Goal: Task Accomplishment & Management: Complete application form

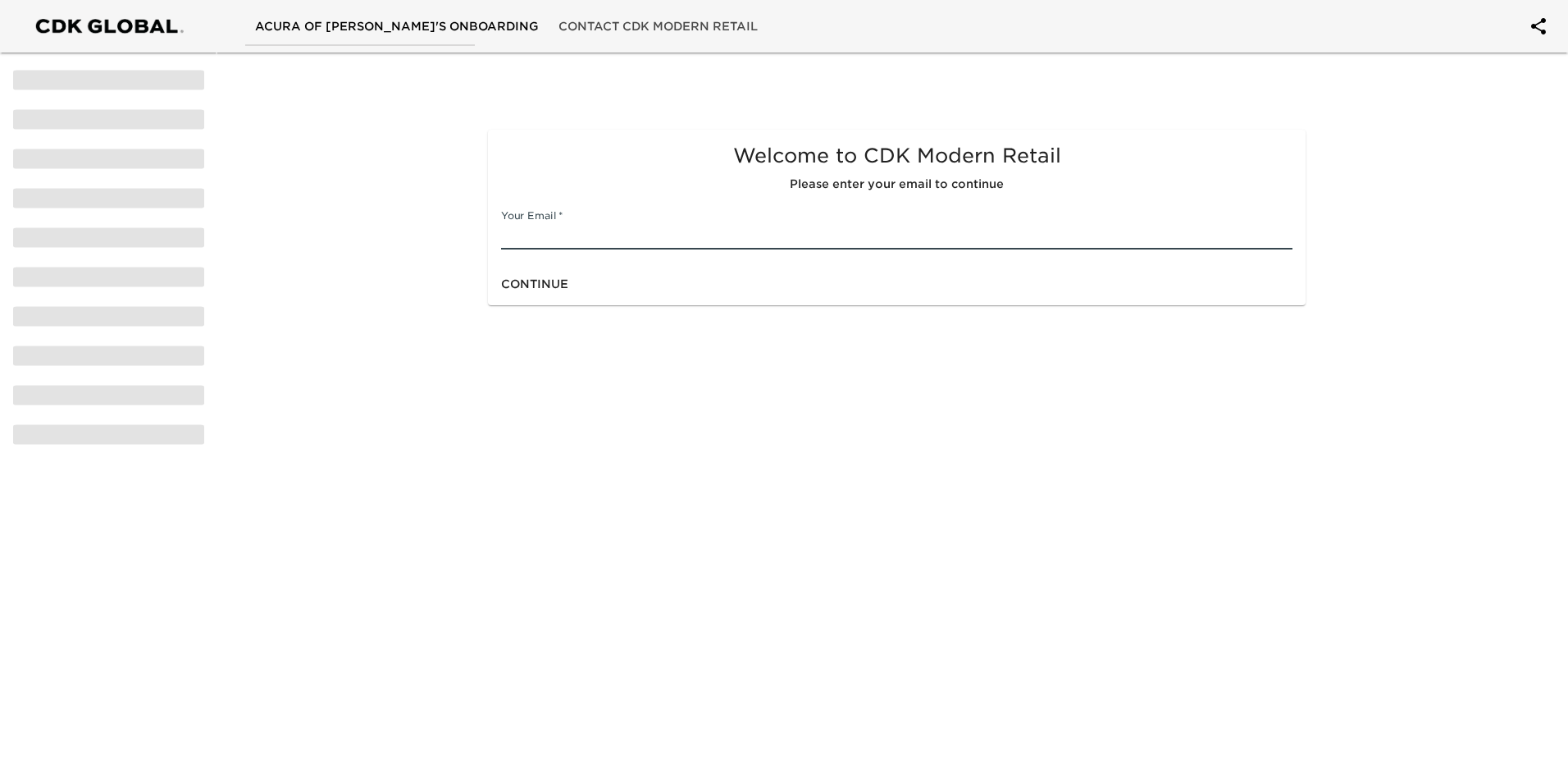
click at [652, 233] on input "text" at bounding box center [897, 236] width 792 height 26
type input "[PERSON_NAME][EMAIL_ADDRESS][DOMAIN_NAME]"
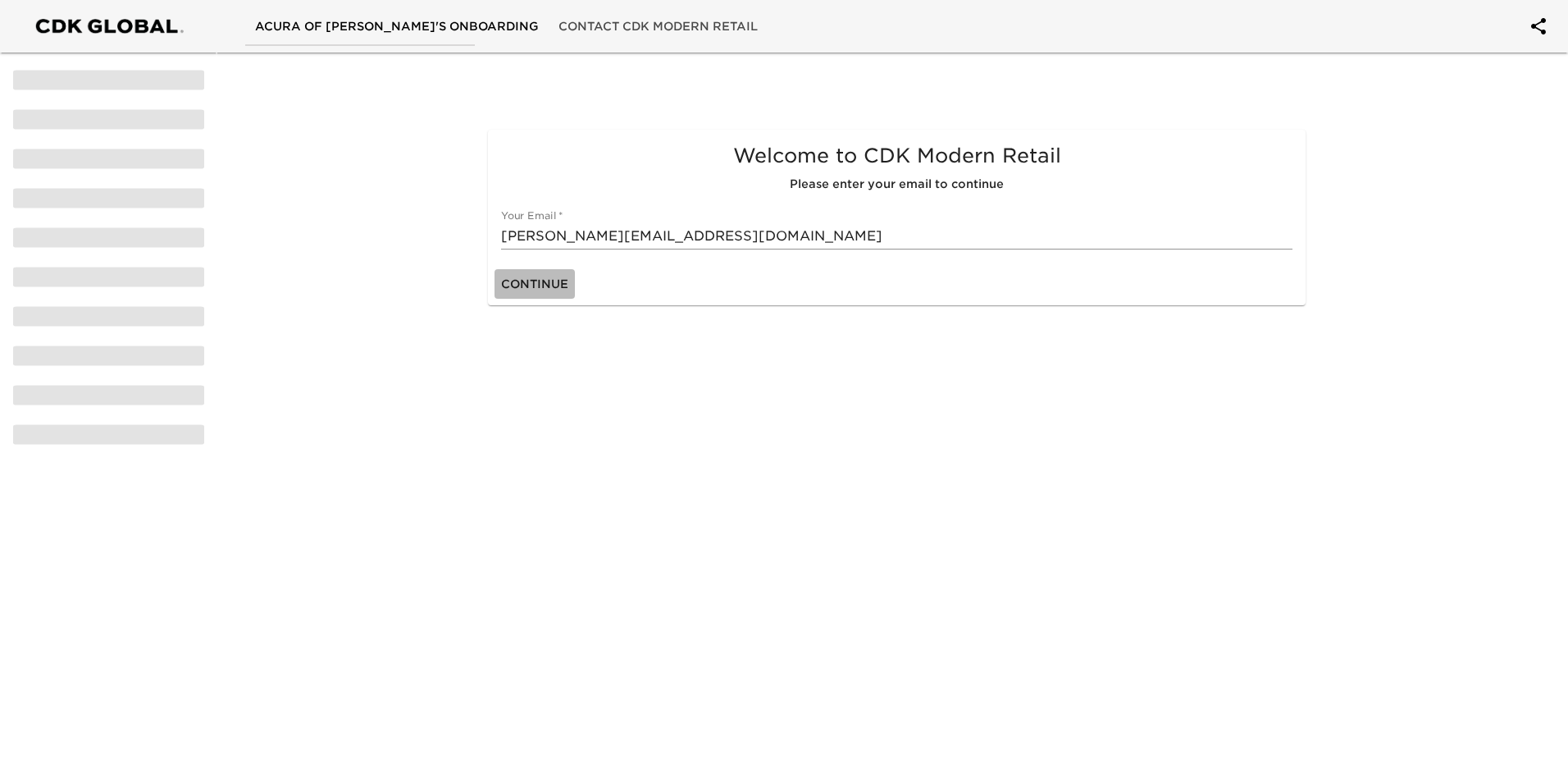
click at [545, 274] on span "Continue" at bounding box center [535, 284] width 67 height 21
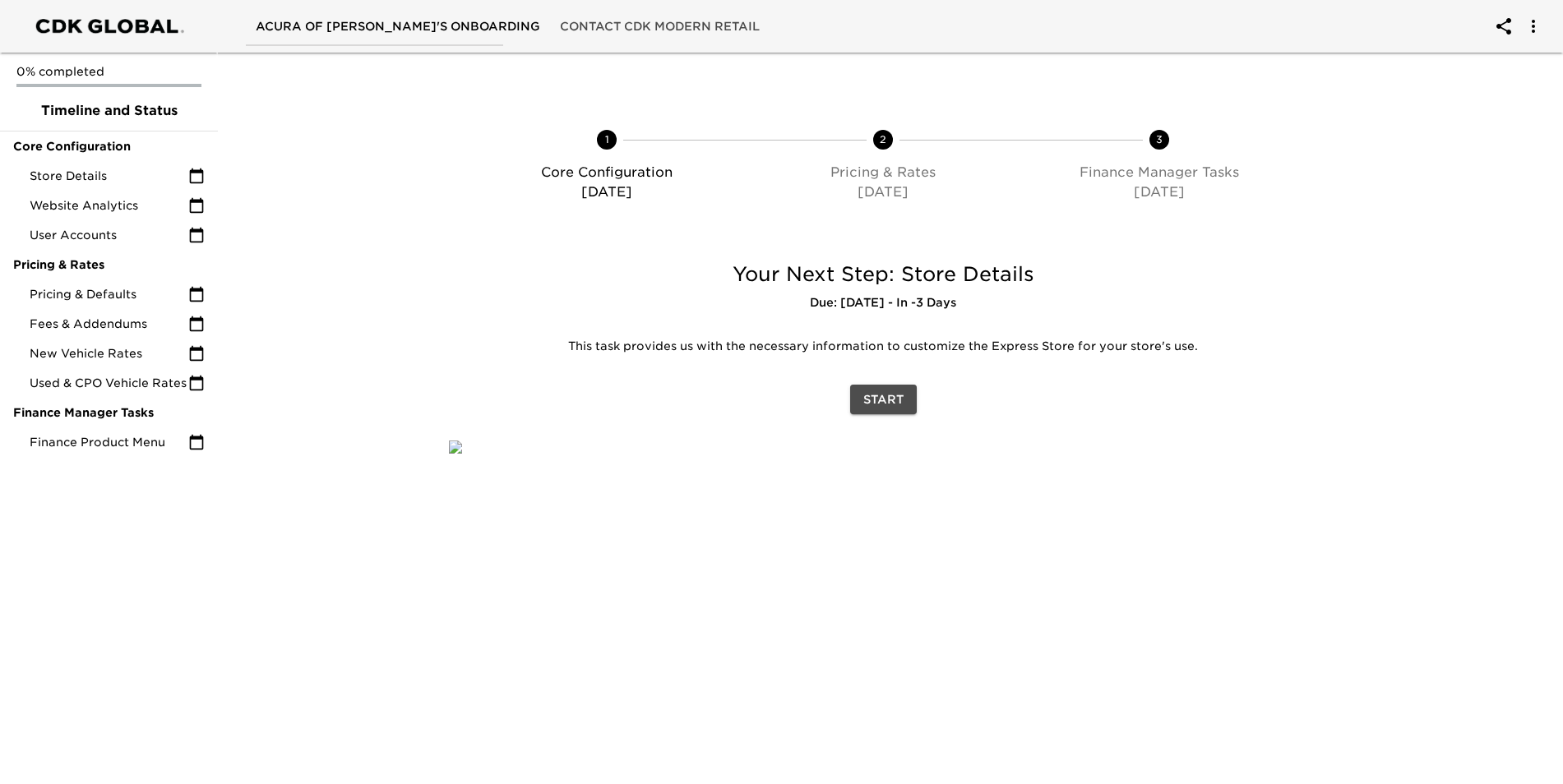
click at [872, 397] on span "Start" at bounding box center [883, 400] width 41 height 21
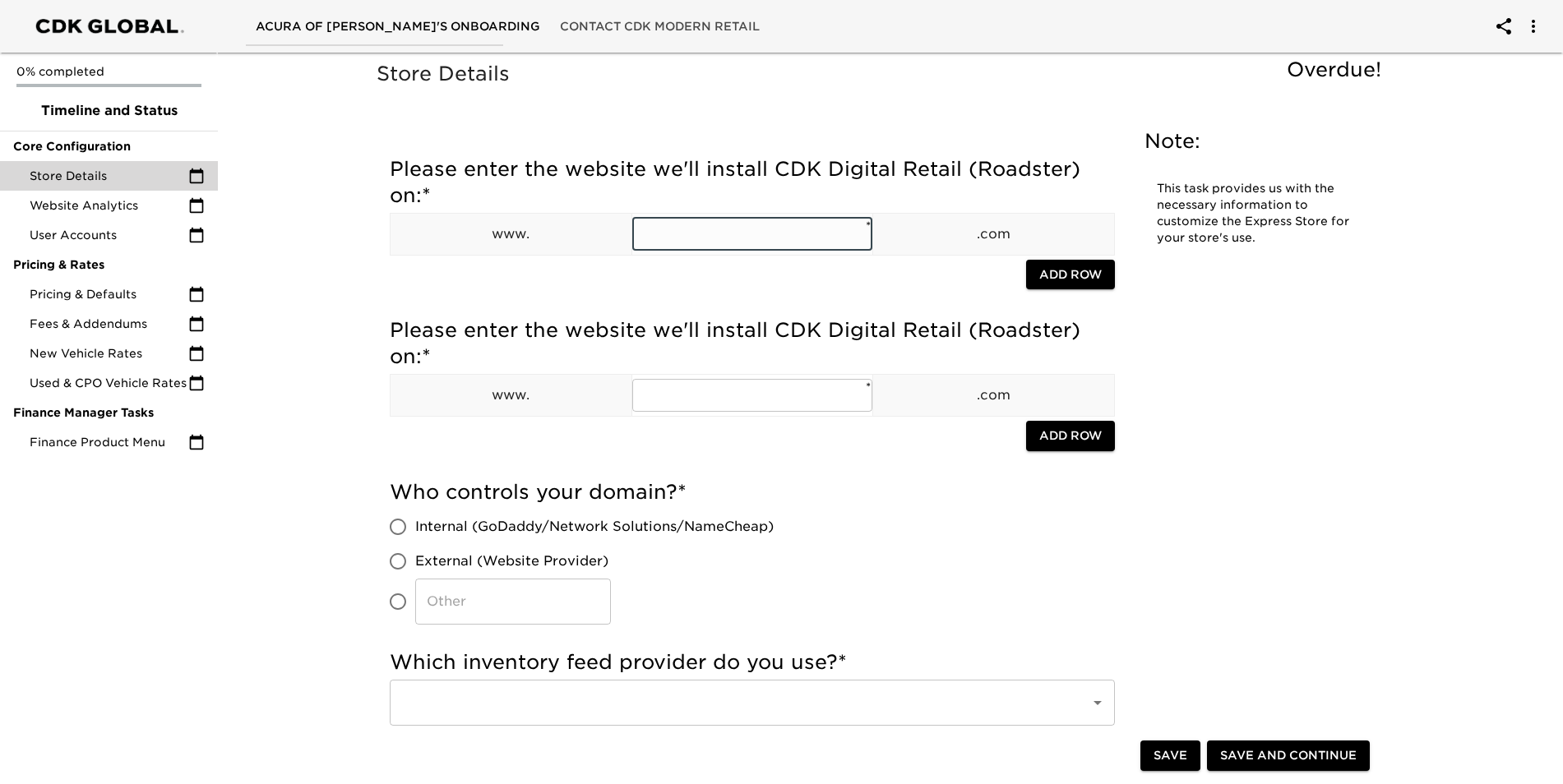
drag, startPoint x: 745, startPoint y: 244, endPoint x: 740, endPoint y: 230, distance: 14.9
click at [745, 236] on input "text" at bounding box center [752, 234] width 241 height 33
drag, startPoint x: 800, startPoint y: 228, endPoint x: 592, endPoint y: 239, distance: 208.3
click at [592, 239] on tr "www. acuraoffremont ​ * .com" at bounding box center [752, 234] width 725 height 42
type input "acuraoffremont"
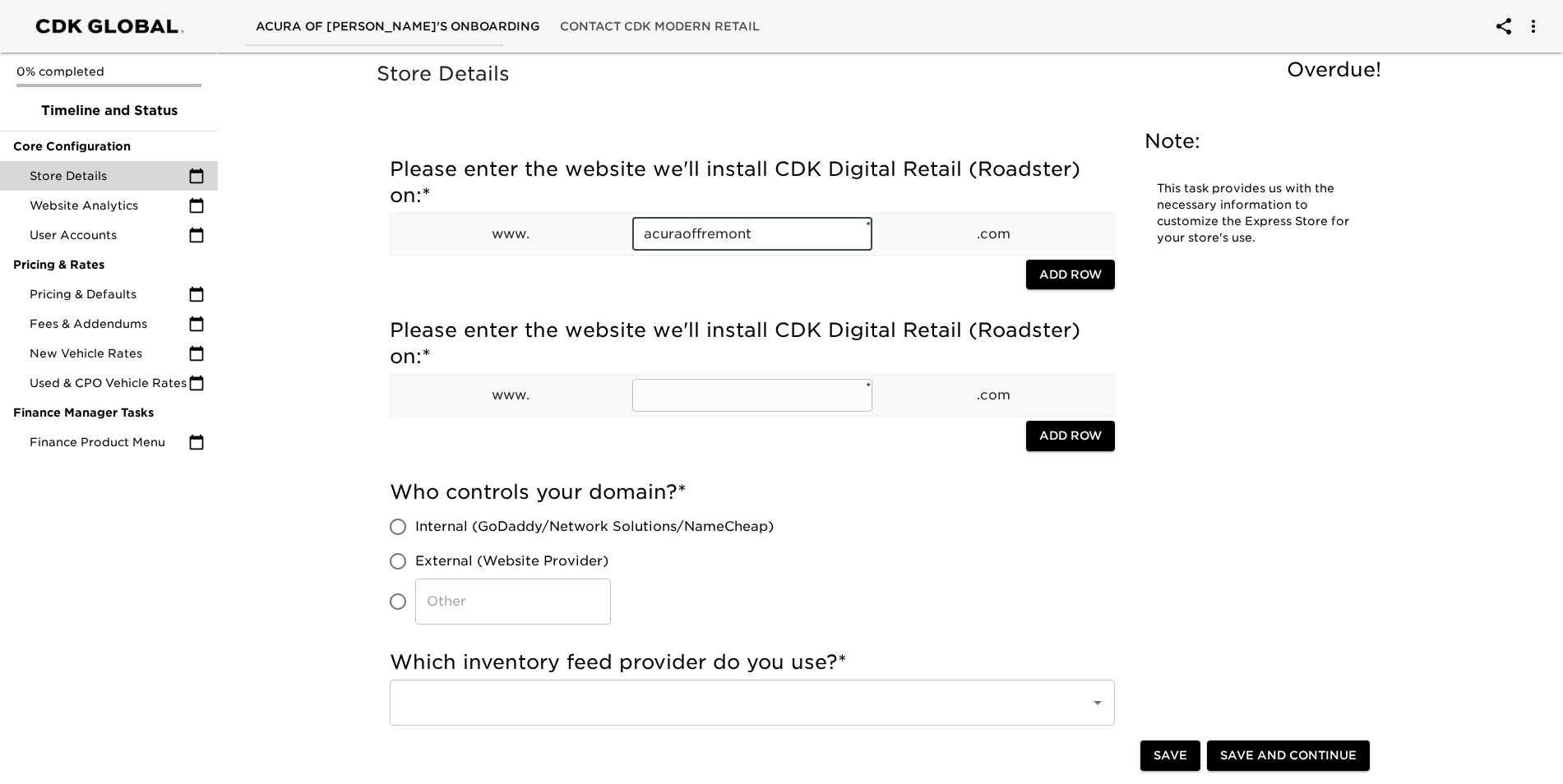
click at [670, 395] on input "text" at bounding box center [752, 395] width 241 height 33
paste input "acuraoffremont"
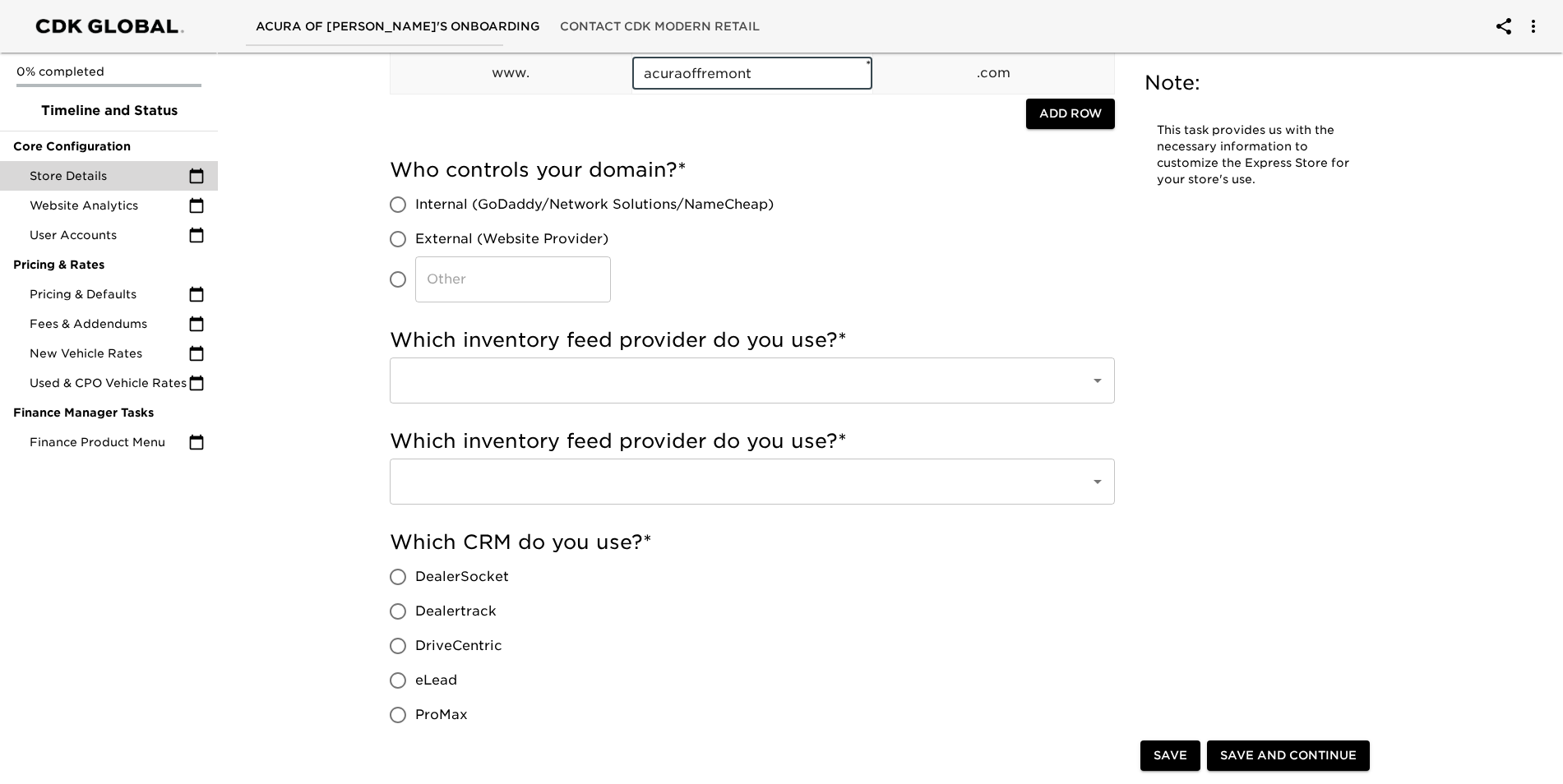
scroll to position [329, 0]
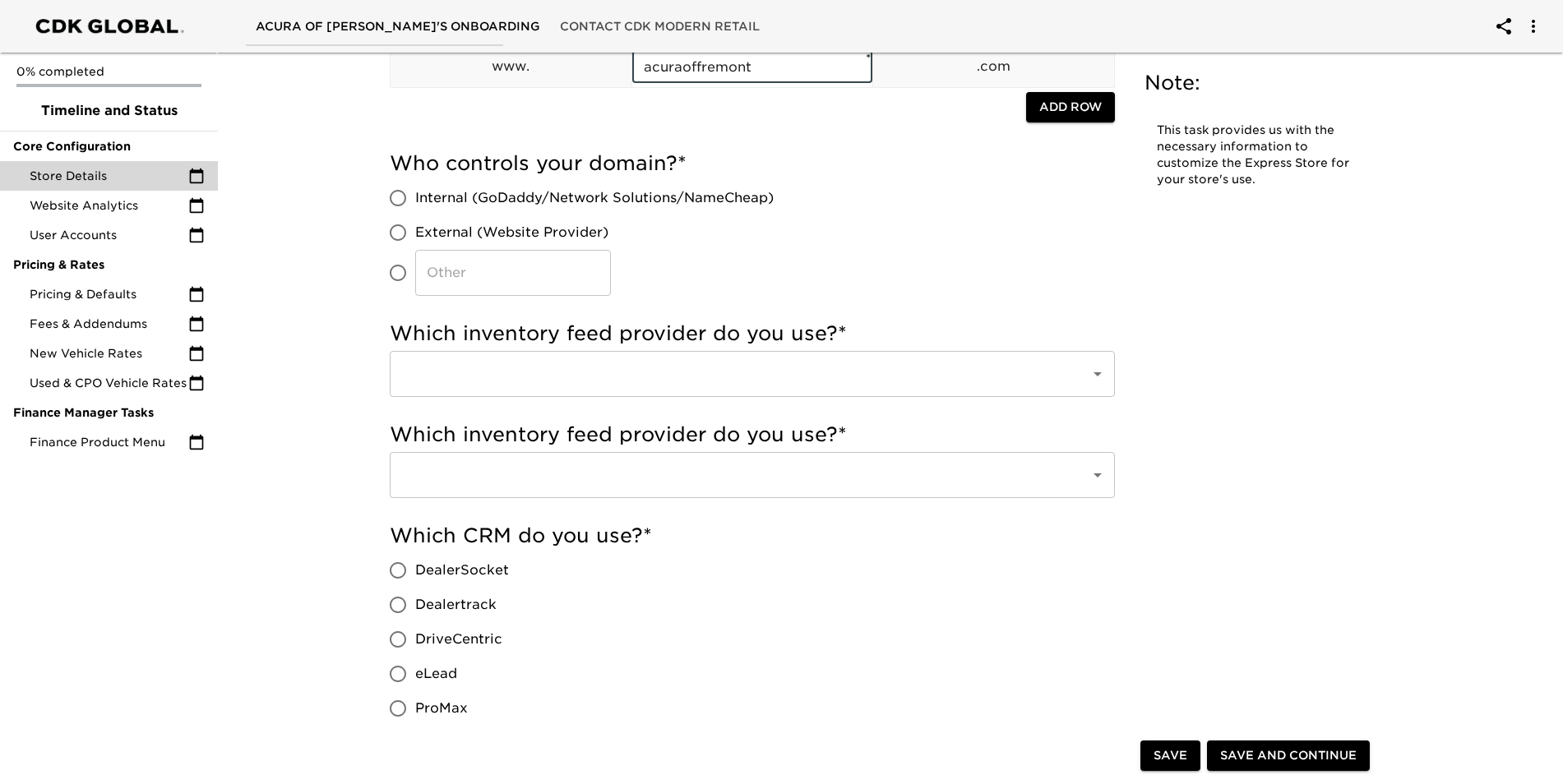
type input "acuraoffremont"
click at [398, 677] on input "eLead" at bounding box center [398, 674] width 35 height 35
radio input "true"
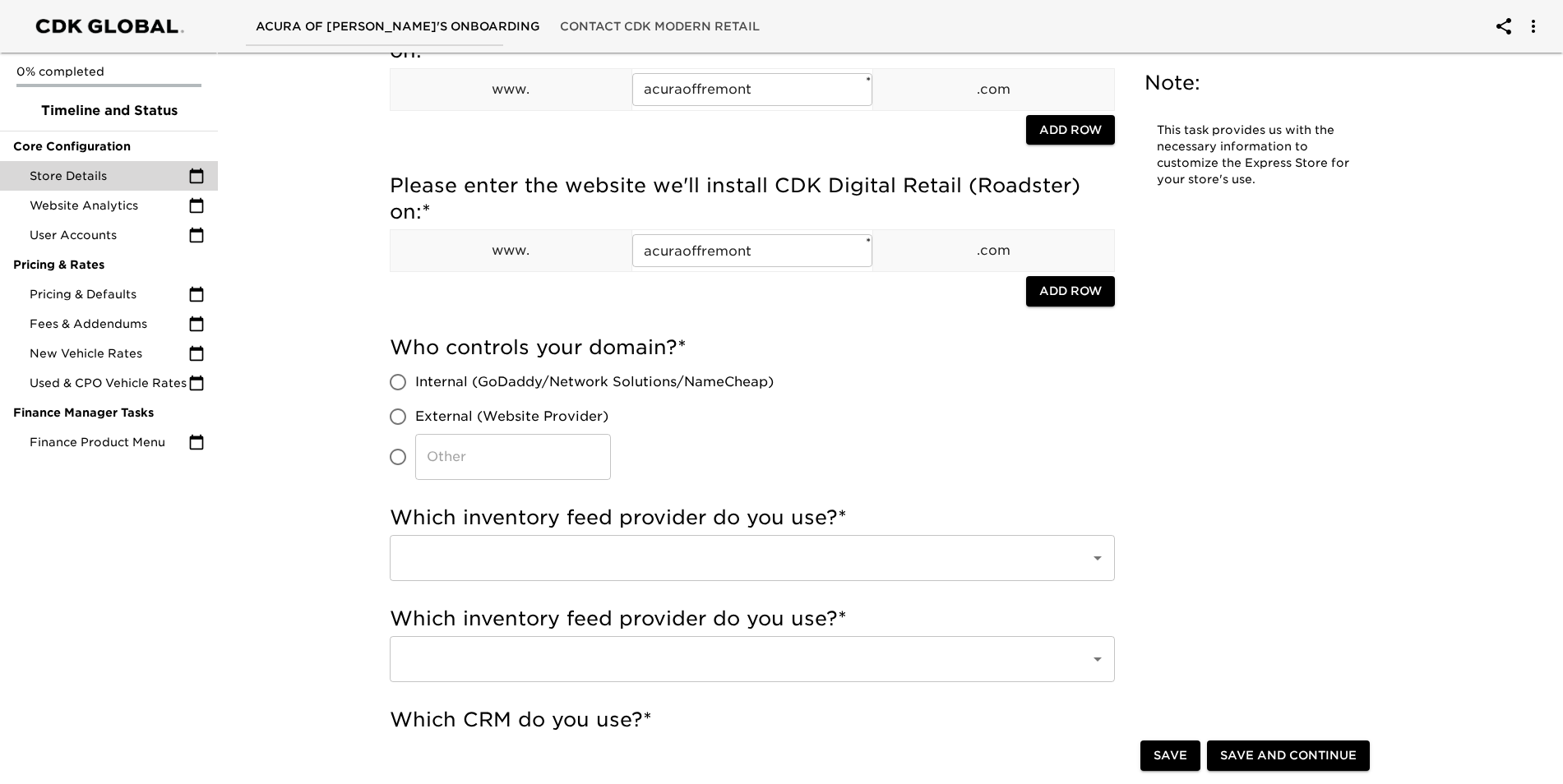
scroll to position [0, 0]
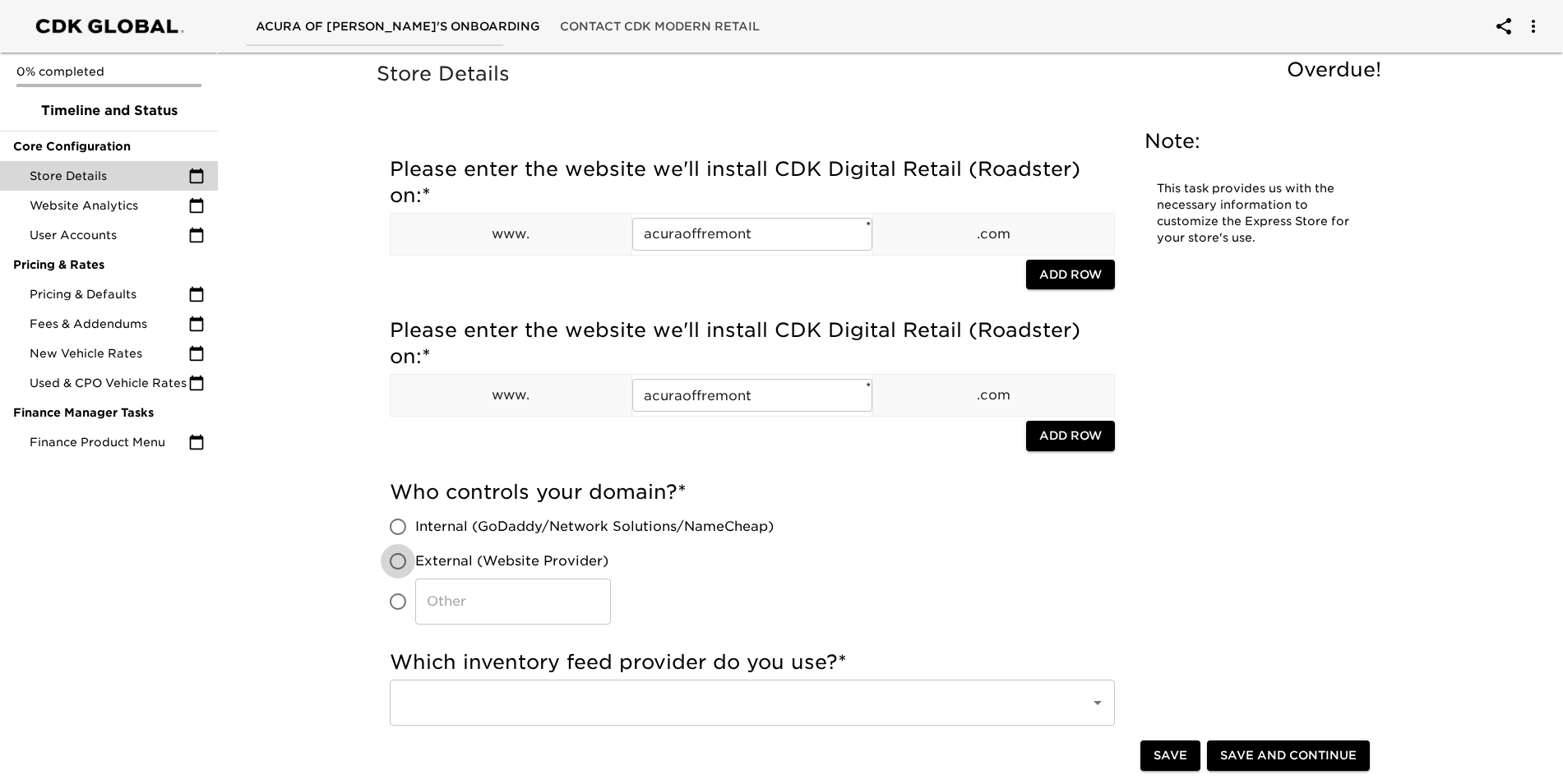
click at [403, 565] on input "External (Website Provider)" at bounding box center [398, 561] width 35 height 35
radio input "true"
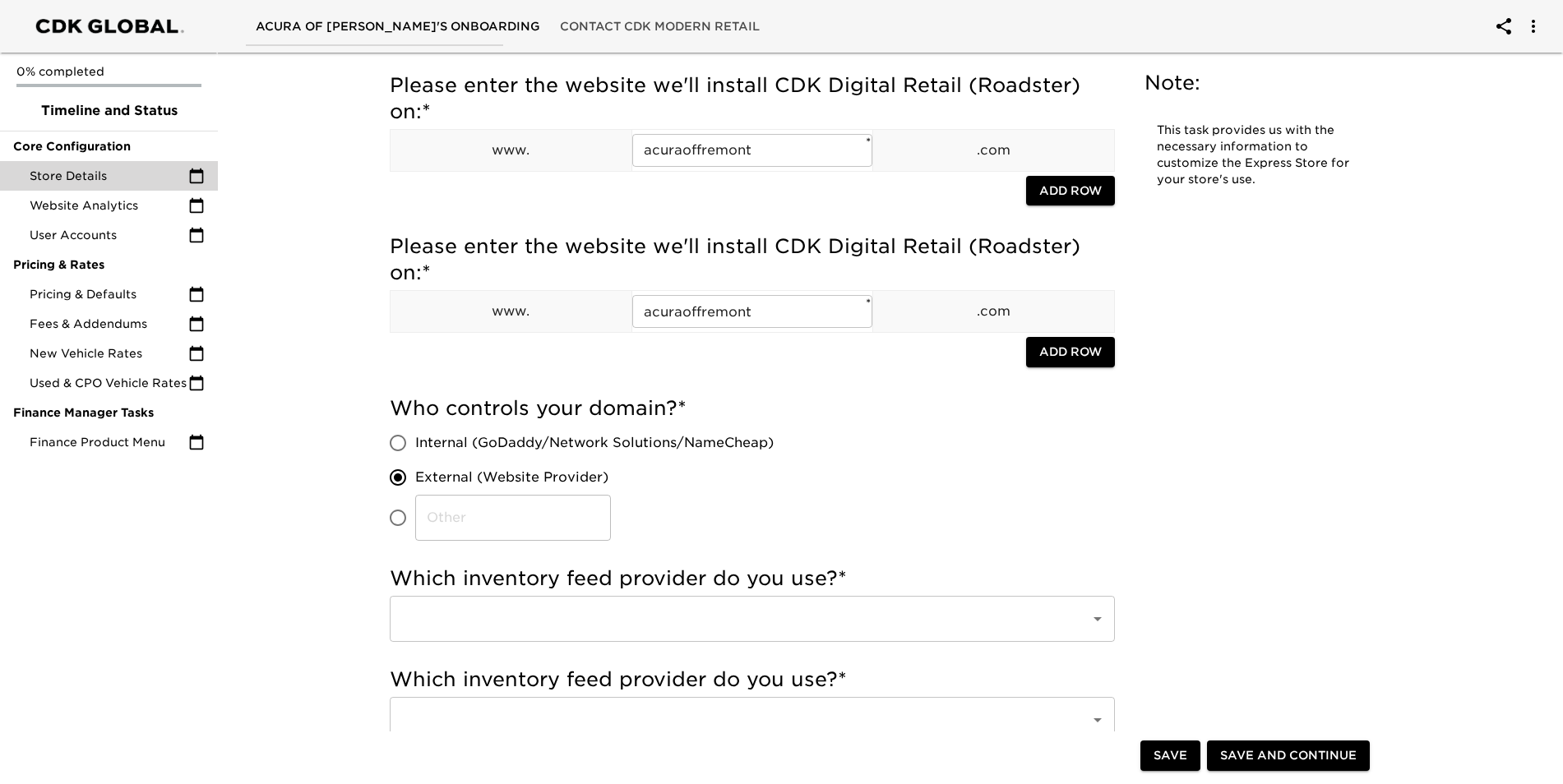
scroll to position [164, 0]
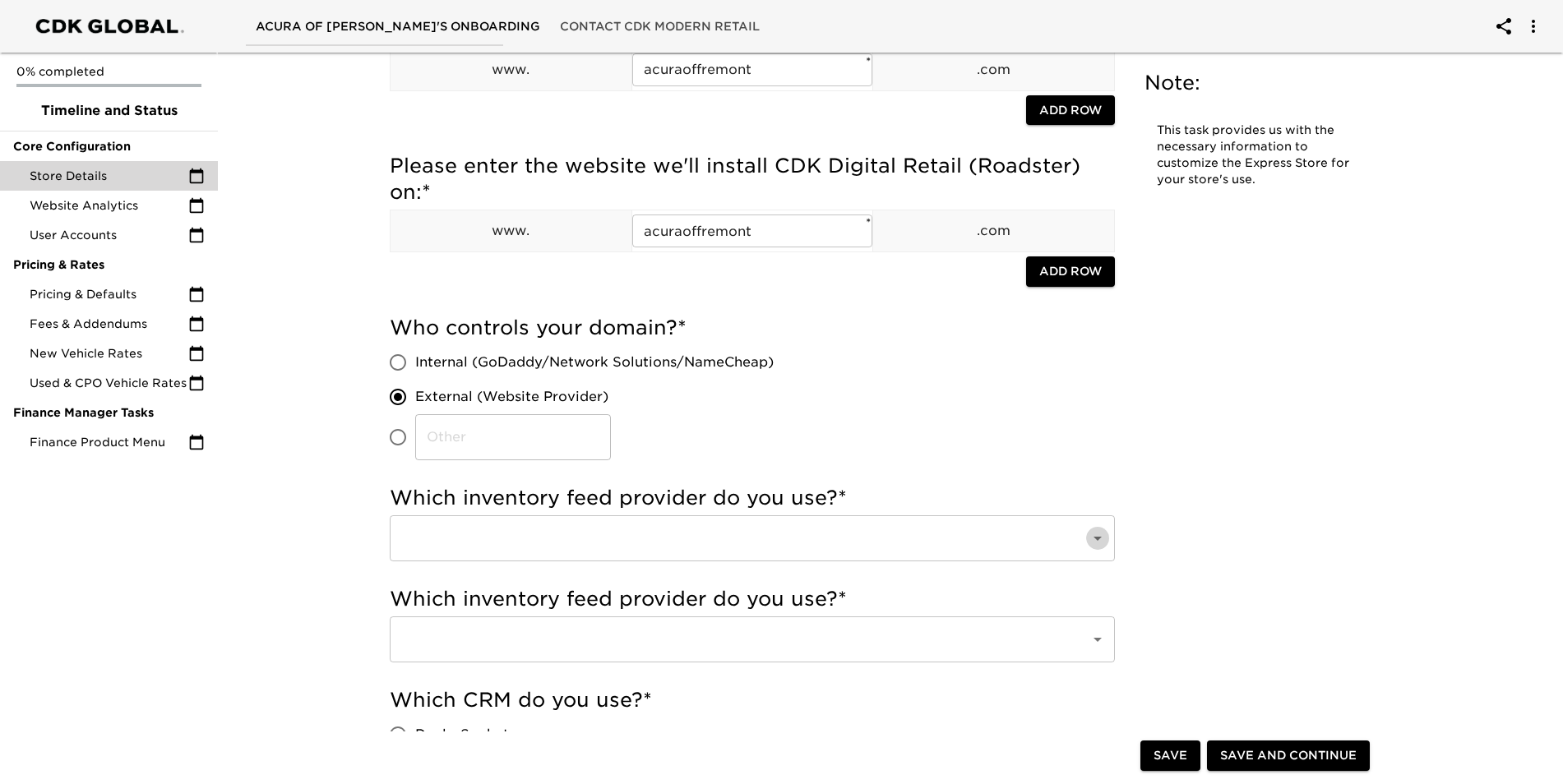
click at [1088, 535] on button "Open" at bounding box center [1098, 538] width 23 height 23
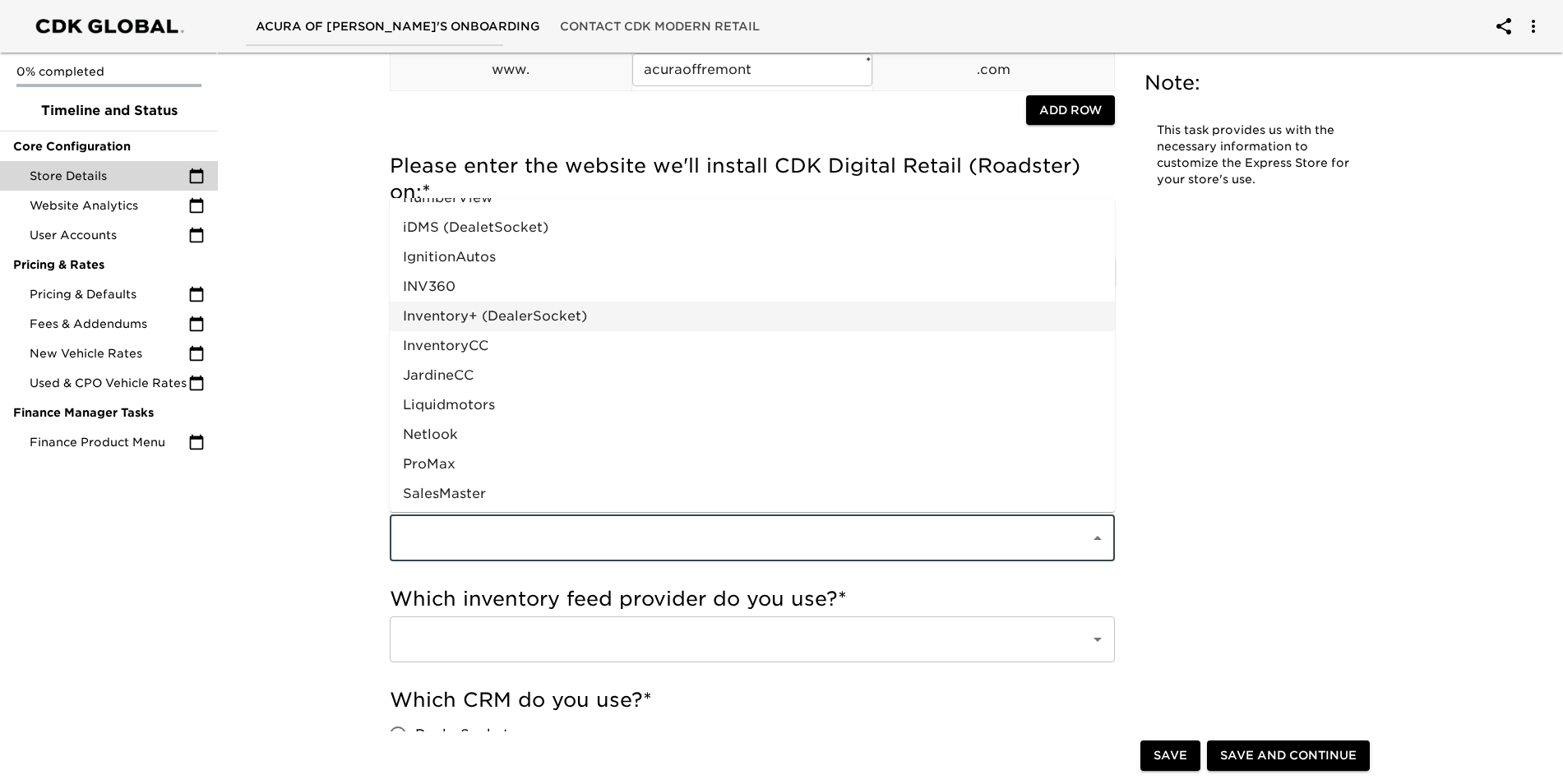
scroll to position [794, 0]
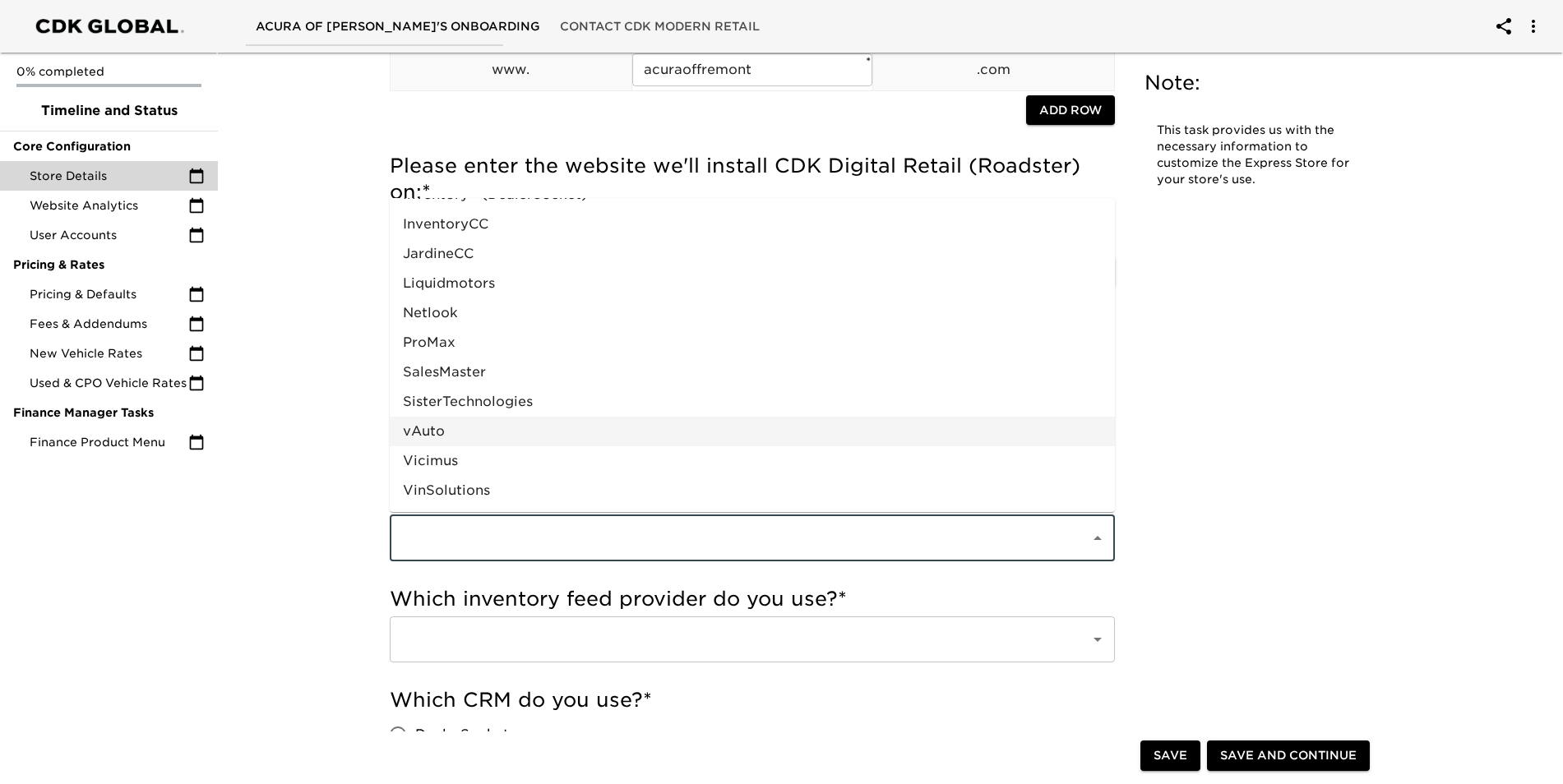
click at [559, 433] on li "vAuto" at bounding box center [752, 432] width 725 height 29
type input "vAuto"
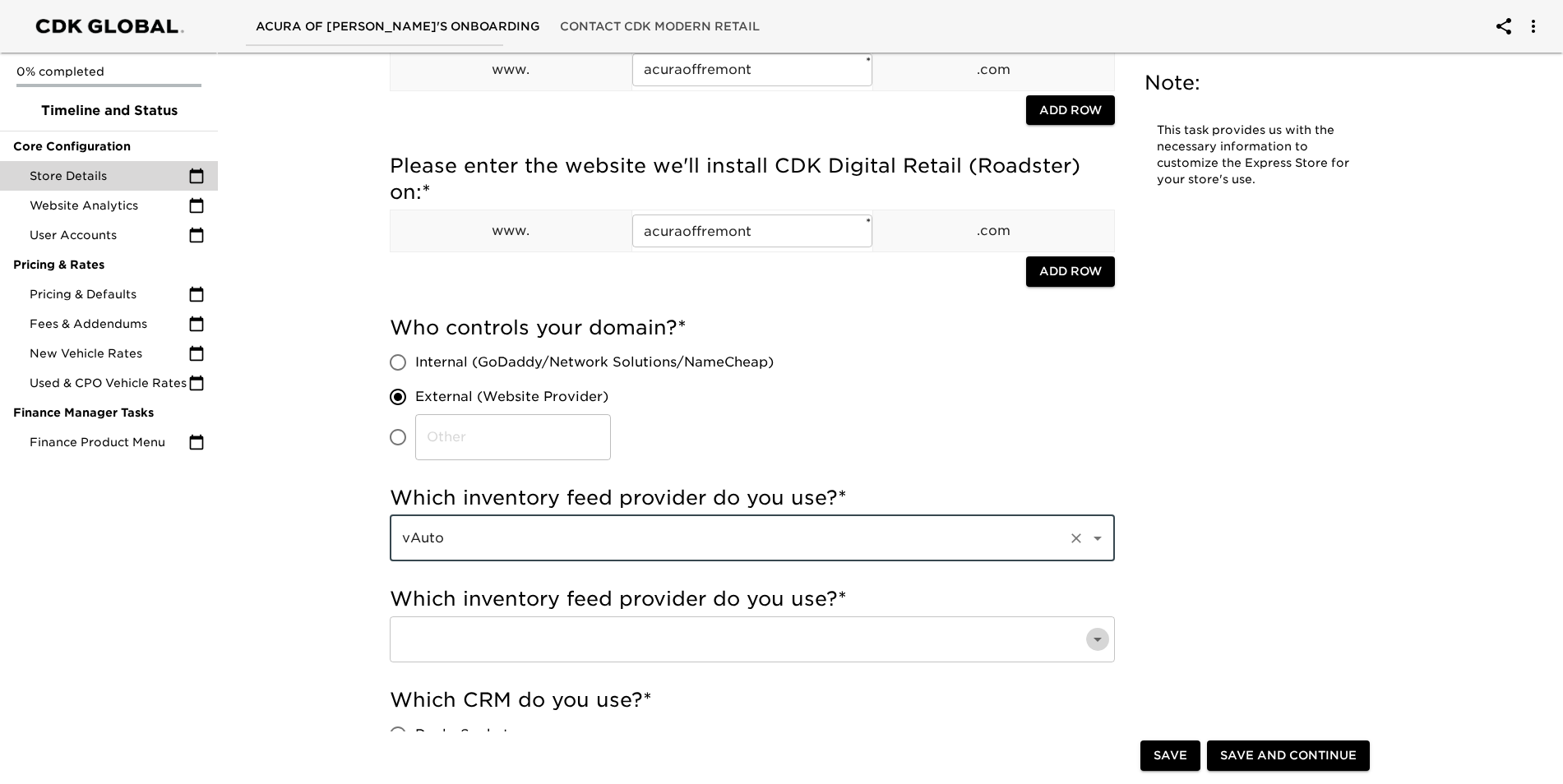
click at [1089, 645] on icon "Open" at bounding box center [1098, 639] width 20 height 20
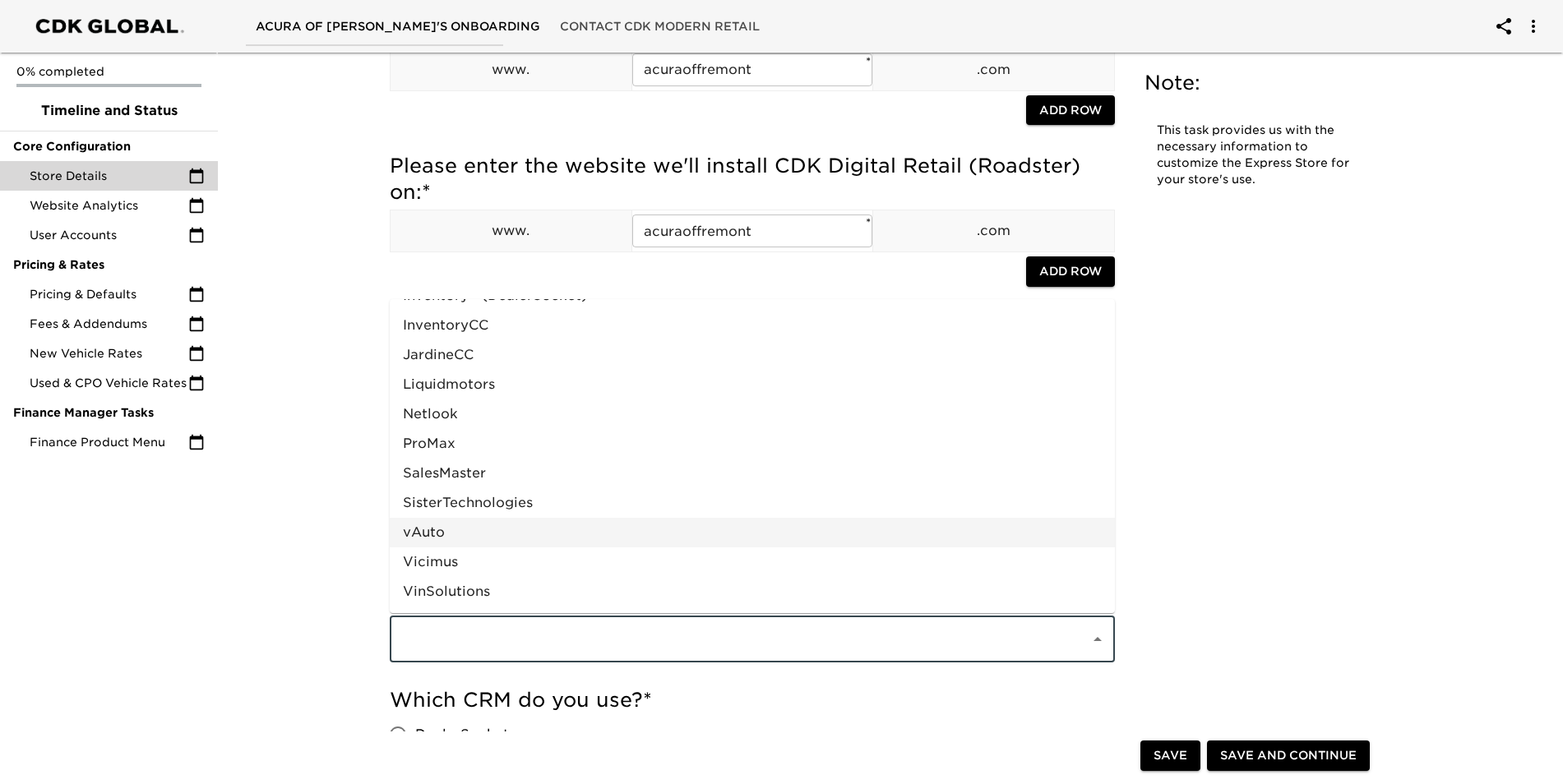
click at [731, 528] on li "vAuto" at bounding box center [752, 533] width 725 height 29
type input "vAuto"
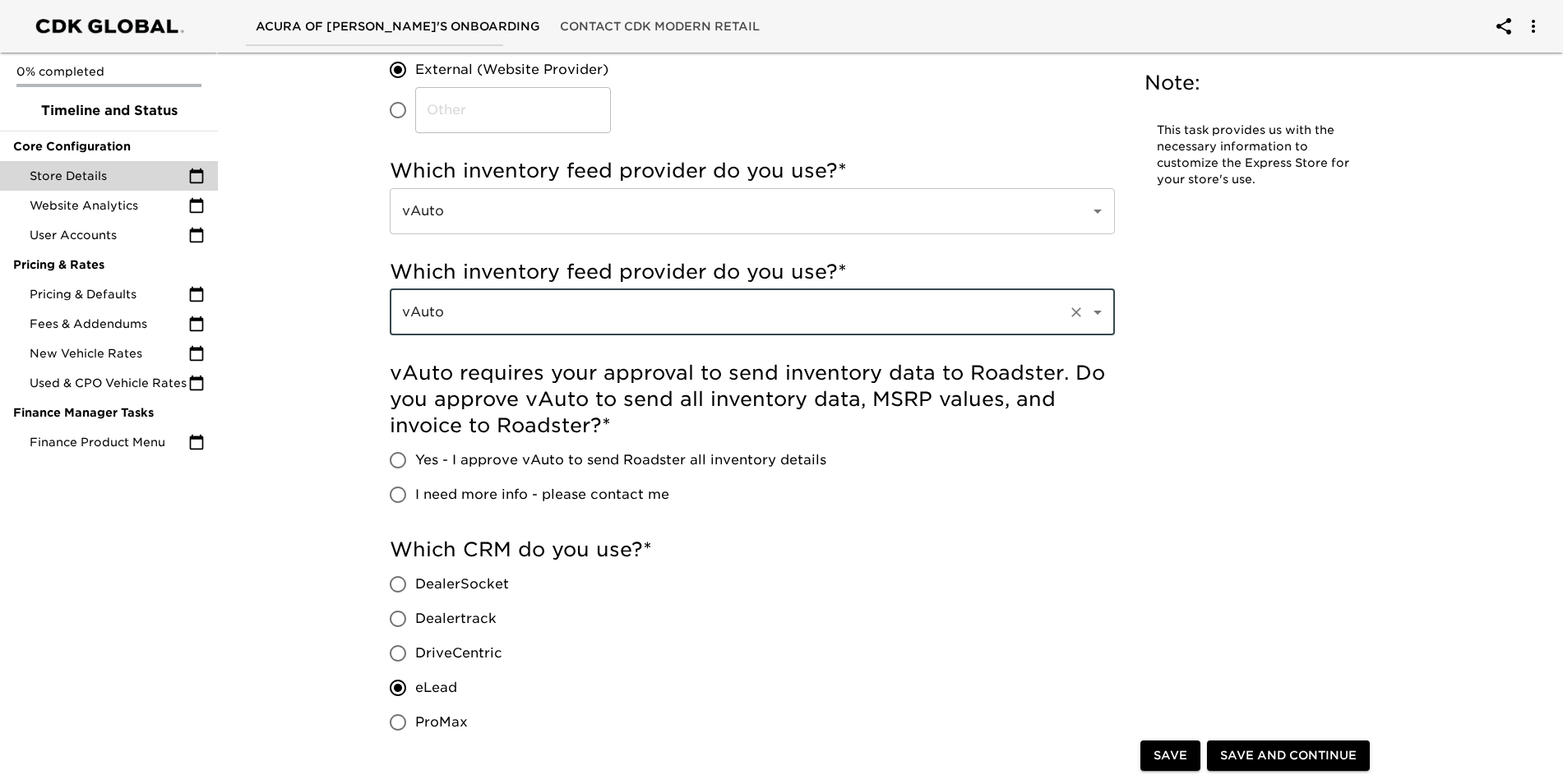
scroll to position [493, 0]
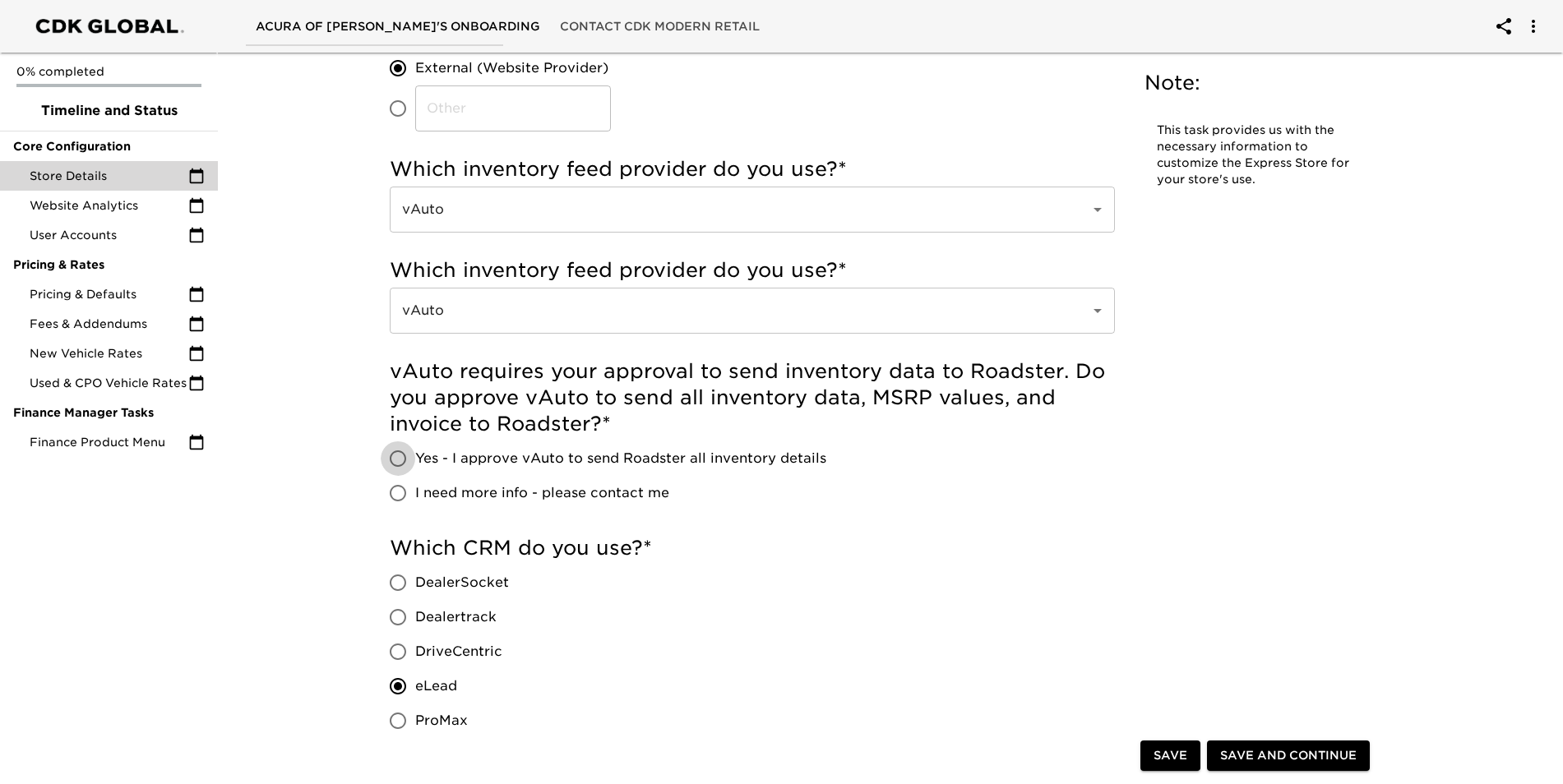
click at [395, 454] on input "Yes - I approve vAuto to send Roadster all inventory details" at bounding box center [398, 458] width 35 height 35
radio input "true"
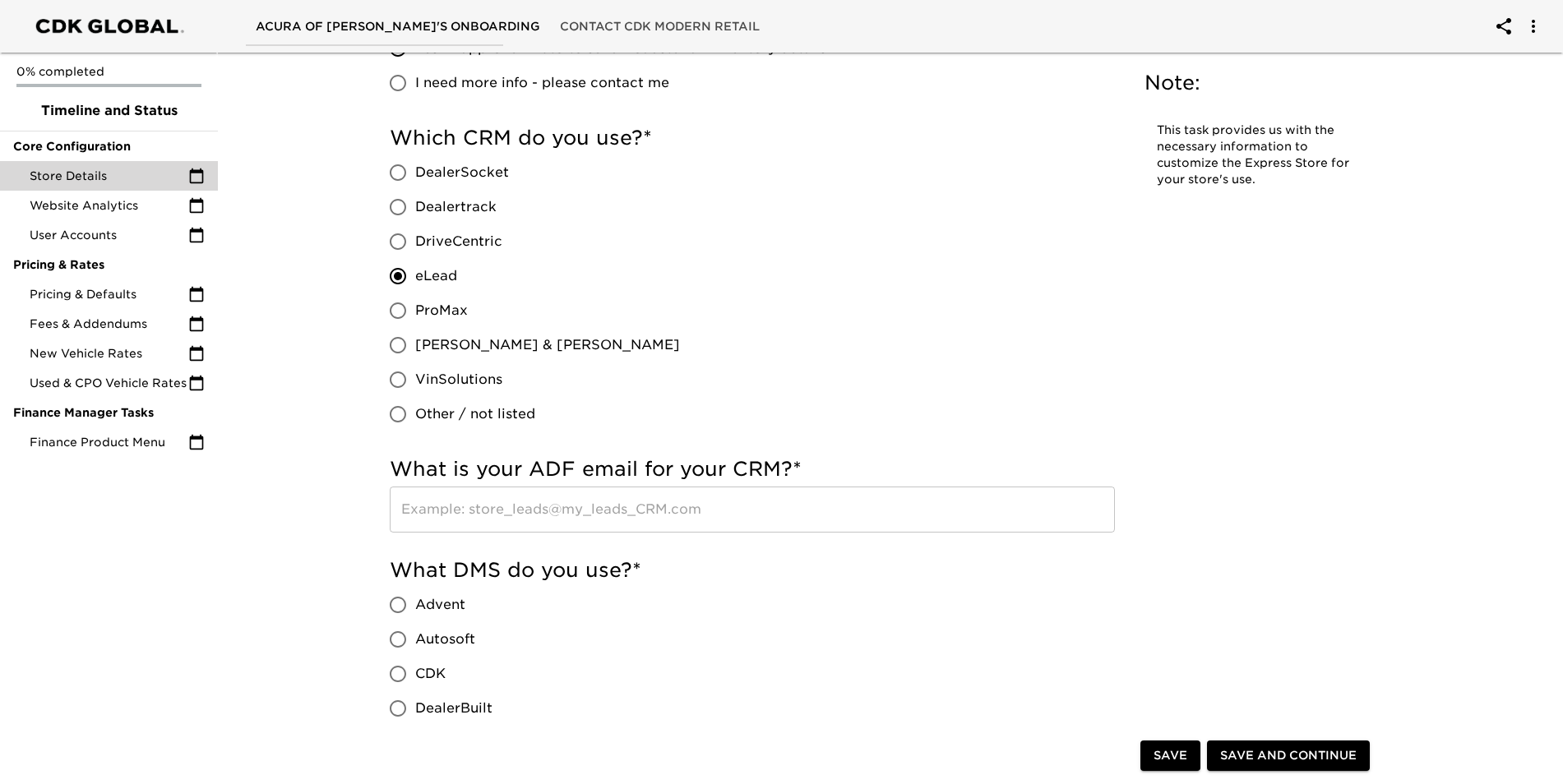
scroll to position [904, 0]
click at [434, 677] on span "CDK" at bounding box center [430, 673] width 30 height 20
click at [415, 677] on input "CDK" at bounding box center [398, 673] width 35 height 35
radio input "true"
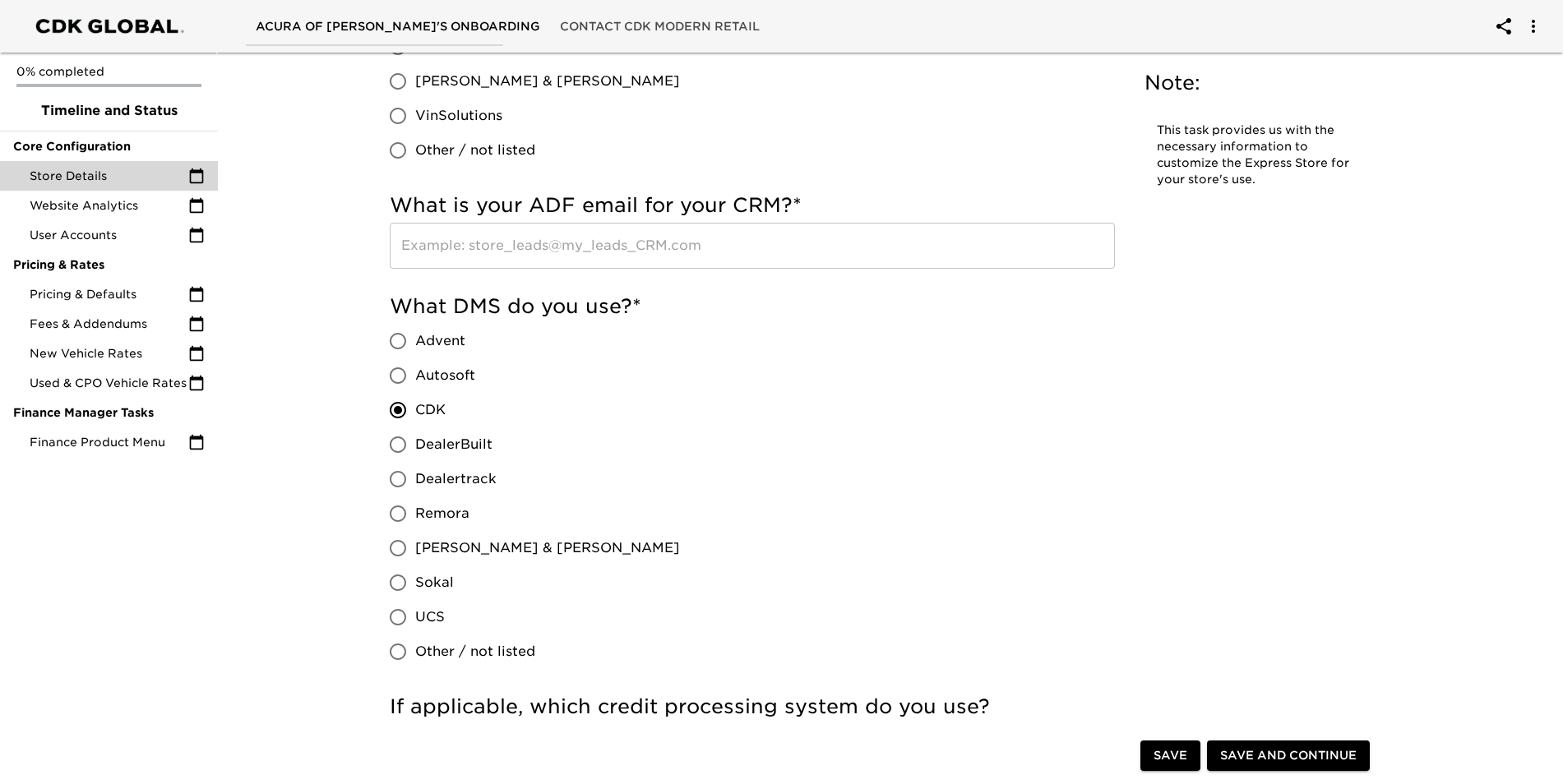
scroll to position [1151, 0]
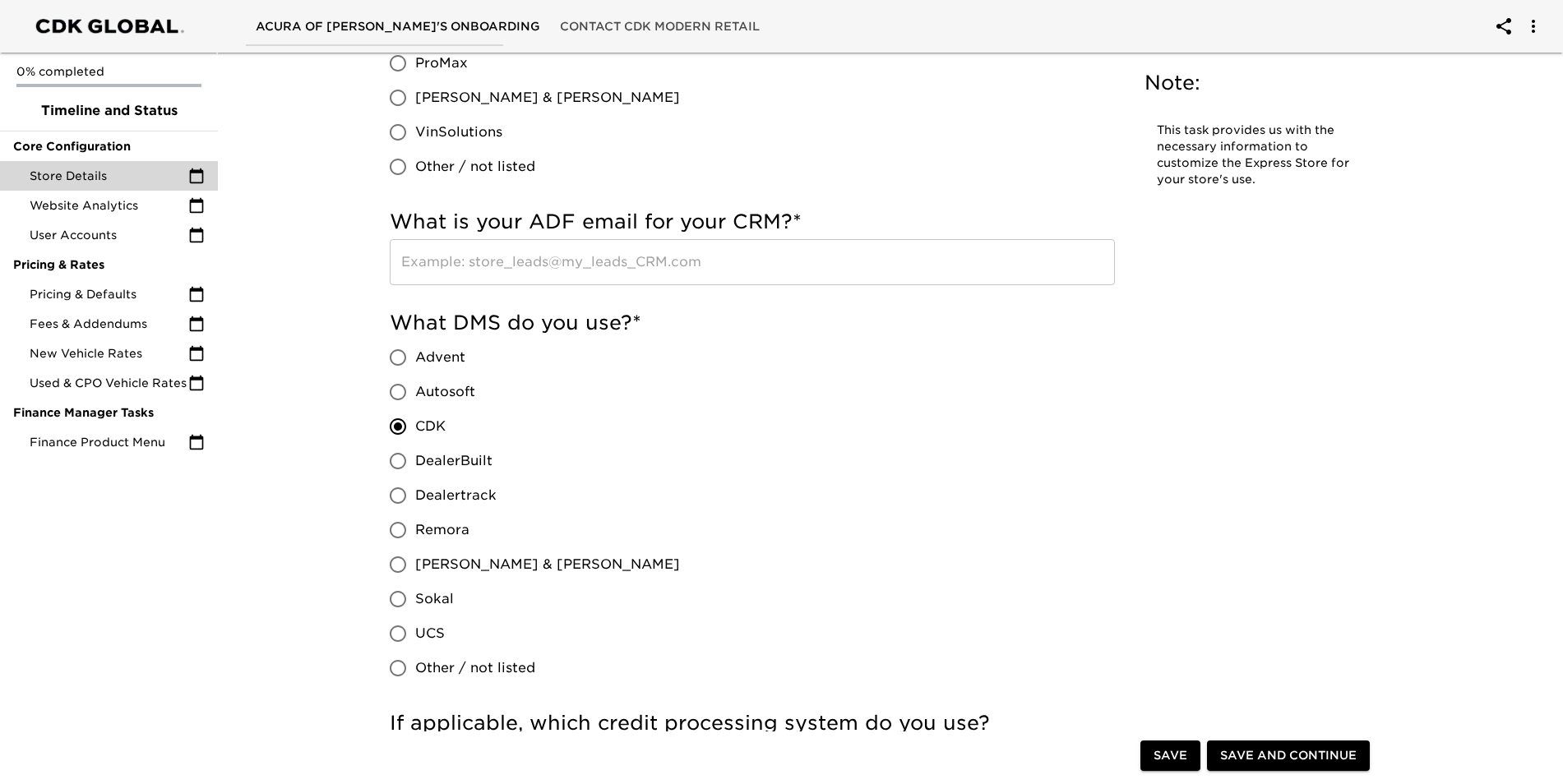
click at [604, 273] on input "text" at bounding box center [752, 262] width 725 height 46
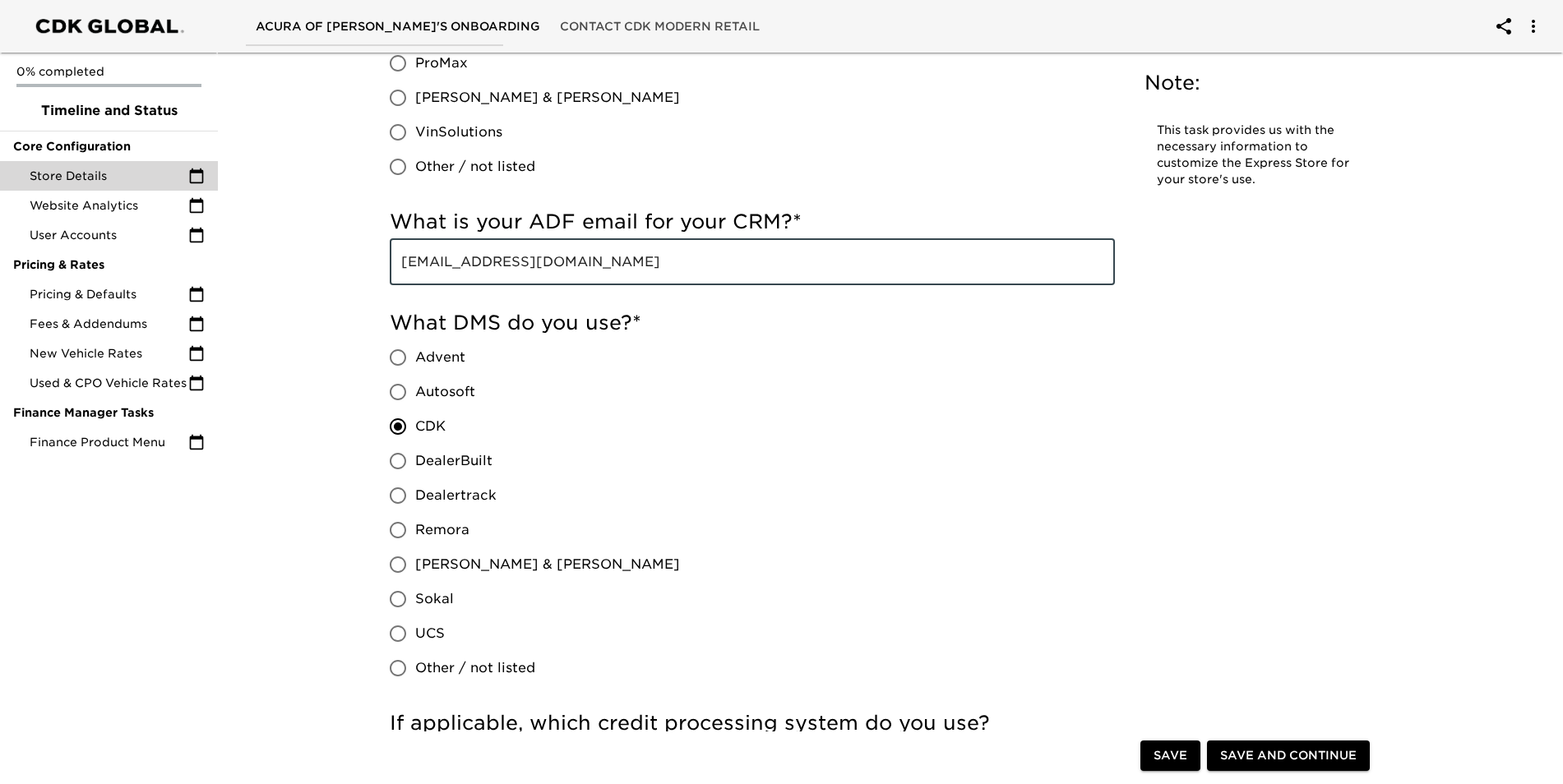
type input "[EMAIL_ADDRESS][DOMAIN_NAME]"
drag, startPoint x: 690, startPoint y: 362, endPoint x: 676, endPoint y: 370, distance: 16.1
click at [687, 364] on div "What DMS do you use? * Advent Autosoft CDK DealerBuilt Dealertrack Remora [PERS…" at bounding box center [752, 497] width 725 height 376
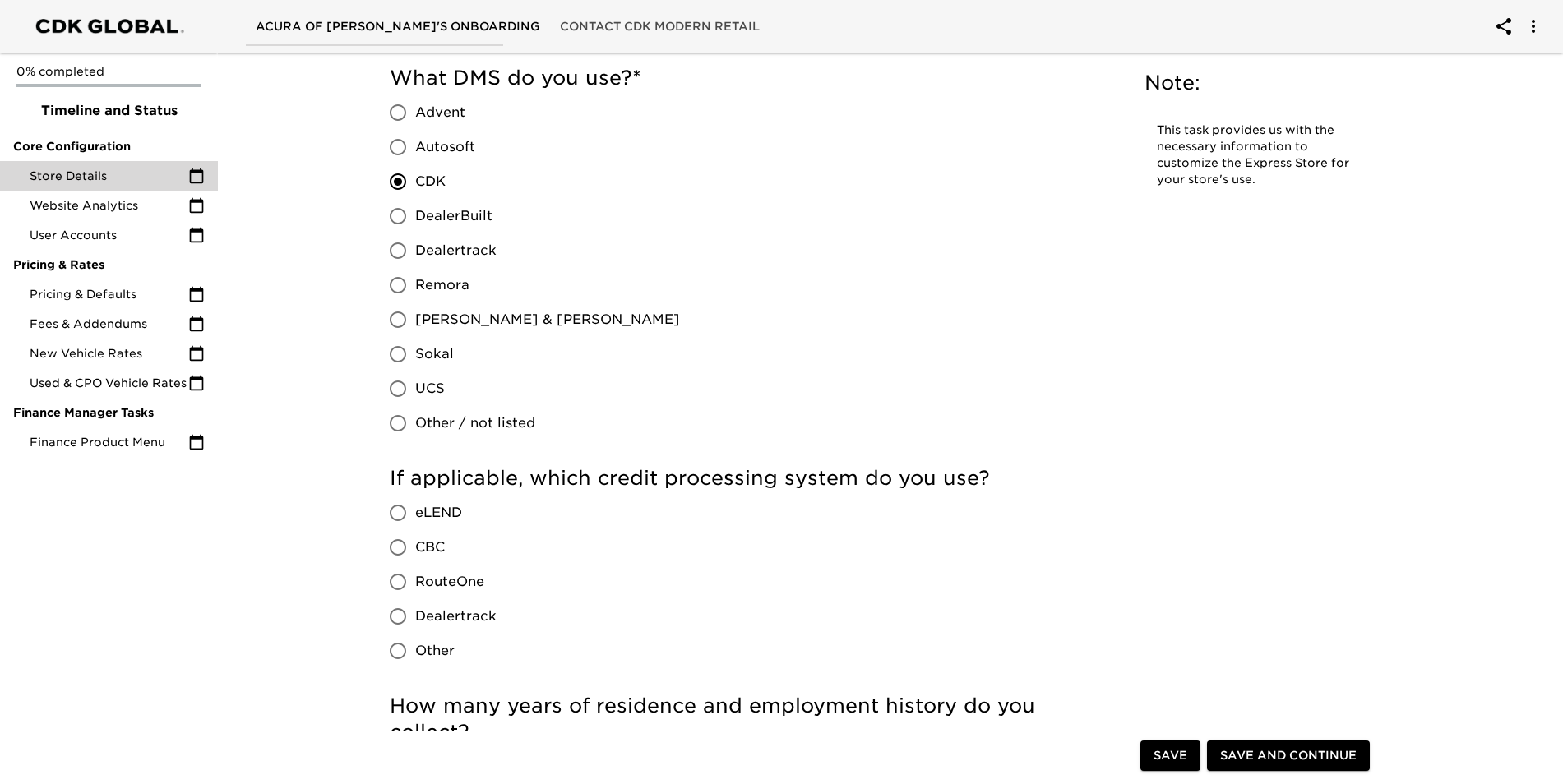
scroll to position [1397, 0]
drag, startPoint x: 393, startPoint y: 578, endPoint x: 537, endPoint y: 554, distance: 146.0
click at [396, 578] on input "RouteOne" at bounding box center [398, 580] width 35 height 35
radio input "true"
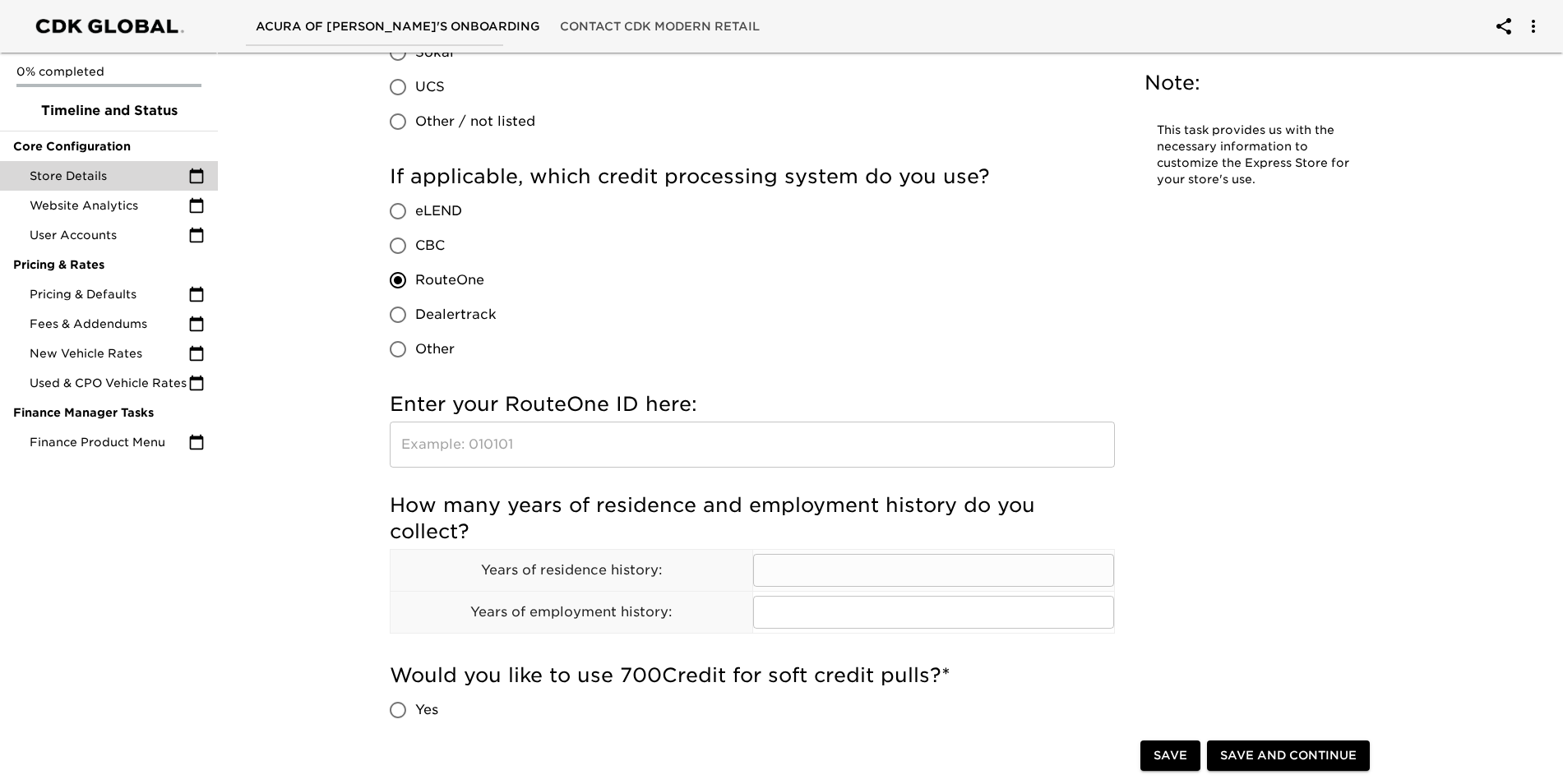
scroll to position [1726, 0]
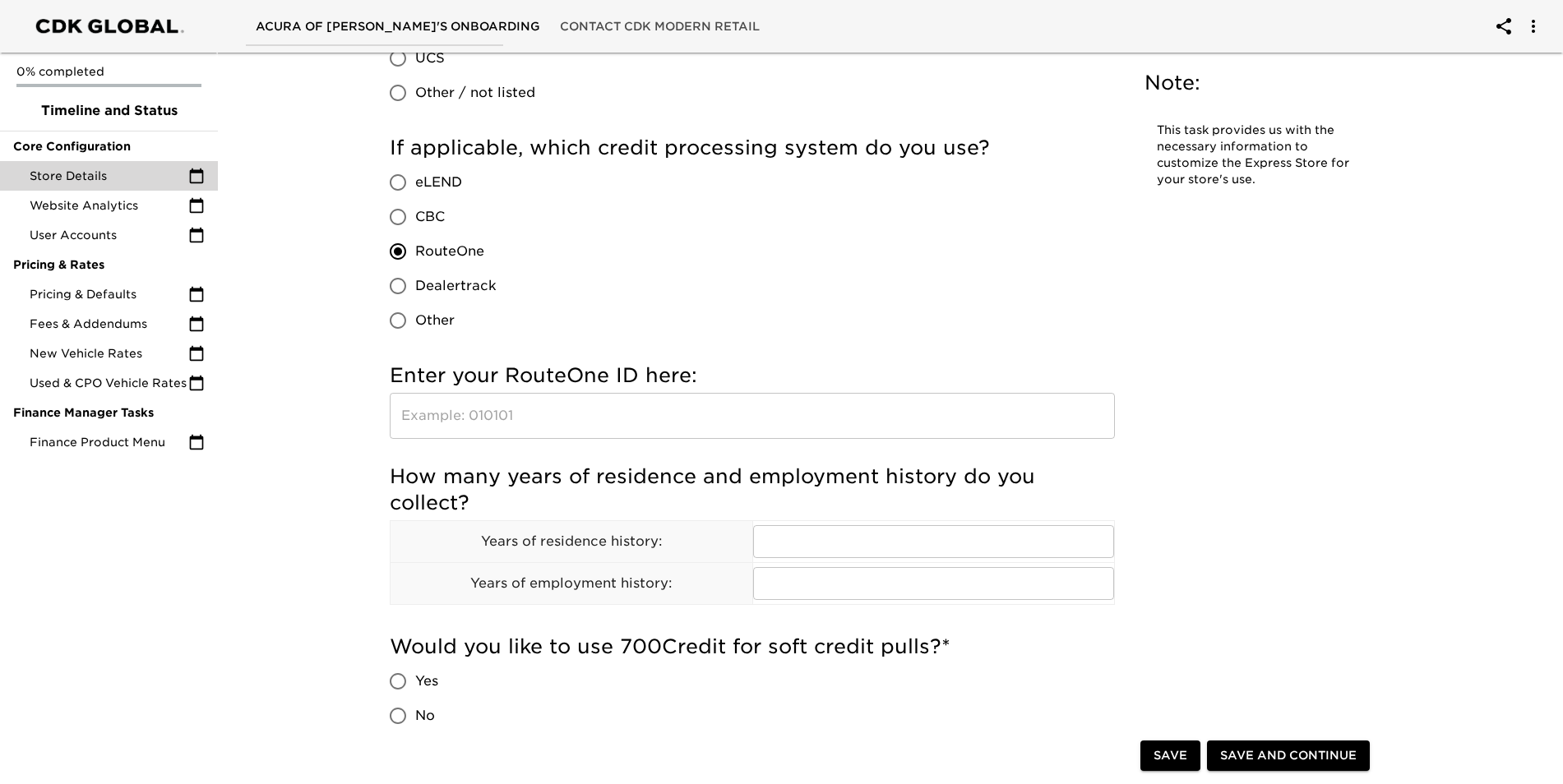
click at [654, 421] on input "text" at bounding box center [752, 415] width 725 height 46
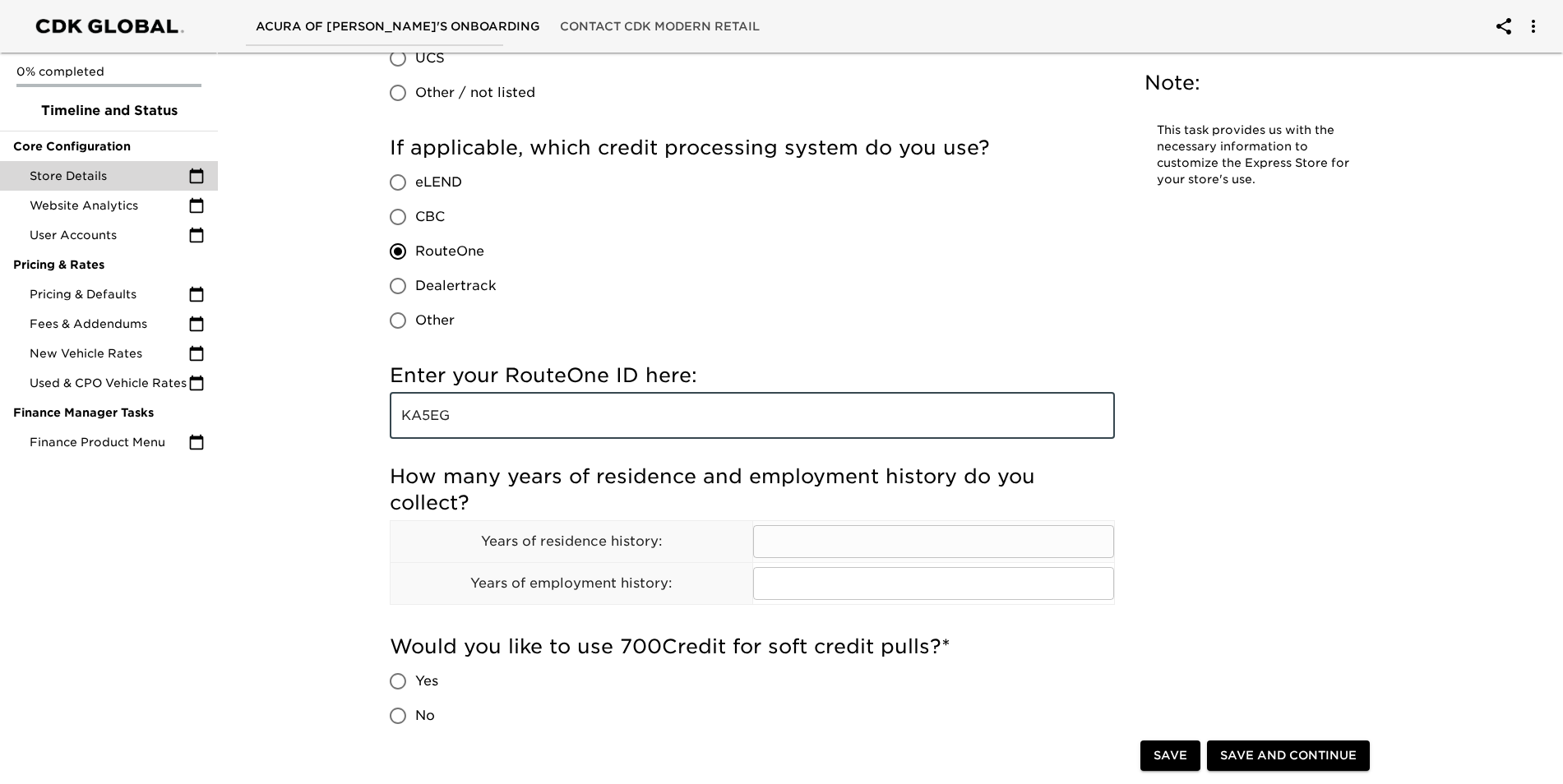
type input "KA5EG"
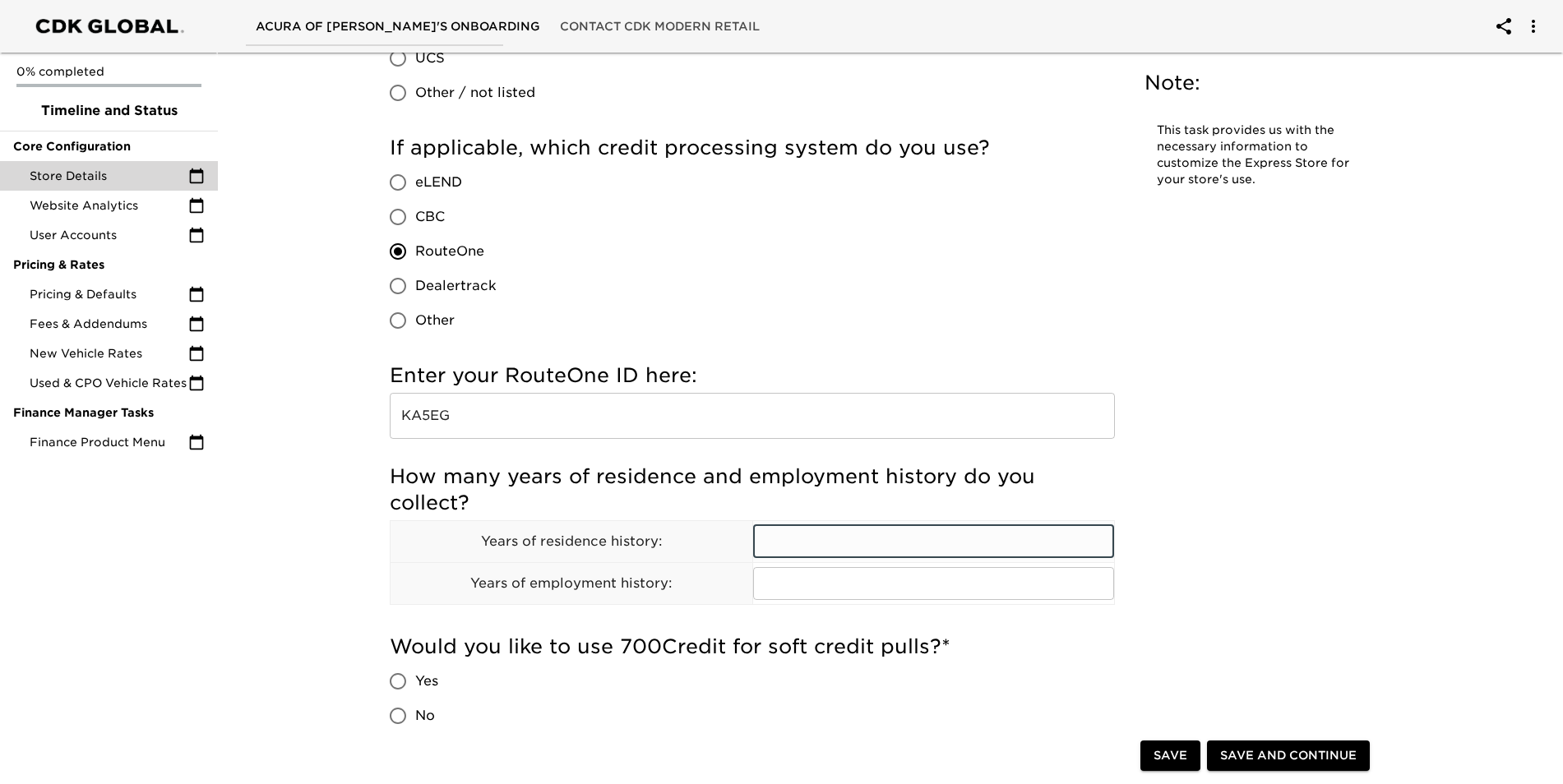
click at [922, 546] on input "text" at bounding box center [933, 541] width 362 height 33
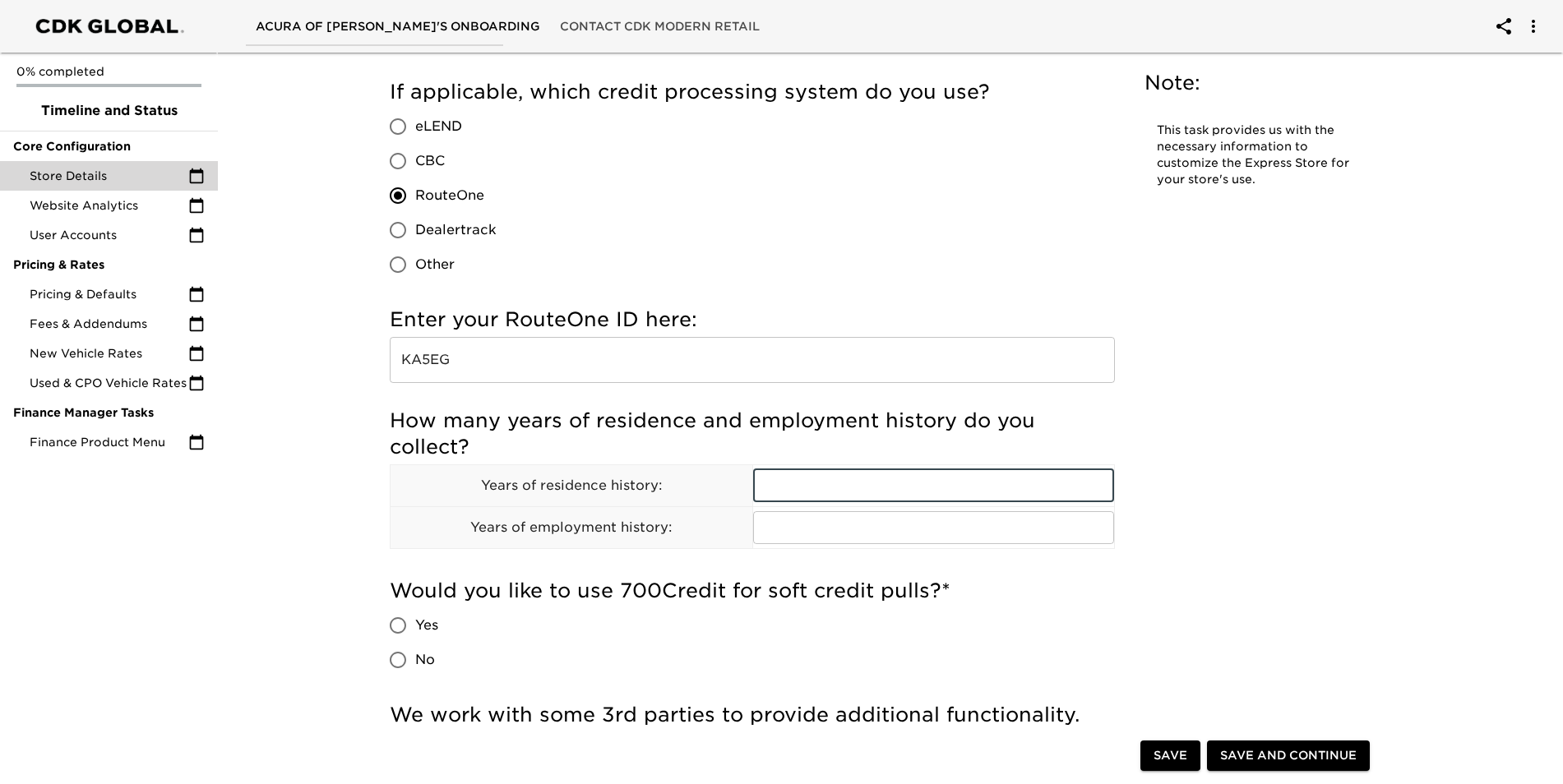
scroll to position [1808, 0]
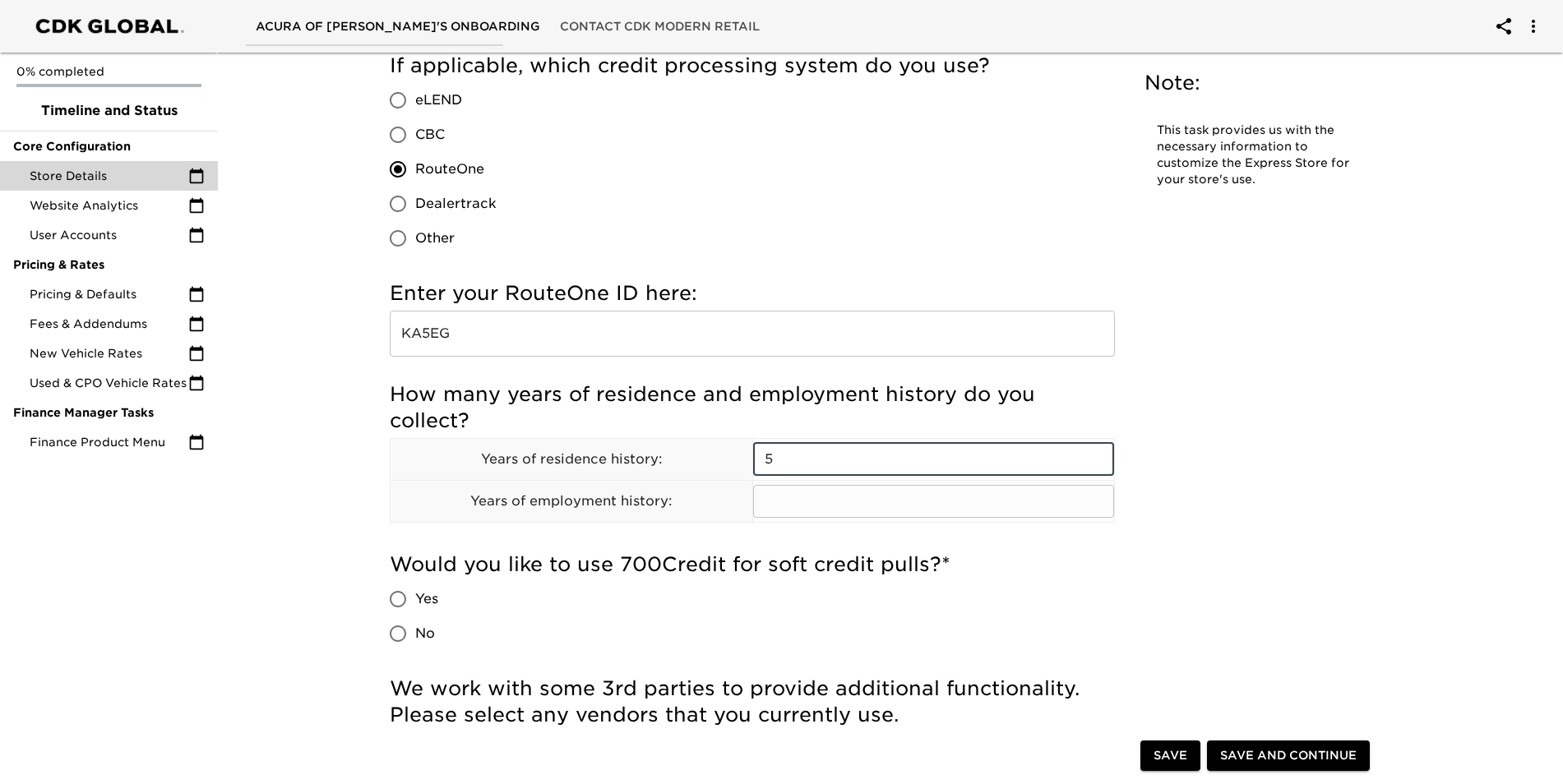
type input "5"
click at [808, 496] on input "text" at bounding box center [933, 502] width 362 height 33
type input "5"
click at [704, 641] on div "Would you like to use 700Credit for soft credit pulls? * Yes No" at bounding box center [752, 601] width 725 height 99
click at [403, 597] on input "Yes" at bounding box center [398, 599] width 35 height 35
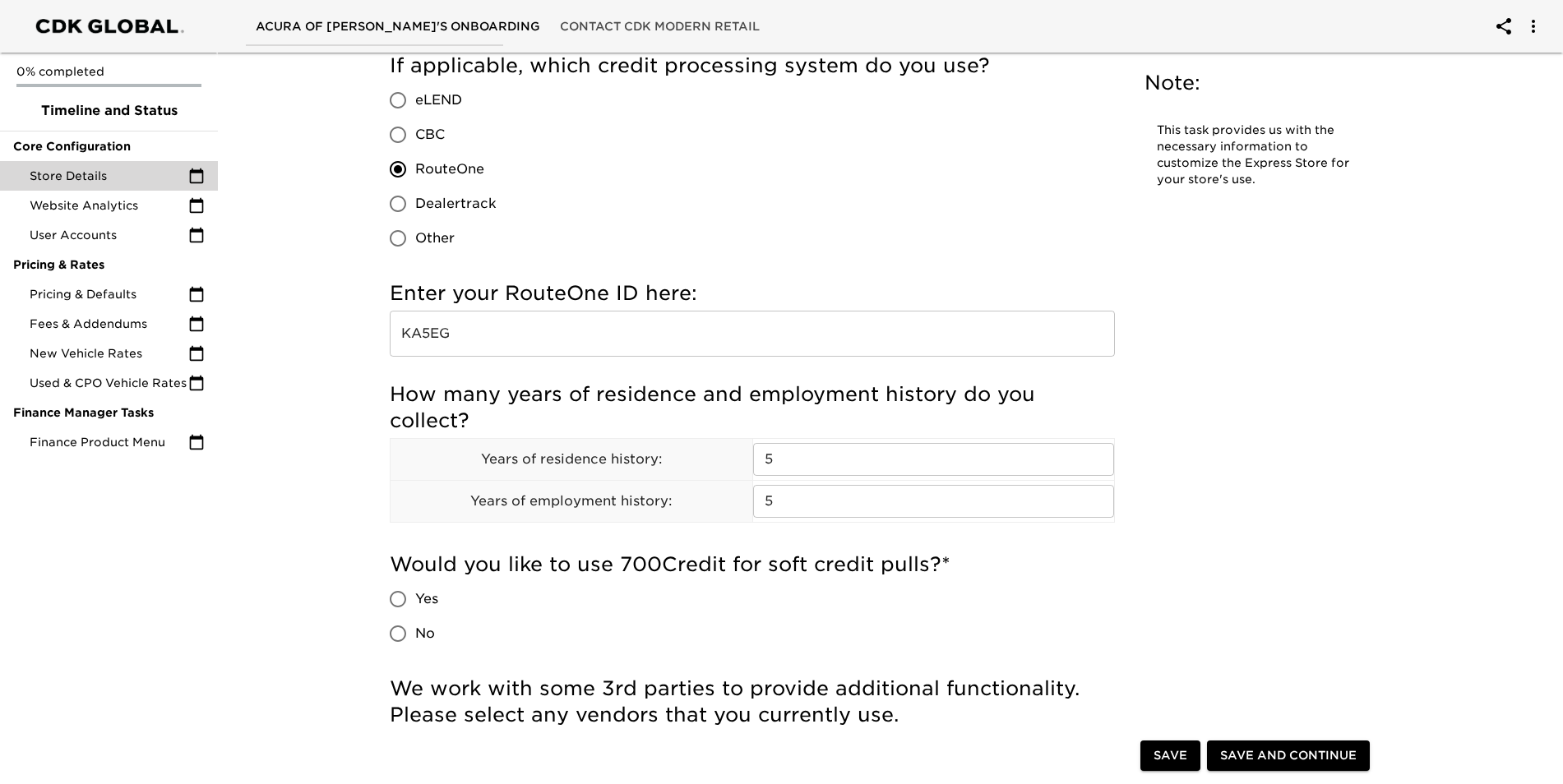
radio input "true"
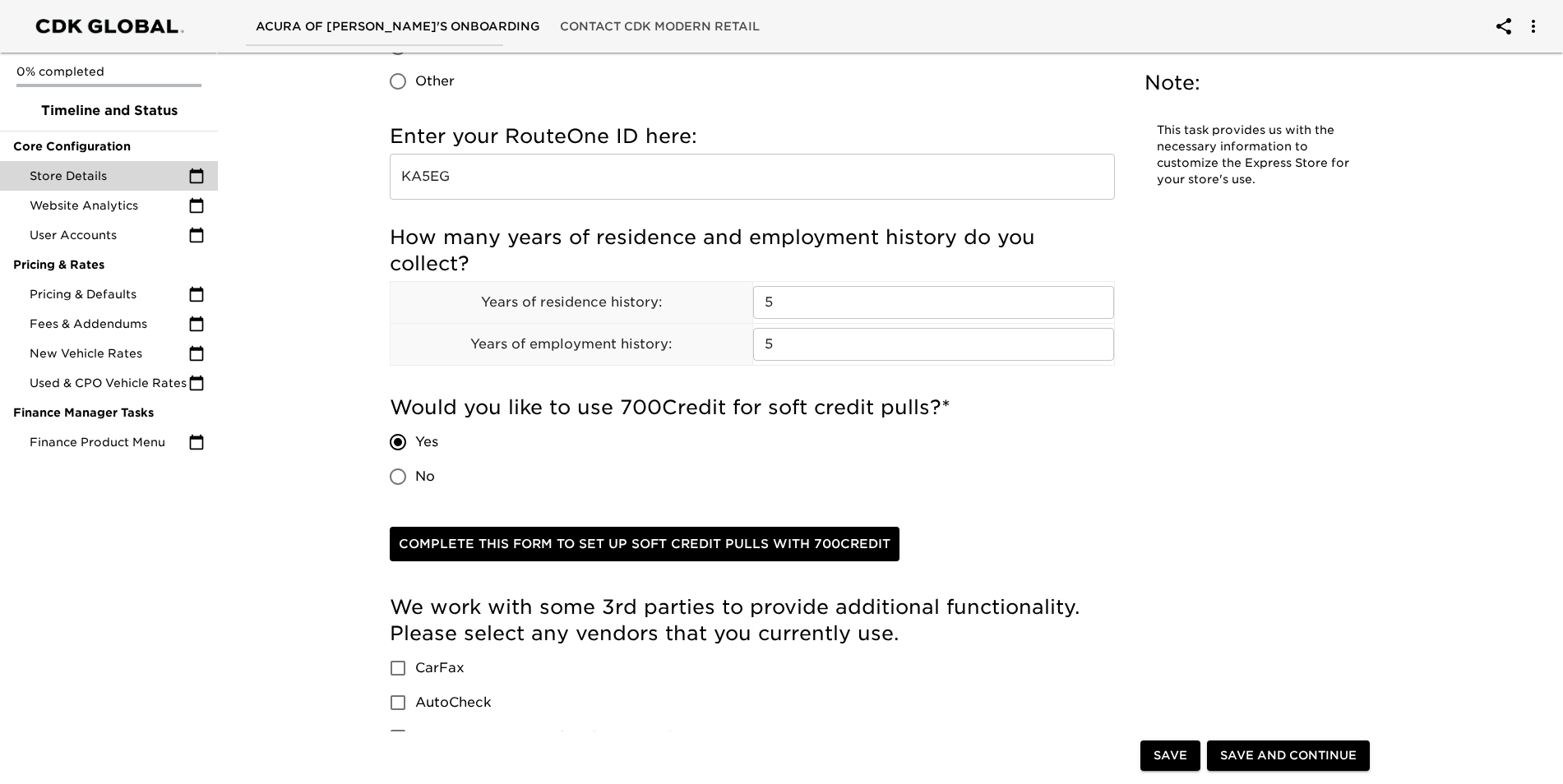
scroll to position [1973, 0]
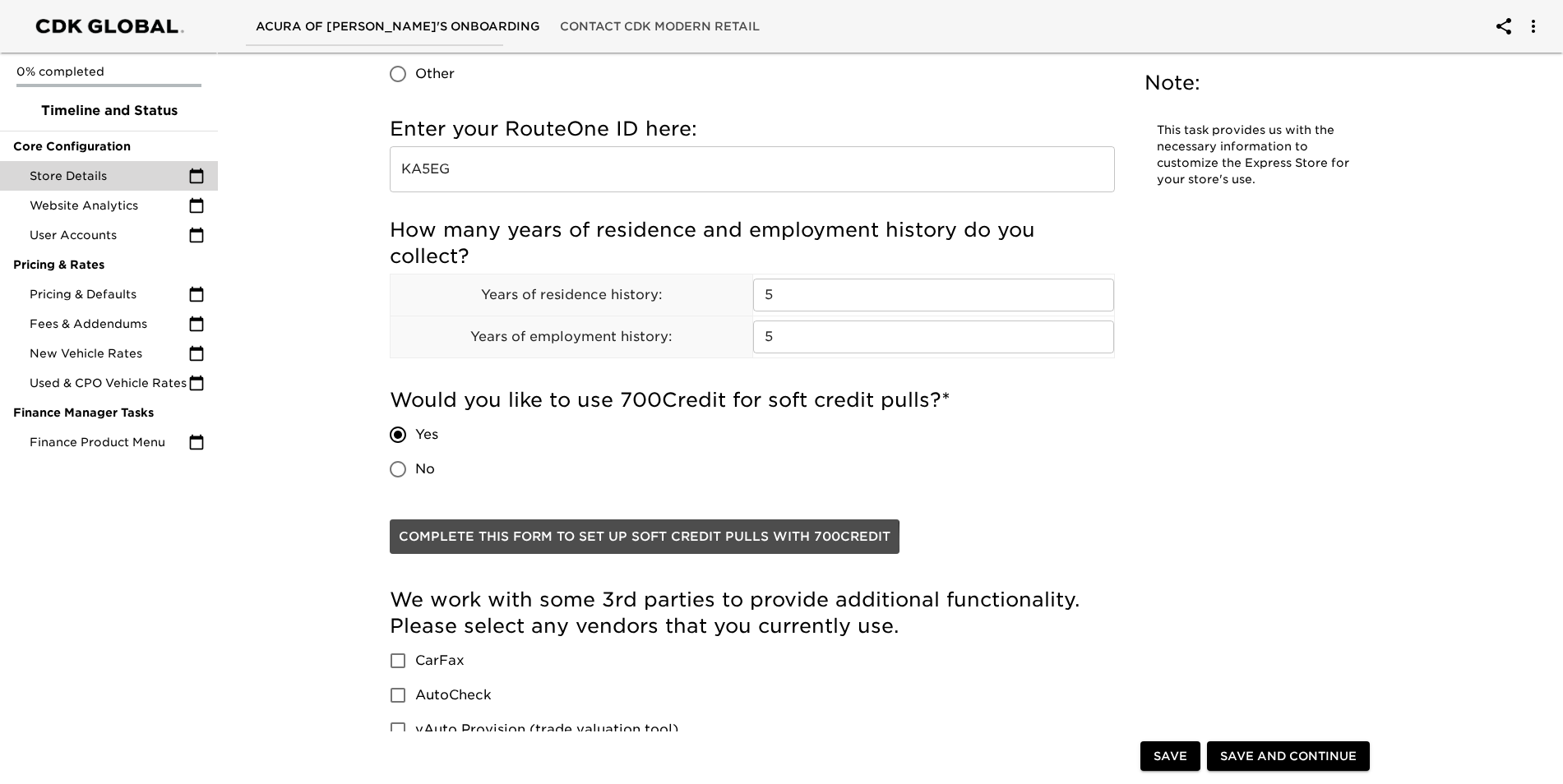
click at [493, 542] on span "Complete this form to set up soft credit pulls with 700Credit" at bounding box center [644, 536] width 491 height 22
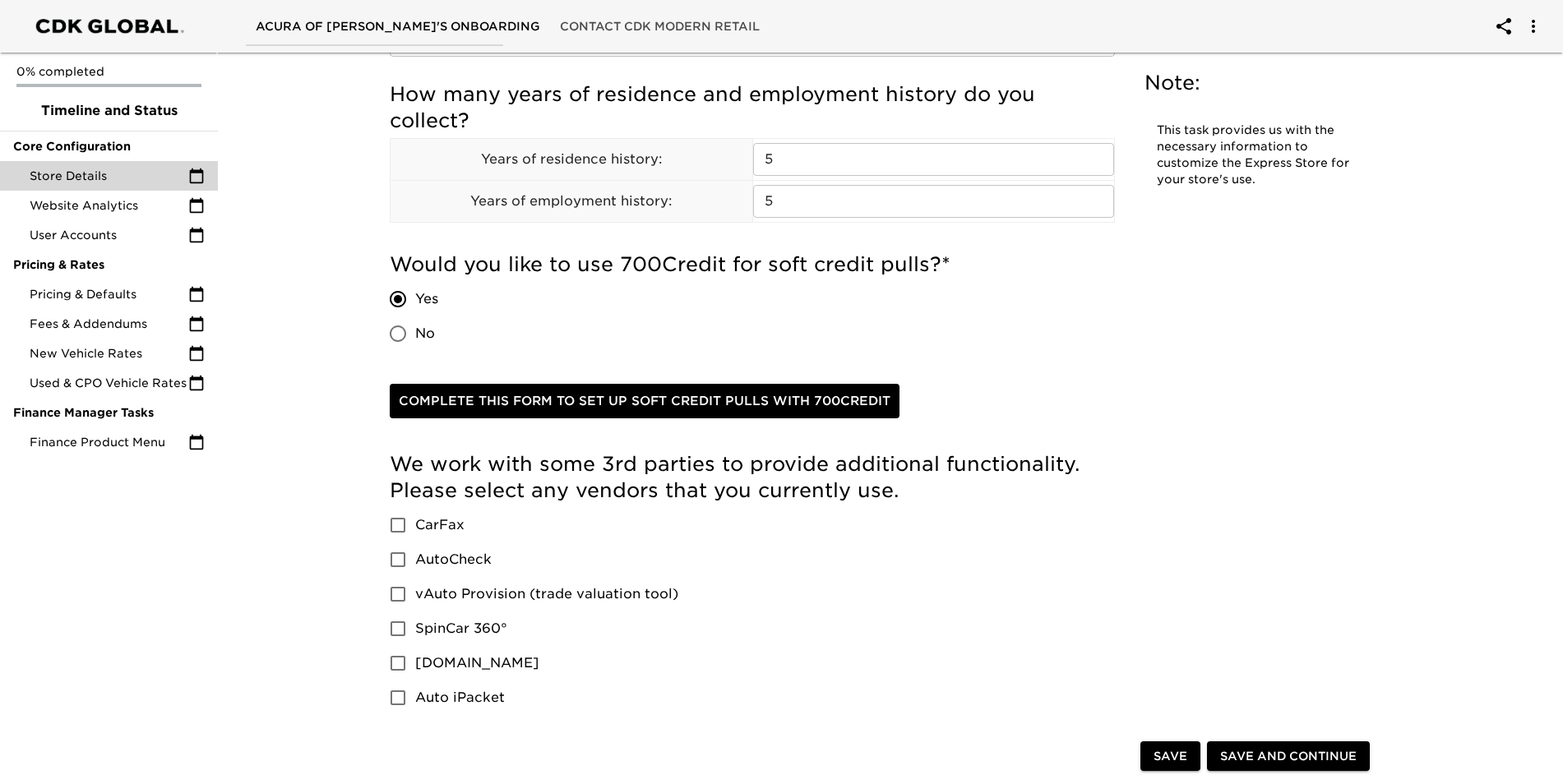
scroll to position [2137, 0]
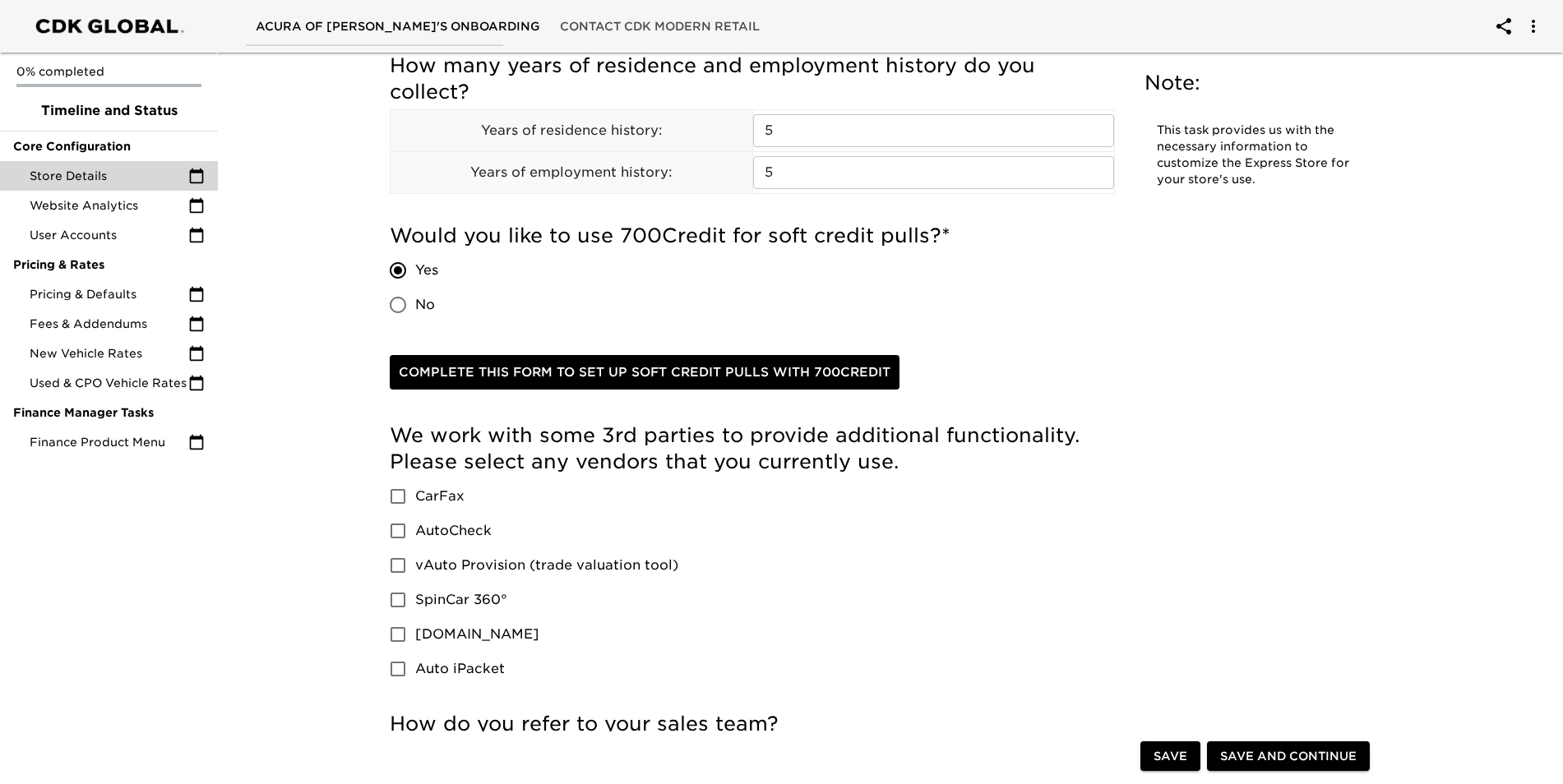
click at [398, 487] on input "CarFax" at bounding box center [398, 496] width 35 height 35
checkbox input "true"
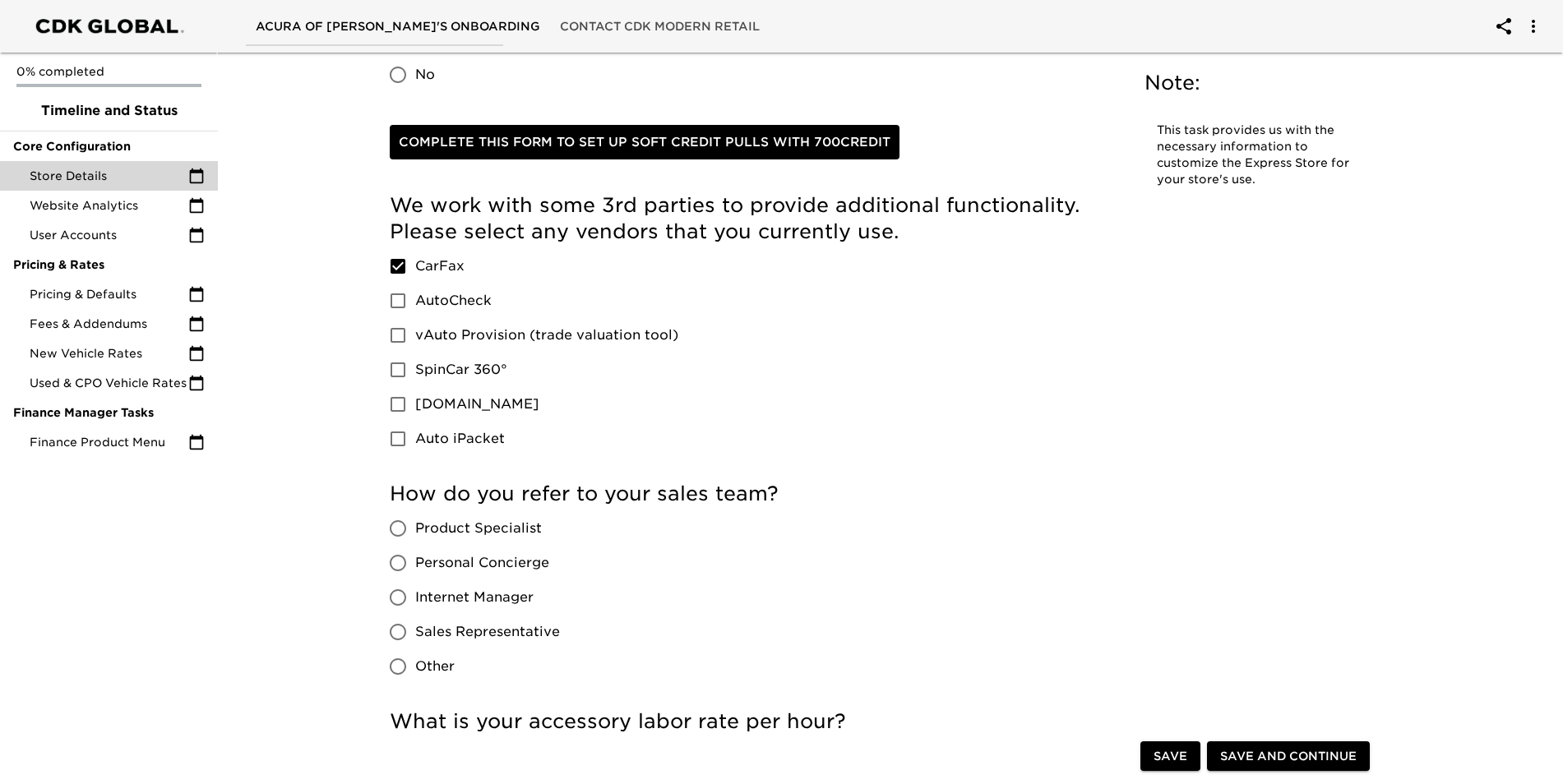
scroll to position [2466, 0]
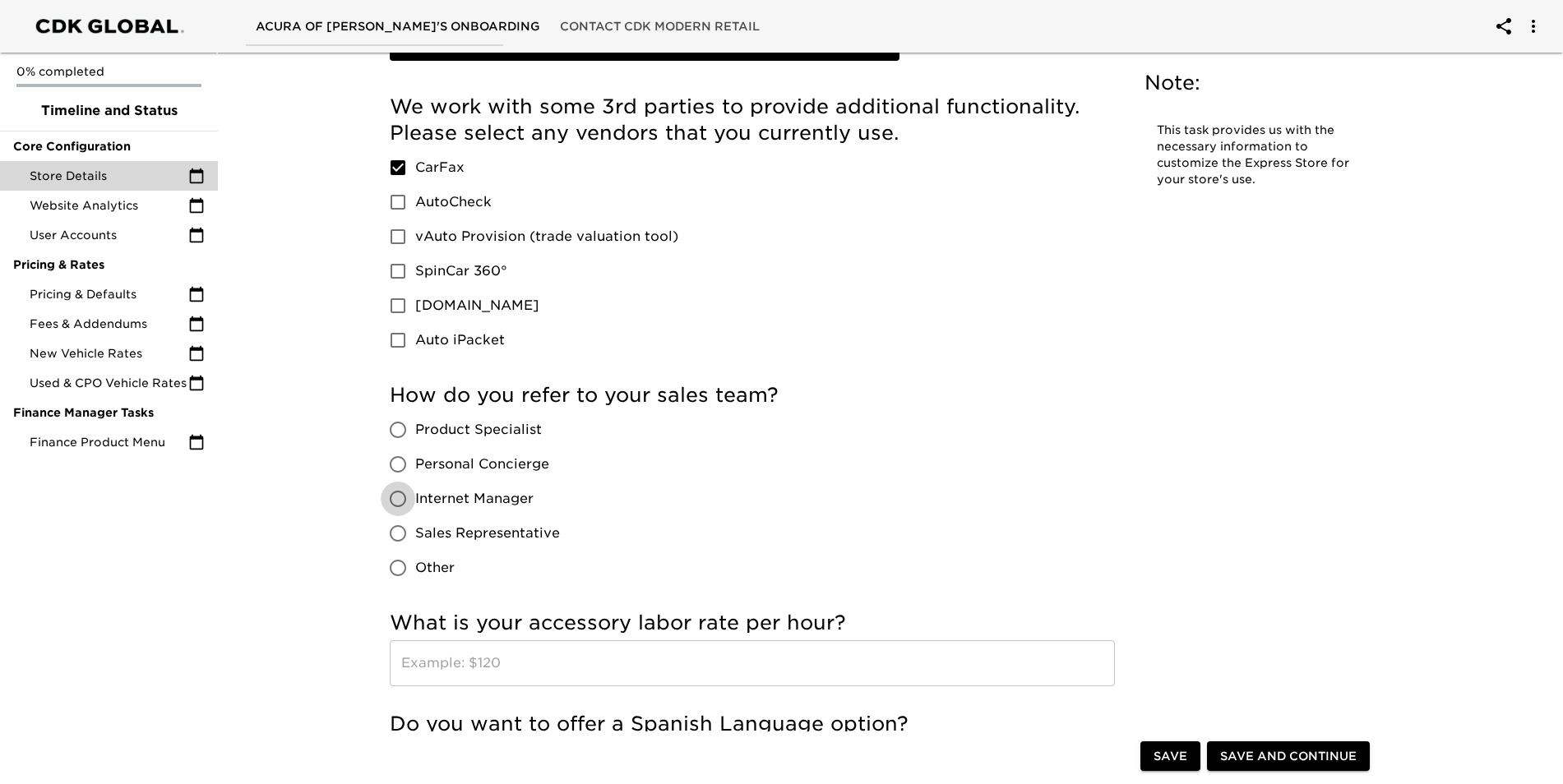
click at [398, 501] on input "Internet Manager" at bounding box center [398, 499] width 35 height 35
radio input "true"
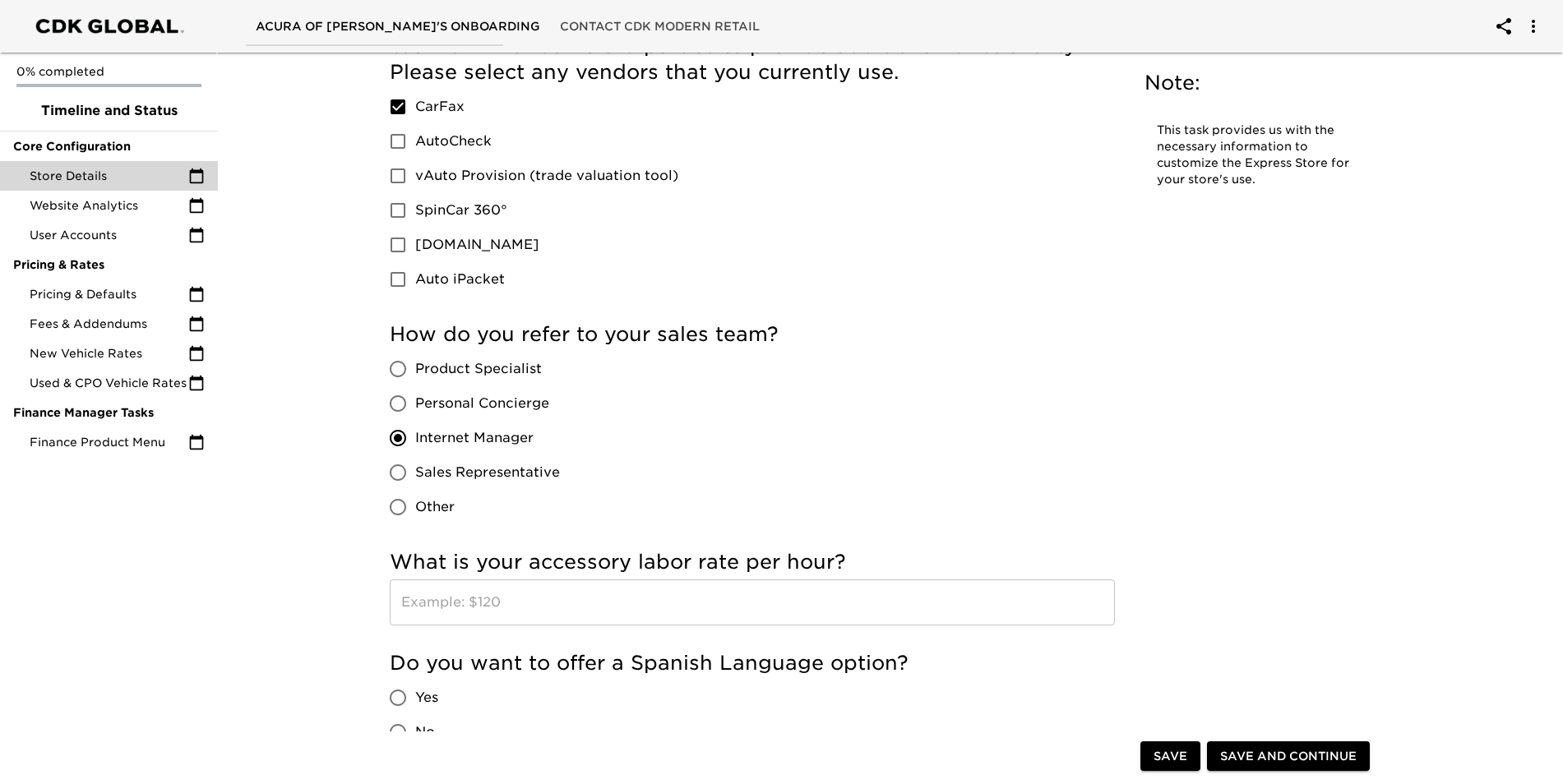
scroll to position [2631, 0]
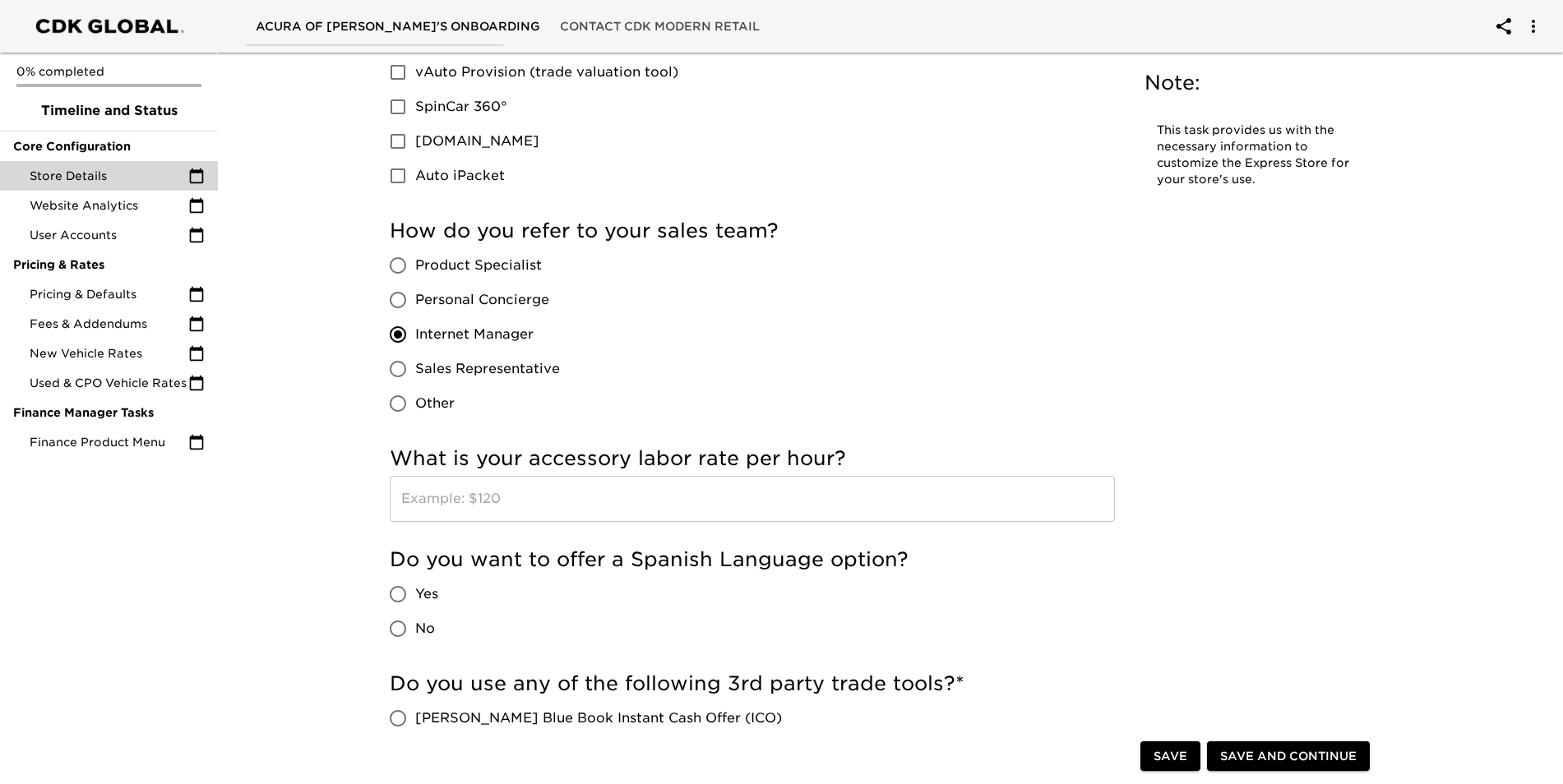
click at [669, 506] on input "text" at bounding box center [752, 498] width 725 height 46
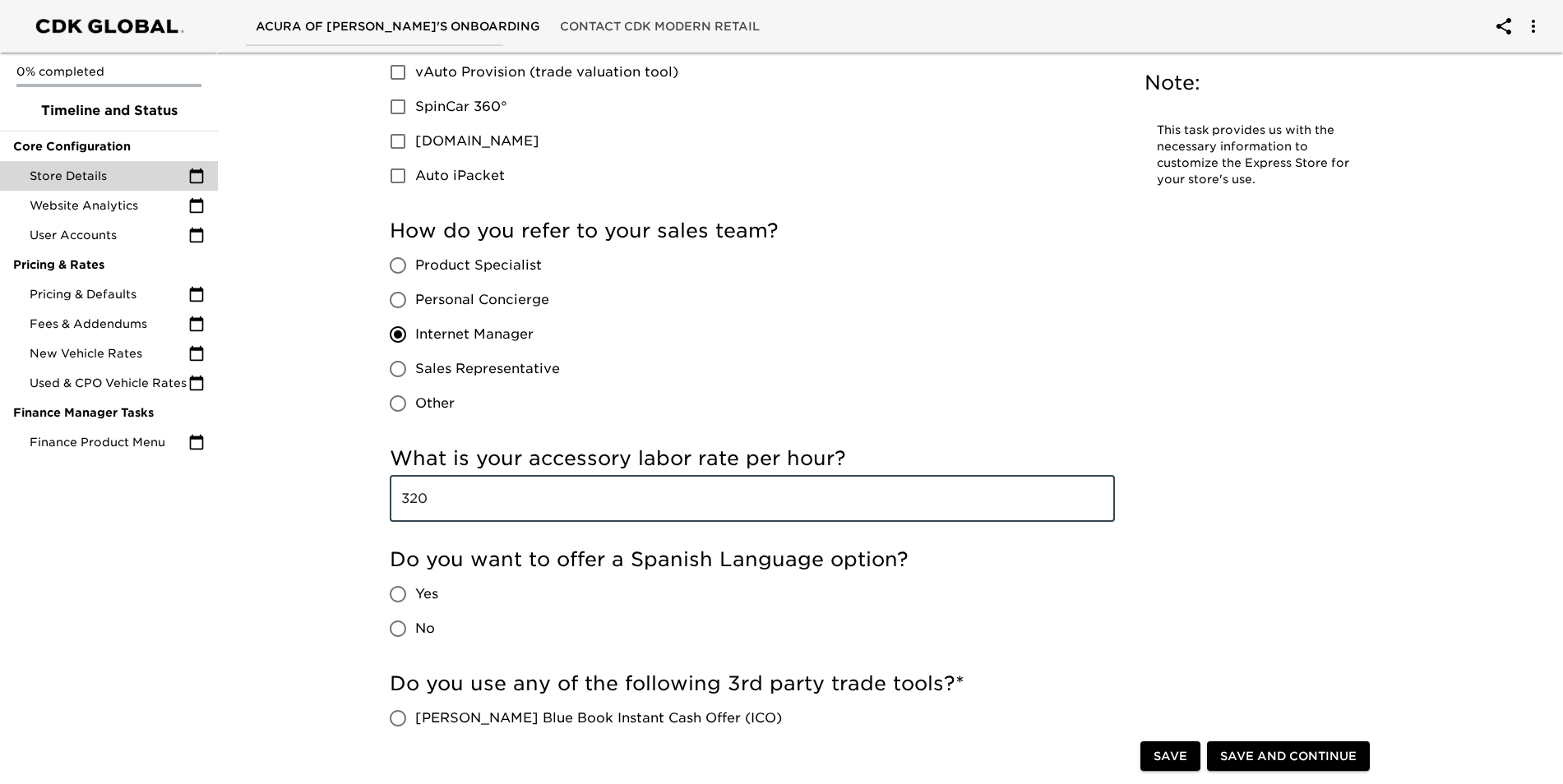
type input "320"
click at [658, 619] on div "Do you want to offer a Spanish Language option? Yes No" at bounding box center [752, 596] width 725 height 99
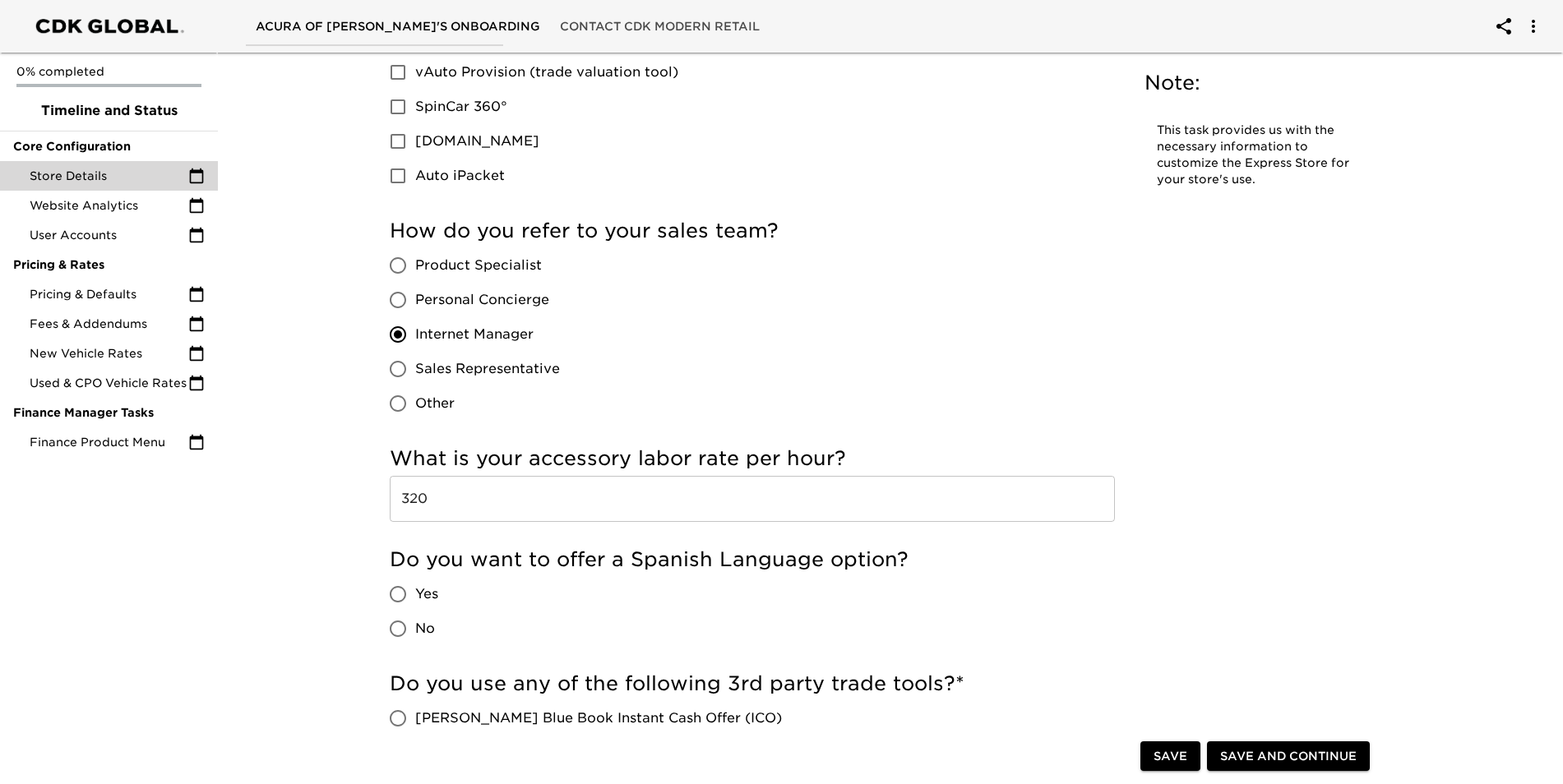
click at [398, 597] on input "Yes" at bounding box center [398, 594] width 35 height 35
radio input "true"
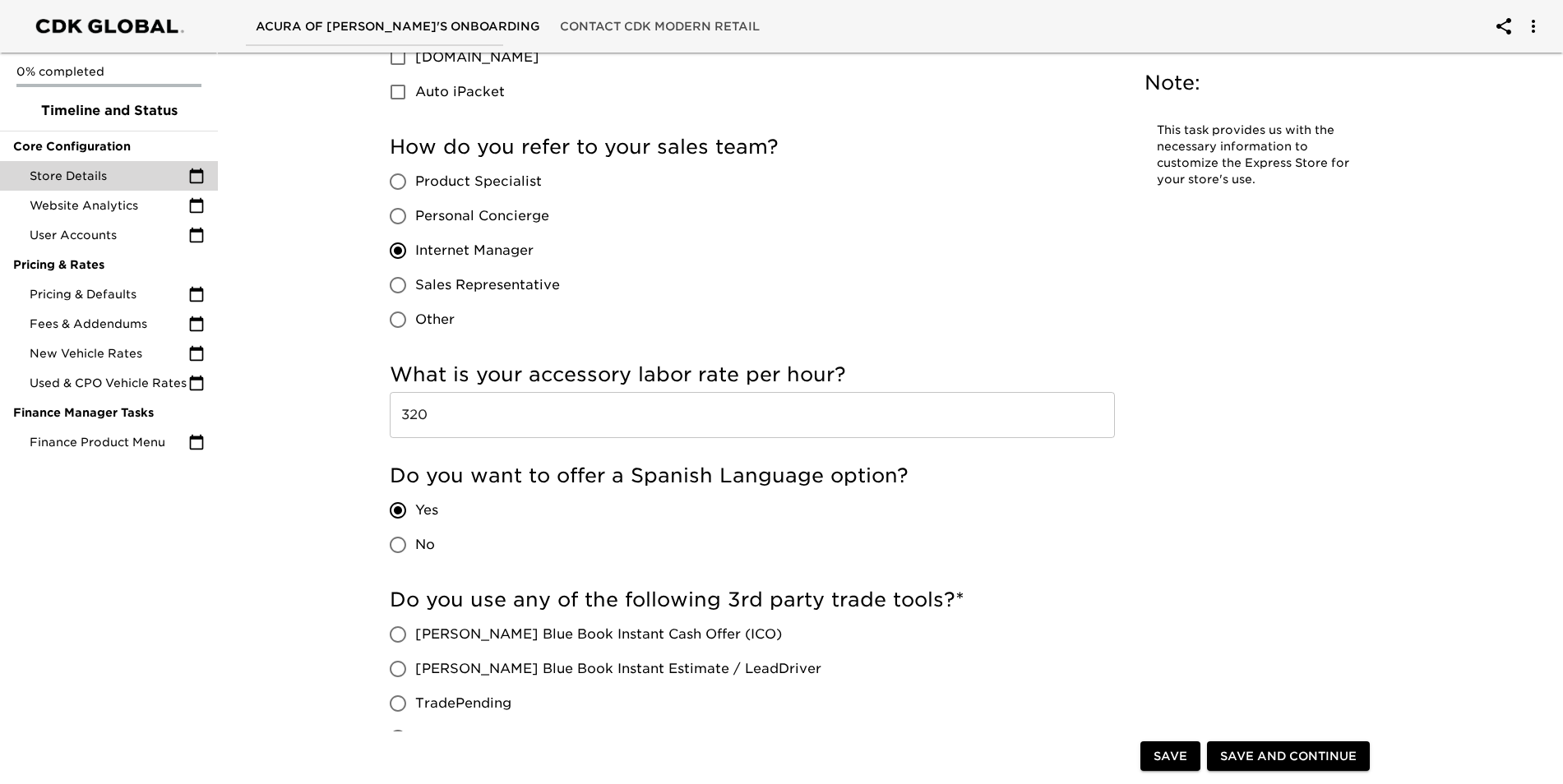
scroll to position [2877, 0]
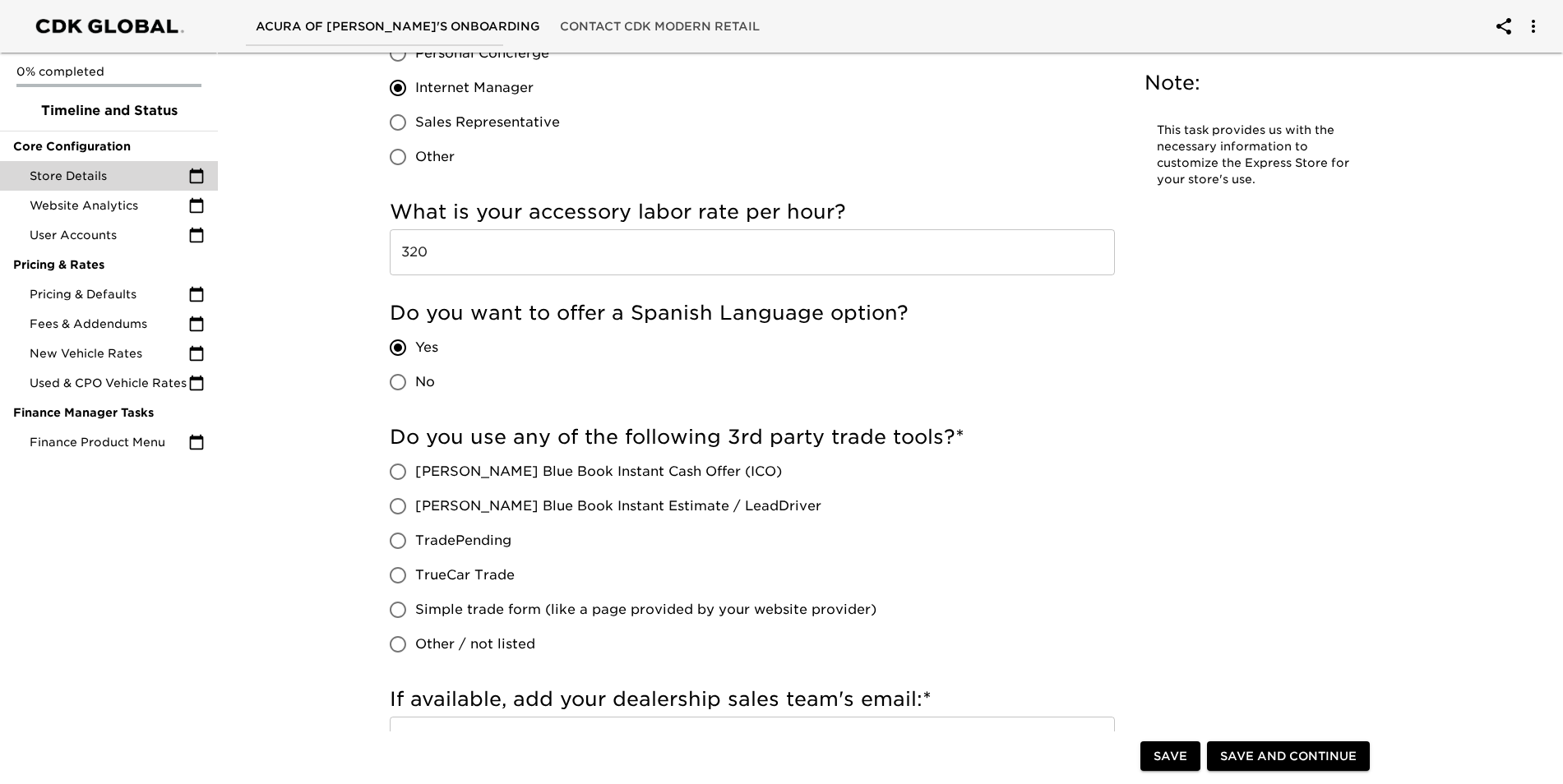
click at [402, 471] on input "[PERSON_NAME] Blue Book Instant Cash Offer (ICO)" at bounding box center [398, 471] width 35 height 35
radio input "true"
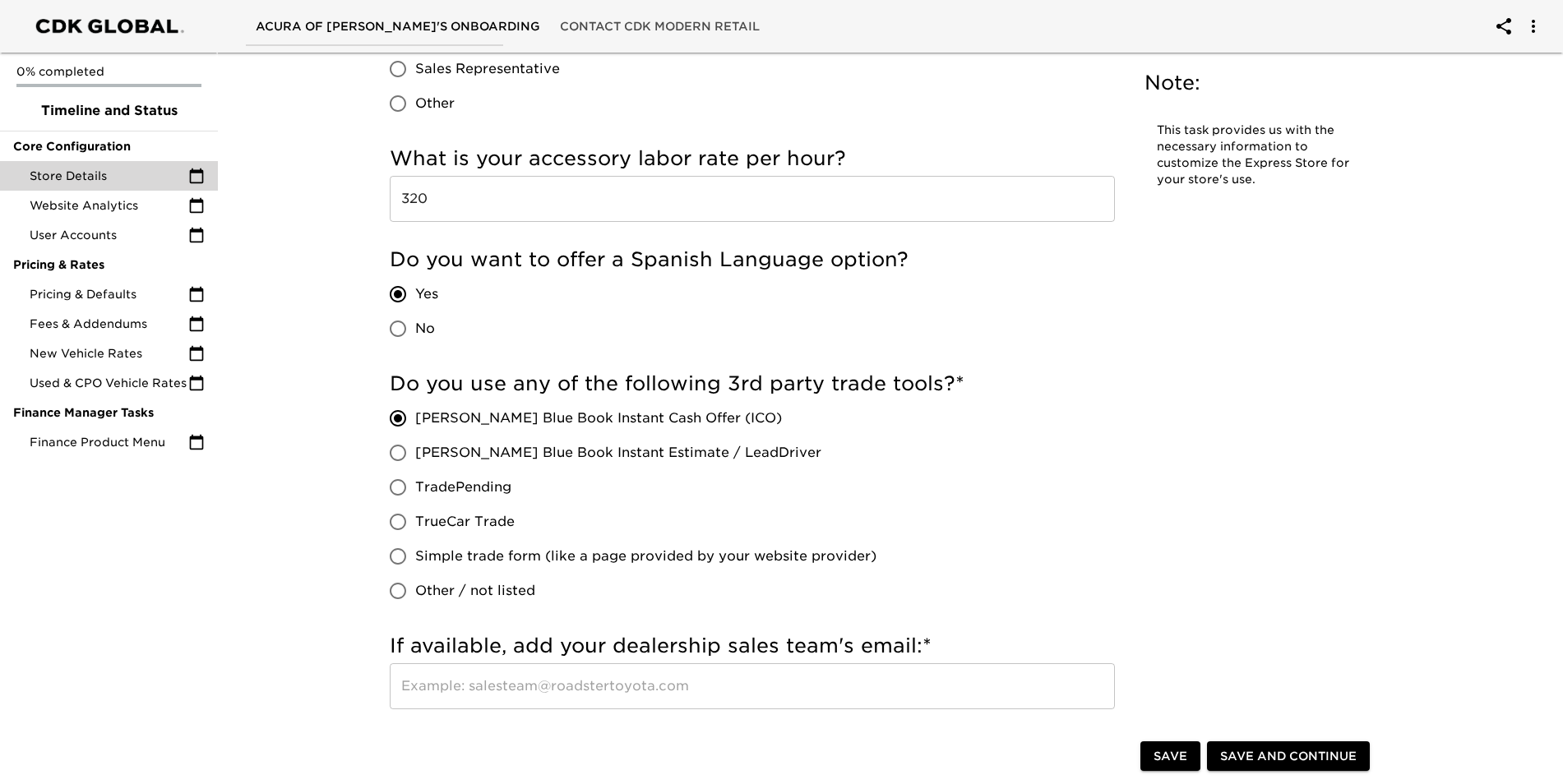
scroll to position [3124, 0]
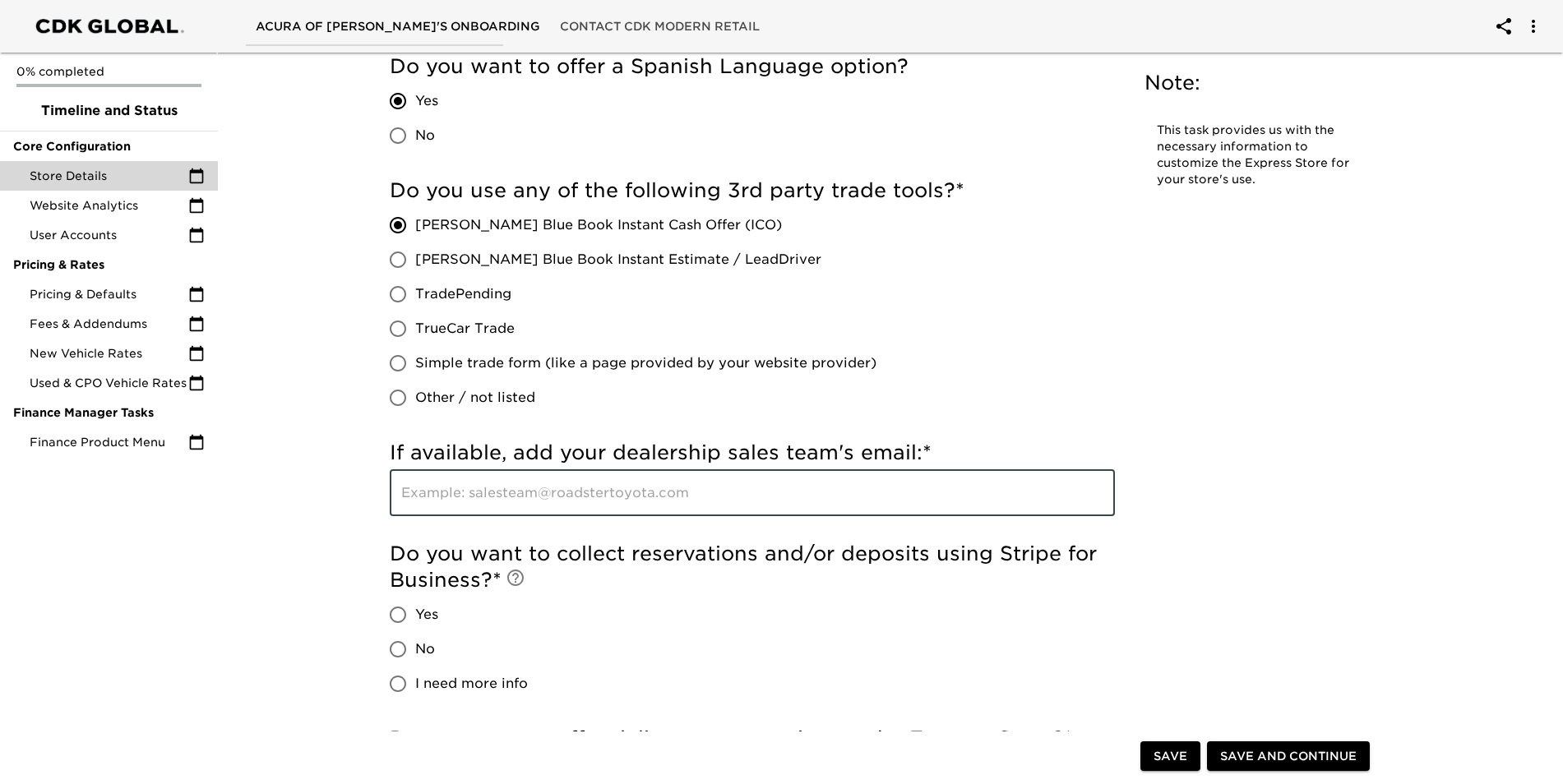
click at [578, 493] on input "text" at bounding box center [752, 493] width 725 height 46
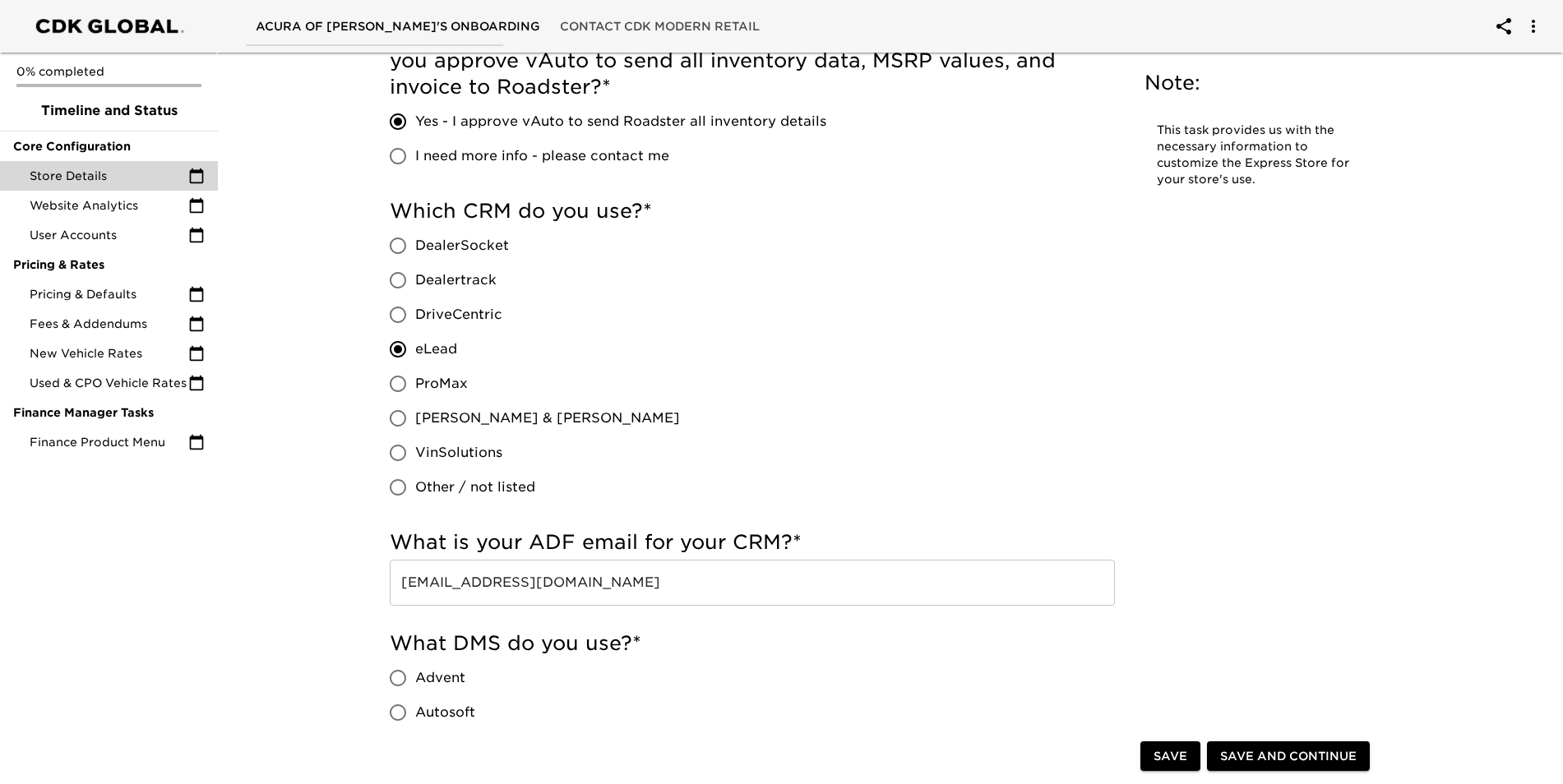
scroll to position [822, 0]
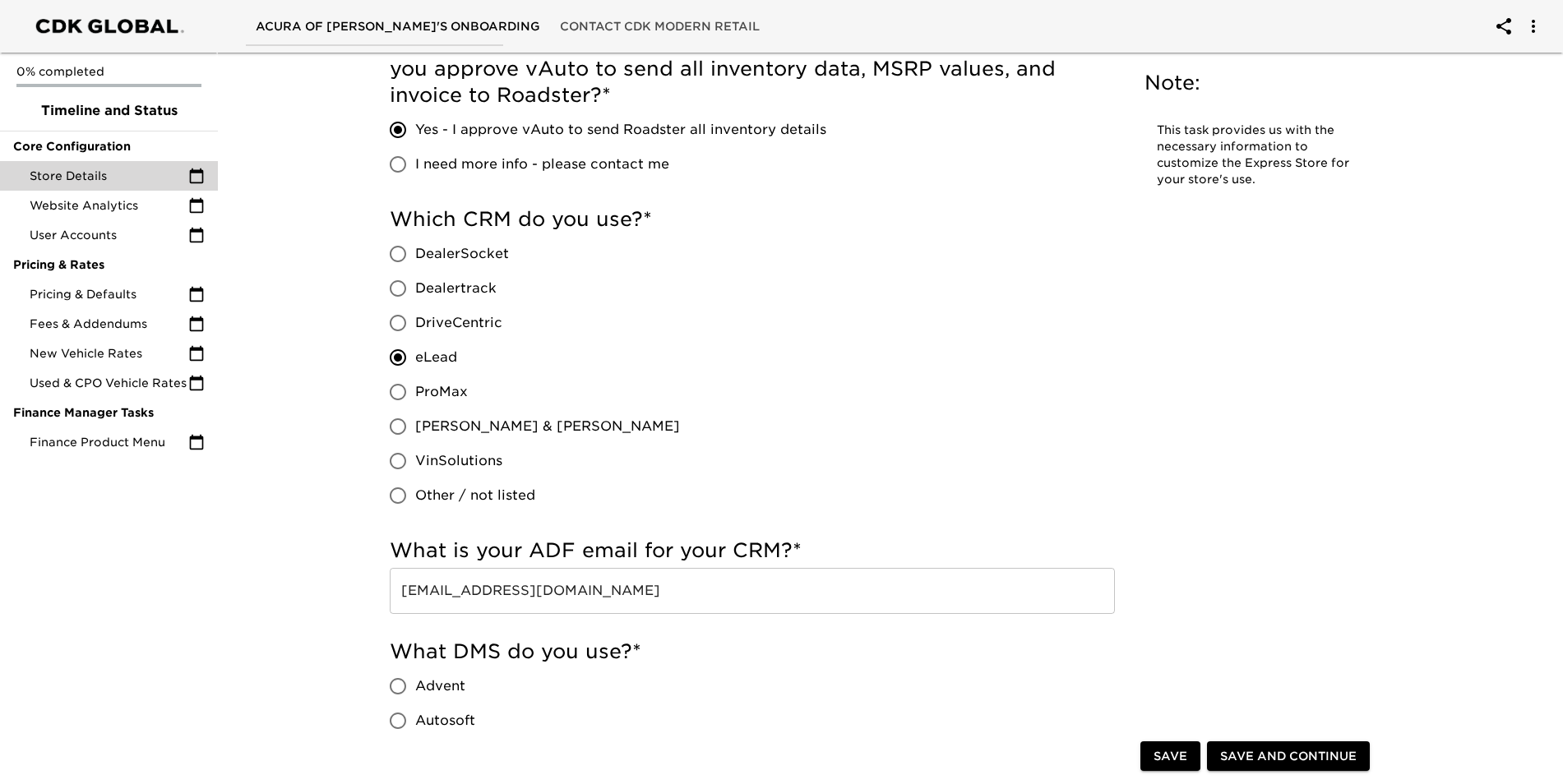
click at [700, 585] on input "[EMAIL_ADDRESS][DOMAIN_NAME]" at bounding box center [752, 591] width 725 height 46
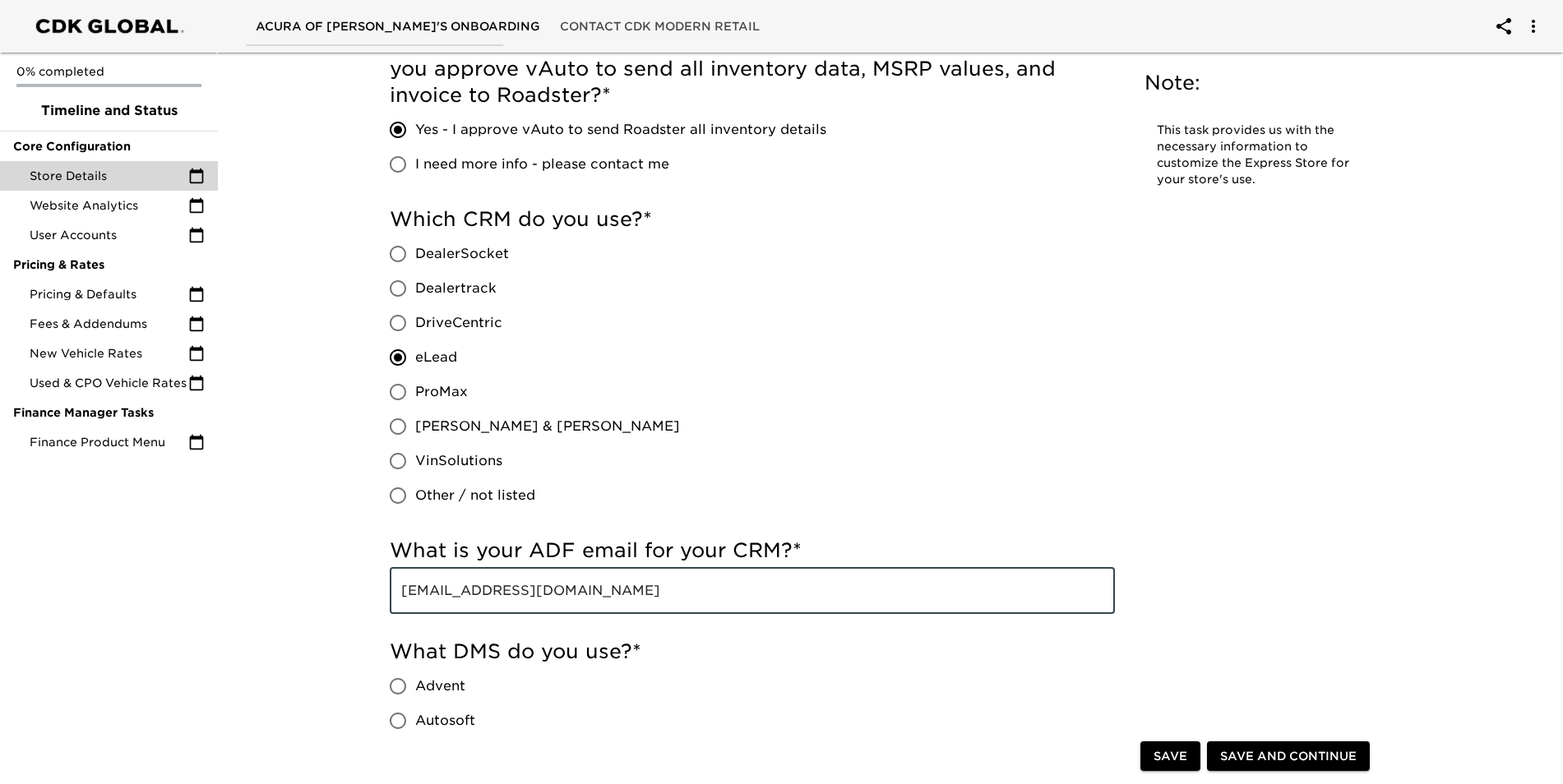
click at [700, 585] on input "[EMAIL_ADDRESS][DOMAIN_NAME]" at bounding box center [752, 591] width 725 height 46
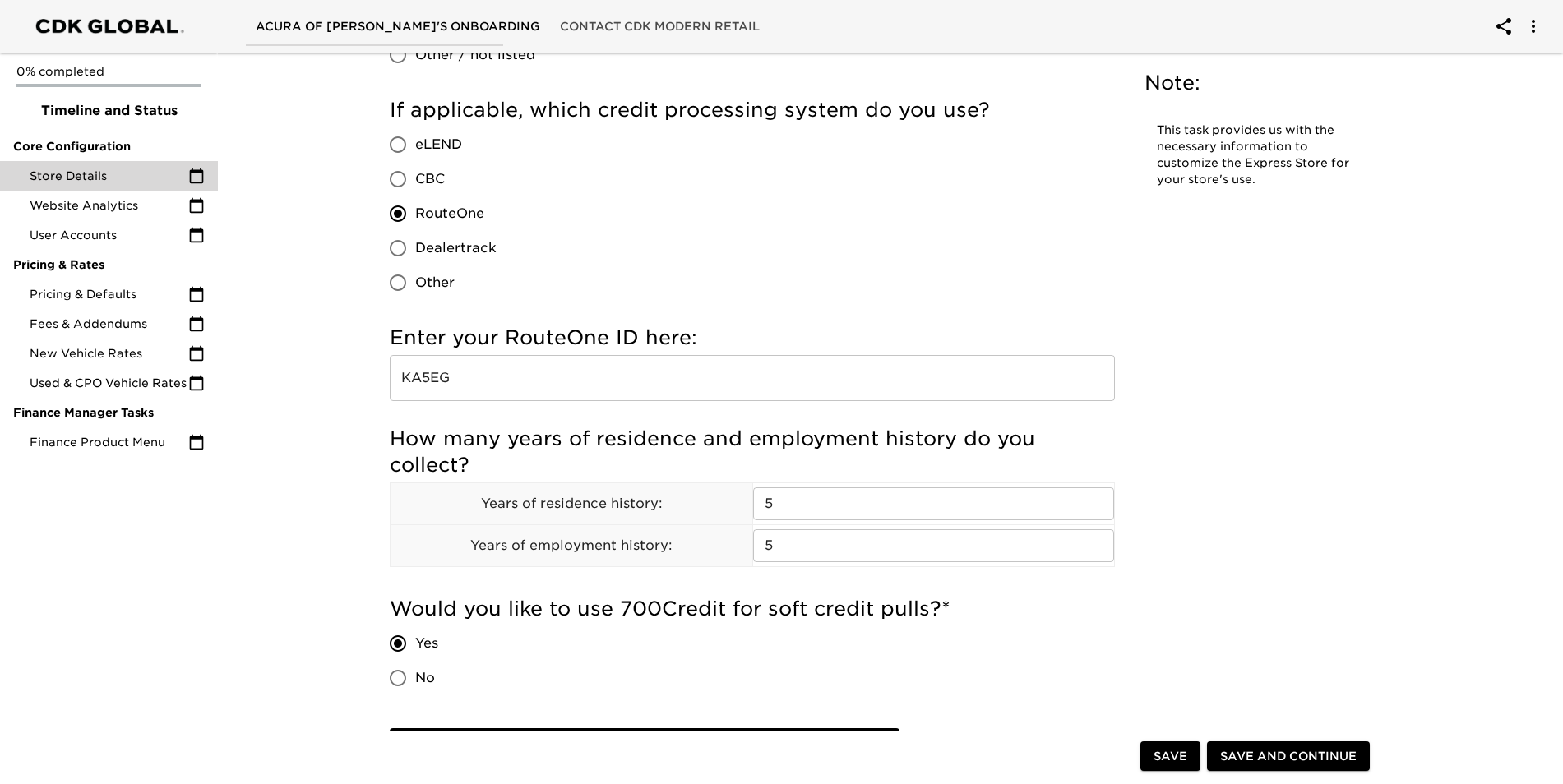
scroll to position [2137, 0]
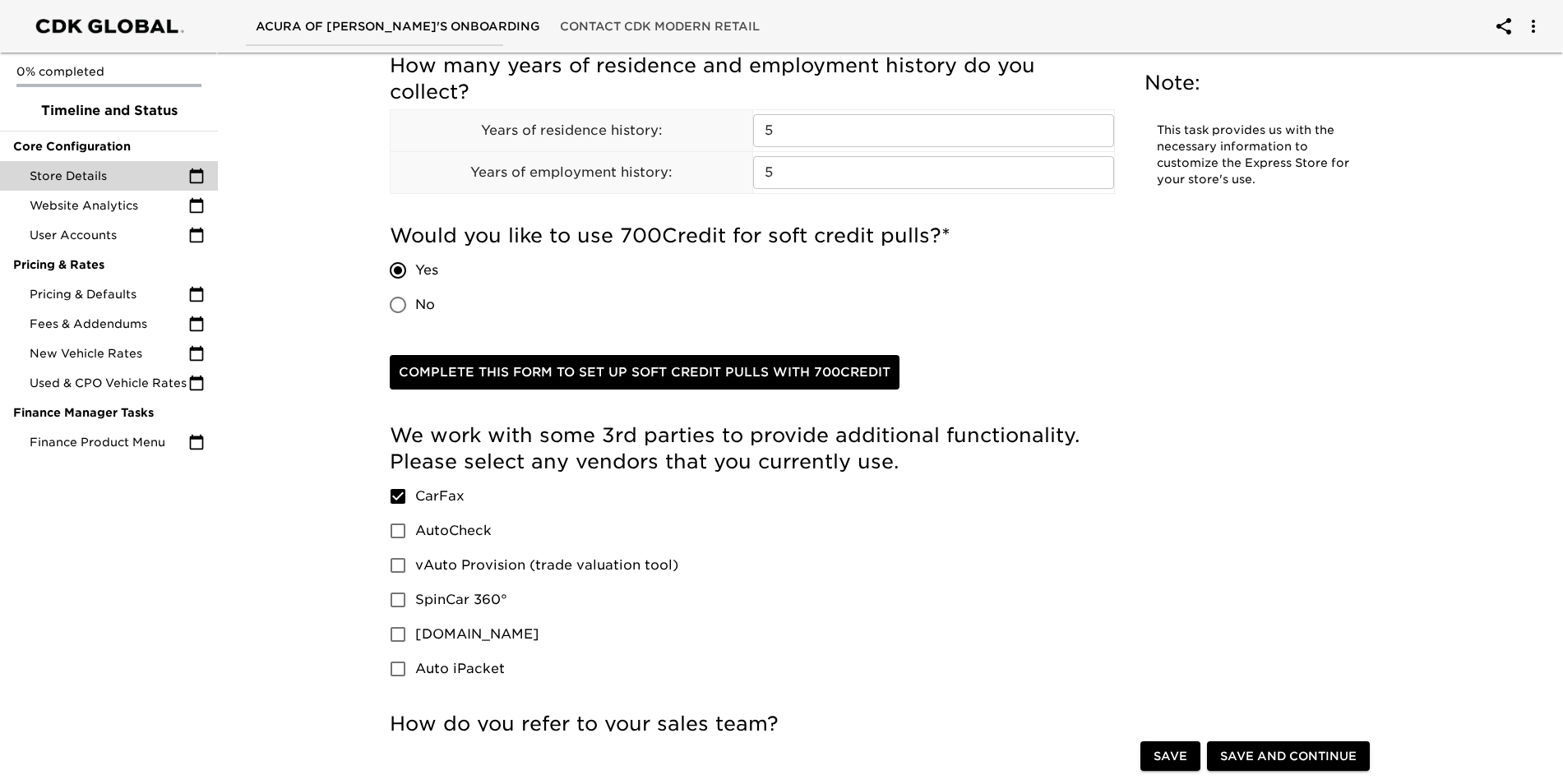
drag, startPoint x: 858, startPoint y: 572, endPoint x: 858, endPoint y: 562, distance: 10.0
click at [862, 564] on div "We work with some 3rd parties to provide additional functionality. Please selec…" at bounding box center [752, 554] width 725 height 264
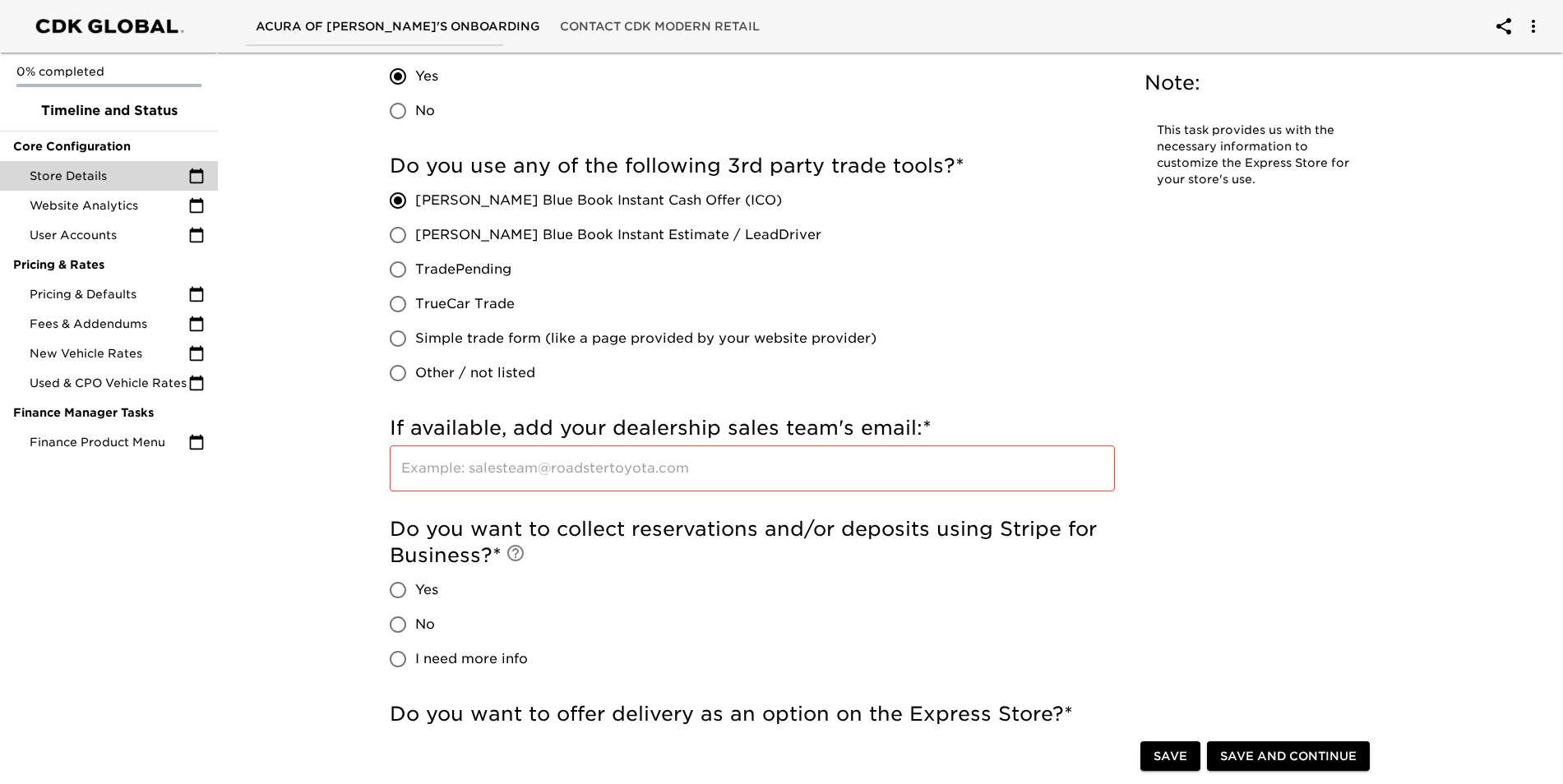
scroll to position [3288, 0]
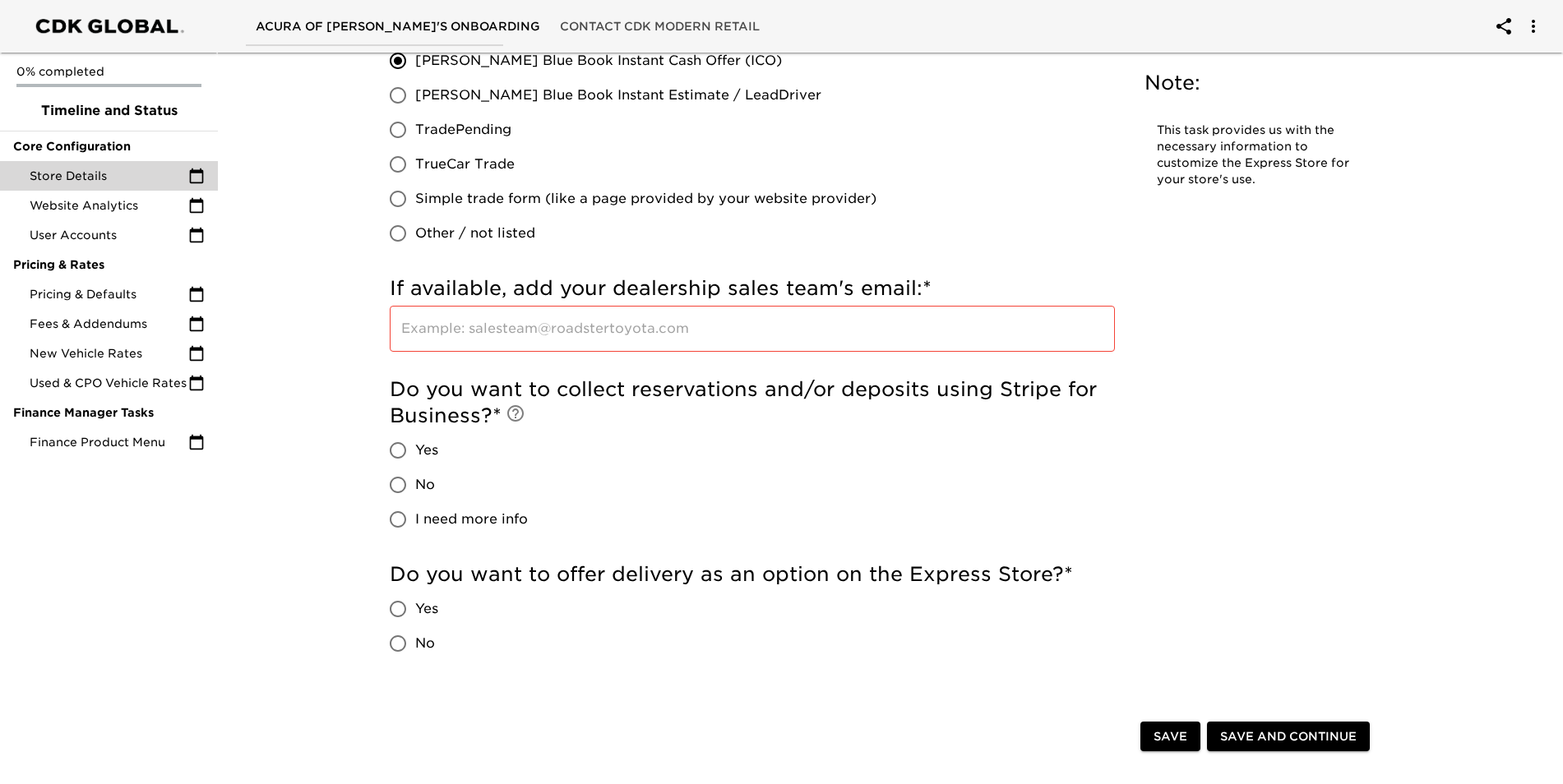
click at [619, 326] on input "text" at bounding box center [752, 328] width 725 height 46
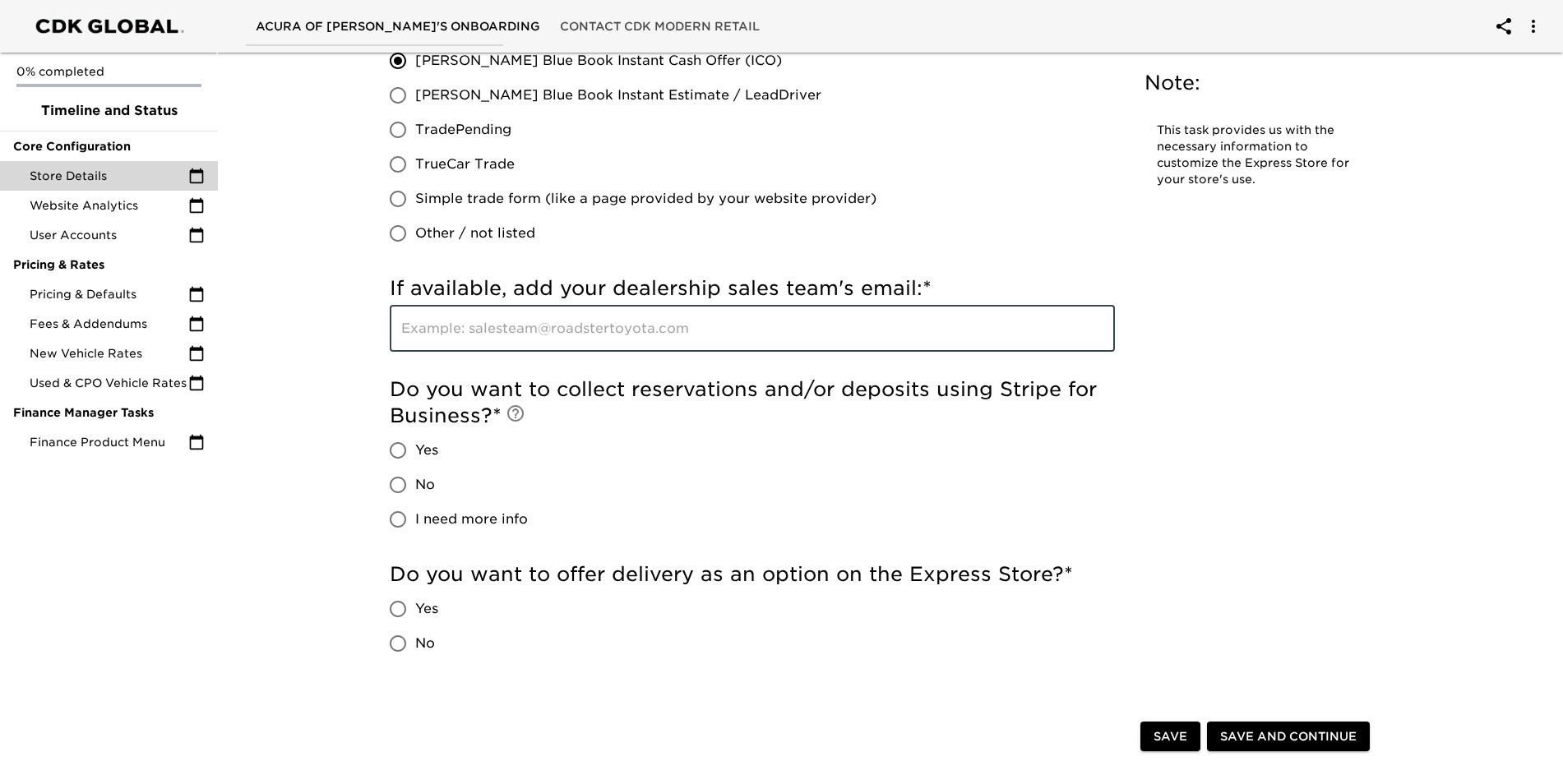
paste input "[EMAIL_ADDRESS][DOMAIN_NAME]"
type input "[EMAIL_ADDRESS][DOMAIN_NAME]"
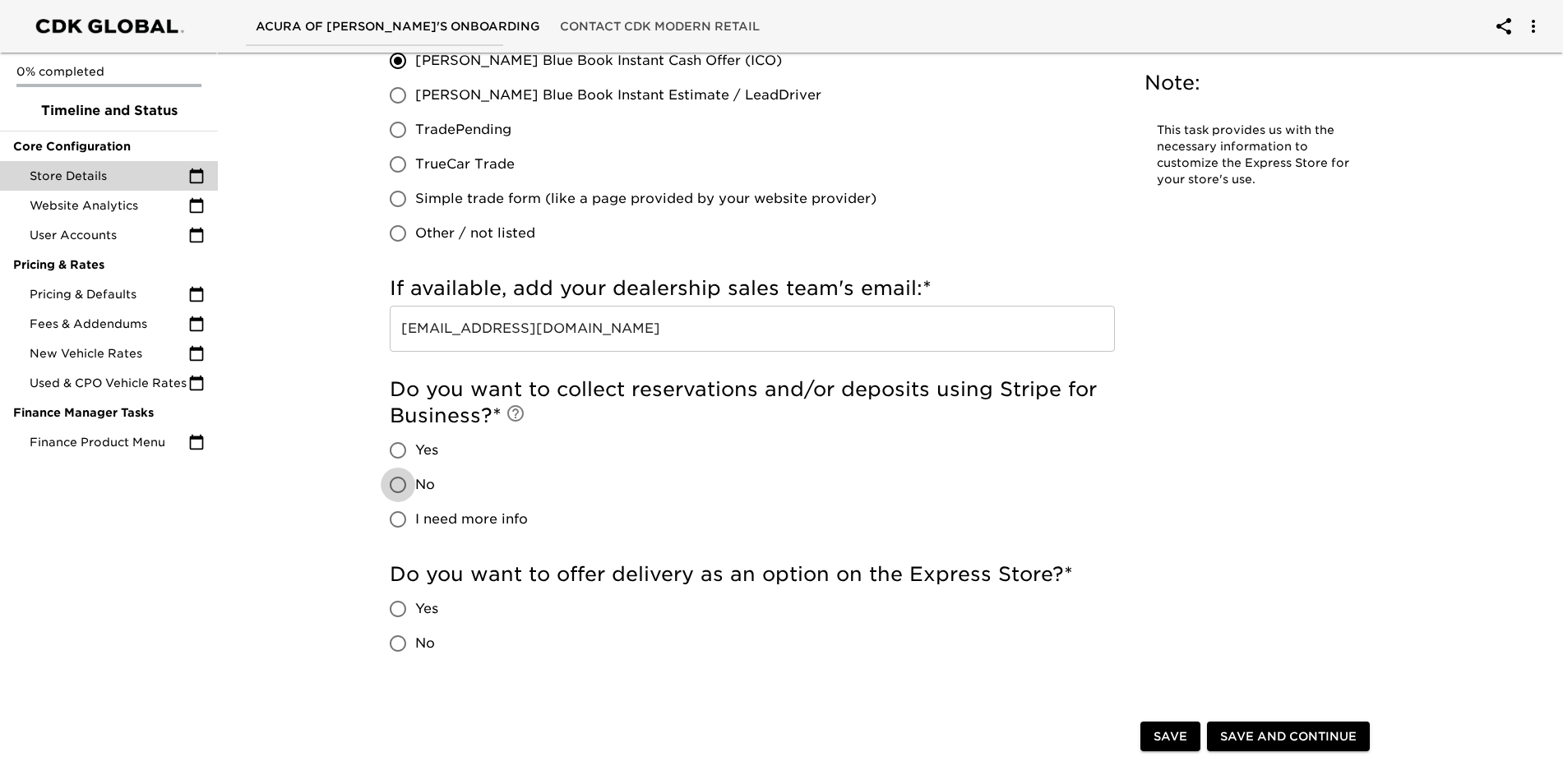
click at [395, 482] on input "No" at bounding box center [398, 485] width 35 height 35
radio input "true"
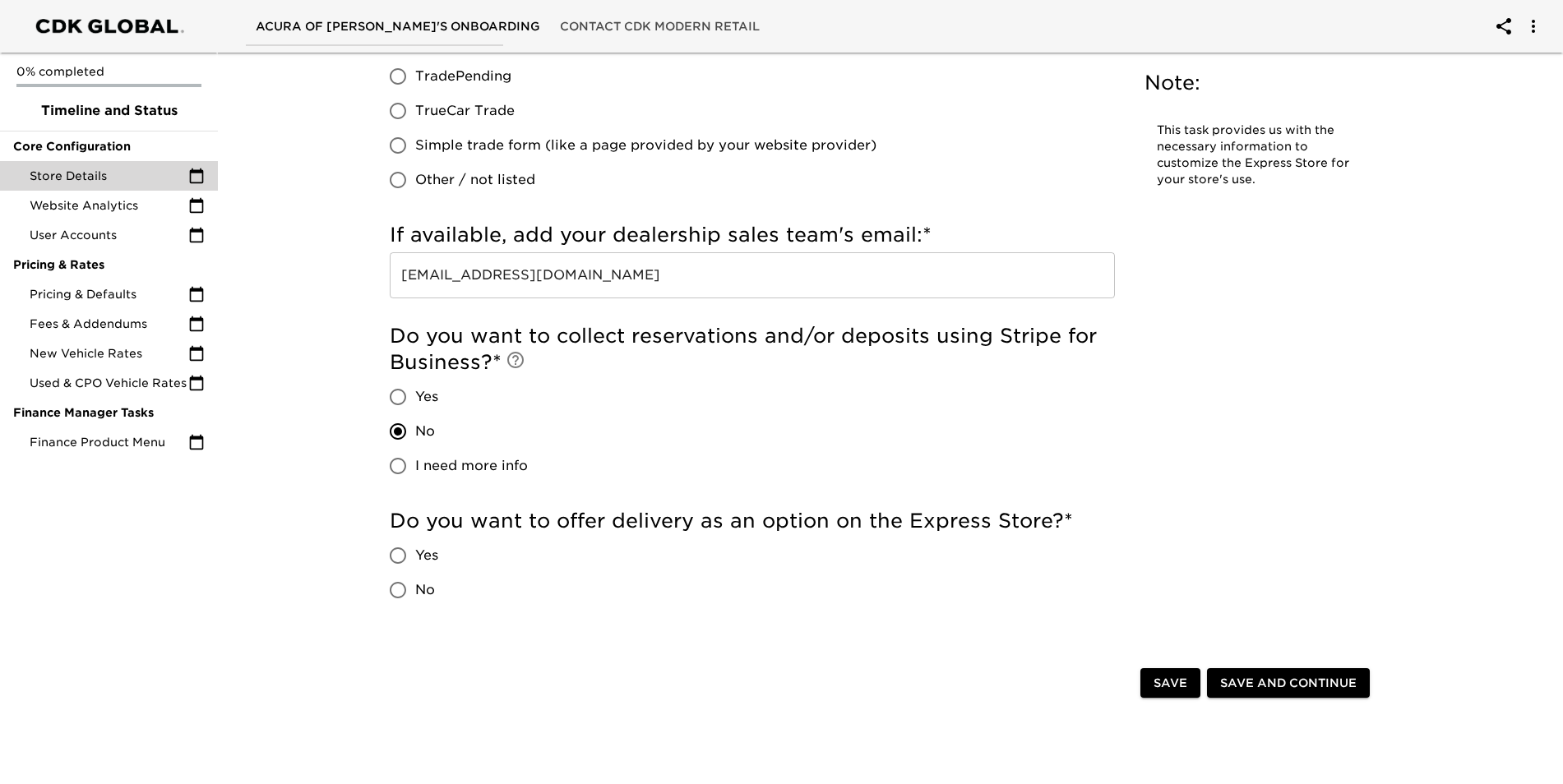
scroll to position [3370, 0]
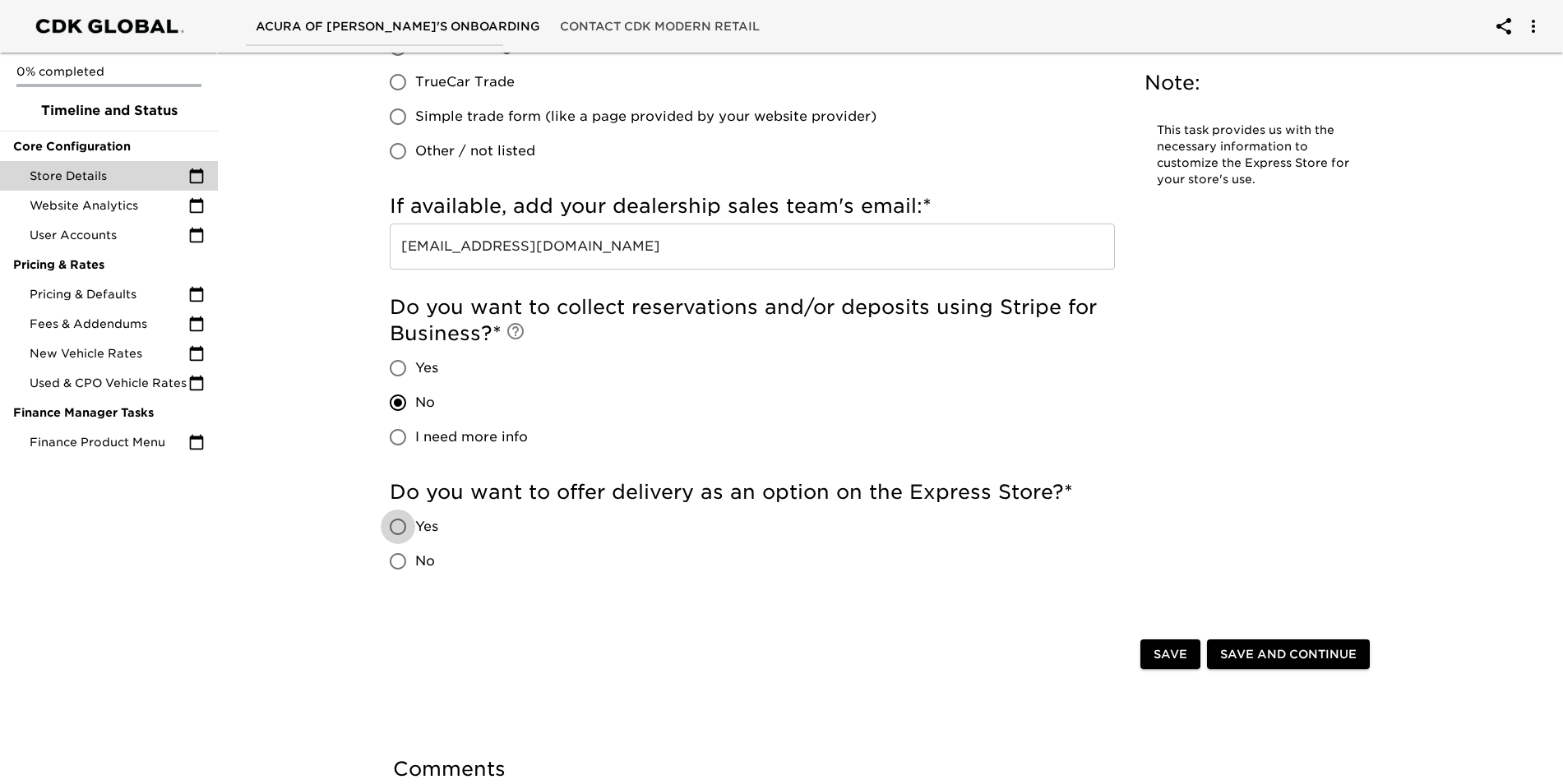
click at [395, 530] on input "Yes" at bounding box center [398, 527] width 35 height 35
radio input "true"
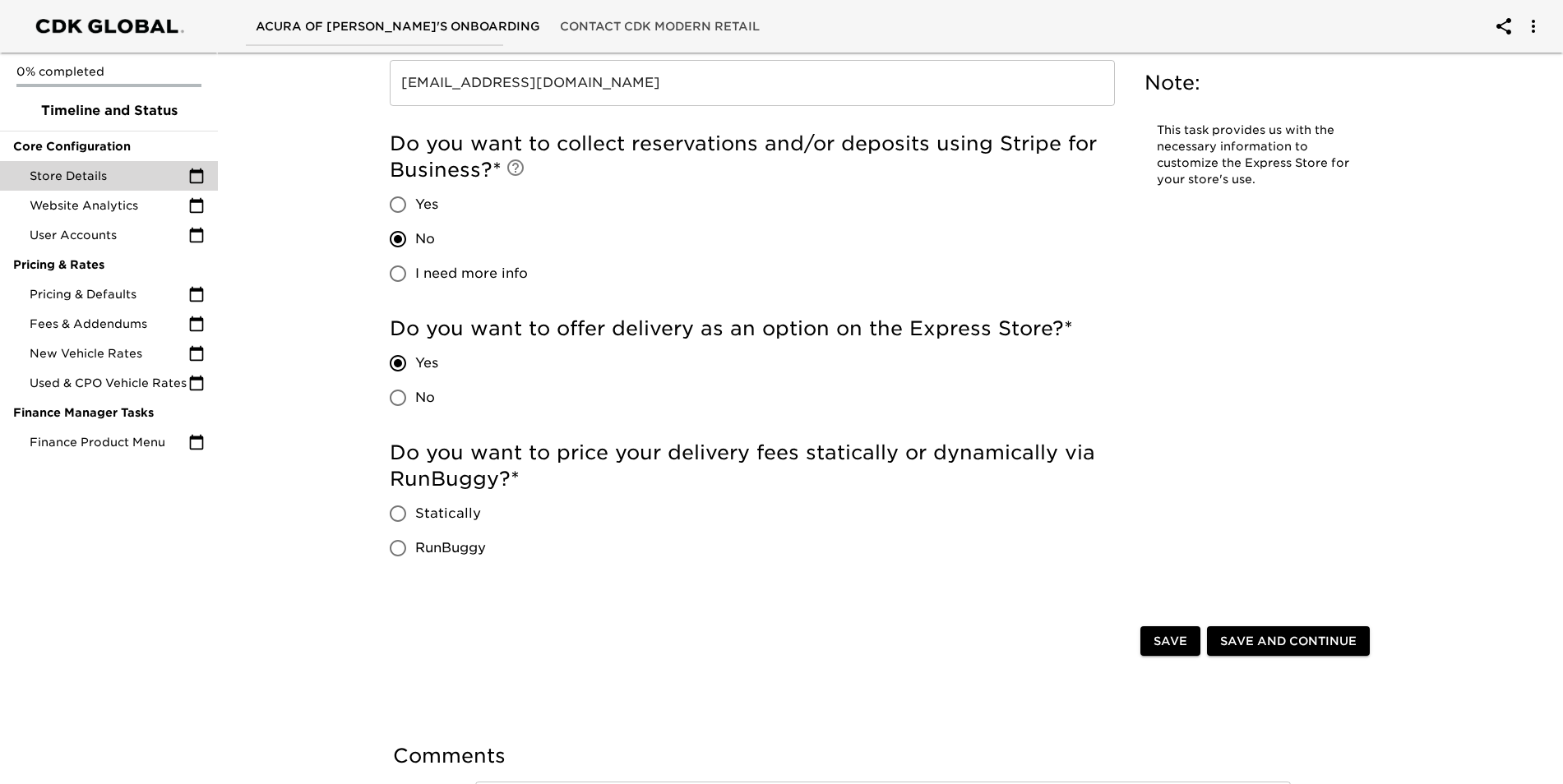
scroll to position [3535, 0]
drag, startPoint x: 402, startPoint y: 513, endPoint x: 423, endPoint y: 512, distance: 21.0
click at [403, 513] on input "Statically" at bounding box center [398, 513] width 35 height 35
radio input "true"
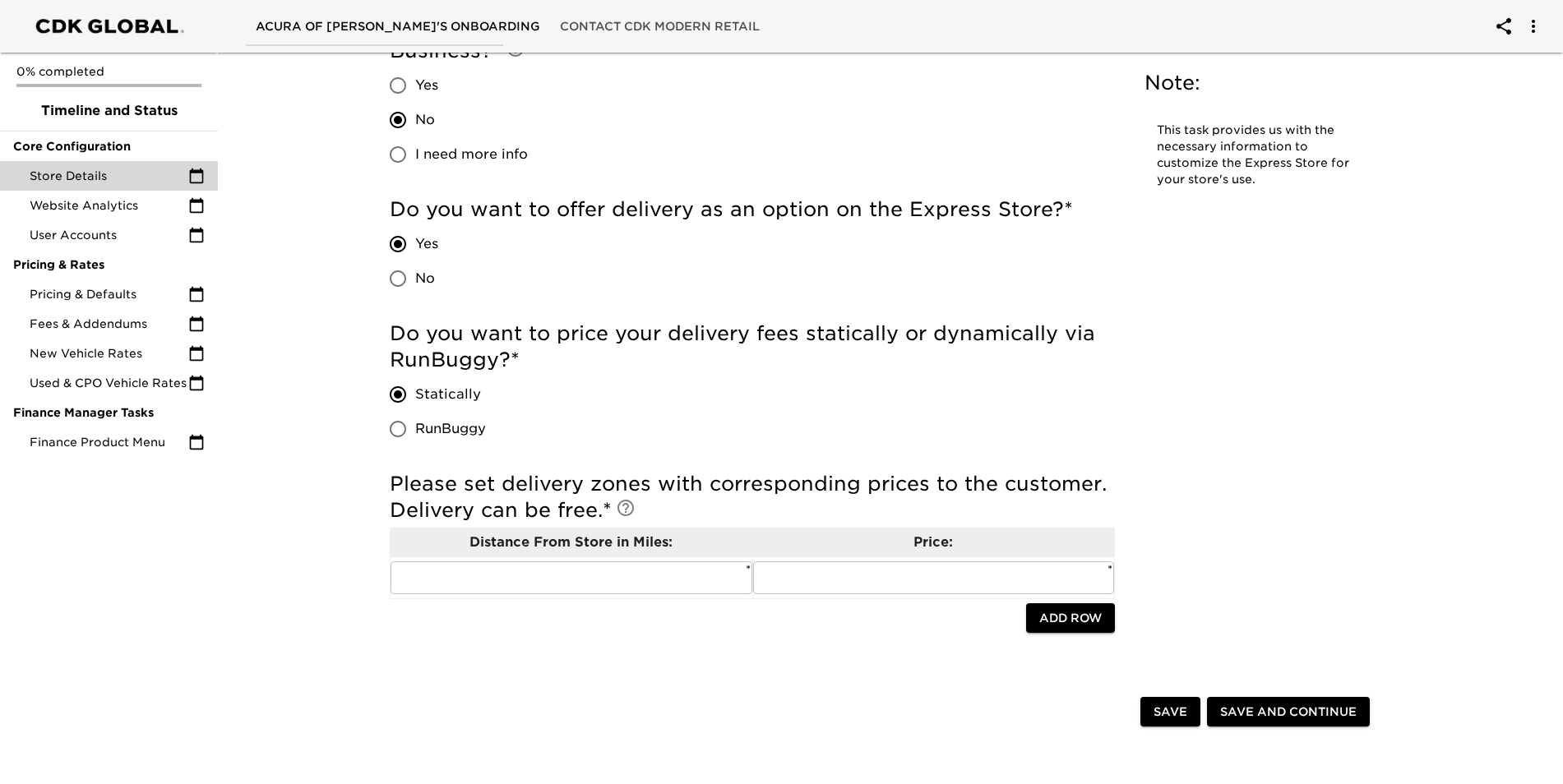
scroll to position [3781, 0]
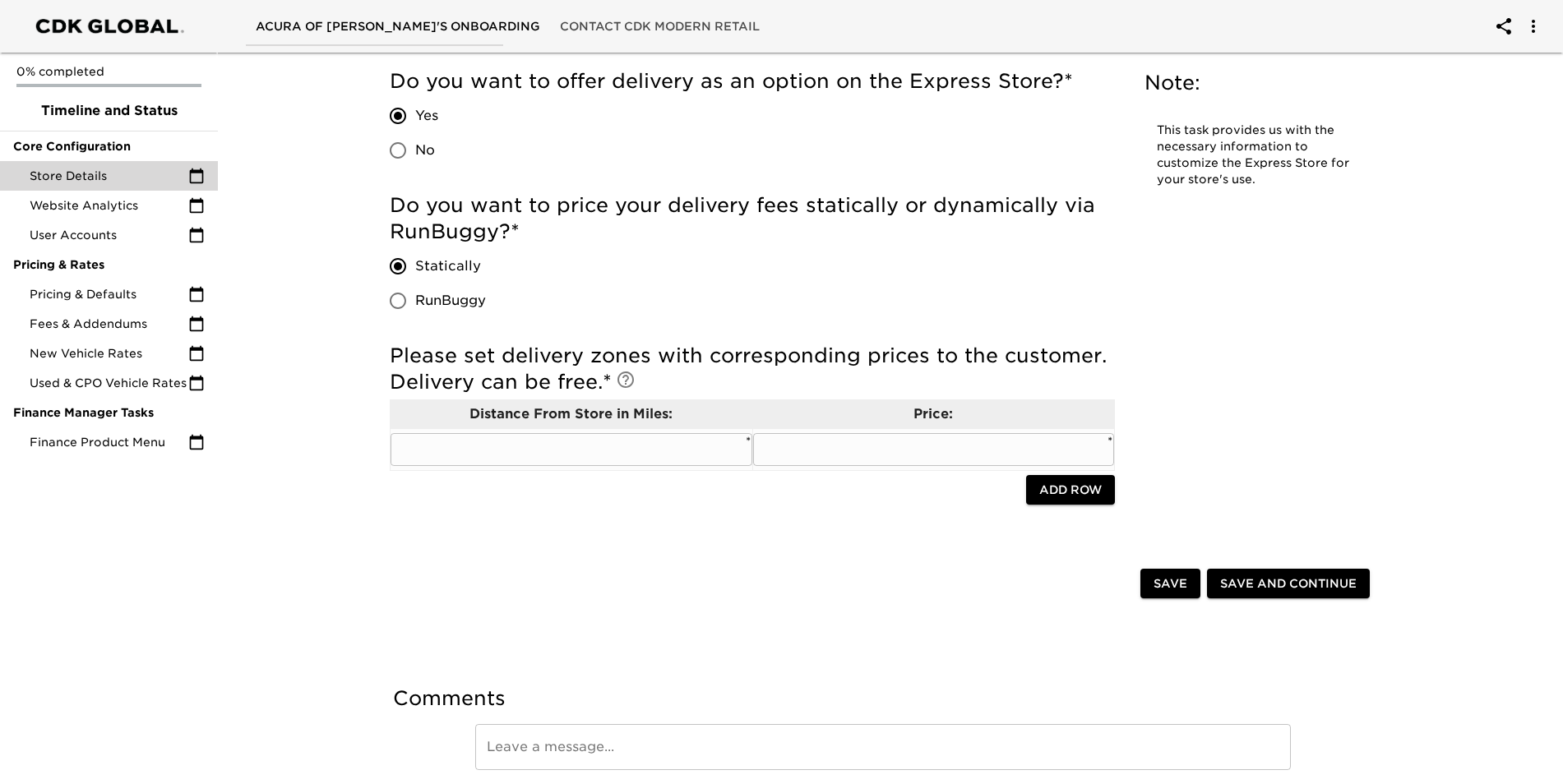
click at [675, 438] on input "text" at bounding box center [571, 450] width 362 height 33
type input "50"
click at [902, 446] on input "text" at bounding box center [933, 450] width 362 height 33
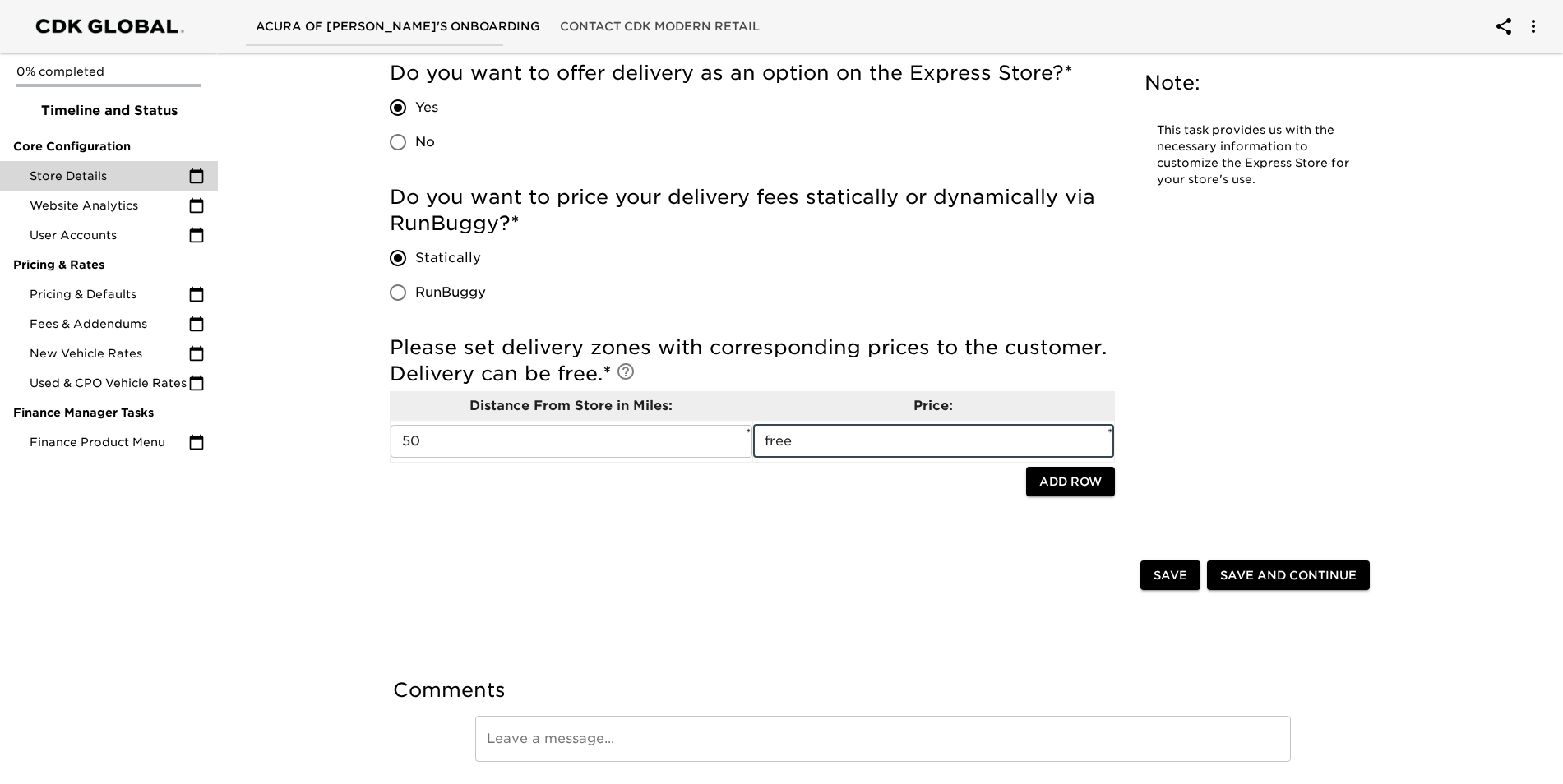
scroll to position [3845, 0]
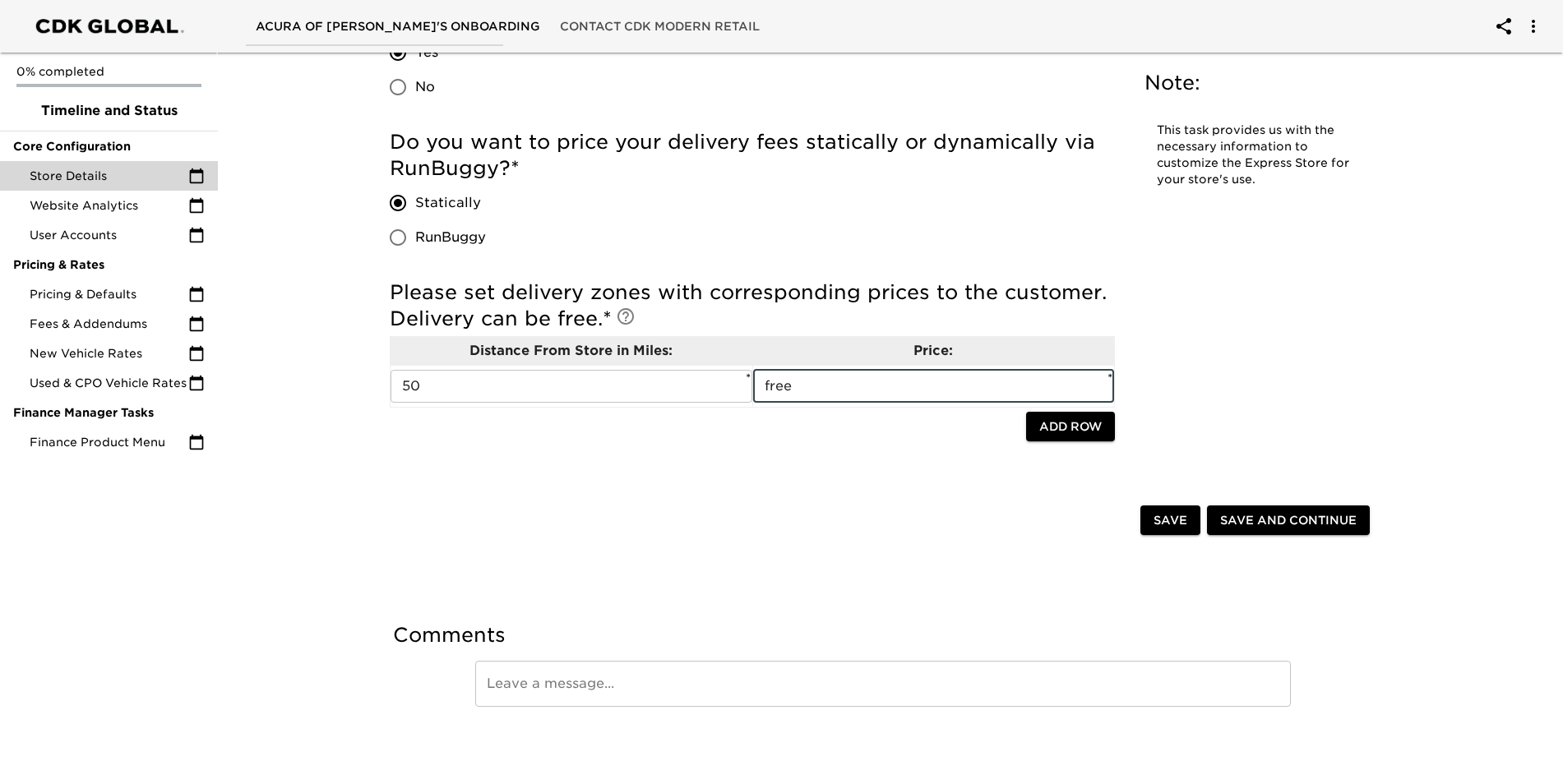
type input "free"
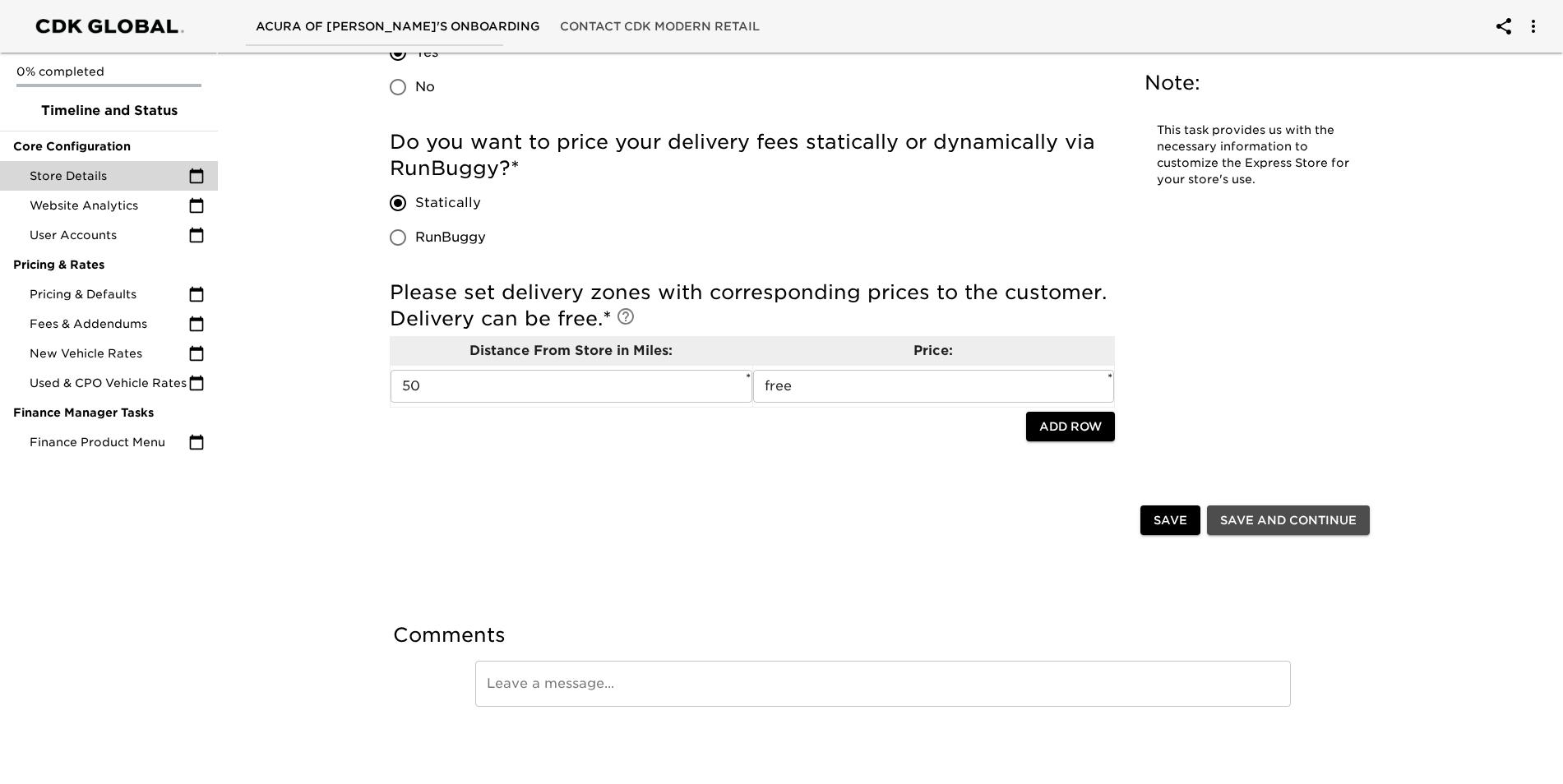
click at [1281, 518] on span "Save and Continue" at bounding box center [1288, 521] width 136 height 21
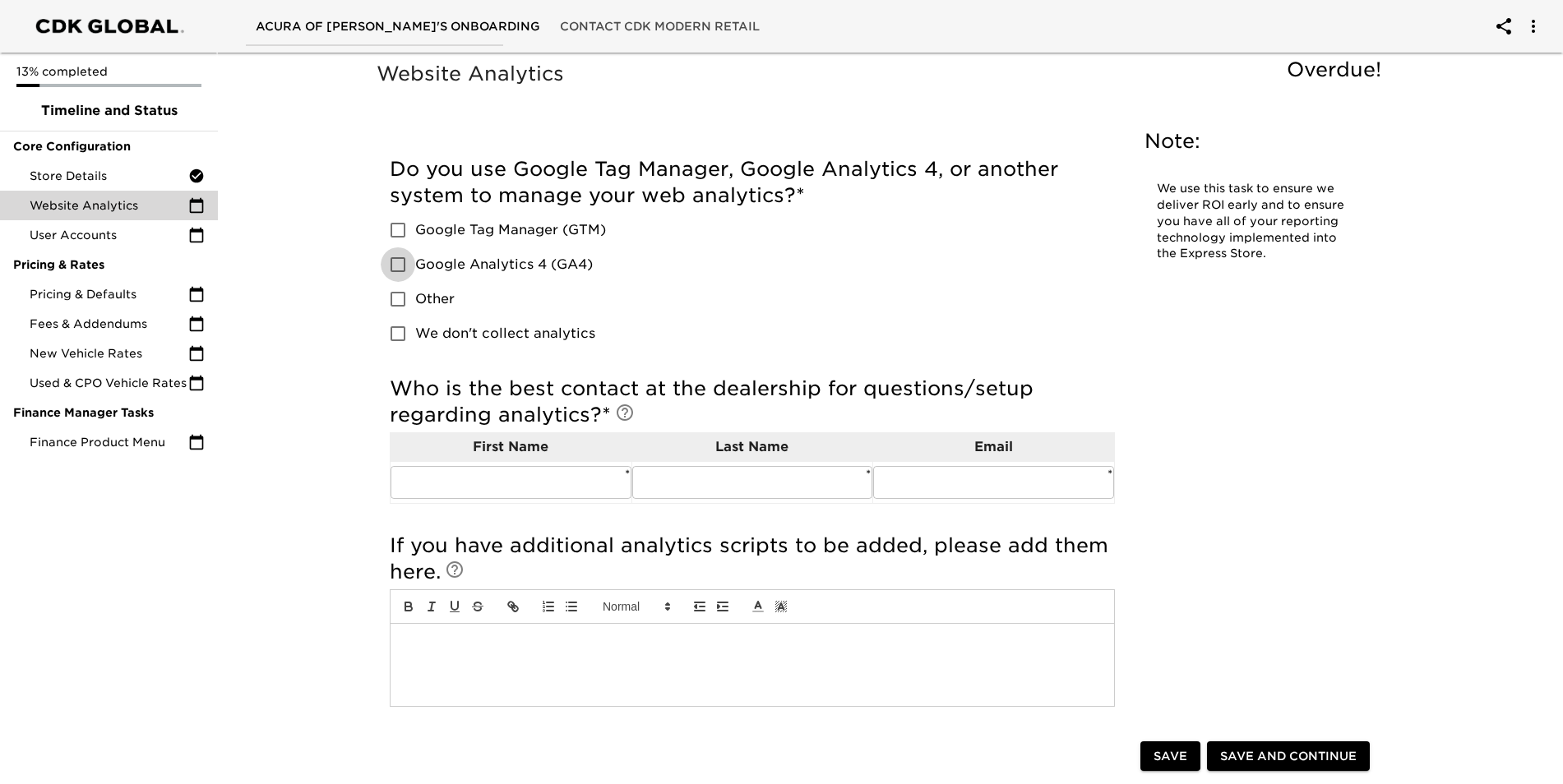
click at [396, 263] on input "Google Analytics 4 (GA4)" at bounding box center [398, 265] width 35 height 35
checkbox input "true"
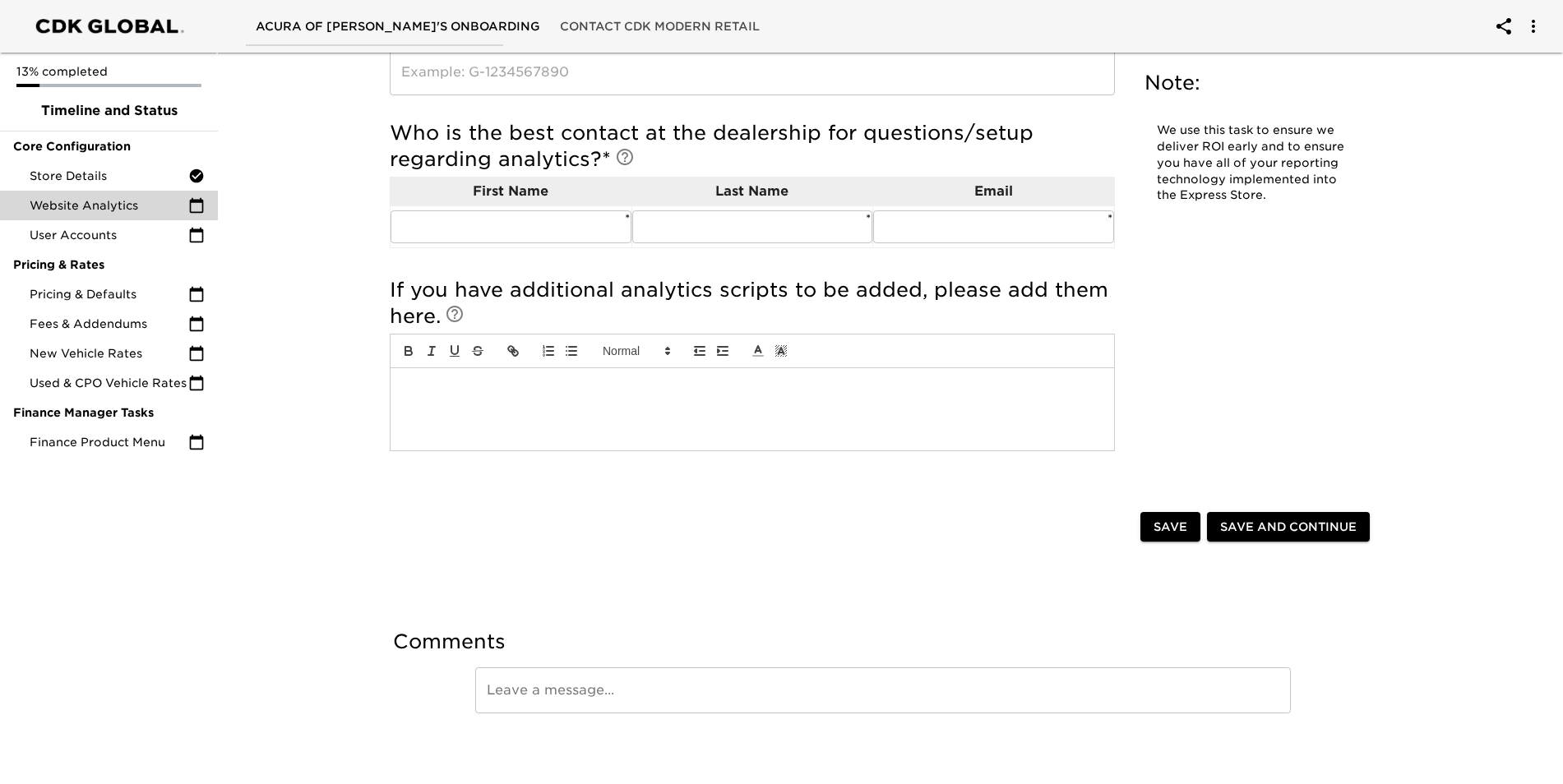
scroll to position [364, 0]
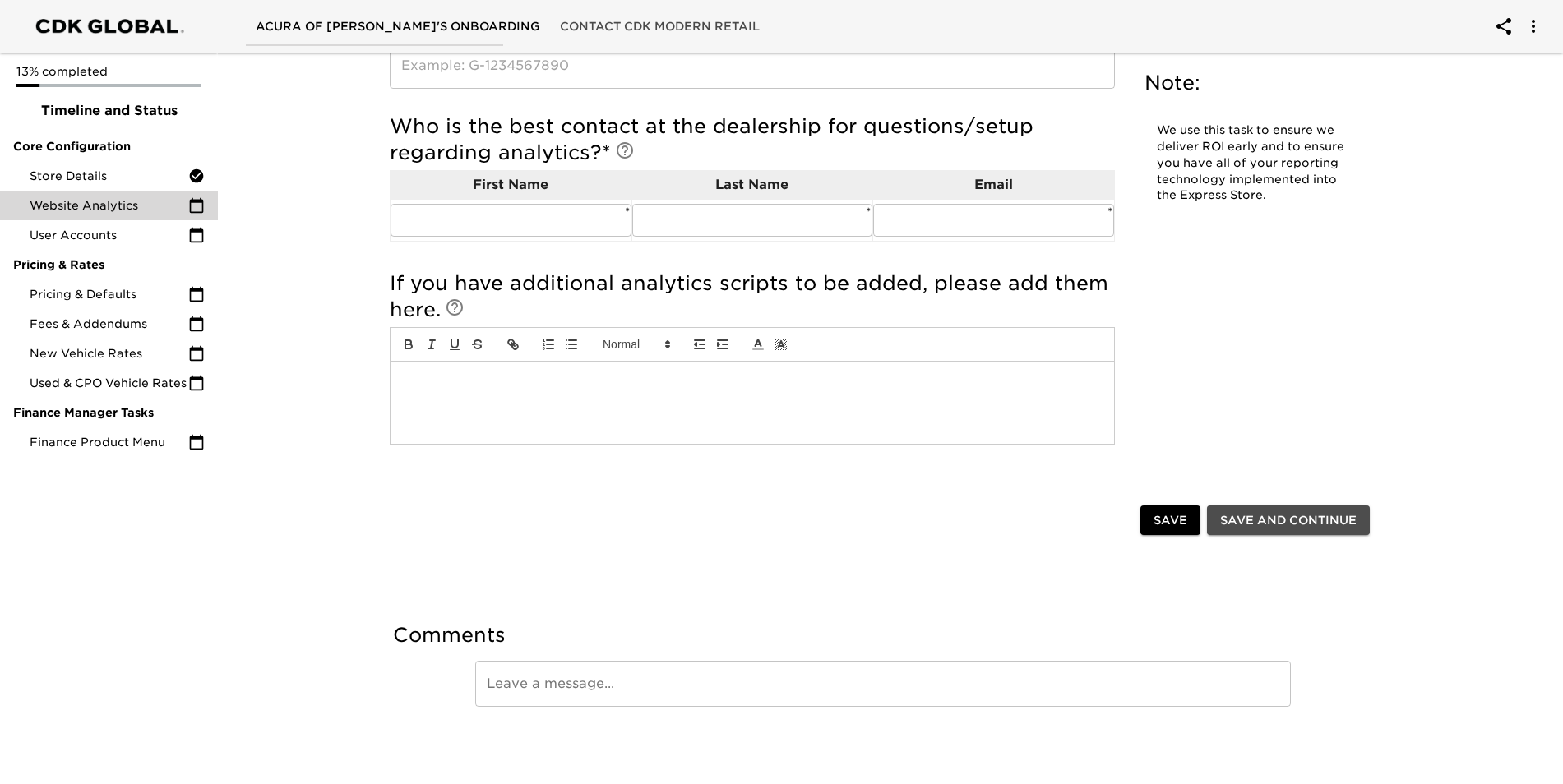
click at [1282, 526] on span "Save and Continue" at bounding box center [1288, 521] width 136 height 21
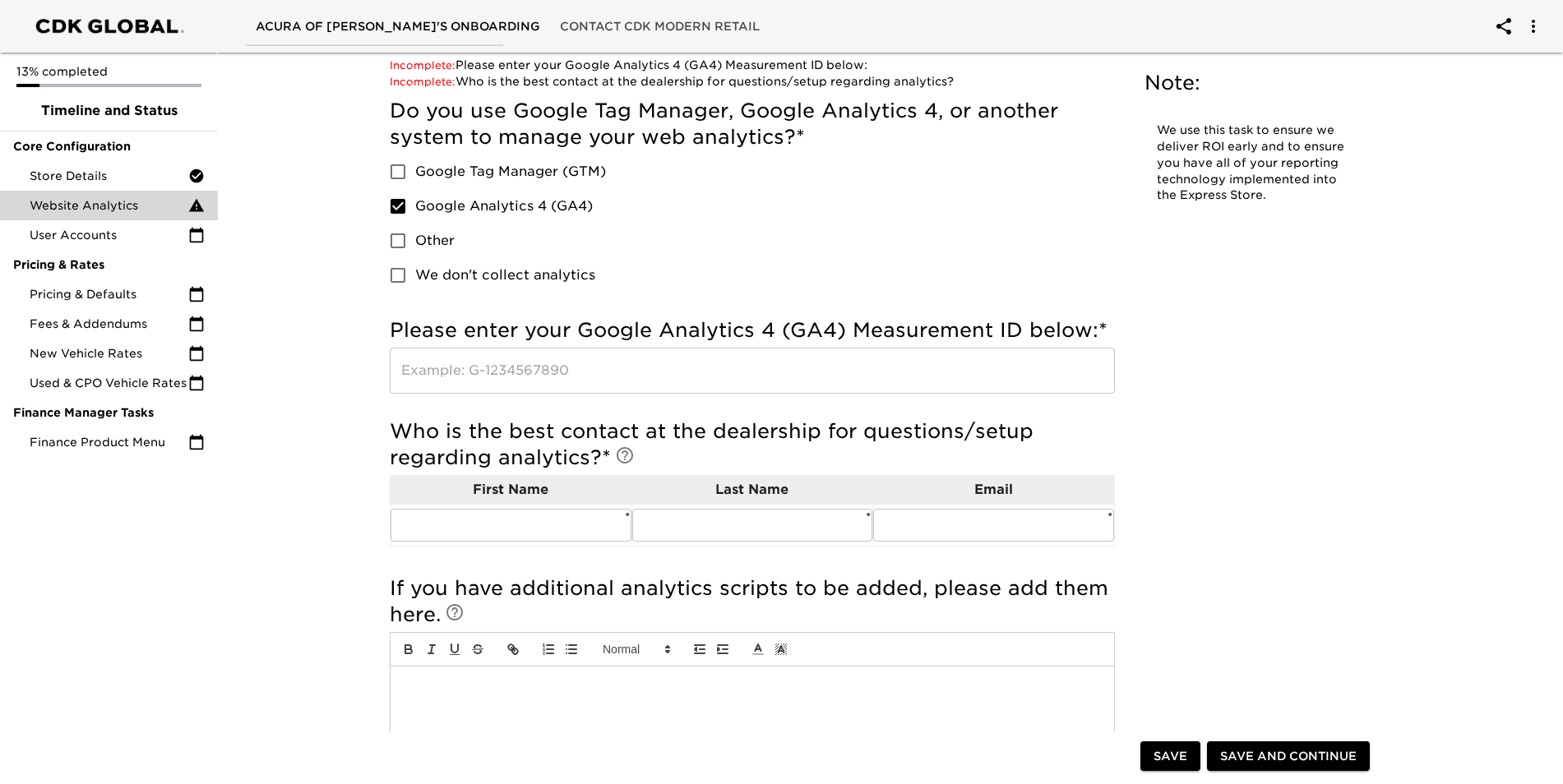
scroll to position [247, 0]
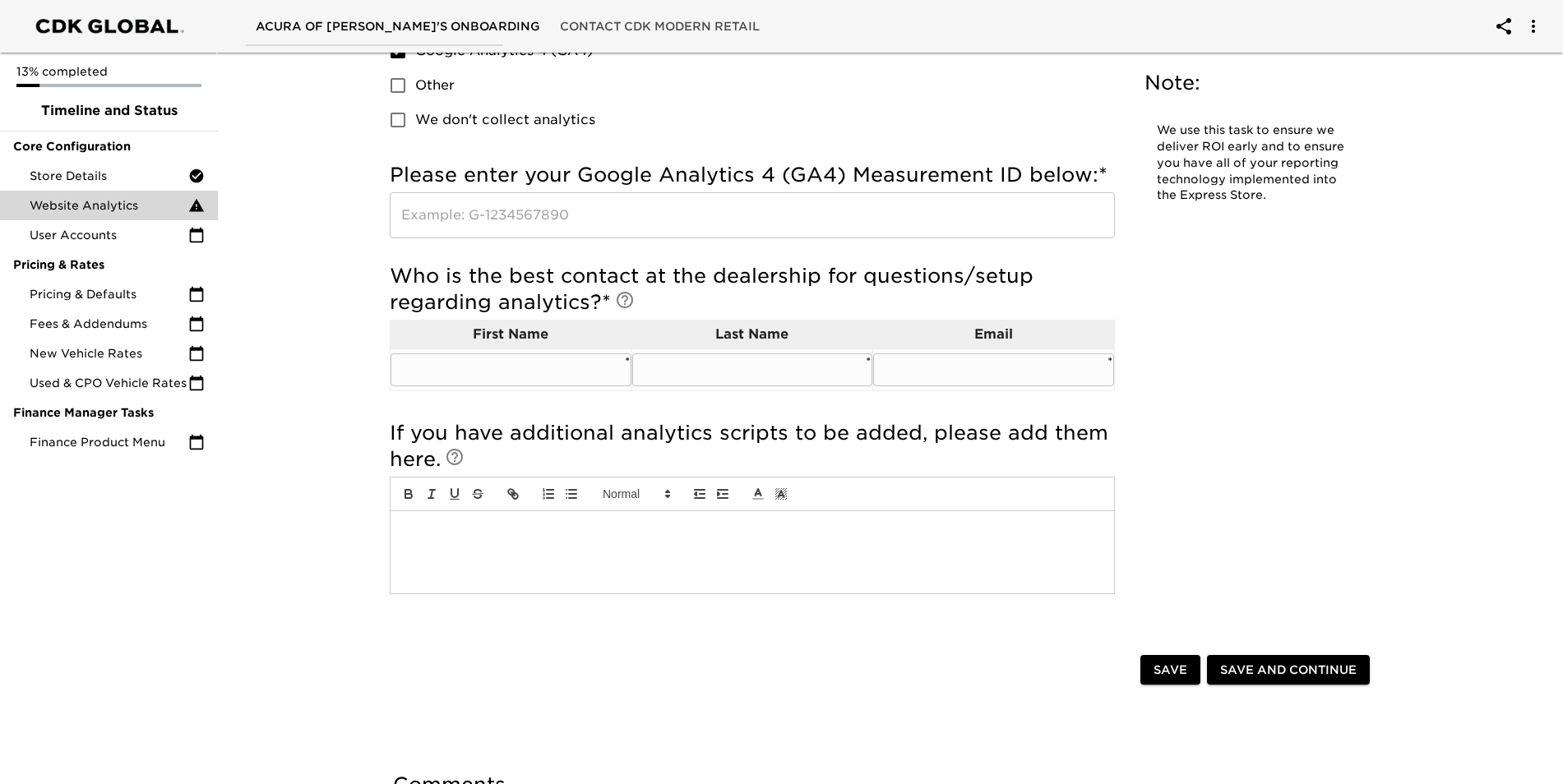
click at [577, 375] on input "text" at bounding box center [510, 370] width 241 height 33
type input "Ting"
type input "Hu"
drag, startPoint x: 946, startPoint y: 358, endPoint x: 946, endPoint y: 369, distance: 11.0
click at [947, 360] on input "text" at bounding box center [993, 370] width 241 height 33
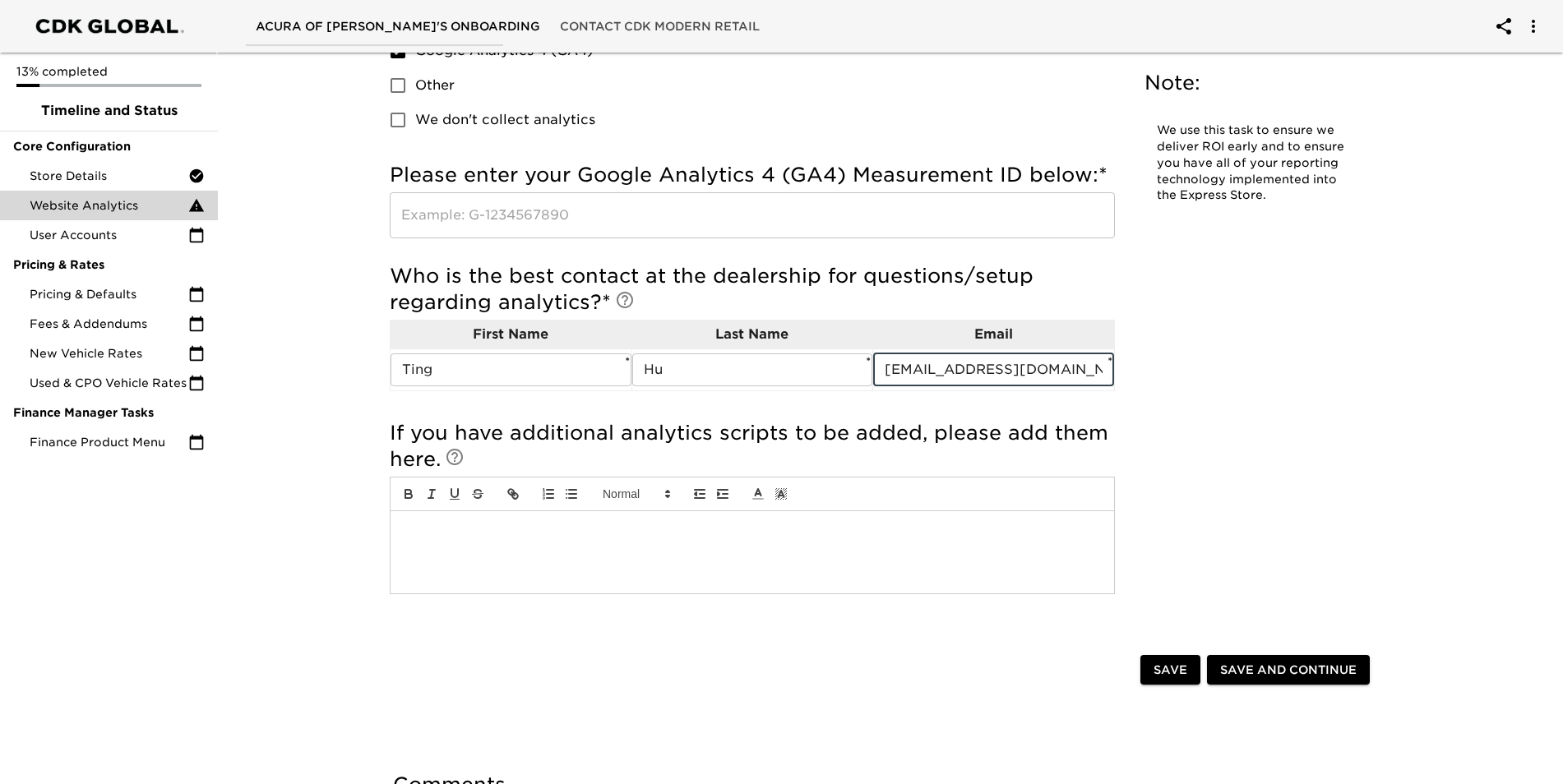
type input "[EMAIL_ADDRESS][DOMAIN_NAME]"
click at [831, 711] on div "Website Analytics Overdue! Note: We use this task to ensure we deliver ROI earl…" at bounding box center [883, 374] width 1053 height 1120
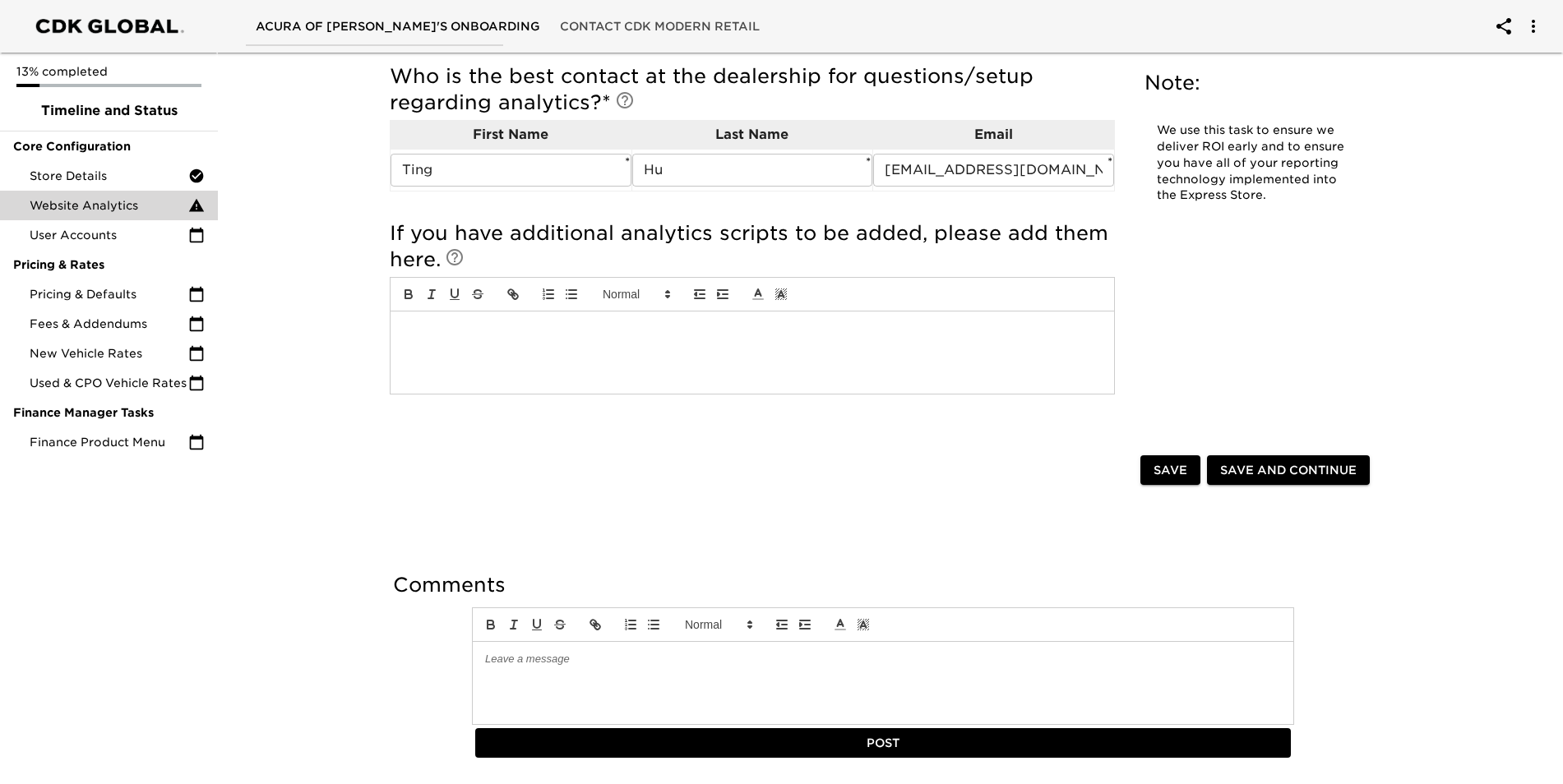
scroll to position [497, 0]
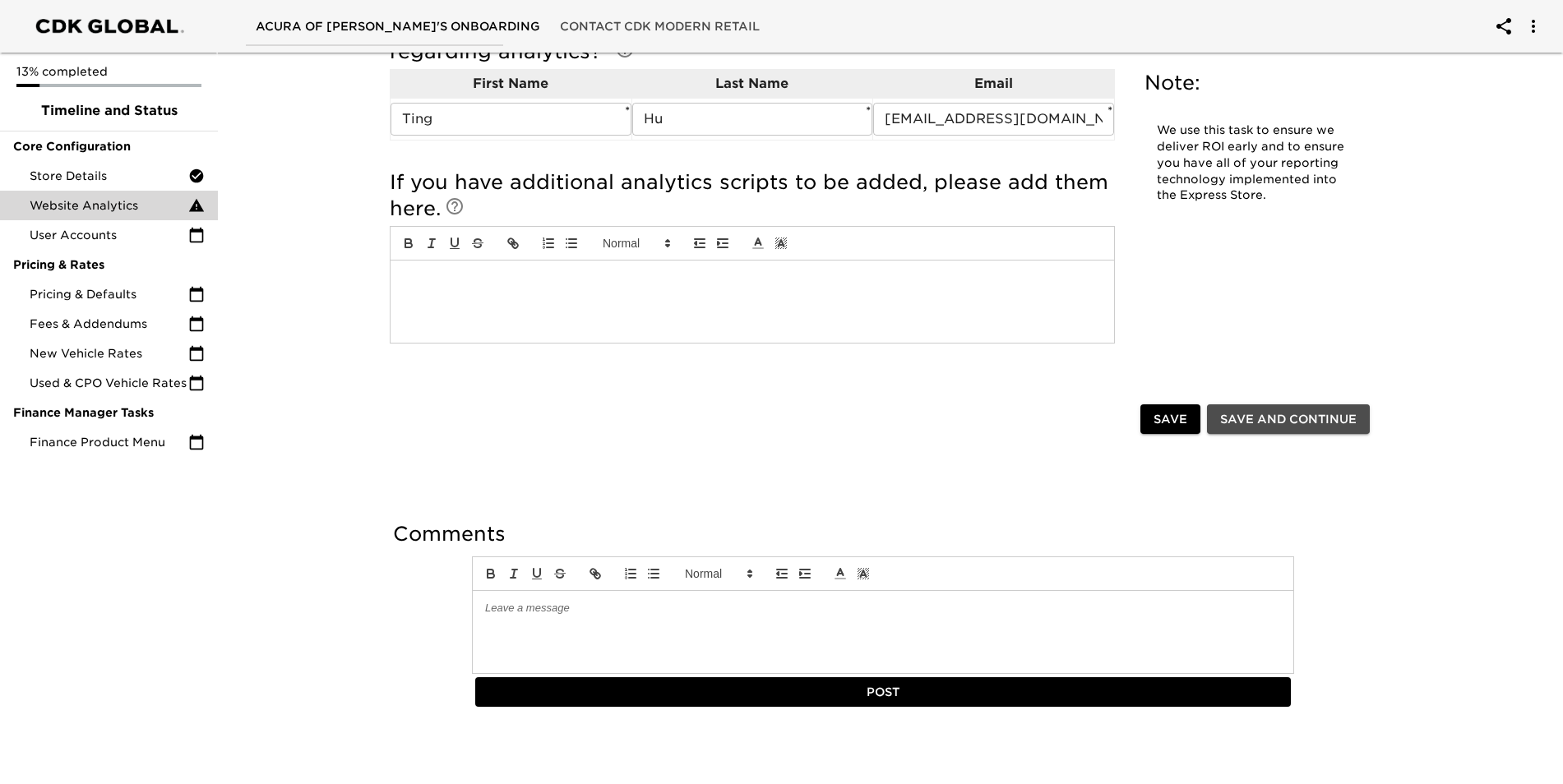
click at [1299, 417] on span "Save and Continue" at bounding box center [1288, 420] width 136 height 21
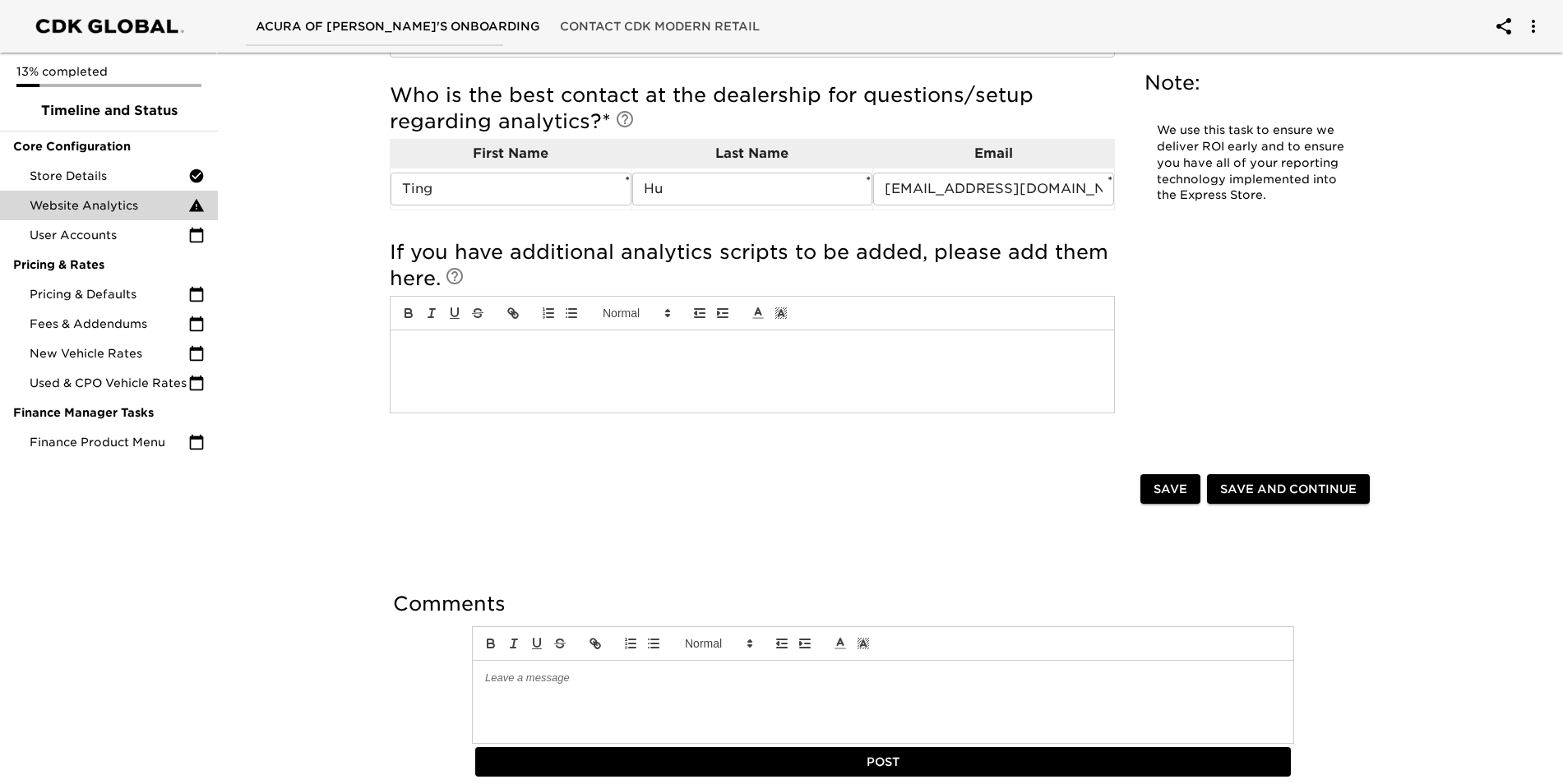
scroll to position [481, 0]
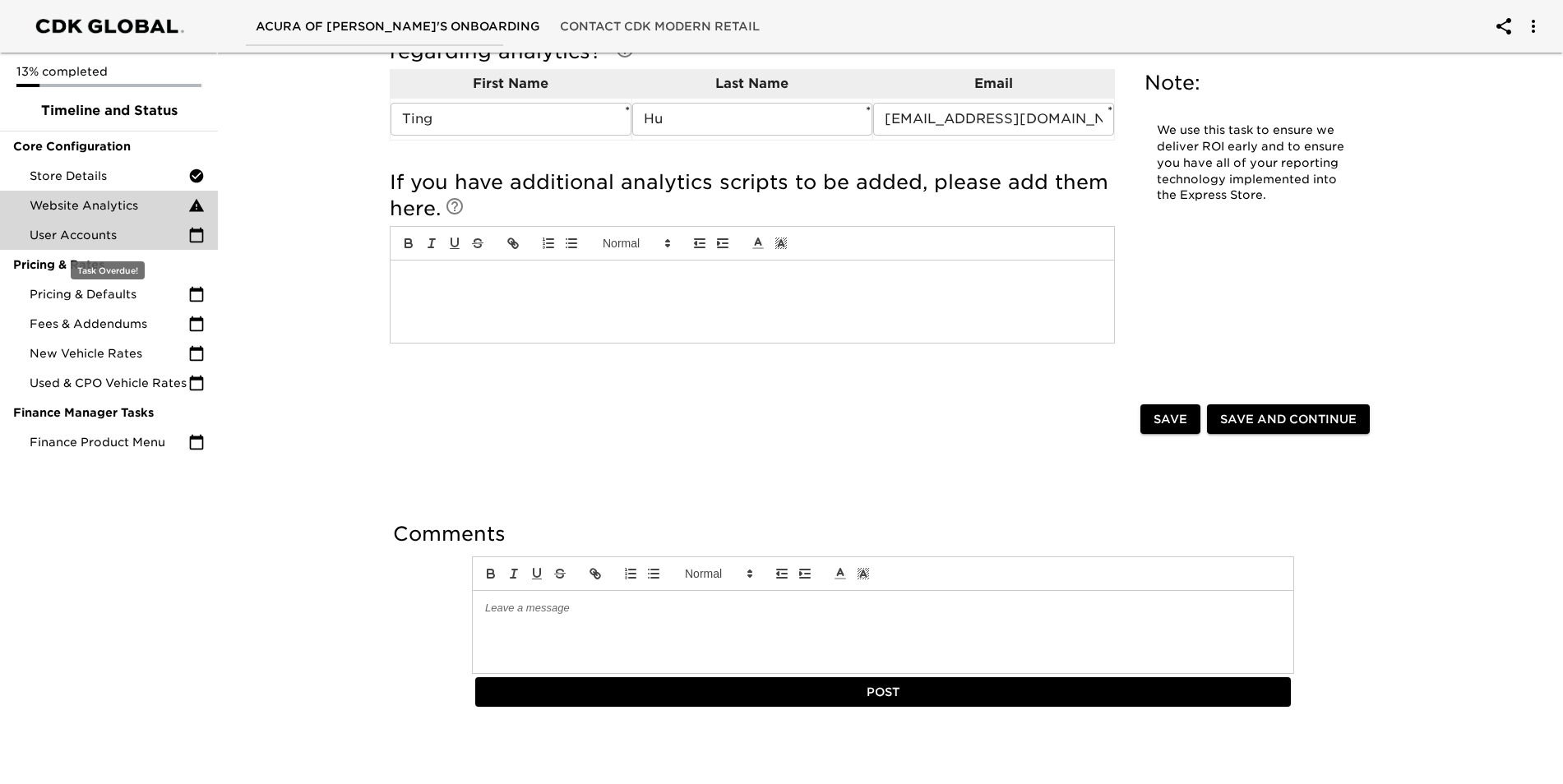
click at [102, 228] on span "User Accounts" at bounding box center [109, 235] width 159 height 16
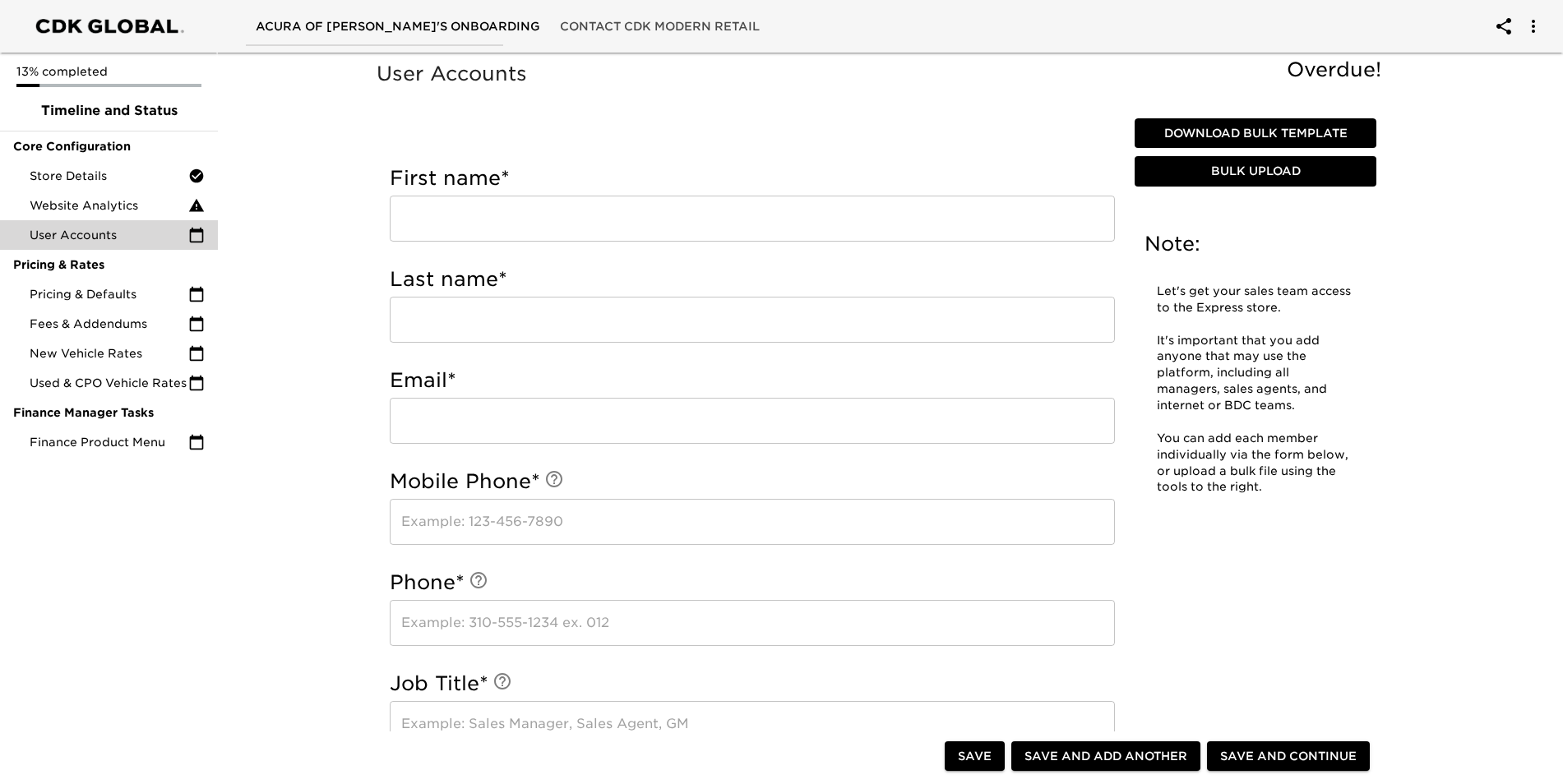
click at [594, 211] on input "text" at bounding box center [752, 218] width 725 height 46
type input "v"
type input "VU"
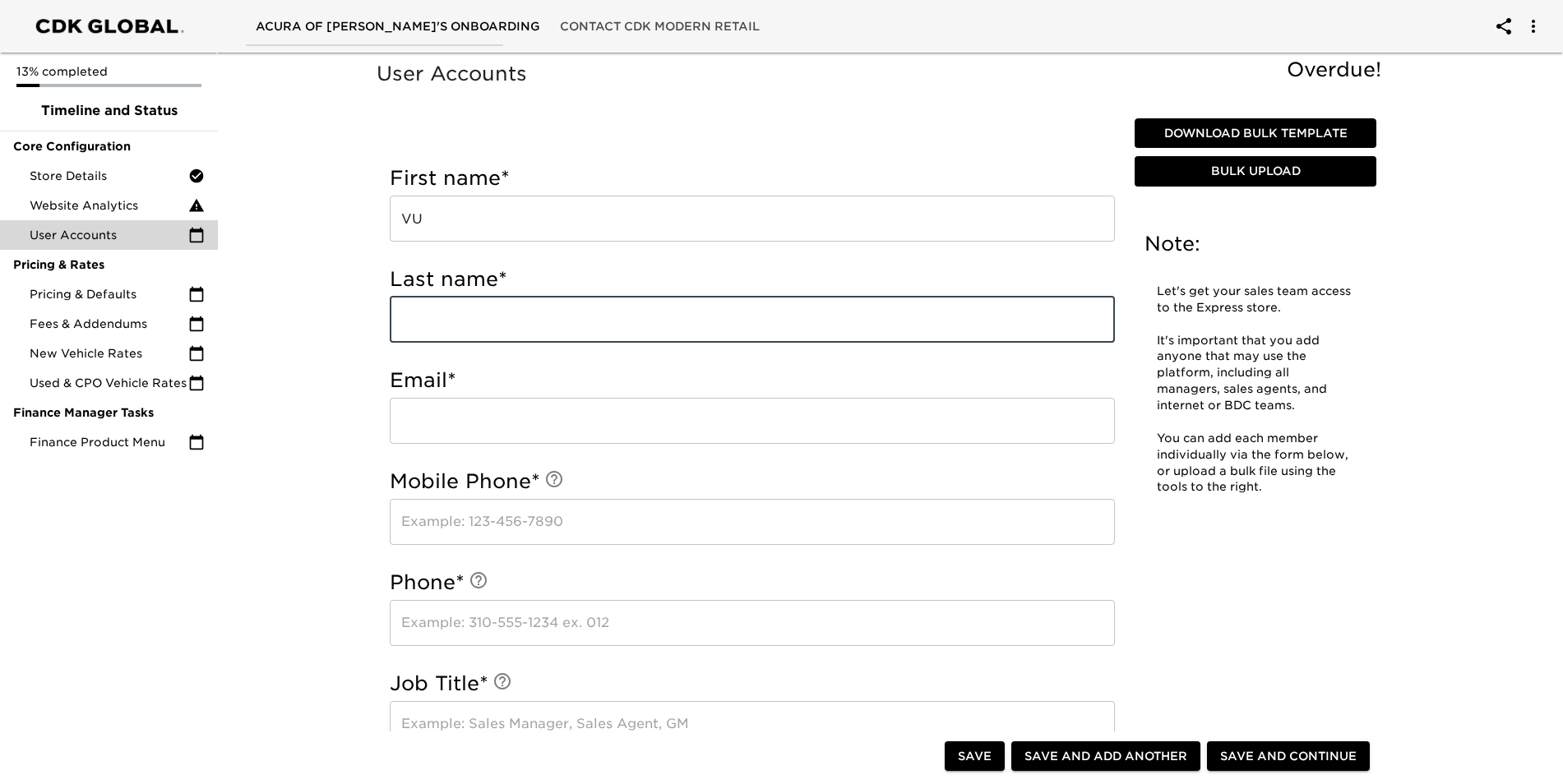
click at [541, 325] on input "text" at bounding box center [752, 319] width 725 height 46
type input "[PERSON_NAME]"
click at [518, 420] on input "email" at bounding box center [752, 420] width 725 height 46
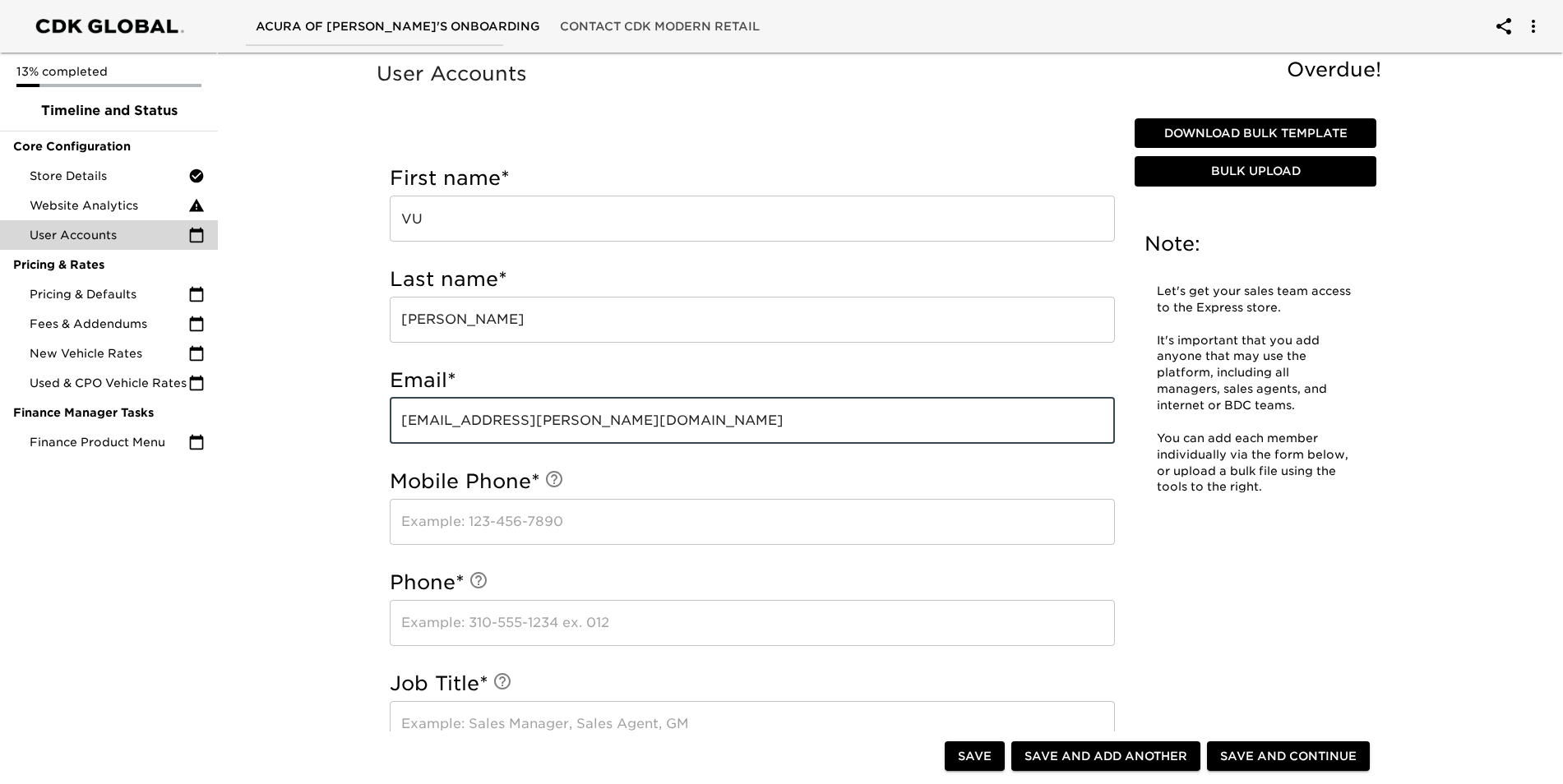
type input "[EMAIL_ADDRESS][PERSON_NAME][DOMAIN_NAME]"
click at [453, 528] on input "text" at bounding box center [752, 522] width 725 height 46
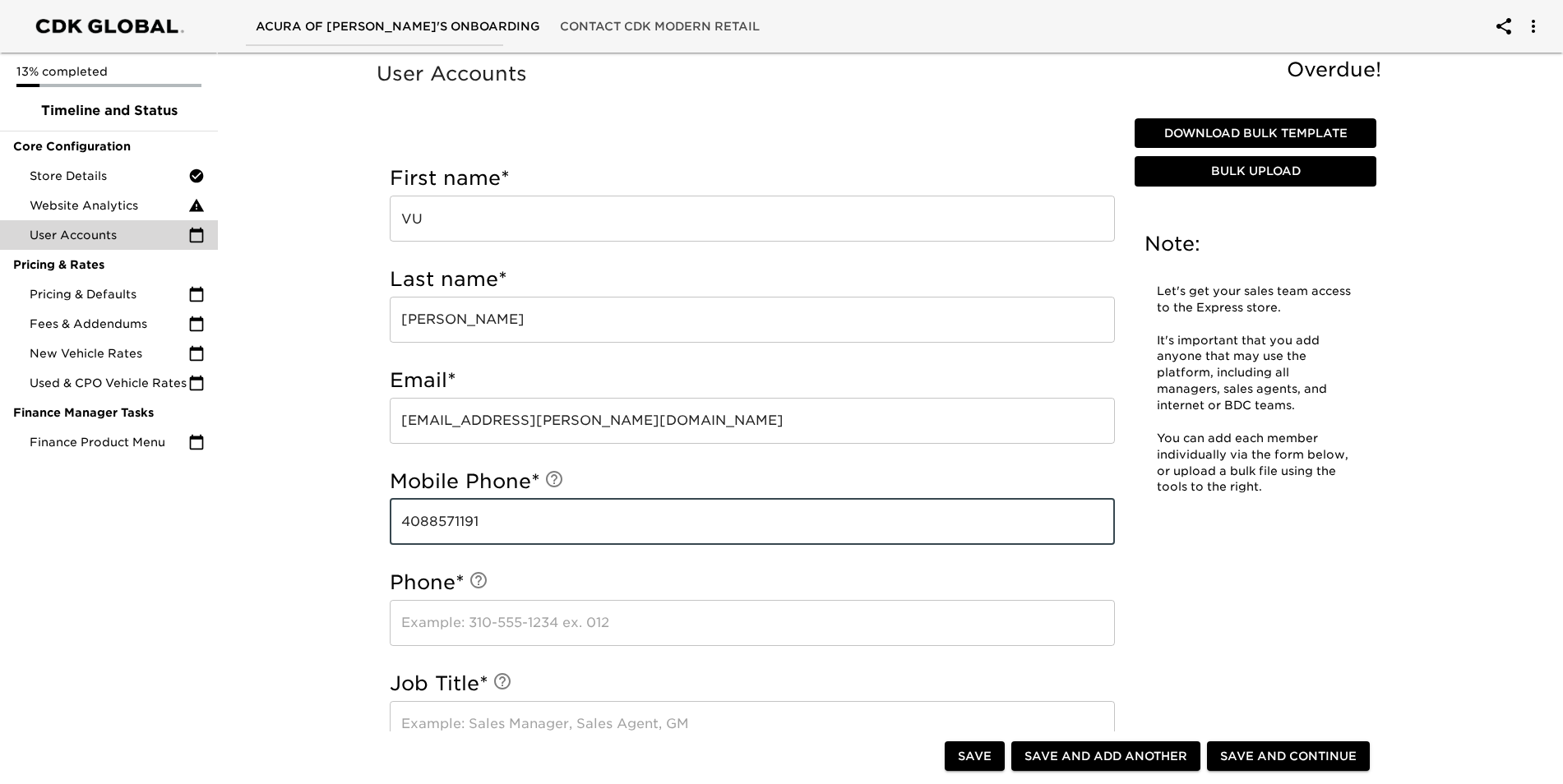
type input "4088571191"
click at [659, 635] on input "text" at bounding box center [752, 623] width 725 height 46
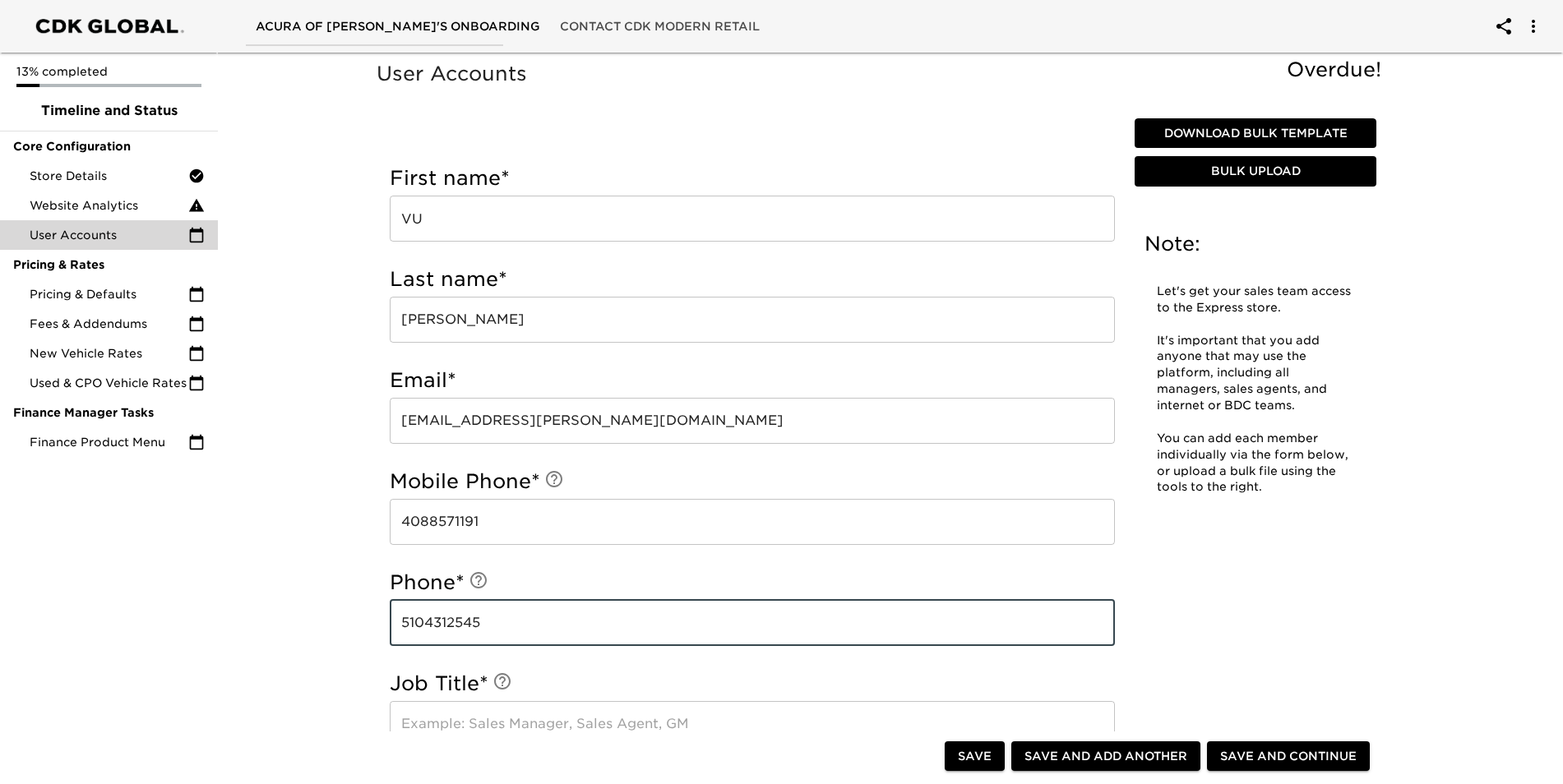
type input "5104312545"
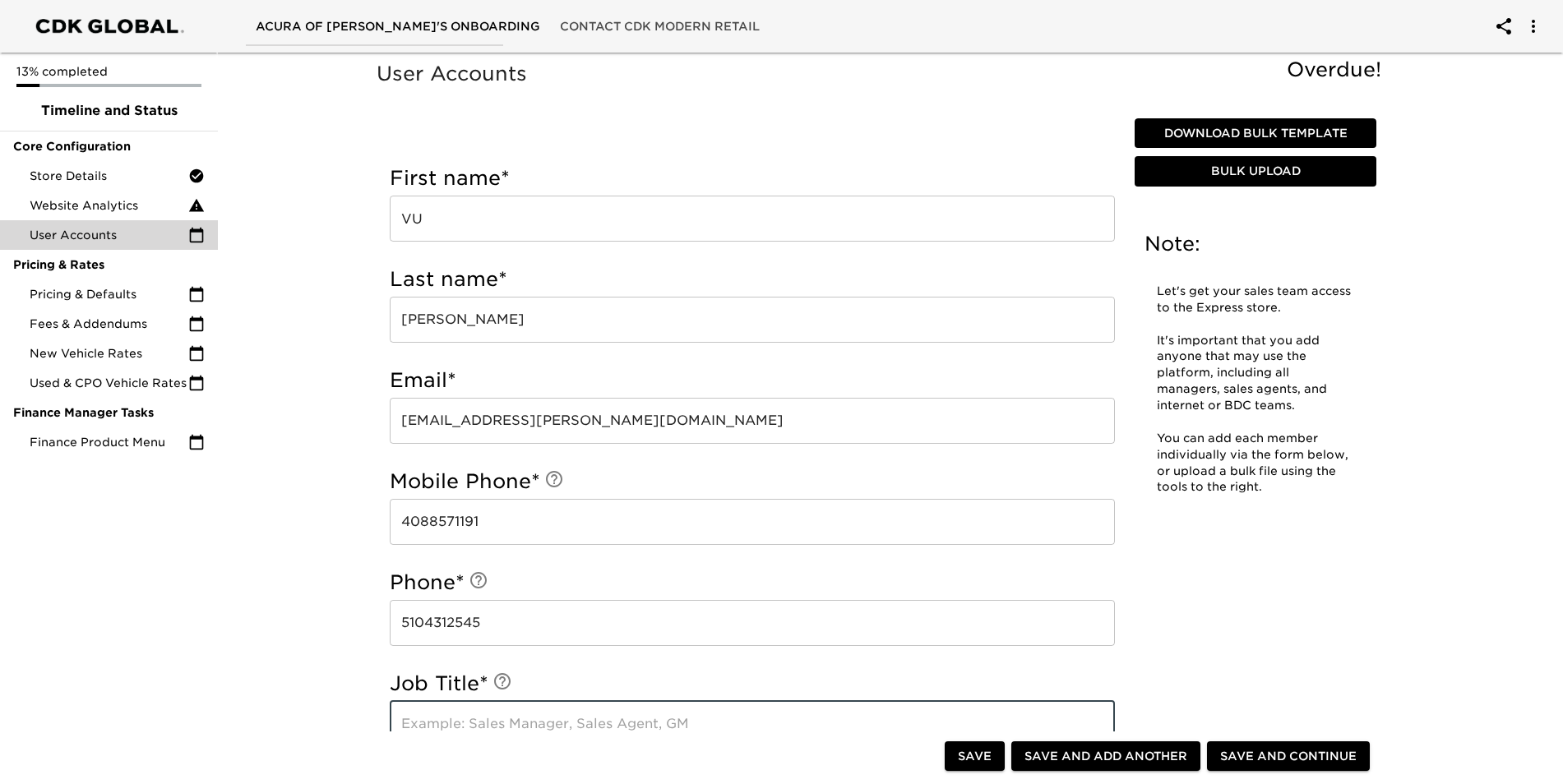
click at [798, 729] on input "text" at bounding box center [752, 724] width 725 height 46
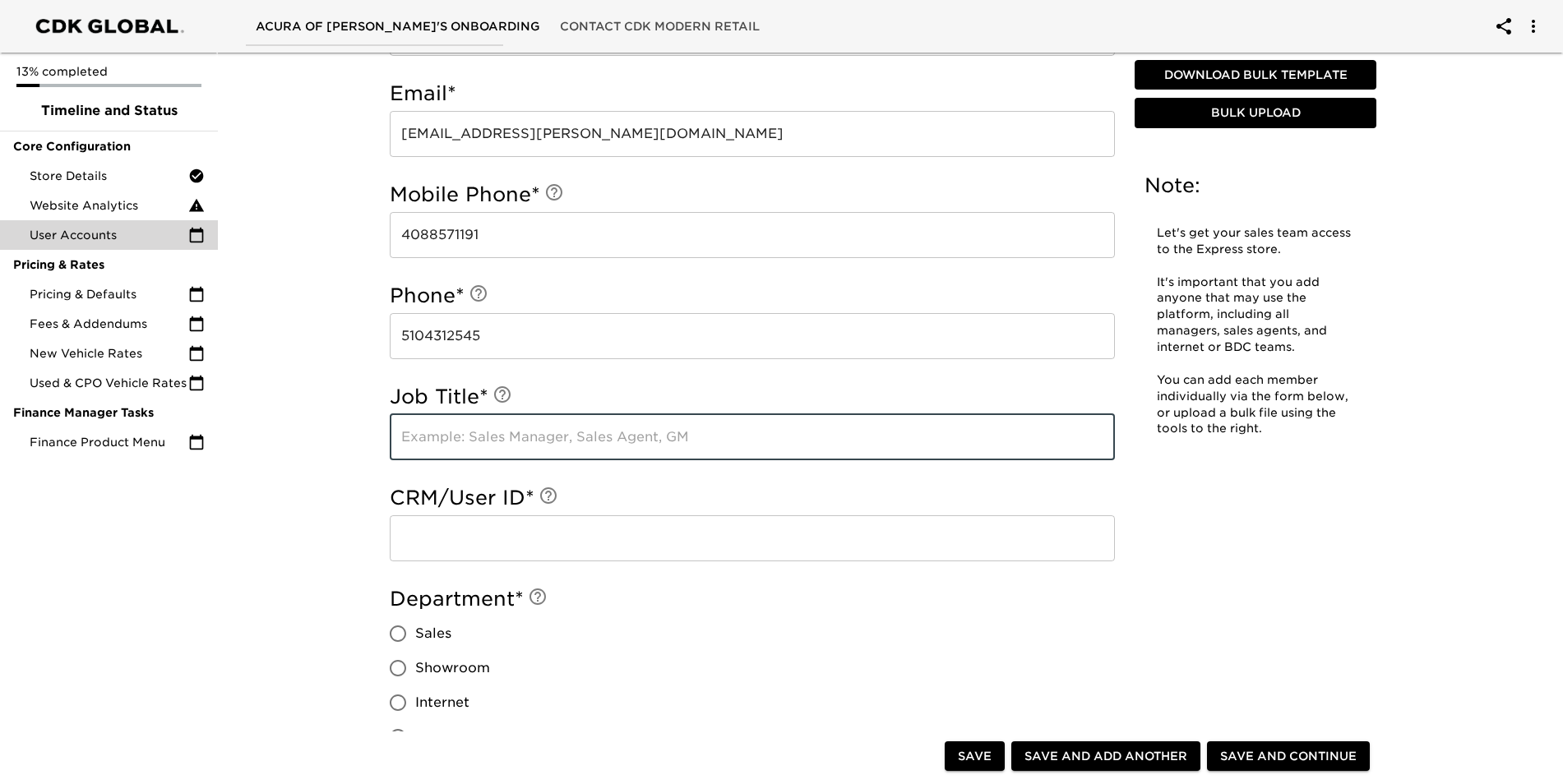
scroll to position [329, 0]
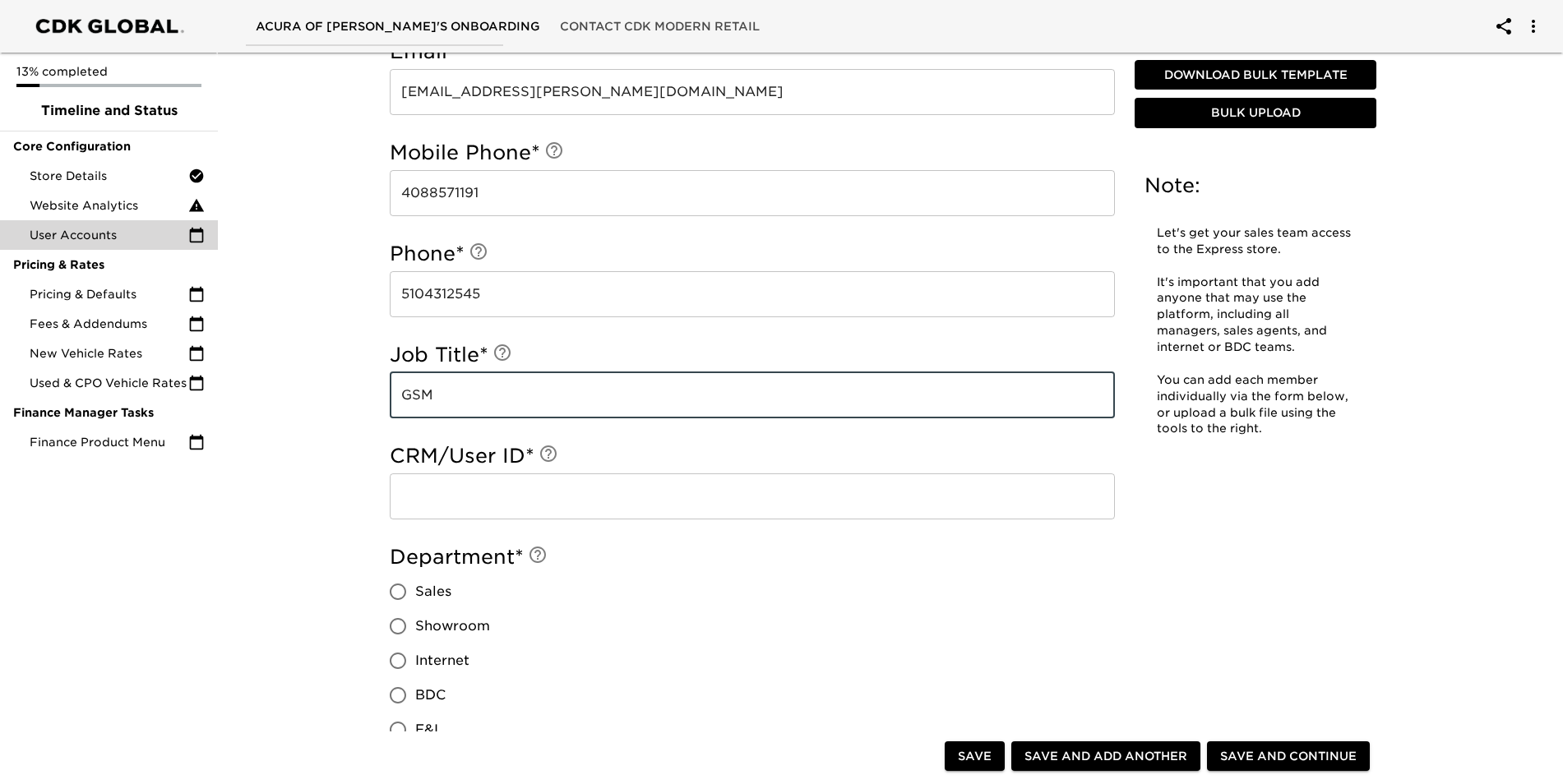
type input "GSM"
click at [669, 492] on input "text" at bounding box center [752, 496] width 725 height 46
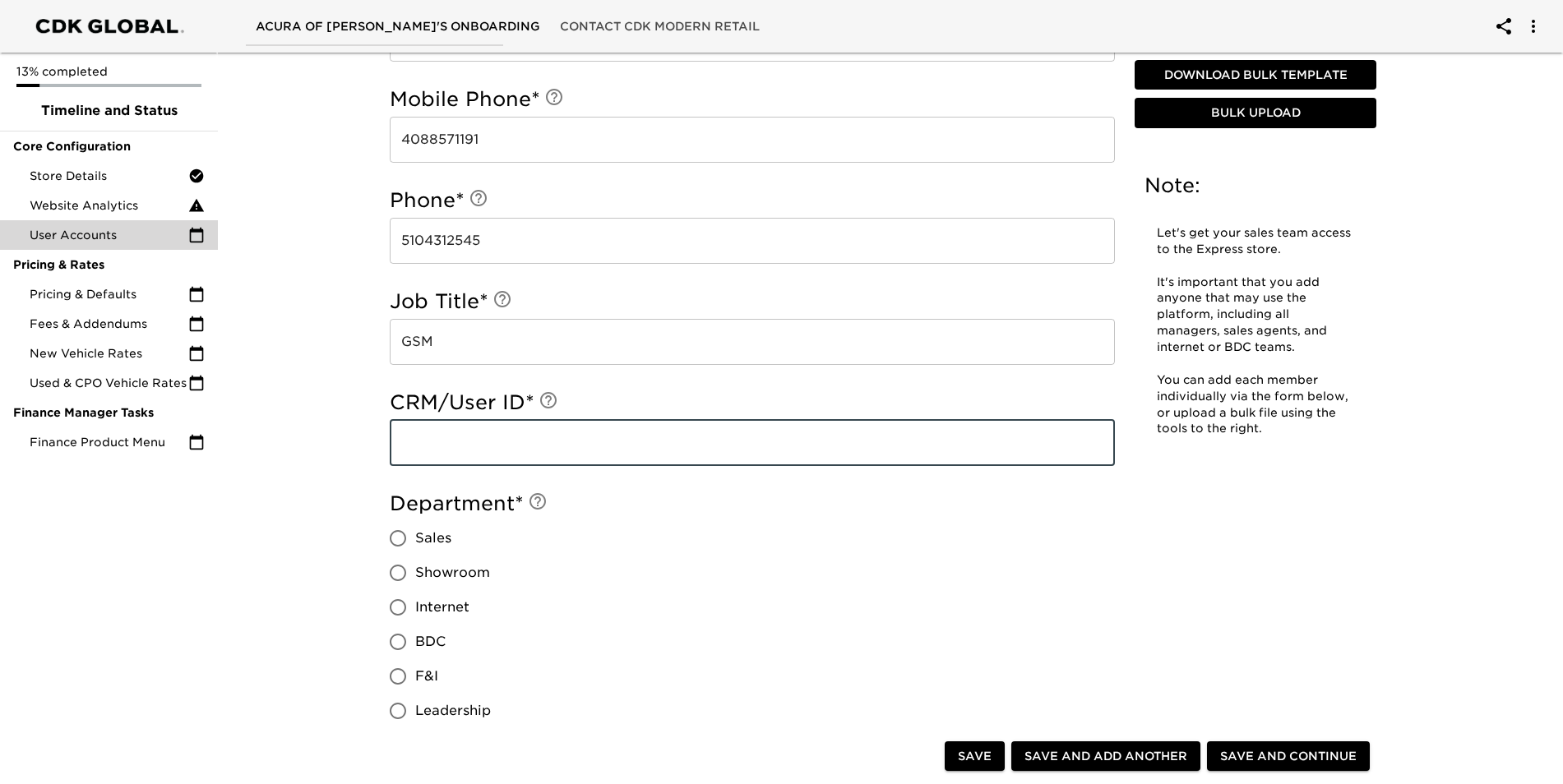
scroll to position [411, 0]
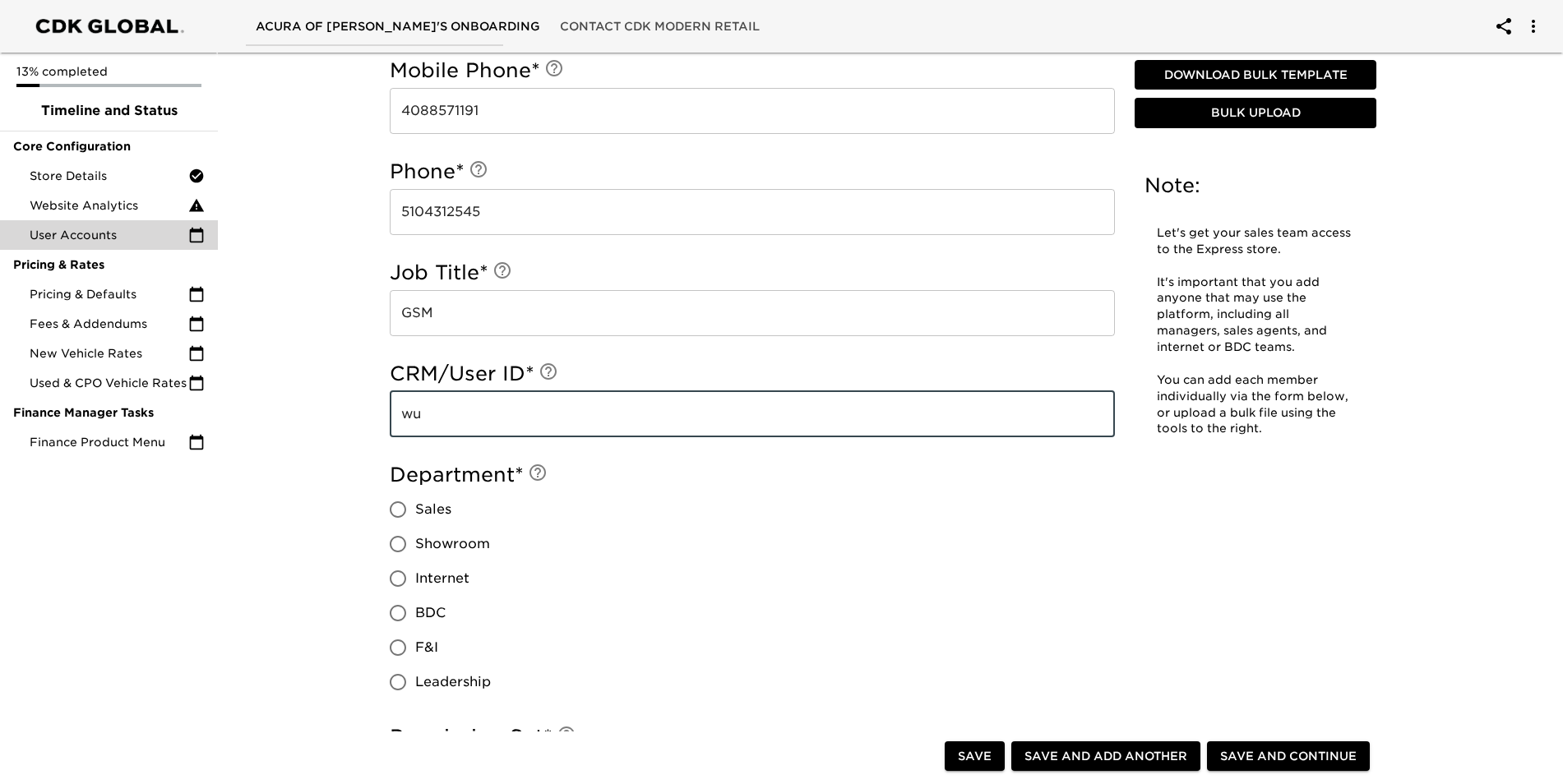
type input "w"
type input "[EMAIL_ADDRESS][PERSON_NAME][DOMAIN_NAME]"
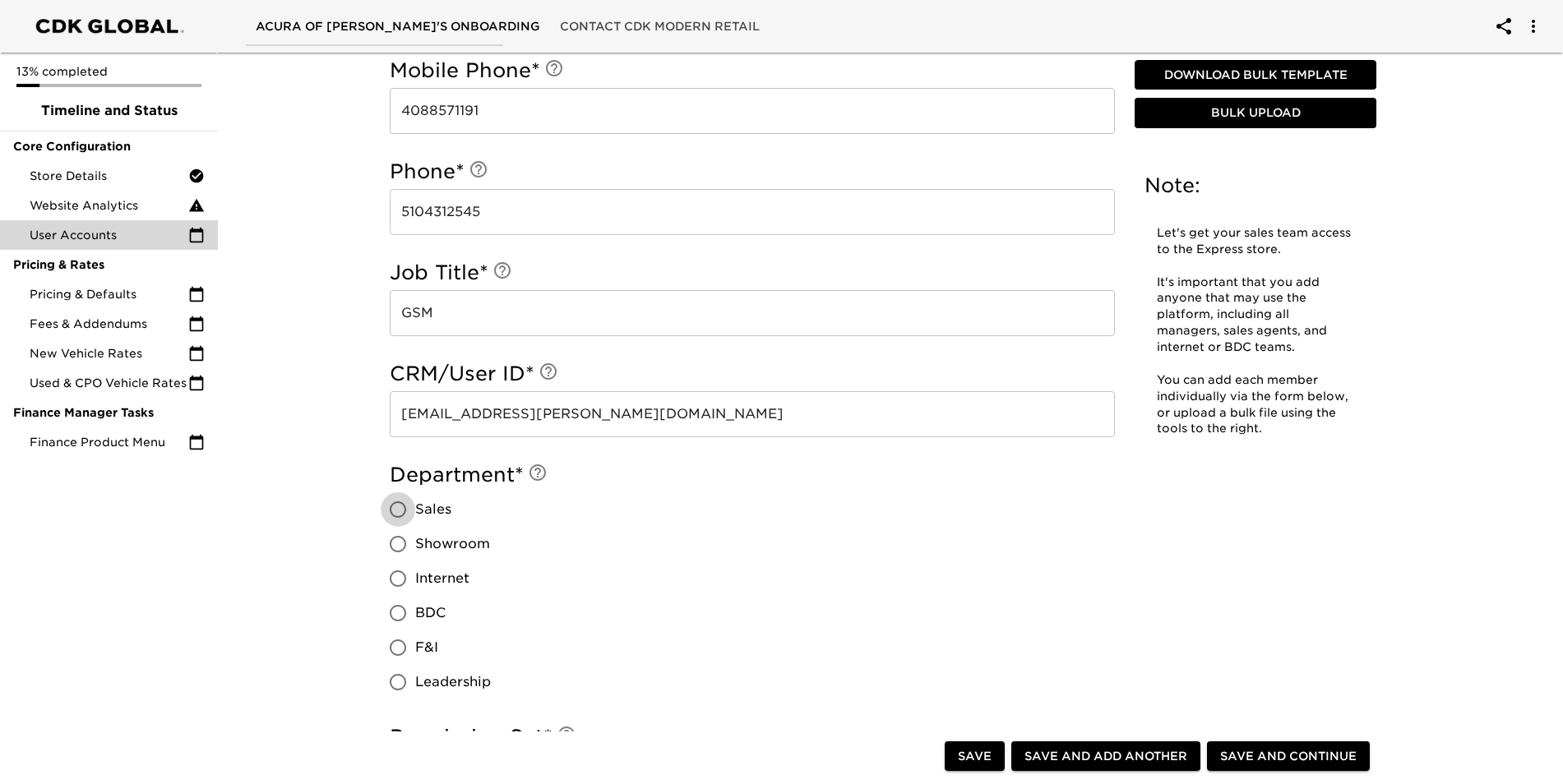
click at [399, 510] on input "Sales" at bounding box center [398, 509] width 35 height 35
radio input "true"
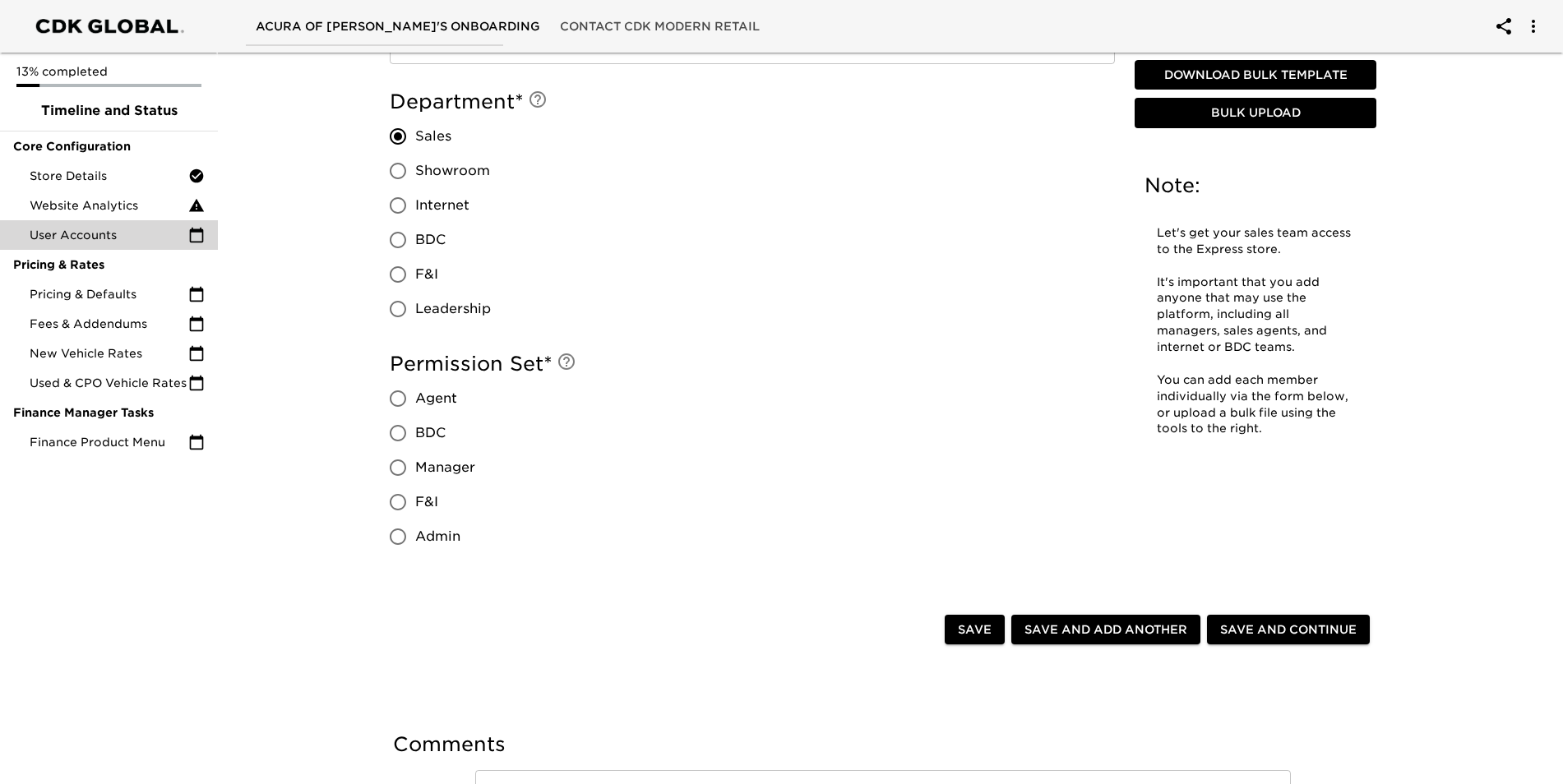
scroll to position [822, 0]
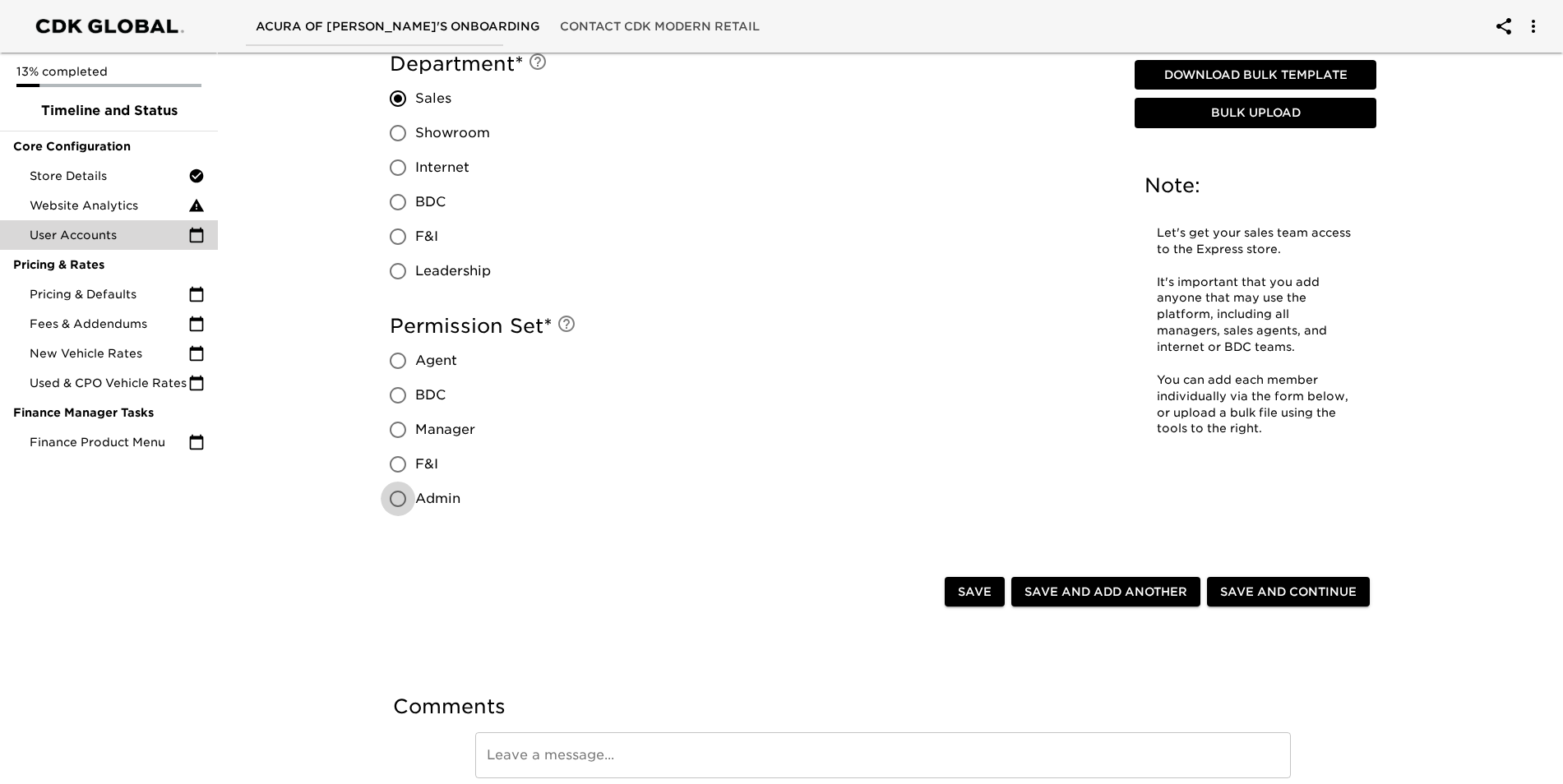
drag, startPoint x: 398, startPoint y: 495, endPoint x: 440, endPoint y: 492, distance: 42.1
click at [400, 495] on input "Admin" at bounding box center [398, 499] width 35 height 35
radio input "true"
click at [1293, 585] on span "Save and Continue" at bounding box center [1288, 592] width 136 height 21
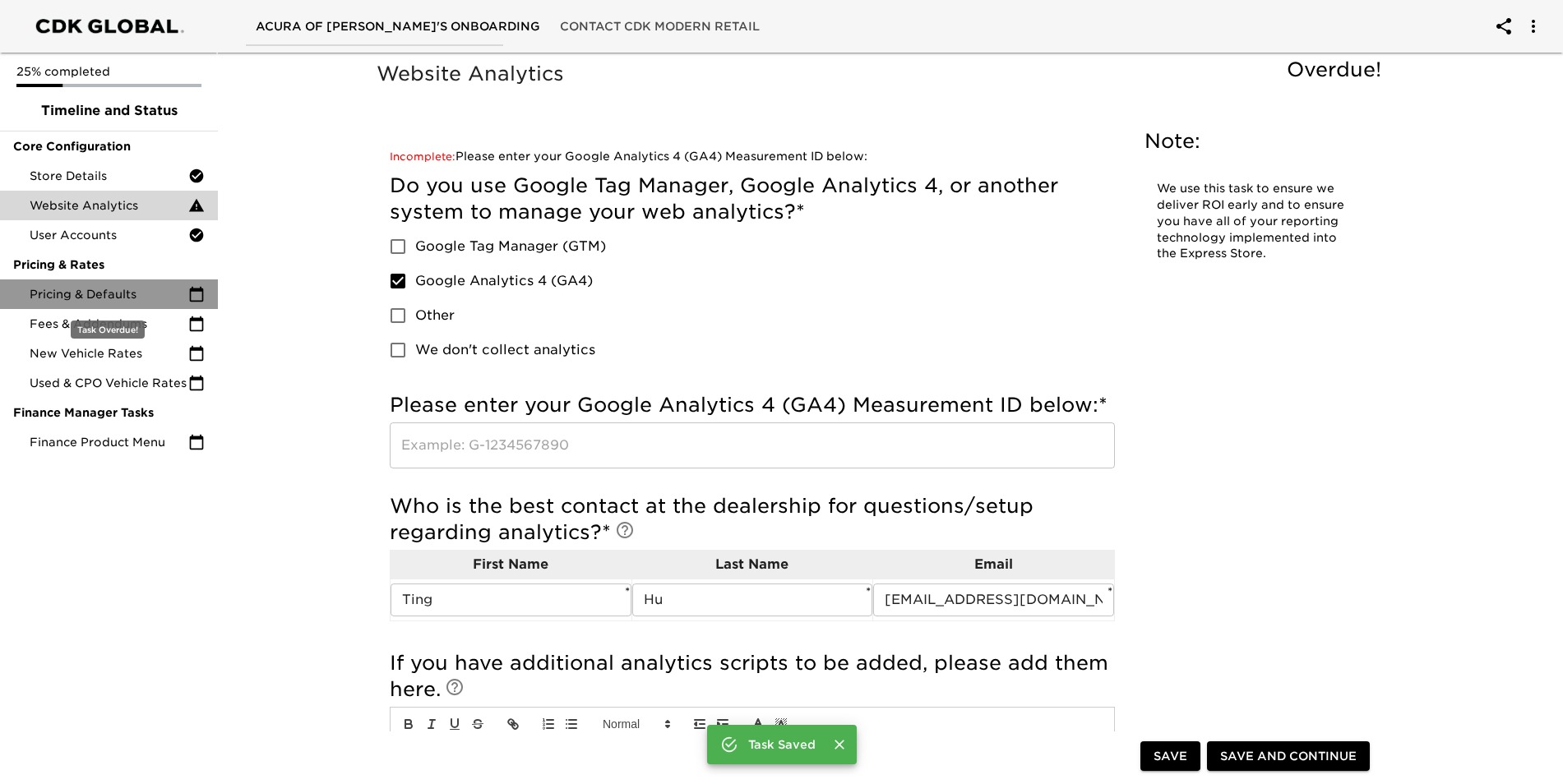
click at [136, 300] on span "Pricing & Defaults" at bounding box center [109, 294] width 159 height 16
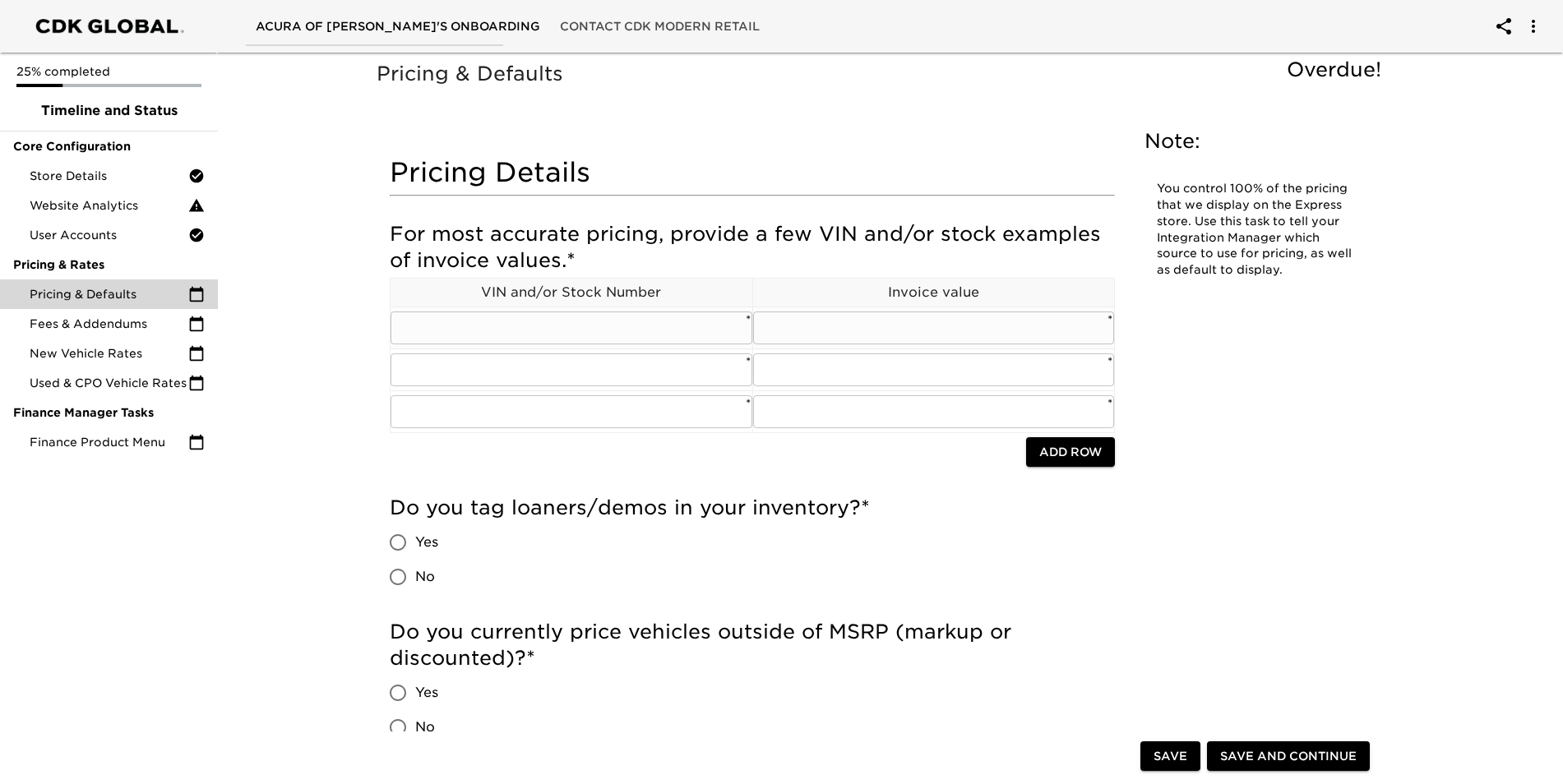
click at [469, 343] on input "text" at bounding box center [571, 328] width 362 height 33
type input "858200"
click at [403, 541] on input "Yes" at bounding box center [398, 542] width 35 height 35
radio input "true"
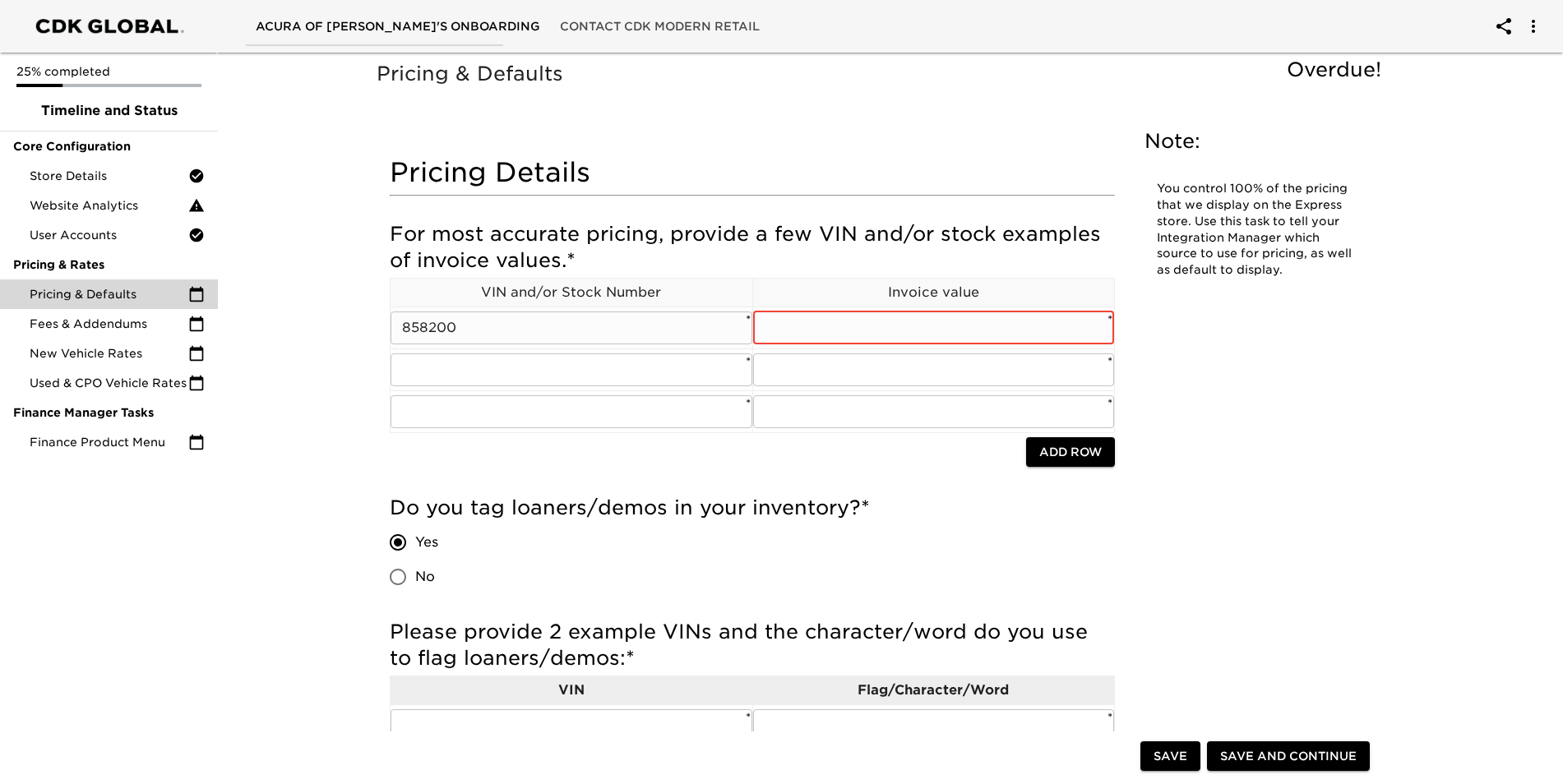
click at [878, 325] on input "text" at bounding box center [933, 328] width 362 height 33
type input "57870"
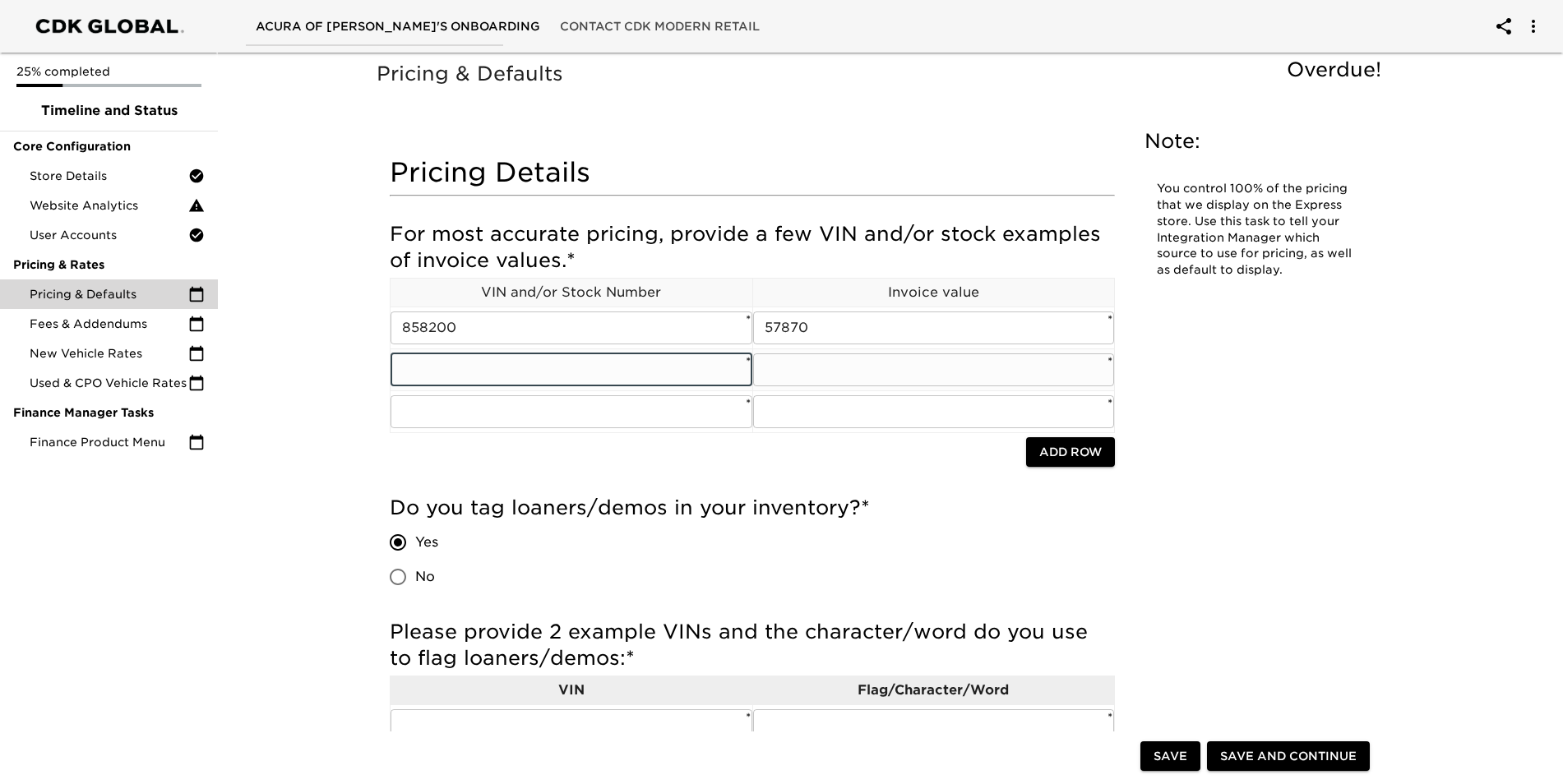
click at [456, 364] on input "text" at bounding box center [571, 370] width 362 height 33
type input "858199"
click at [803, 351] on td "​ *" at bounding box center [933, 370] width 363 height 42
click at [808, 363] on input "text" at bounding box center [933, 370] width 362 height 33
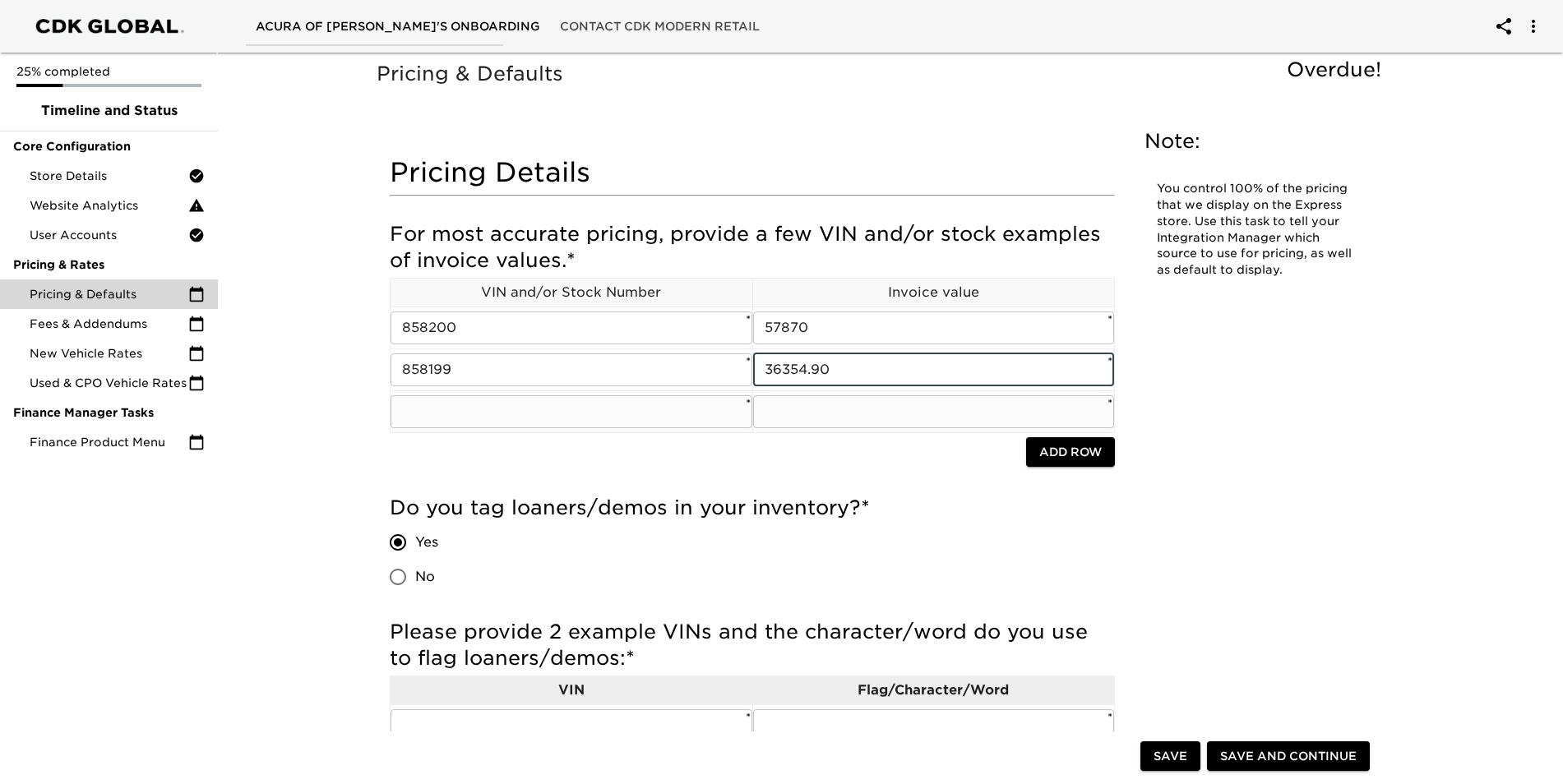
type input "36354.90"
click at [572, 414] on input "text" at bounding box center [571, 412] width 362 height 33
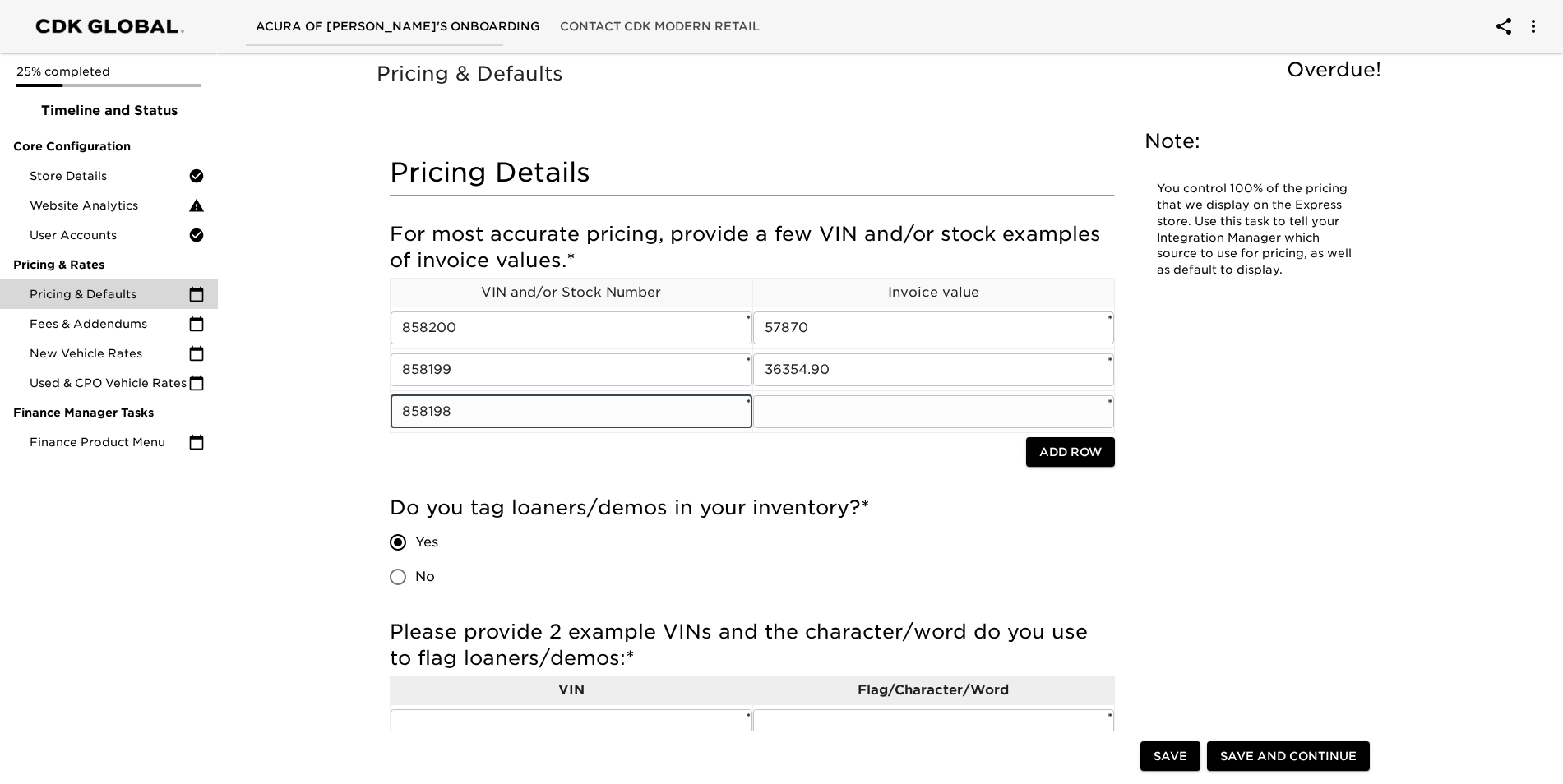
type input "858198"
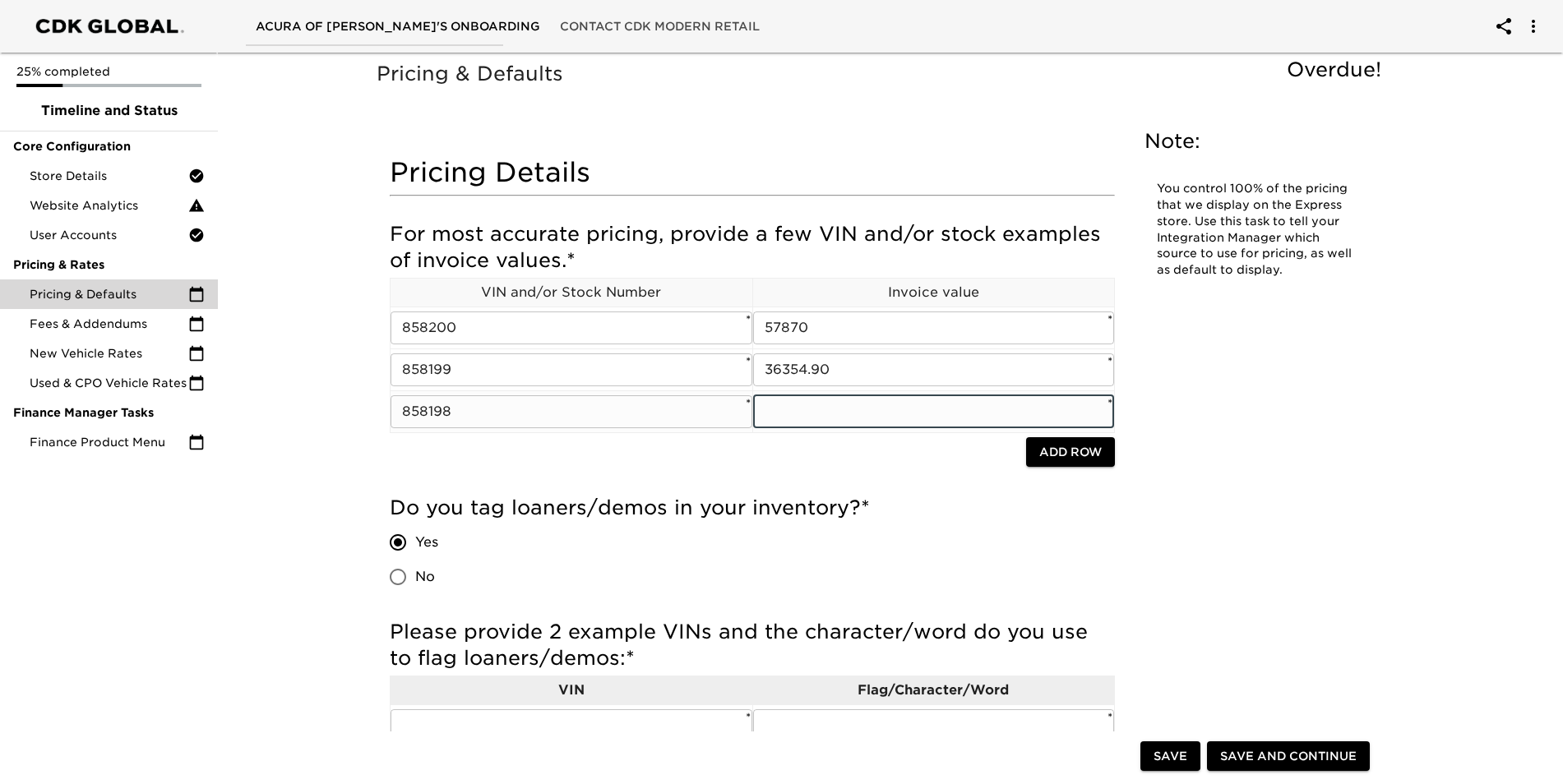
type input "8"
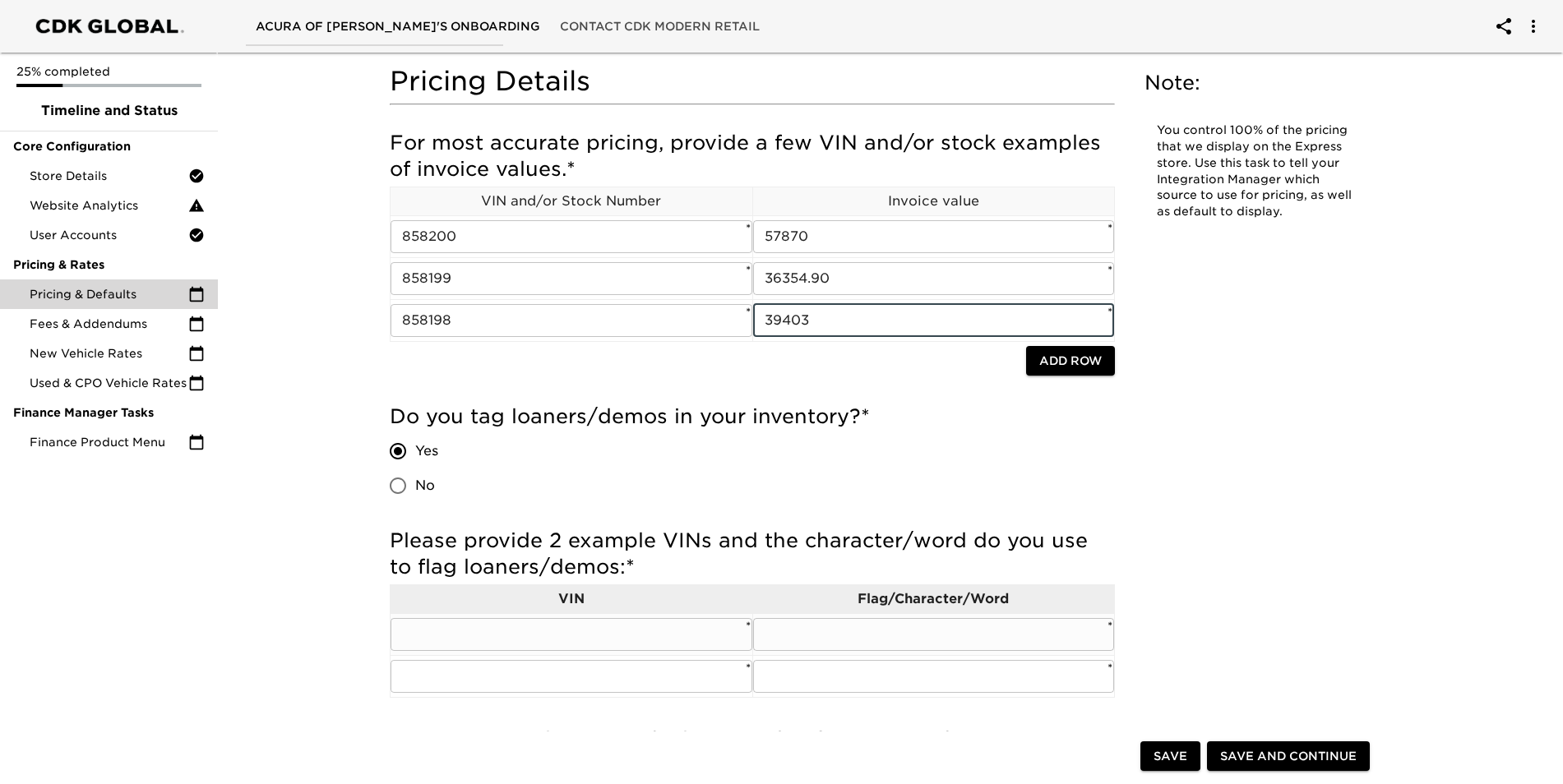
scroll to position [164, 0]
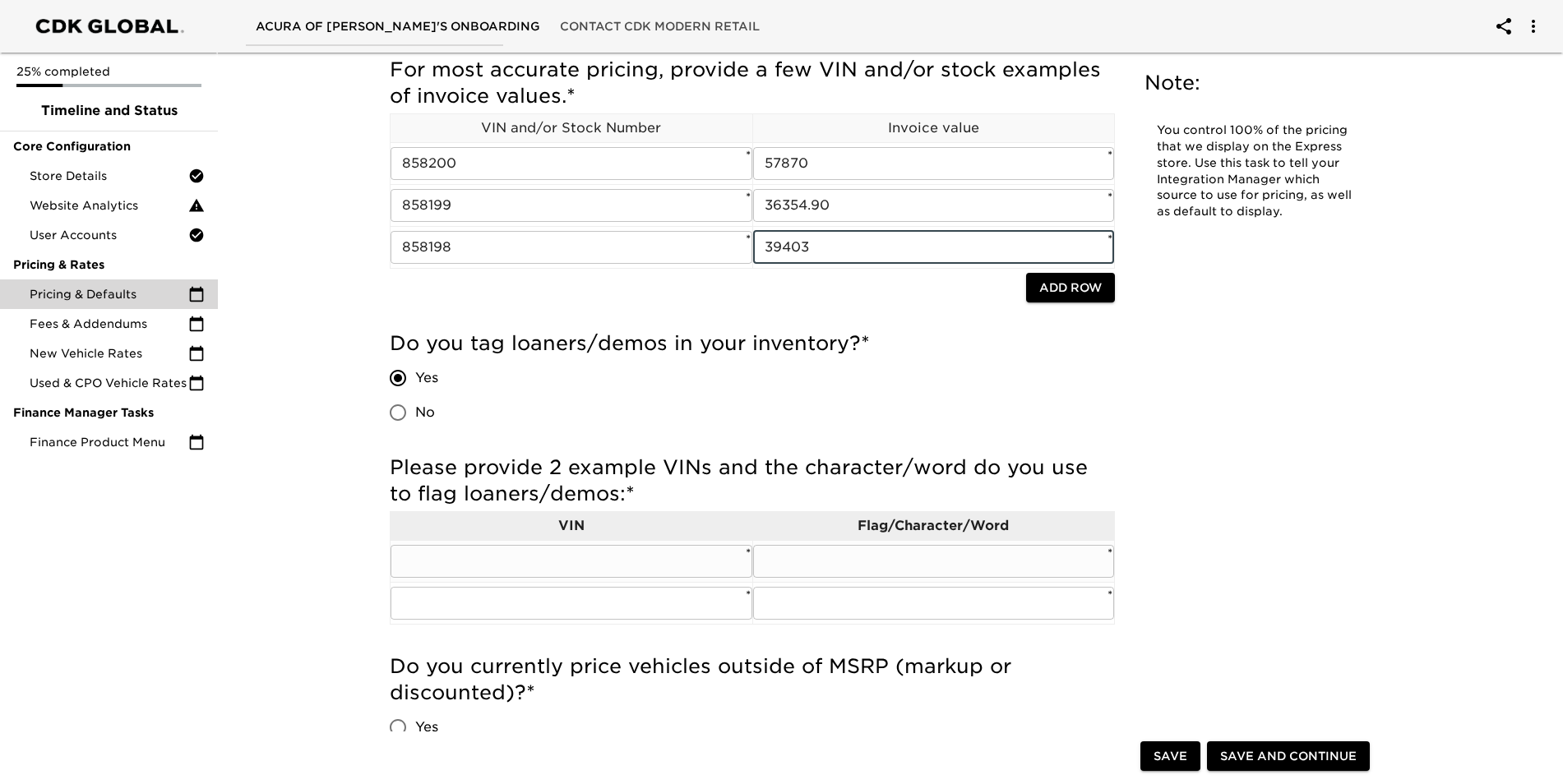
type input "39403"
click at [639, 563] on input "text" at bounding box center [571, 561] width 362 height 33
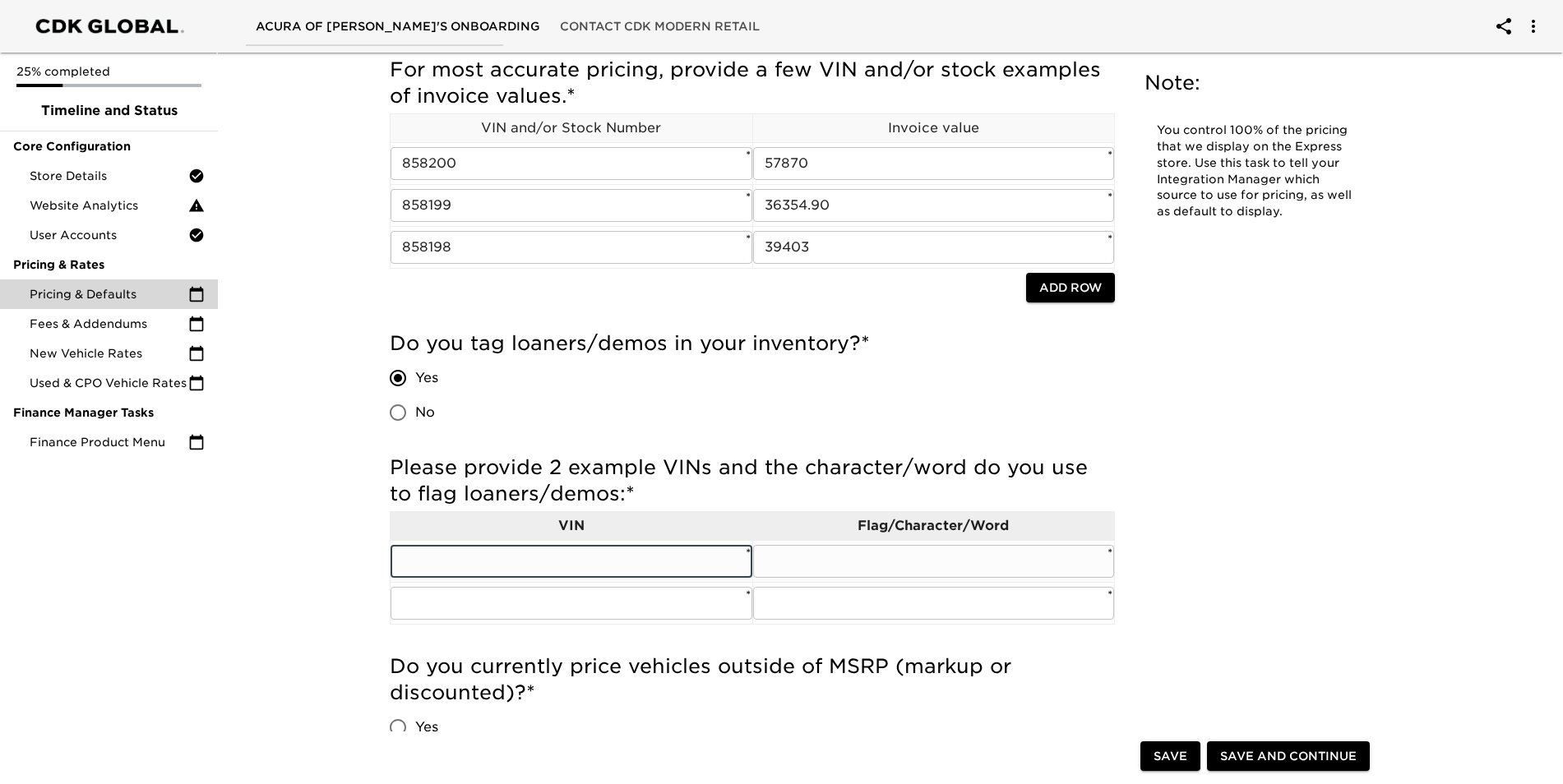
click at [955, 562] on input "text" at bounding box center [933, 561] width 362 height 33
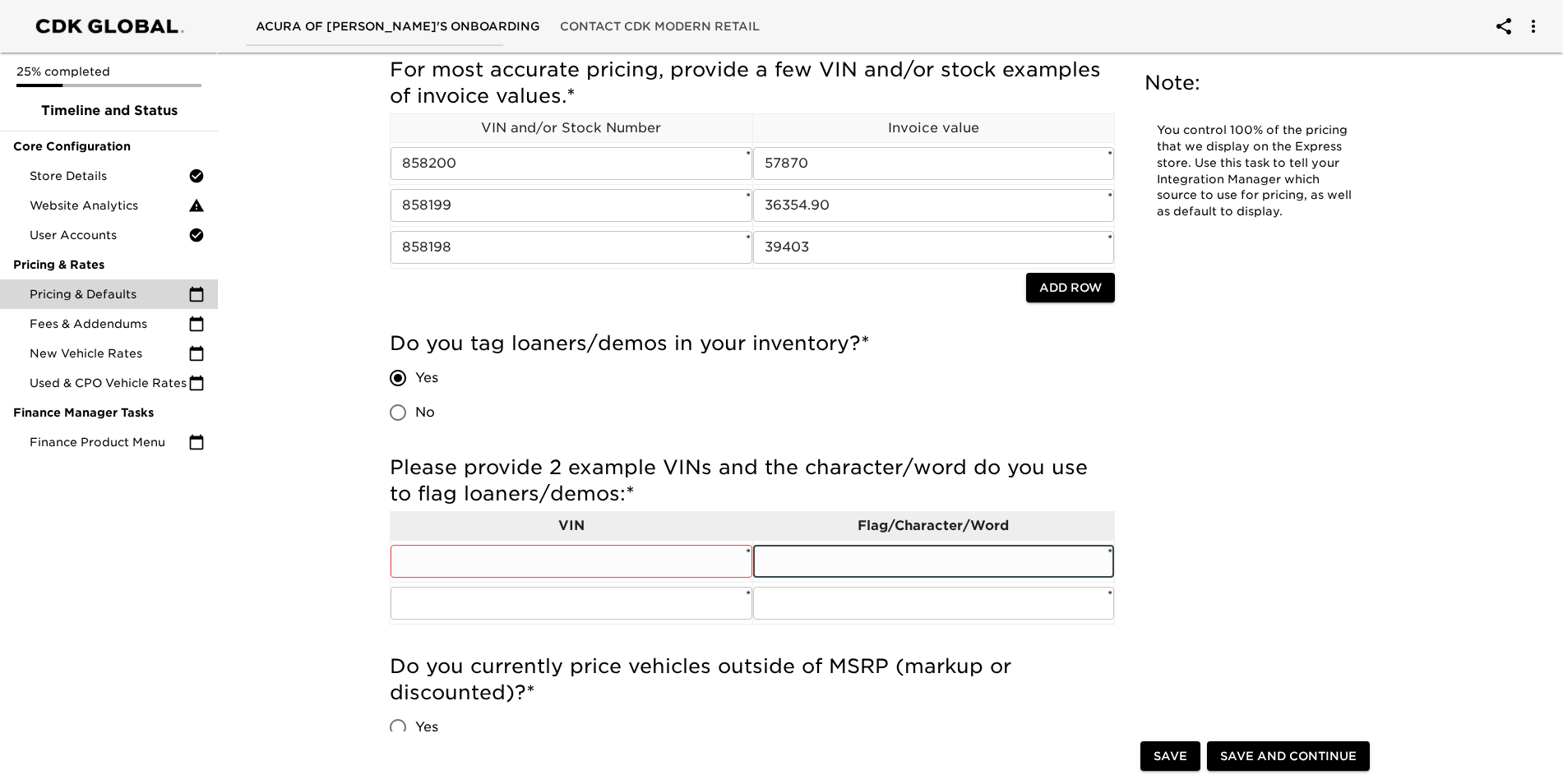
type input "l"
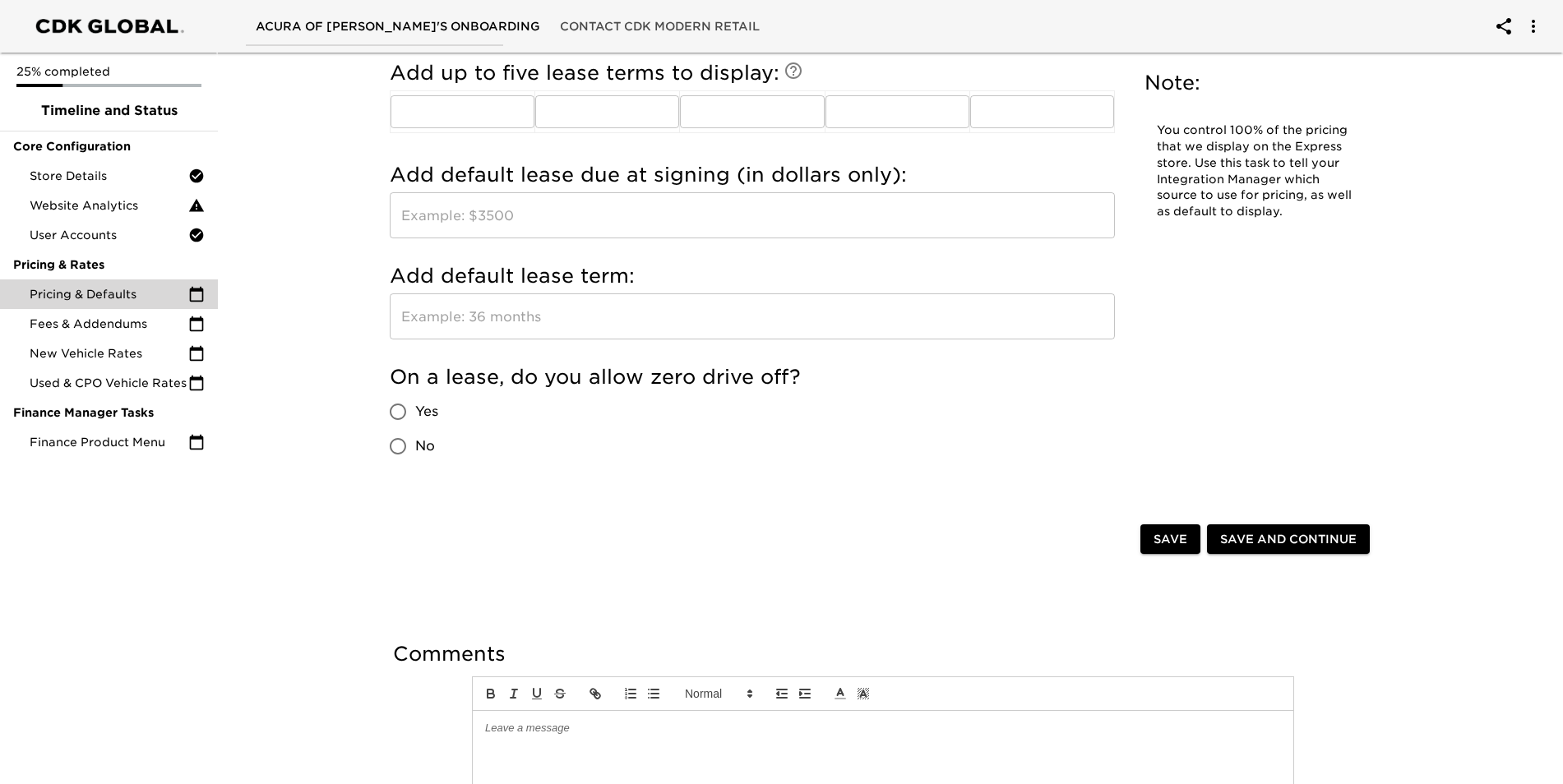
scroll to position [1994, 0]
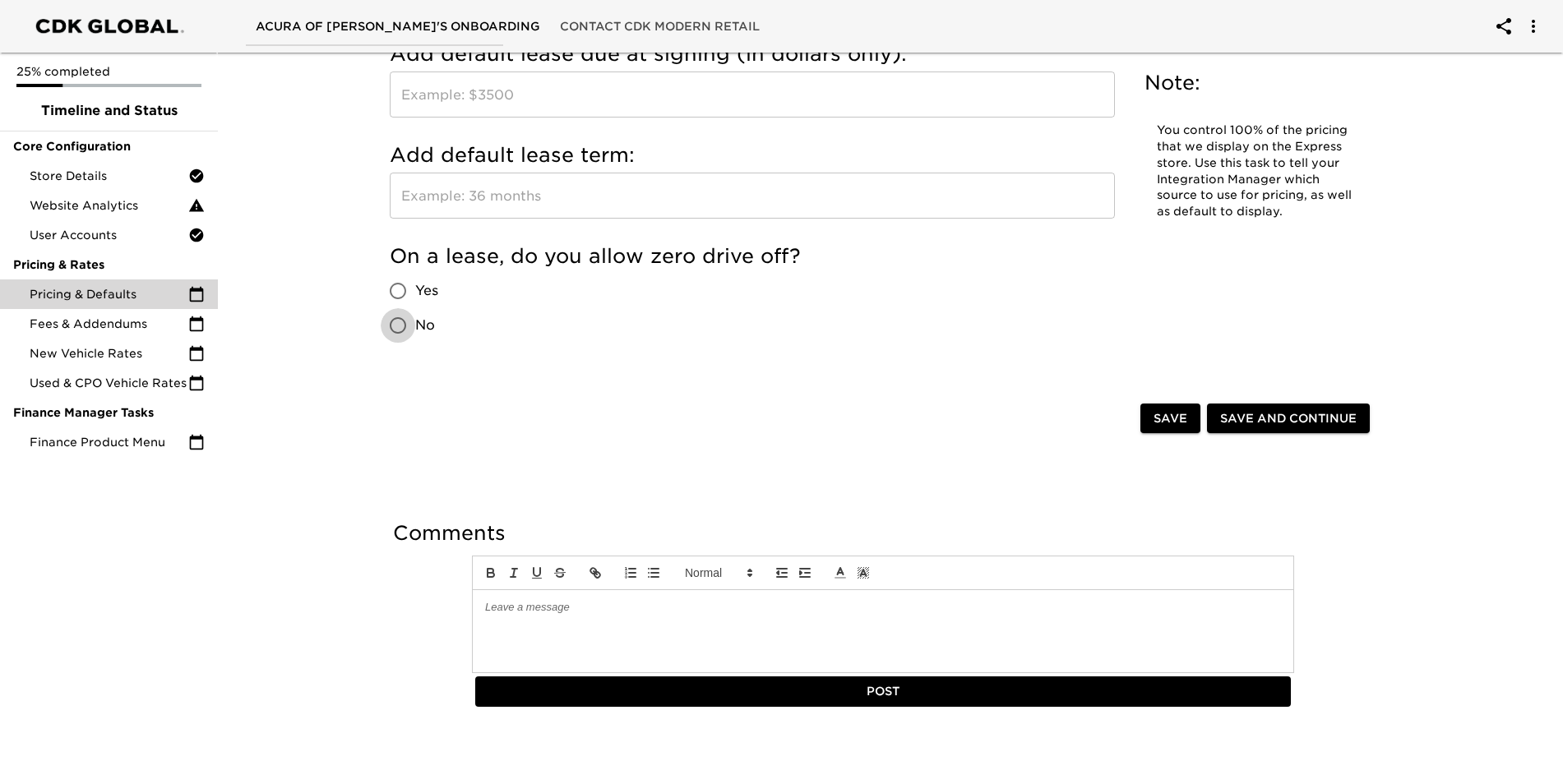
click at [394, 326] on input "No" at bounding box center [398, 326] width 35 height 35
radio input "true"
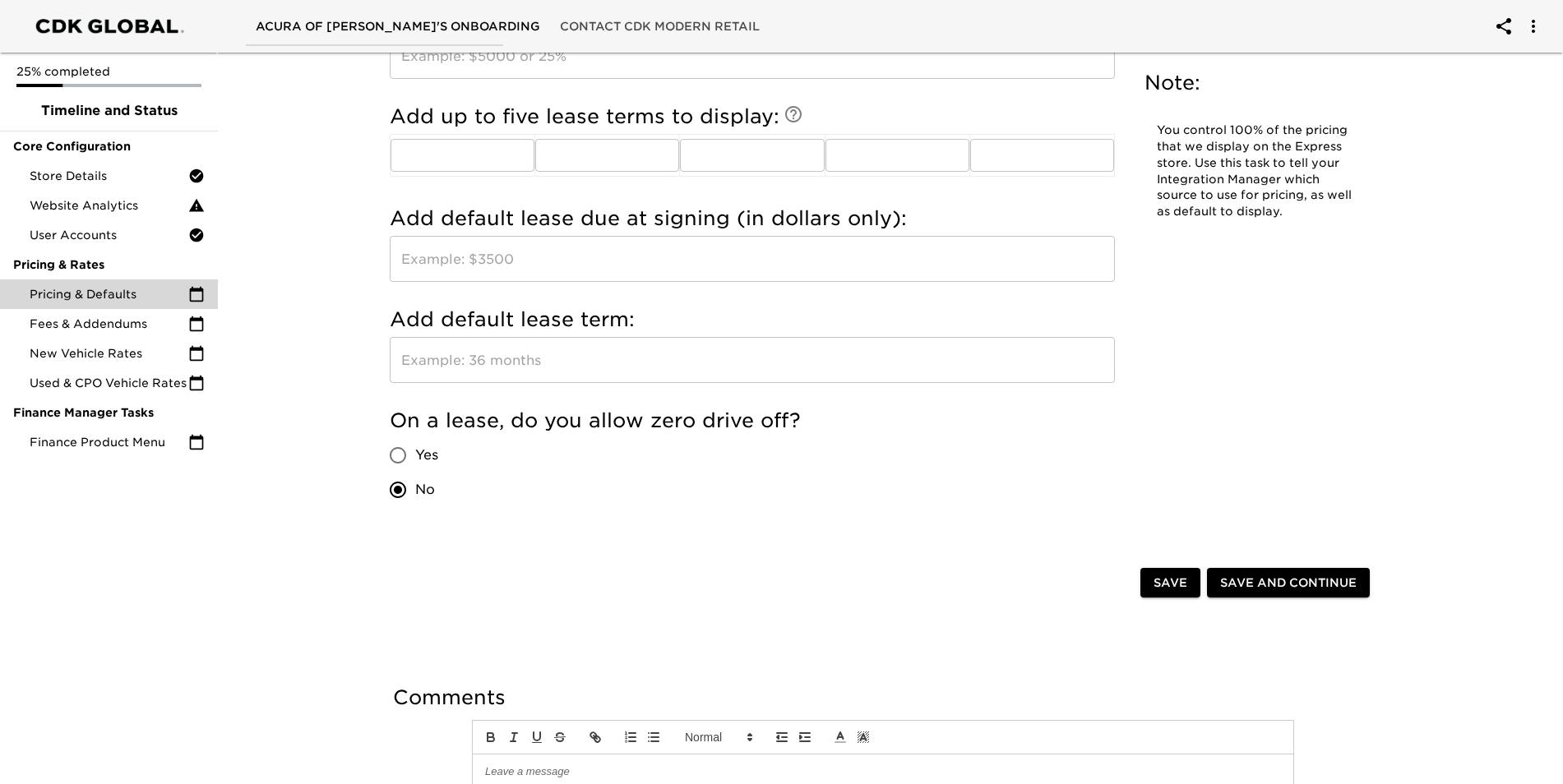
scroll to position [1747, 0]
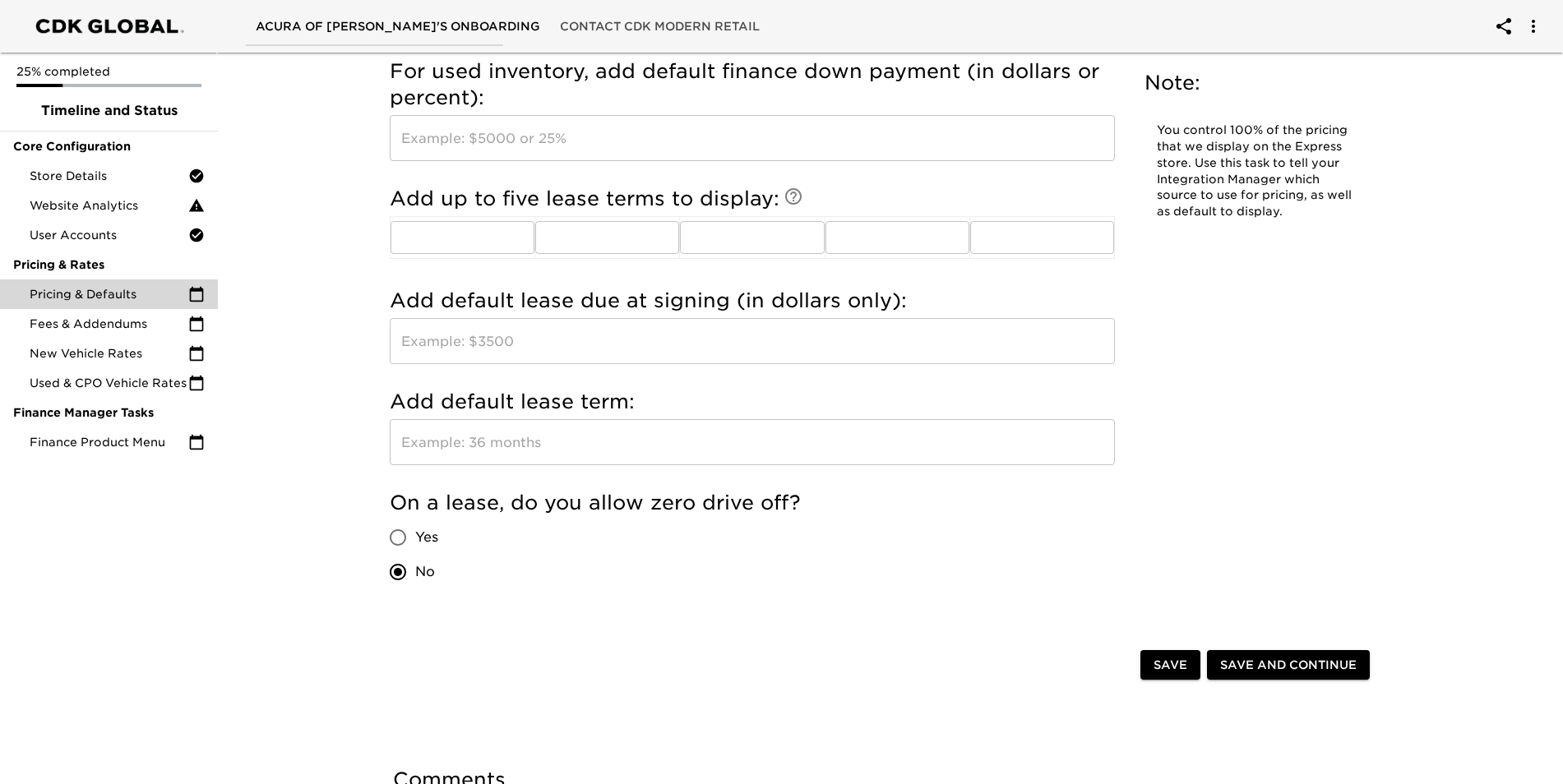
click at [647, 451] on input "text" at bounding box center [752, 442] width 725 height 46
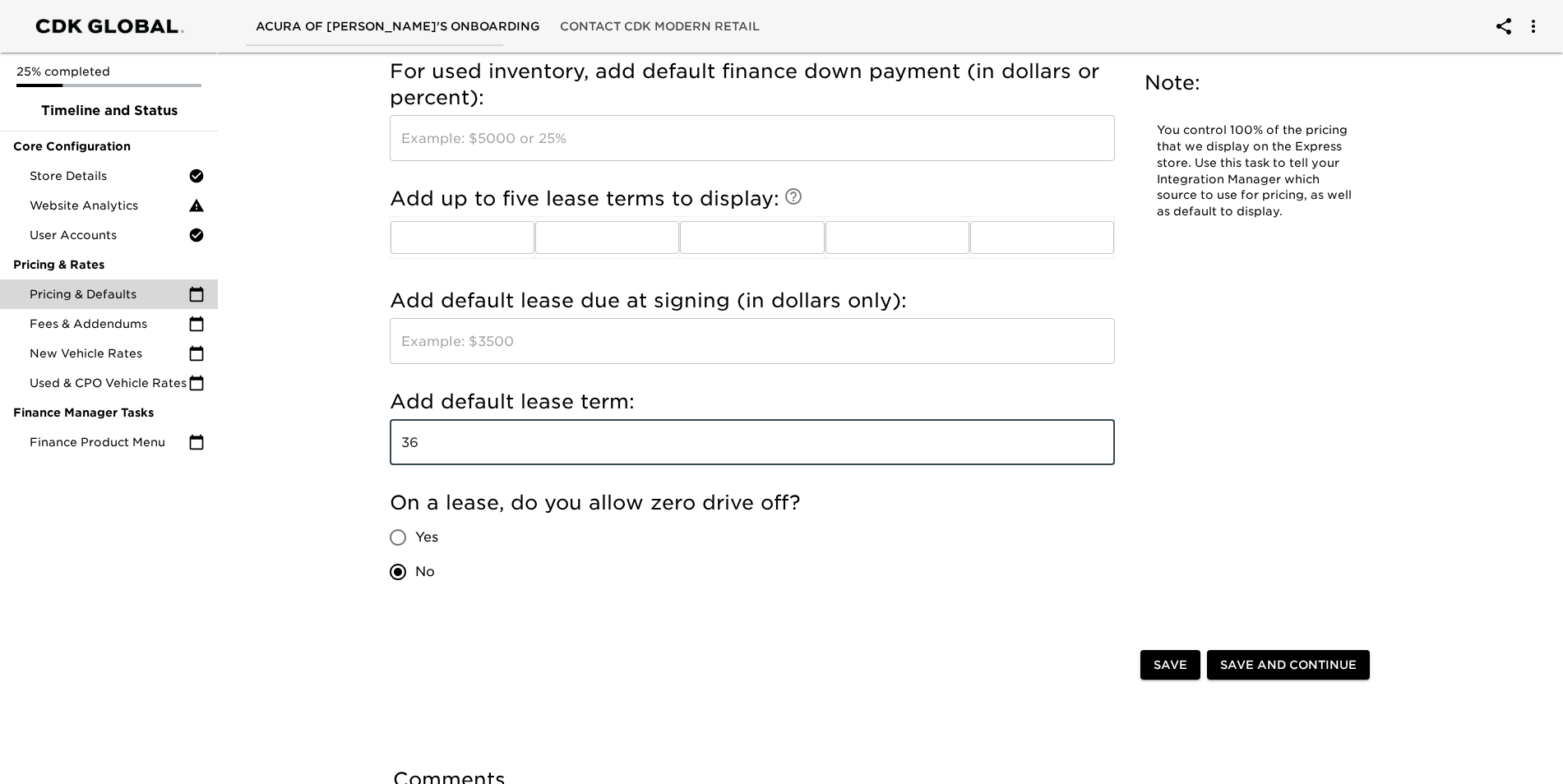
type input "36"
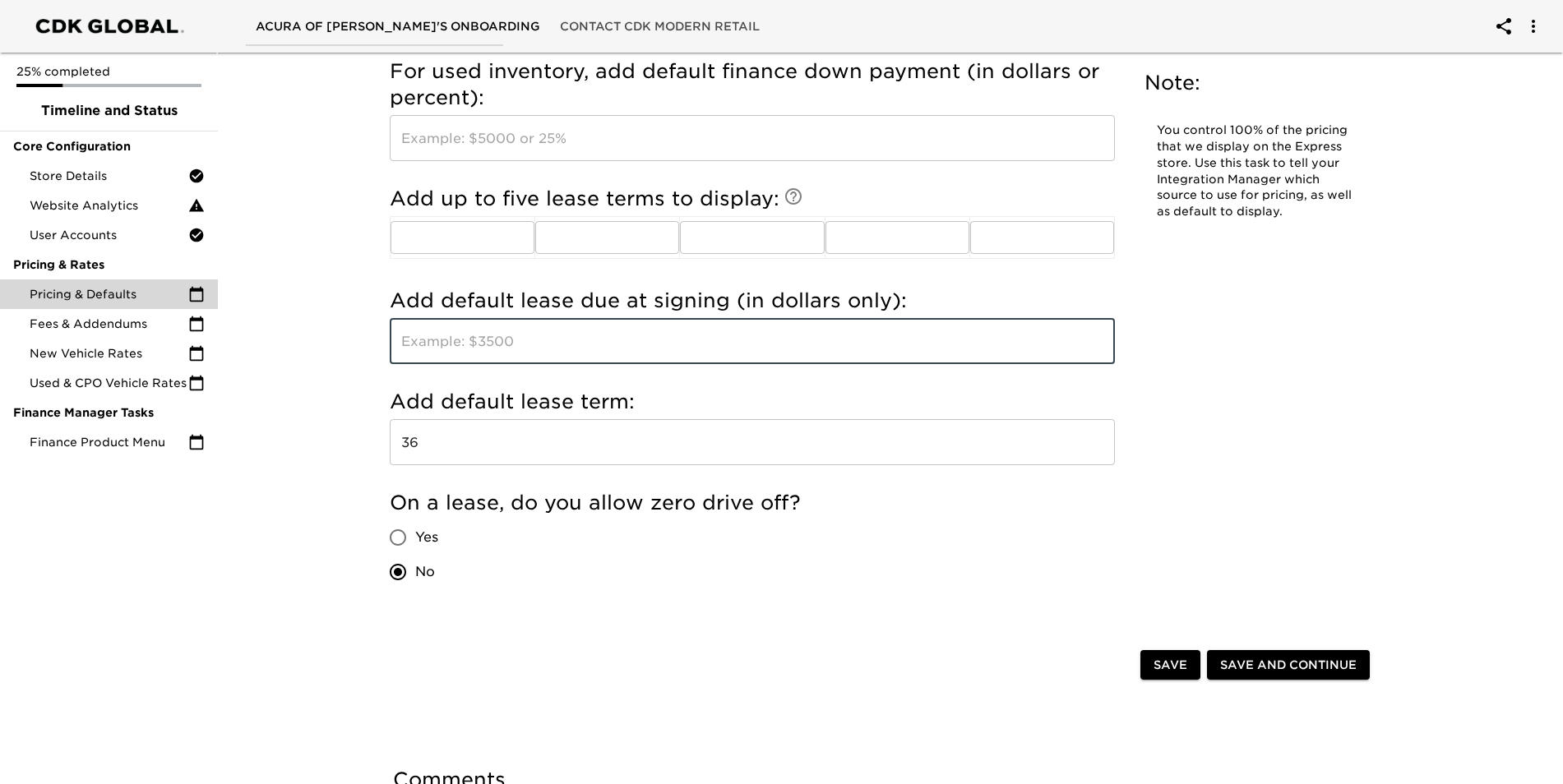
click at [577, 346] on input "text" at bounding box center [752, 340] width 725 height 46
type input "2999"
click at [439, 235] on input "text" at bounding box center [462, 237] width 144 height 33
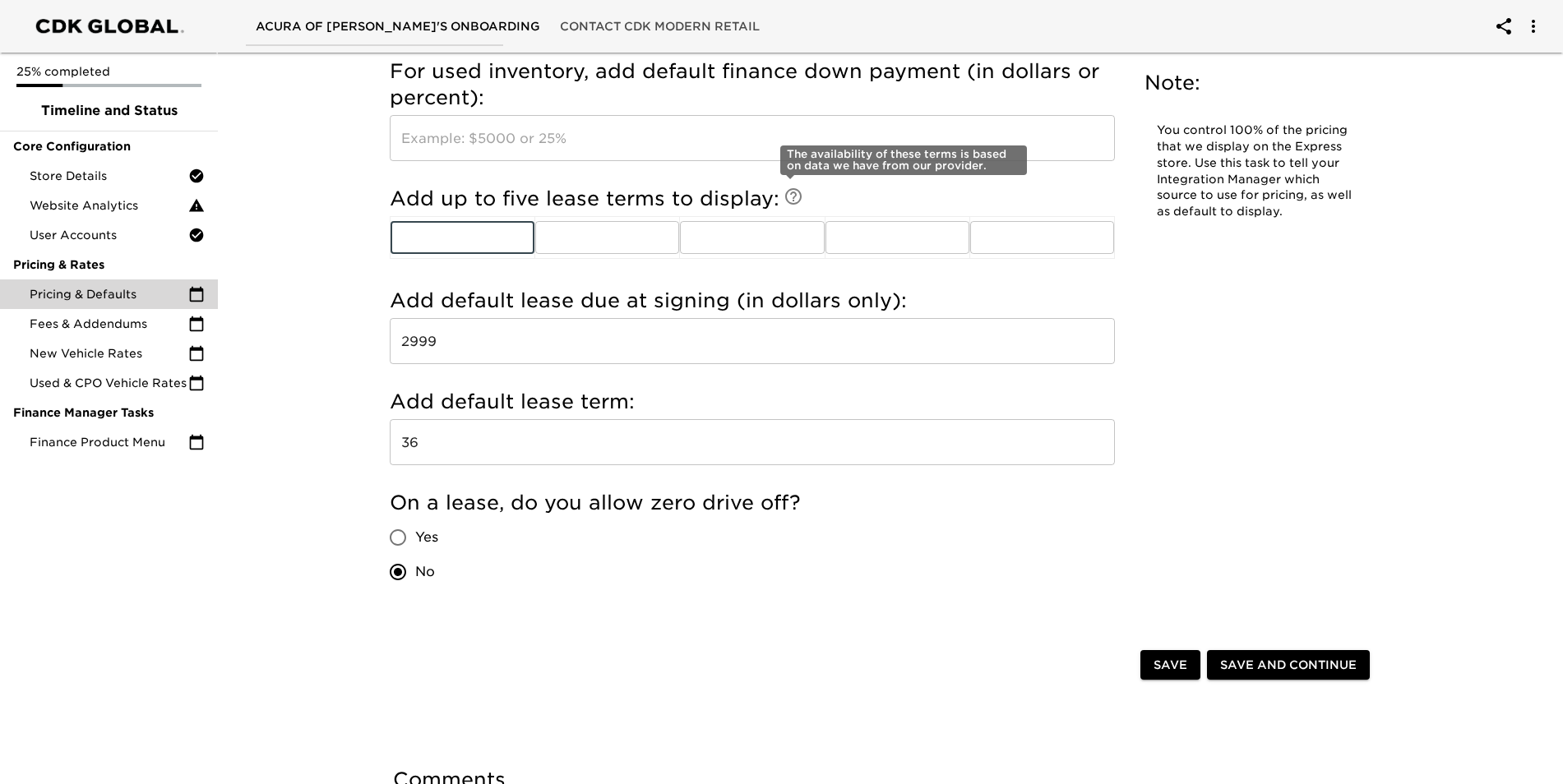
click at [793, 193] on icon at bounding box center [793, 196] width 20 height 20
click at [791, 196] on icon at bounding box center [793, 196] width 20 height 20
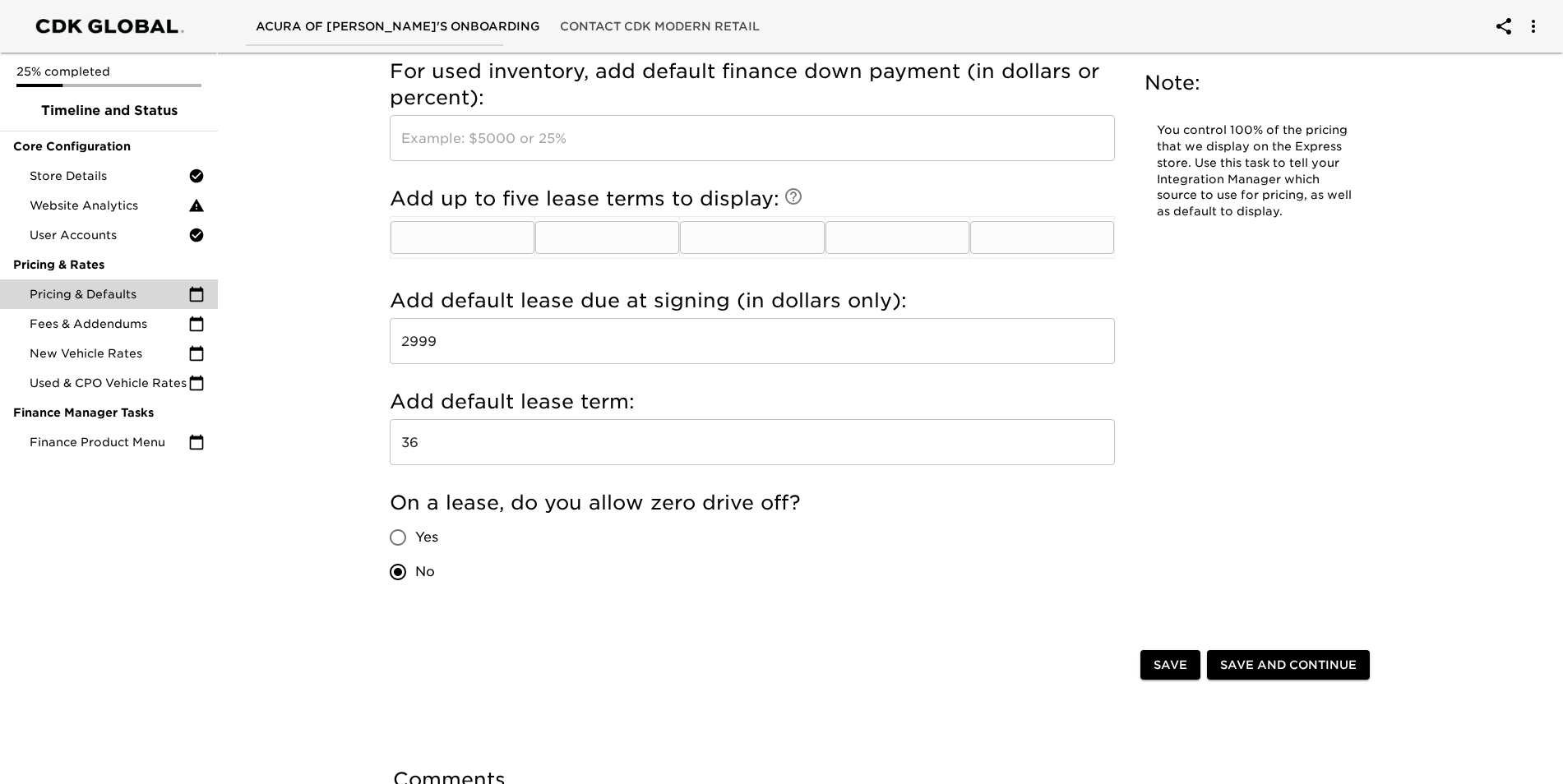
click at [492, 239] on input "text" at bounding box center [462, 237] width 144 height 33
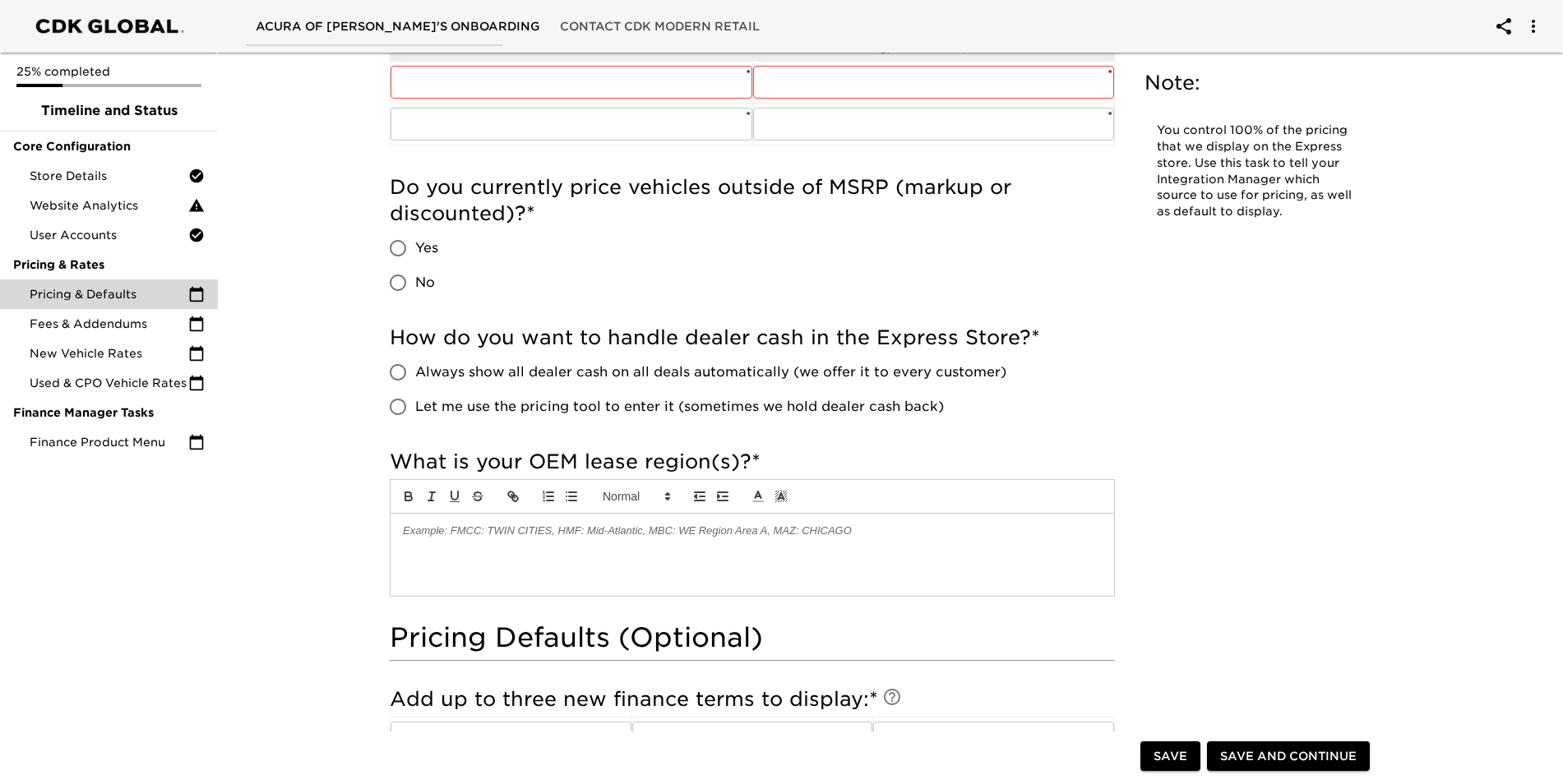
scroll to position [315, 0]
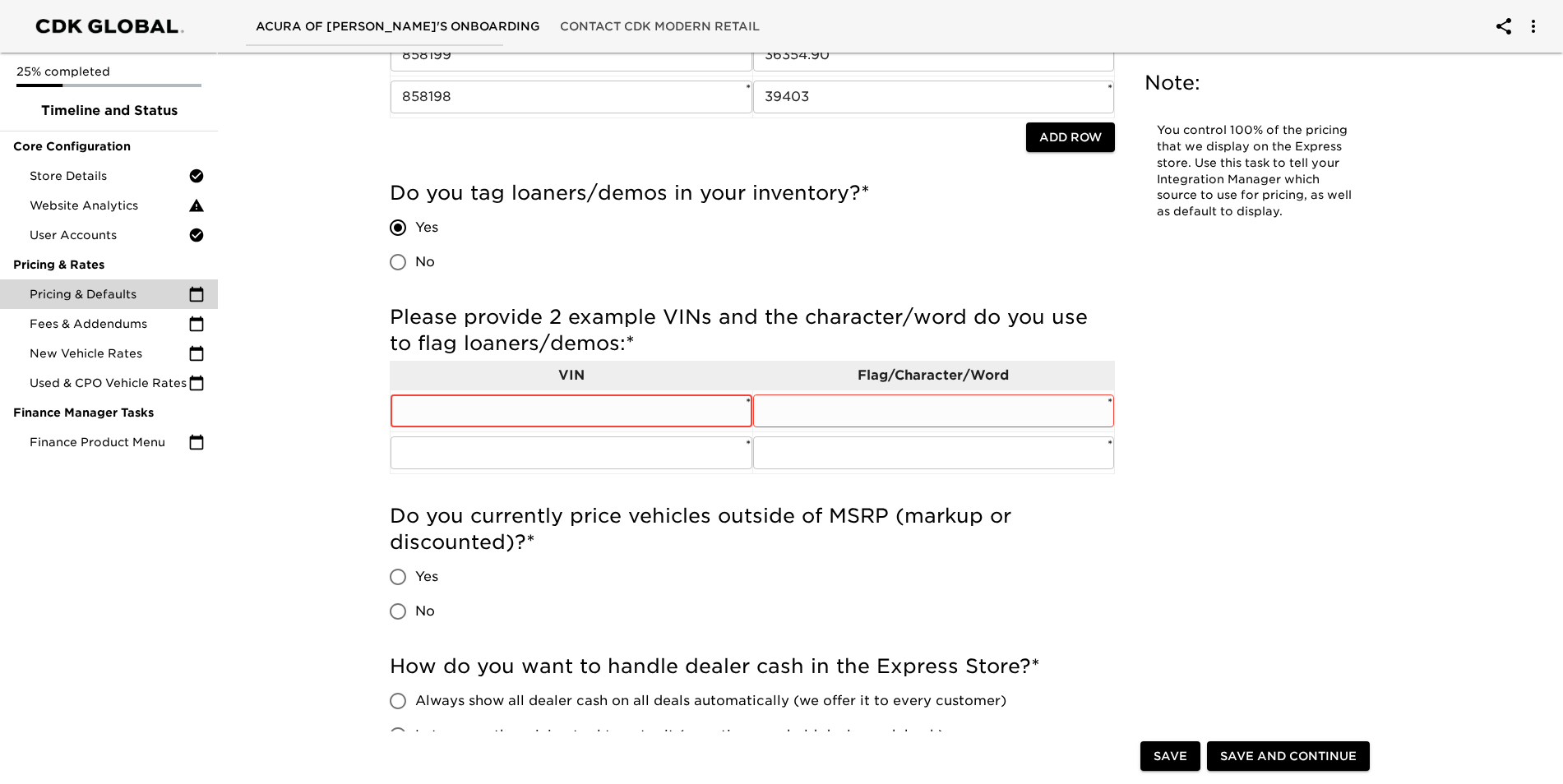
click at [626, 425] on input "text" at bounding box center [571, 411] width 362 height 33
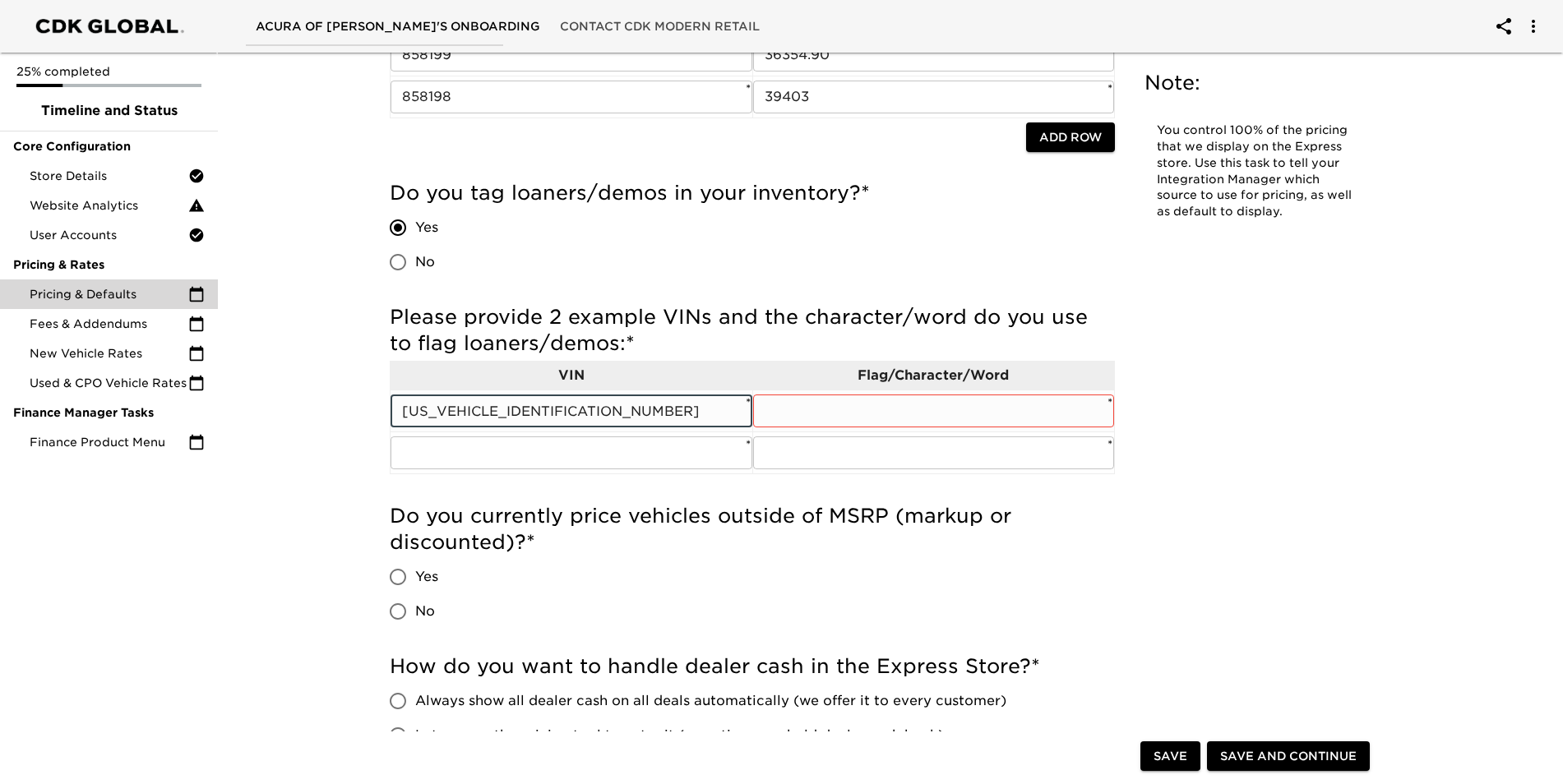
type input "[US_VEHICLE_IDENTIFICATION_NUMBER]"
click at [955, 414] on input "text" at bounding box center [933, 411] width 362 height 33
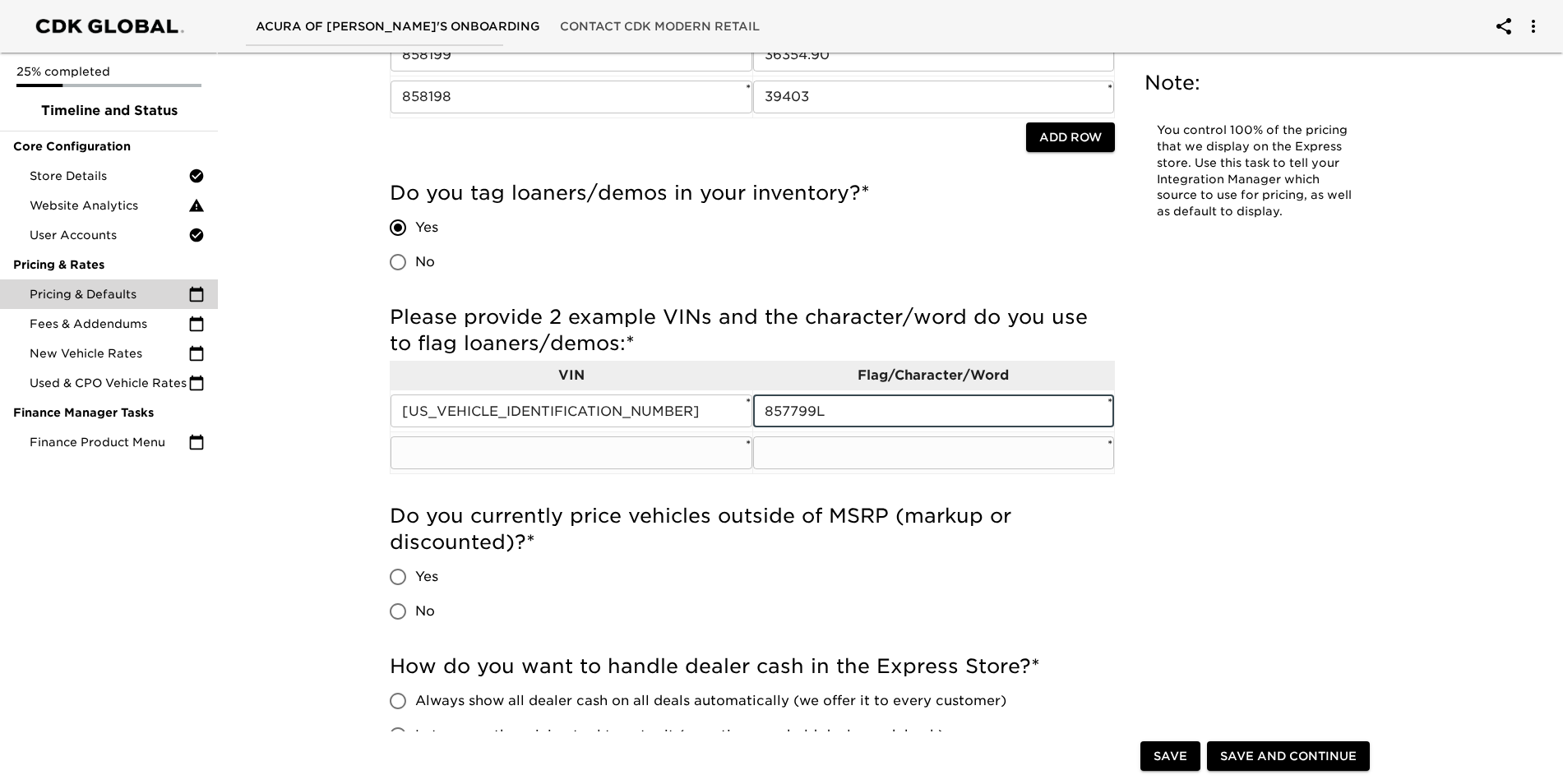
type input "857799L"
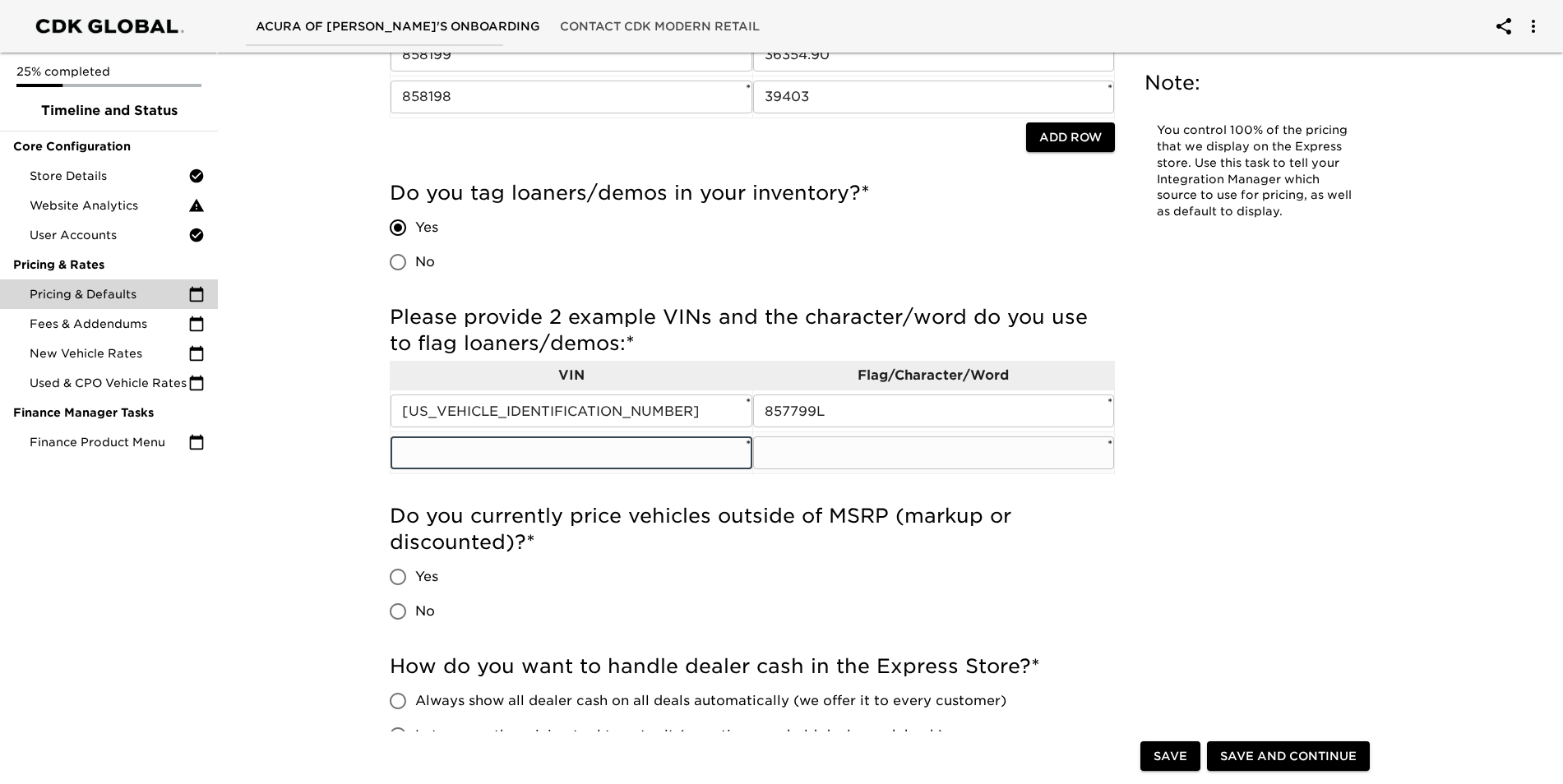
click at [598, 458] on input "text" at bounding box center [571, 453] width 362 height 33
type input "[US_VEHICLE_IDENTIFICATION_NUMBER]"
click at [820, 450] on input "text" at bounding box center [933, 453] width 362 height 33
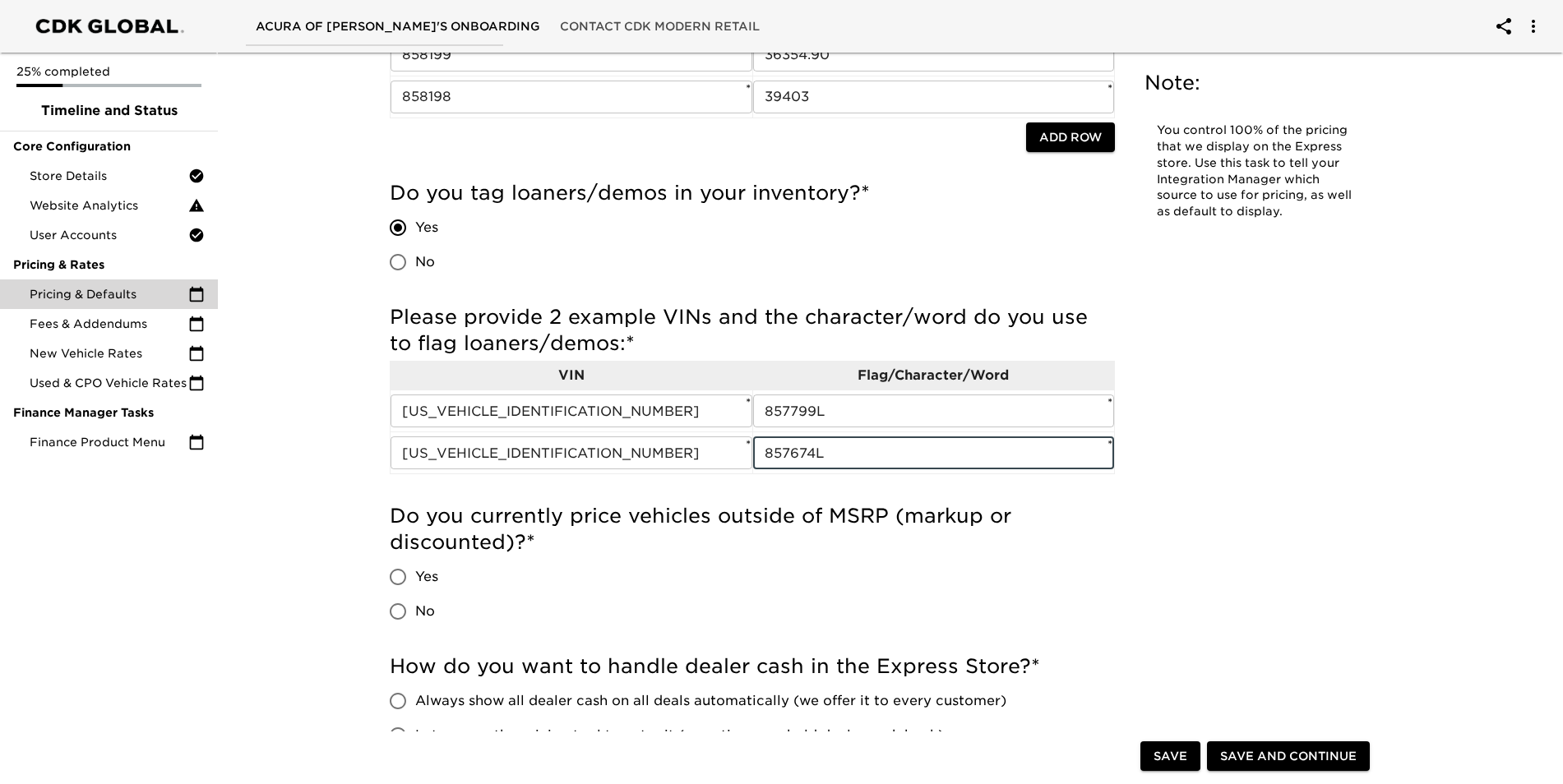
type input "857674L"
click at [650, 599] on div "Do you currently price vehicles outside of MSRP (markup or discounted)? * Yes No" at bounding box center [752, 566] width 725 height 126
click at [401, 607] on input "No" at bounding box center [398, 611] width 35 height 35
radio input "true"
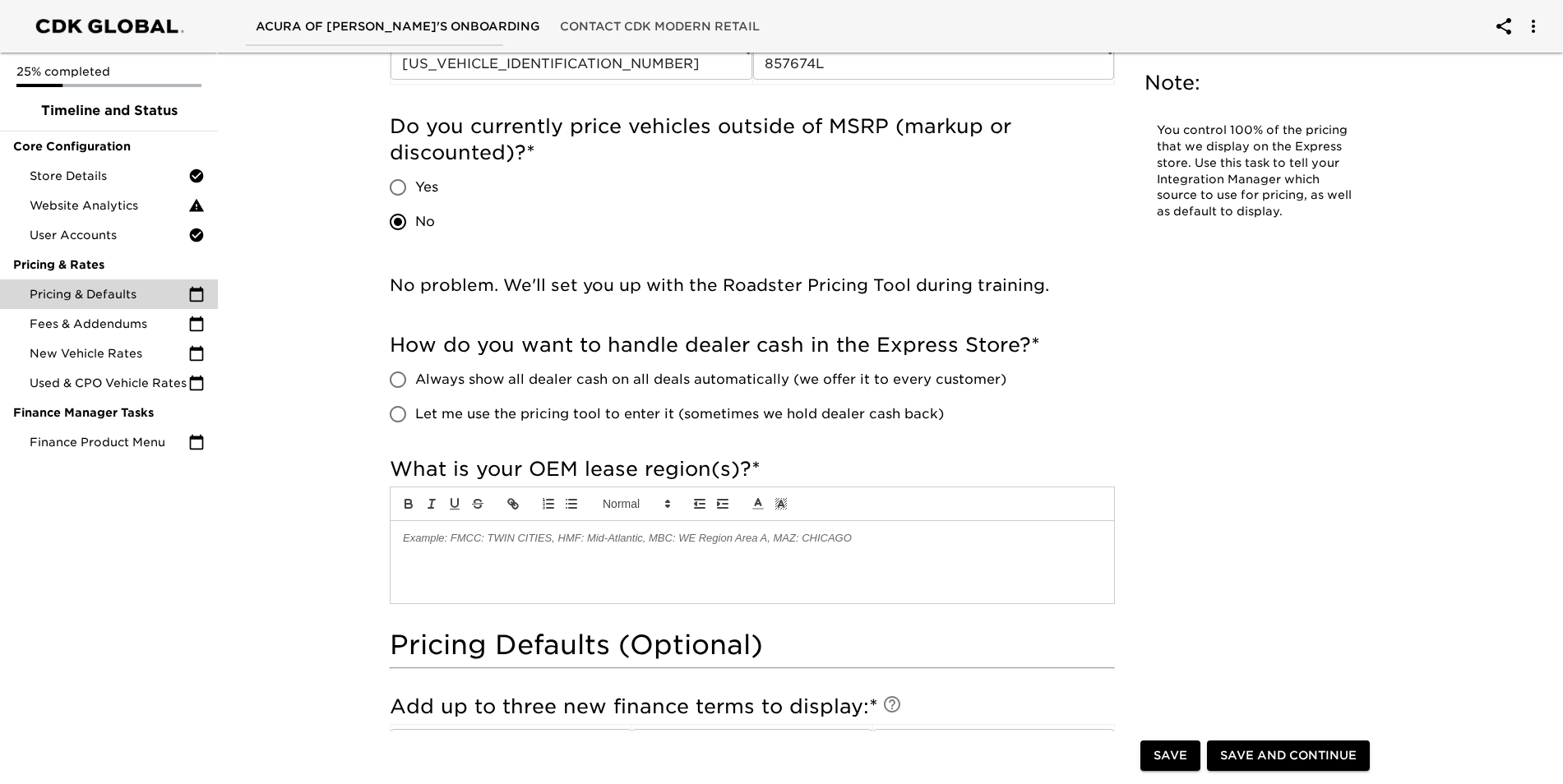
scroll to position [726, 0]
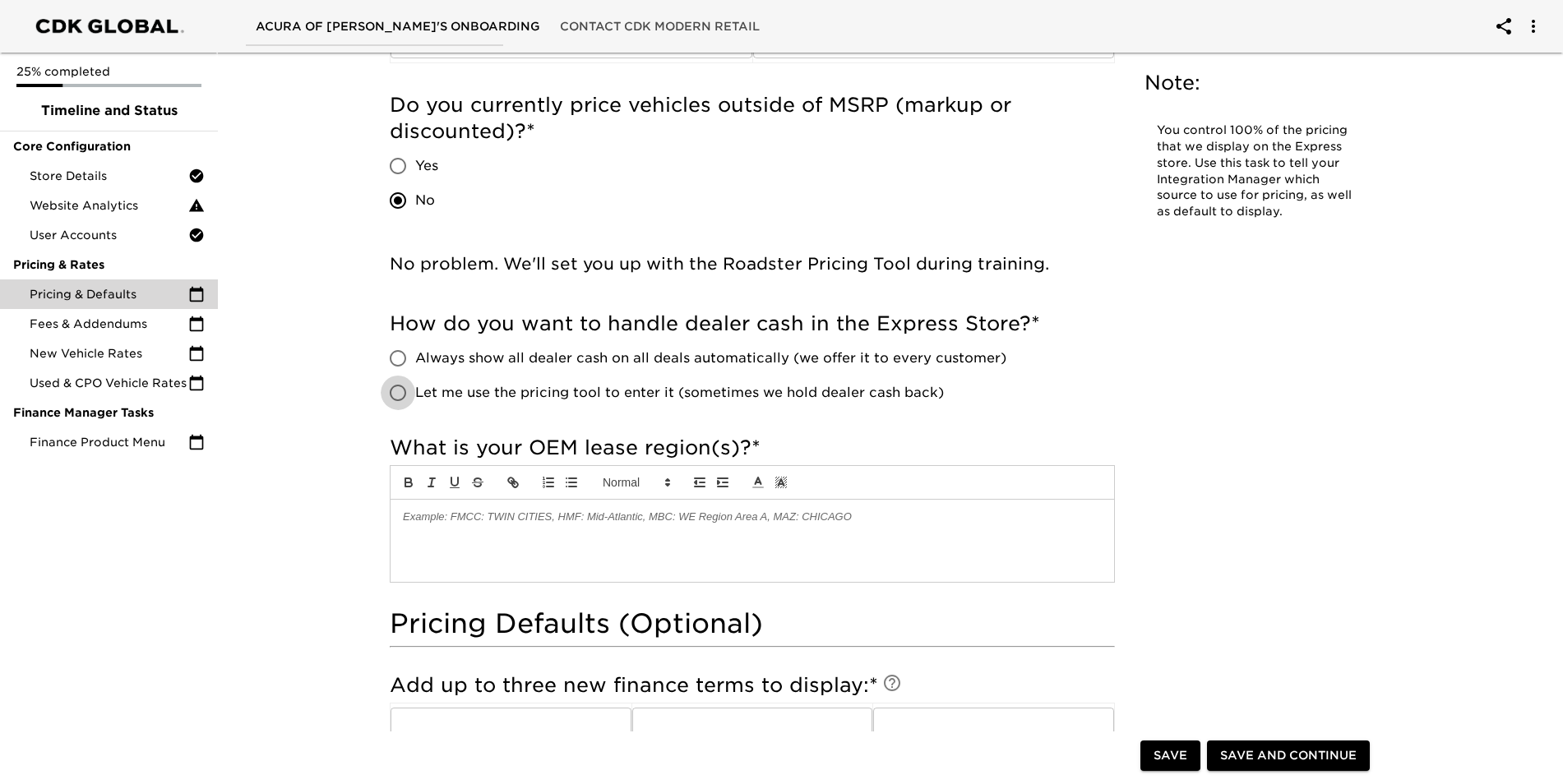
click at [400, 394] on input "Let me use the pricing tool to enter it (sometimes we hold dealer cash back)" at bounding box center [398, 393] width 35 height 35
radio input "true"
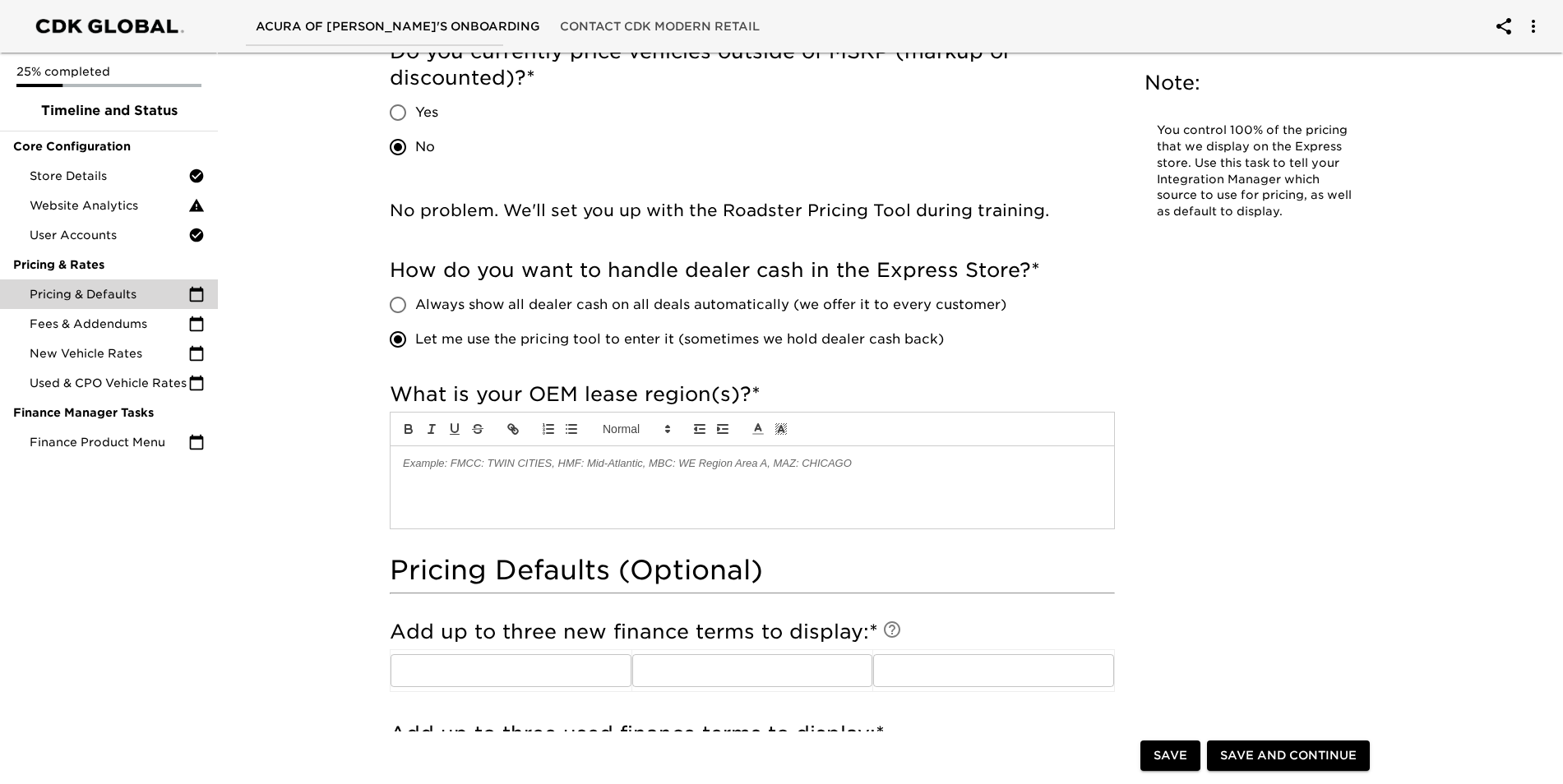
scroll to position [808, 0]
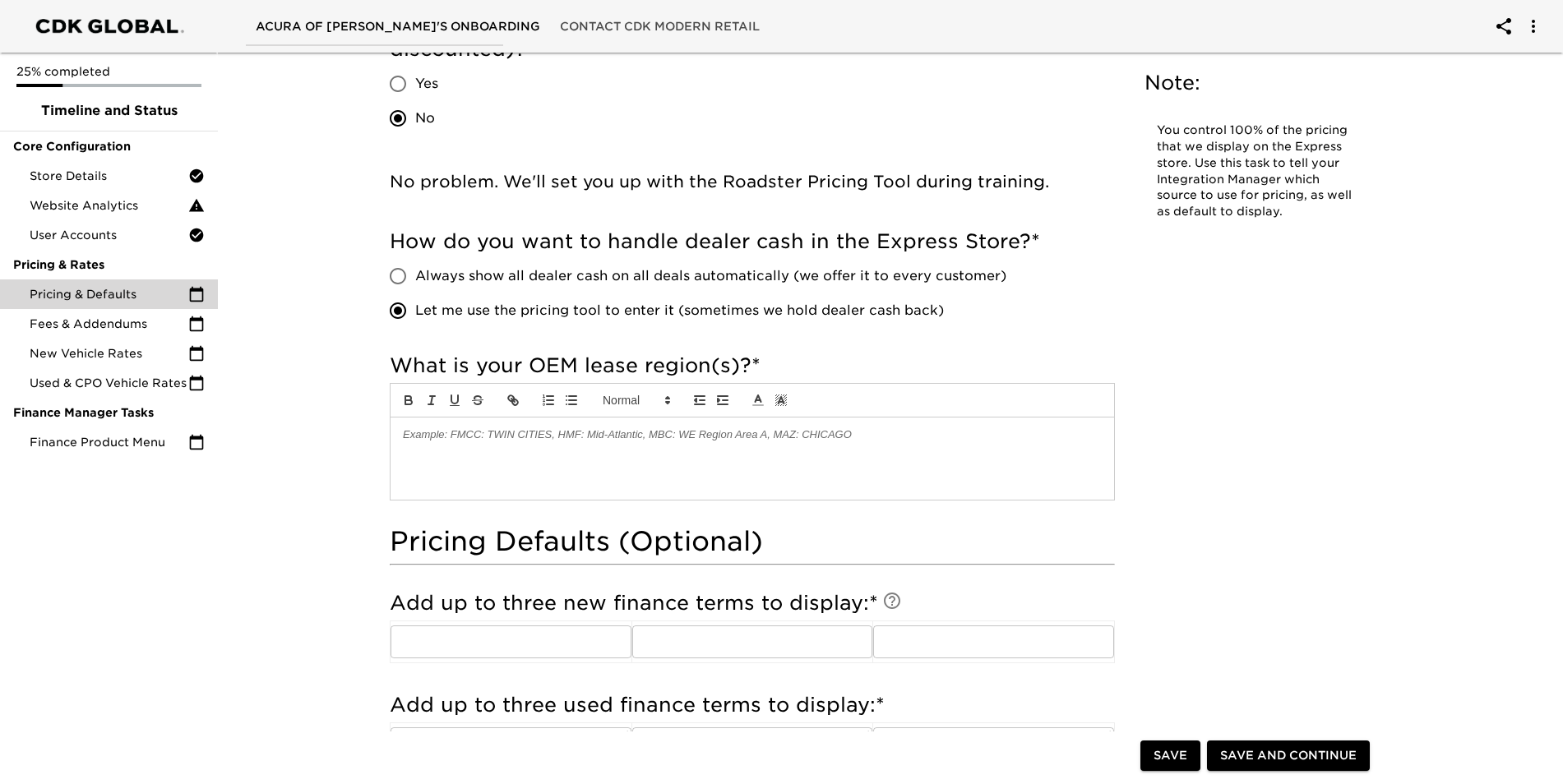
click at [721, 489] on div at bounding box center [752, 458] width 724 height 82
click at [316, 597] on div "Pricing & Defaults Overdue! Note: You control 100% of the pricing that we displ…" at bounding box center [883, 637] width 1351 height 2799
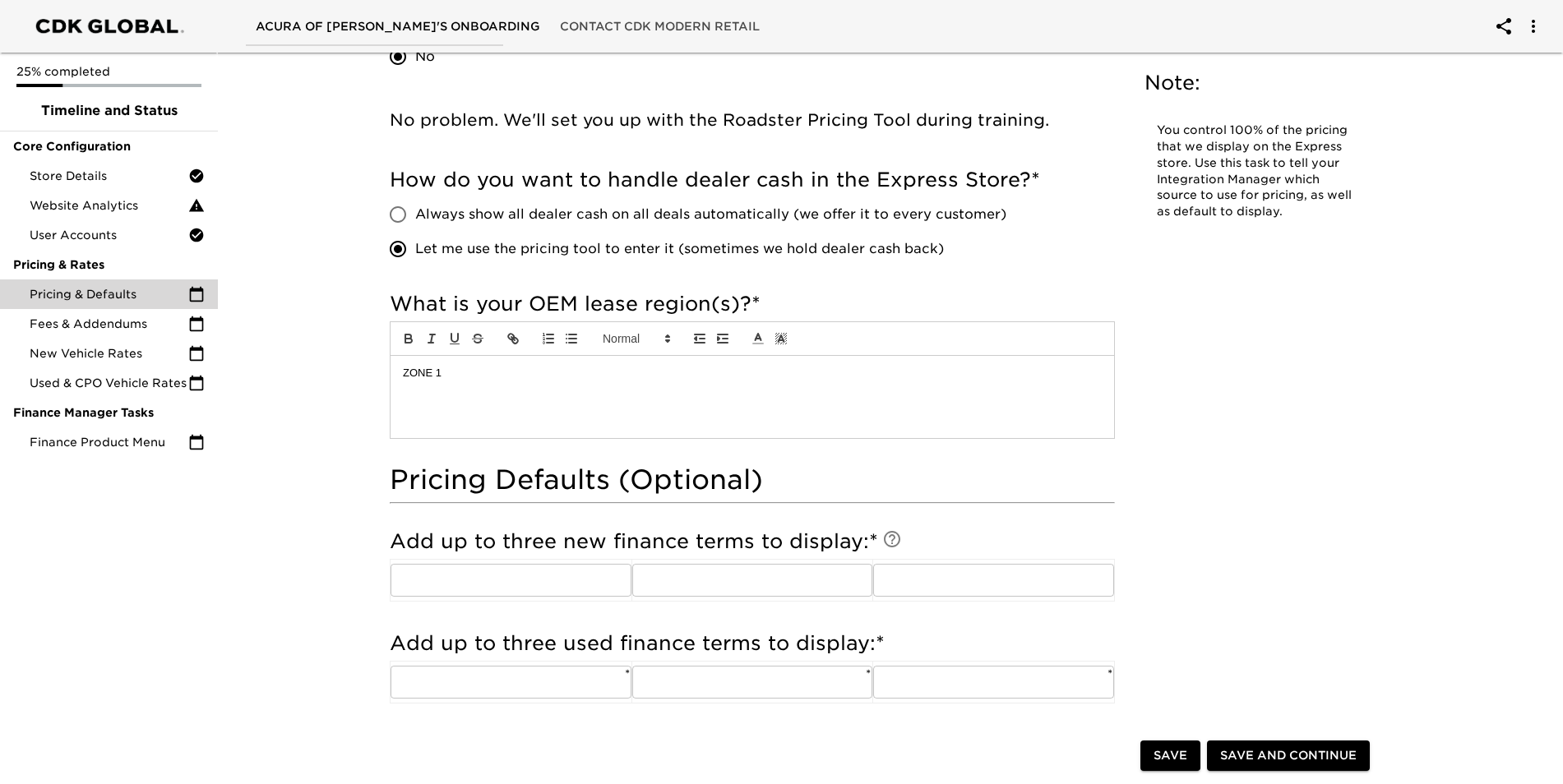
scroll to position [972, 0]
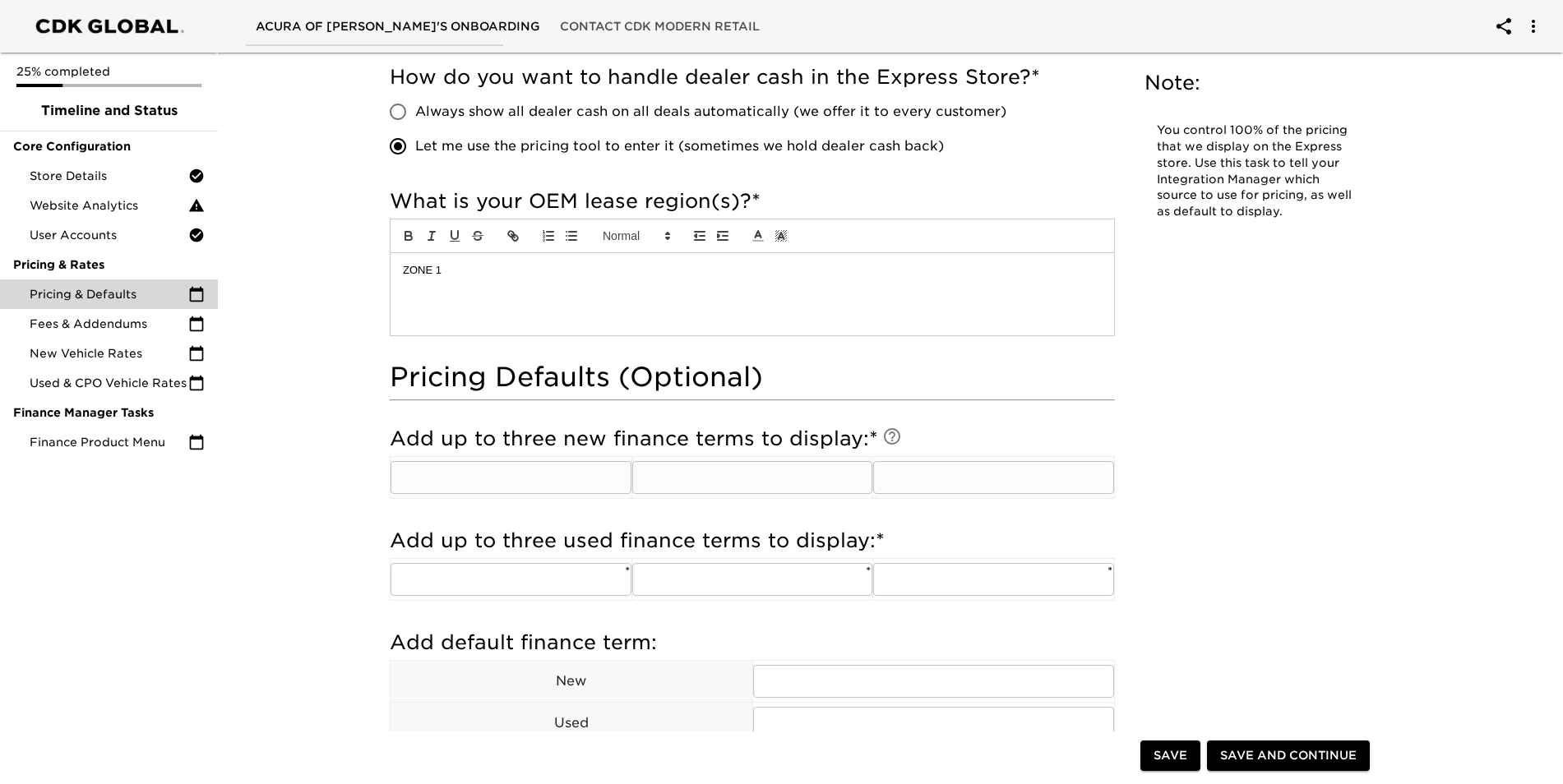
click at [600, 480] on input "text" at bounding box center [510, 477] width 241 height 33
type input "48"
type input "60"
type input "72"
click at [490, 584] on input "text" at bounding box center [510, 579] width 241 height 33
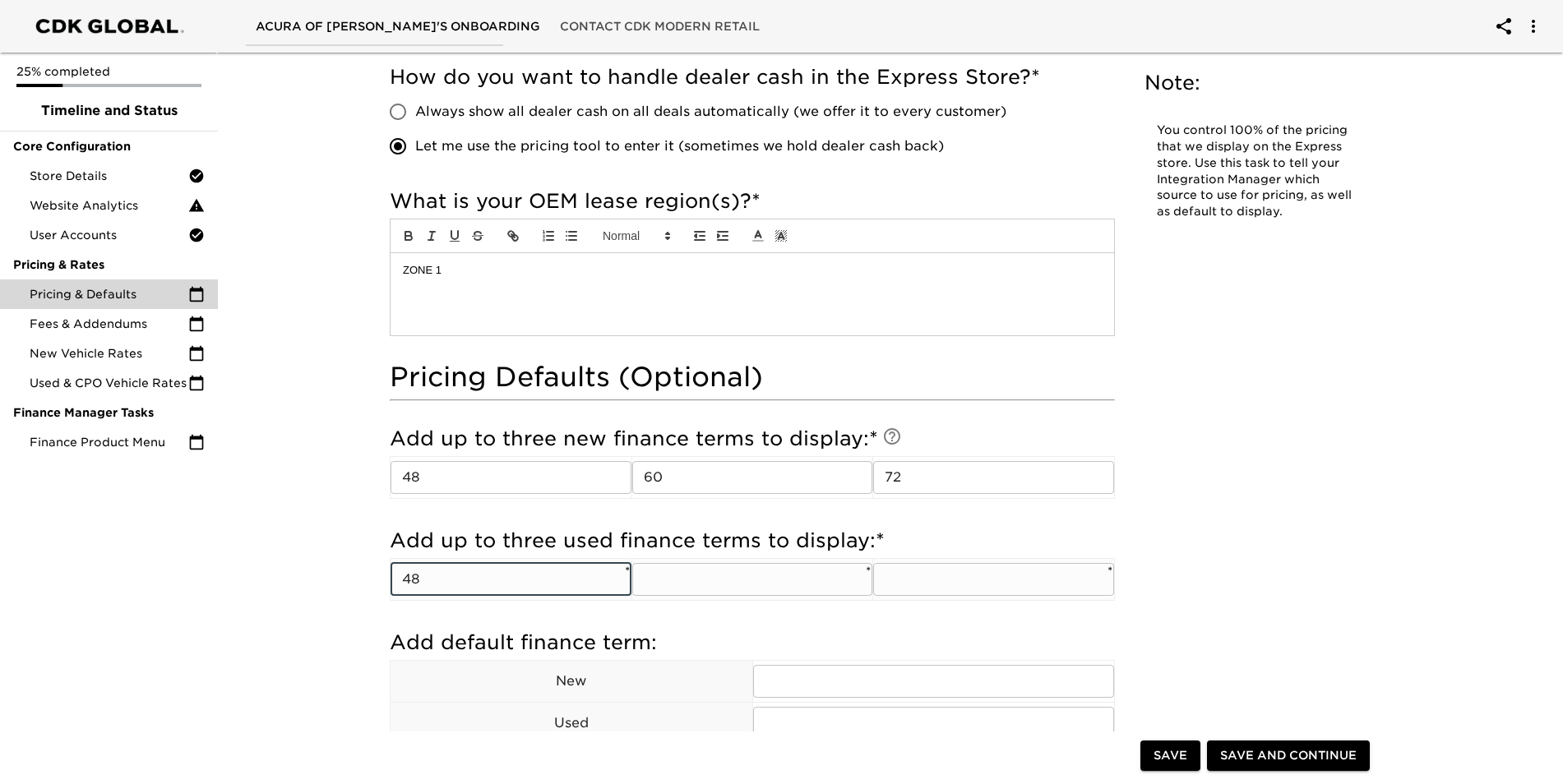
type input "48"
type input "60"
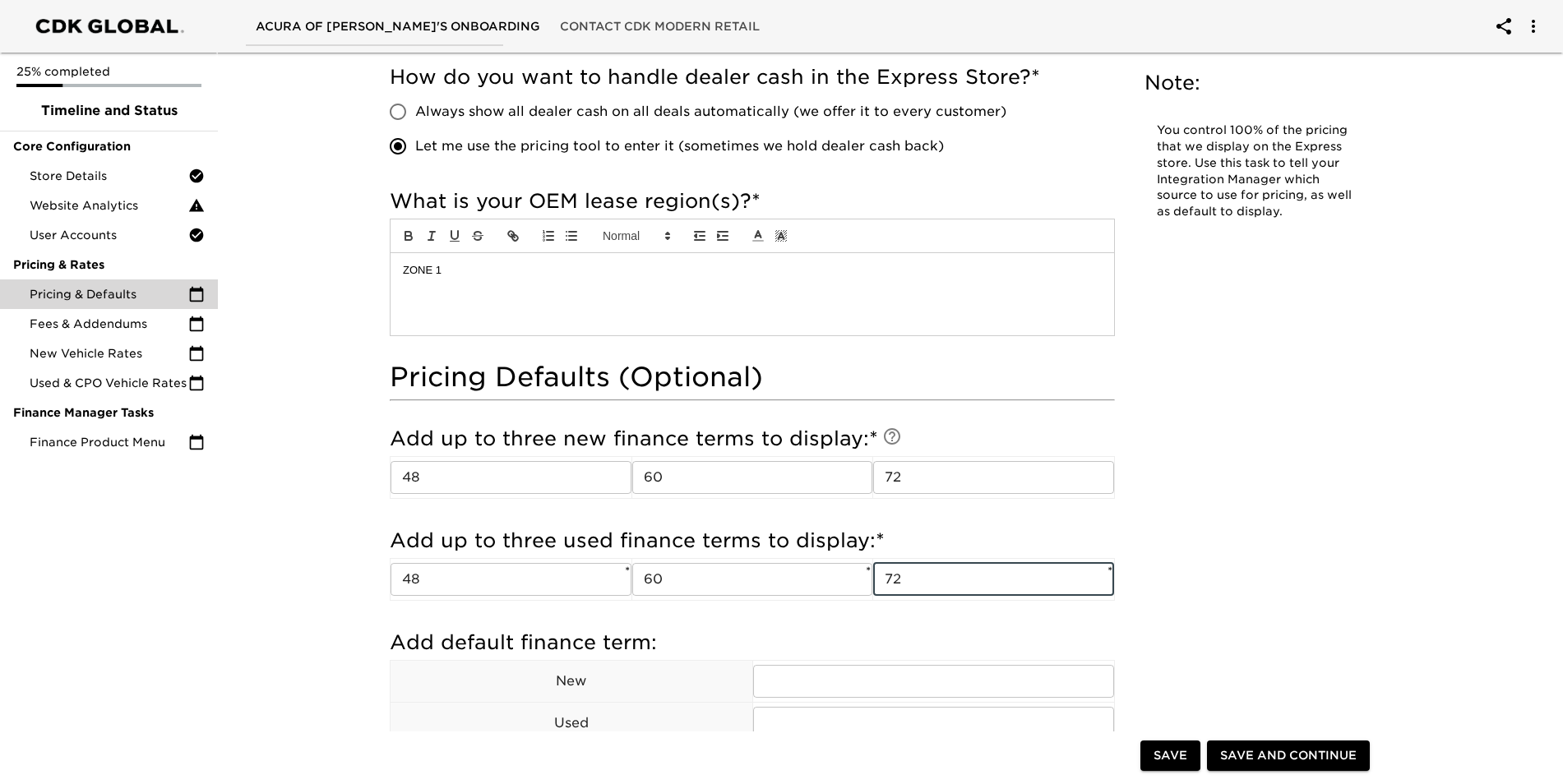
type input "72"
click at [244, 660] on div "Pricing & Defaults Overdue! Note: You control 100% of the pricing that we displ…" at bounding box center [883, 473] width 1351 height 2799
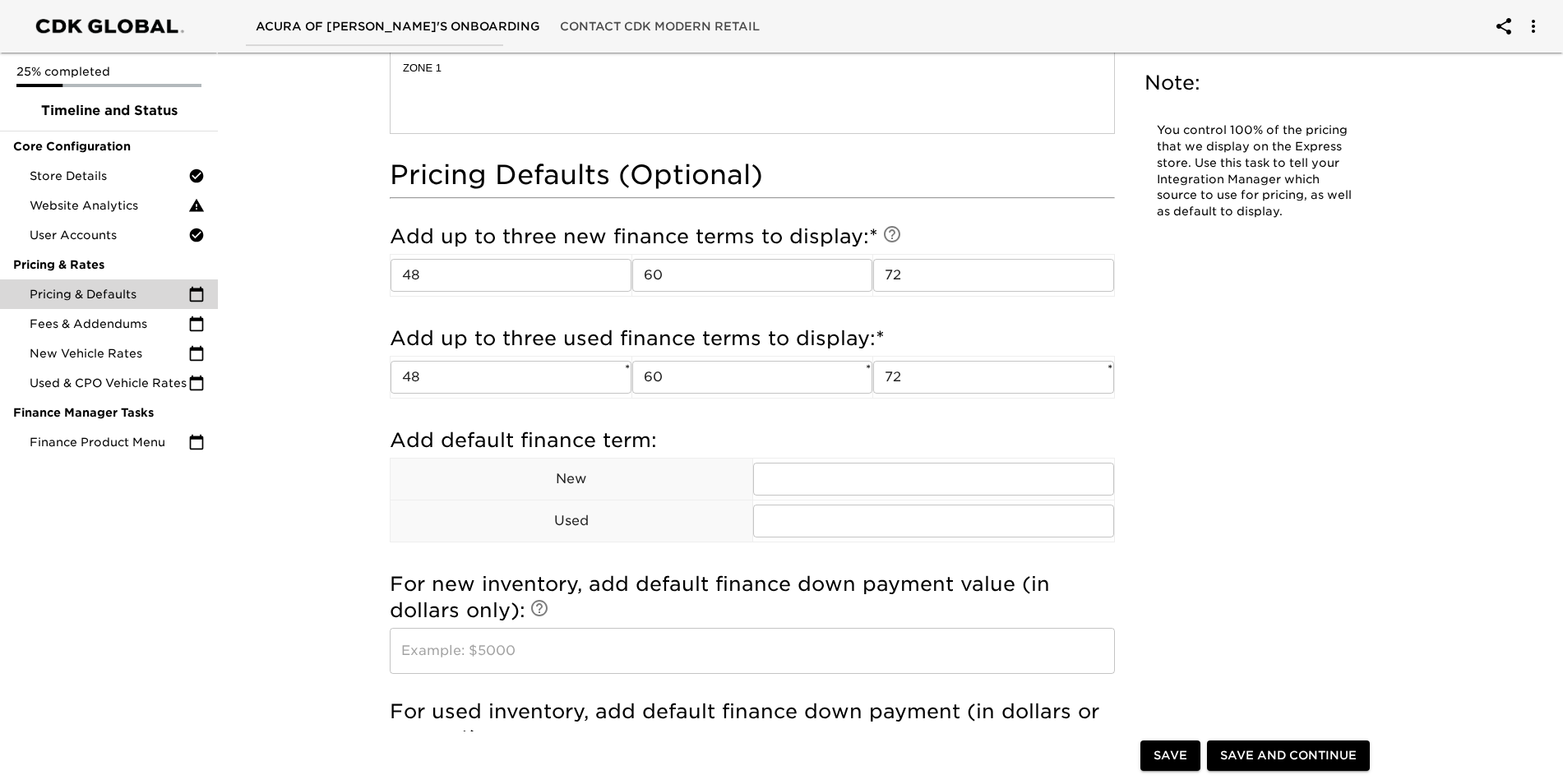
scroll to position [1219, 0]
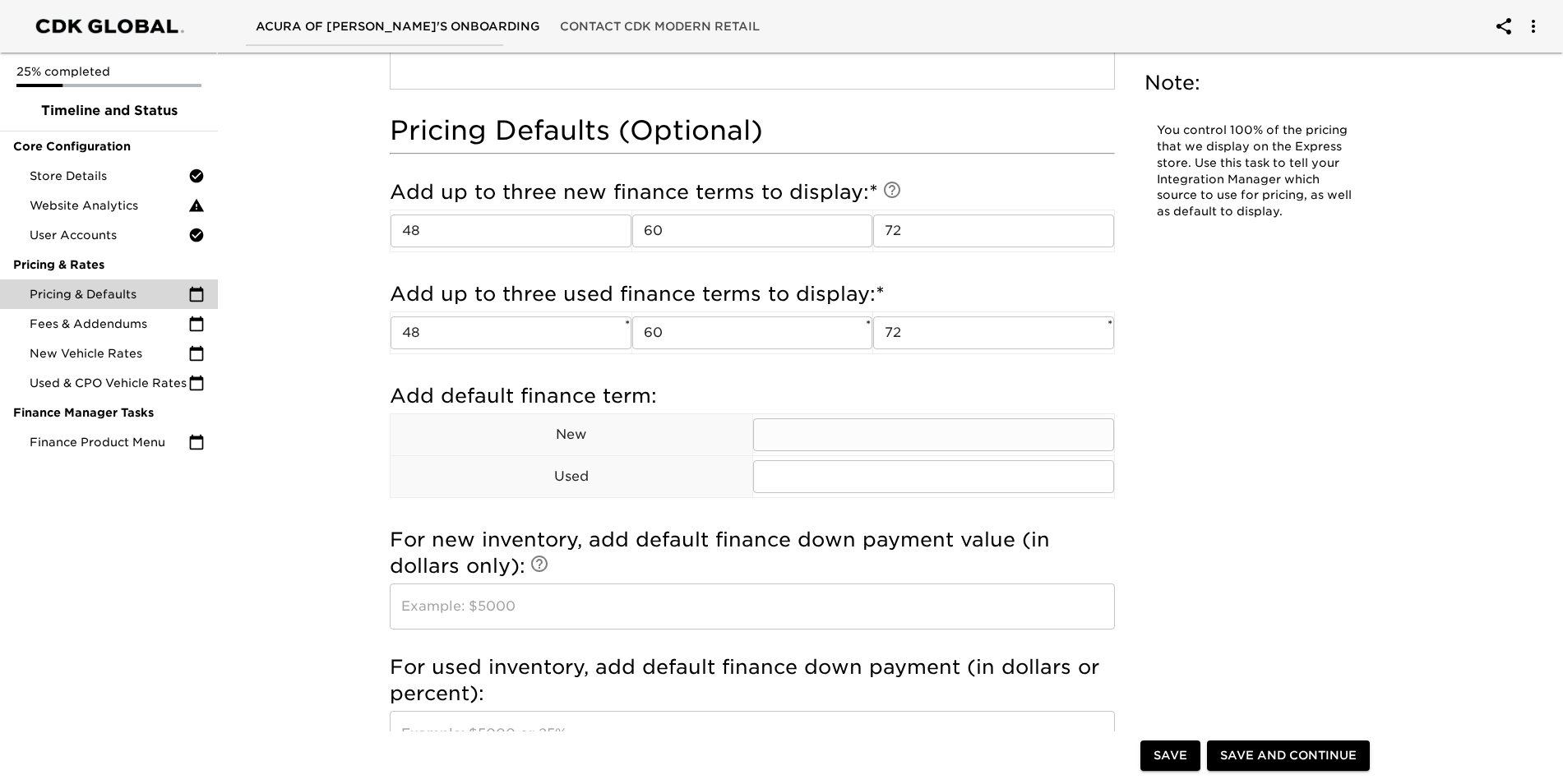
drag, startPoint x: 811, startPoint y: 435, endPoint x: 819, endPoint y: 430, distance: 9.4
click at [813, 433] on input "text" at bounding box center [933, 435] width 362 height 33
type input "60"
drag, startPoint x: 302, startPoint y: 557, endPoint x: 318, endPoint y: 562, distance: 16.8
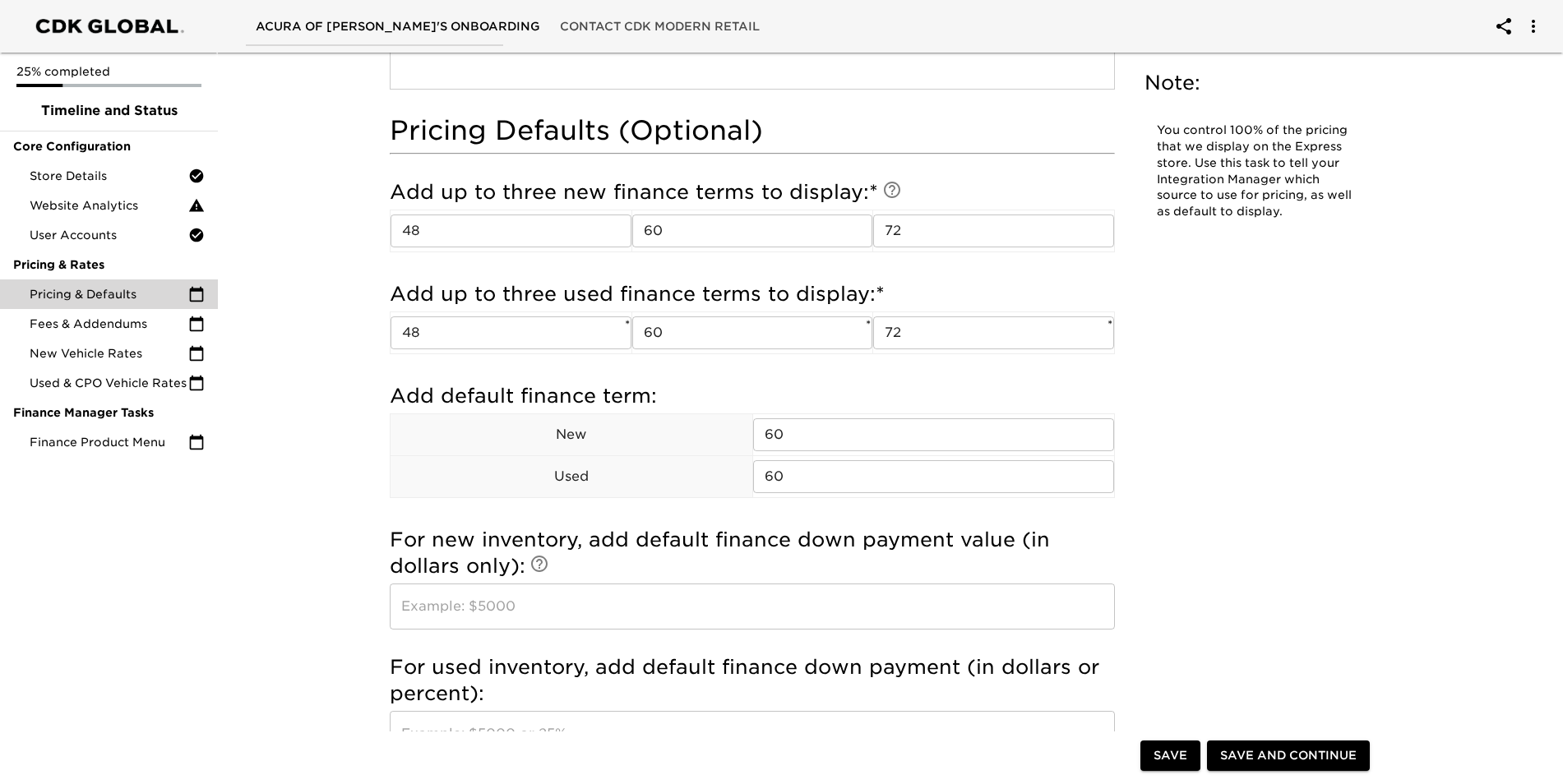
click at [302, 556] on div "Pricing & Defaults Overdue! Note: You control 100% of the pricing that we displ…" at bounding box center [883, 226] width 1351 height 2799
click at [745, 611] on input "text" at bounding box center [752, 606] width 725 height 46
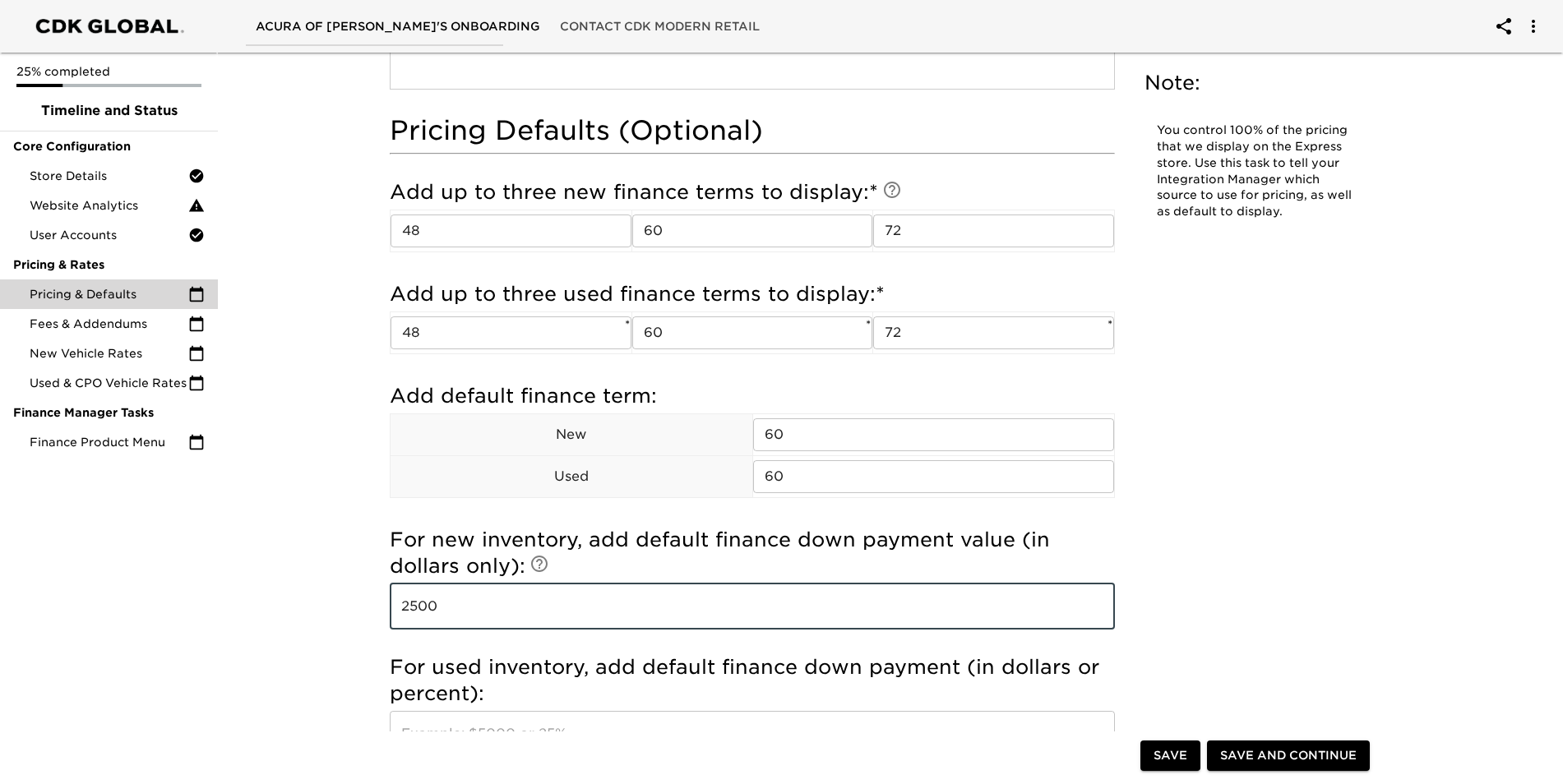
type input "2500"
click at [262, 706] on div "Pricing & Defaults Overdue! Note: You control 100% of the pricing that we displ…" at bounding box center [883, 226] width 1351 height 2799
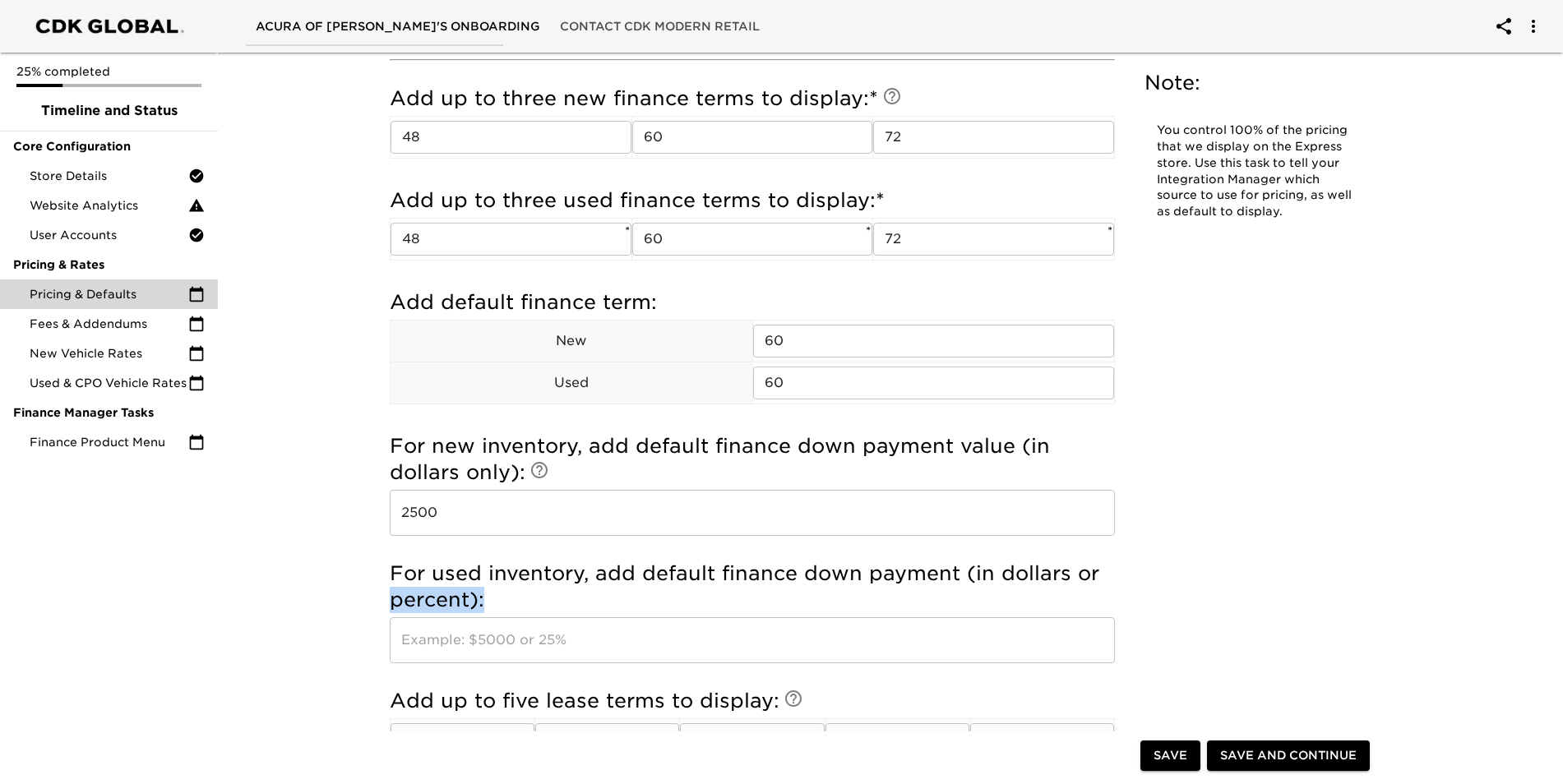
scroll to position [1383, 0]
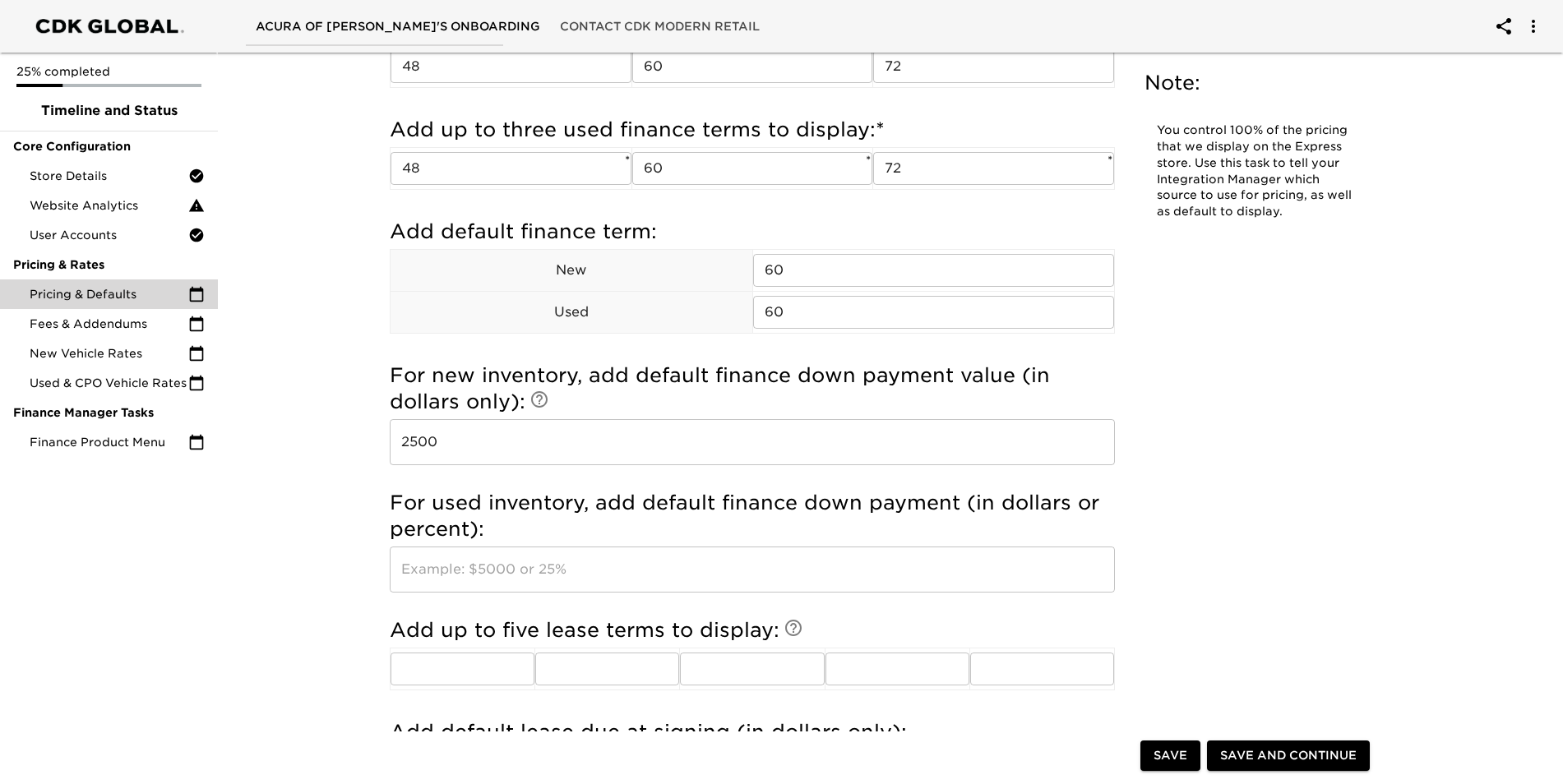
click at [505, 569] on input "text" at bounding box center [752, 569] width 725 height 46
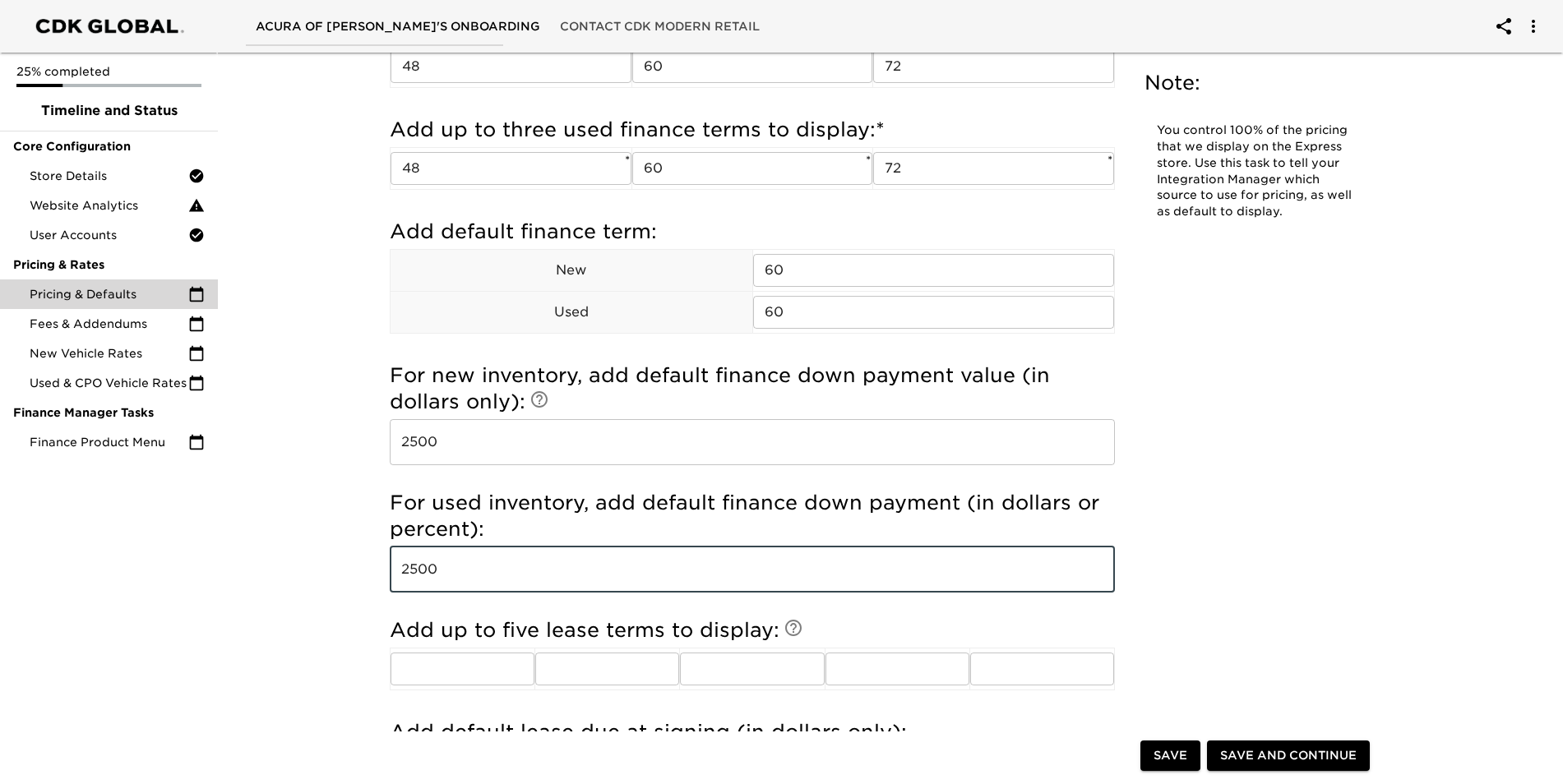
type input "2500"
click at [220, 645] on div "Pricing & Defaults Overdue! Note: You control 100% of the pricing that we displ…" at bounding box center [883, 62] width 1351 height 2799
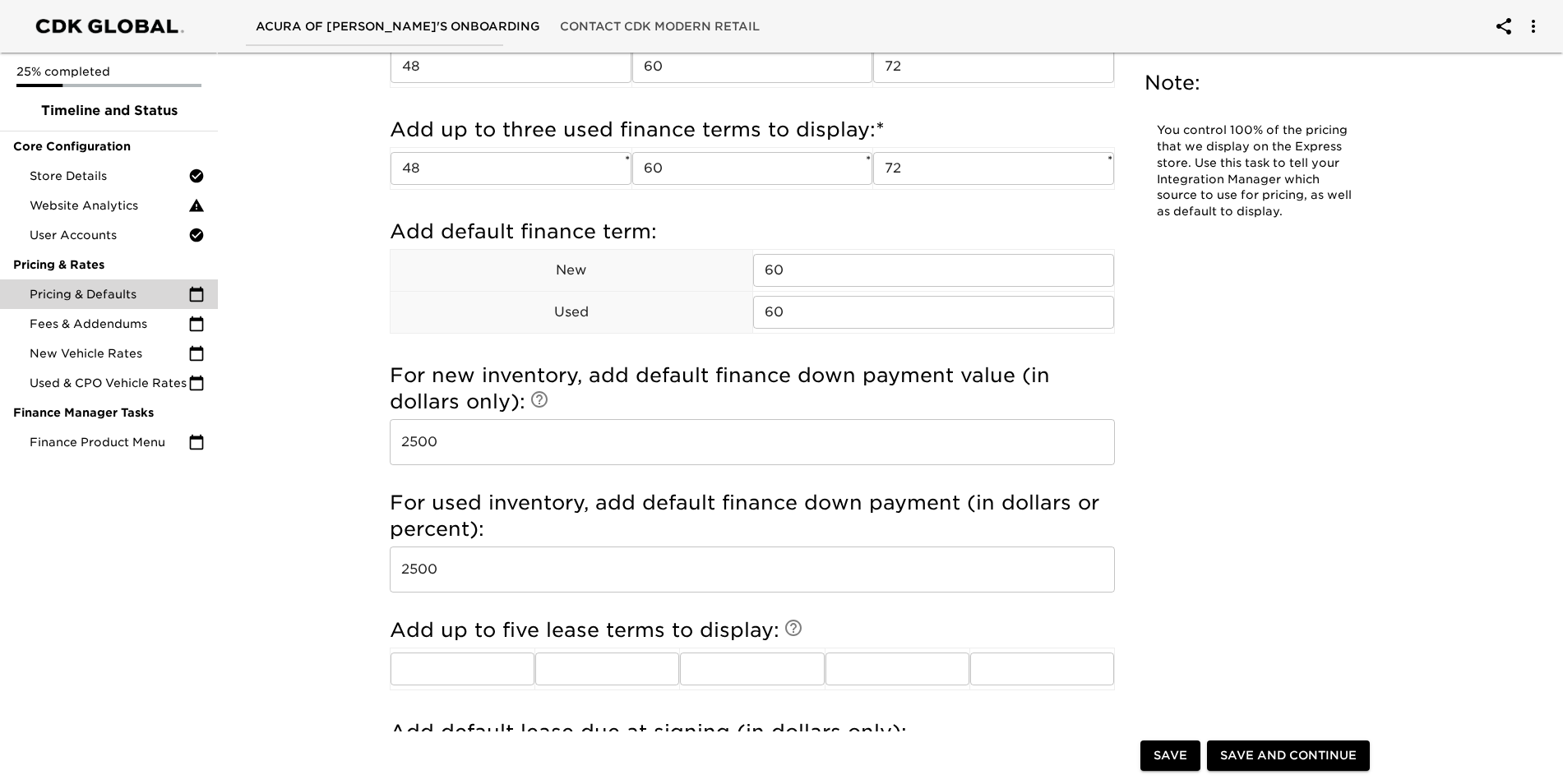
scroll to position [1548, 0]
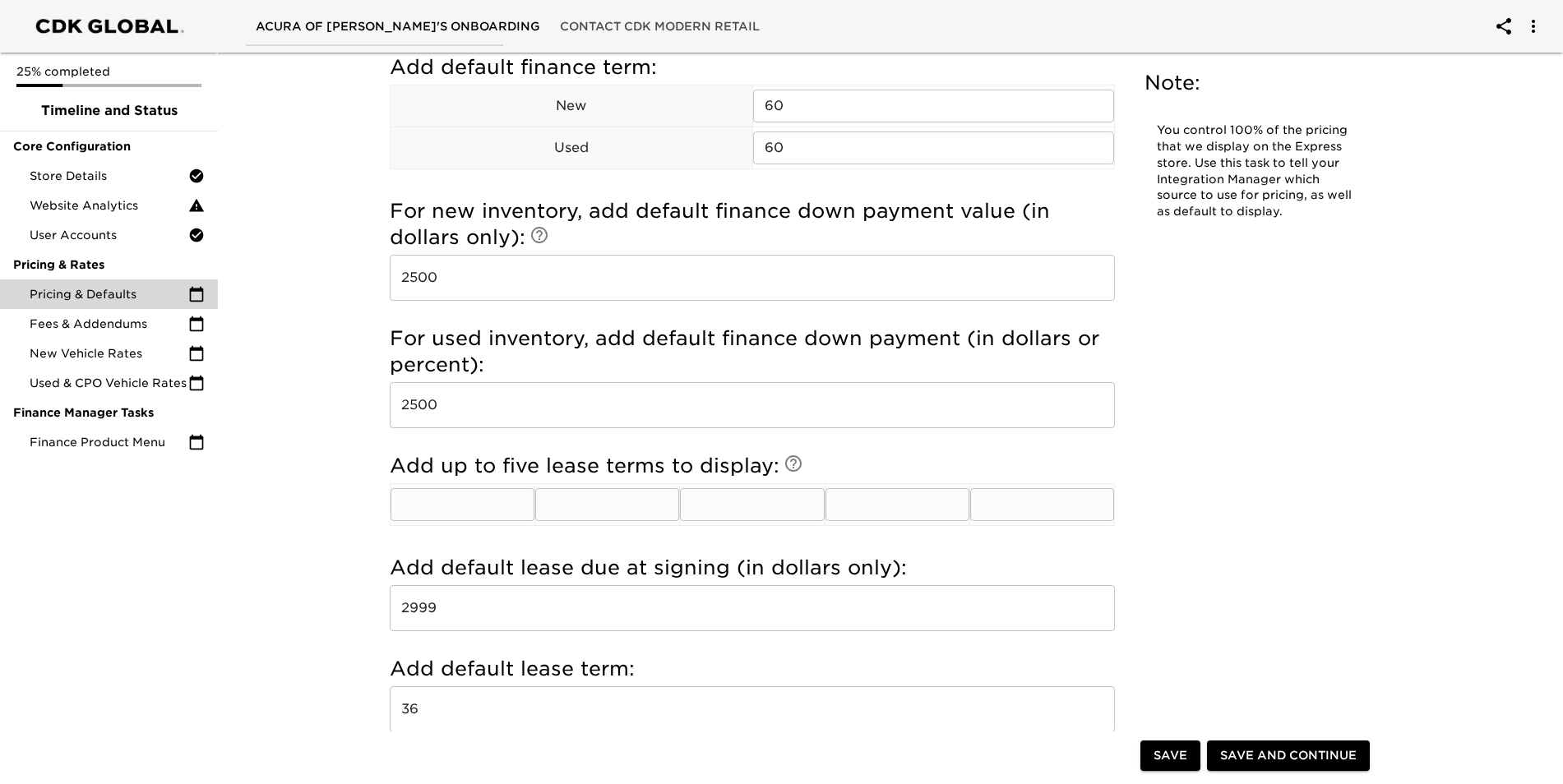
click at [475, 502] on input "text" at bounding box center [462, 505] width 144 height 33
type input "24"
type input "27"
type input "30"
type input "33"
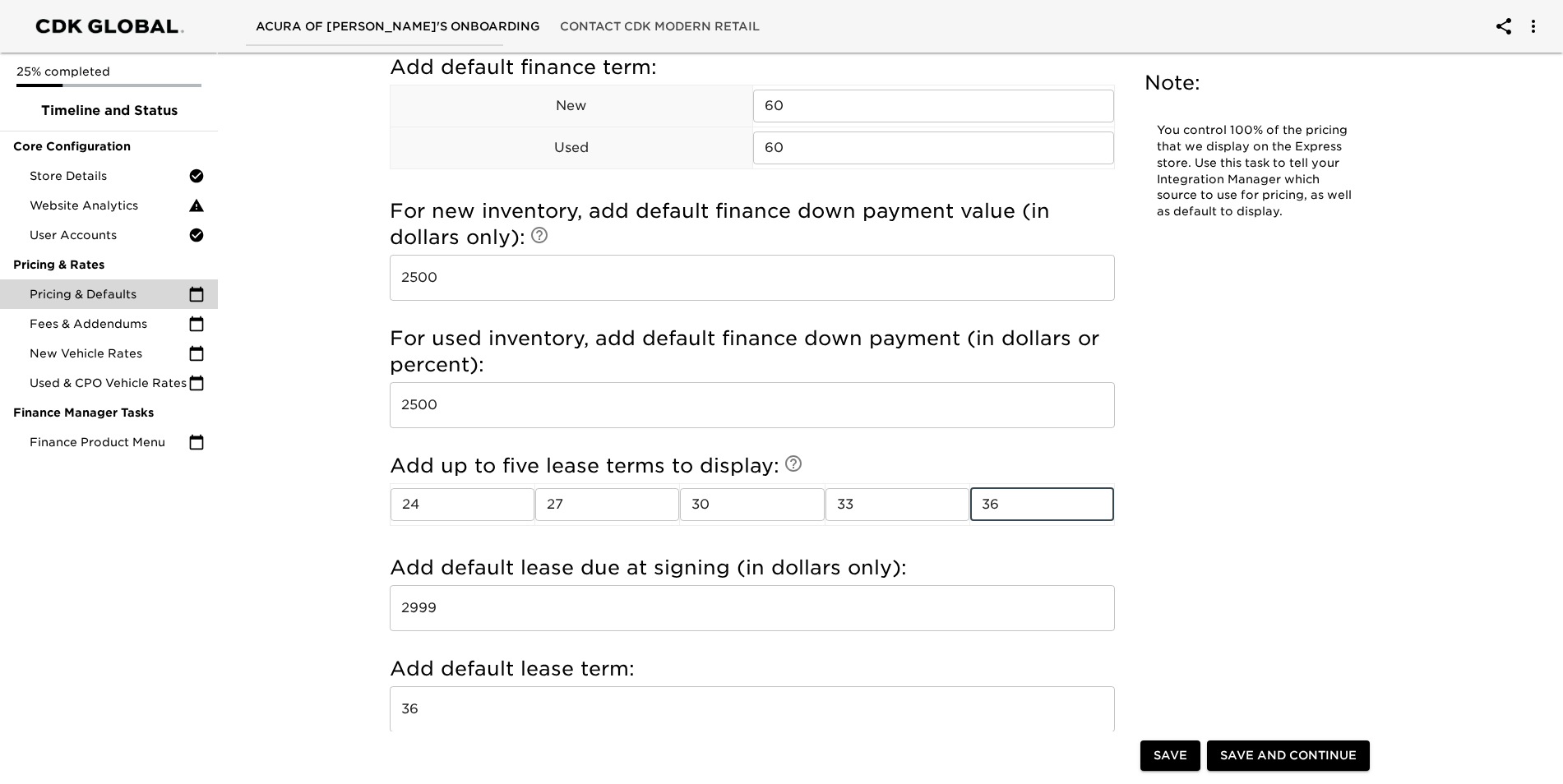
type input "36"
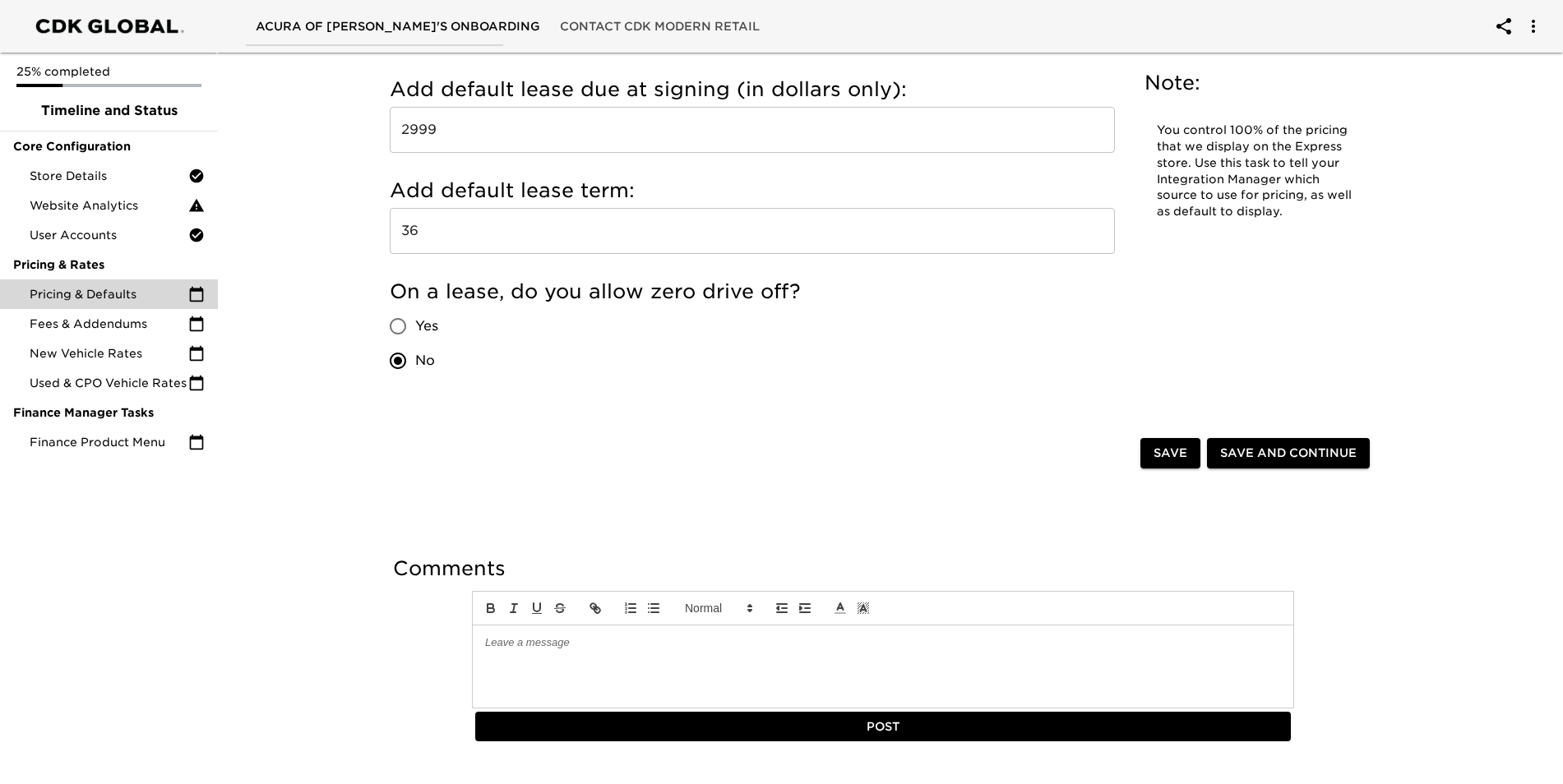
scroll to position [2041, 0]
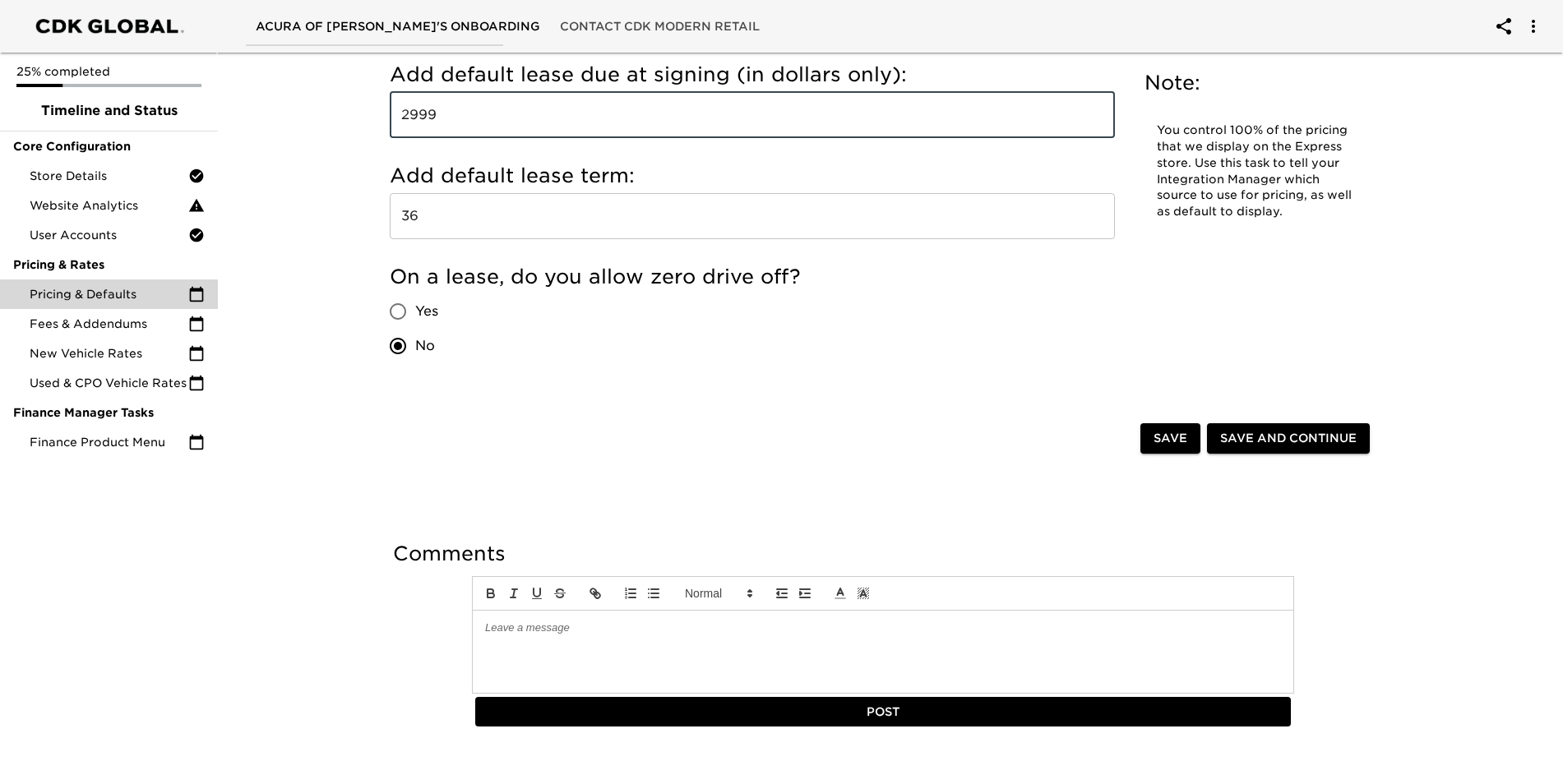
click at [477, 118] on input "2999" at bounding box center [752, 115] width 725 height 46
type input "3999"
drag, startPoint x: 989, startPoint y: 494, endPoint x: 971, endPoint y: 500, distance: 19.0
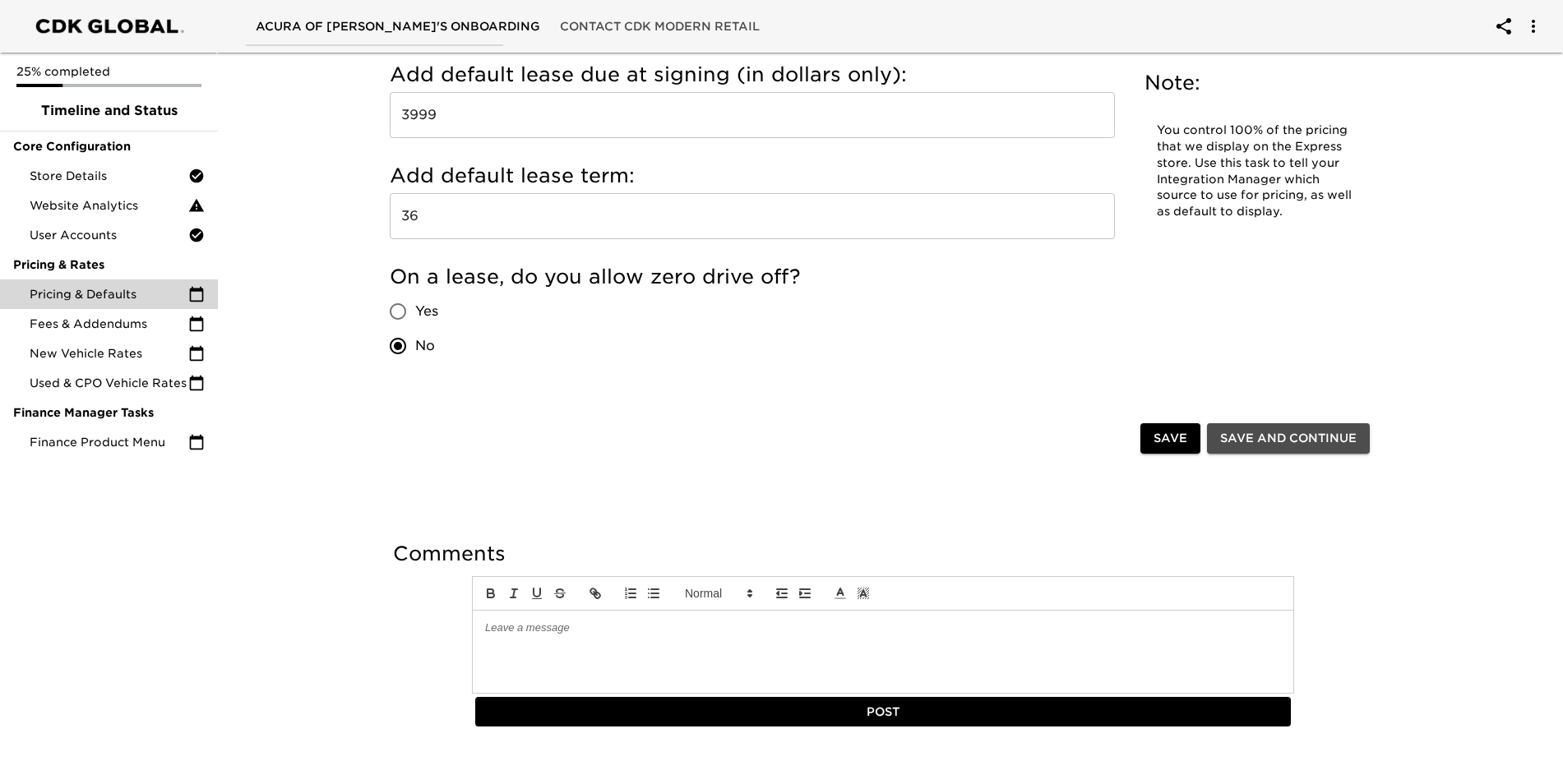
click at [1232, 428] on span "Save and Continue" at bounding box center [1288, 439] width 136 height 21
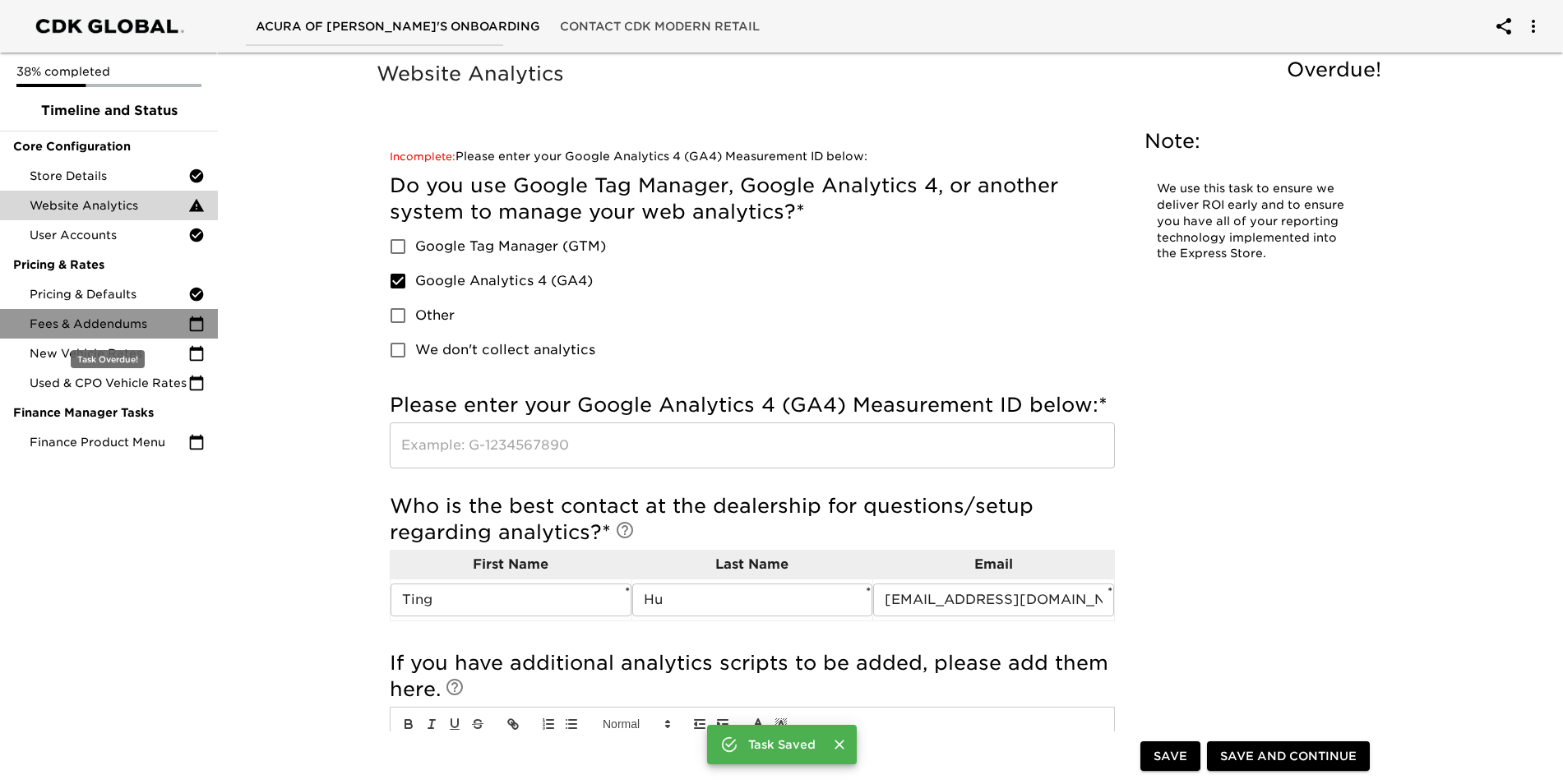
click at [117, 323] on span "Fees & Addendums" at bounding box center [109, 324] width 159 height 16
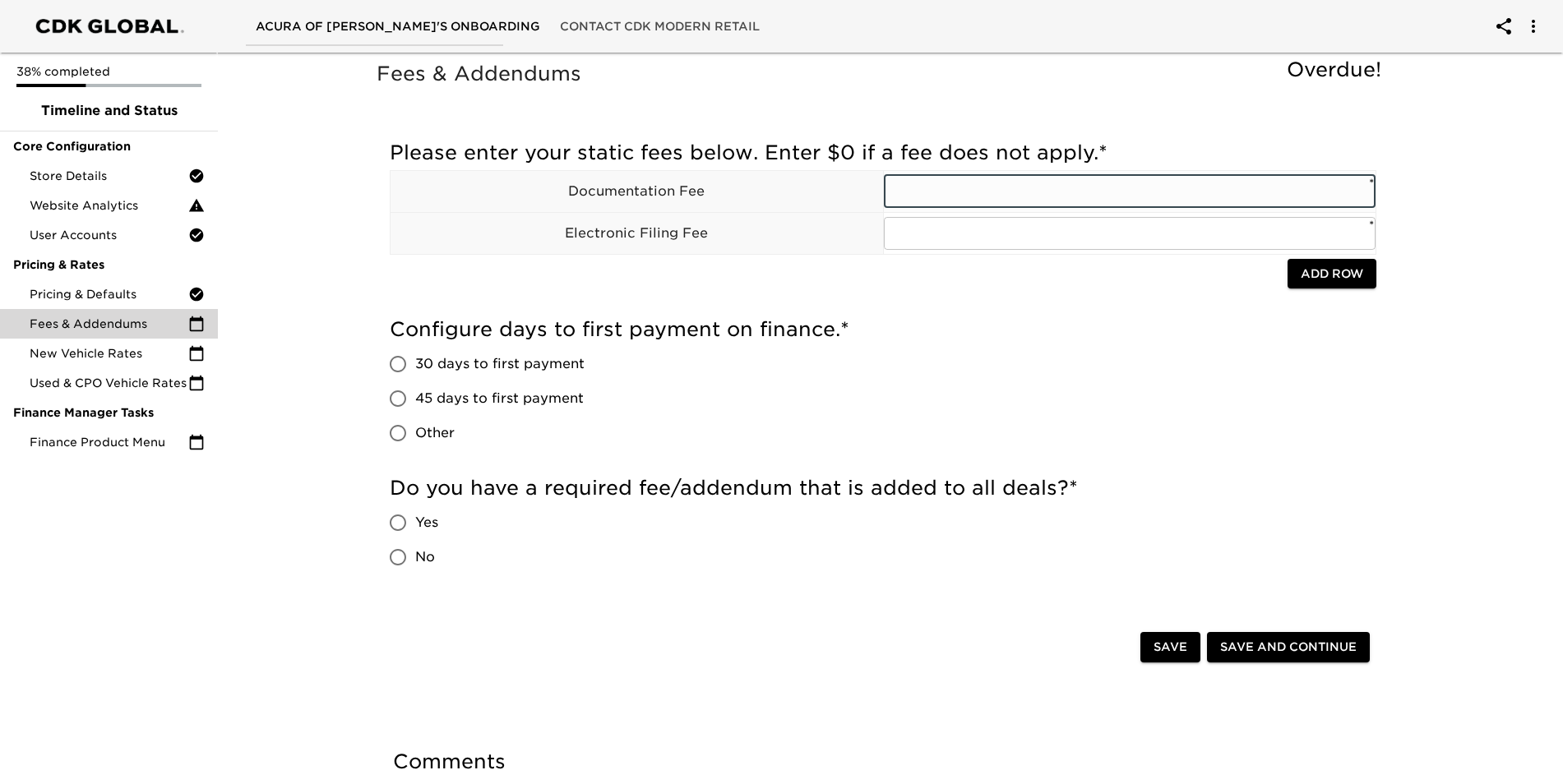
click at [995, 186] on input "text" at bounding box center [1130, 192] width 492 height 33
type input "85"
click at [952, 244] on input "text" at bounding box center [1130, 233] width 492 height 33
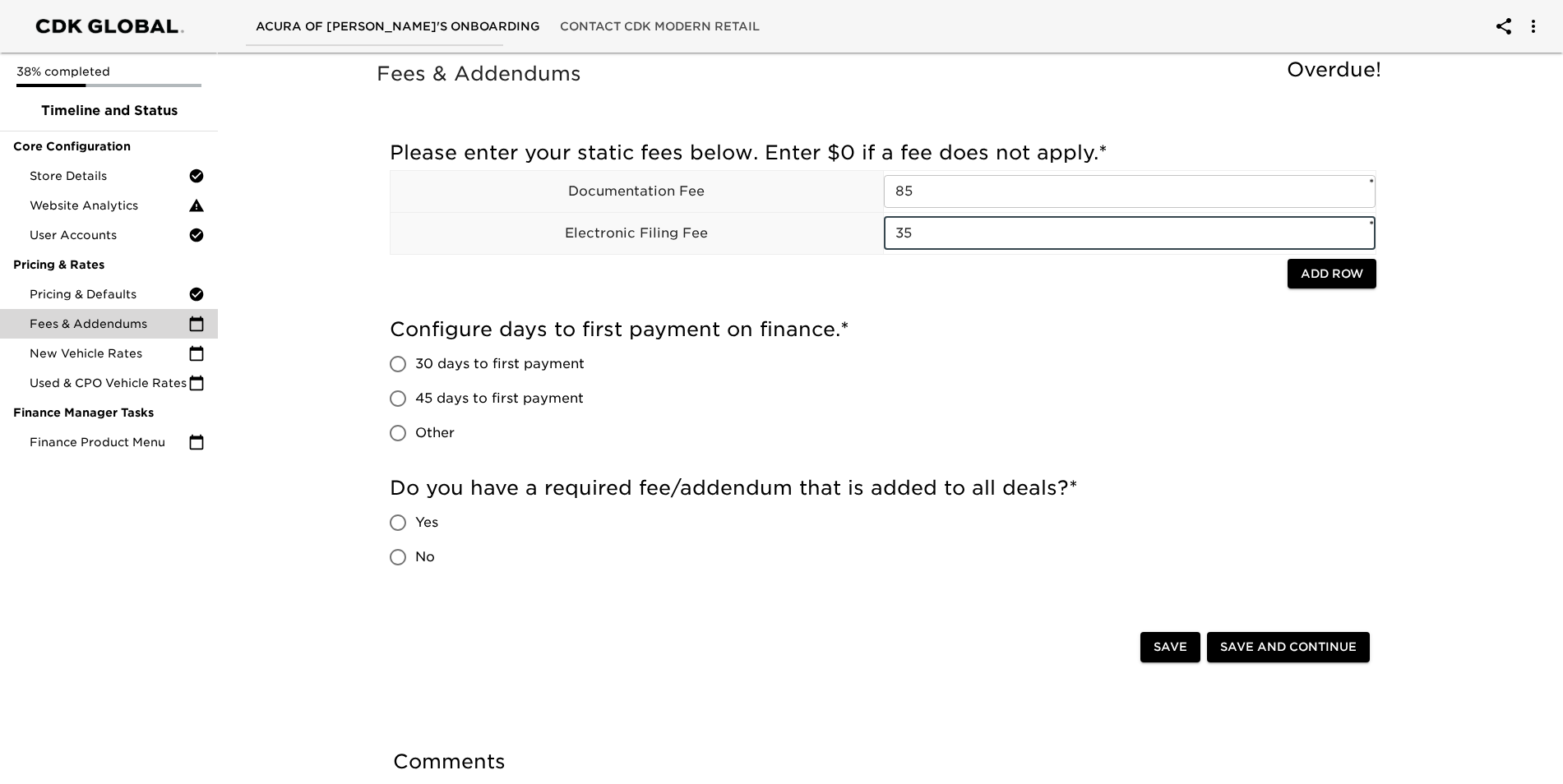
type input "35"
click at [405, 395] on input "45 days to first payment" at bounding box center [398, 399] width 35 height 35
radio input "true"
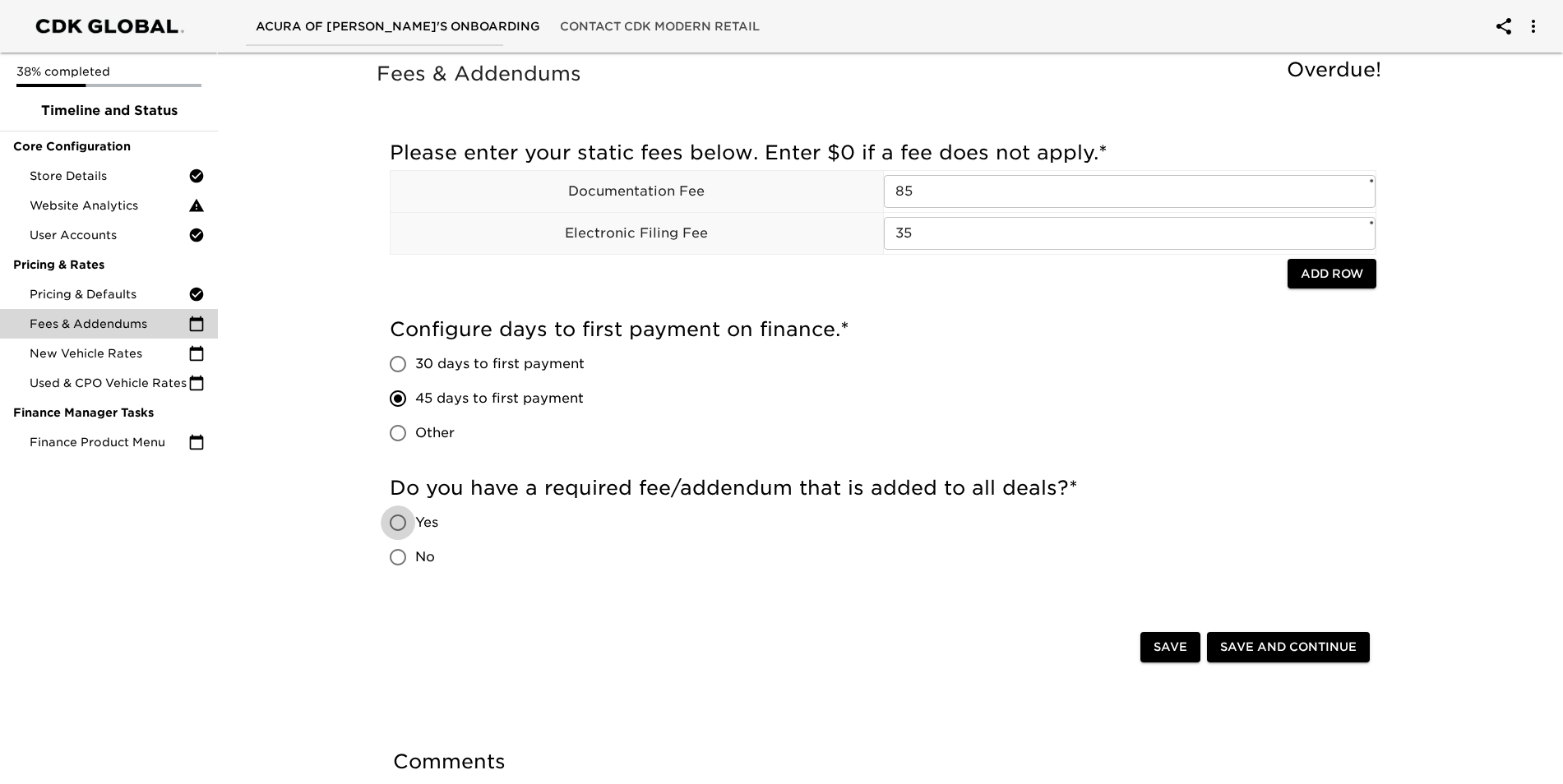
drag, startPoint x: 402, startPoint y: 520, endPoint x: 628, endPoint y: 494, distance: 227.5
click at [409, 519] on input "Yes" at bounding box center [398, 523] width 35 height 35
radio input "true"
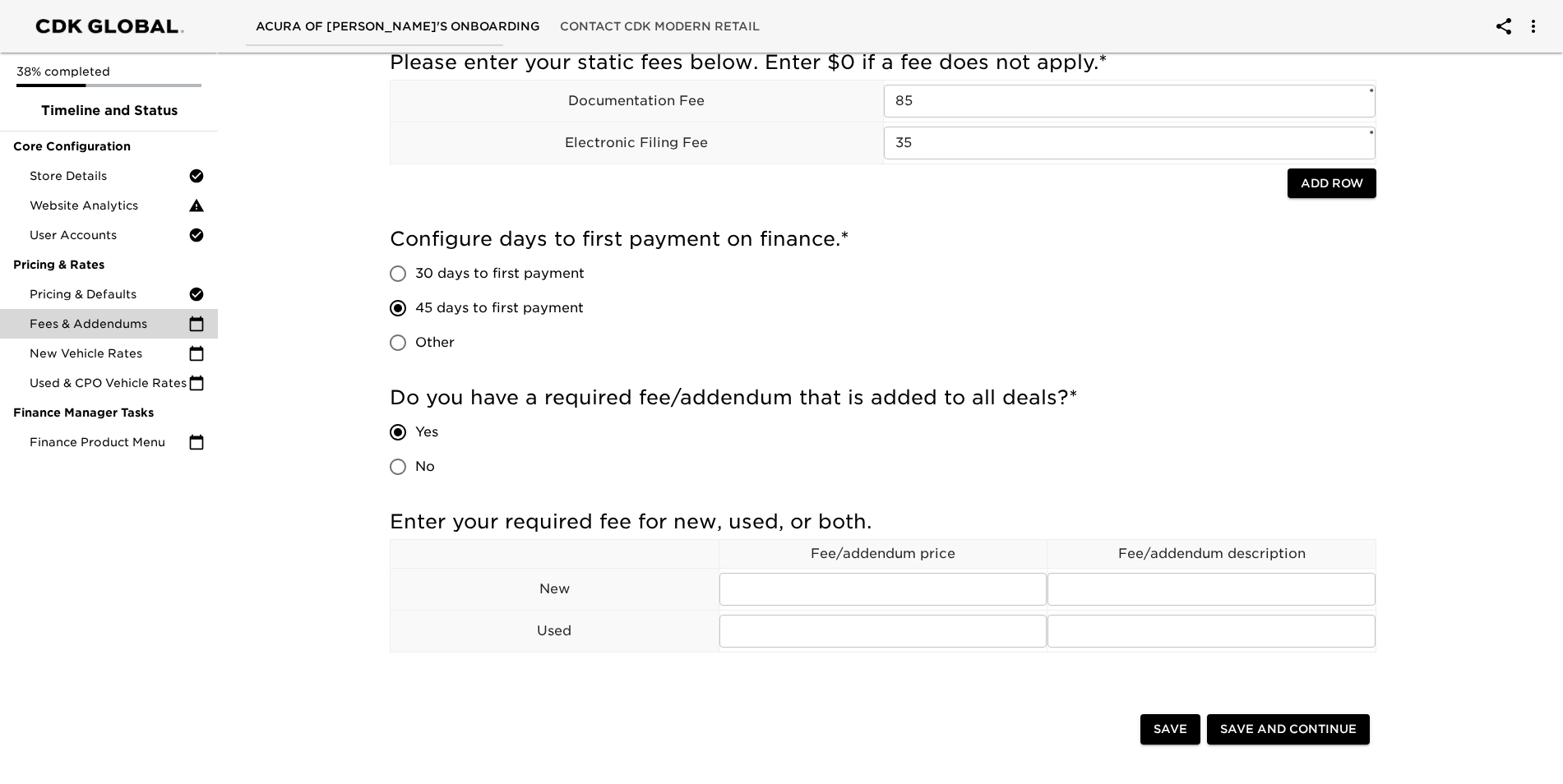
scroll to position [164, 0]
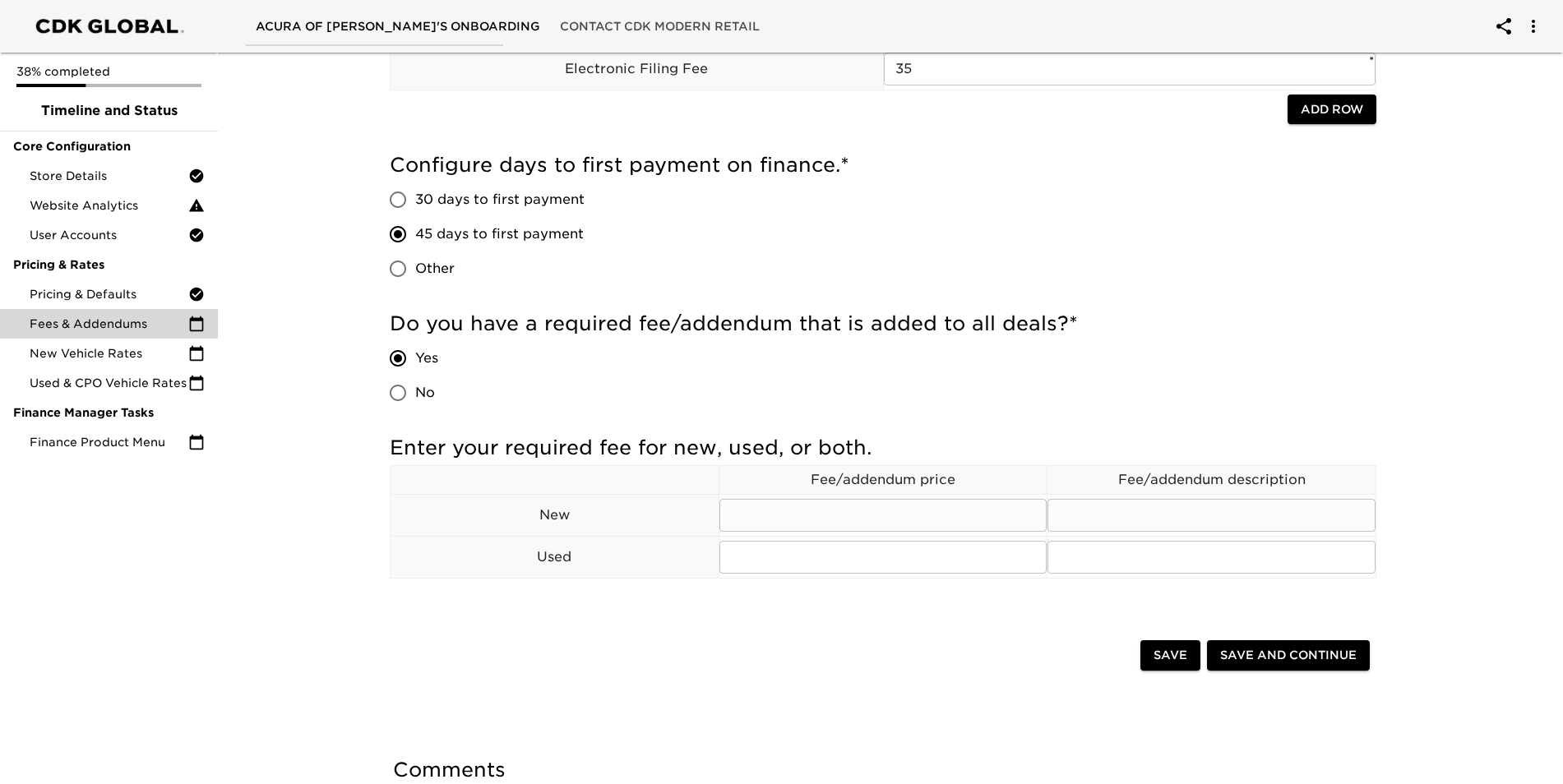
click at [901, 519] on input "text" at bounding box center [883, 515] width 328 height 33
type input "T"
type input "299"
type input "D"
type input "DOOR EDGE PROTECTOR"
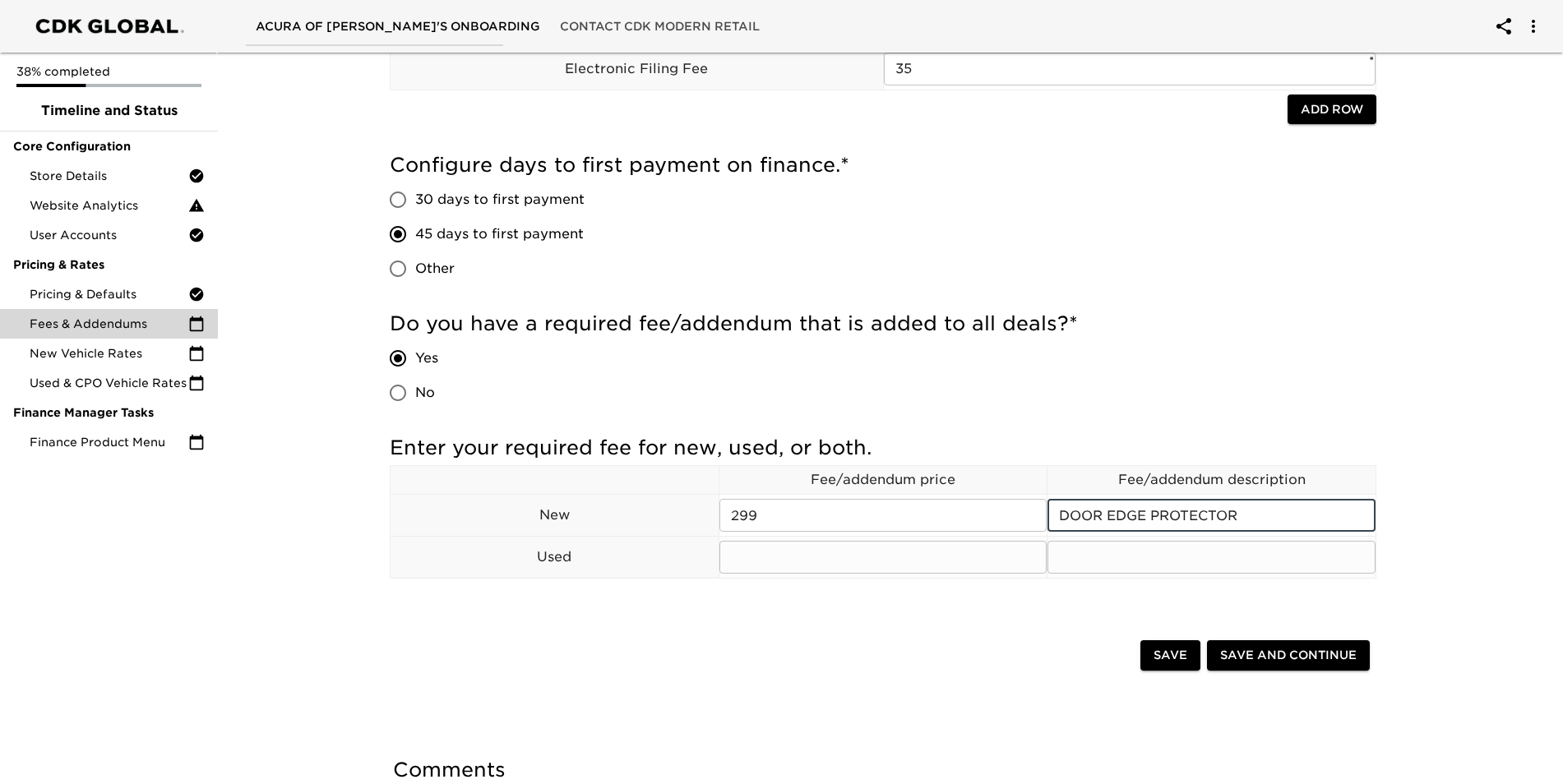
click at [811, 558] on input "text" at bounding box center [883, 557] width 328 height 33
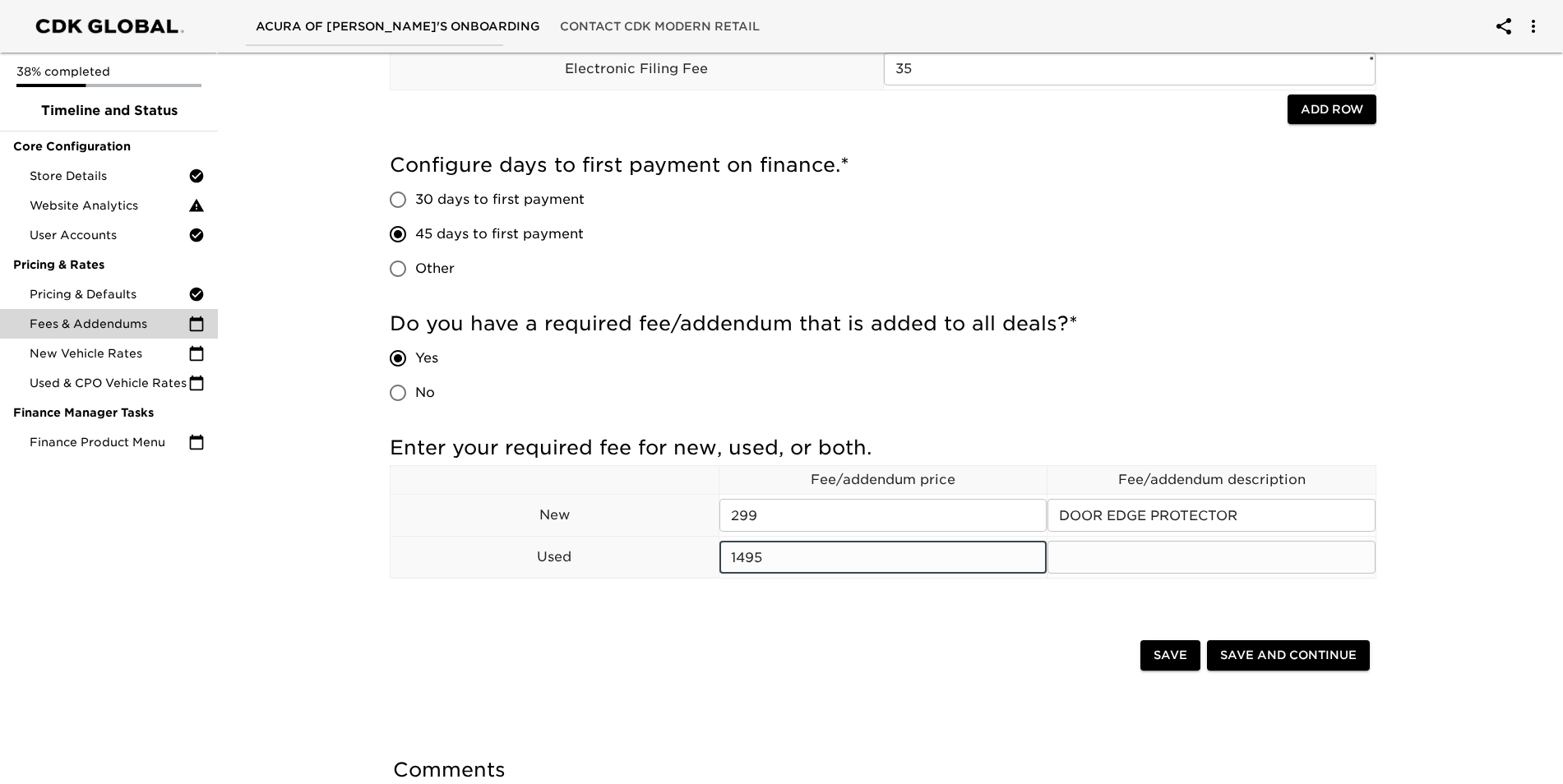
type input "1495"
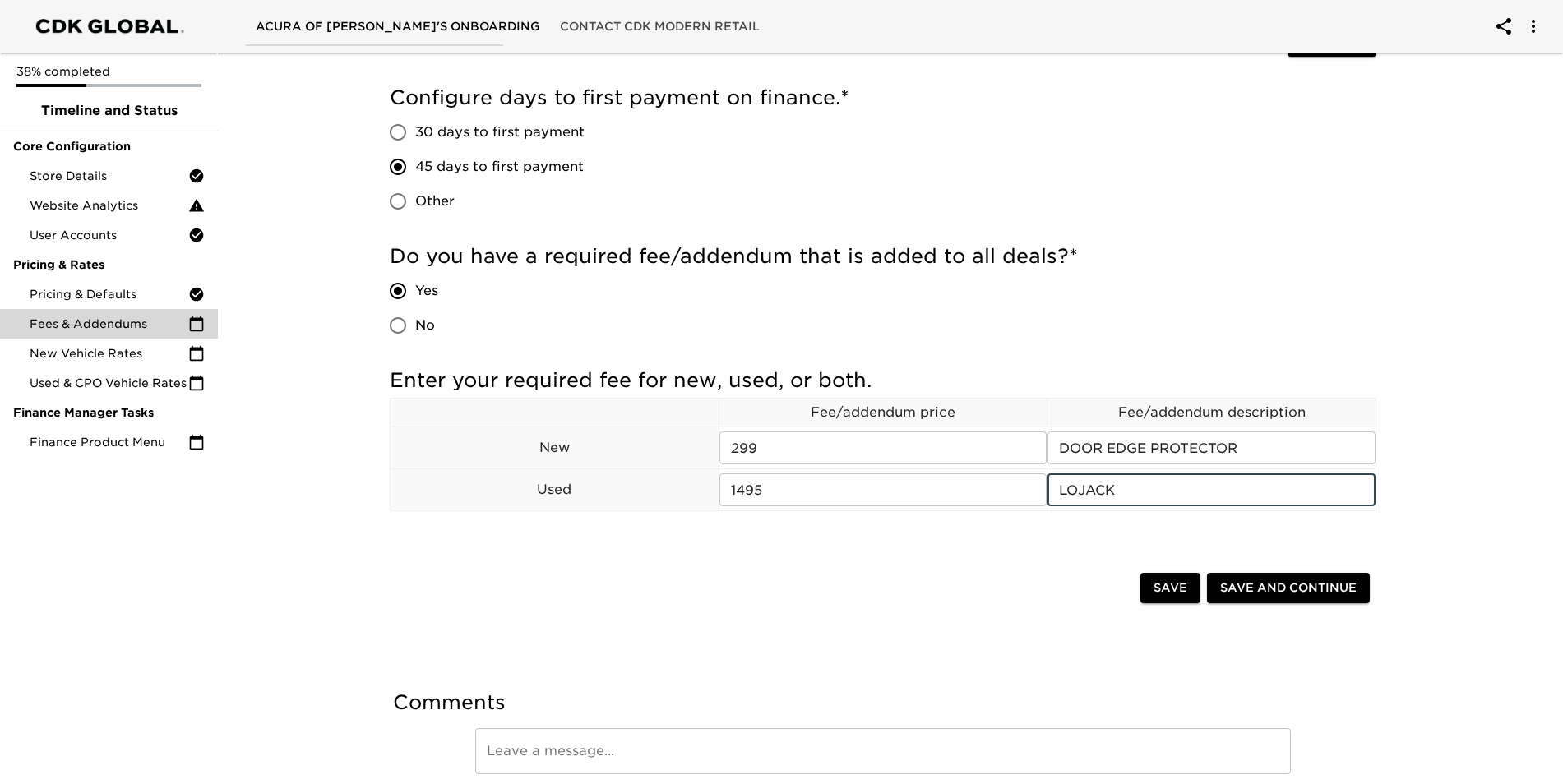
scroll to position [300, 0]
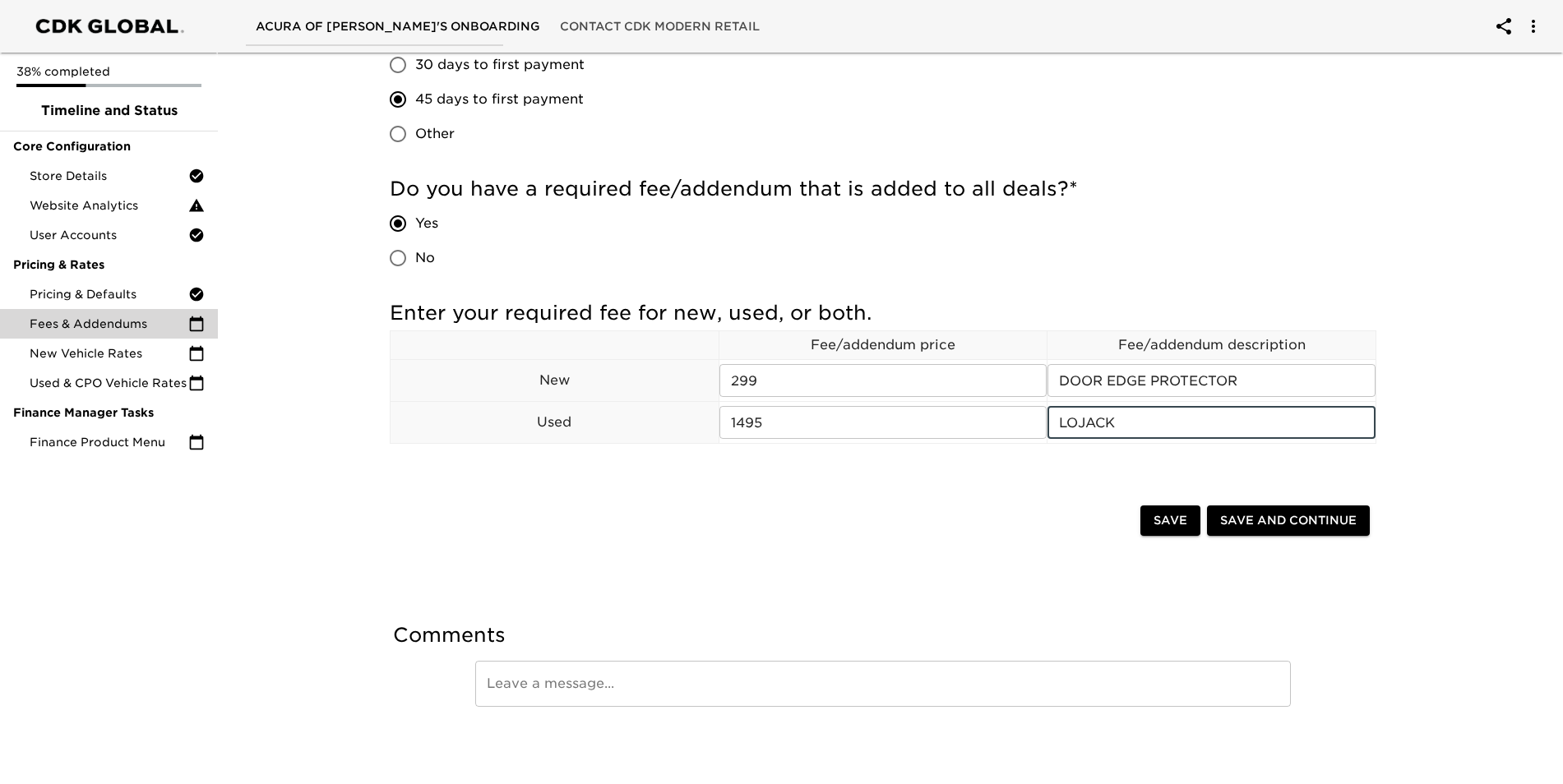
type input "LOJACK"
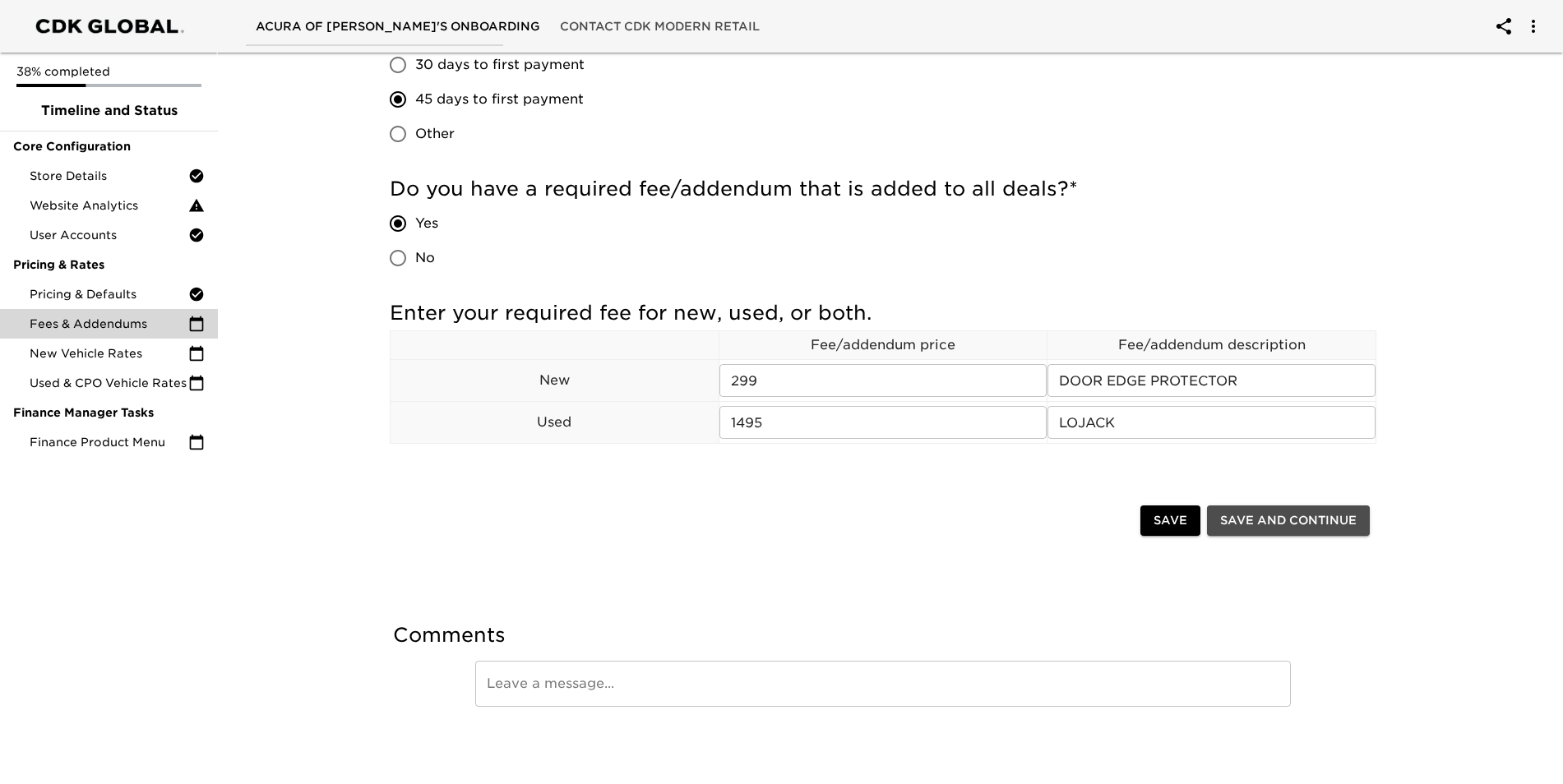
click at [1258, 521] on span "Save and Continue" at bounding box center [1288, 521] width 136 height 21
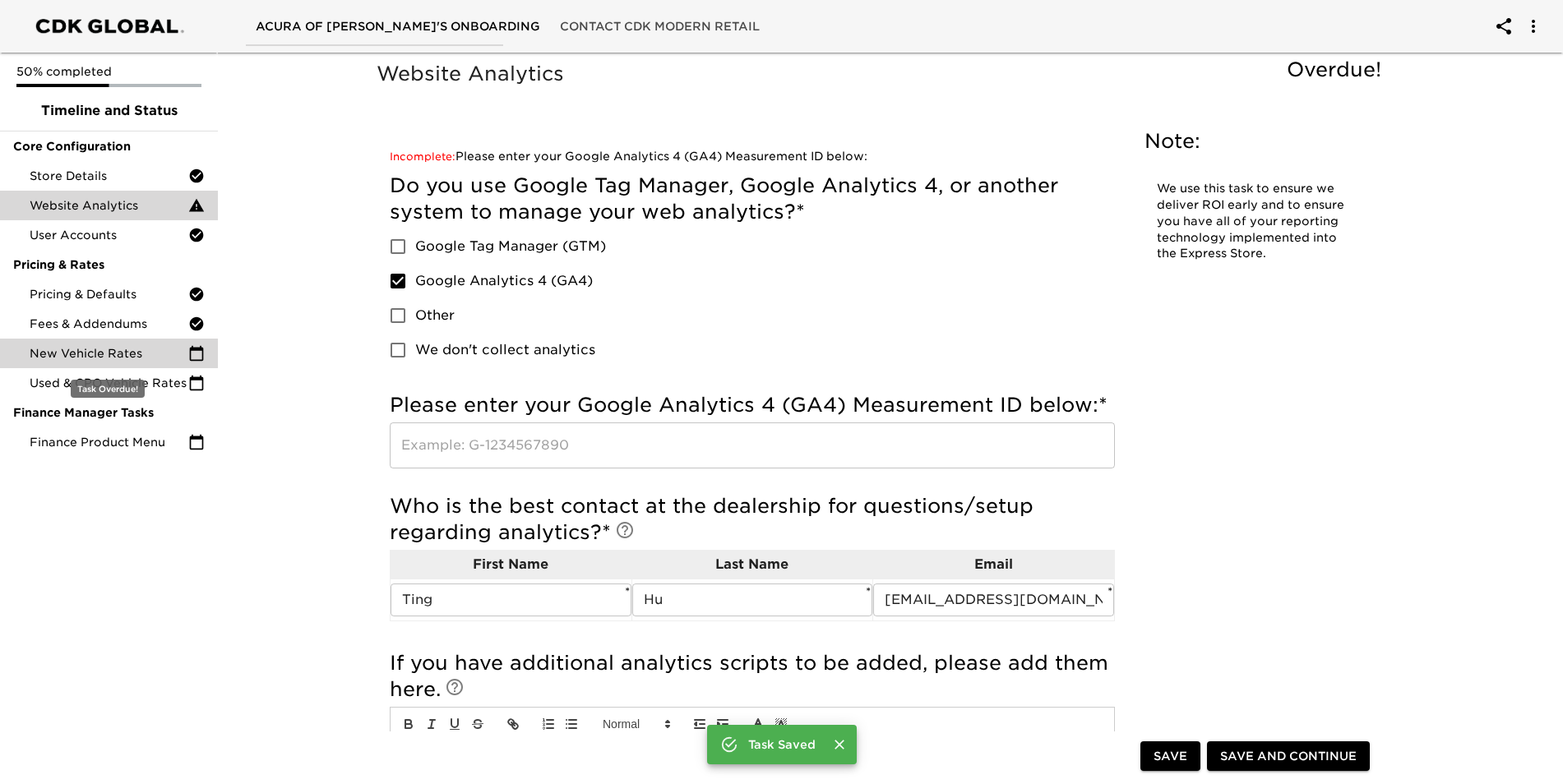
click at [87, 357] on span "New Vehicle Rates" at bounding box center [109, 353] width 159 height 16
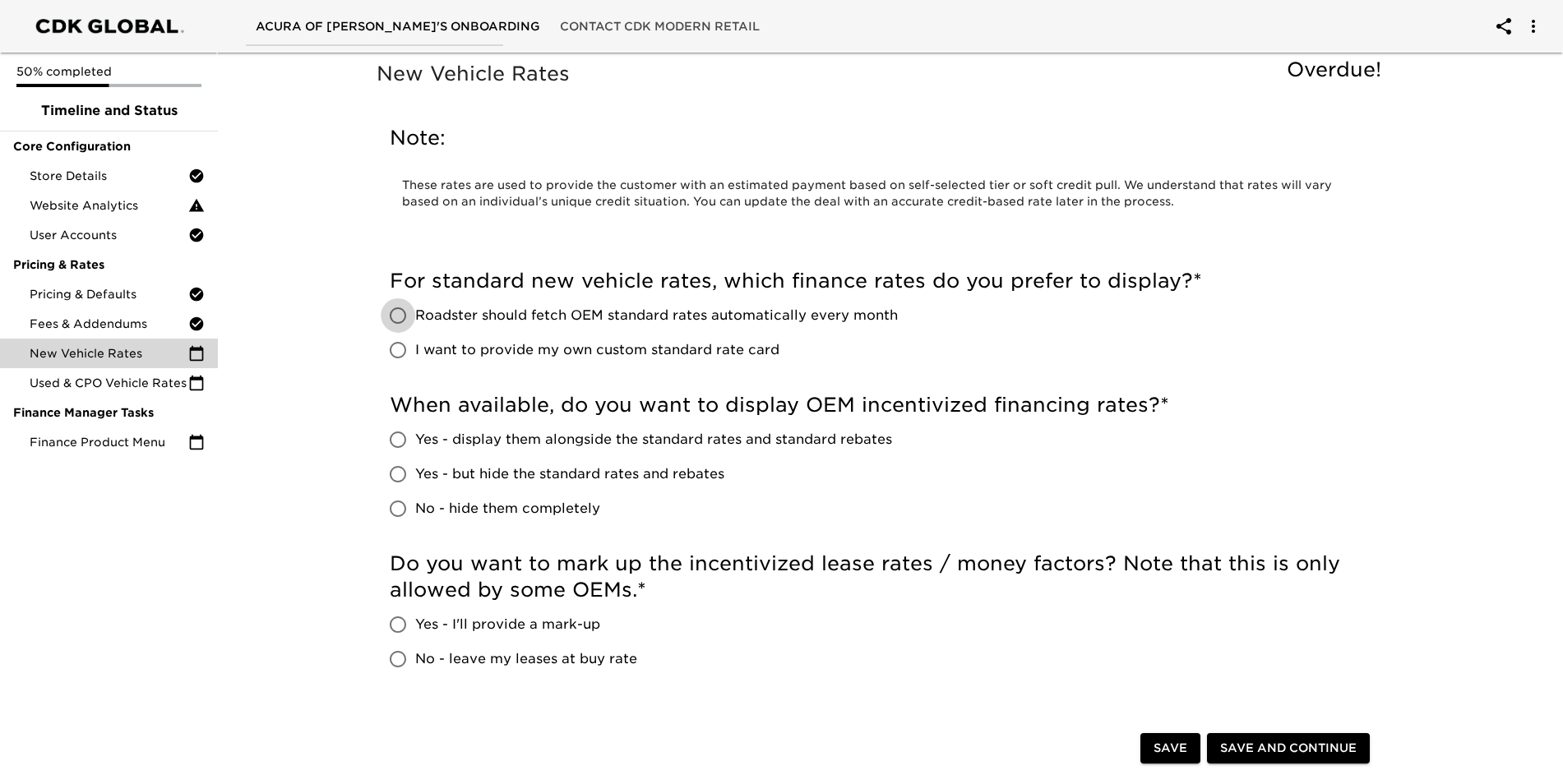
click at [402, 317] on input "Roadster should fetch OEM standard rates automatically every month" at bounding box center [398, 316] width 35 height 35
radio input "true"
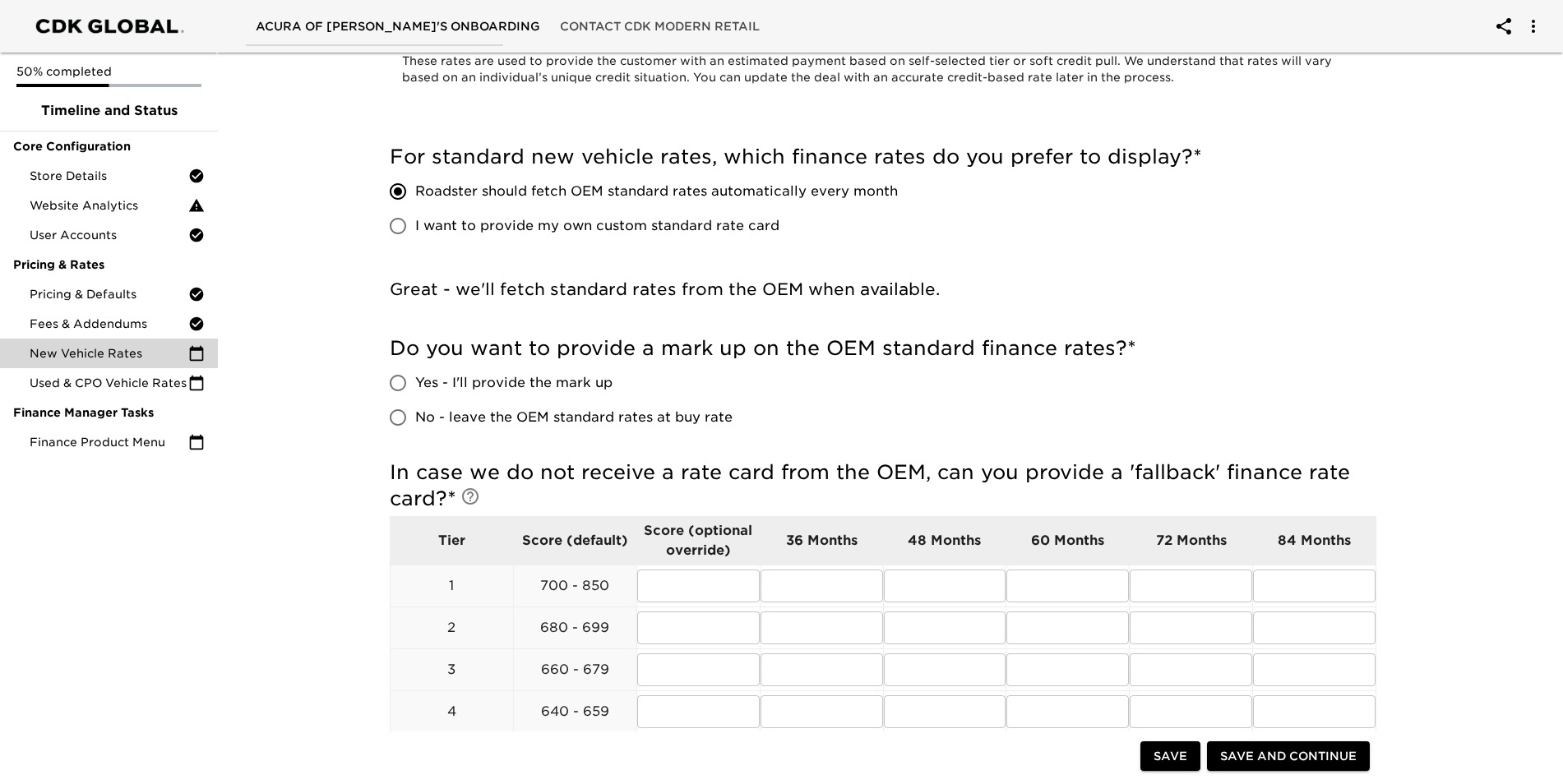
scroll to position [164, 0]
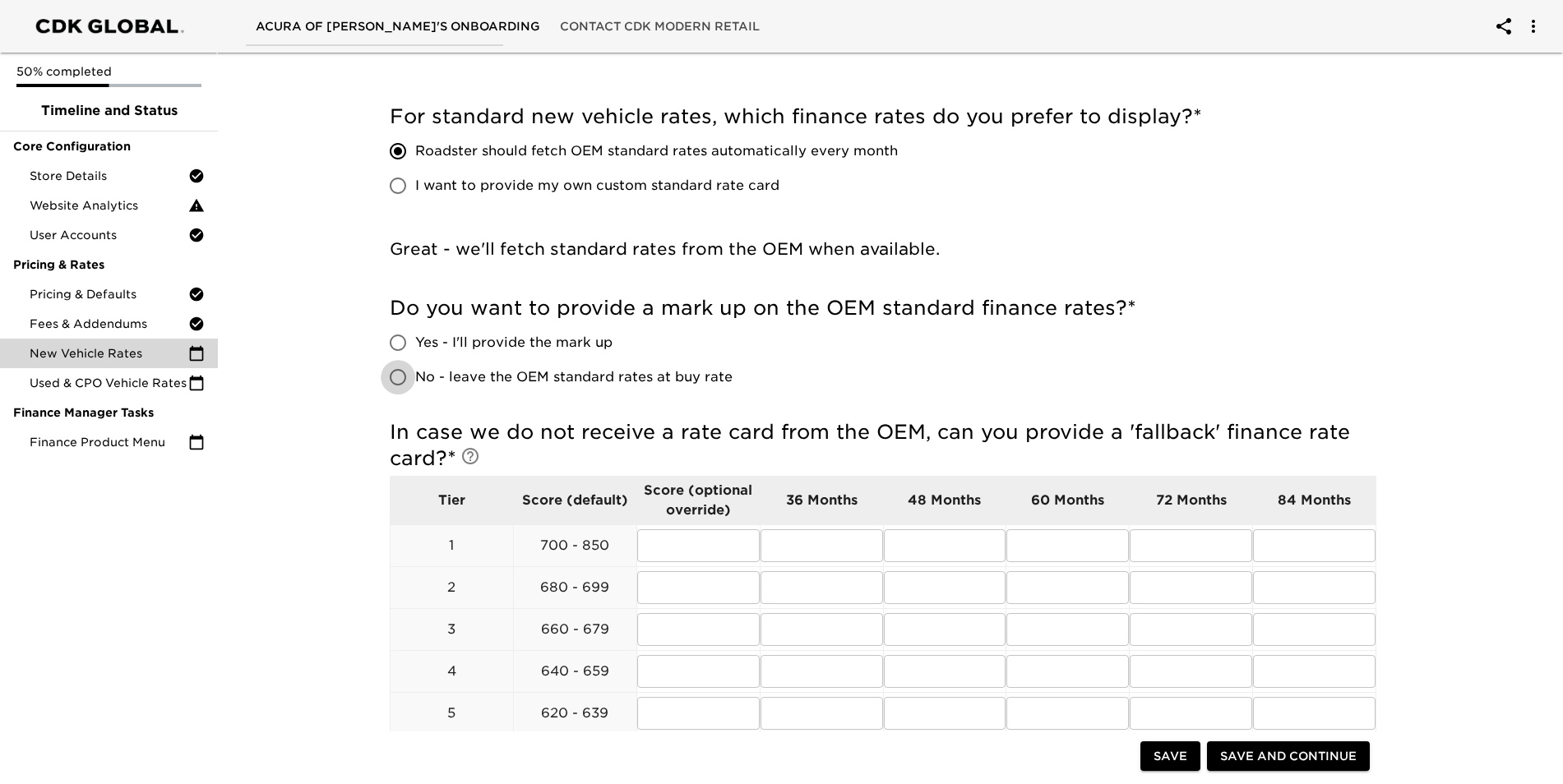
click at [400, 379] on input "No - leave the OEM standard rates at buy rate" at bounding box center [398, 377] width 35 height 35
radio input "true"
click at [718, 555] on input "text" at bounding box center [699, 546] width 123 height 33
click at [919, 356] on div "Do you want to provide a mark up on the OEM standard finance rates? * Yes - I'l…" at bounding box center [883, 345] width 986 height 99
click at [816, 547] on input "text" at bounding box center [822, 546] width 123 height 33
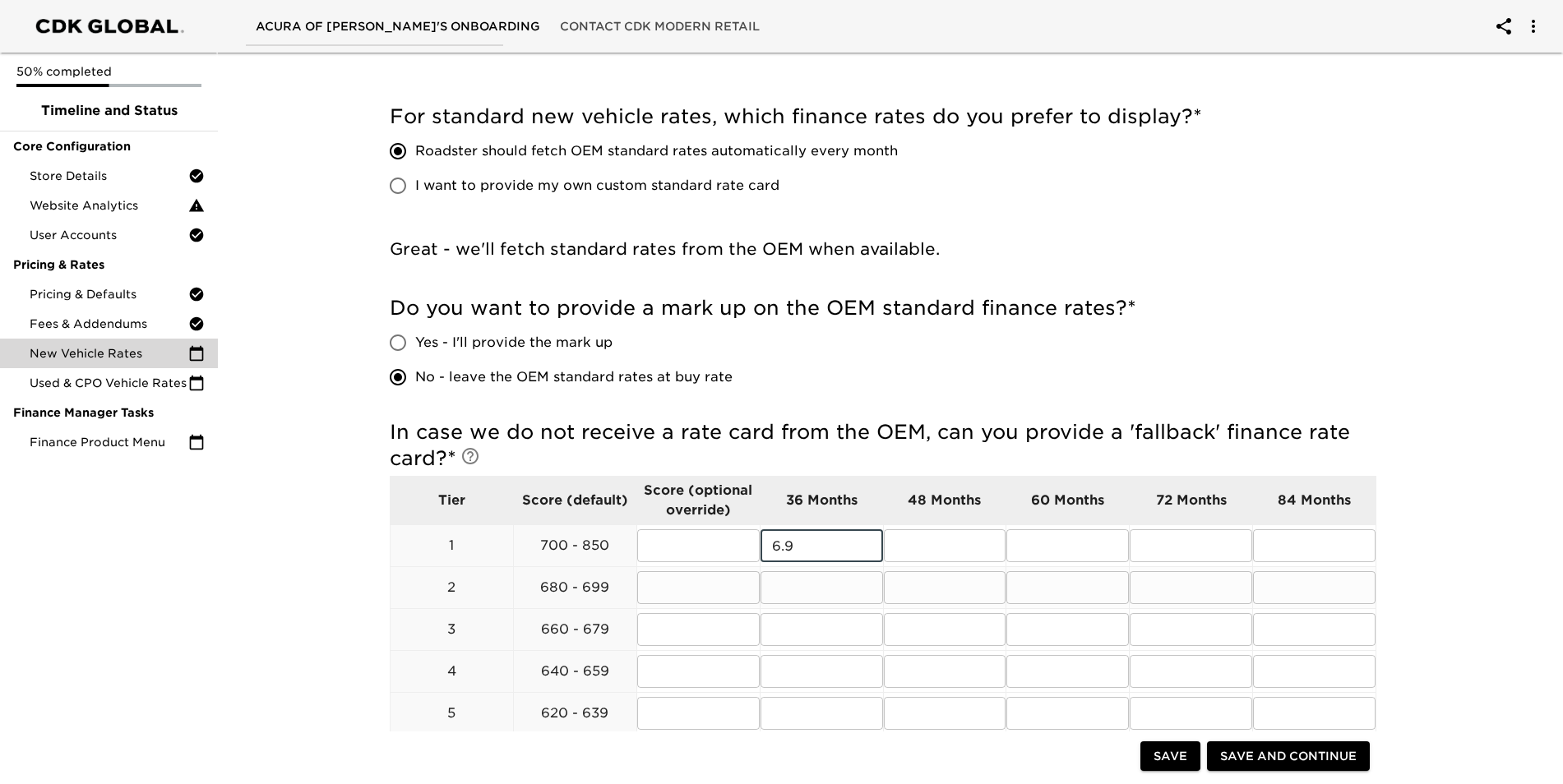
type input "6.9"
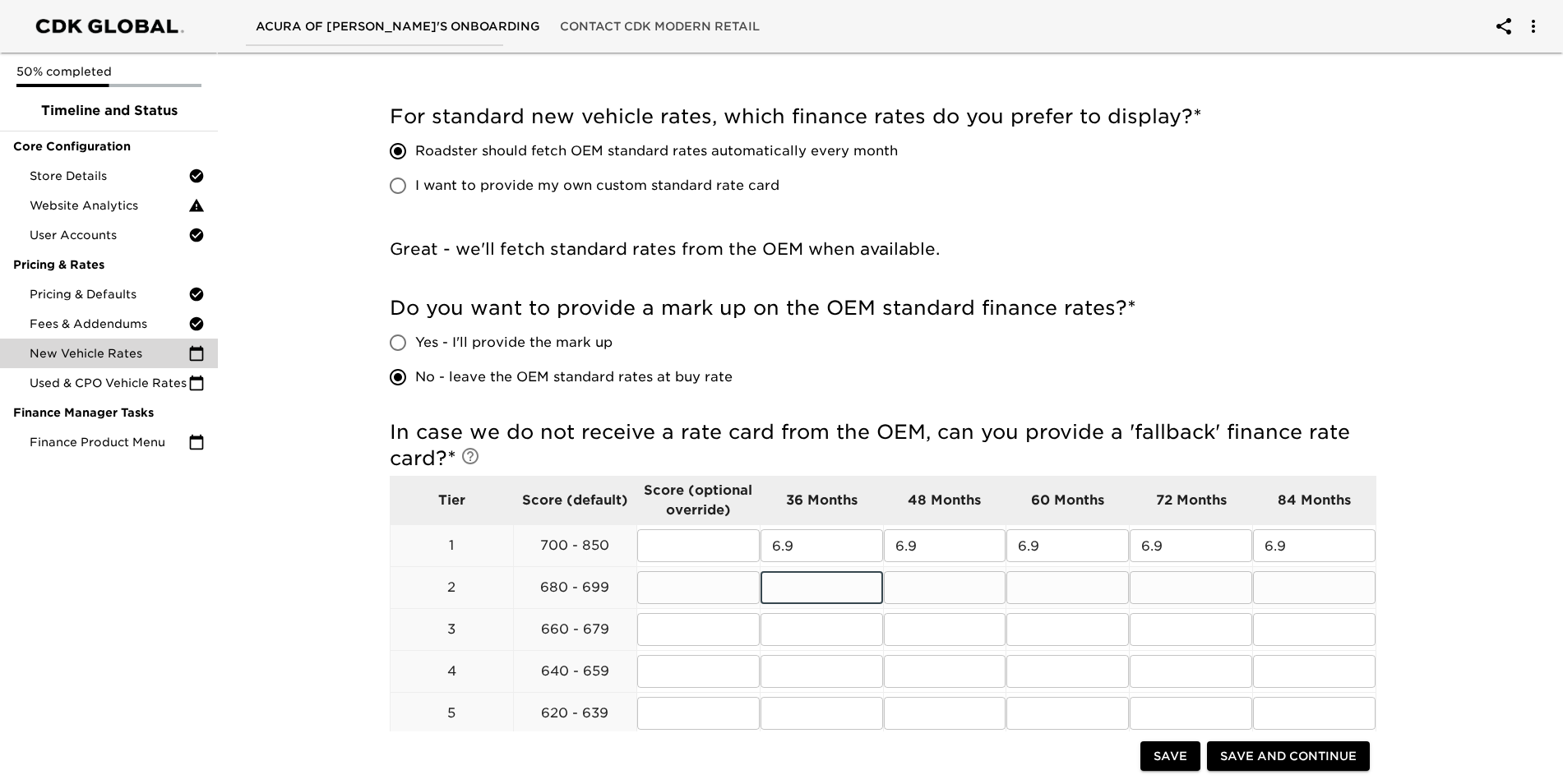
click at [824, 598] on input "text" at bounding box center [822, 588] width 123 height 33
type input "7.9"
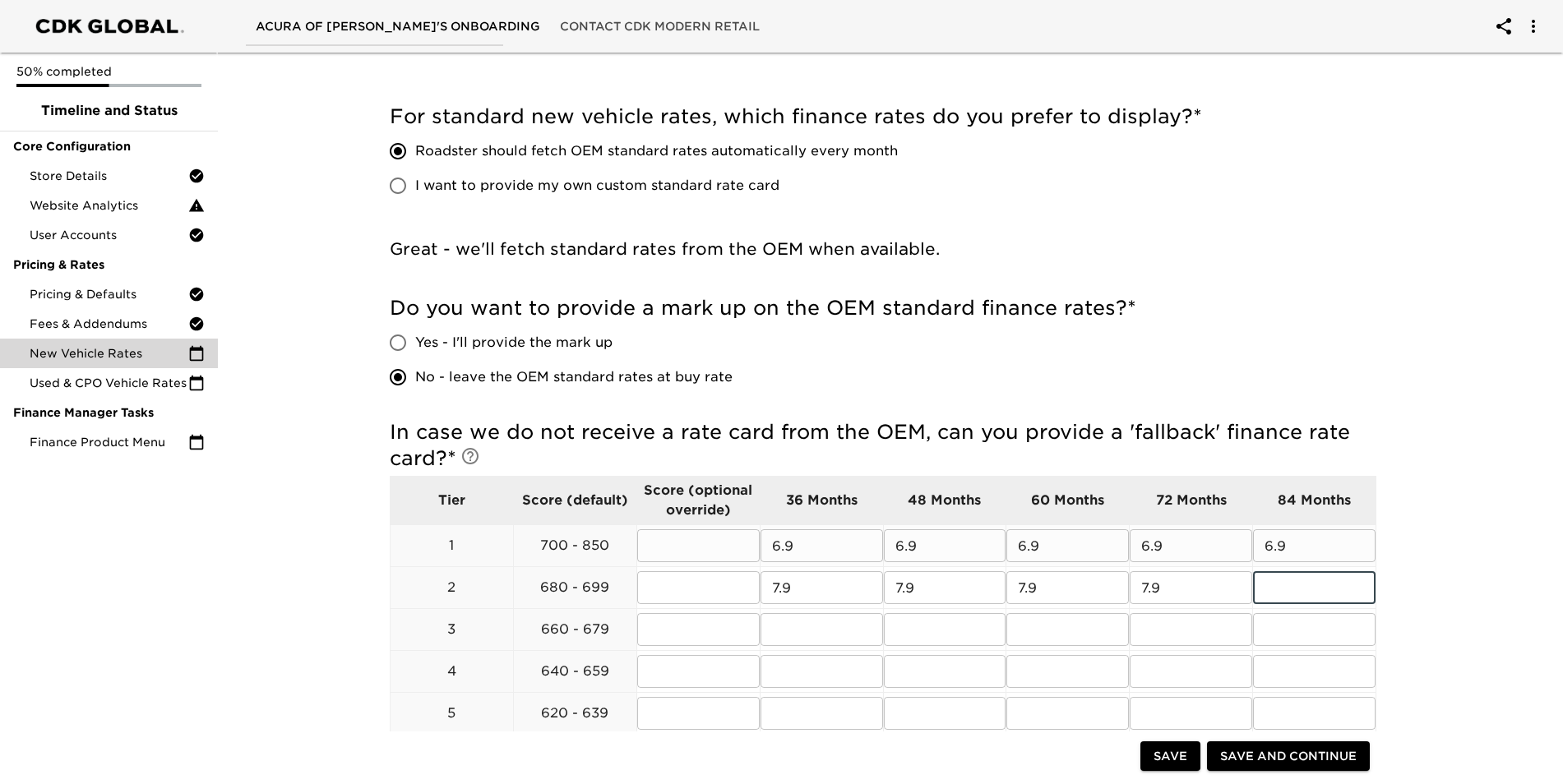
click at [1289, 540] on input "6.9" at bounding box center [1314, 546] width 123 height 33
click at [1288, 540] on input "6.9" at bounding box center [1314, 546] width 123 height 33
type input "7.8"
click at [1284, 588] on input "text" at bounding box center [1314, 588] width 123 height 33
type input "8.9"
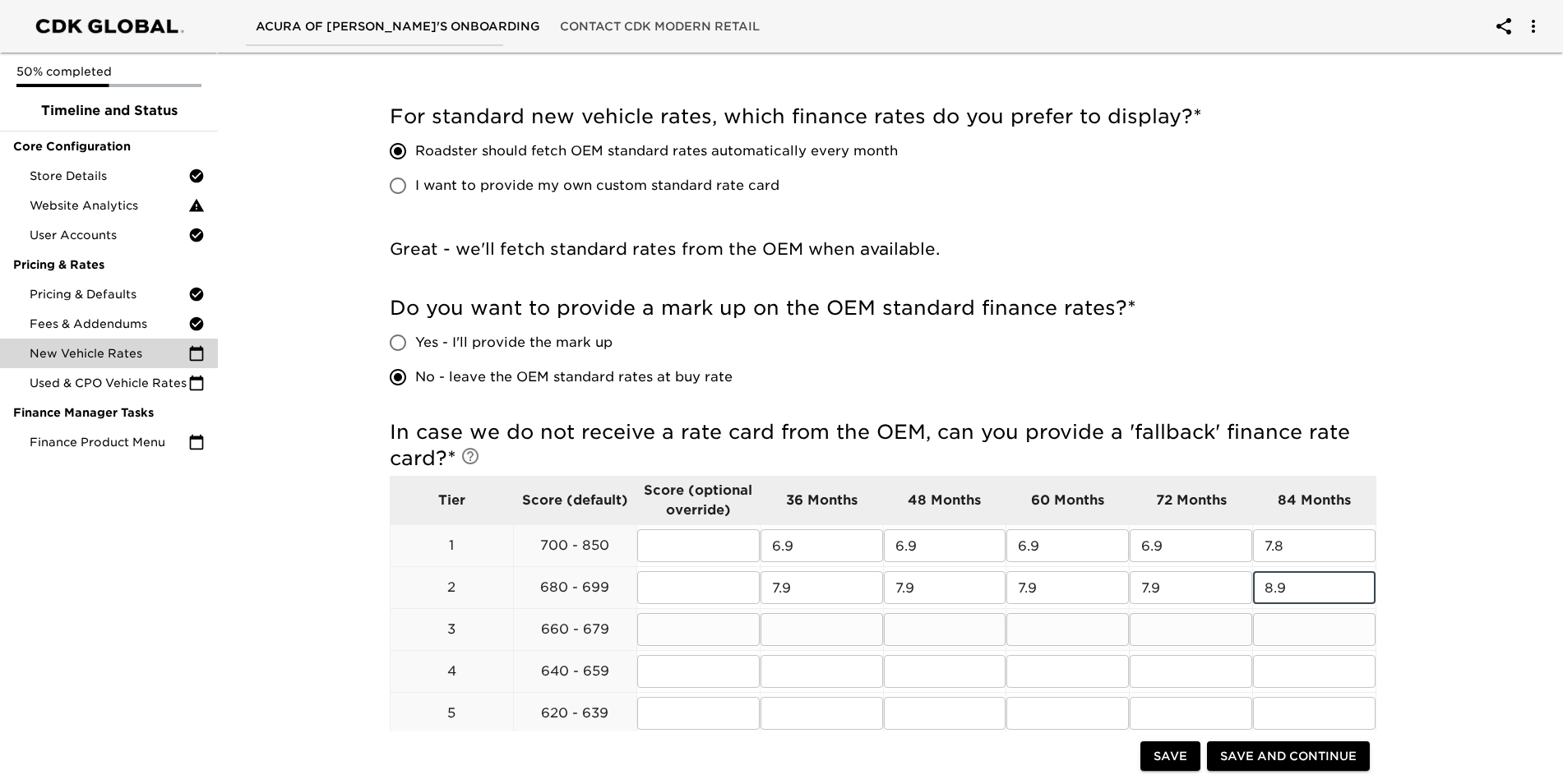
click at [793, 642] on input "text" at bounding box center [822, 629] width 123 height 33
type input "8.9"
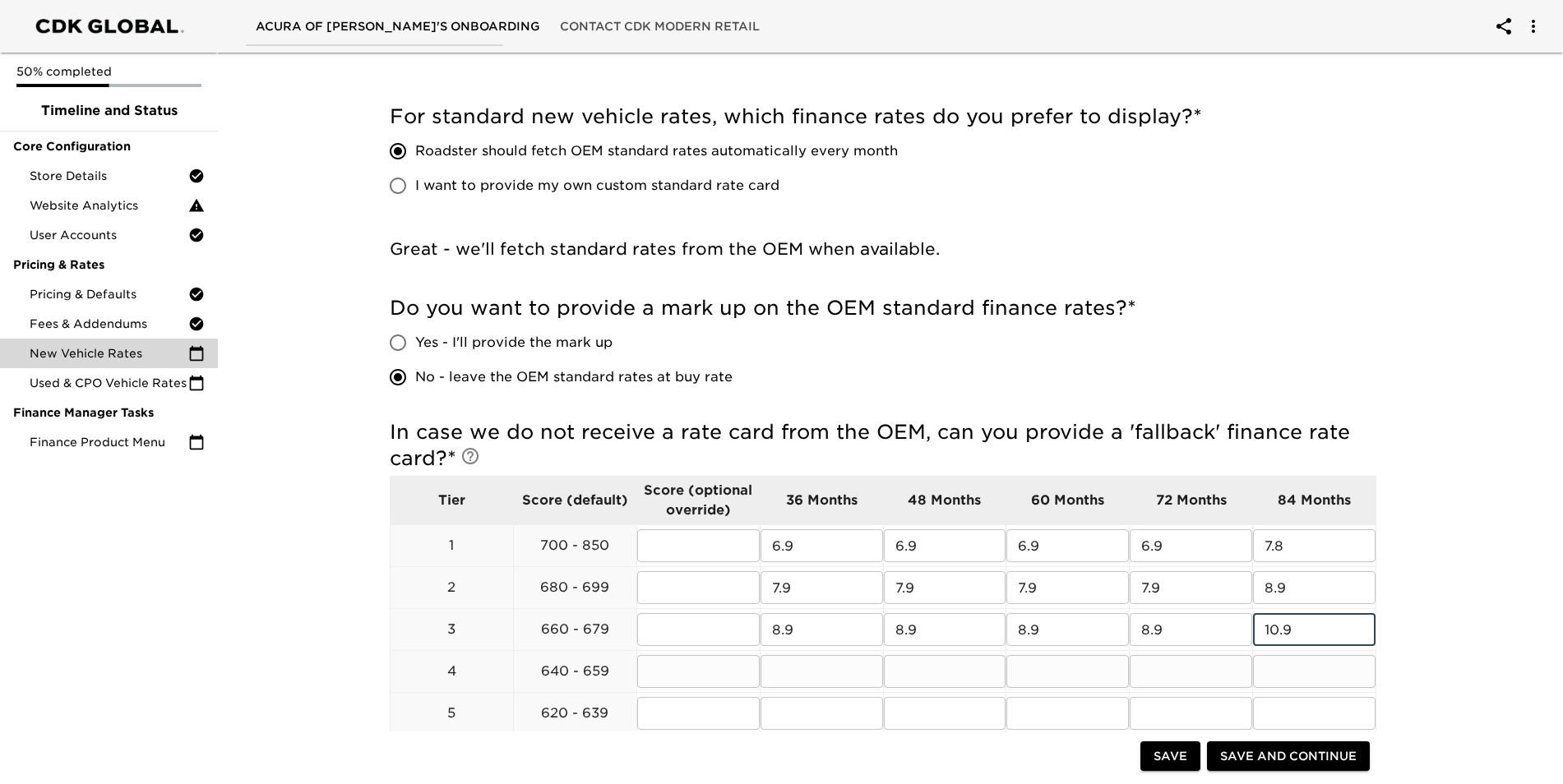
type input "10.9"
click at [794, 670] on input "text" at bounding box center [822, 672] width 123 height 33
type input "12.9"
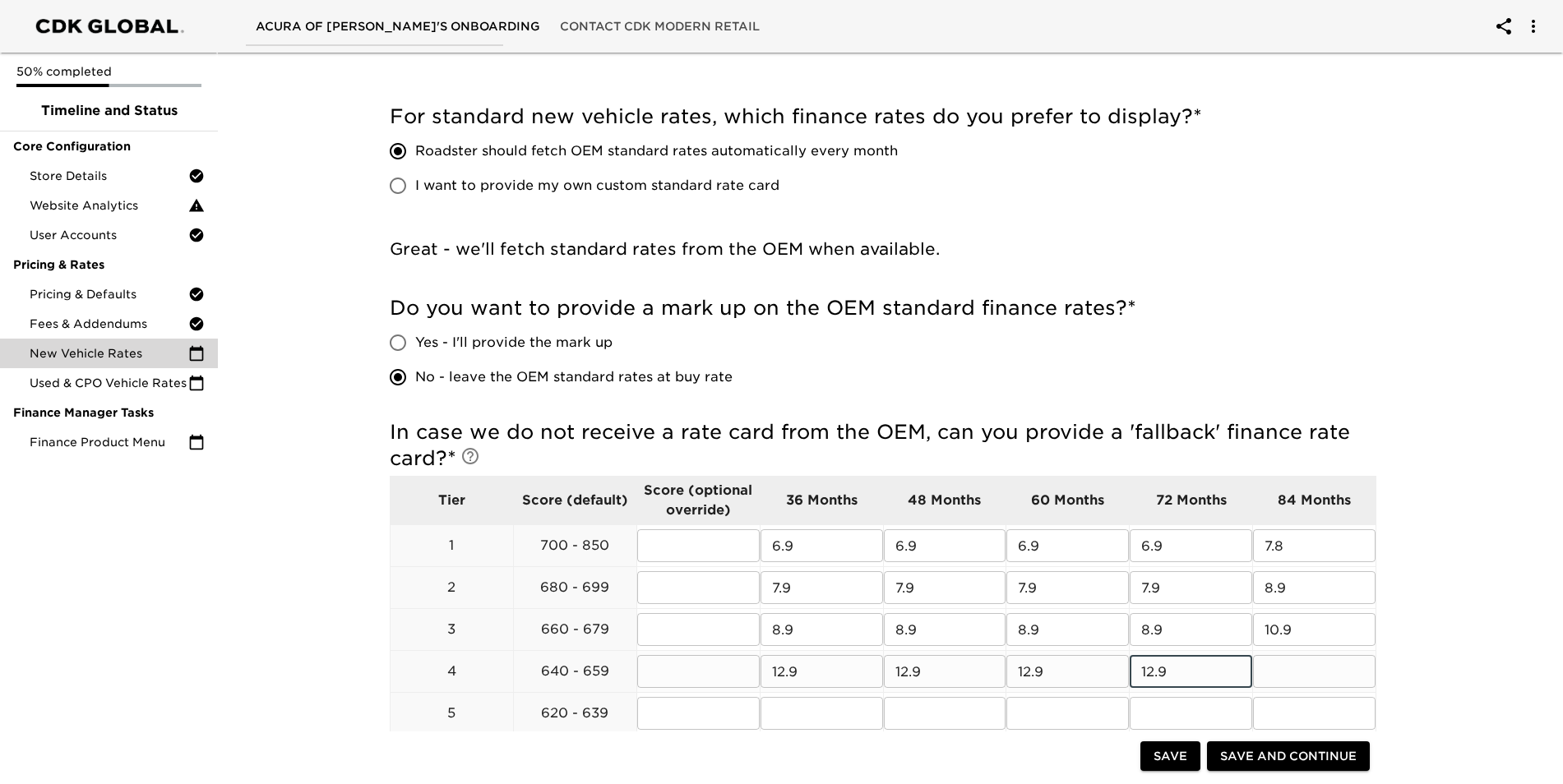
type input "12.9"
type input "14.9"
click at [857, 721] on input "text" at bounding box center [822, 713] width 123 height 33
type input "19.9"
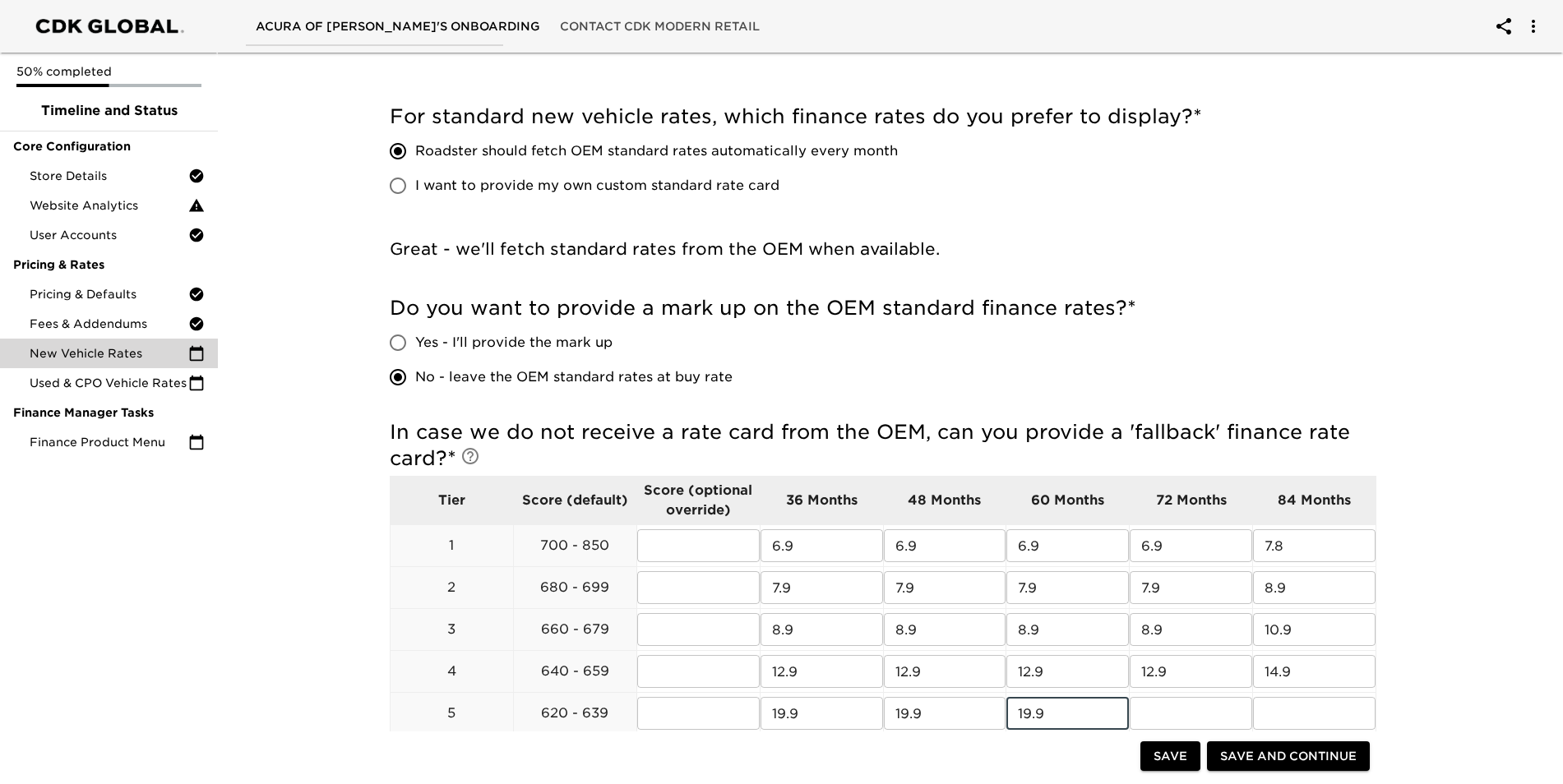
type input "19.9"
type input "24.9"
click at [1169, 756] on span "Save" at bounding box center [1170, 756] width 34 height 21
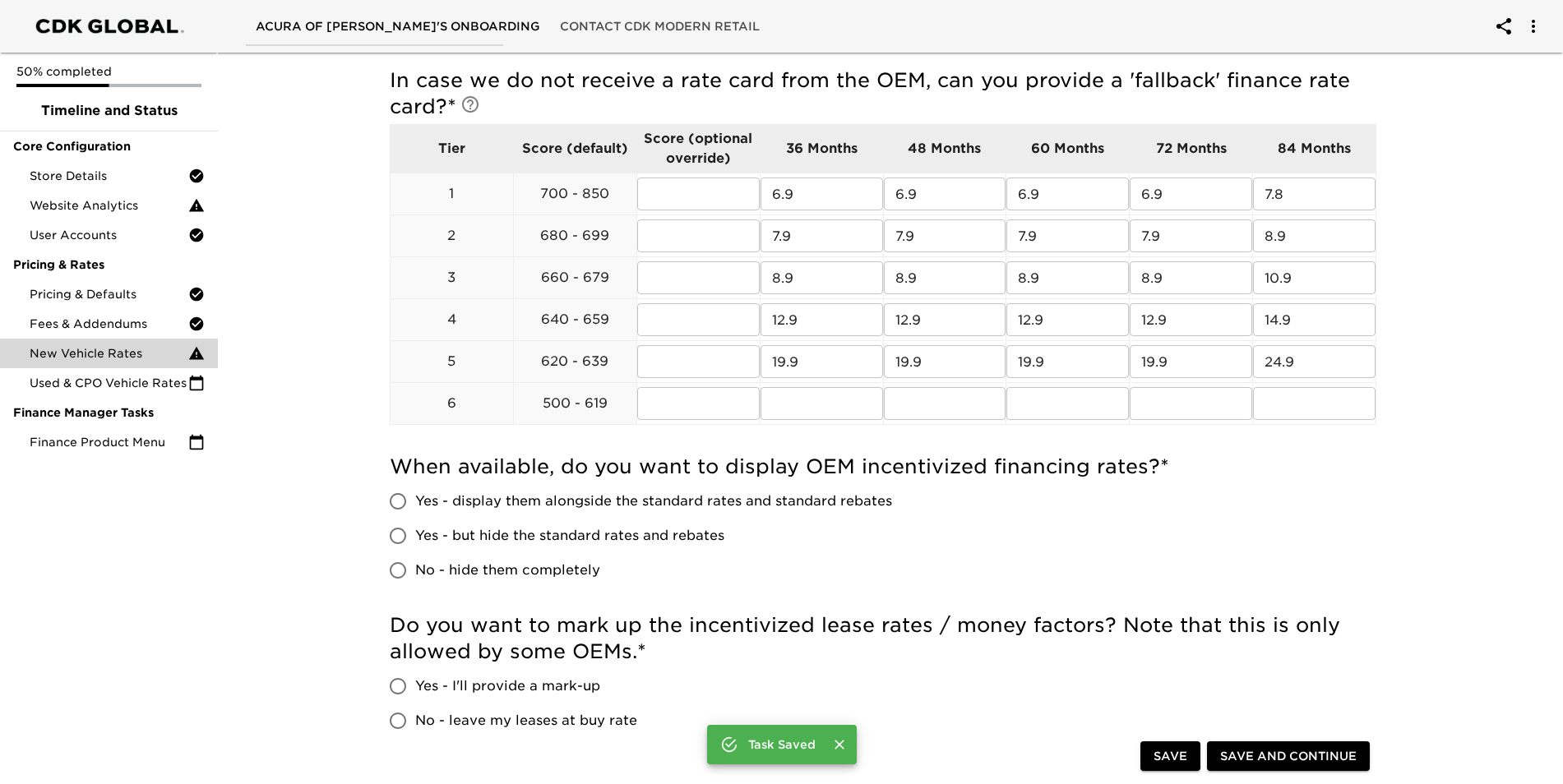
scroll to position [609, 0]
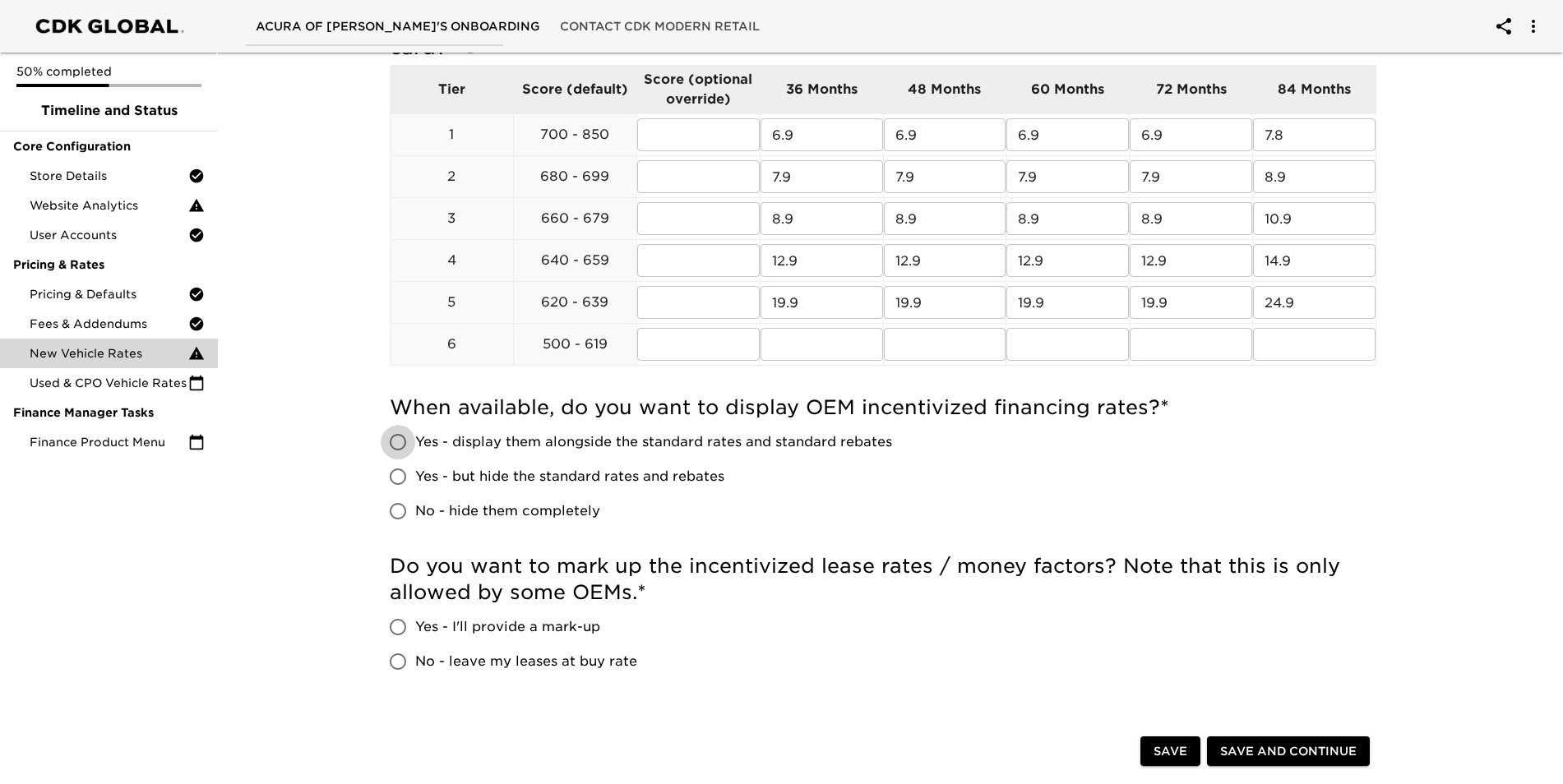
click at [397, 446] on input "Yes - display them alongside the standard rates and standard rebates" at bounding box center [398, 442] width 35 height 35
radio input "true"
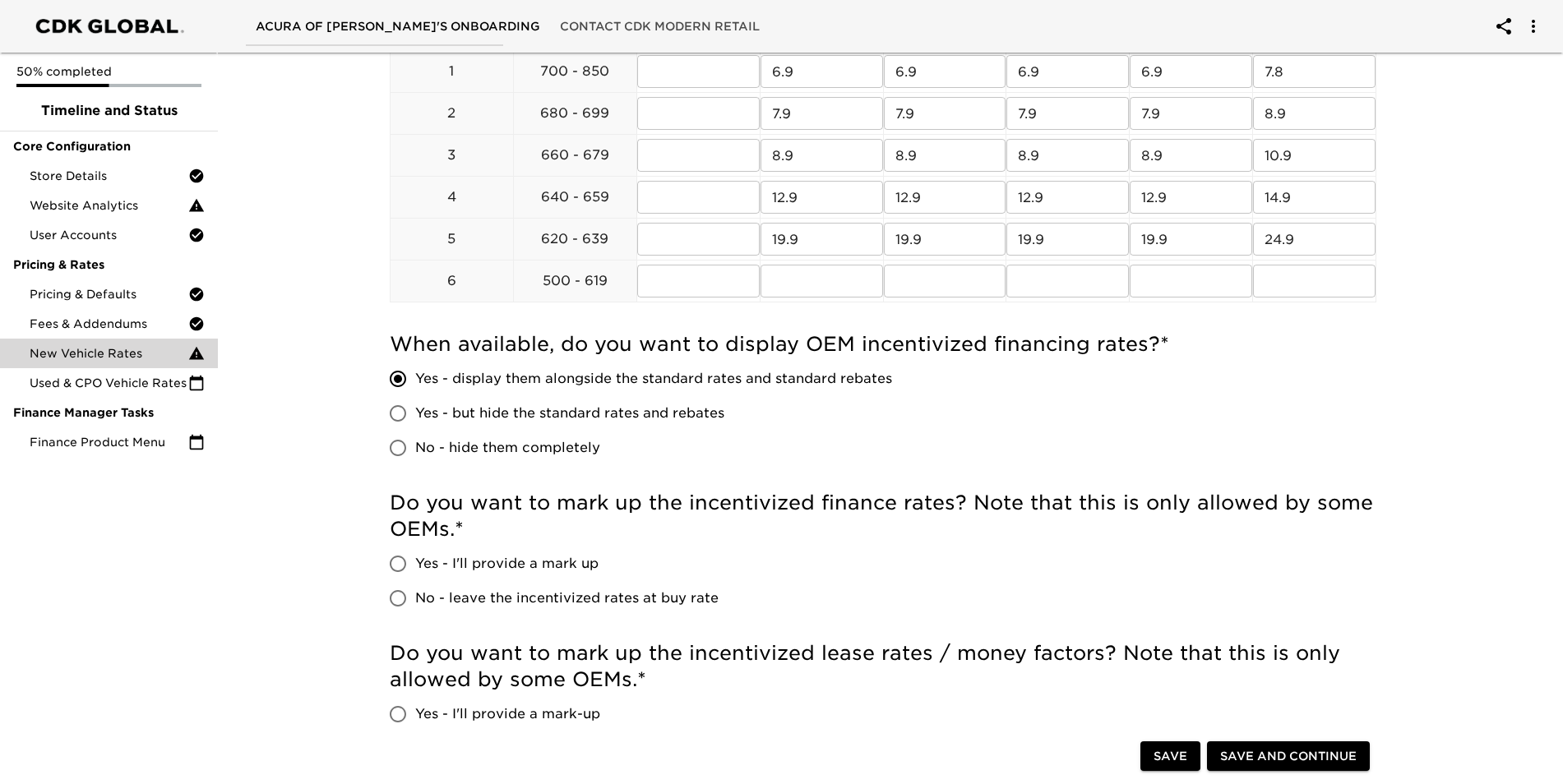
scroll to position [789, 0]
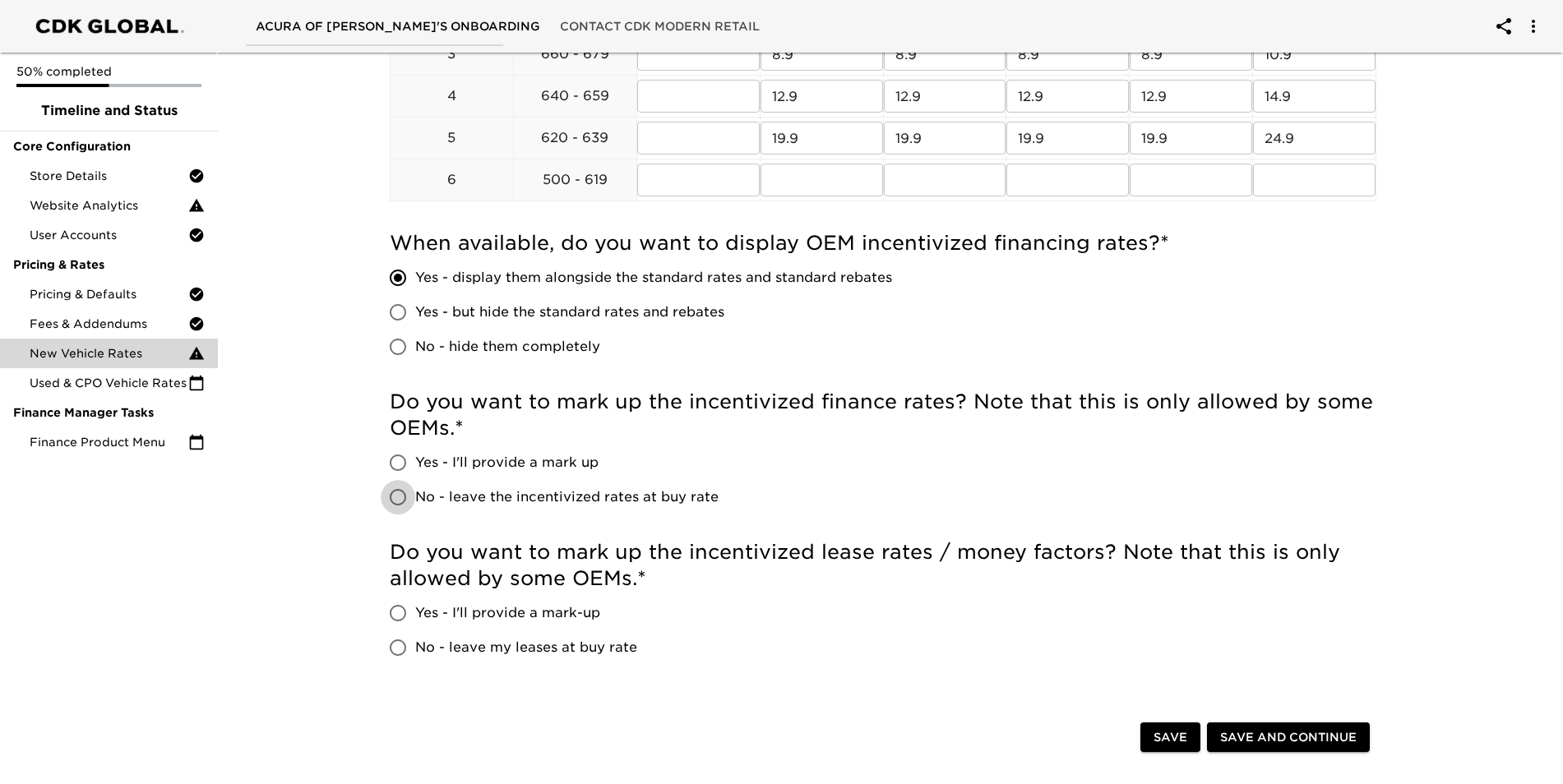
drag, startPoint x: 395, startPoint y: 505, endPoint x: 420, endPoint y: 506, distance: 25.0
click at [397, 505] on input "No - leave the incentivized rates at buy rate" at bounding box center [398, 497] width 35 height 35
radio input "true"
drag, startPoint x: 397, startPoint y: 649, endPoint x: 885, endPoint y: 633, distance: 488.3
click at [400, 649] on input "No - leave my leases at buy rate" at bounding box center [398, 648] width 35 height 35
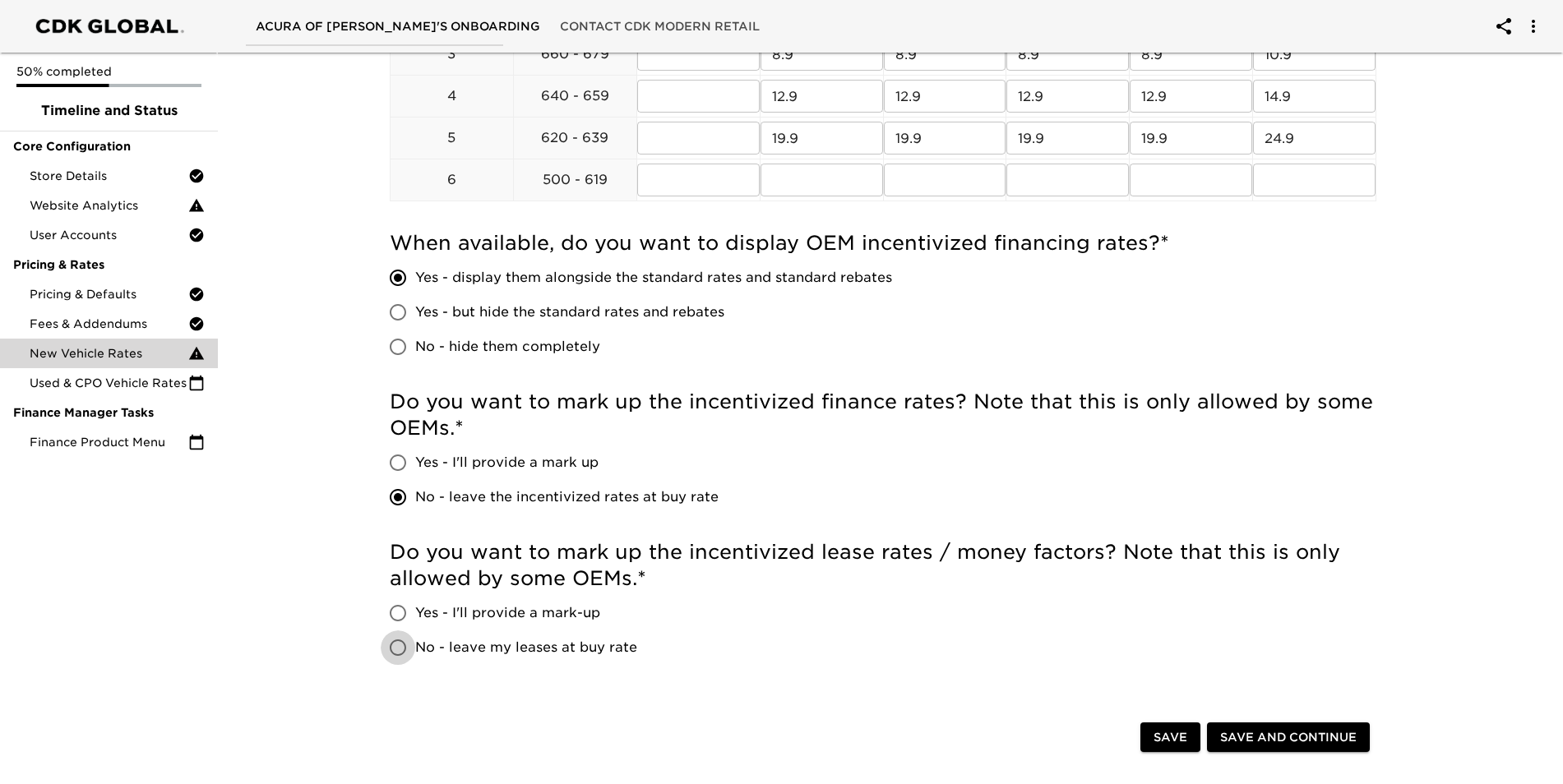
radio input "true"
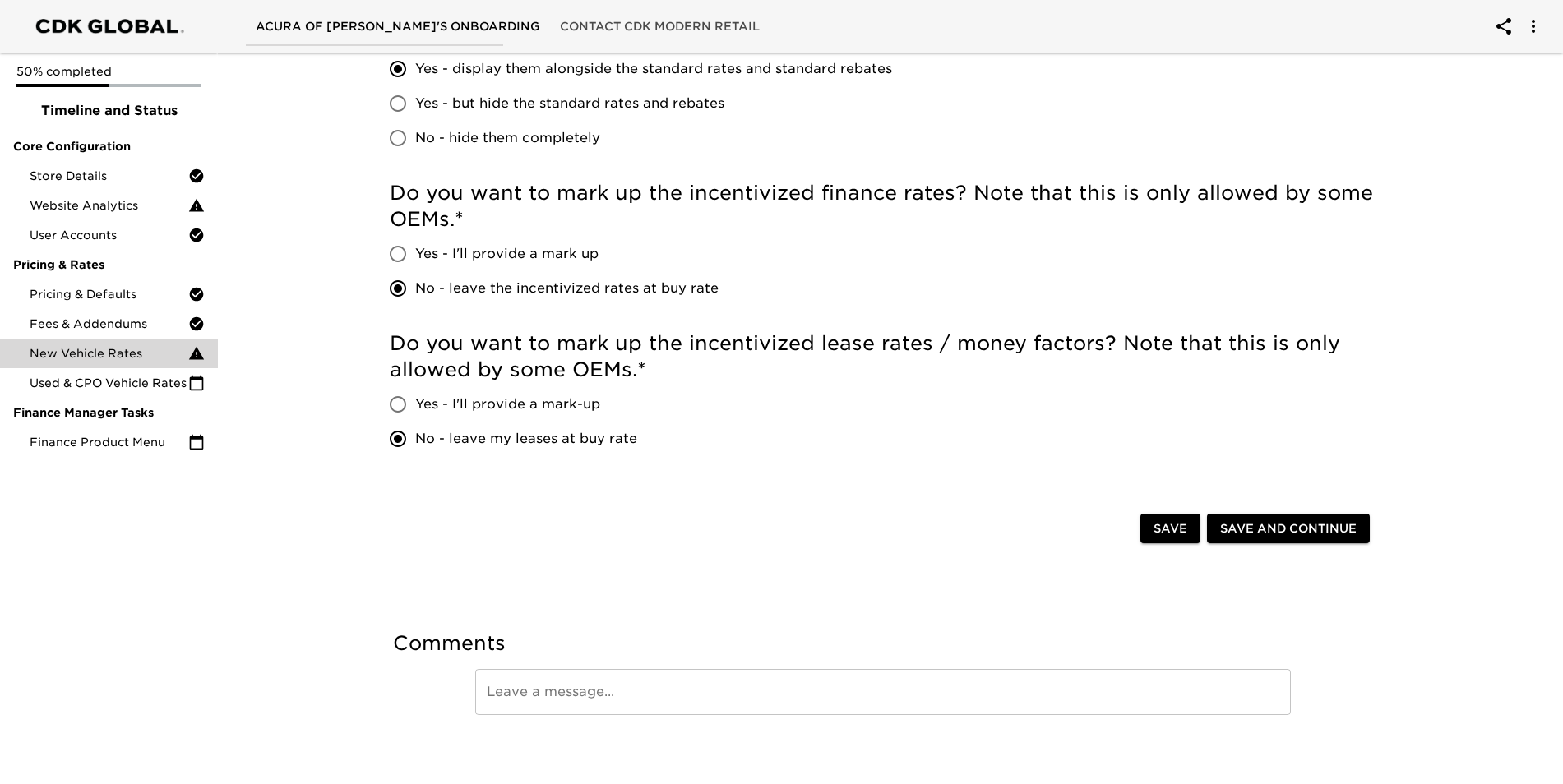
scroll to position [1006, 0]
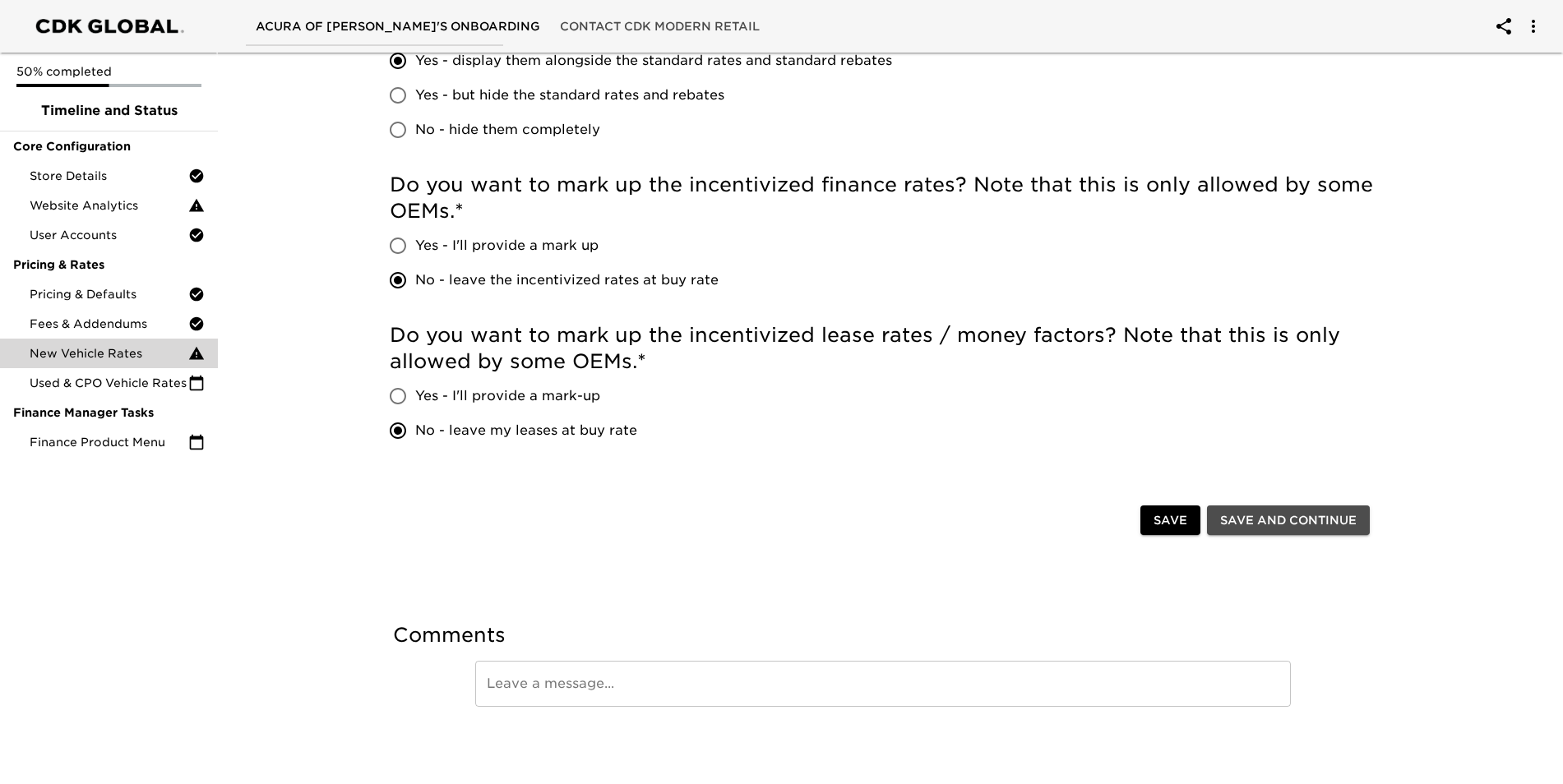
click at [1321, 523] on span "Save and Continue" at bounding box center [1288, 521] width 136 height 21
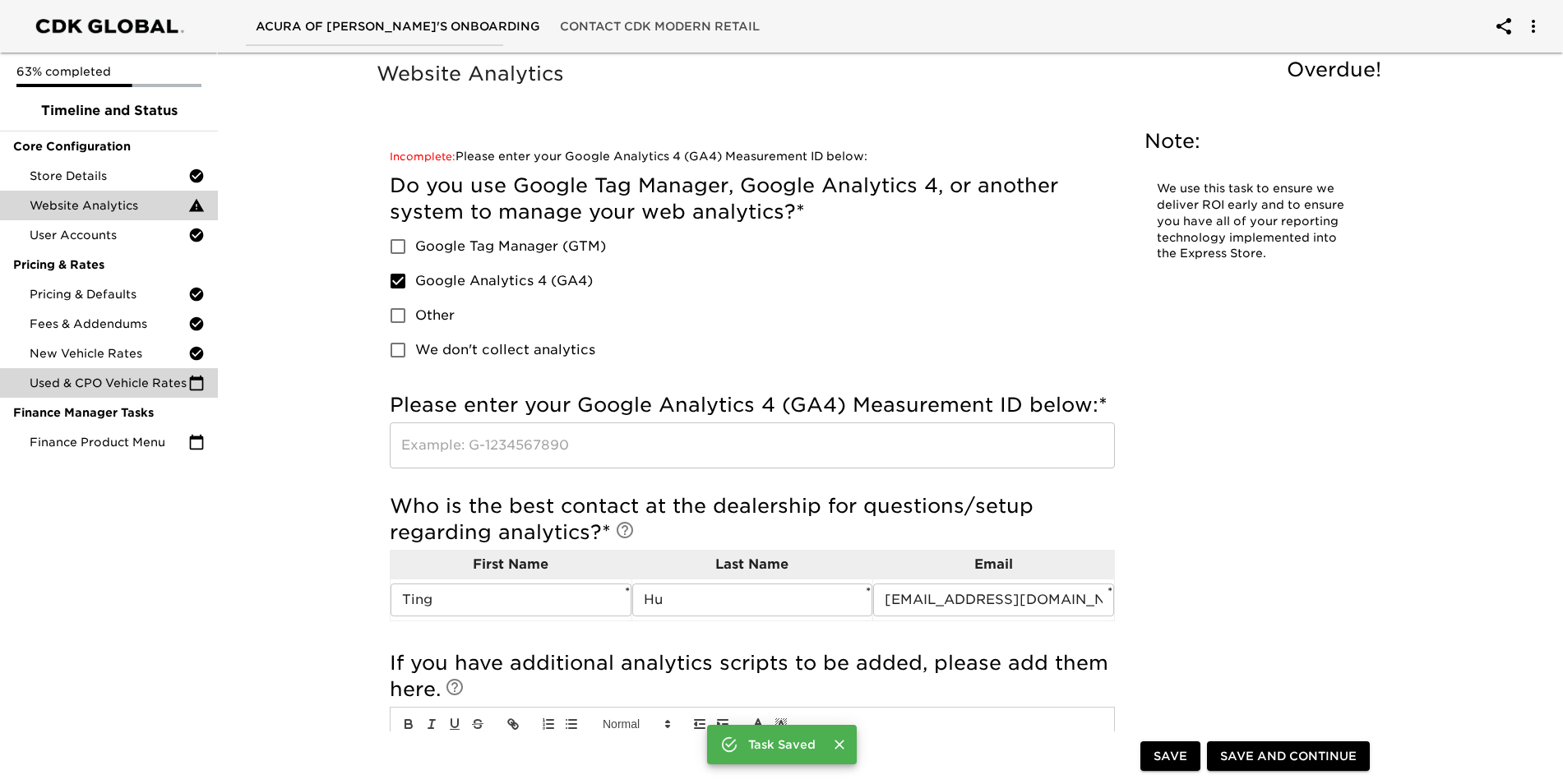
click at [117, 388] on span "Used & CPO Vehicle Rates" at bounding box center [109, 383] width 159 height 16
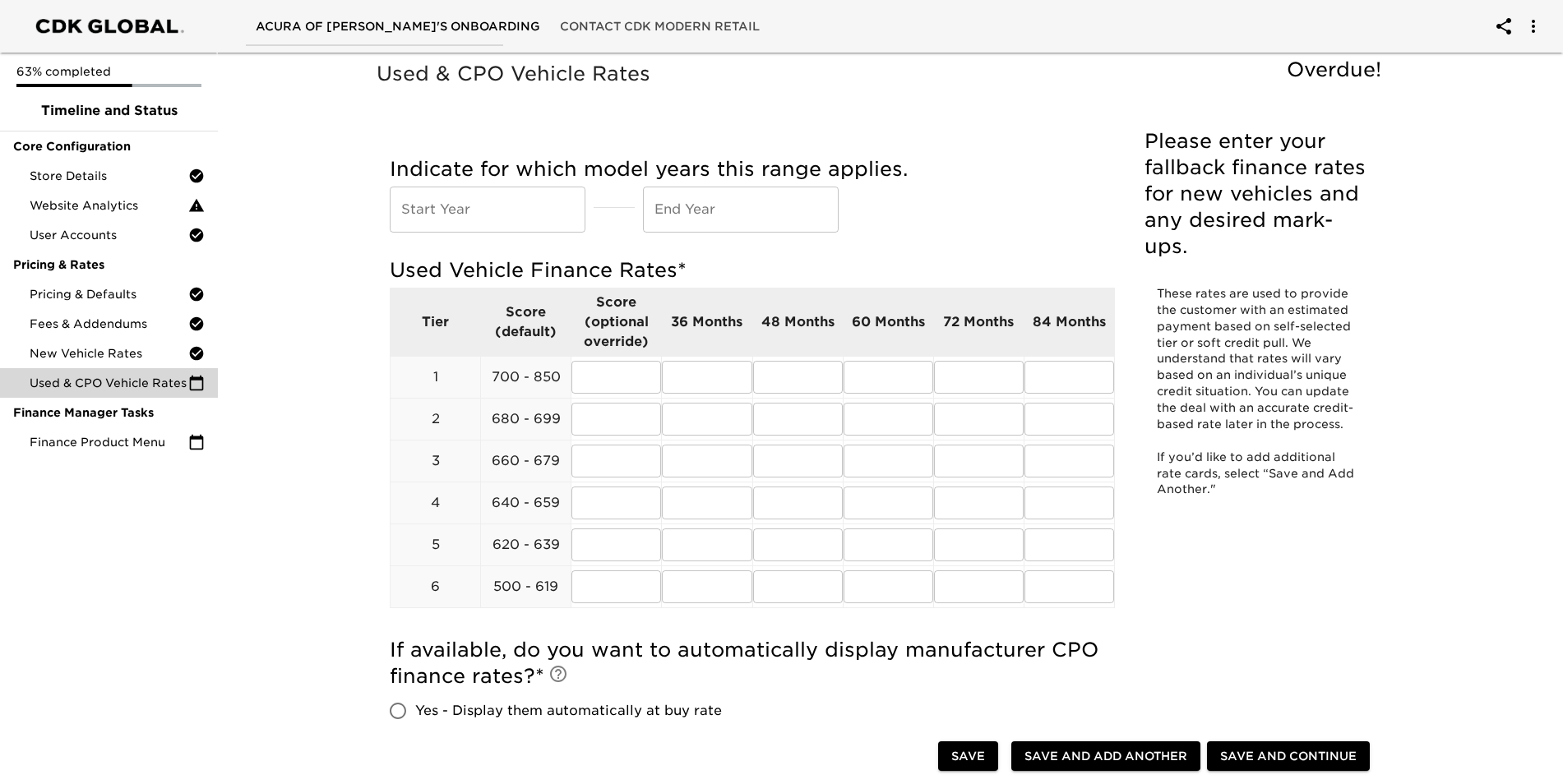
click at [471, 195] on input "text" at bounding box center [487, 209] width 196 height 46
type input "2020"
type input "2"
click at [795, 218] on input "CURRENT" at bounding box center [740, 209] width 196 height 46
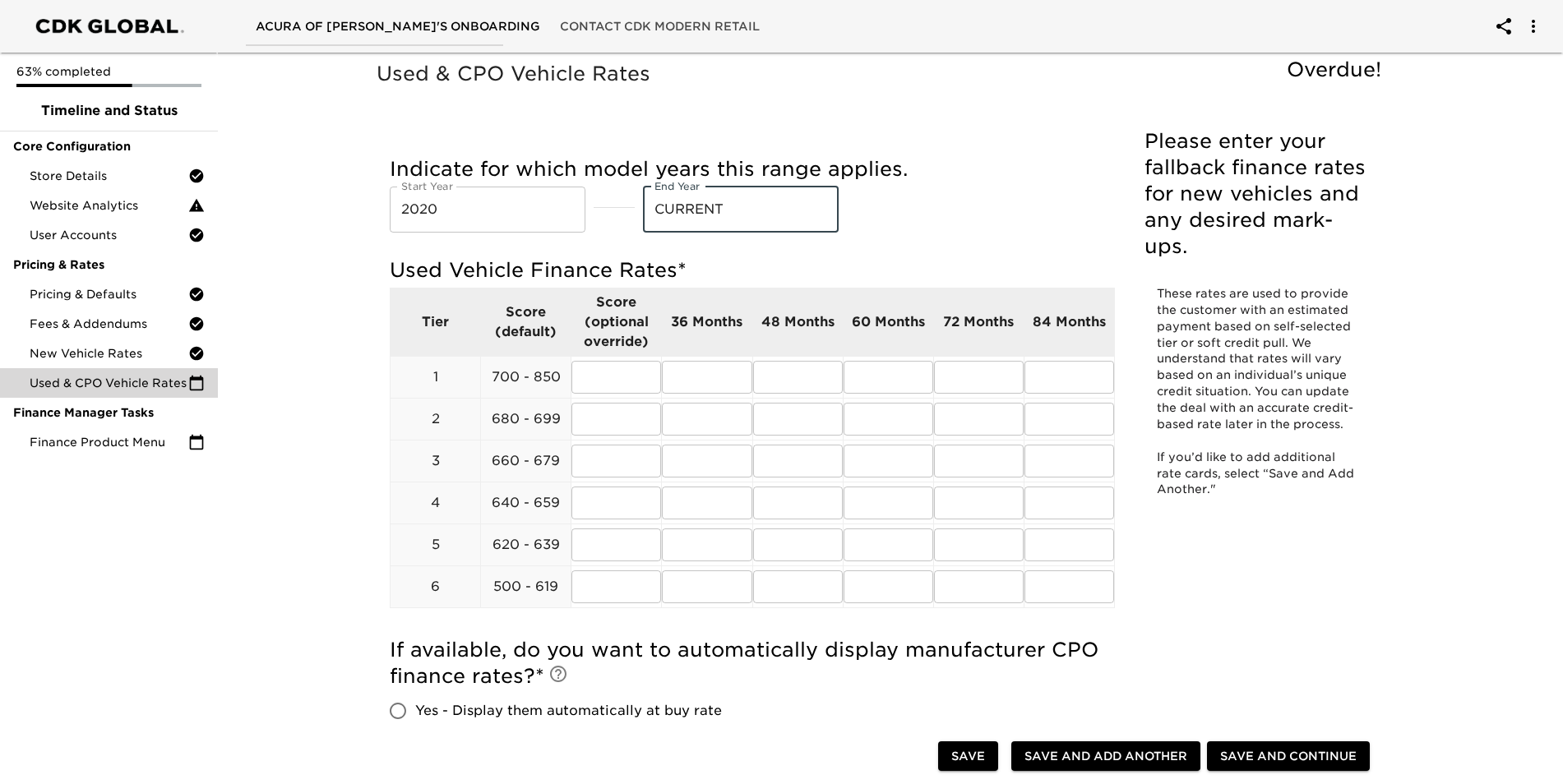
click at [795, 218] on input "CURRENT" at bounding box center [740, 209] width 196 height 46
type input "CURRENT"
click at [520, 225] on input "2020" at bounding box center [487, 209] width 196 height 46
click at [520, 224] on input "2020" at bounding box center [487, 209] width 196 height 46
click at [522, 224] on input "2020" at bounding box center [487, 209] width 196 height 46
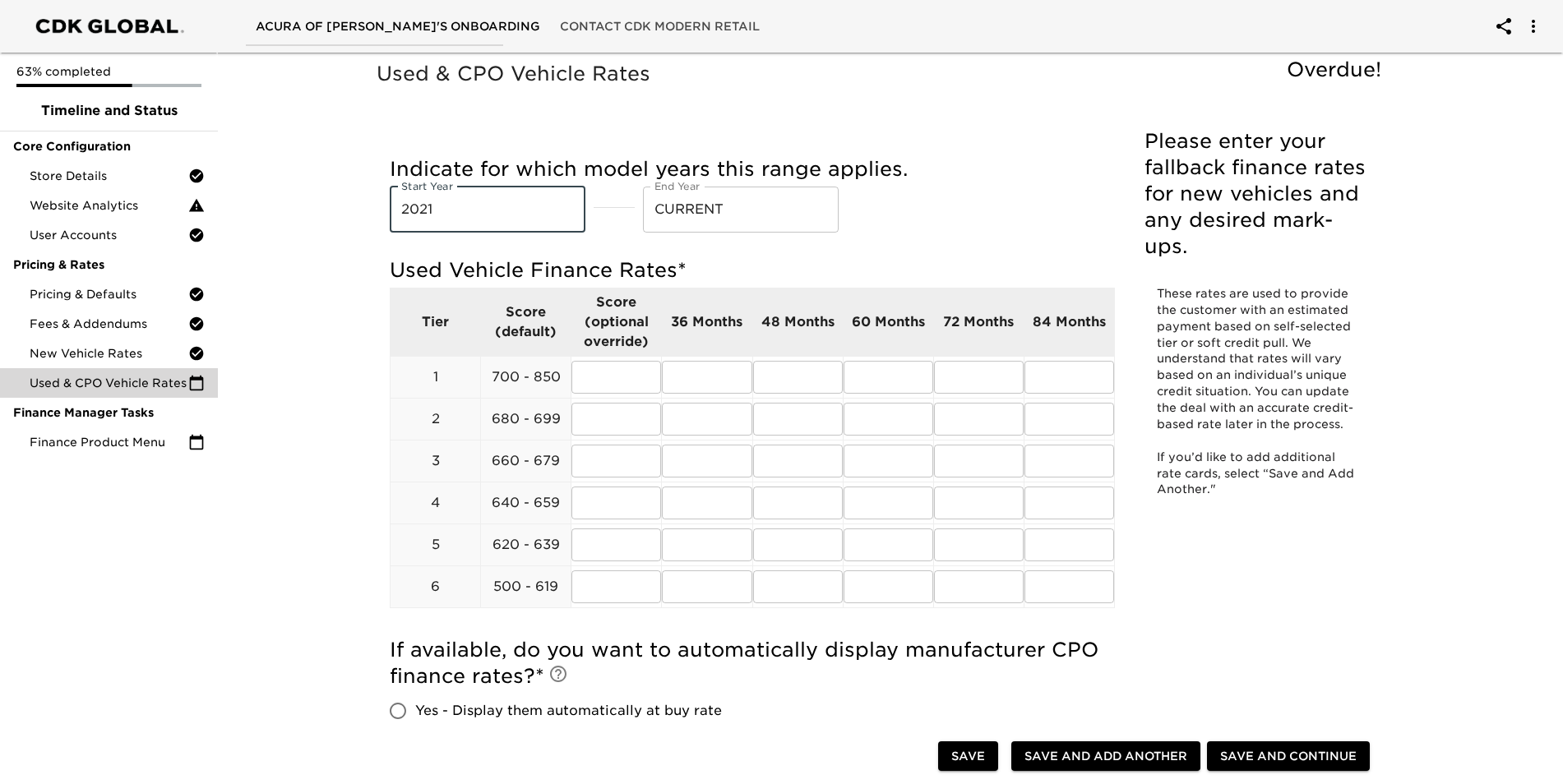
type input "2021"
drag, startPoint x: 318, startPoint y: 437, endPoint x: 334, endPoint y: 421, distance: 22.6
click at [319, 438] on div "Used & CPO Vehicle Rates Overdue! Please enter your fallback finance rates for …" at bounding box center [883, 608] width 1351 height 1125
click at [682, 366] on input "text" at bounding box center [706, 377] width 90 height 33
type input "6.9"
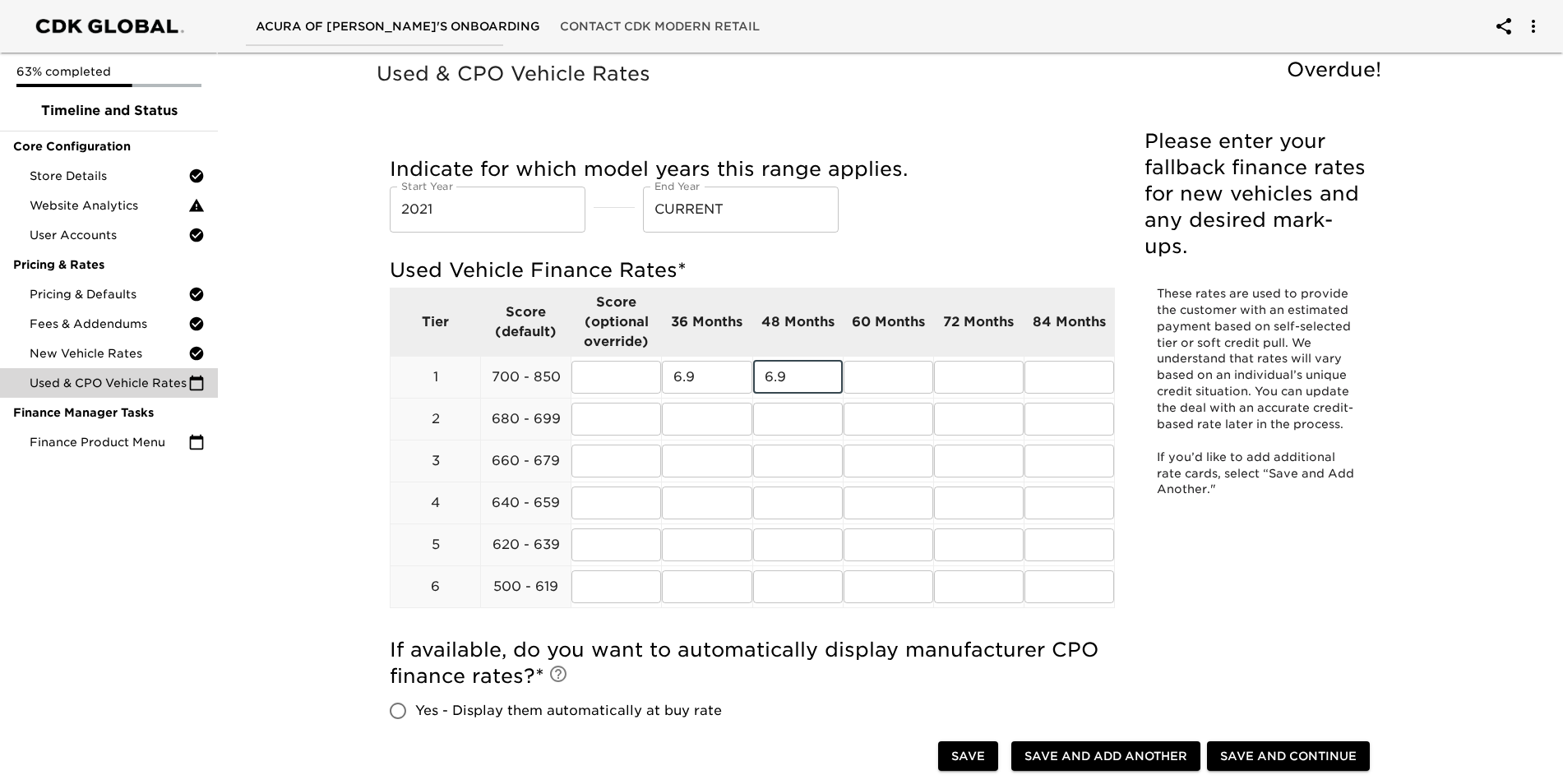
type input "6.9"
type input "8.9"
type input "7.9"
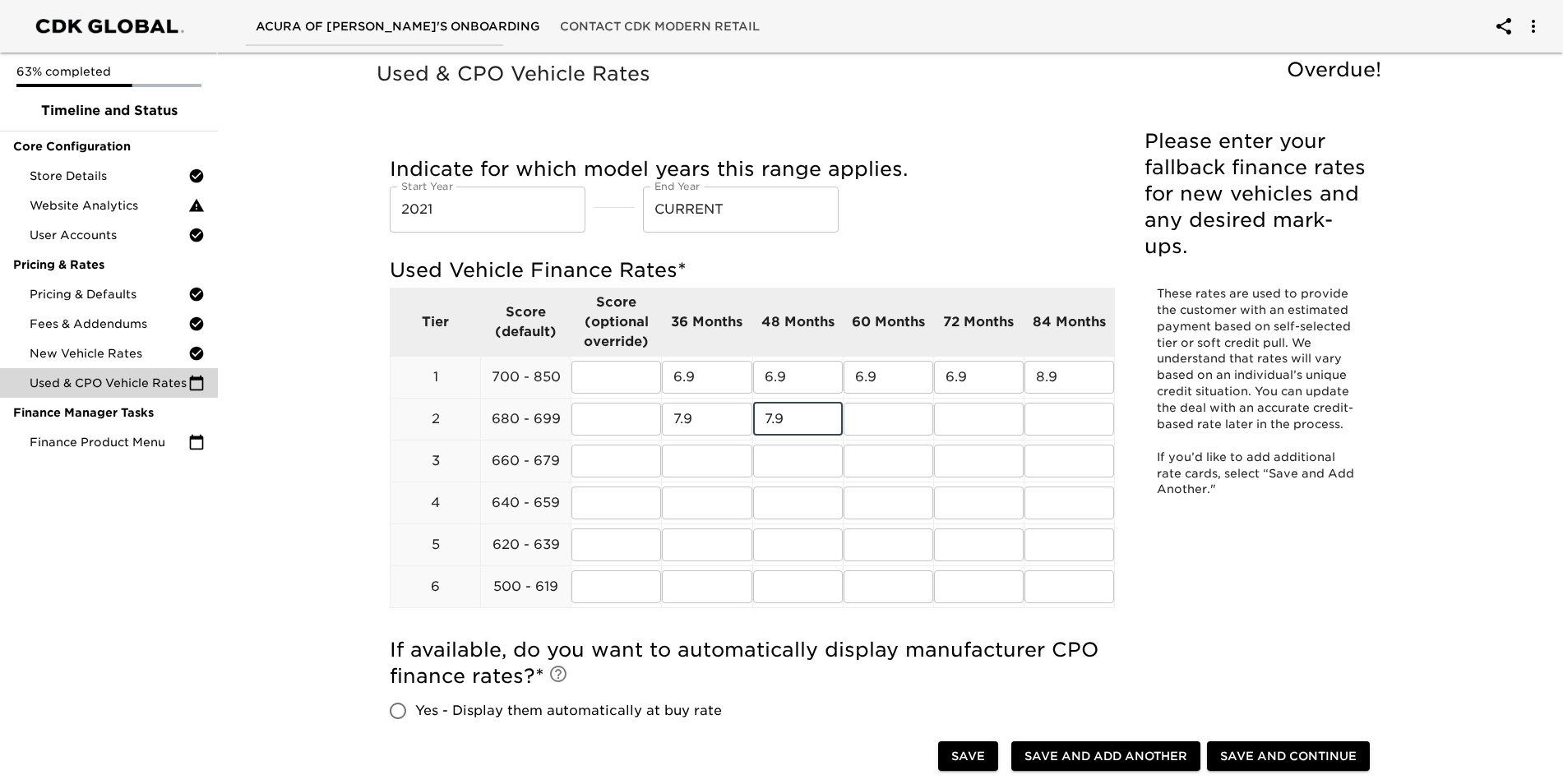
type input "7.9"
type input "9.9"
type input "8.9"
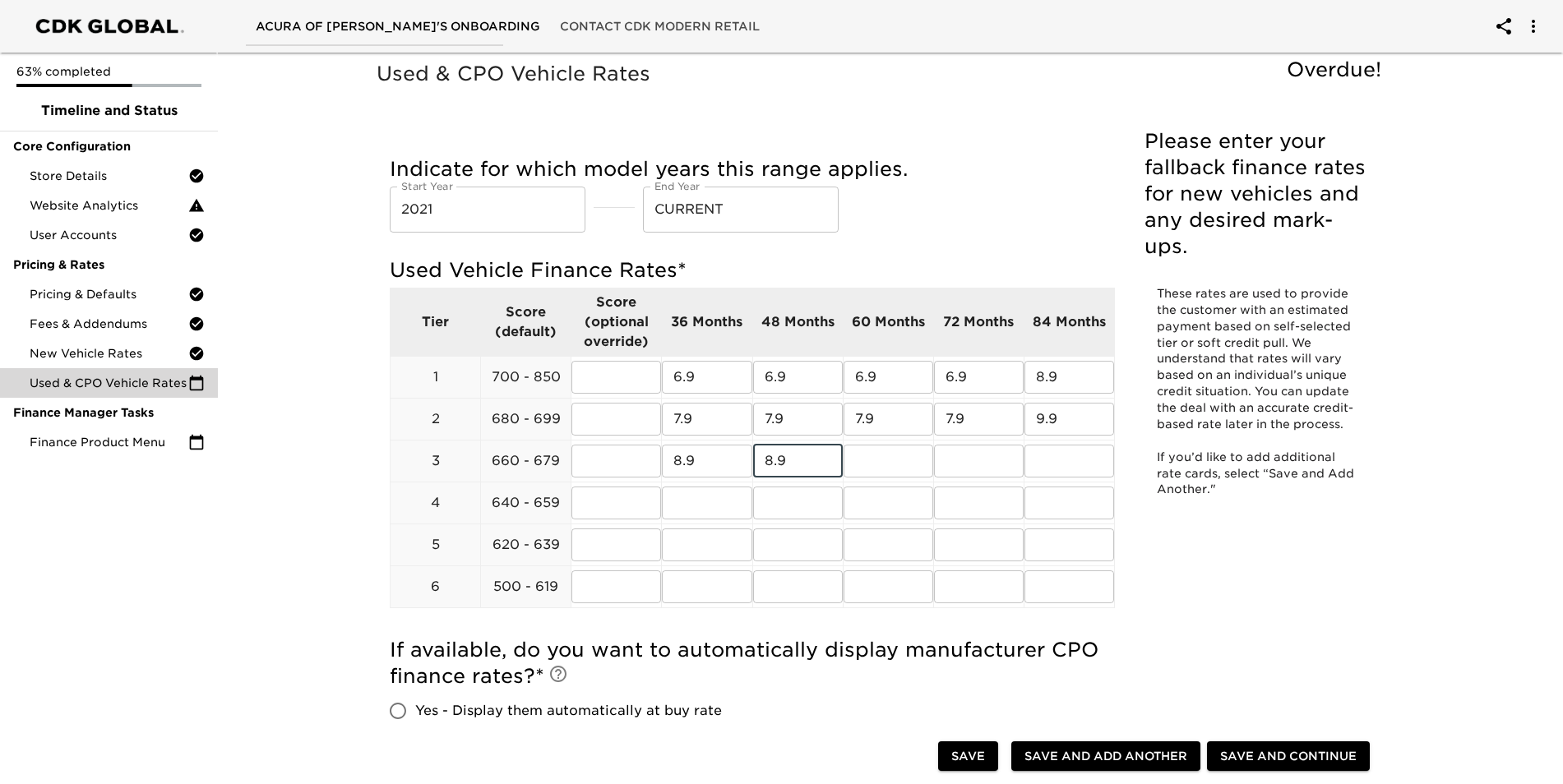
type input "8.9"
type input "1"
type input "10.9"
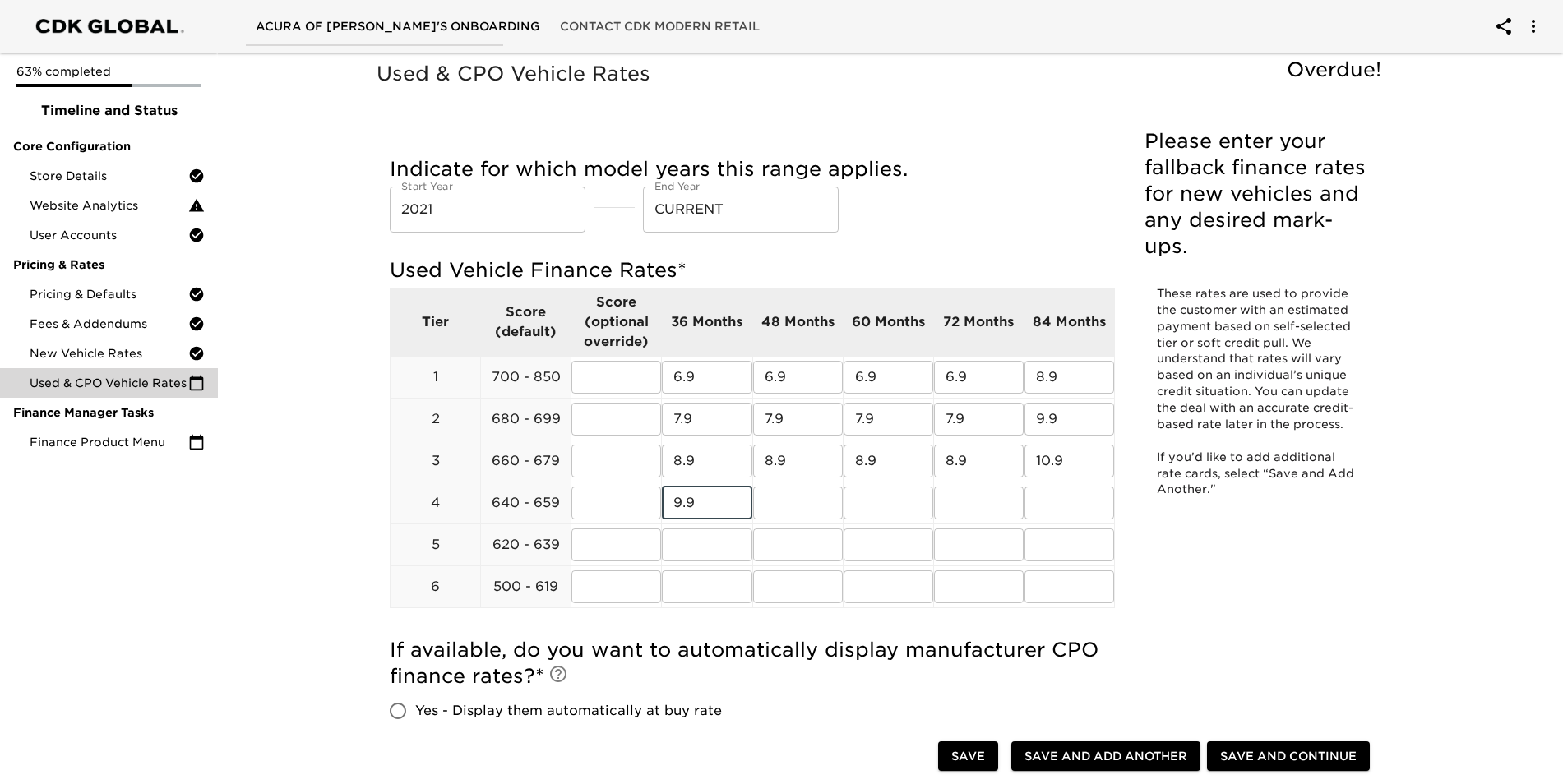
type input "9.9"
type input "11.9"
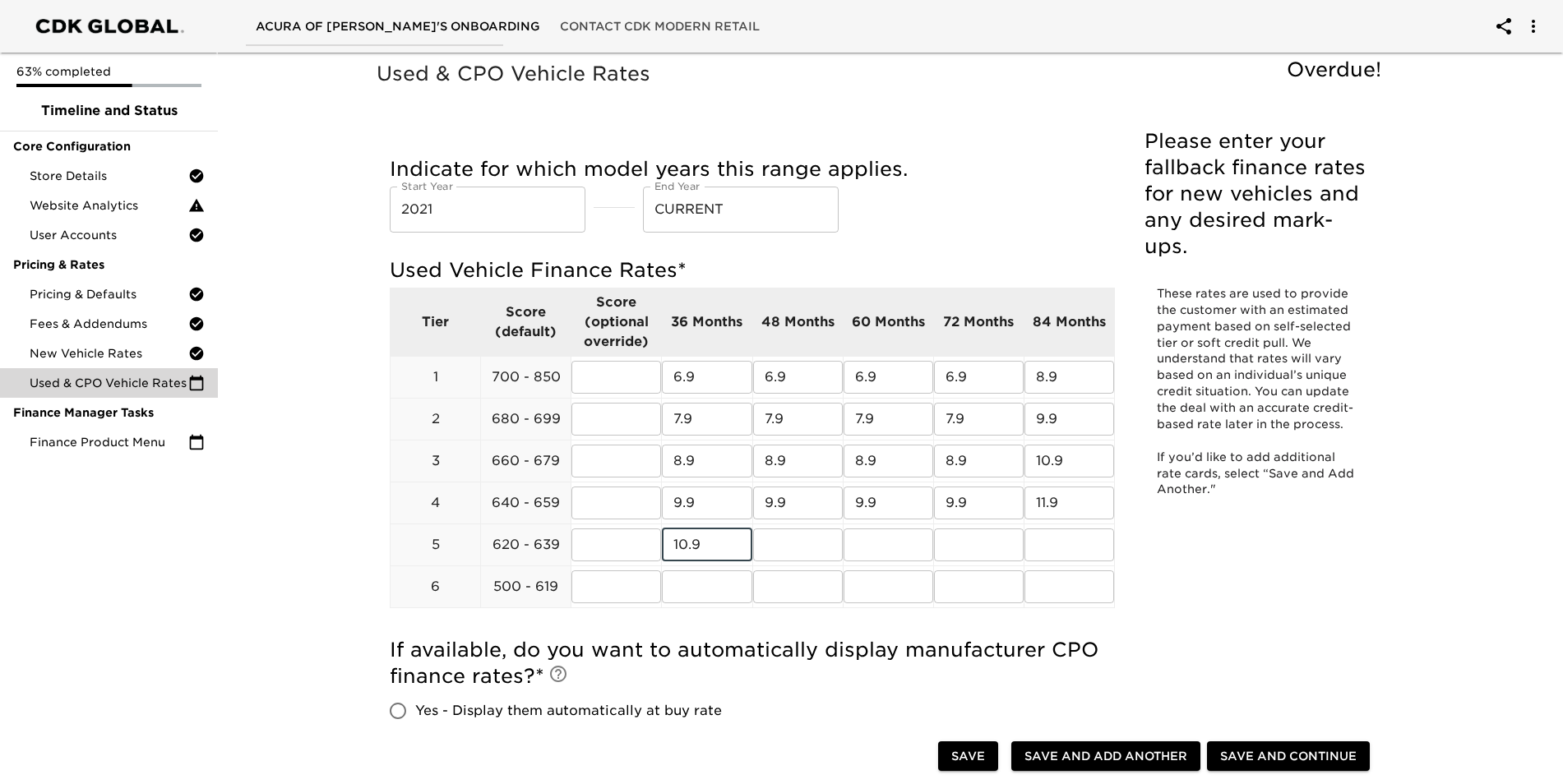
type input "10.9"
type input "12.9"
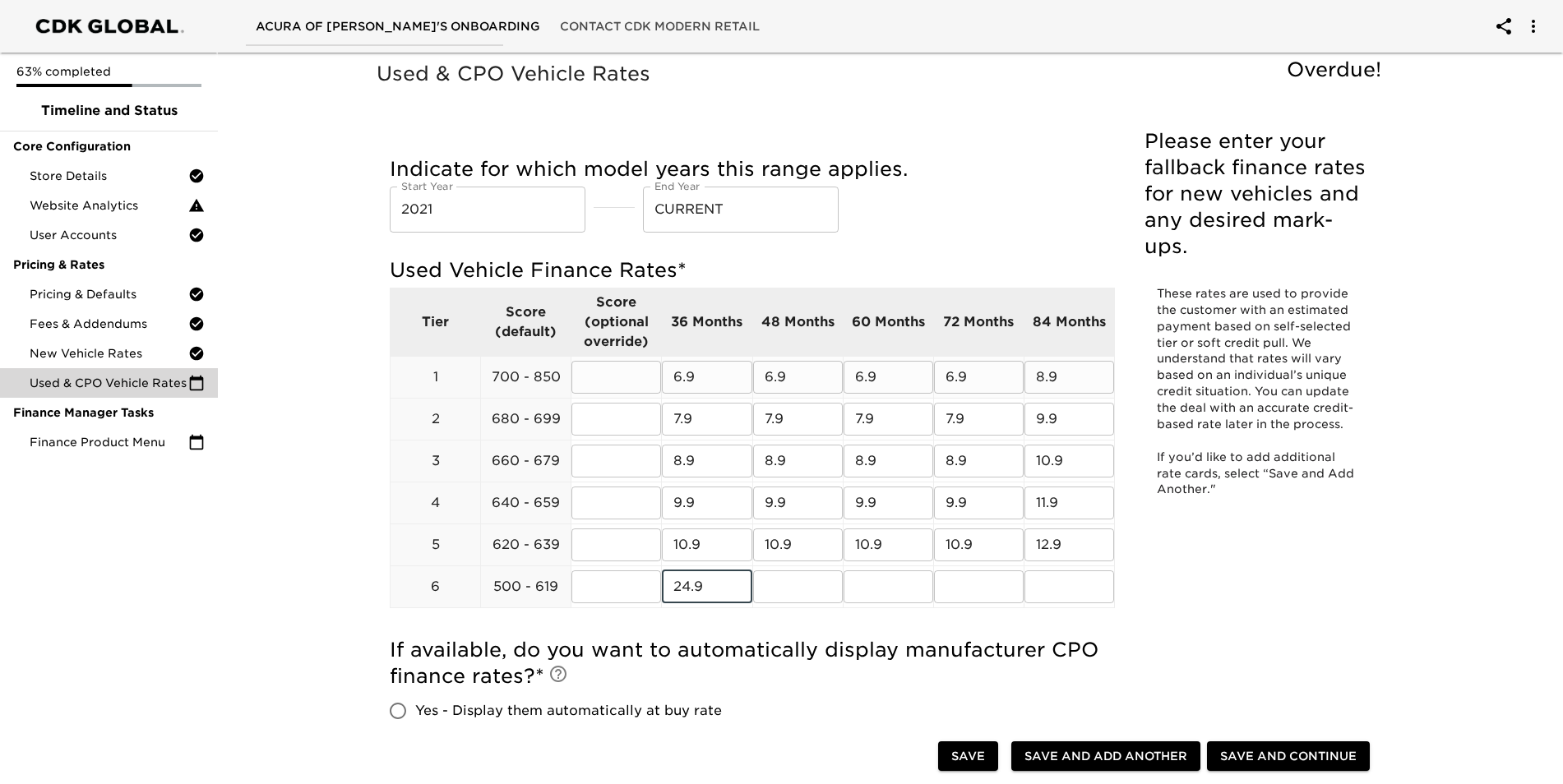
type input "24.9"
type input "27.9"
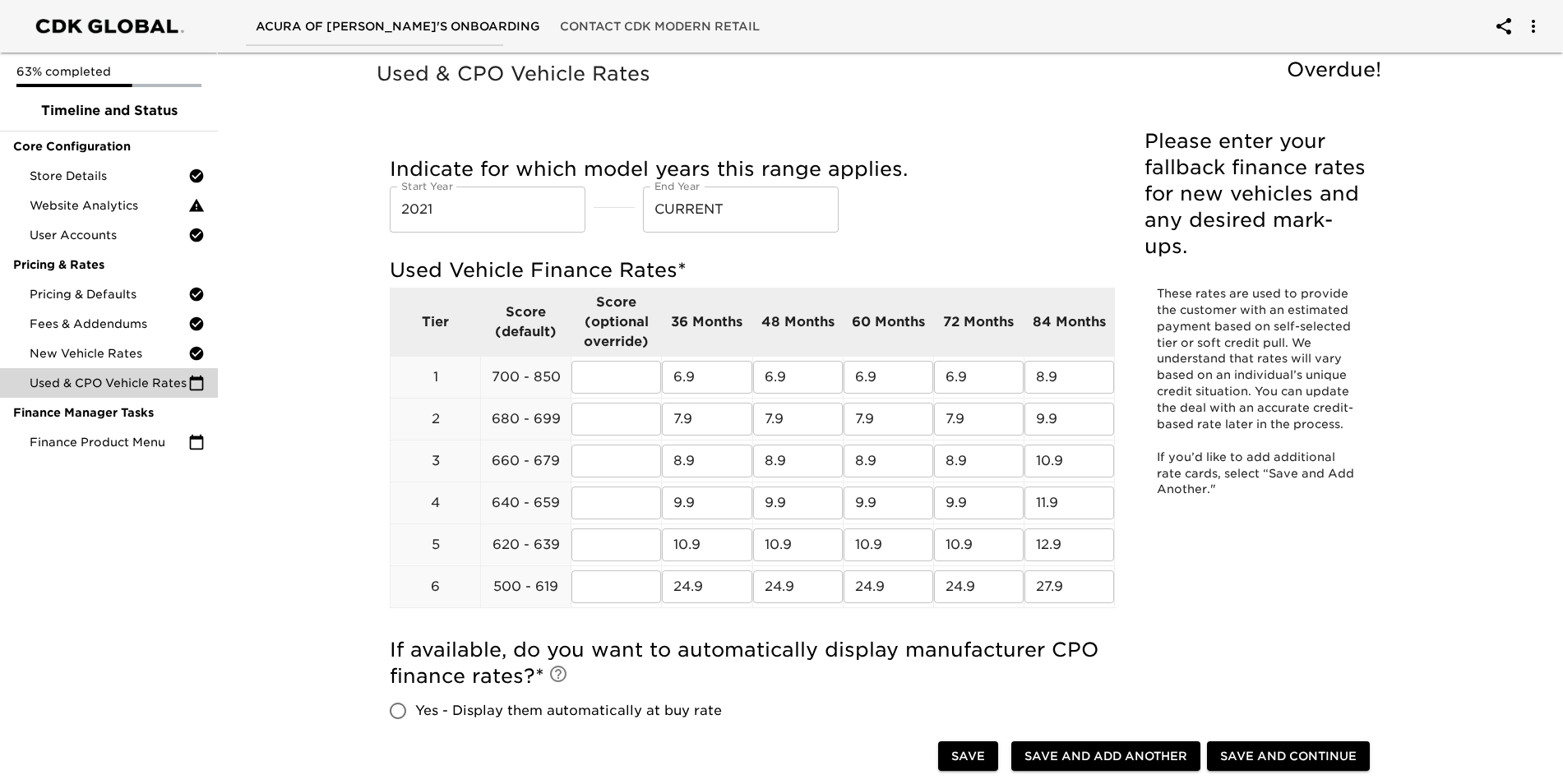
click at [215, 589] on div "63% completed Timeline and Status Core Configuration Store Details Website Anal…" at bounding box center [109, 392] width 218 height 784
click at [394, 714] on input "Yes - Display them automatically at buy rate" at bounding box center [398, 711] width 35 height 35
radio input "true"
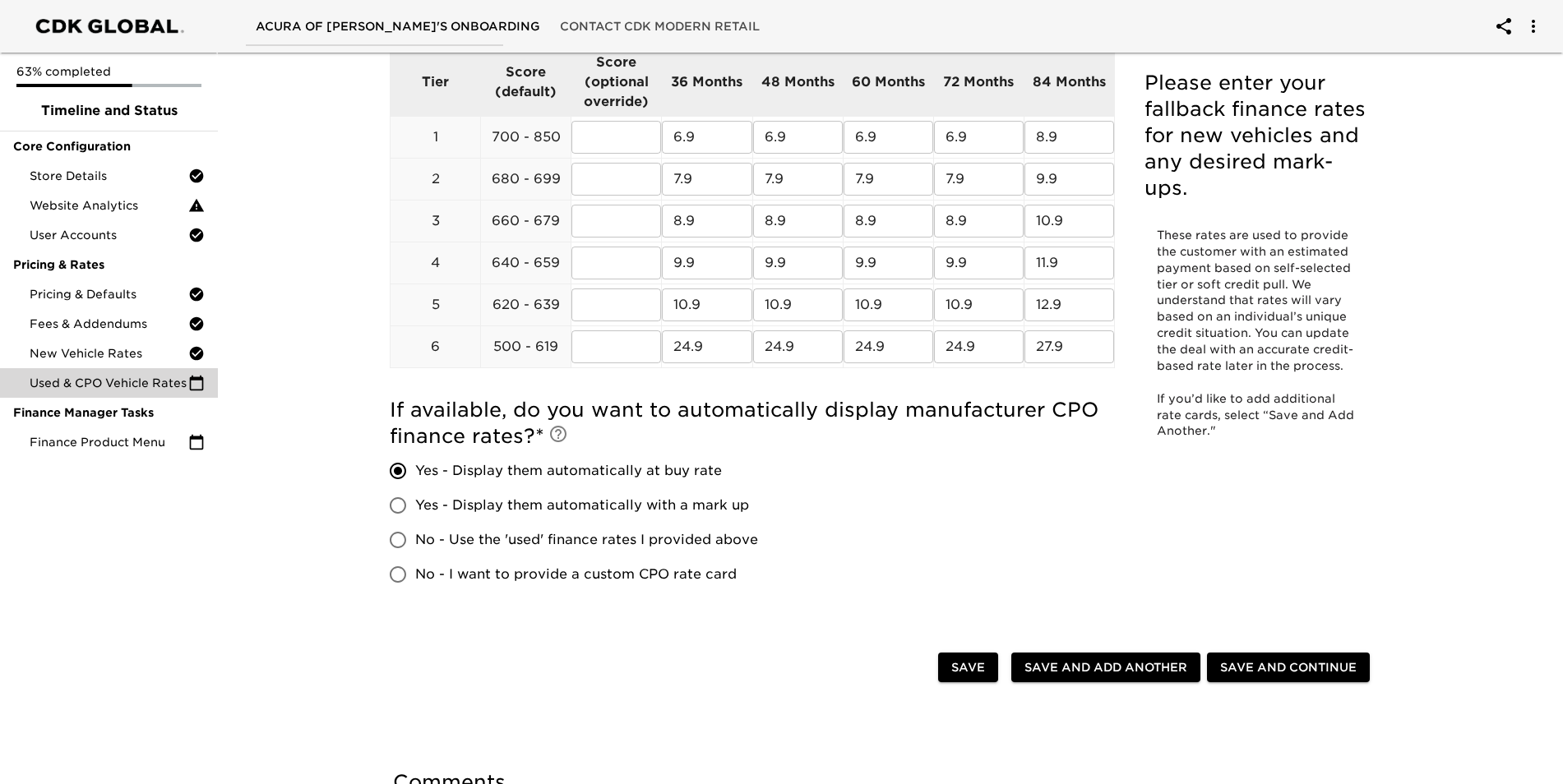
scroll to position [247, 0]
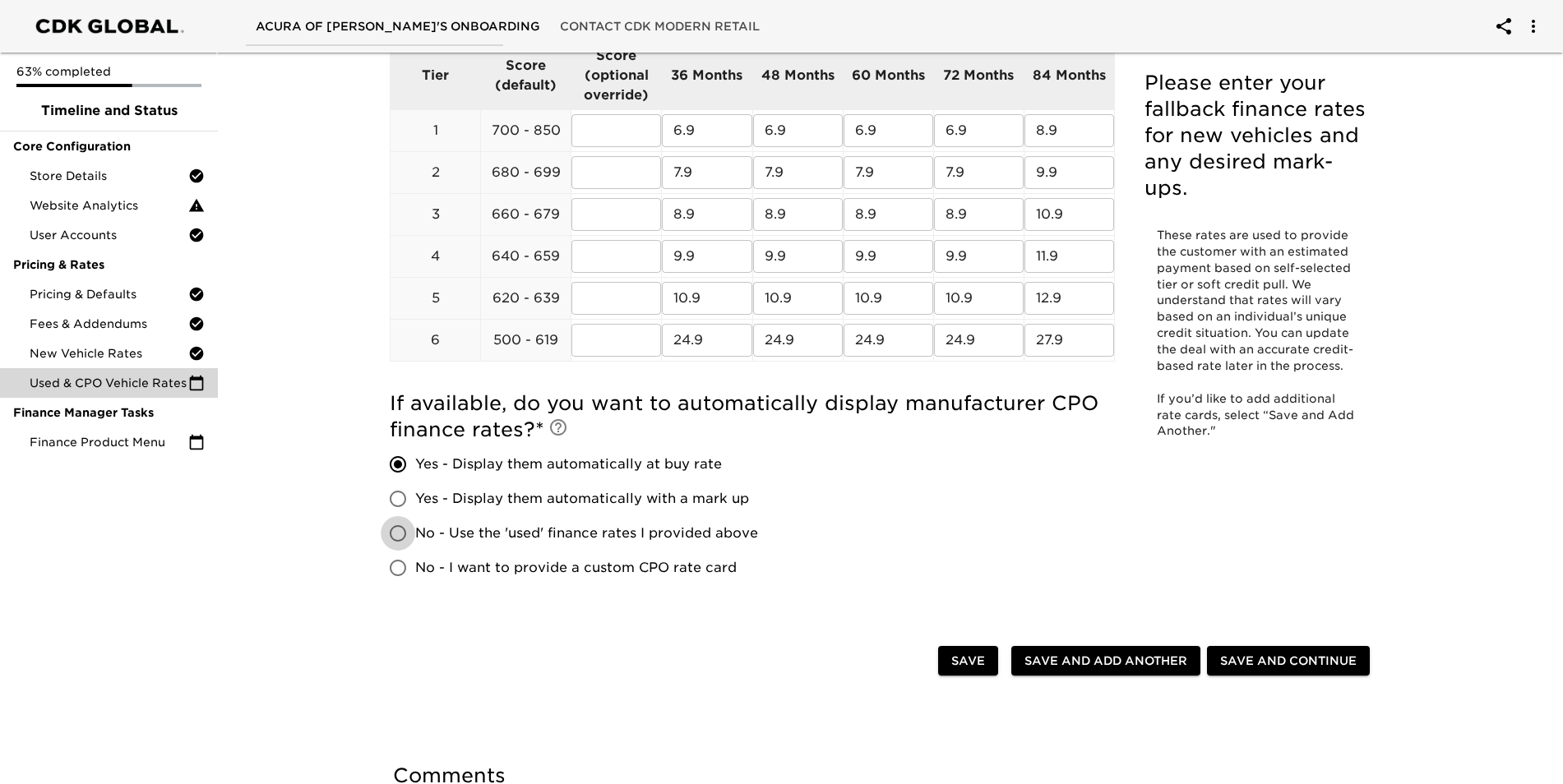
click at [406, 534] on input "No - Use the 'used' finance rates I provided above" at bounding box center [398, 534] width 35 height 35
radio input "true"
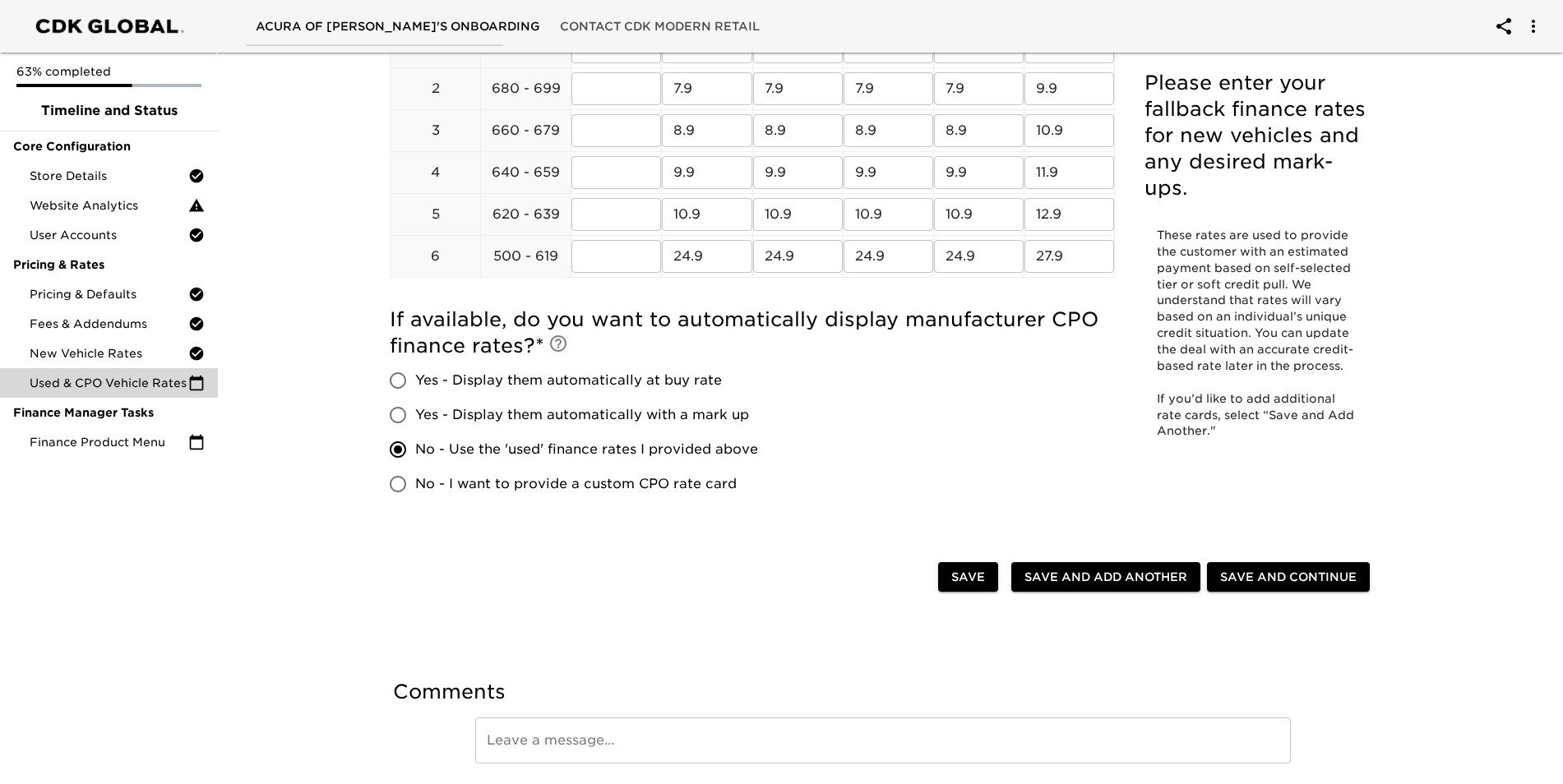
scroll to position [387, 0]
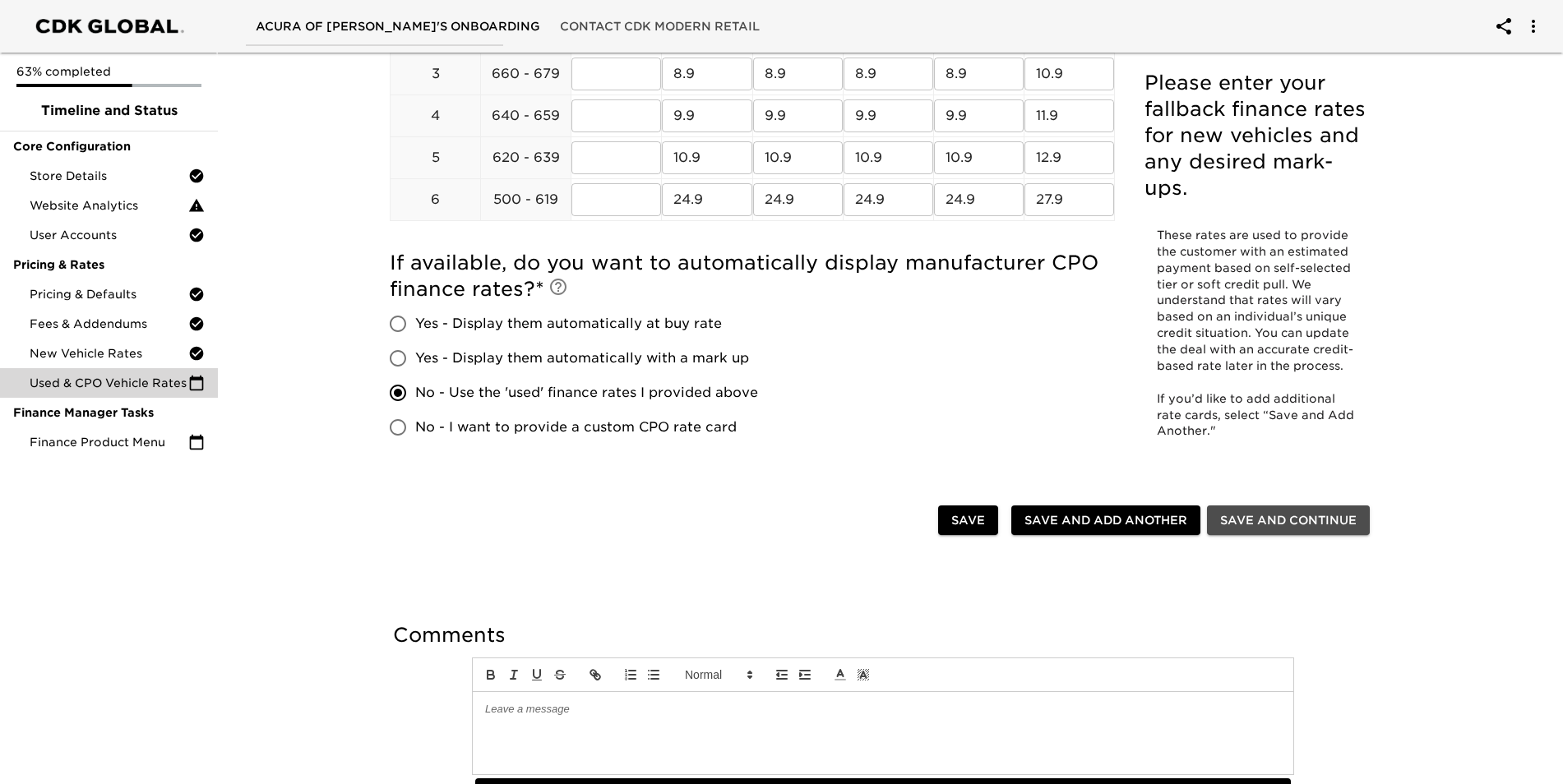
click at [1307, 516] on span "Save and Continue" at bounding box center [1288, 521] width 136 height 21
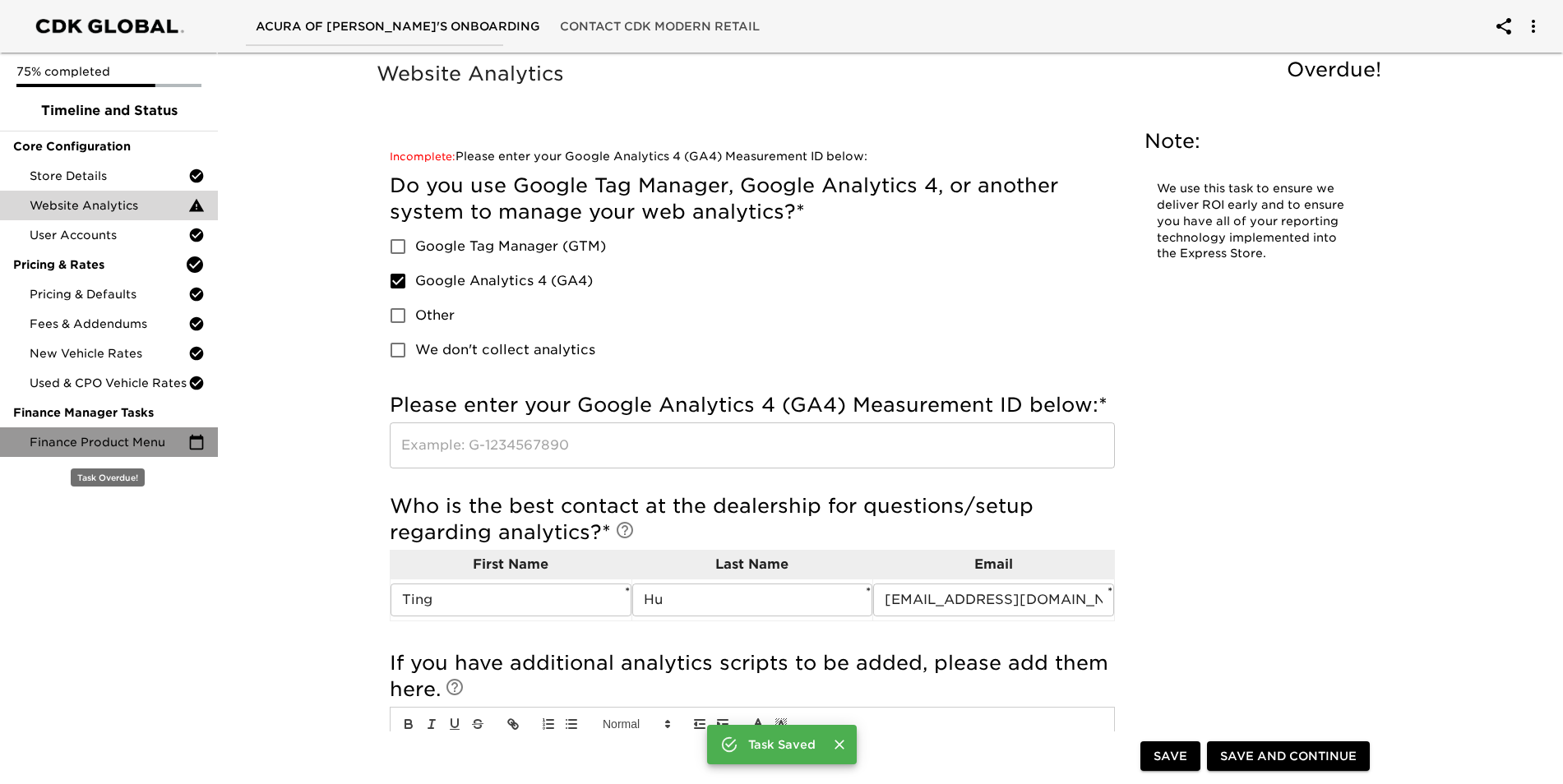
click at [85, 448] on span "Finance Product Menu" at bounding box center [109, 442] width 159 height 16
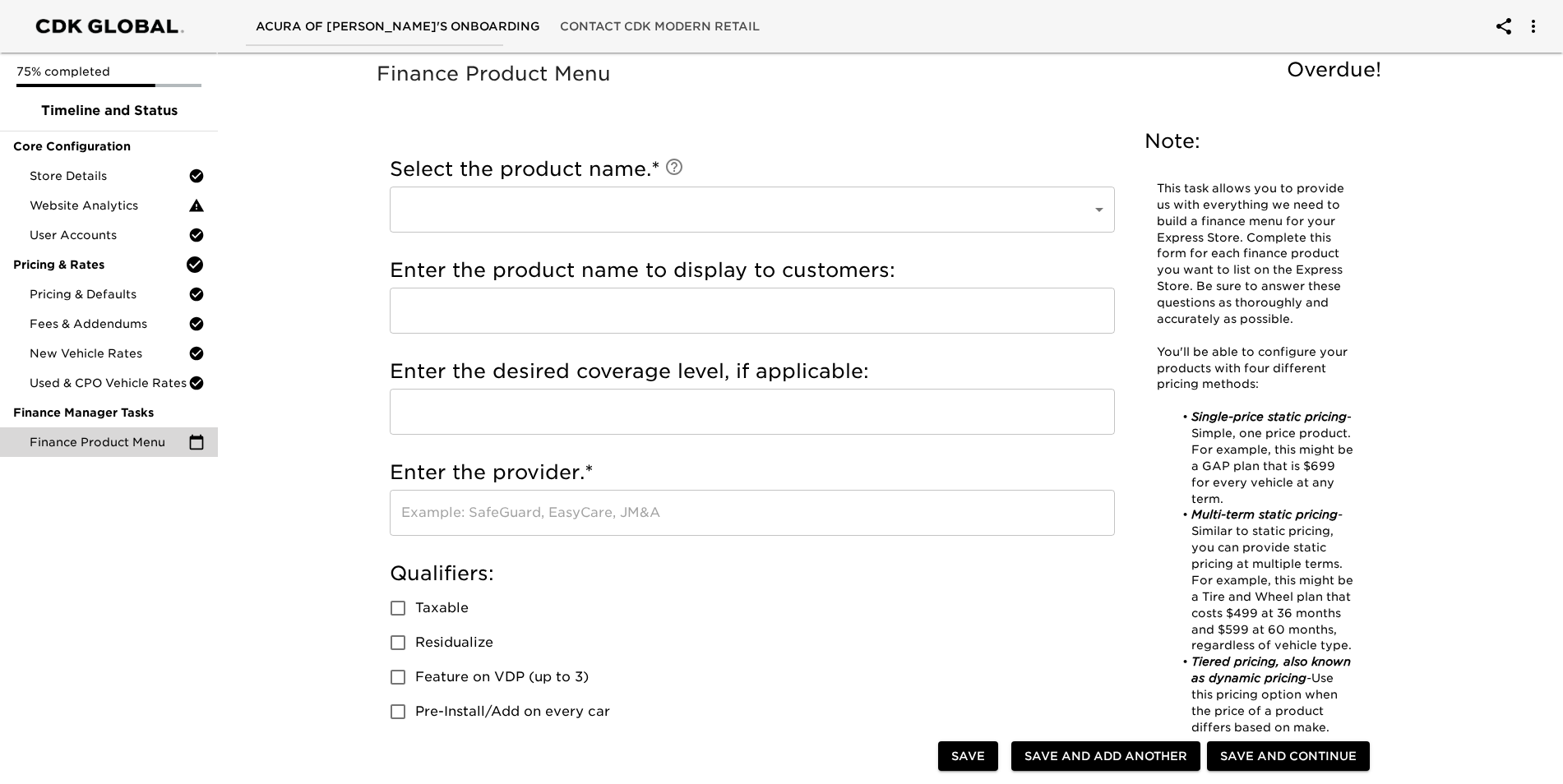
click at [595, 216] on body "Acura of Fremont's Onboarding Contact CDK Modern Retail 75% completed Timeline …" at bounding box center [782, 793] width 1563 height 1585
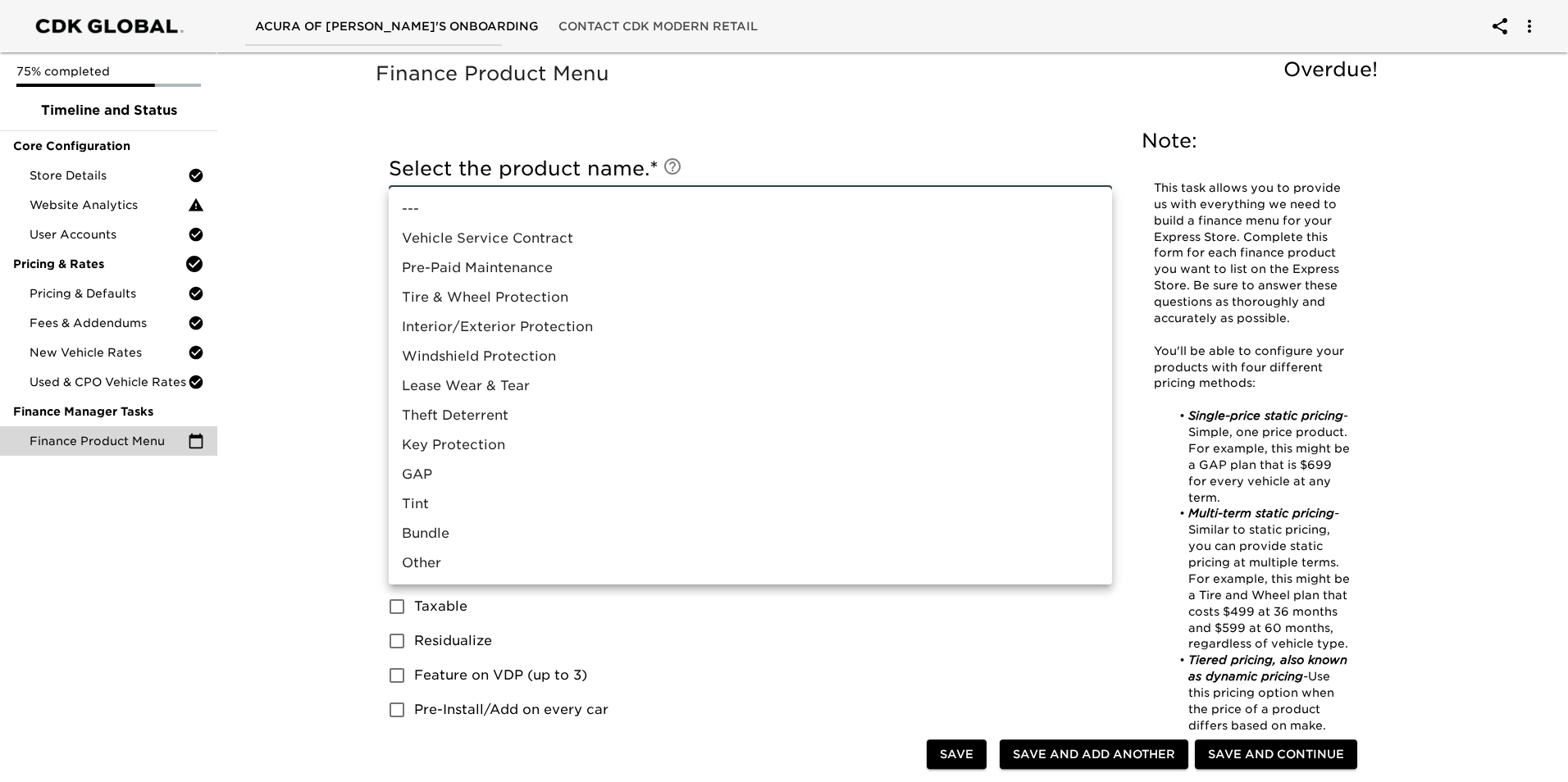
click at [594, 236] on li "Vehicle Service Contract" at bounding box center [750, 239] width 724 height 29
type input "Vehicle Service Contract"
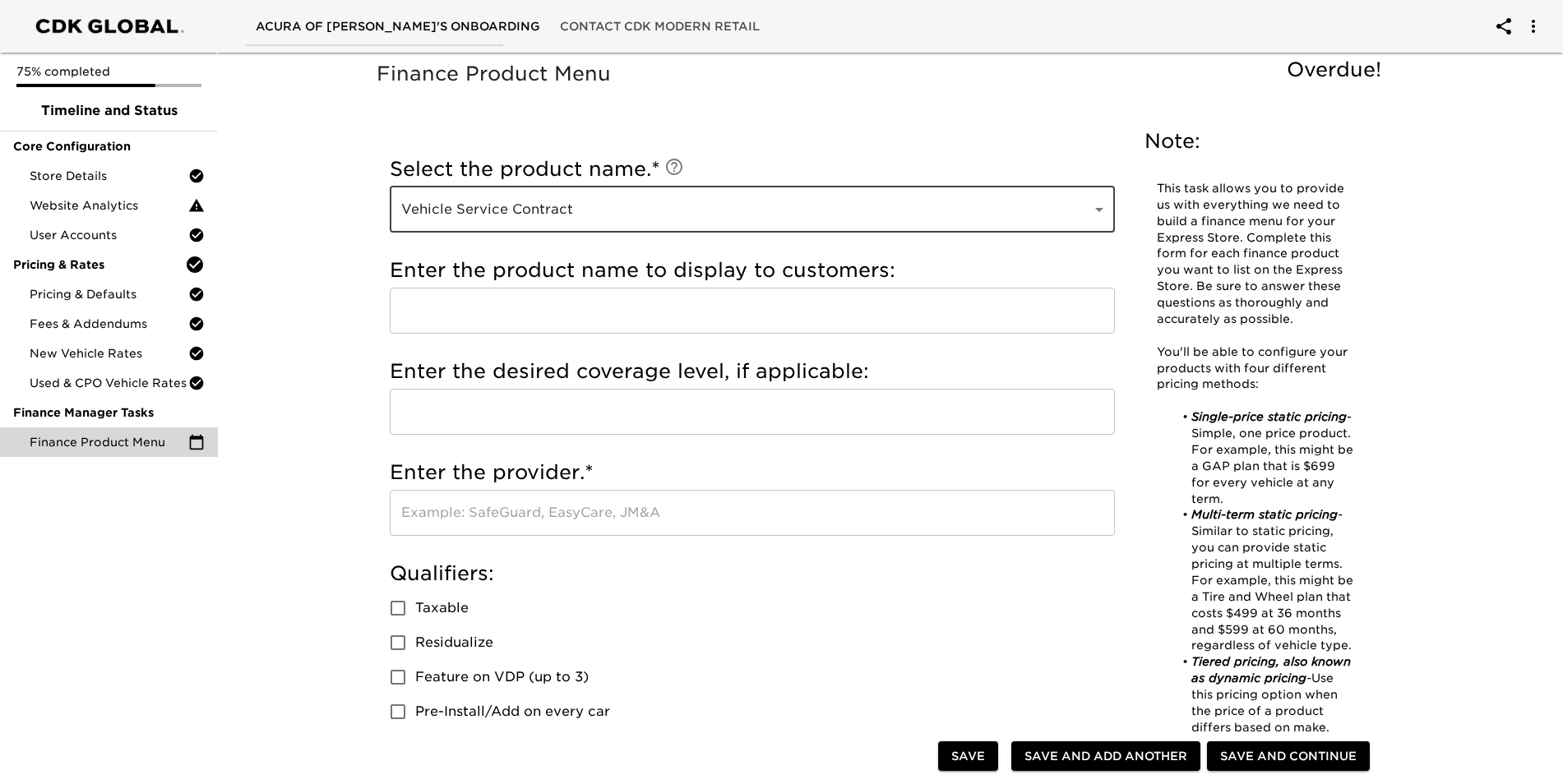
click at [852, 319] on input "text" at bounding box center [752, 310] width 725 height 46
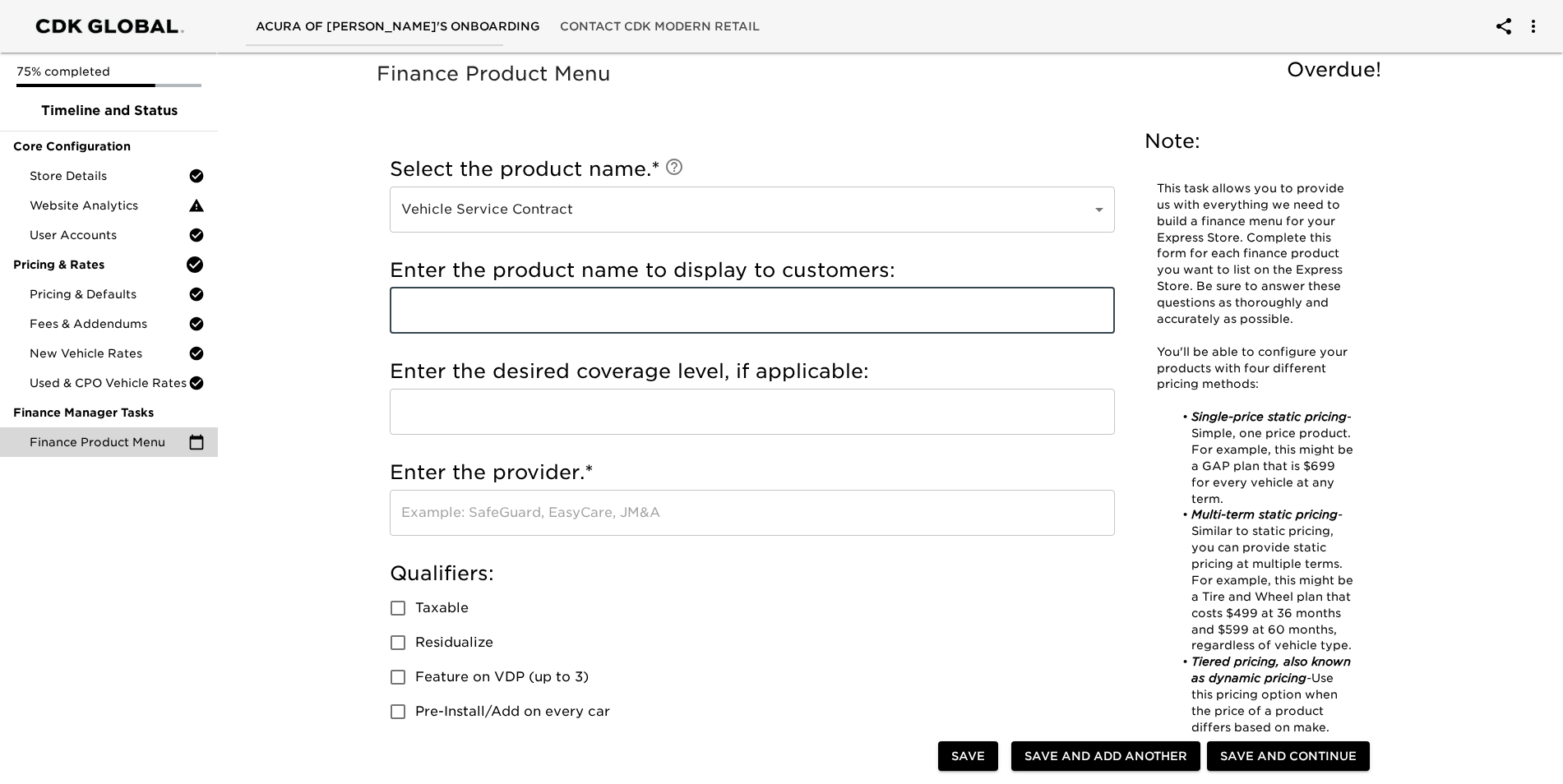
type input "p"
click at [432, 313] on input "PROFOLIO" at bounding box center [752, 310] width 725 height 46
type input "PORTFOLIO"
click at [540, 410] on input "text" at bounding box center [752, 411] width 725 height 46
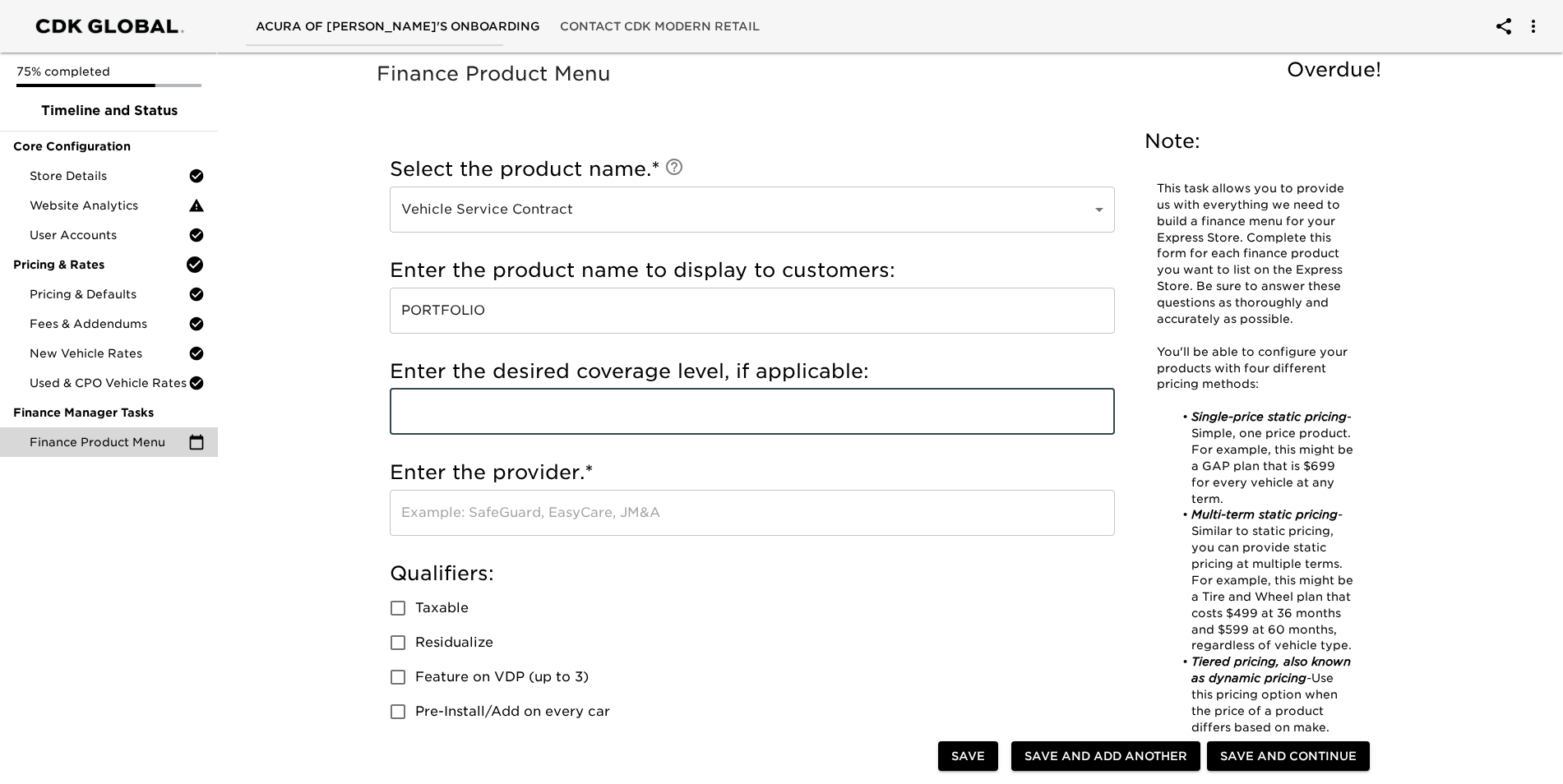
click at [545, 412] on input "text" at bounding box center [752, 411] width 725 height 46
type input "7 YR 84K MILES"
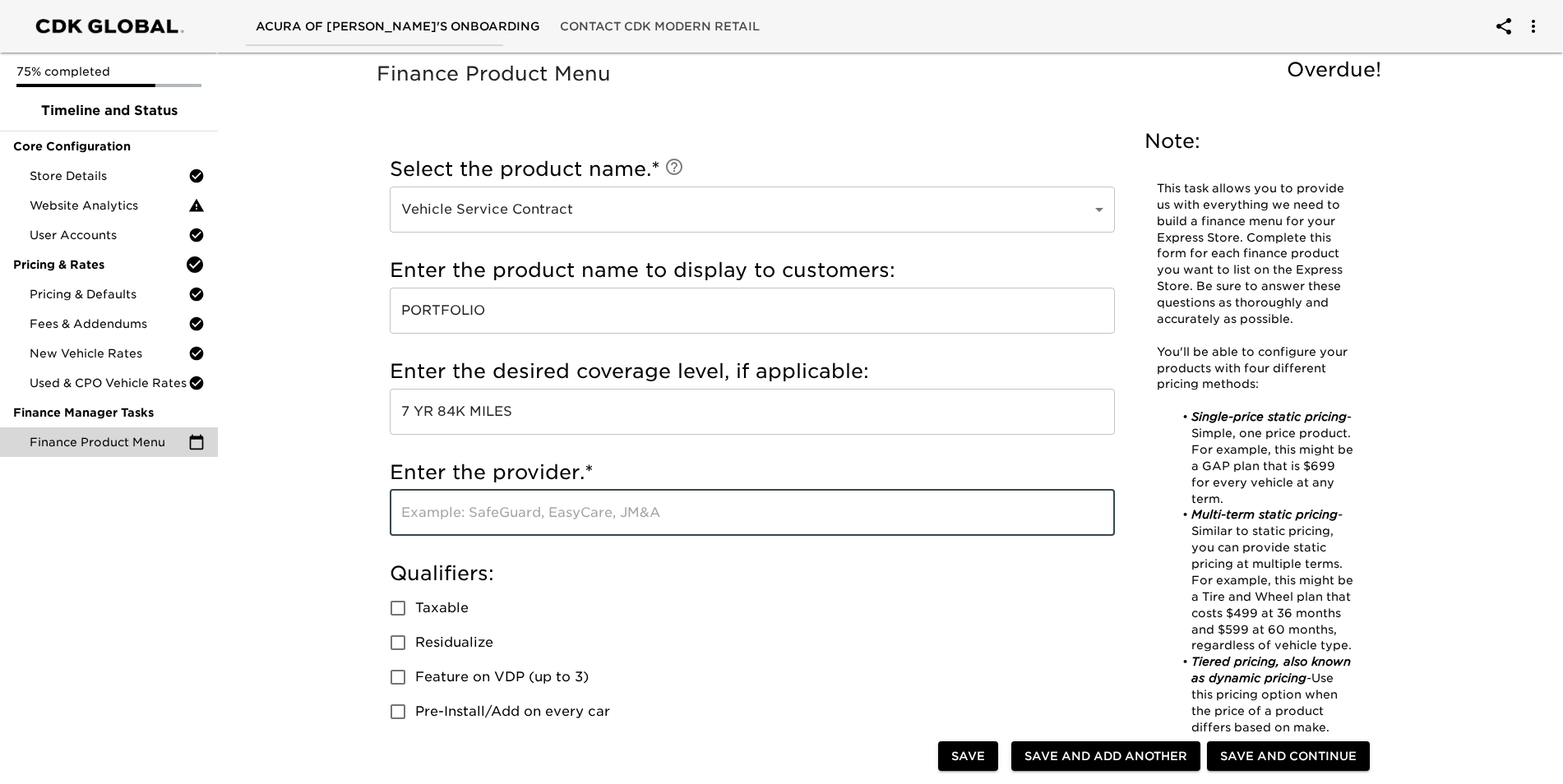
click at [440, 526] on input "text" at bounding box center [752, 512] width 725 height 46
type input "PORTFOLIO"
click at [453, 302] on input "PORTFOLIO" at bounding box center [752, 310] width 725 height 46
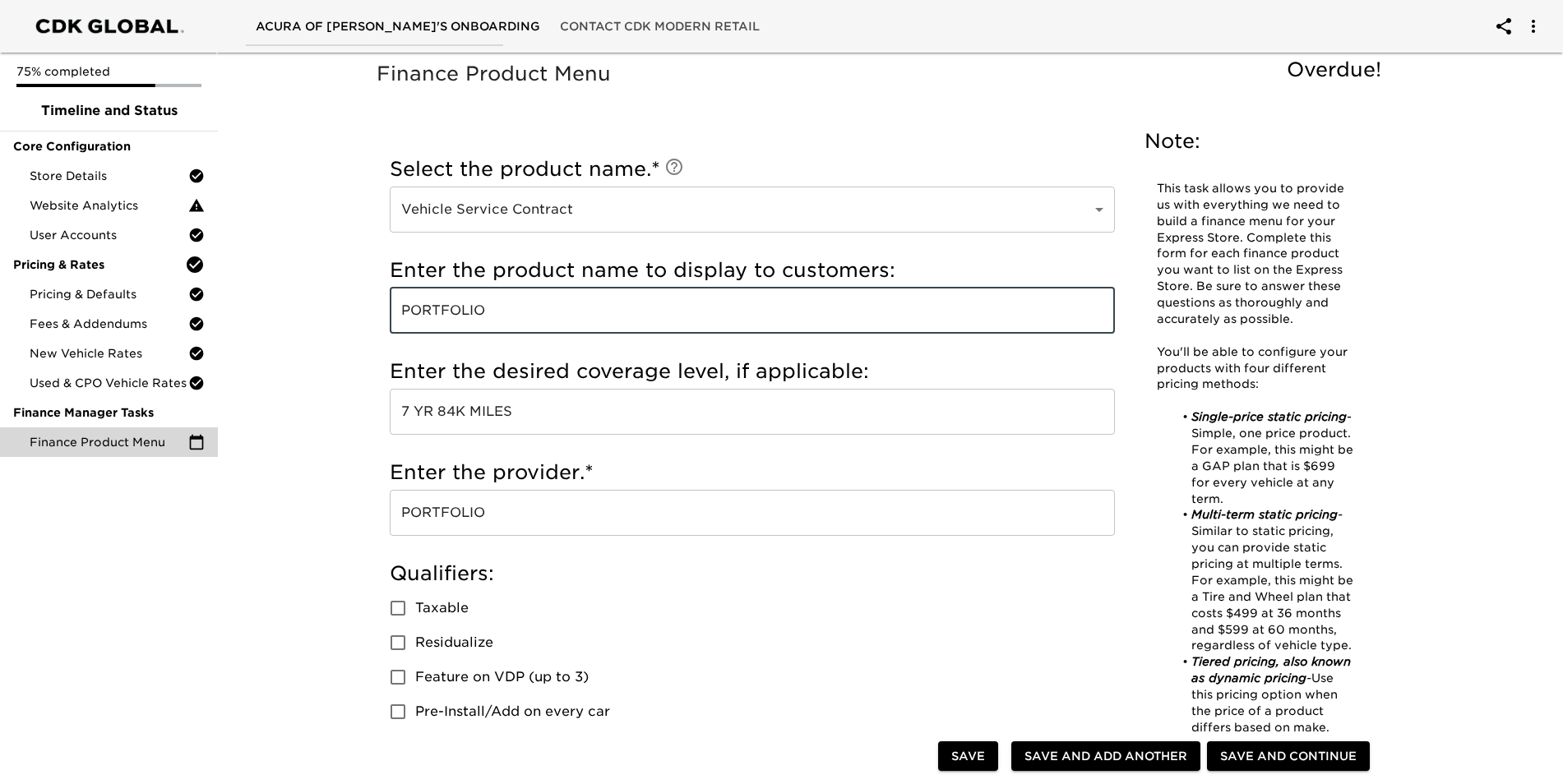
click at [453, 302] on input "PORTFOLIO" at bounding box center [752, 310] width 725 height 46
type input "VEHICLE SERVICE CONTRACT"
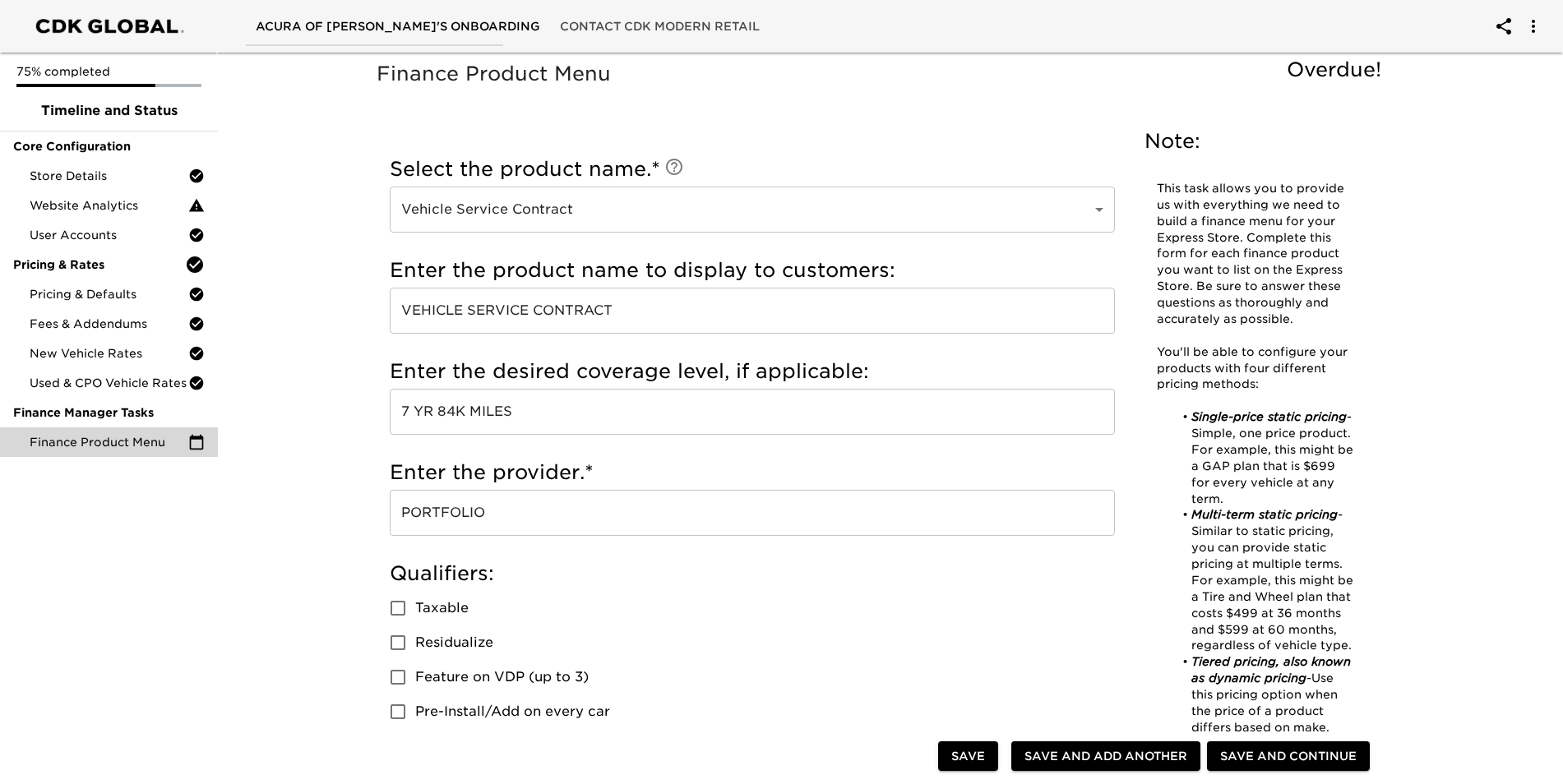
click at [668, 659] on div "Qualifiers: Taxable Residualize Feature on VDP (up to 3) Pre-Install/Add on eve…" at bounding box center [752, 644] width 725 height 168
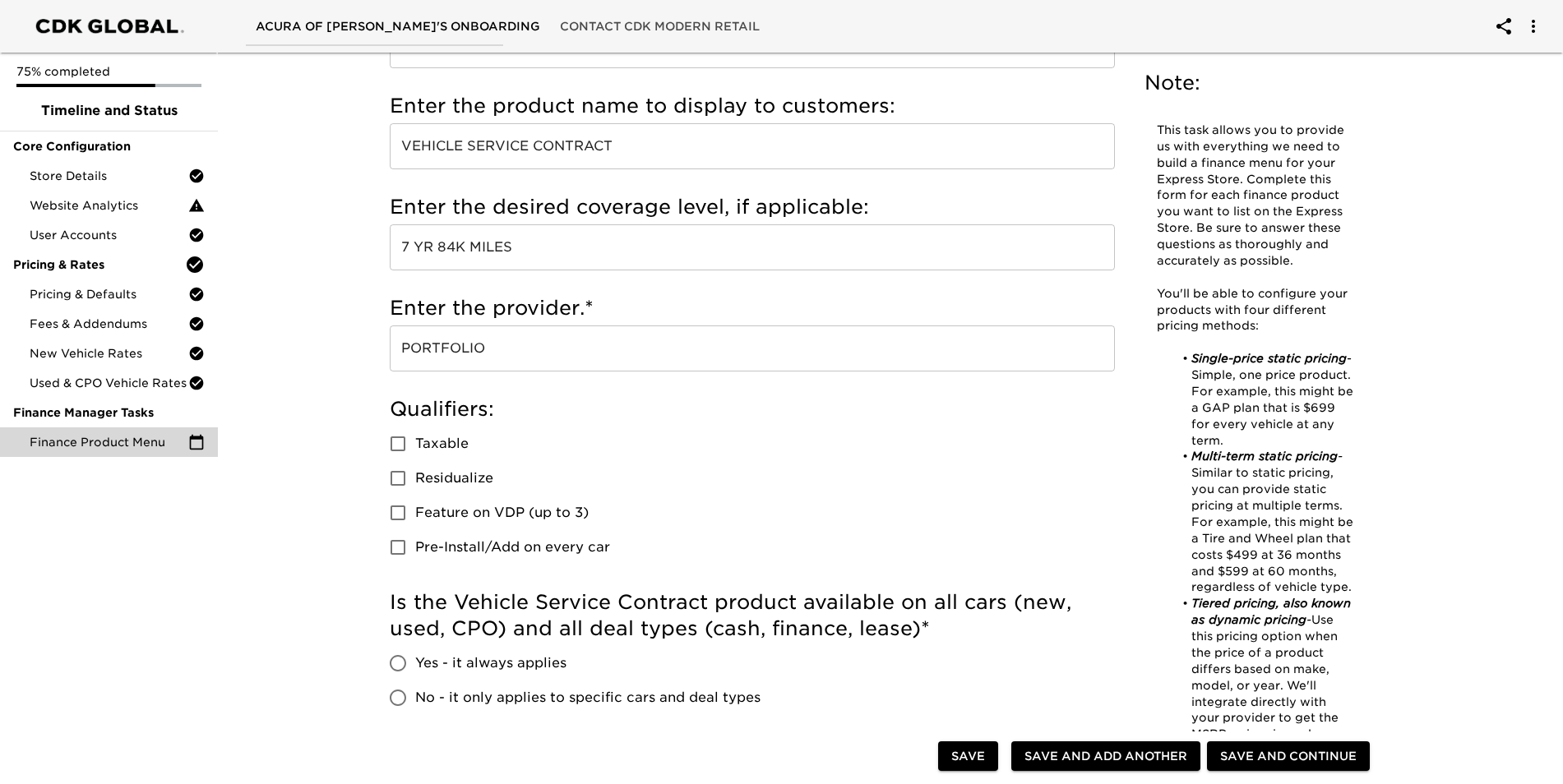
click at [598, 355] on input "PORTFOLIO" at bounding box center [752, 348] width 725 height 46
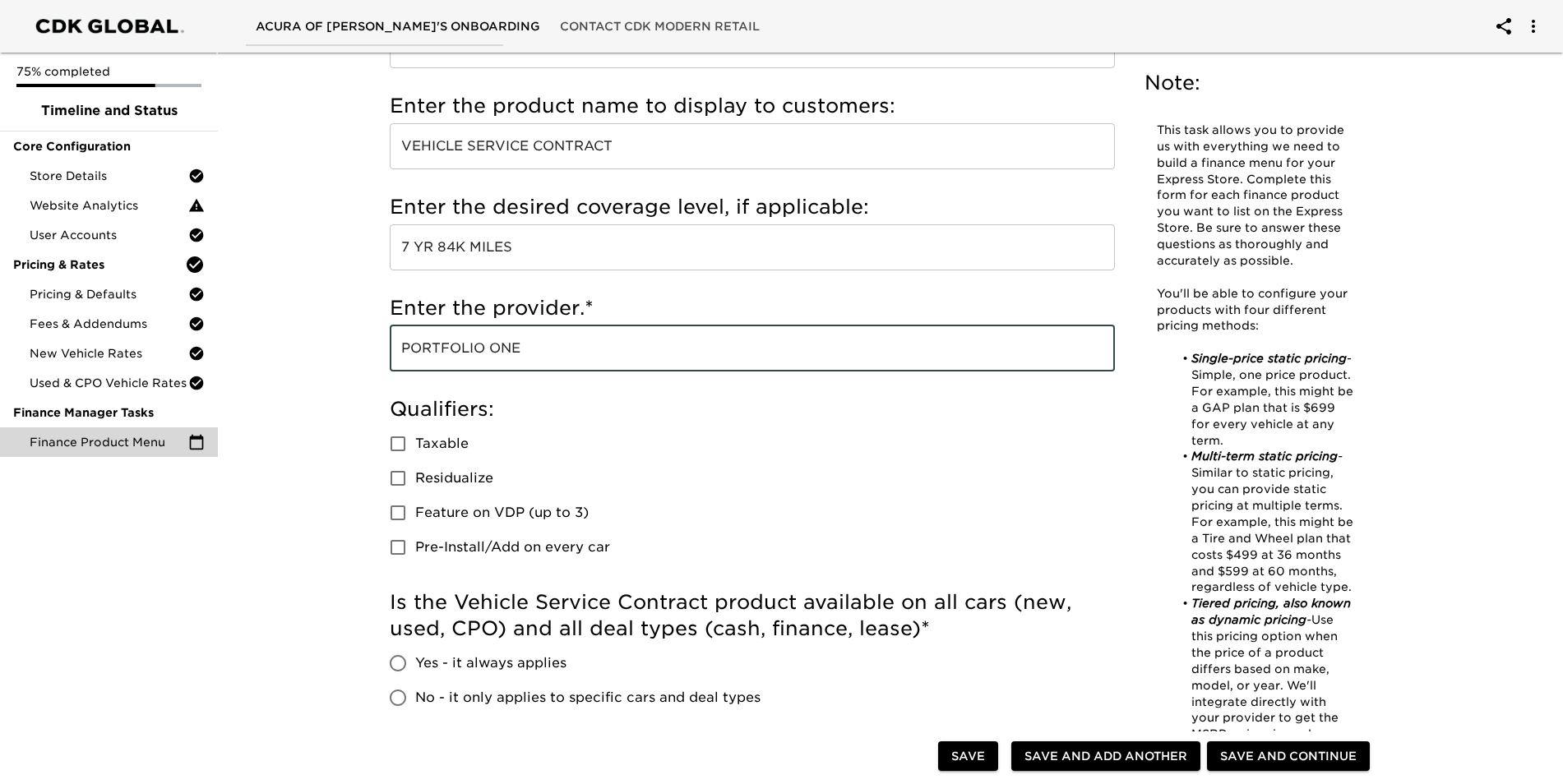
type input "PORTFOLIO ONE"
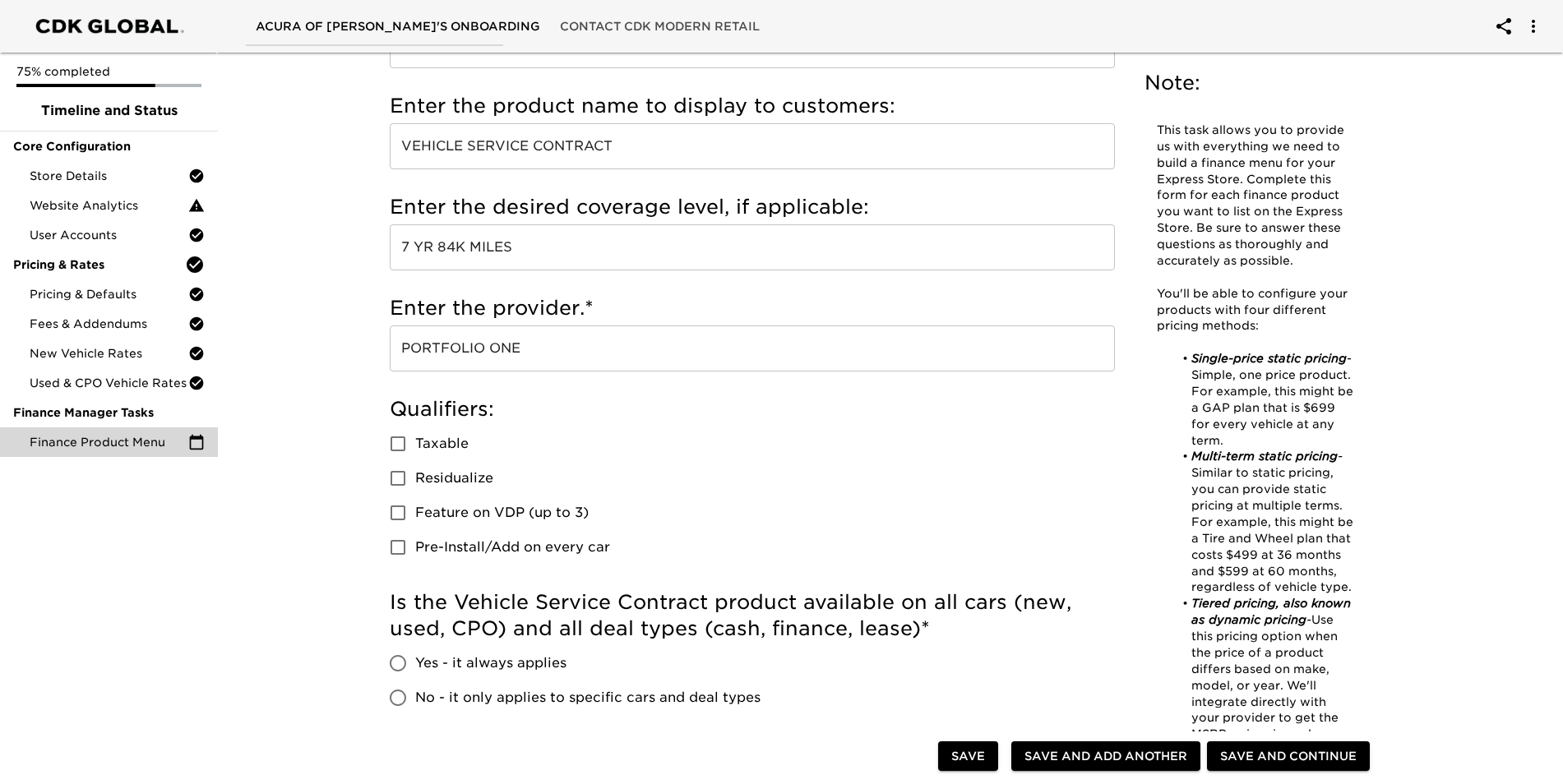
click at [605, 749] on div at bounding box center [667, 758] width 541 height 34
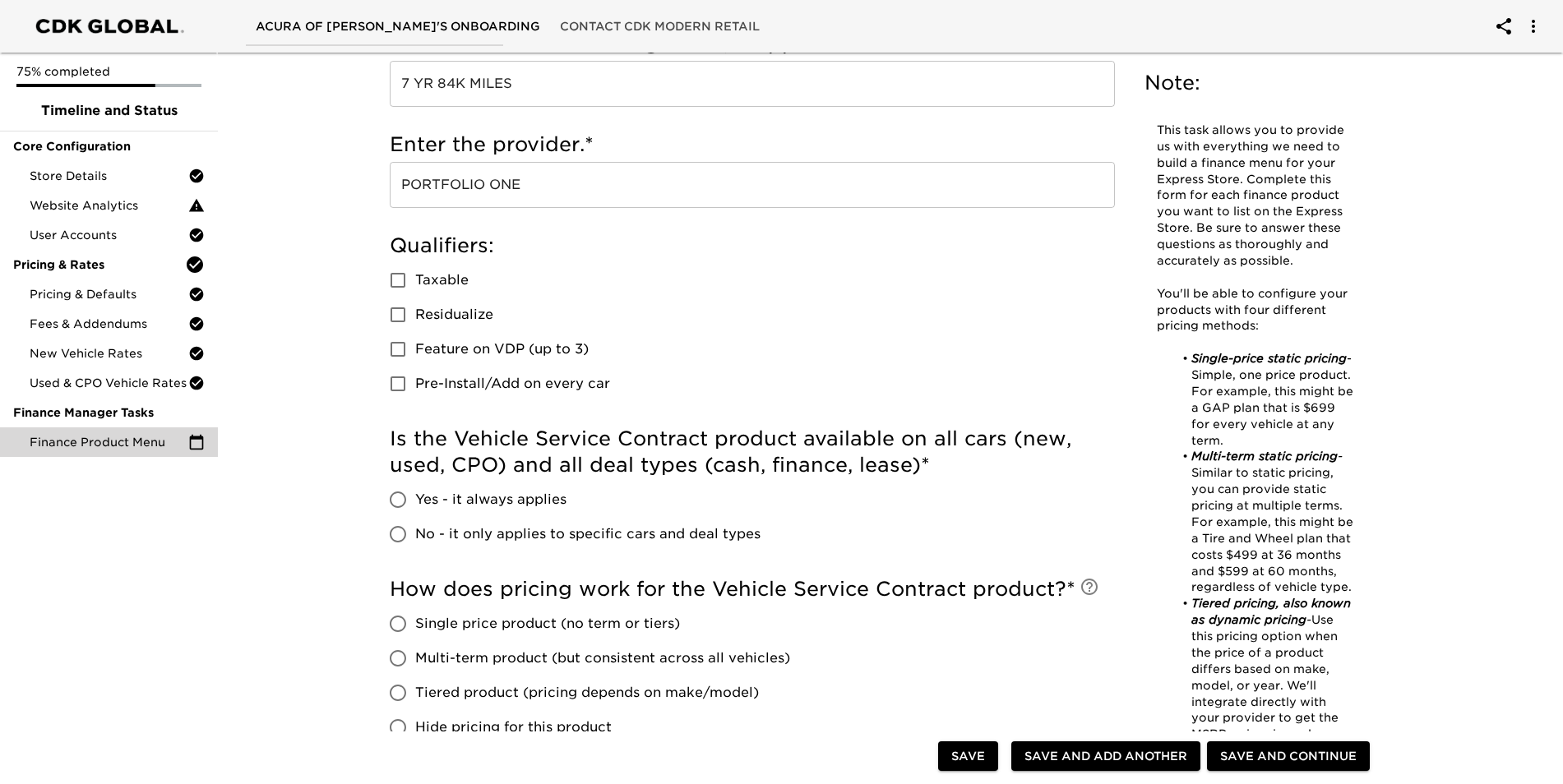
scroll to position [329, 0]
click at [403, 540] on input "No - it only applies to specific cars and deal types" at bounding box center [398, 534] width 35 height 35
radio input "true"
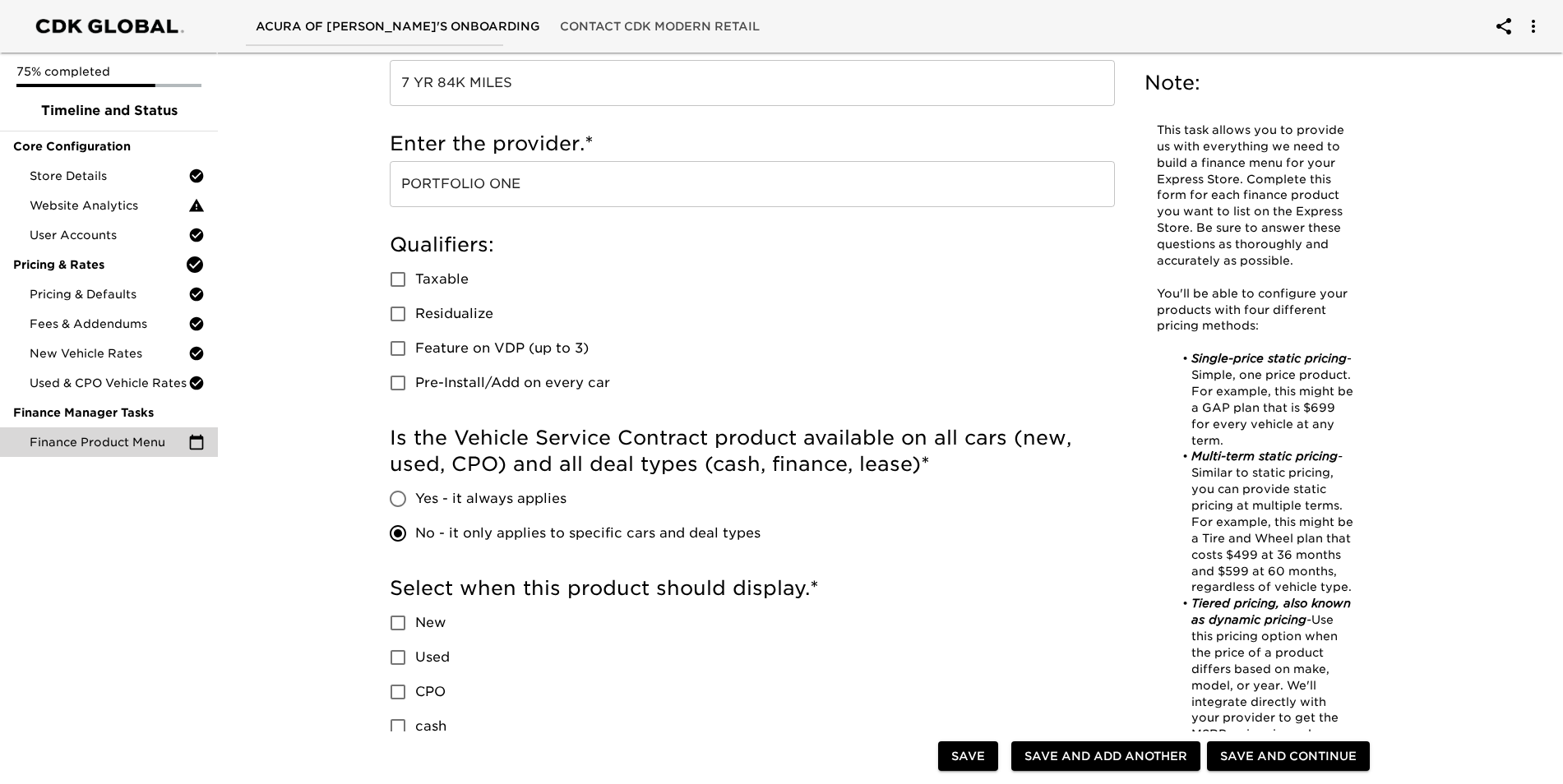
scroll to position [411, 0]
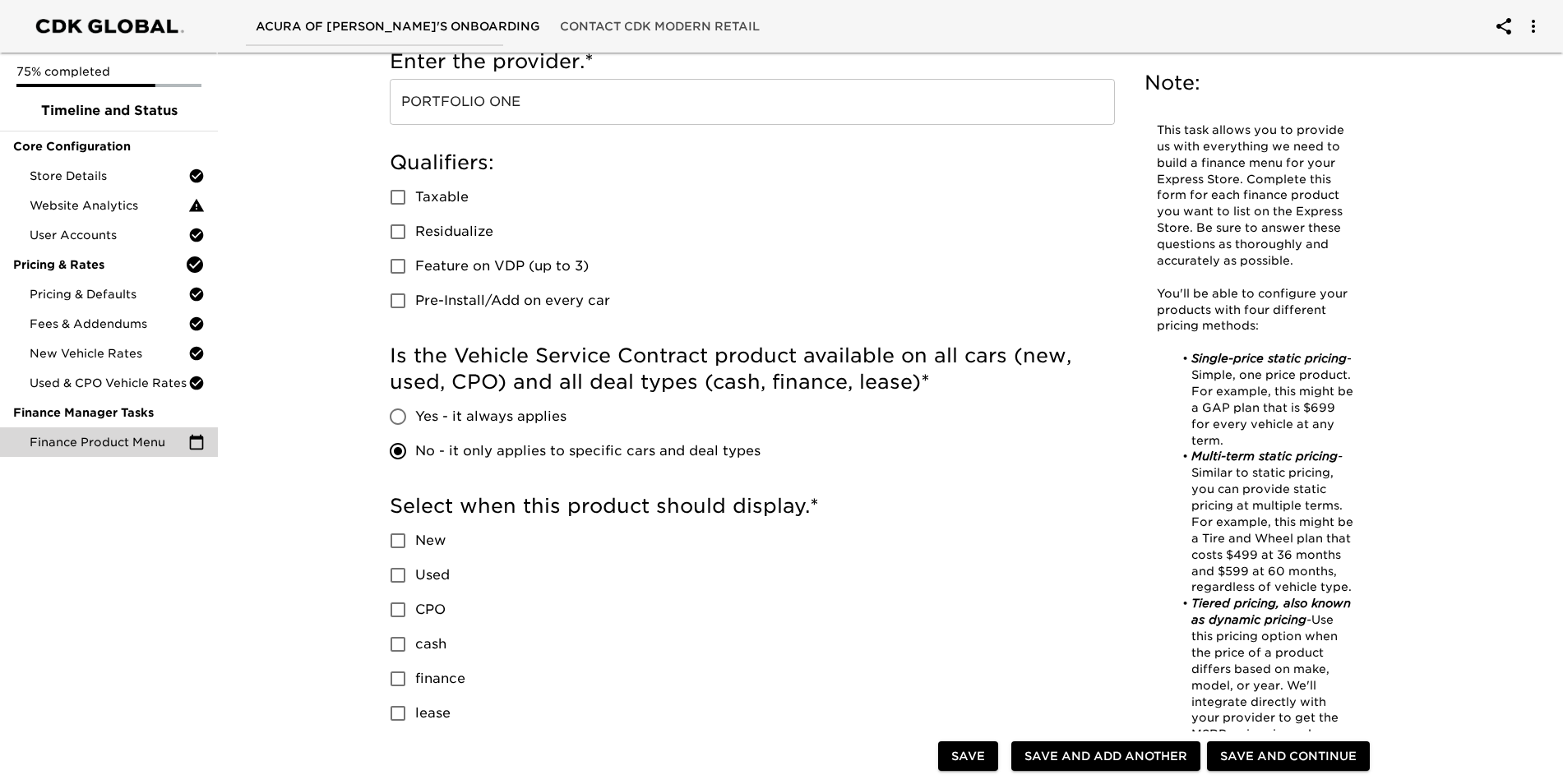
click at [400, 540] on input "New" at bounding box center [398, 541] width 35 height 35
checkbox input "true"
click at [402, 574] on input "Used" at bounding box center [398, 575] width 35 height 35
checkbox input "true"
click at [402, 609] on input "CPO" at bounding box center [398, 610] width 35 height 35
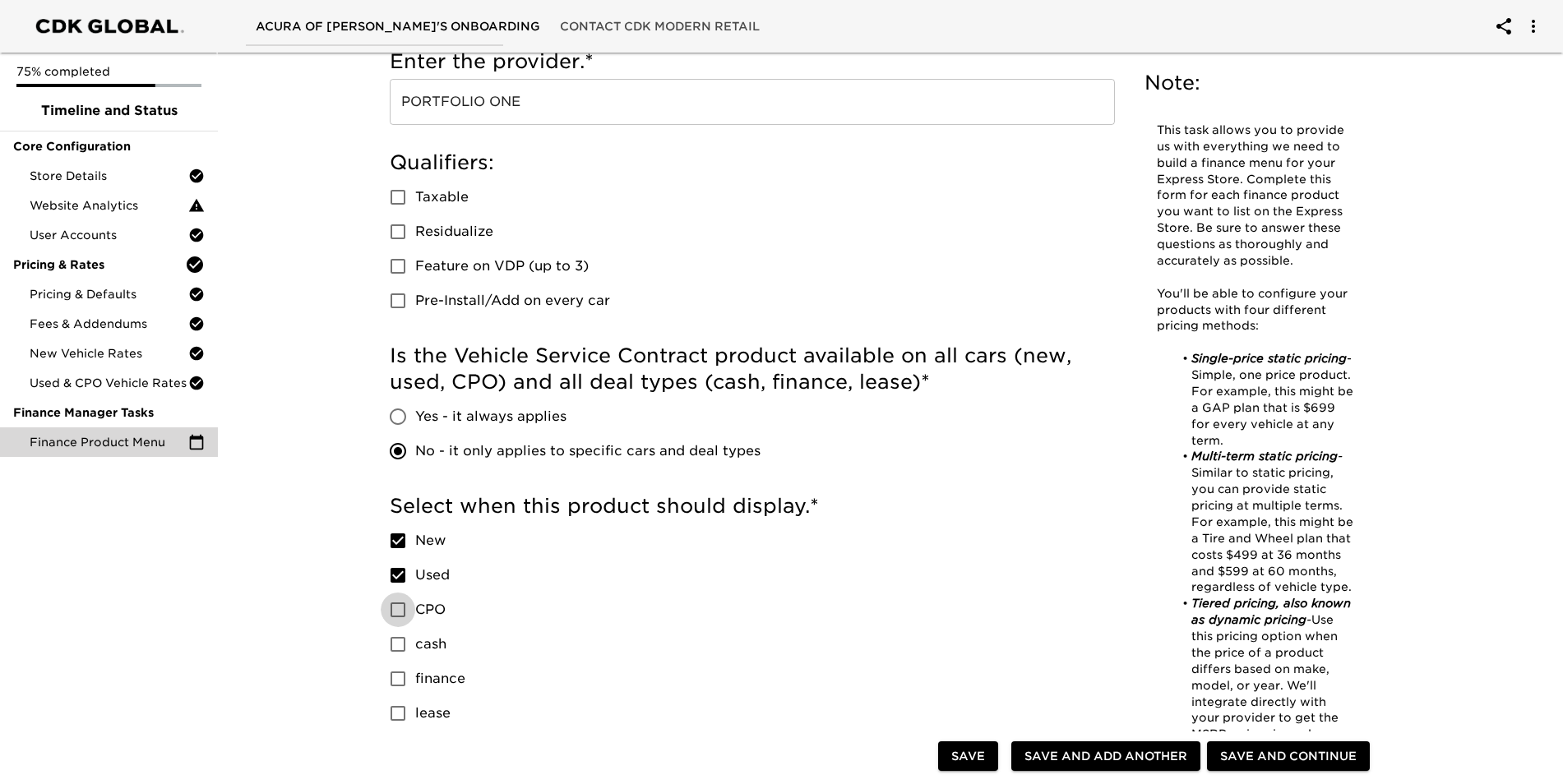
checkbox input "true"
drag, startPoint x: 395, startPoint y: 642, endPoint x: 396, endPoint y: 660, distance: 18.0
click at [396, 642] on input "cash" at bounding box center [398, 644] width 35 height 35
checkbox input "true"
click at [397, 679] on input "finance" at bounding box center [398, 679] width 35 height 35
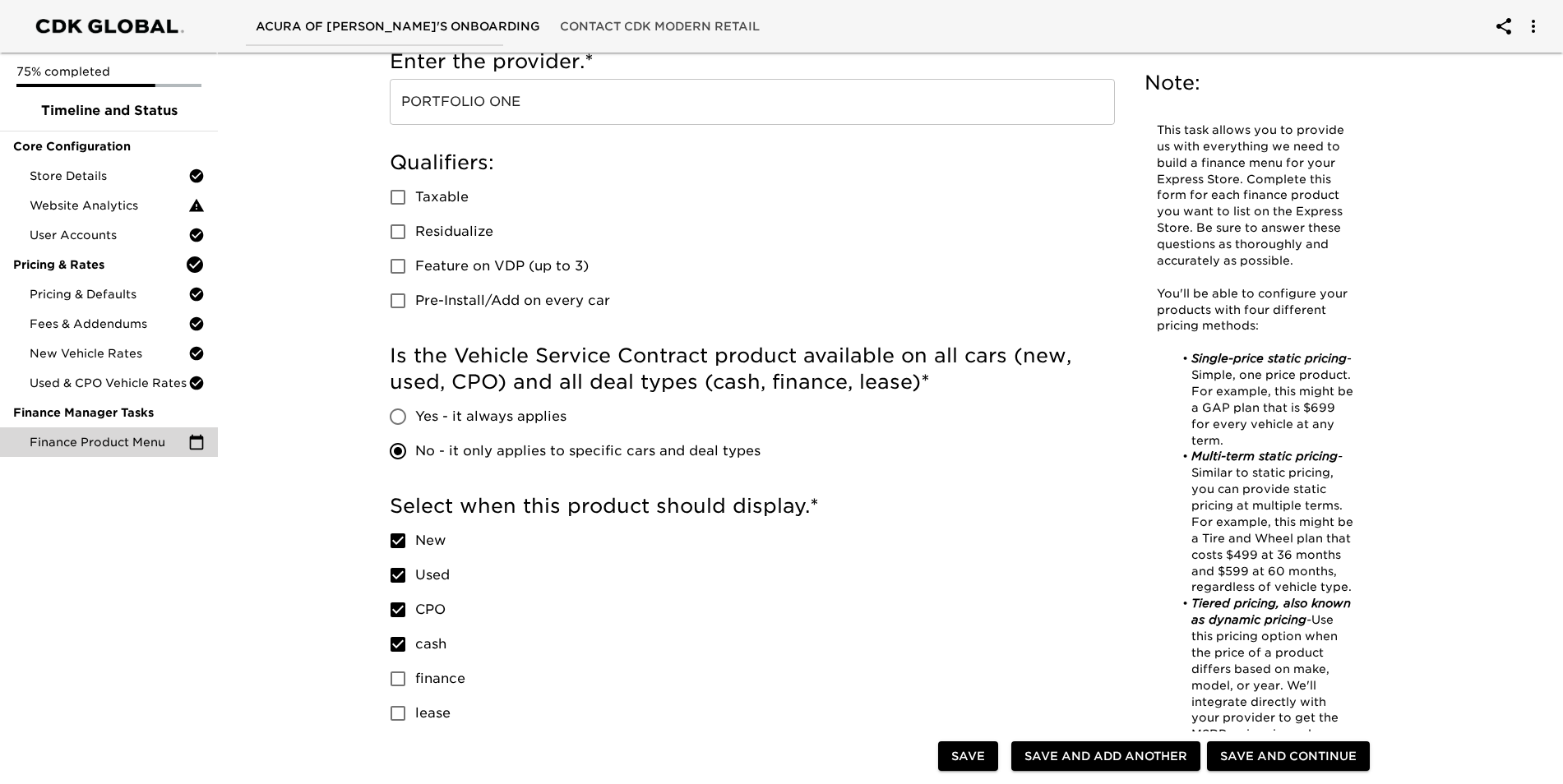
checkbox input "true"
click at [395, 423] on input "Yes - it always applies" at bounding box center [398, 417] width 35 height 35
radio input "true"
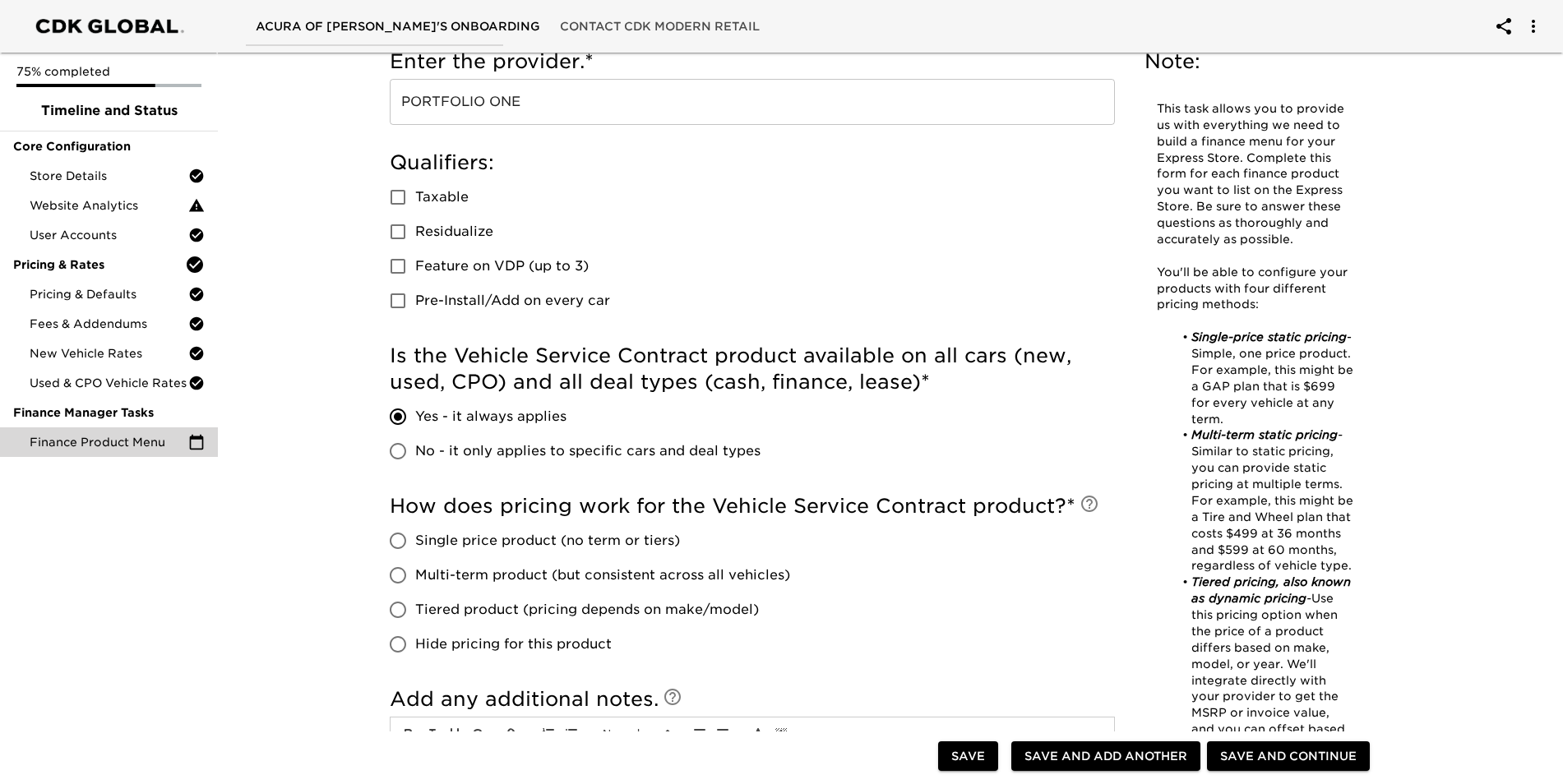
click at [491, 610] on span "Tiered product (pricing depends on make/model)" at bounding box center [587, 610] width 344 height 20
click at [415, 610] on input "Tiered product (pricing depends on make/model)" at bounding box center [398, 610] width 35 height 35
radio input "true"
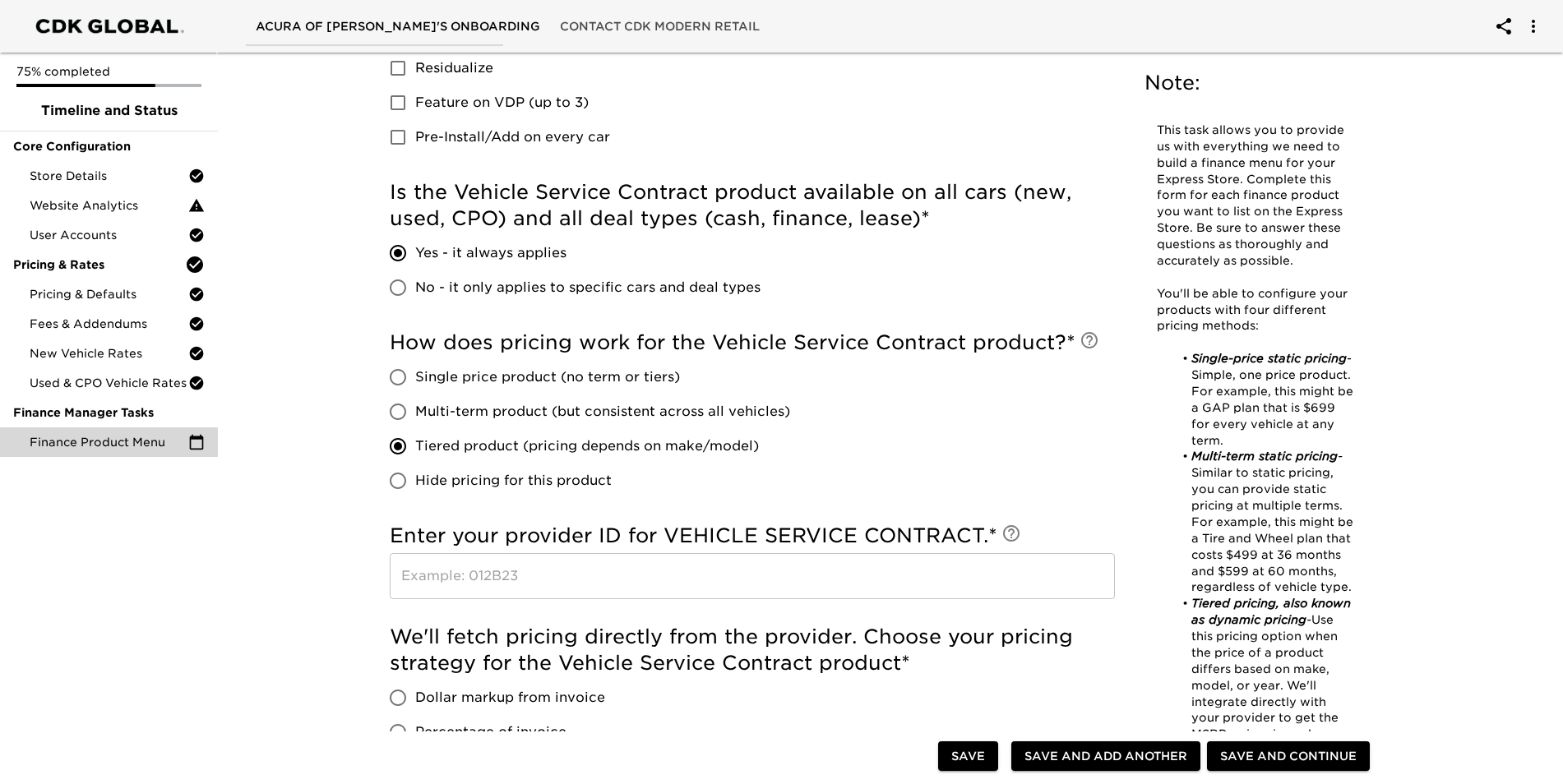
scroll to position [575, 0]
click at [1011, 532] on icon at bounding box center [1010, 532] width 16 height 16
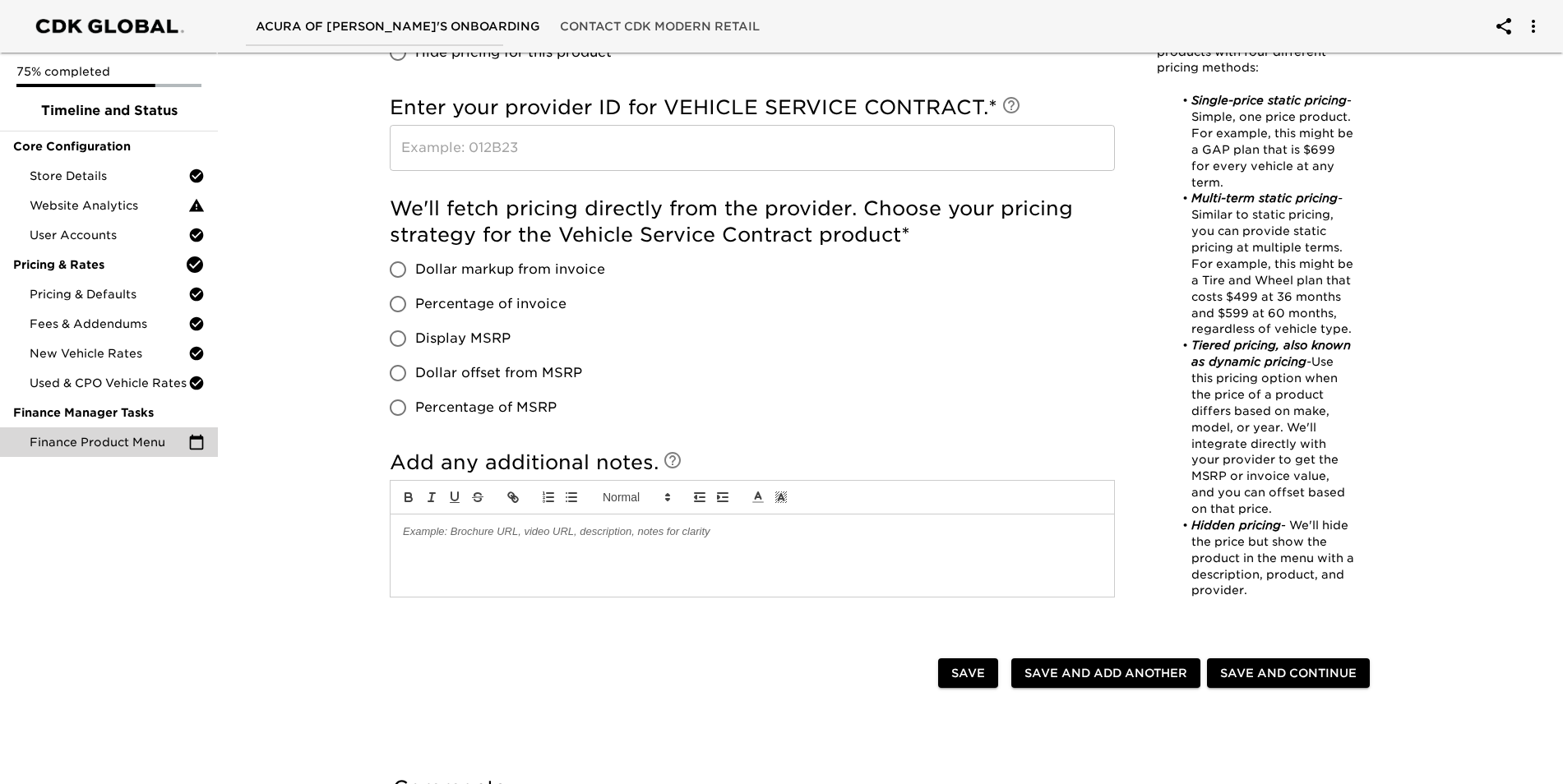
scroll to position [1151, 0]
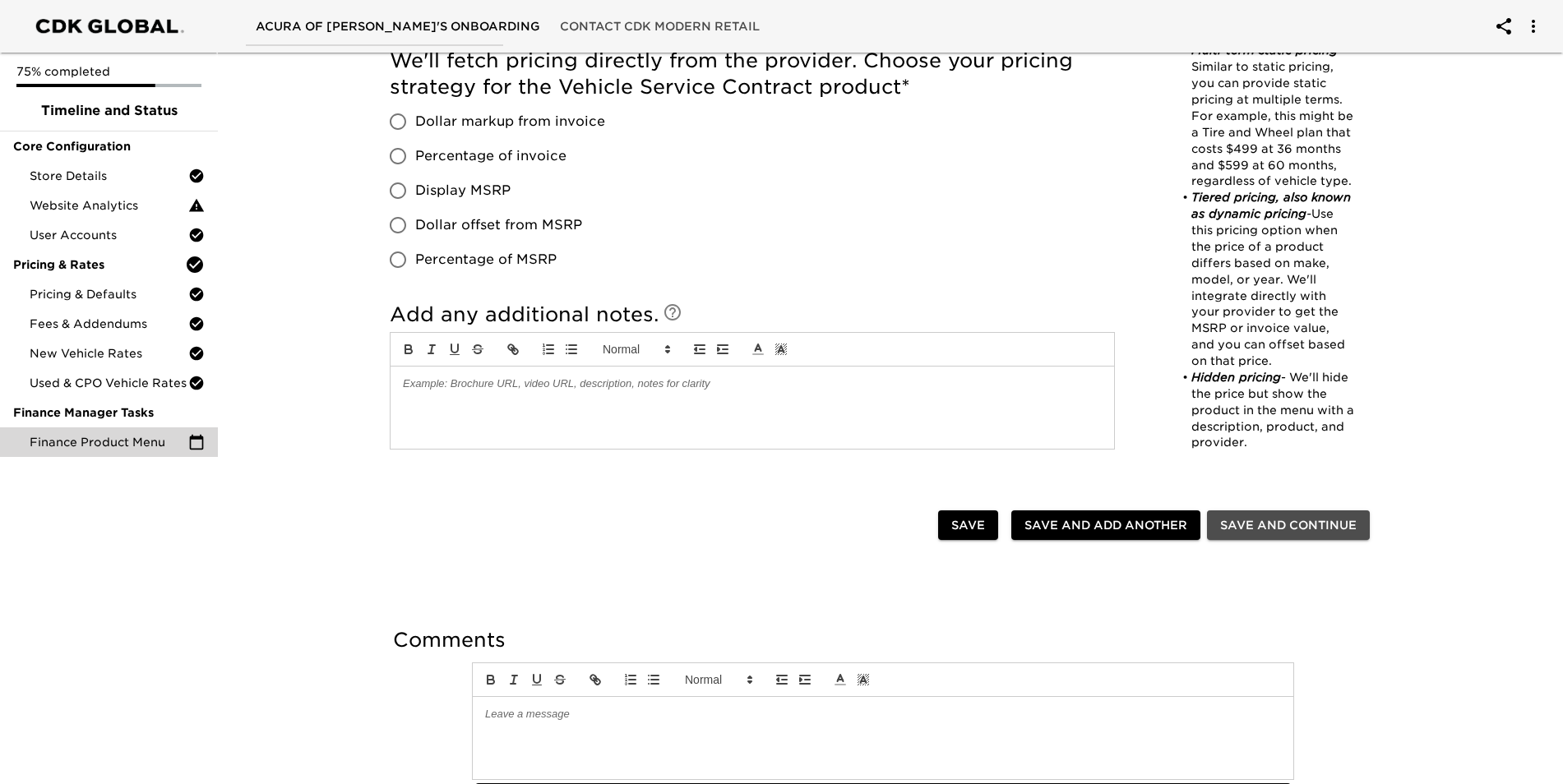
click at [1241, 522] on span "Save and Continue" at bounding box center [1288, 526] width 136 height 21
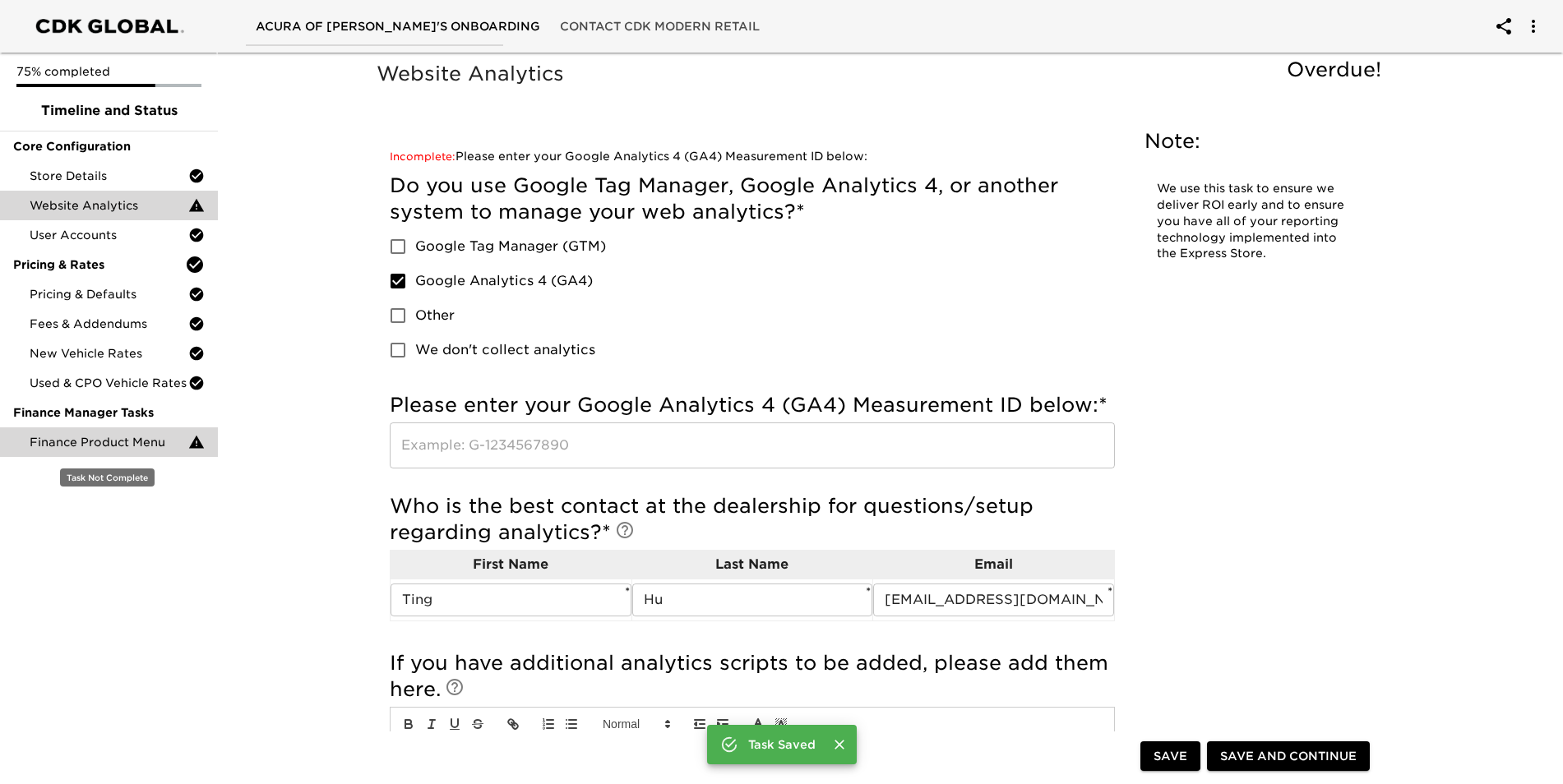
click at [92, 442] on span "Finance Product Menu" at bounding box center [109, 442] width 159 height 16
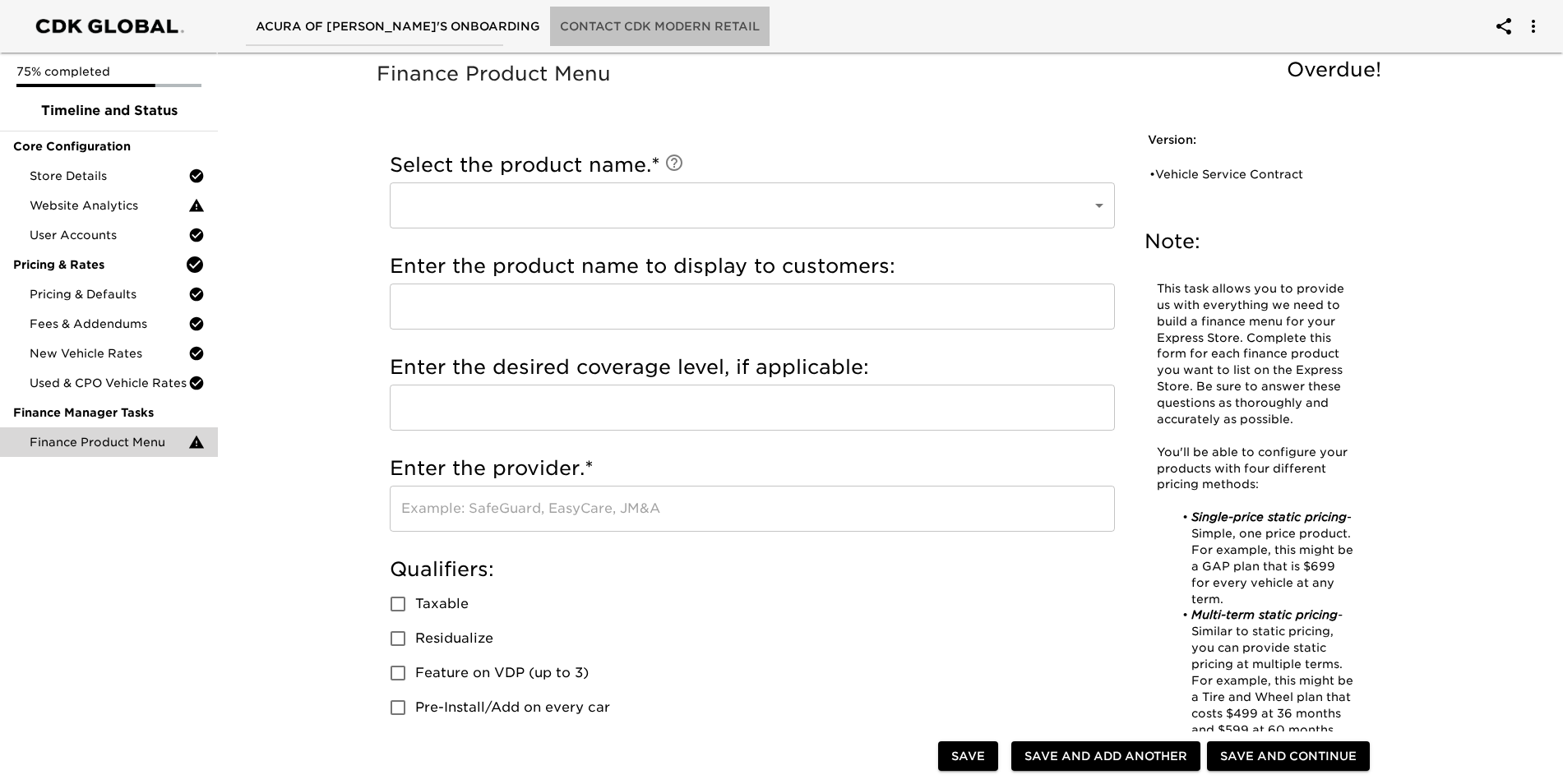
click at [574, 27] on span "Contact CDK Modern Retail" at bounding box center [659, 27] width 199 height 21
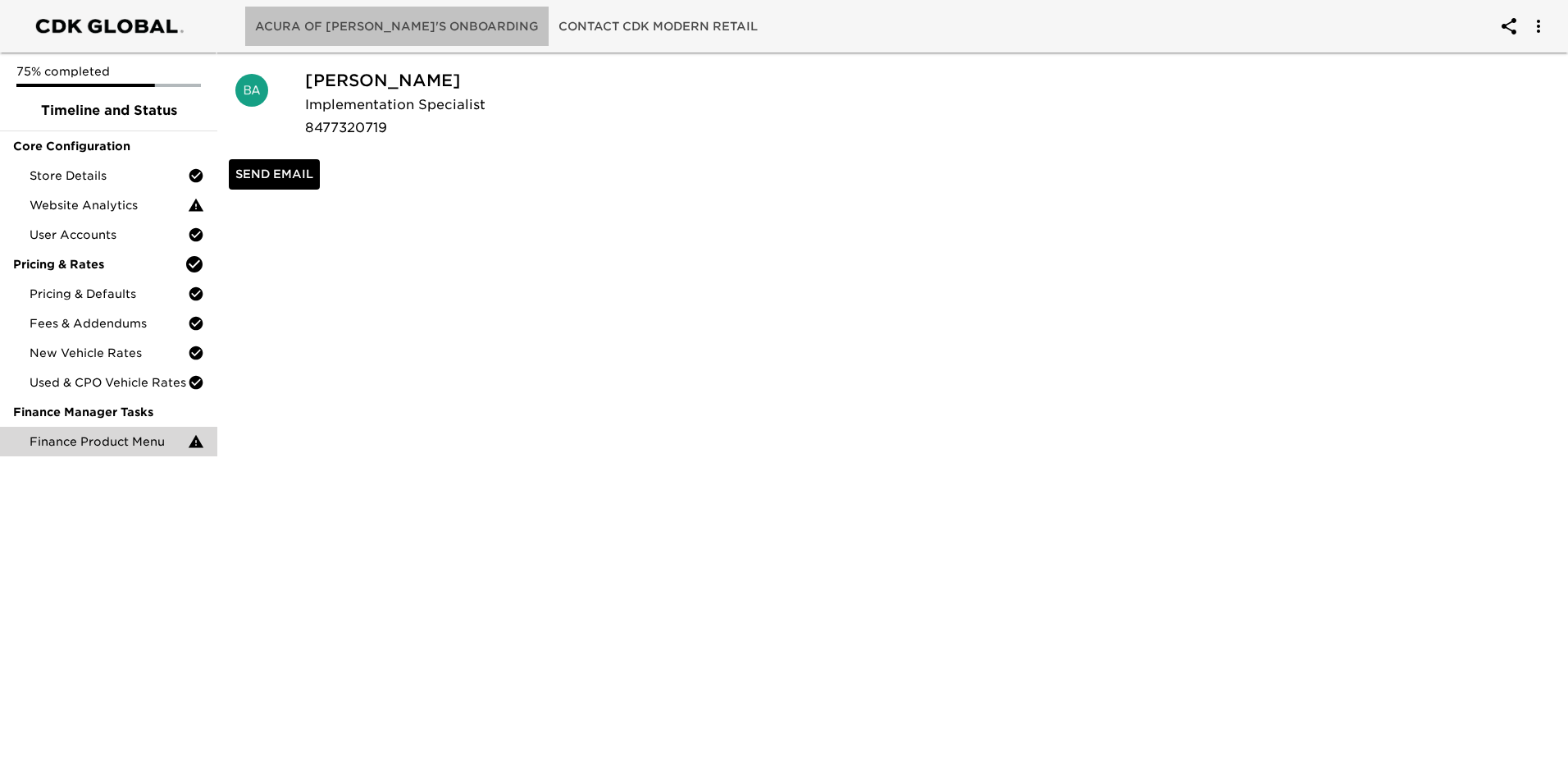
click at [436, 20] on span "Acura of [PERSON_NAME]'s Onboarding" at bounding box center [396, 27] width 283 height 21
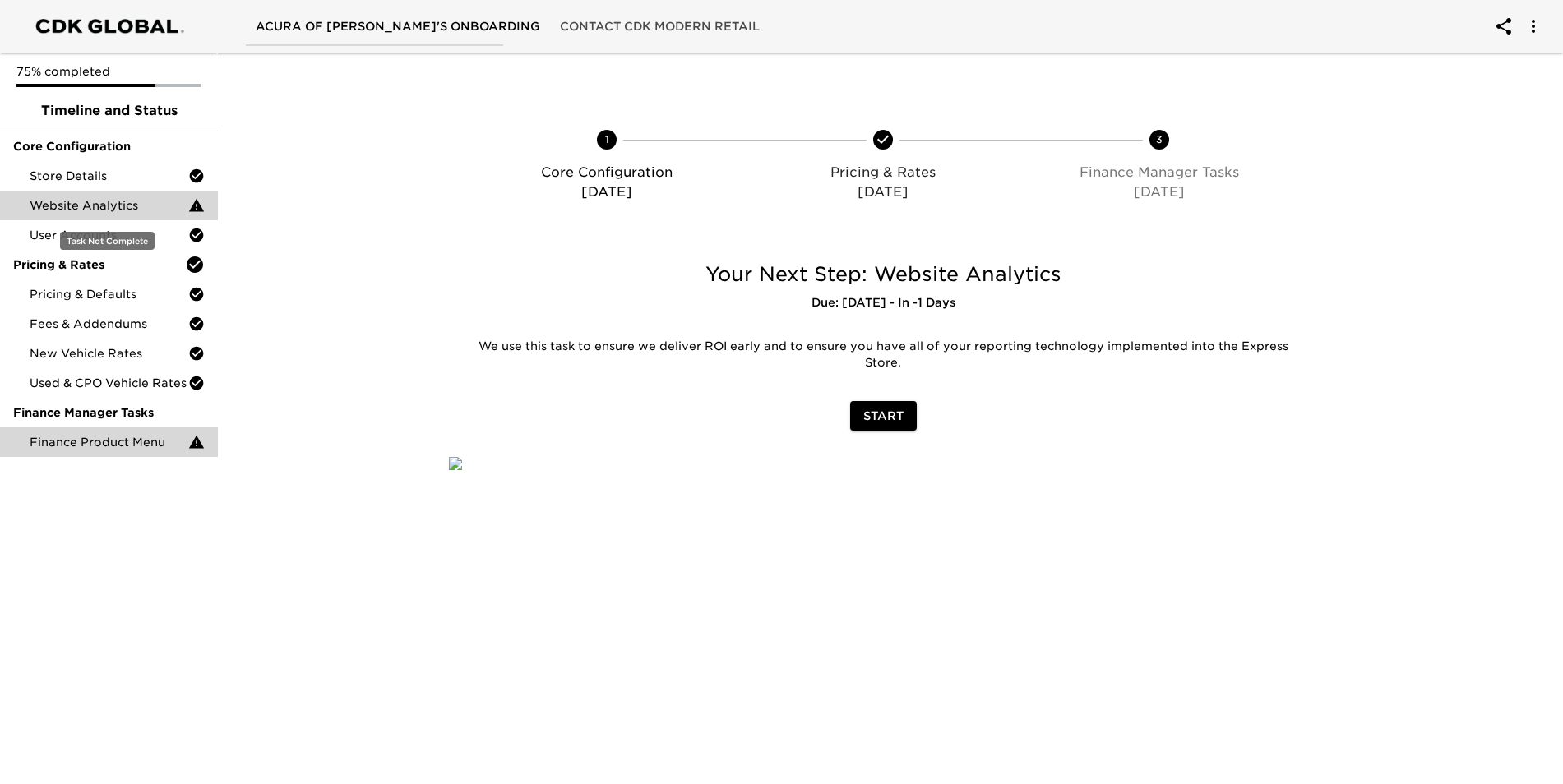
click at [123, 196] on div "Website Analytics" at bounding box center [109, 205] width 218 height 29
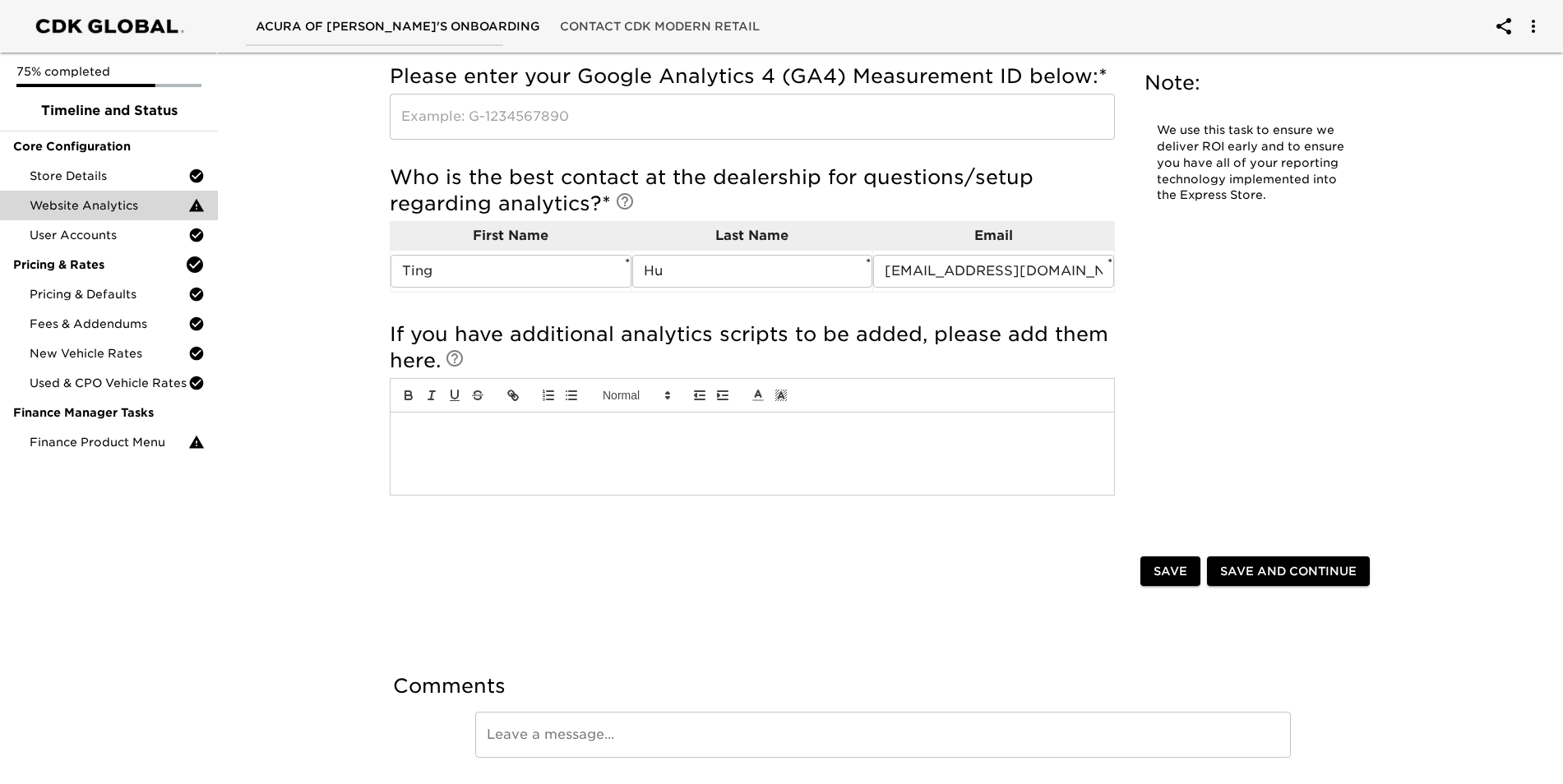
scroll to position [380, 0]
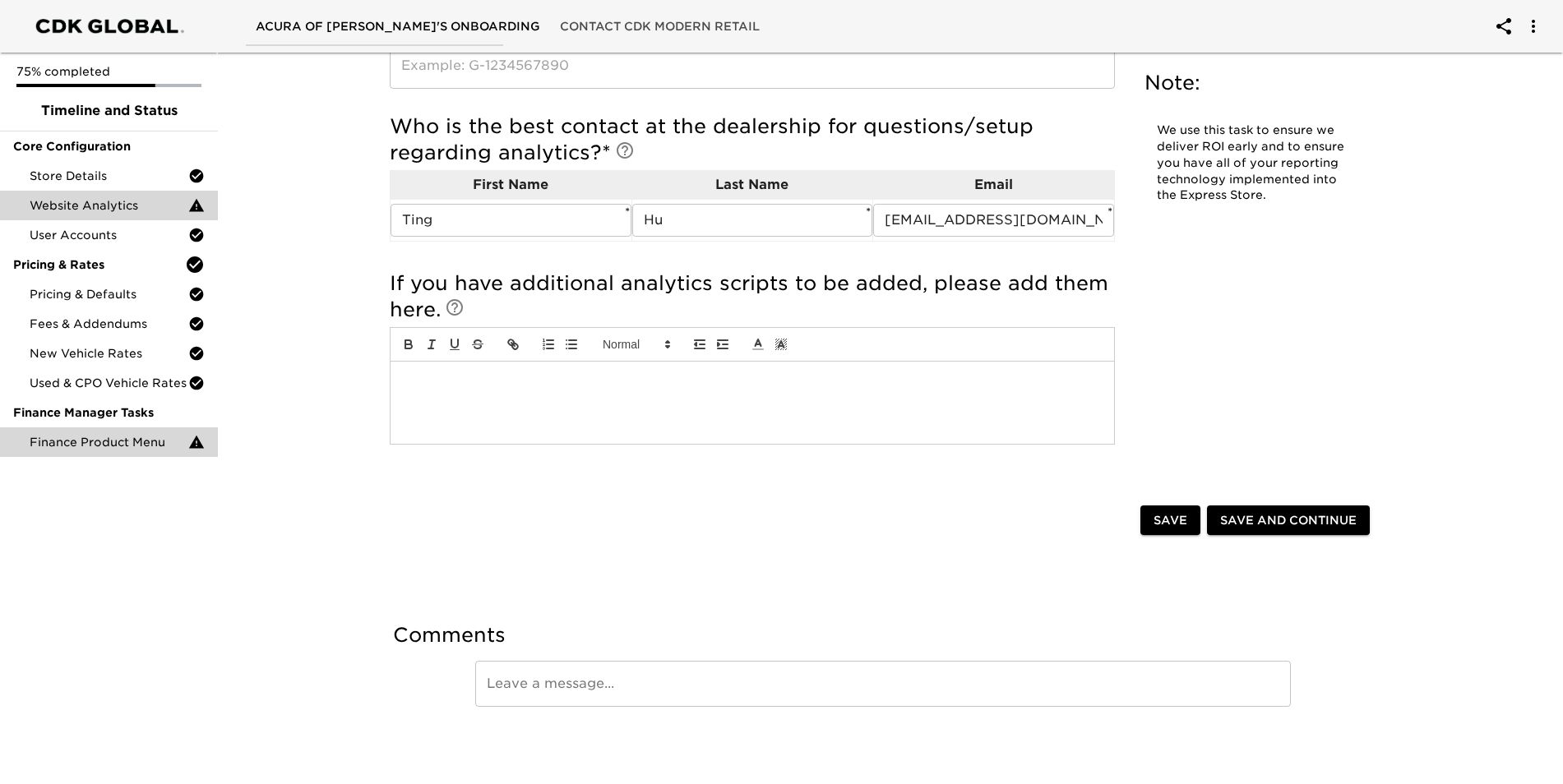
click at [91, 448] on span "Finance Product Menu" at bounding box center [109, 442] width 159 height 16
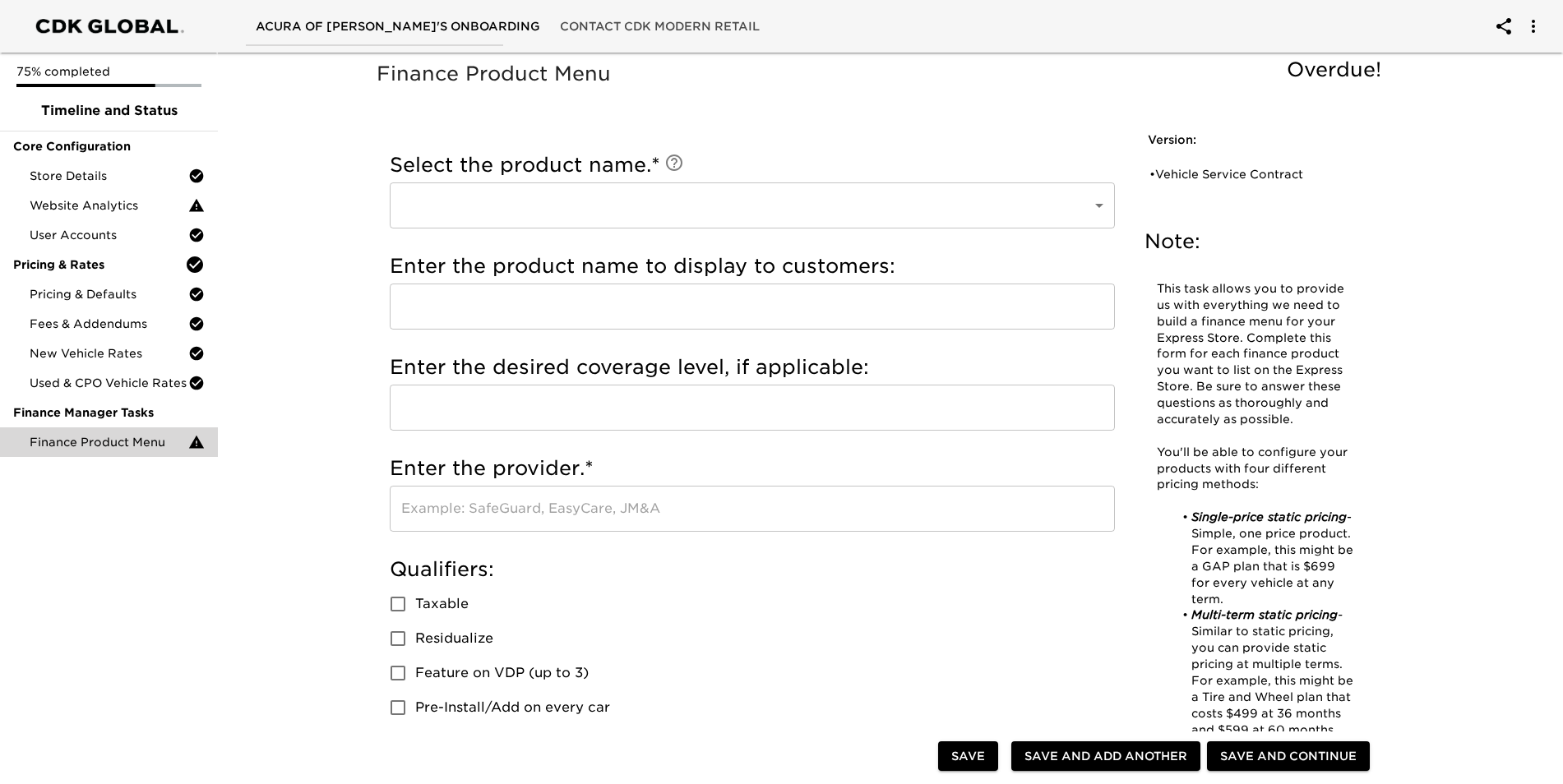
click at [1114, 212] on body "Acura of Fremont's Onboarding Contact CDK Modern Retail 75% completed Timeline …" at bounding box center [782, 790] width 1563 height 1581
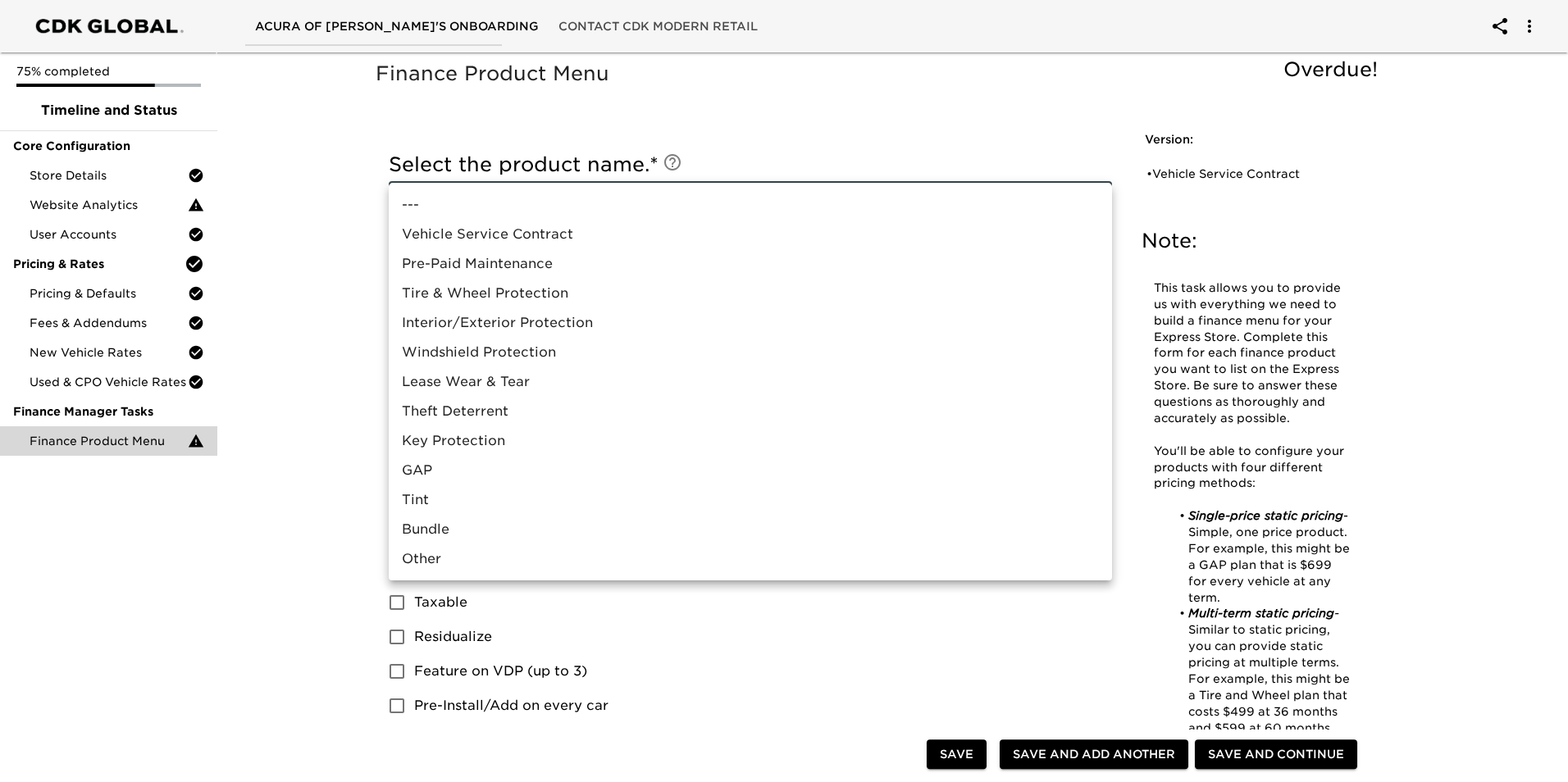
click at [721, 469] on li "GAP" at bounding box center [750, 470] width 724 height 29
type input "GAP"
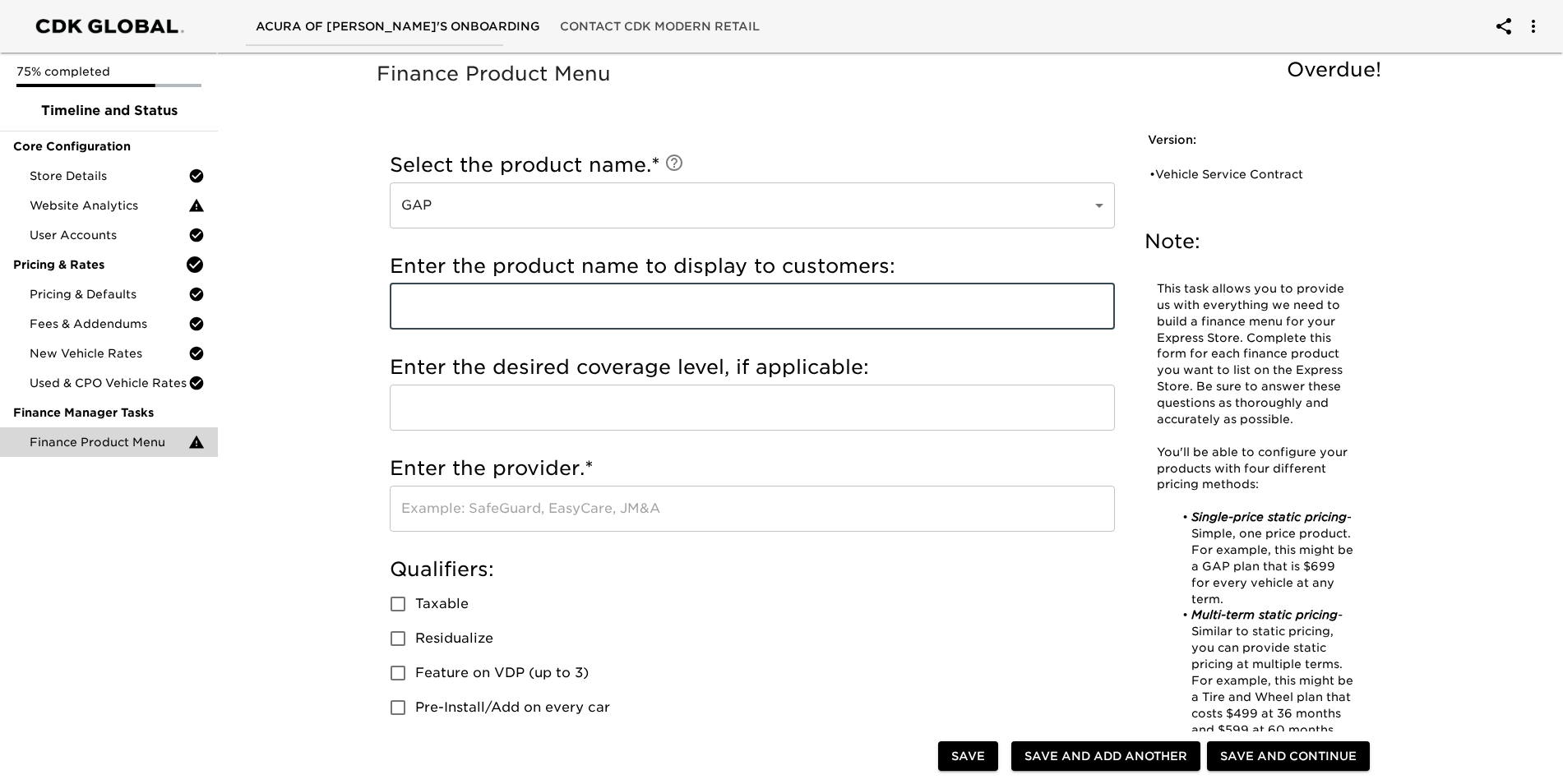
click at [573, 303] on input "text" at bounding box center [752, 306] width 725 height 46
type input "gap insurance"
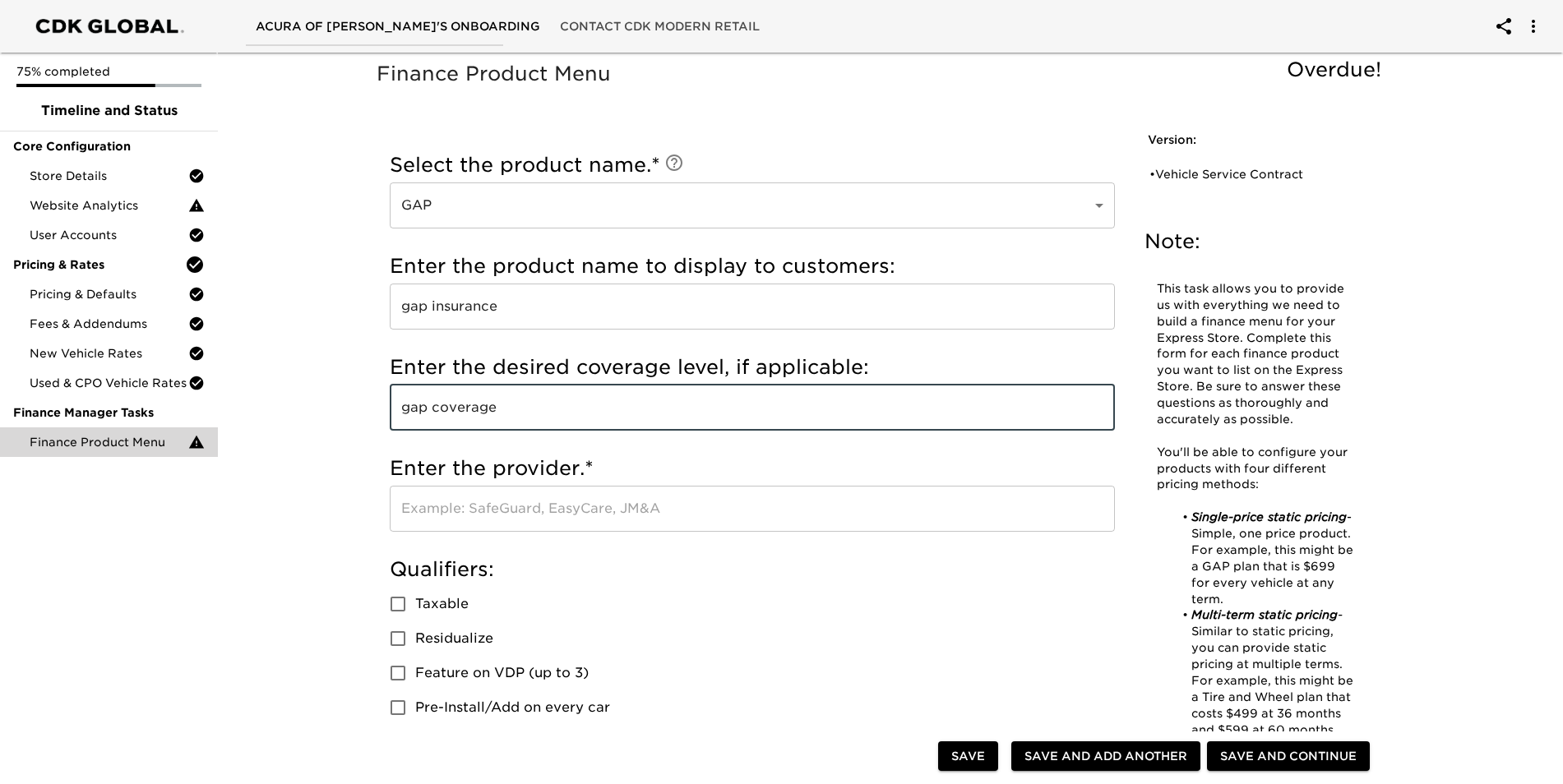
type input "gap coverage"
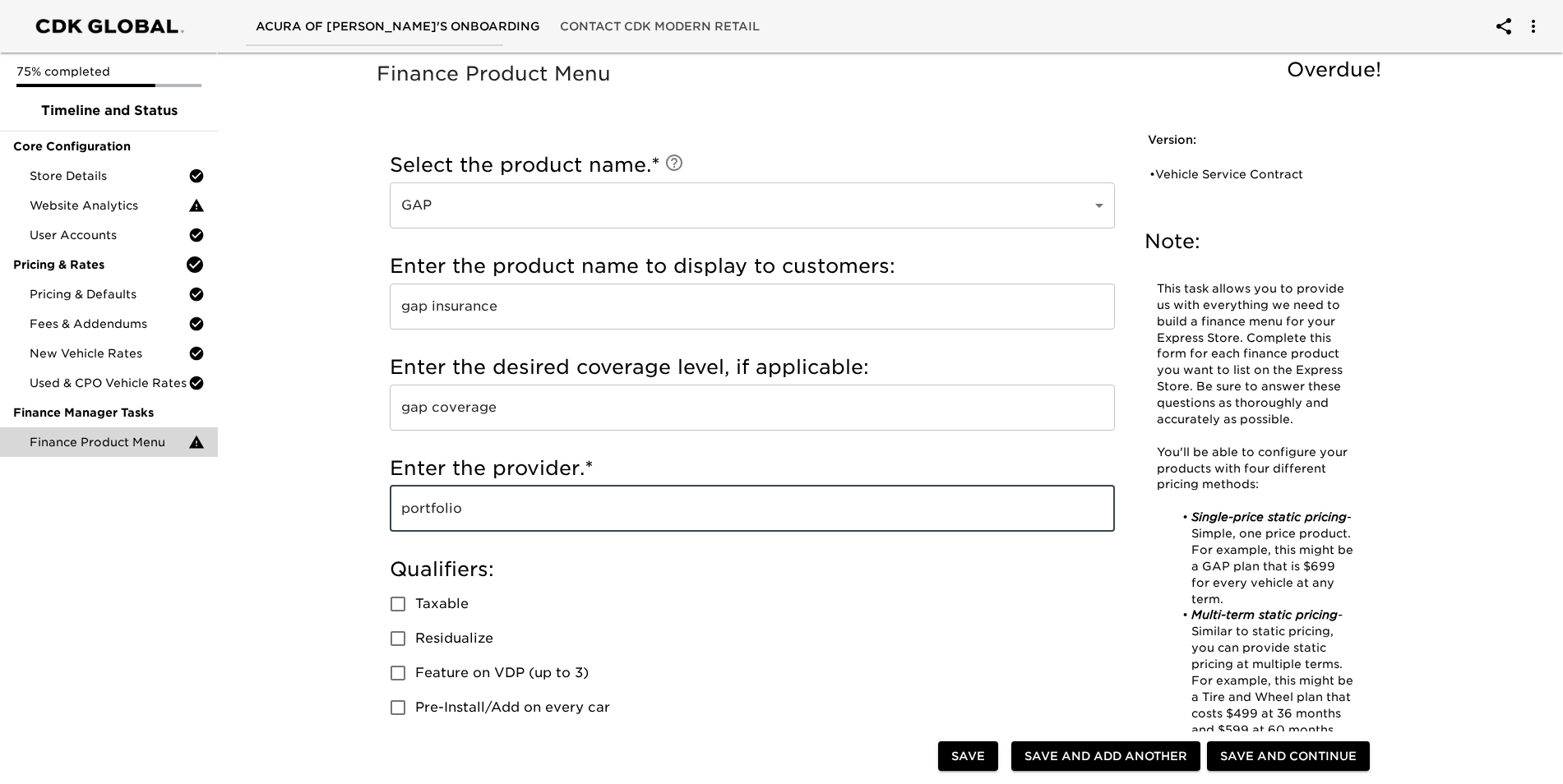
type input "PORTFOLIO ONE"
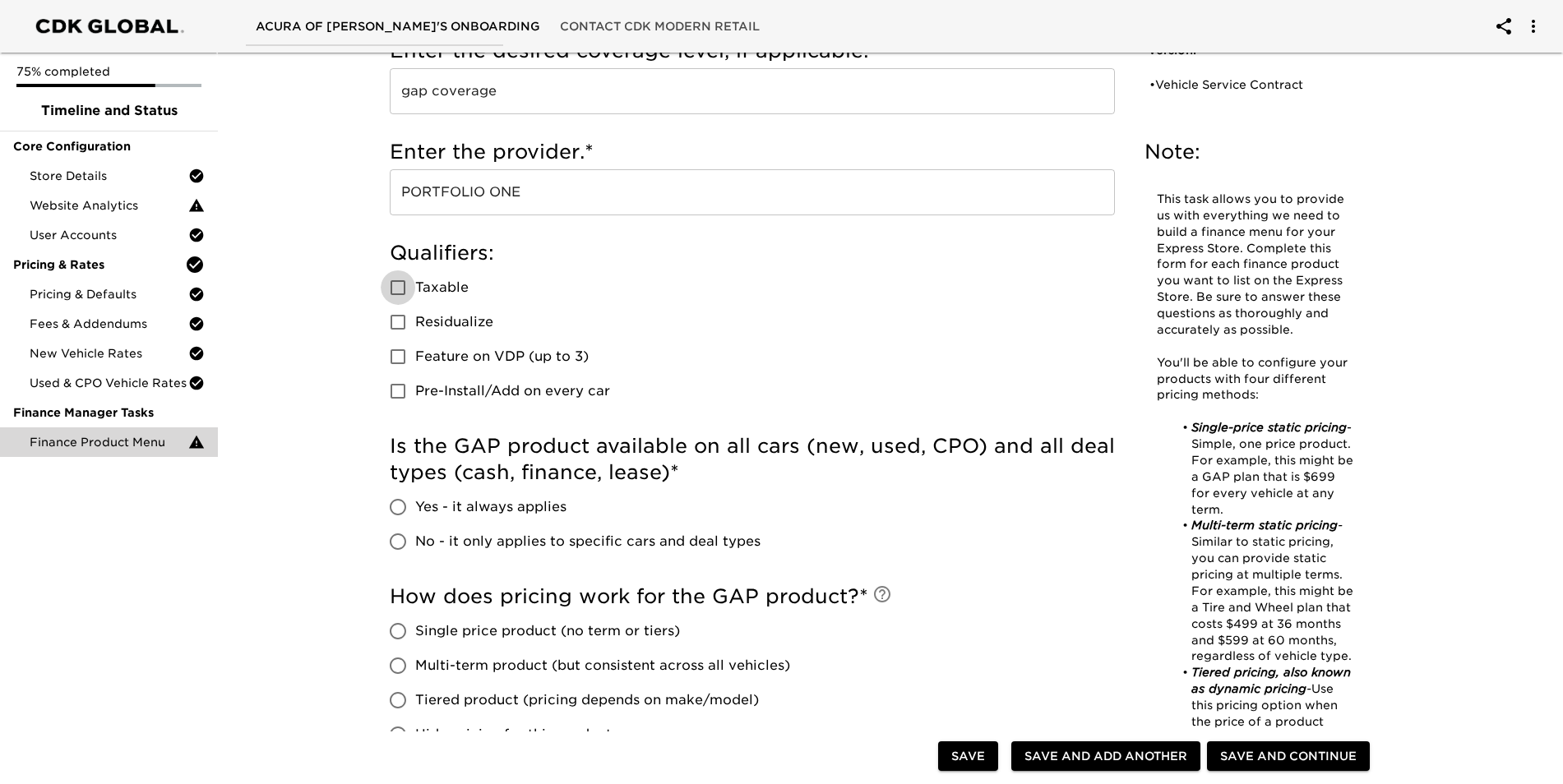
scroll to position [329, 0]
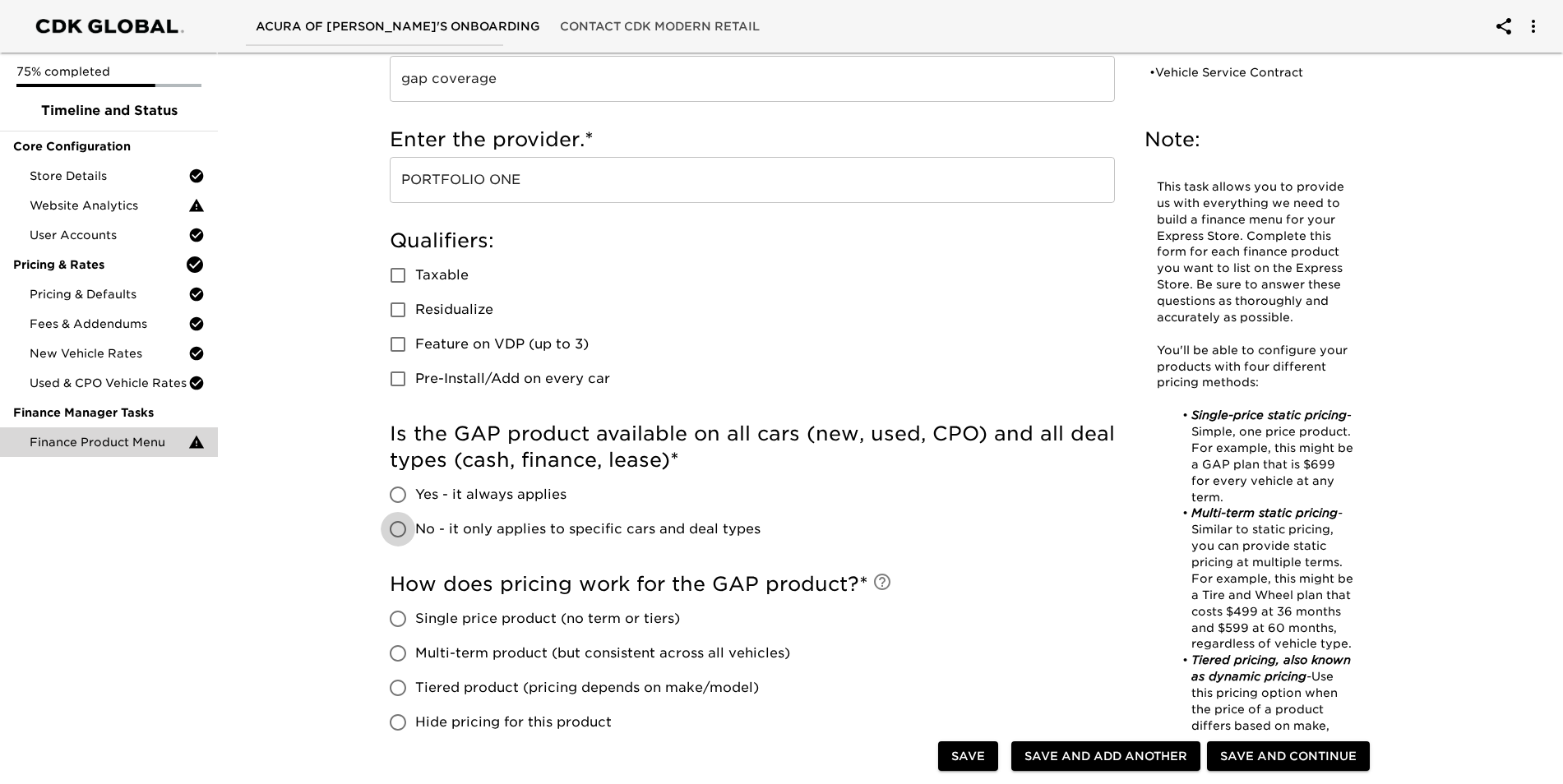
click at [400, 532] on input "No - it only applies to specific cars and deal types" at bounding box center [398, 529] width 35 height 35
radio input "true"
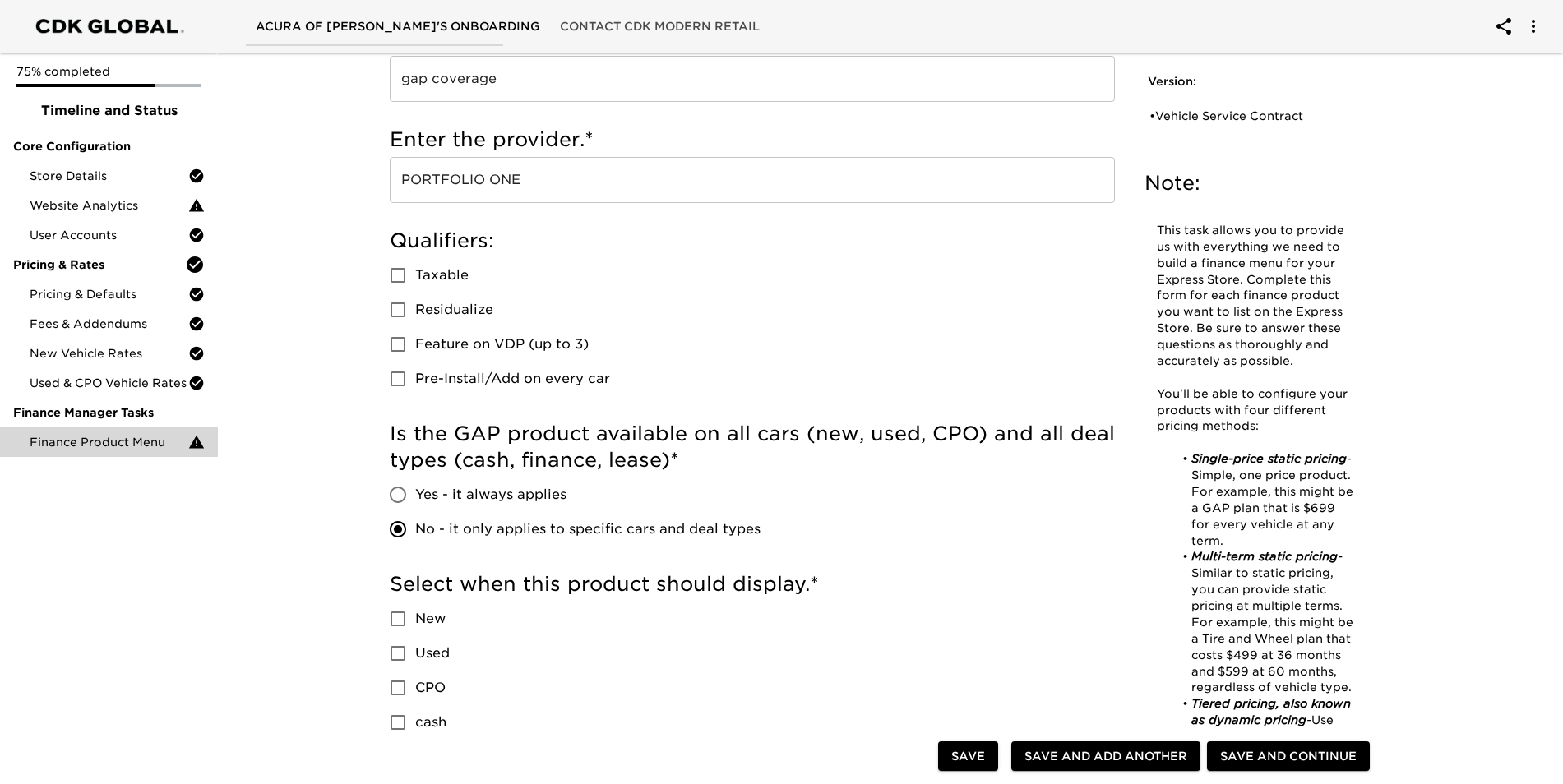
scroll to position [411, 0]
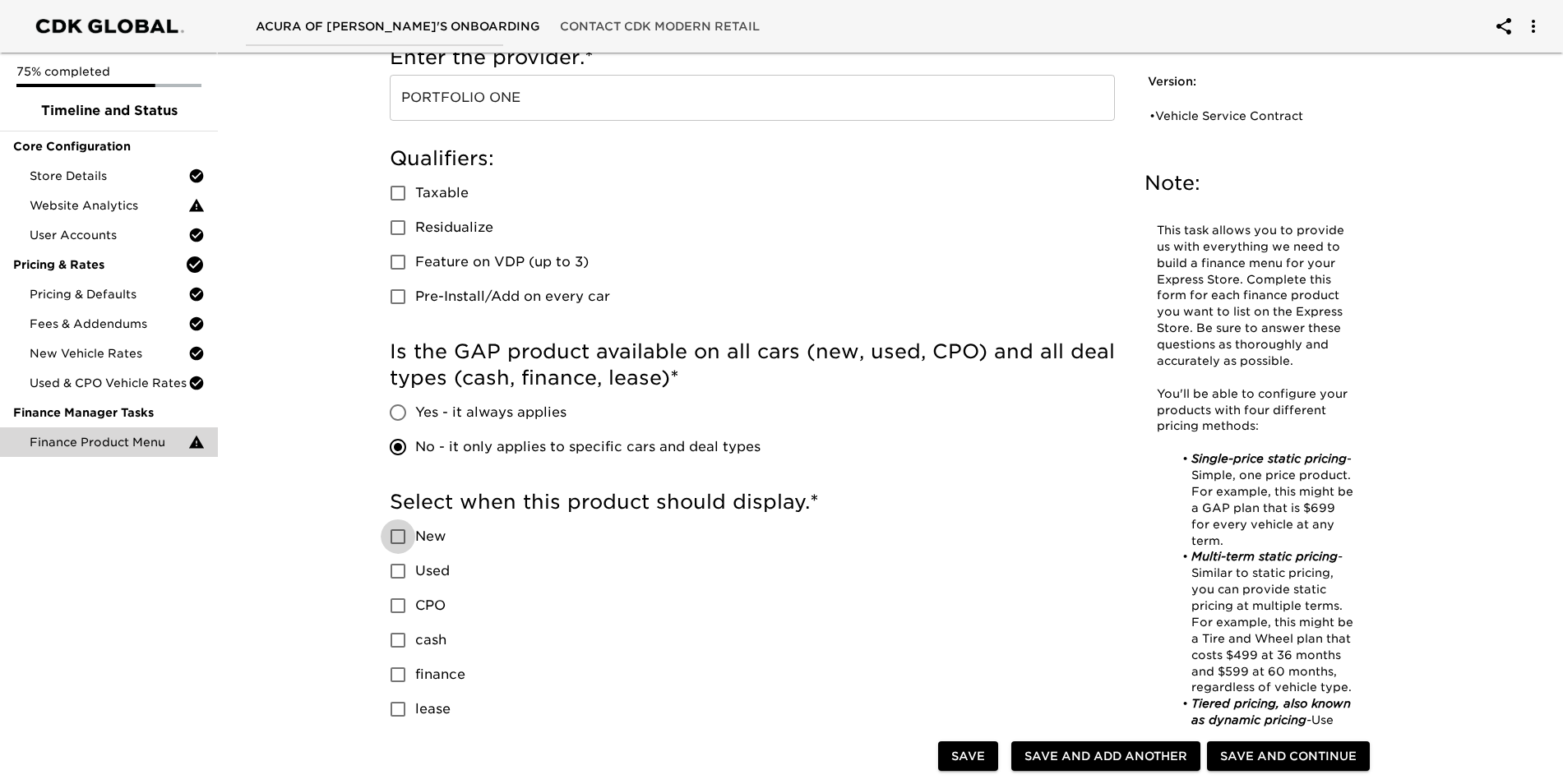
drag, startPoint x: 398, startPoint y: 526, endPoint x: 398, endPoint y: 554, distance: 28.0
click at [398, 527] on input "New" at bounding box center [398, 537] width 35 height 35
checkbox input "true"
click at [395, 572] on input "Used" at bounding box center [398, 572] width 35 height 35
checkbox input "true"
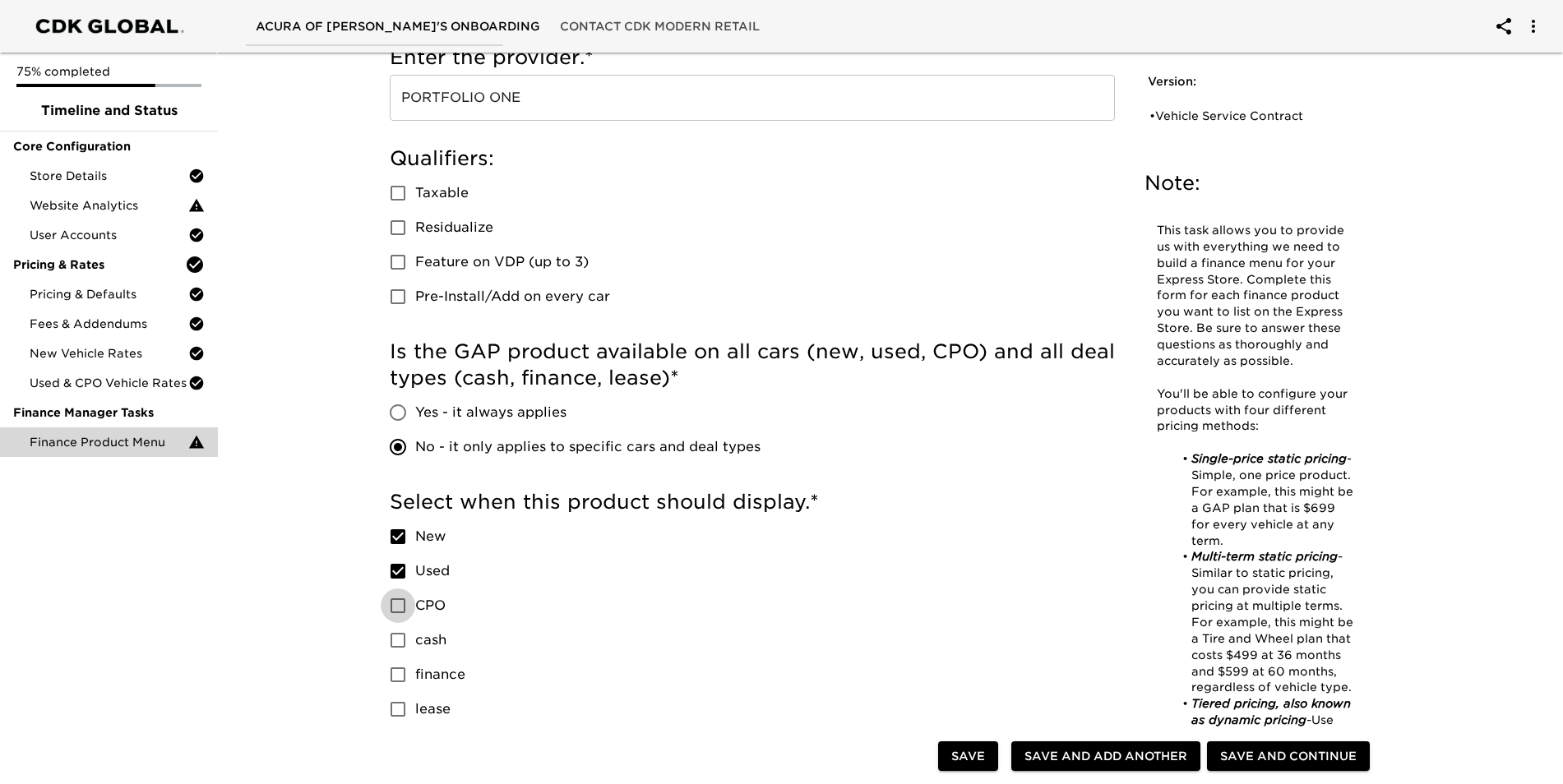
click at [395, 610] on input "CPO" at bounding box center [398, 606] width 35 height 35
checkbox input "true"
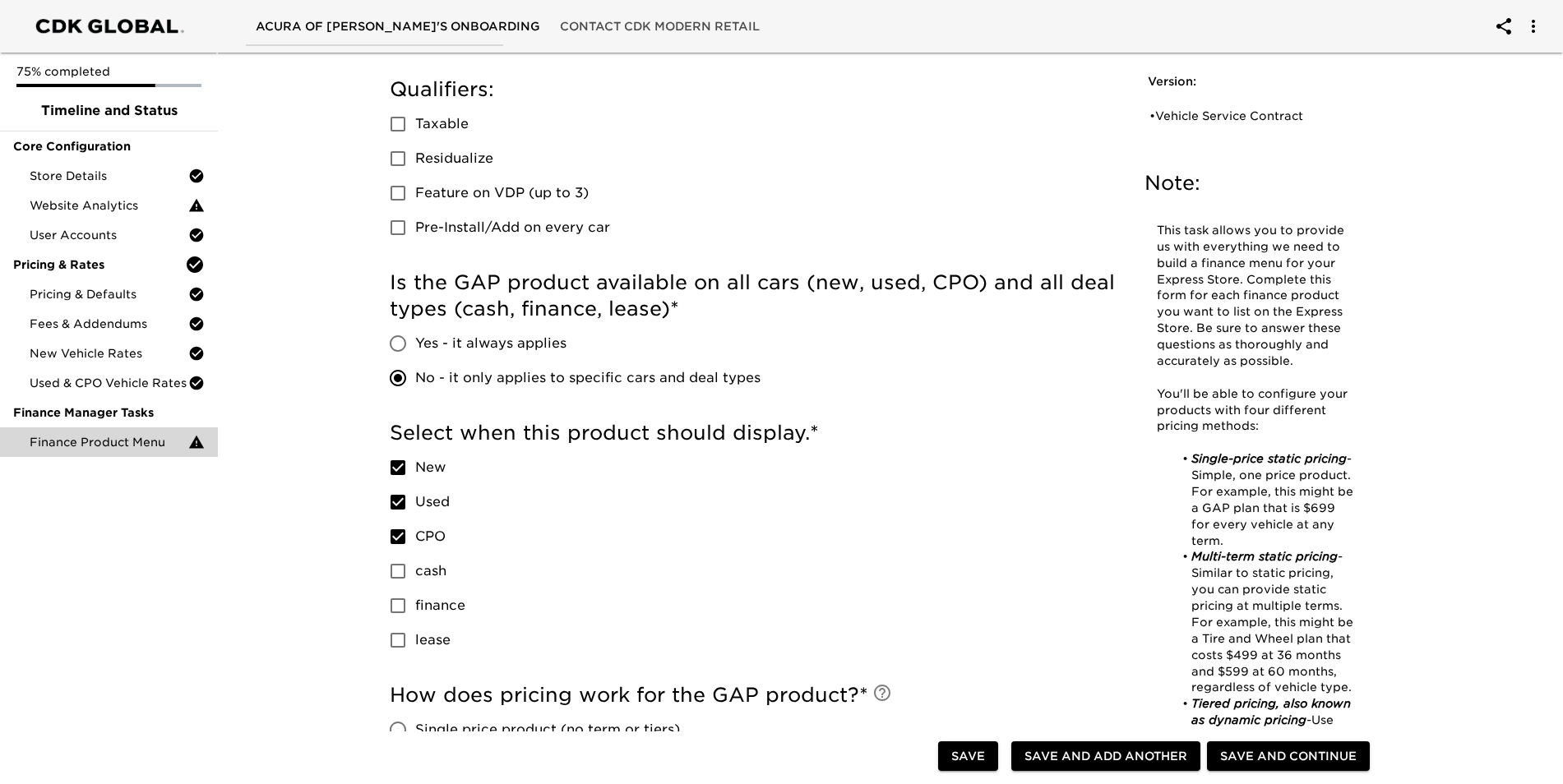
scroll to position [575, 0]
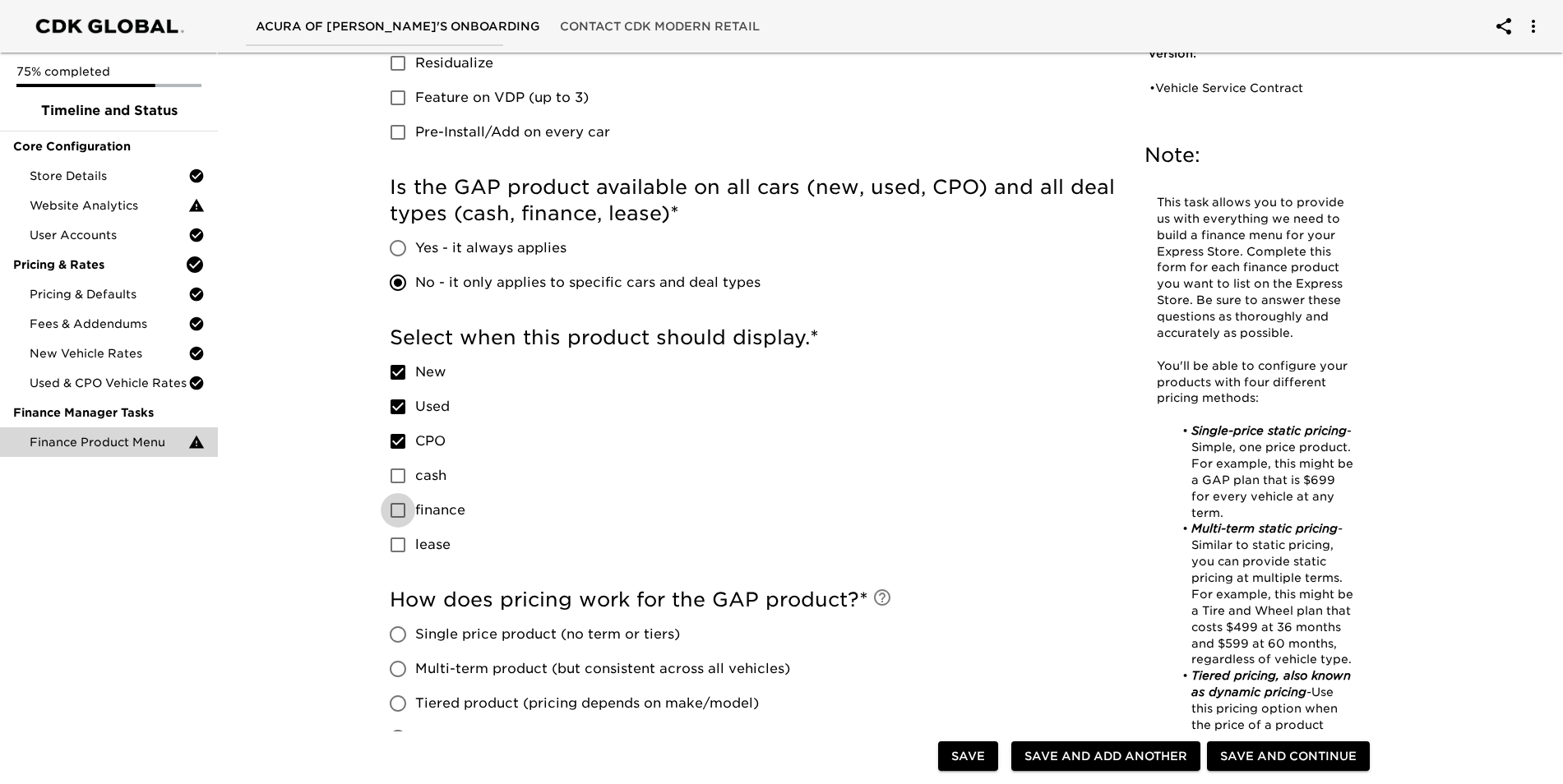
click at [395, 506] on input "finance" at bounding box center [398, 510] width 35 height 35
checkbox input "true"
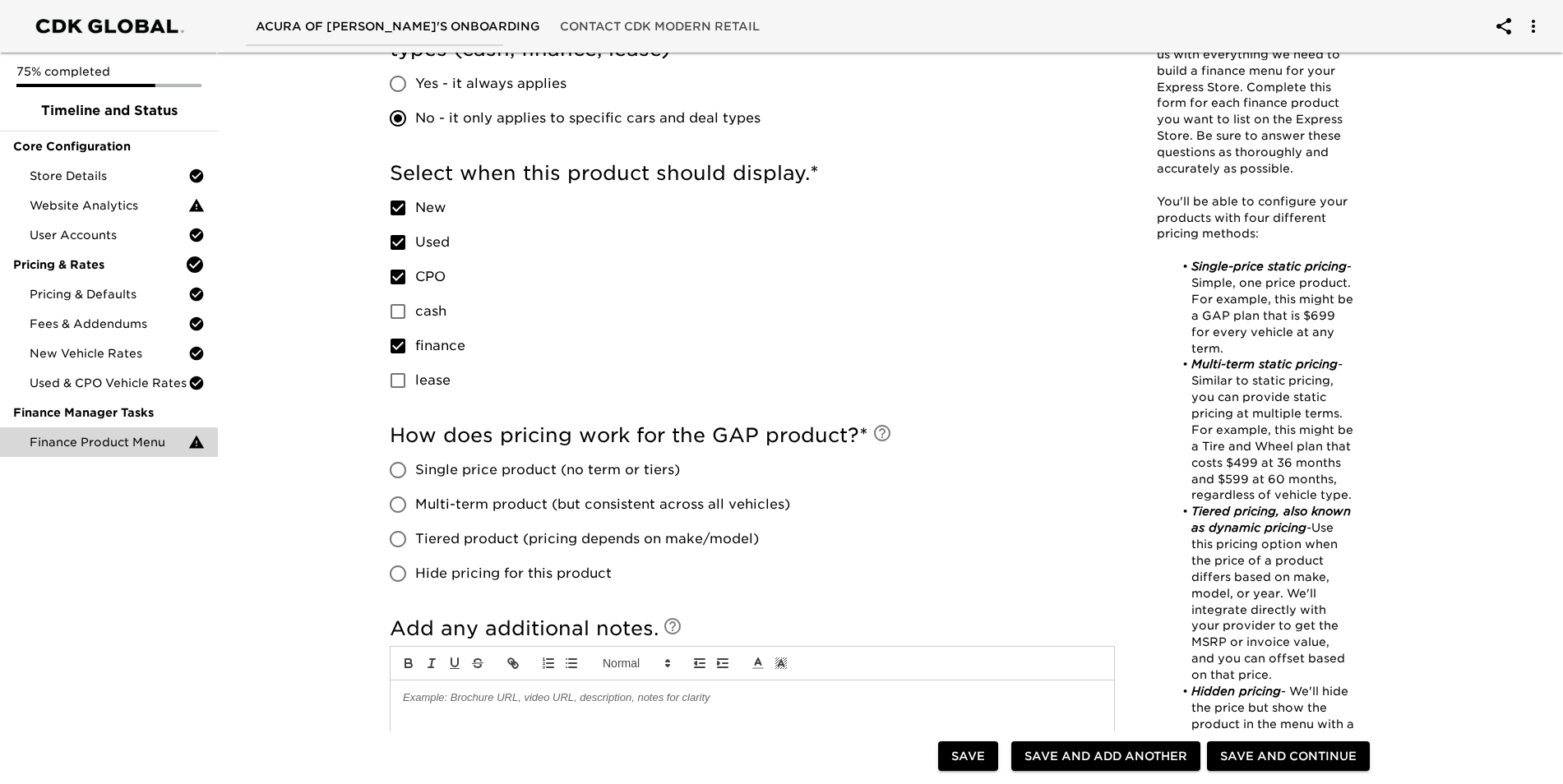
click at [404, 537] on input "Tiered product (pricing depends on make/model)" at bounding box center [398, 540] width 35 height 35
radio input "true"
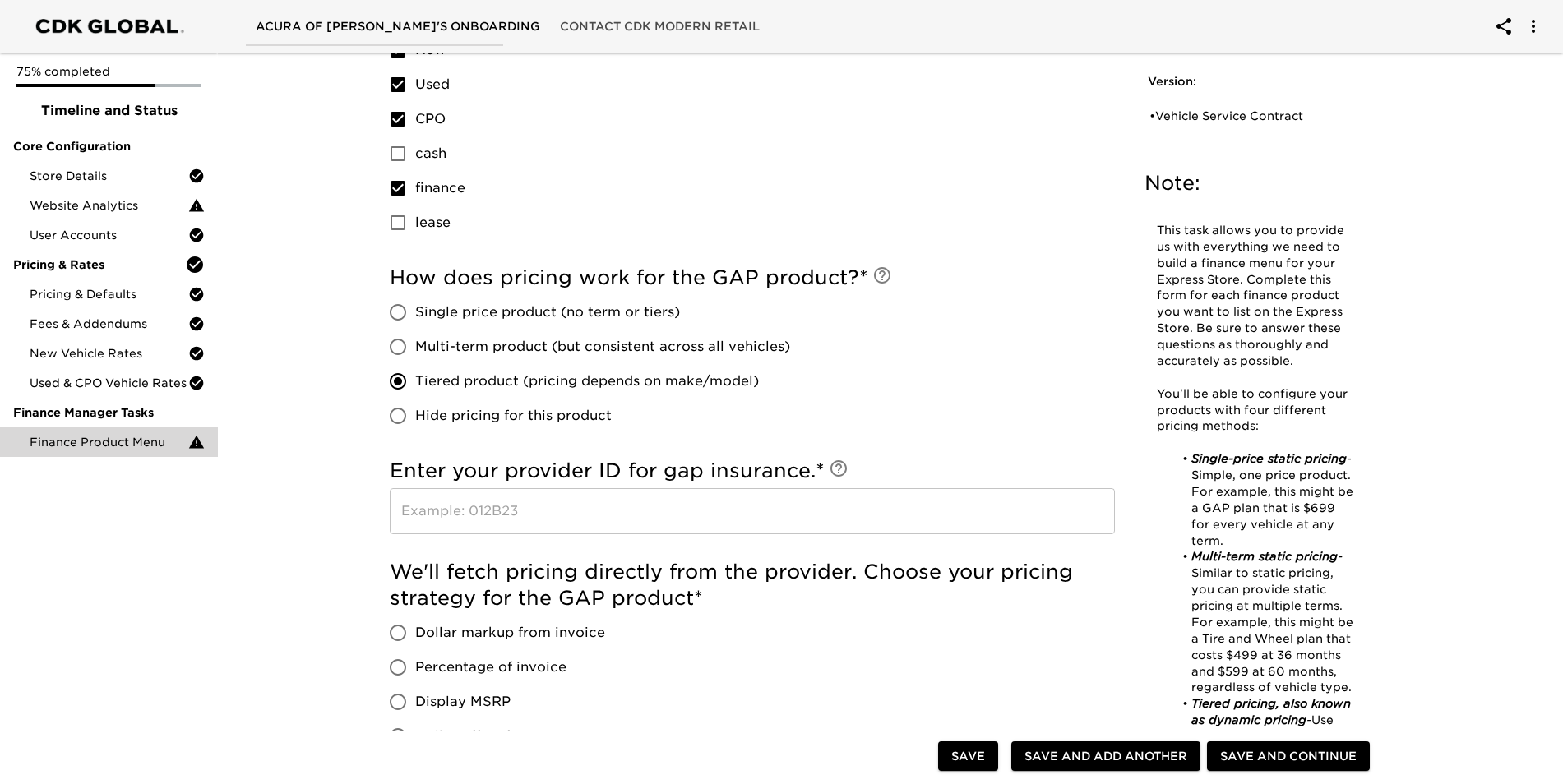
scroll to position [904, 0]
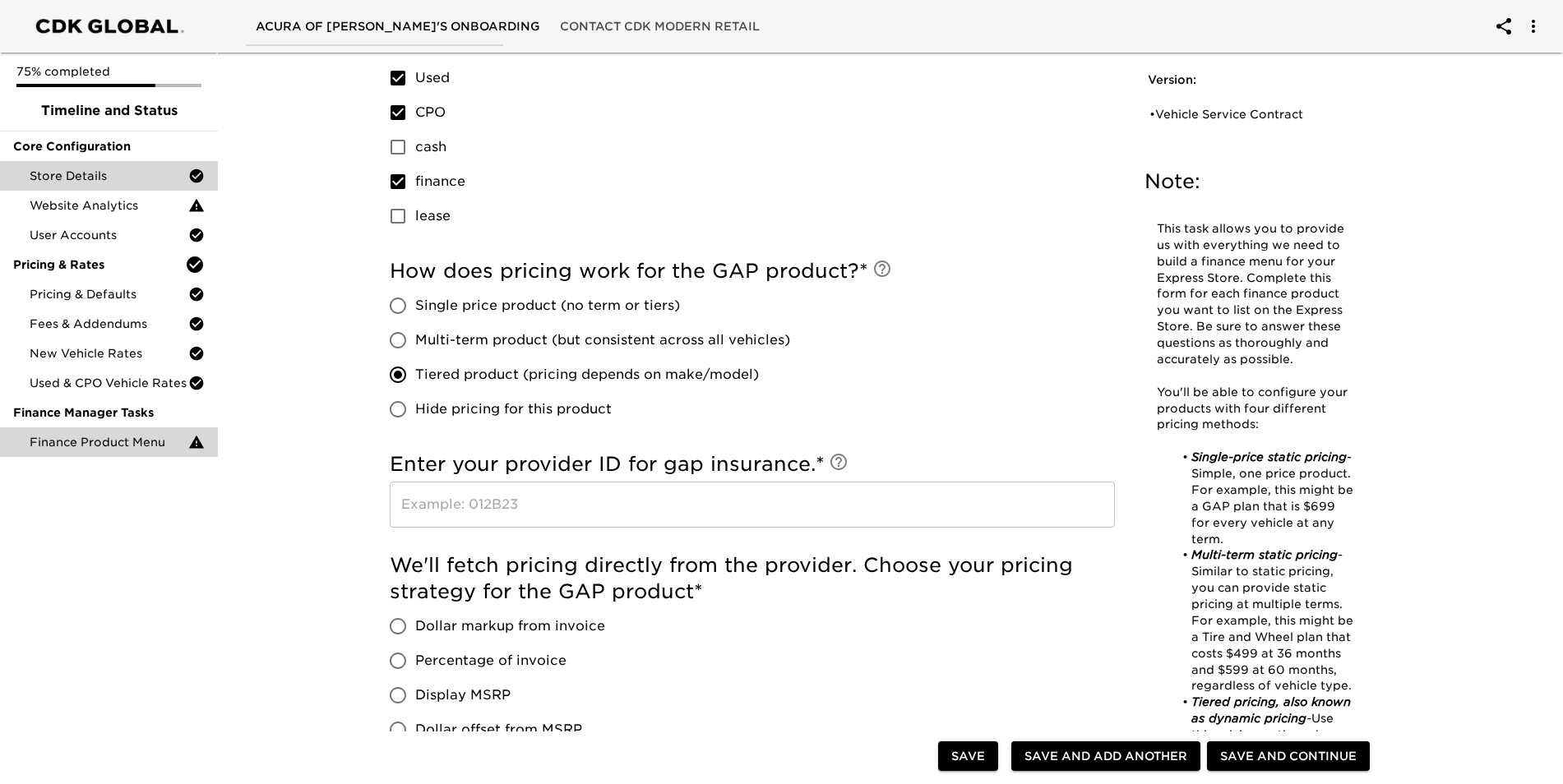
click at [135, 167] on div "Store Details" at bounding box center [109, 176] width 218 height 29
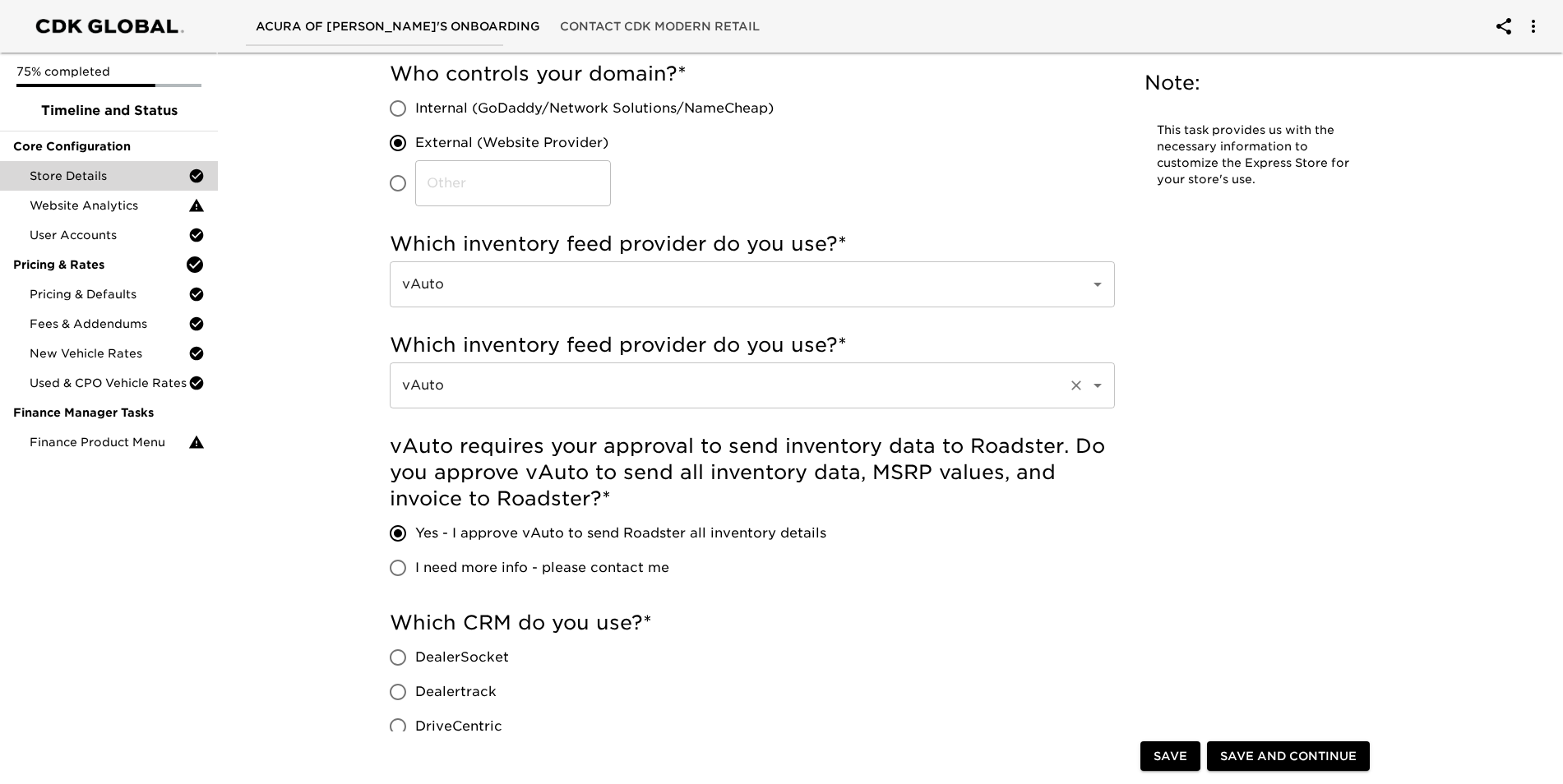
scroll to position [575, 0]
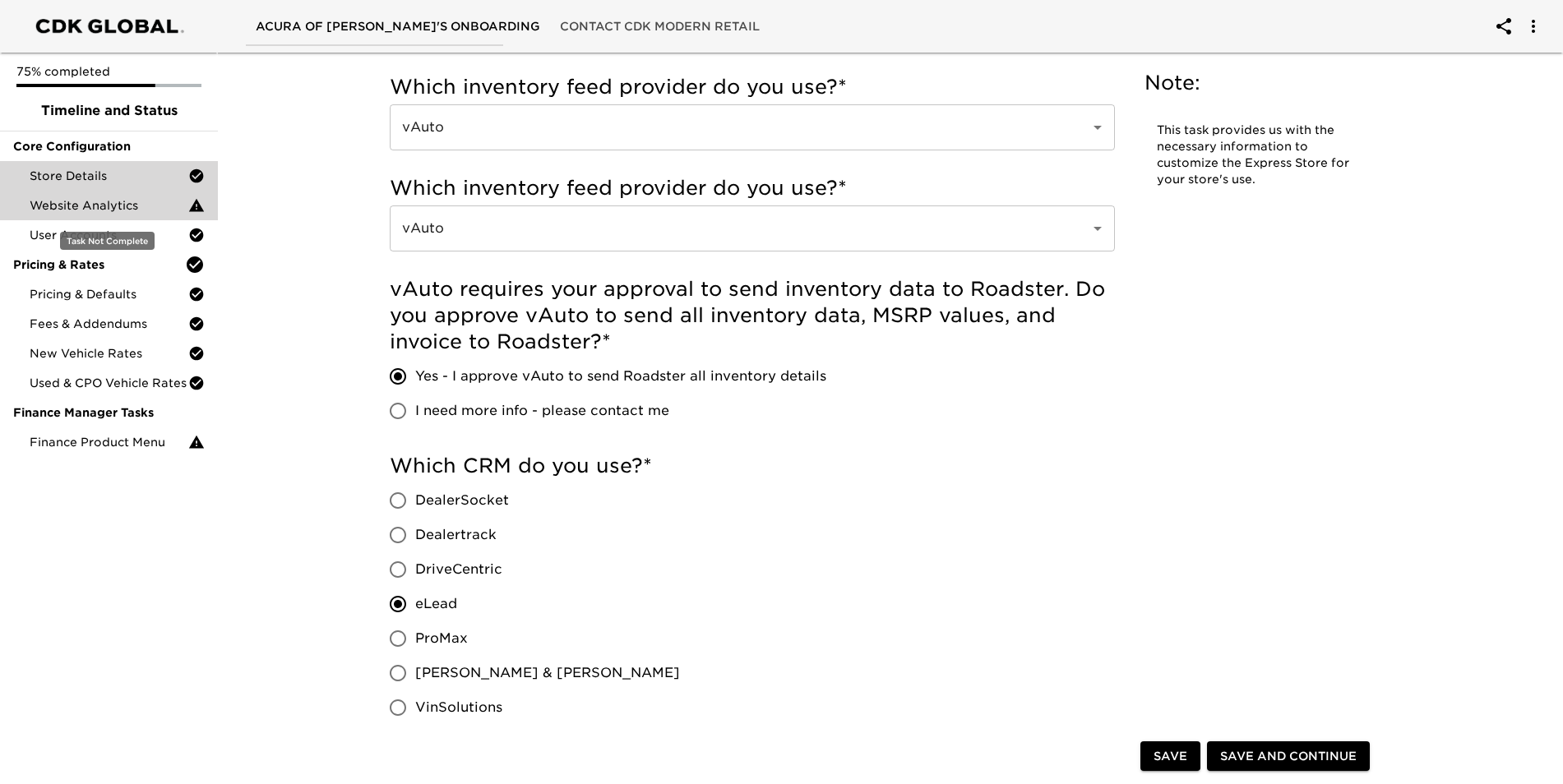
click at [147, 209] on span "Website Analytics" at bounding box center [109, 205] width 159 height 16
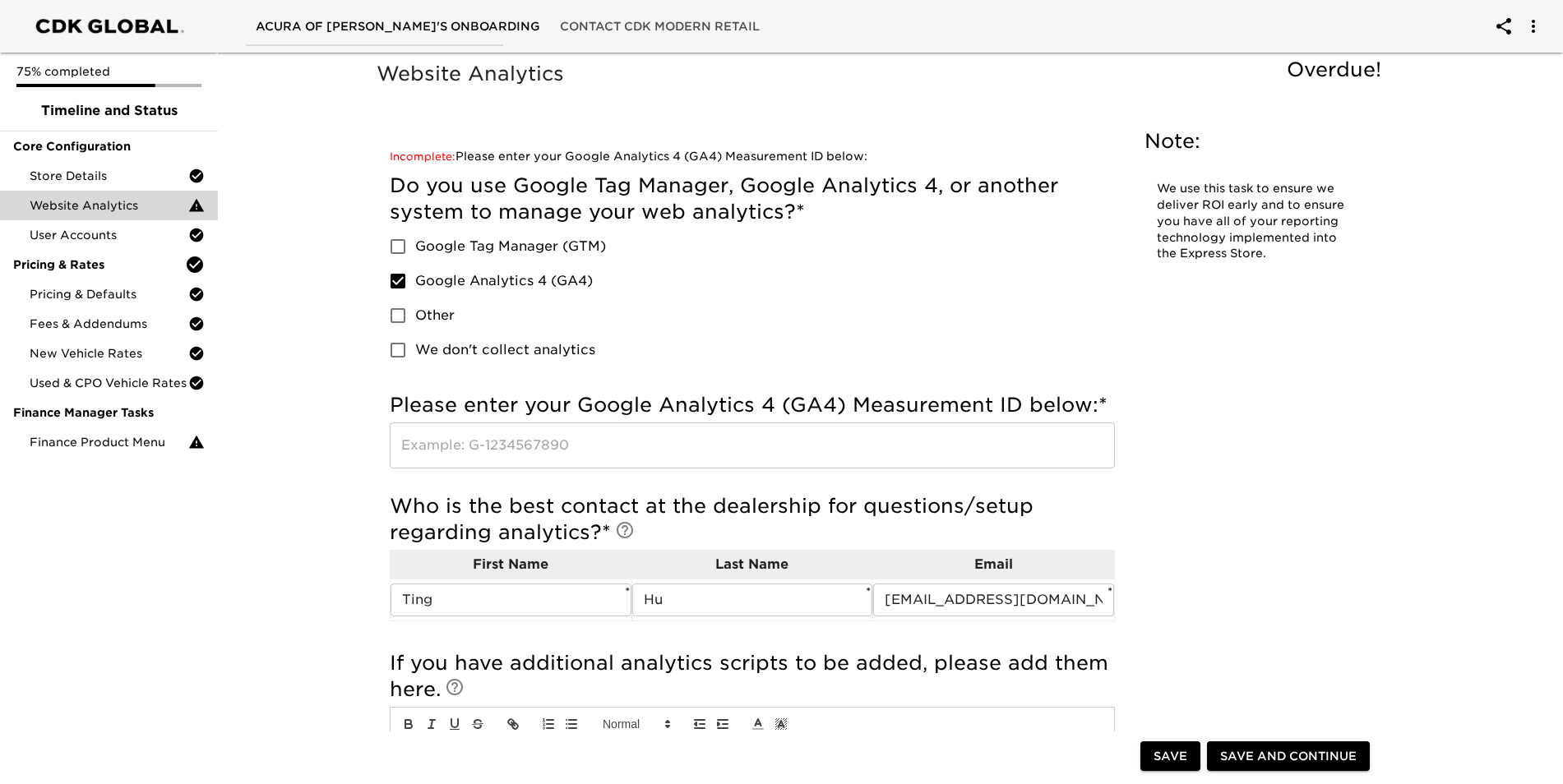
click at [557, 451] on input "text" at bounding box center [752, 445] width 725 height 46
type input "g"
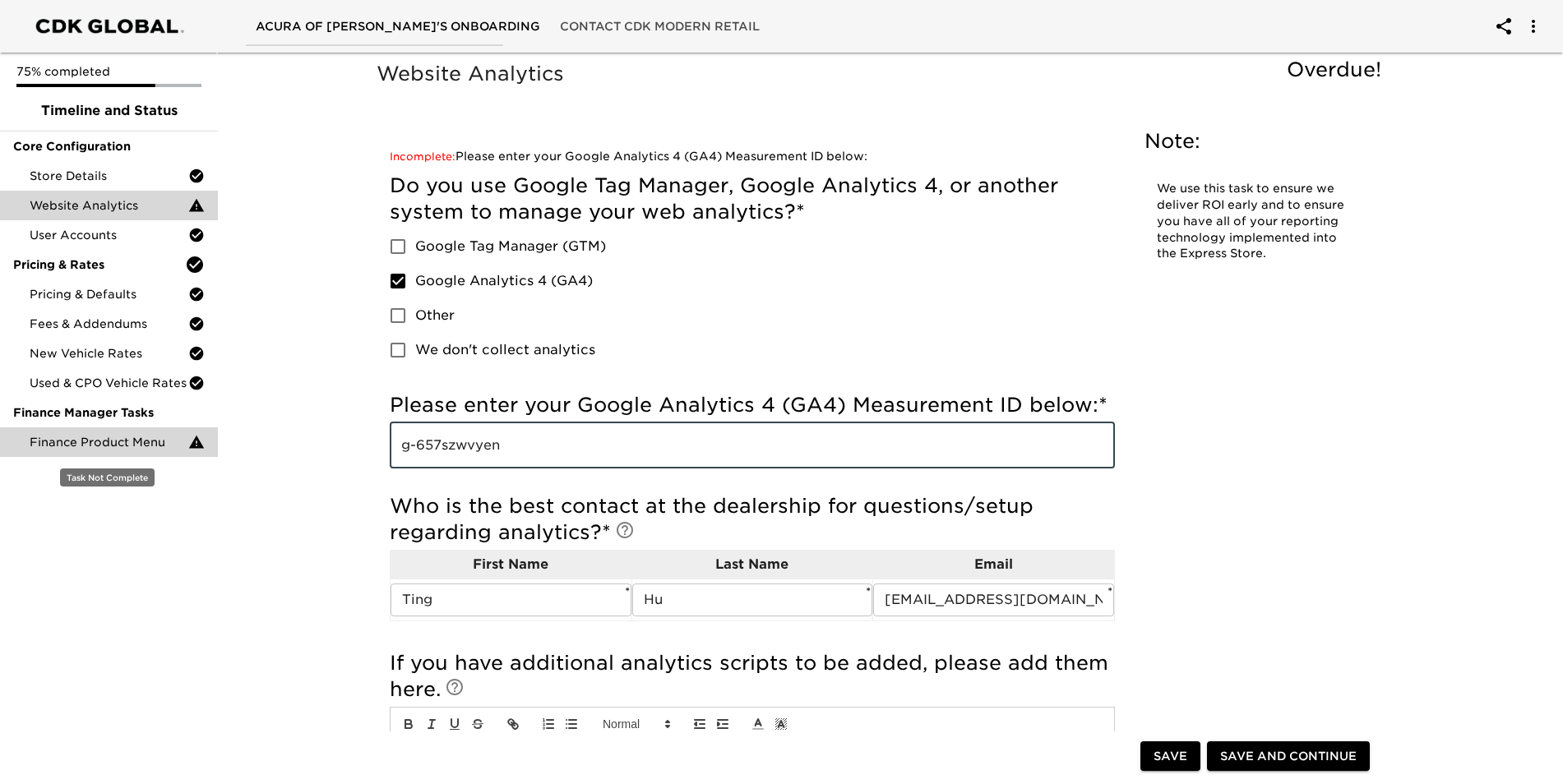
type input "g-657szwvyen"
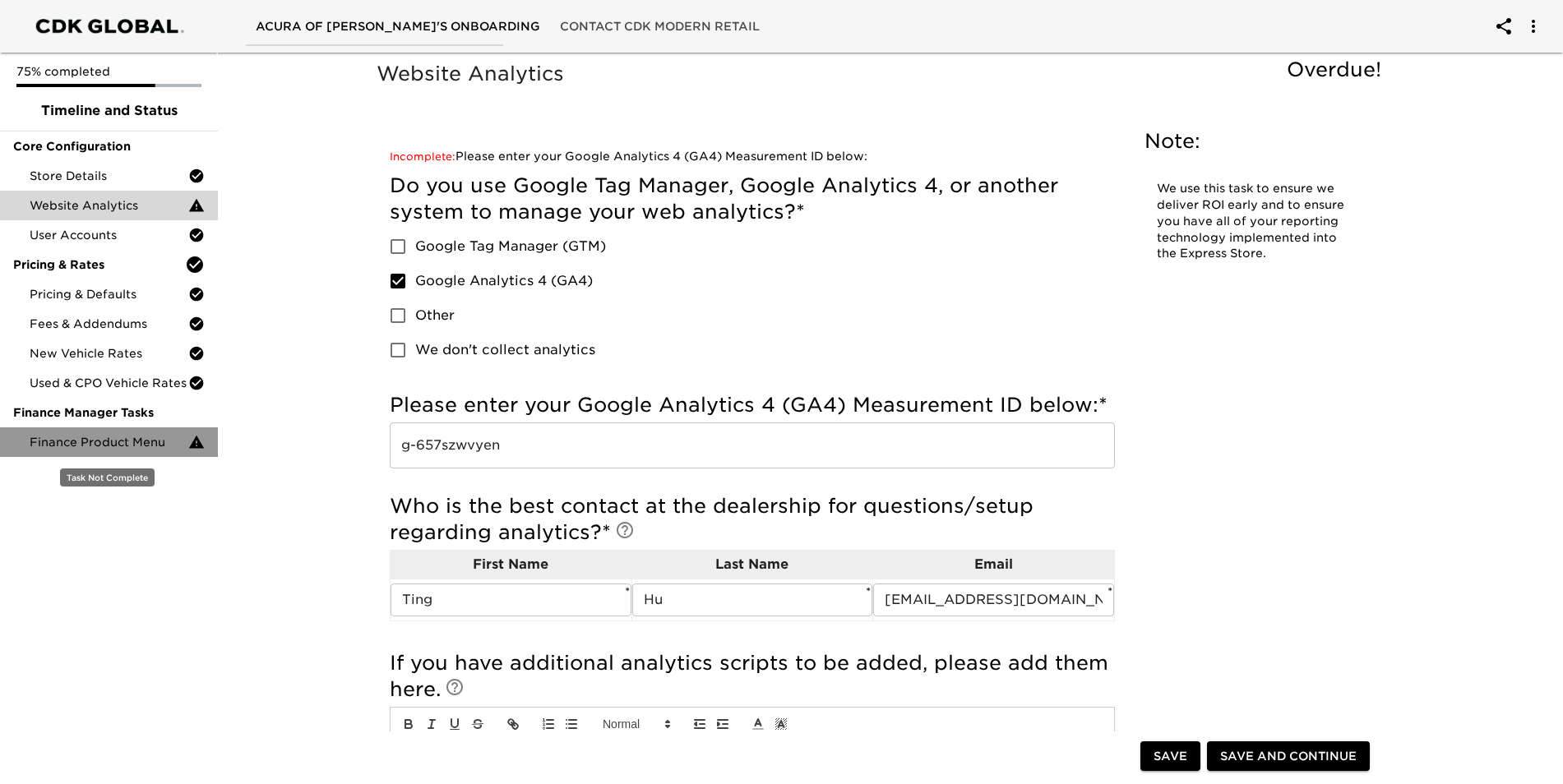
click at [85, 450] on span "Finance Product Menu" at bounding box center [109, 442] width 159 height 16
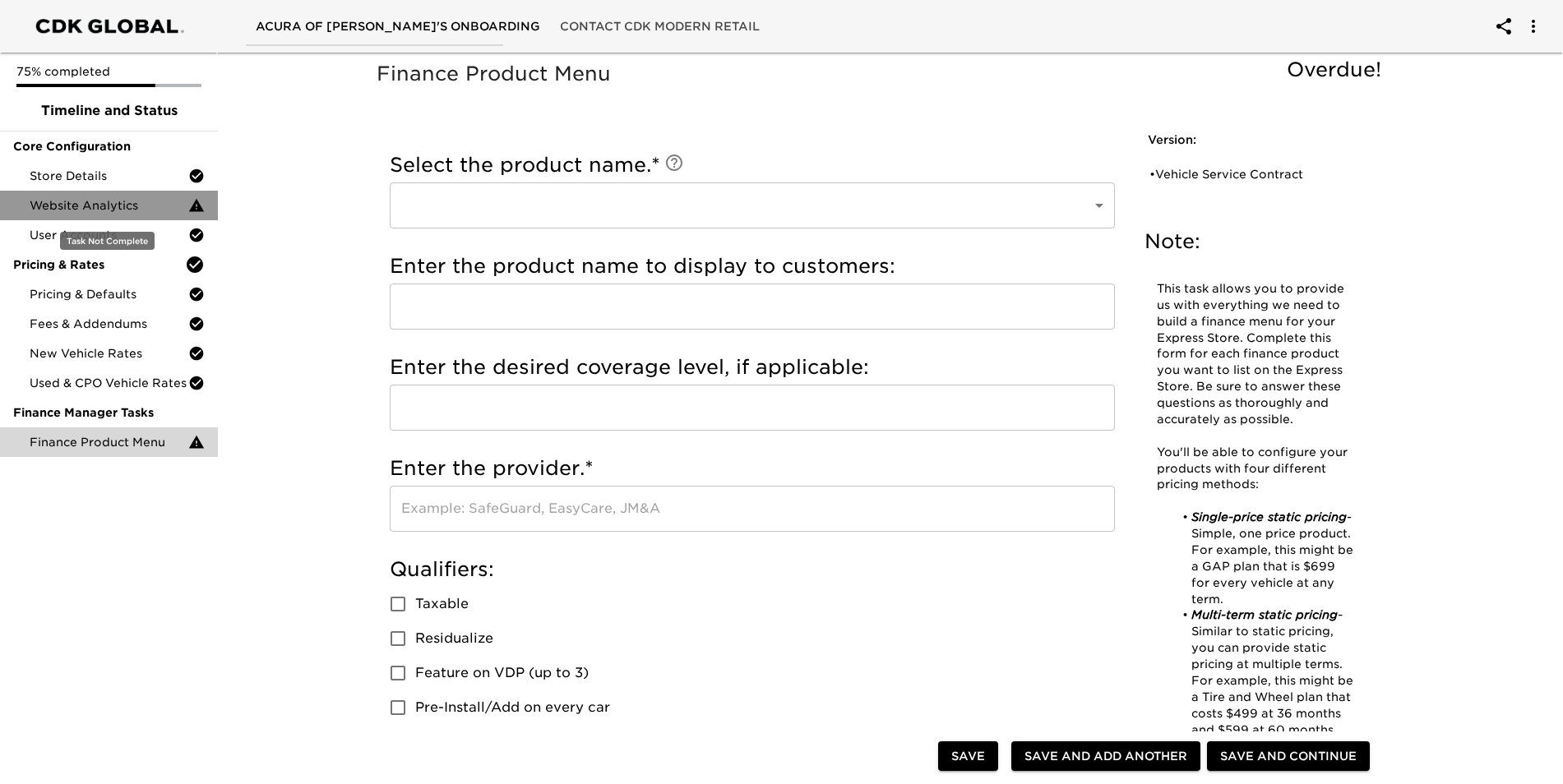
click at [87, 211] on span "Website Analytics" at bounding box center [109, 205] width 159 height 16
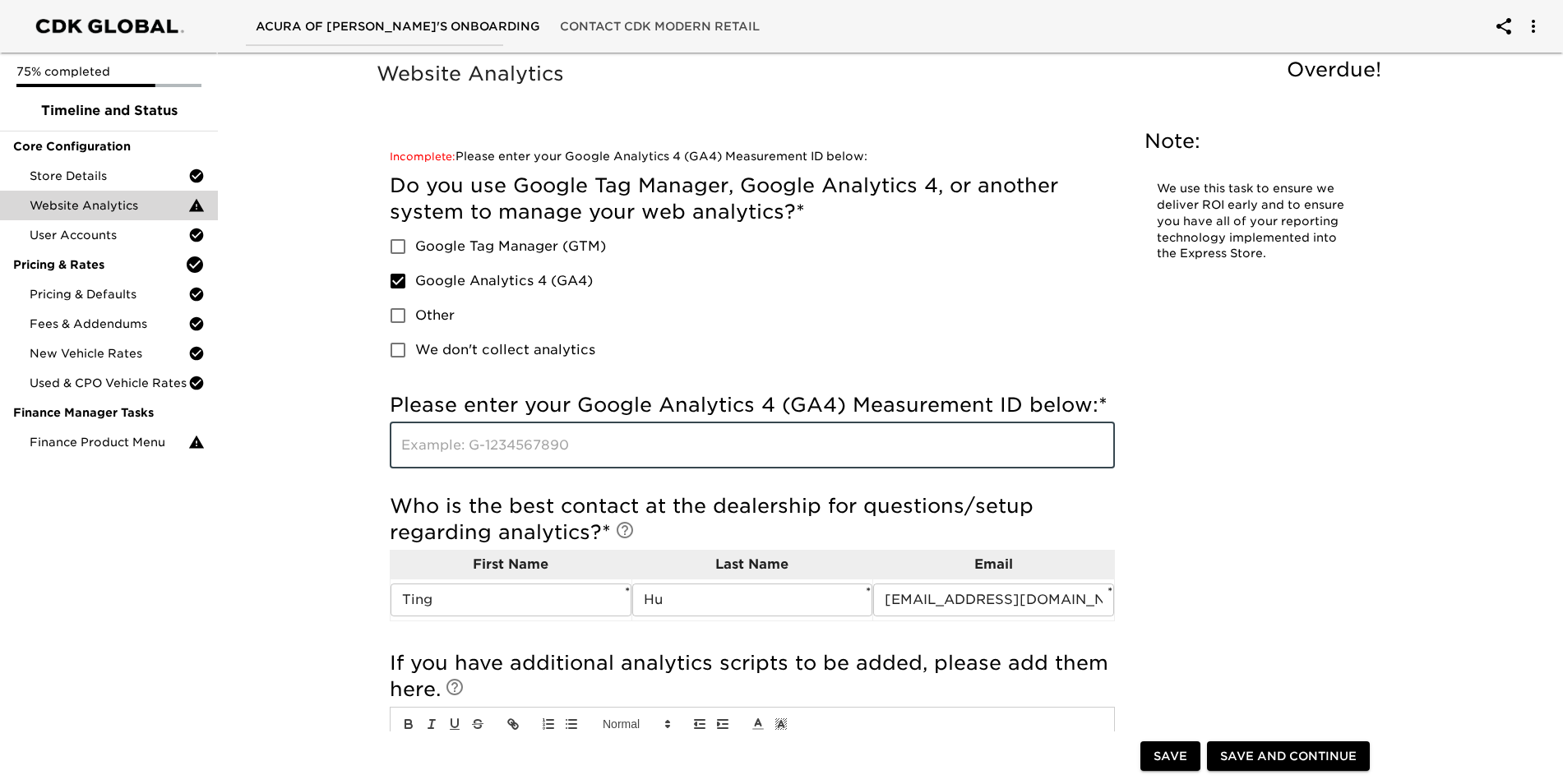
click at [645, 453] on input "text" at bounding box center [752, 445] width 725 height 46
type input "g-657szwvyen"
click at [335, 527] on div "Website Analytics Overdue! Note: We use this task to ensure we deliver ROI earl…" at bounding box center [883, 604] width 1351 height 1118
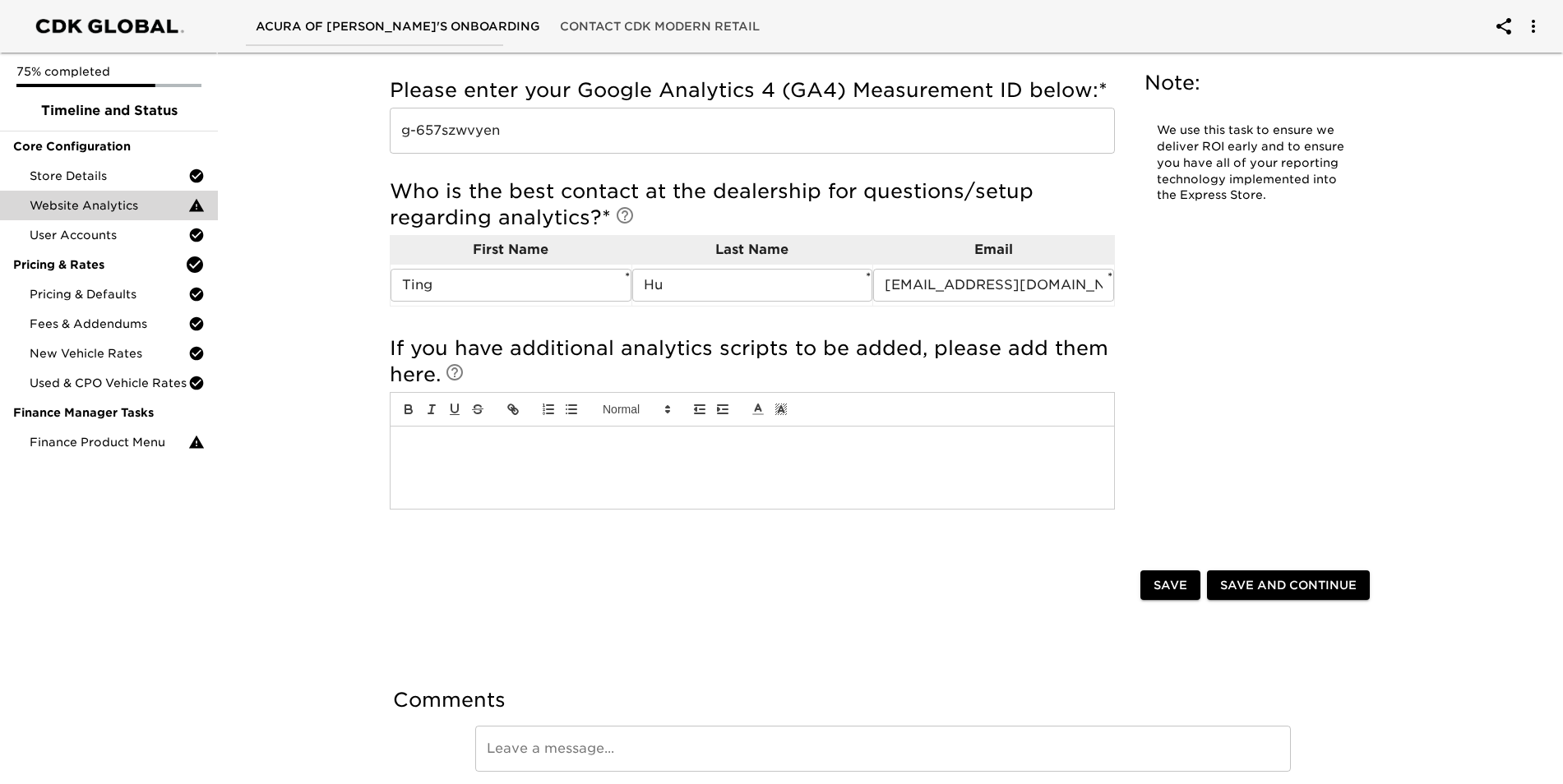
scroll to position [380, 0]
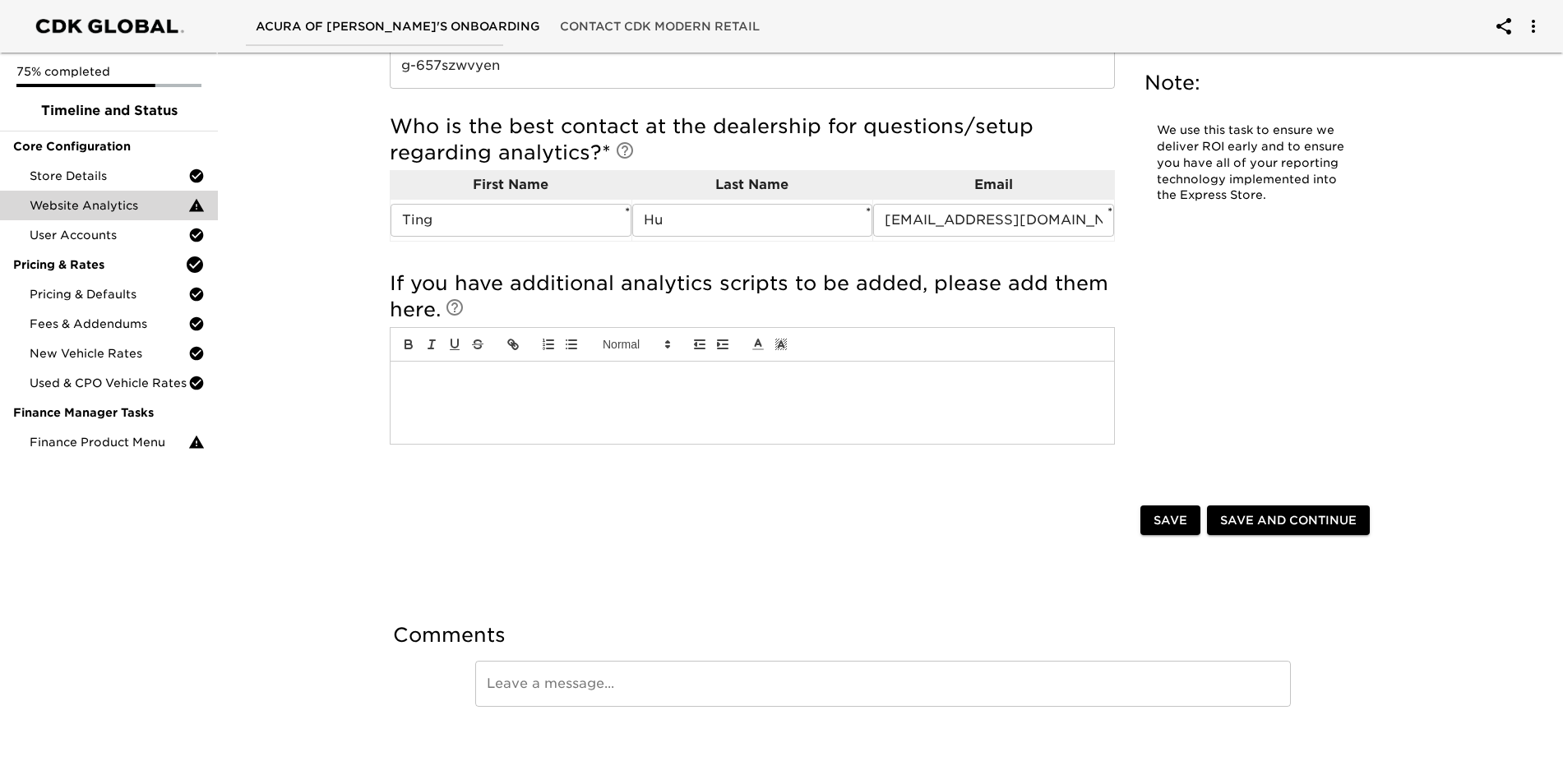
click at [1240, 515] on span "Save and Continue" at bounding box center [1288, 521] width 136 height 21
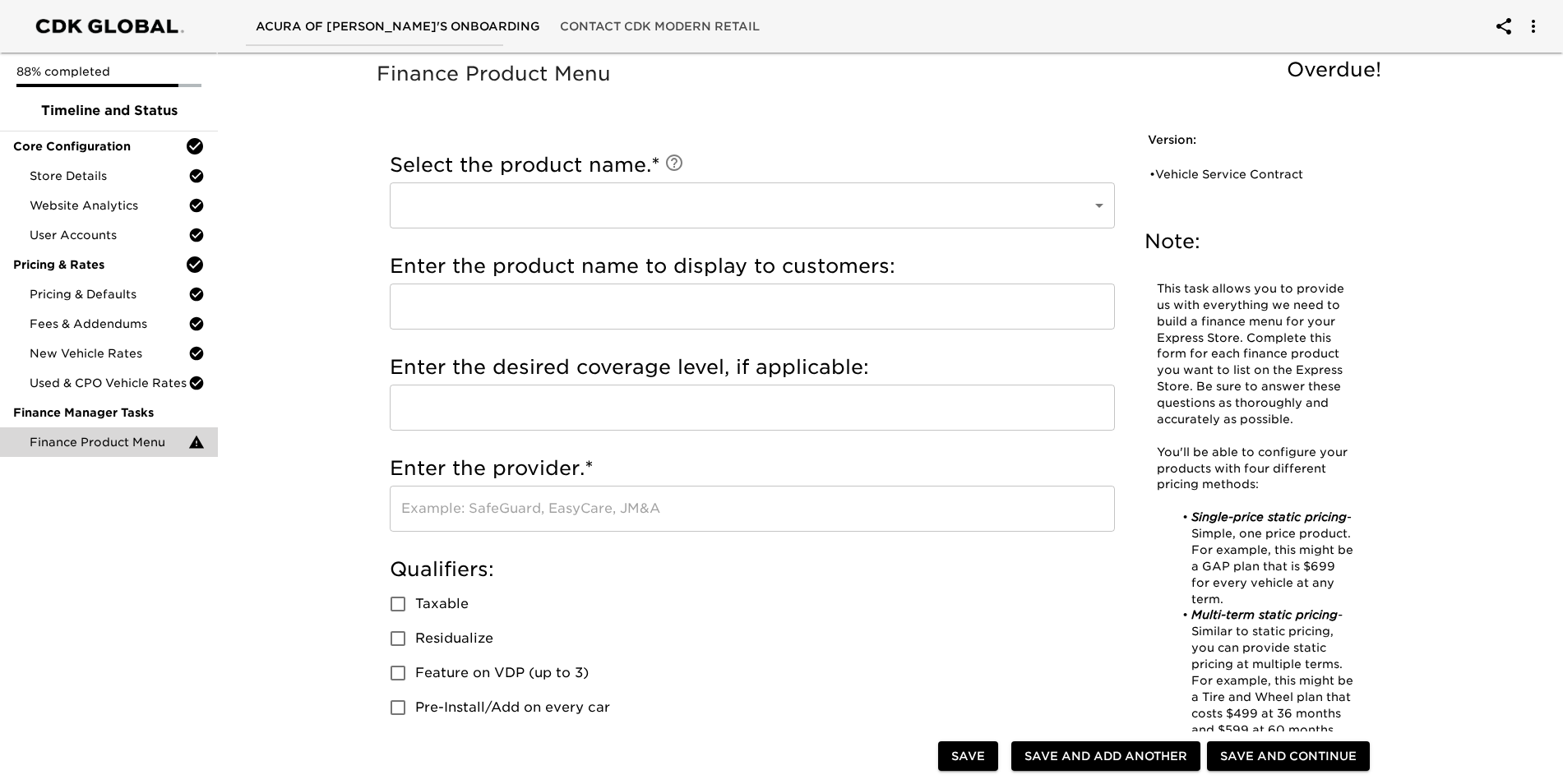
click at [470, 214] on body "Acura of Fremont's Onboarding Contact CDK Modern Retail 88% completed Timeline …" at bounding box center [782, 790] width 1563 height 1581
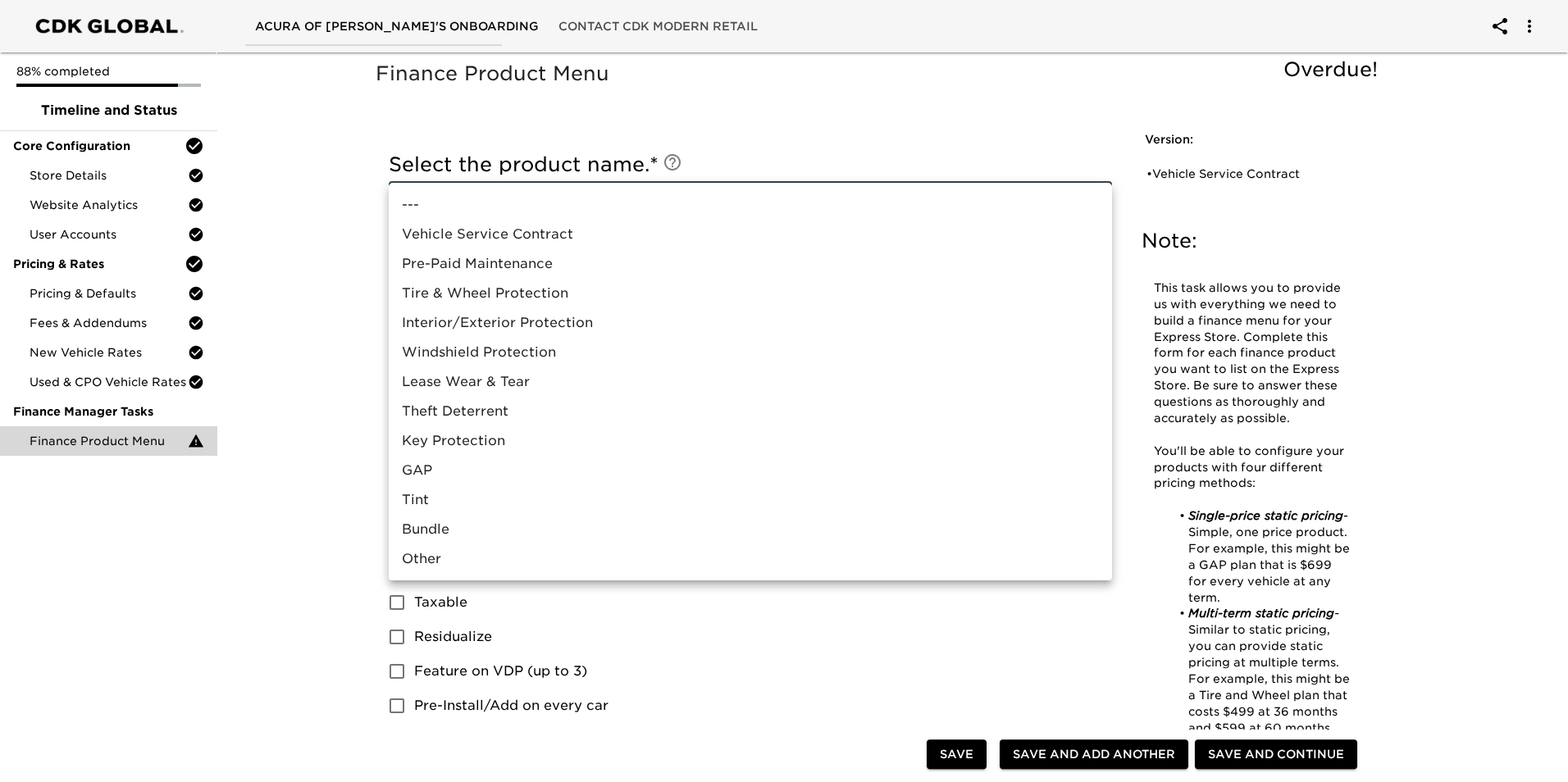
click at [221, 649] on div at bounding box center [784, 391] width 1568 height 782
click at [1104, 205] on body "Acura of Fremont's Onboarding Contact CDK Modern Retail 88% completed Timeline …" at bounding box center [784, 788] width 1568 height 1577
click at [706, 477] on li "GAP" at bounding box center [750, 470] width 724 height 29
type input "GAP"
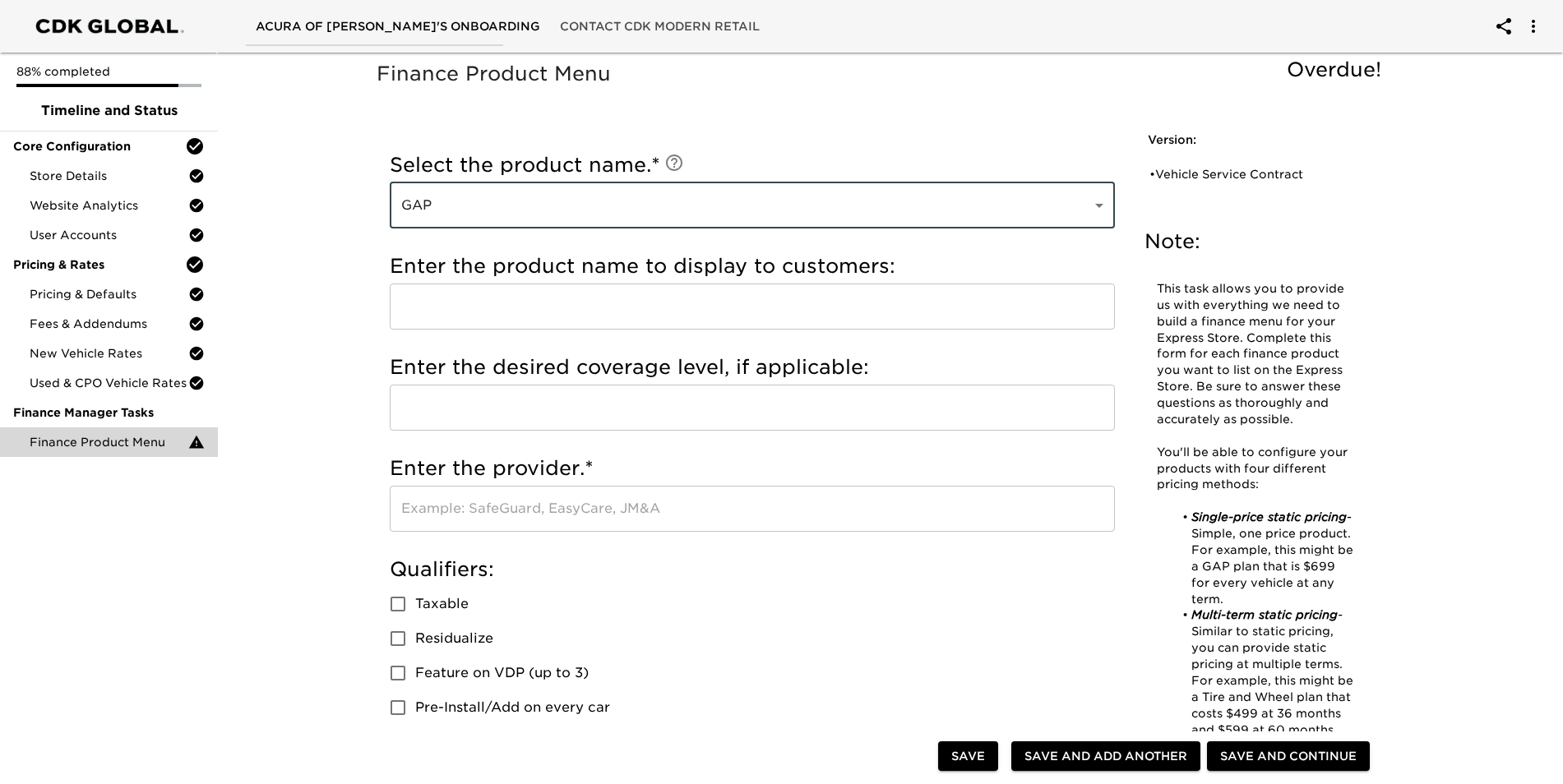
click at [605, 318] on input "text" at bounding box center [752, 306] width 725 height 46
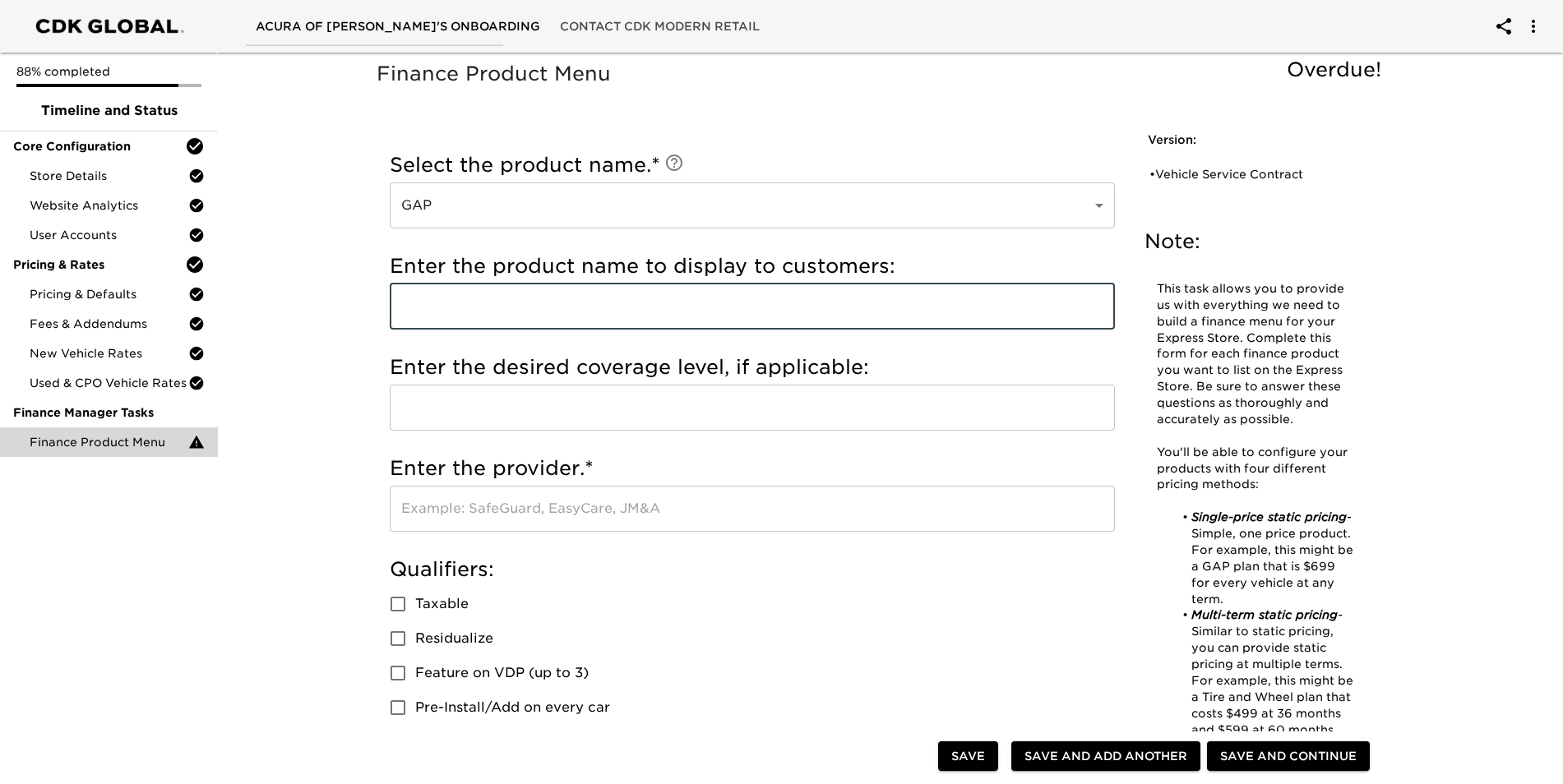
type input "gap insurance"
type input "gap coverage"
type input "portfolio"
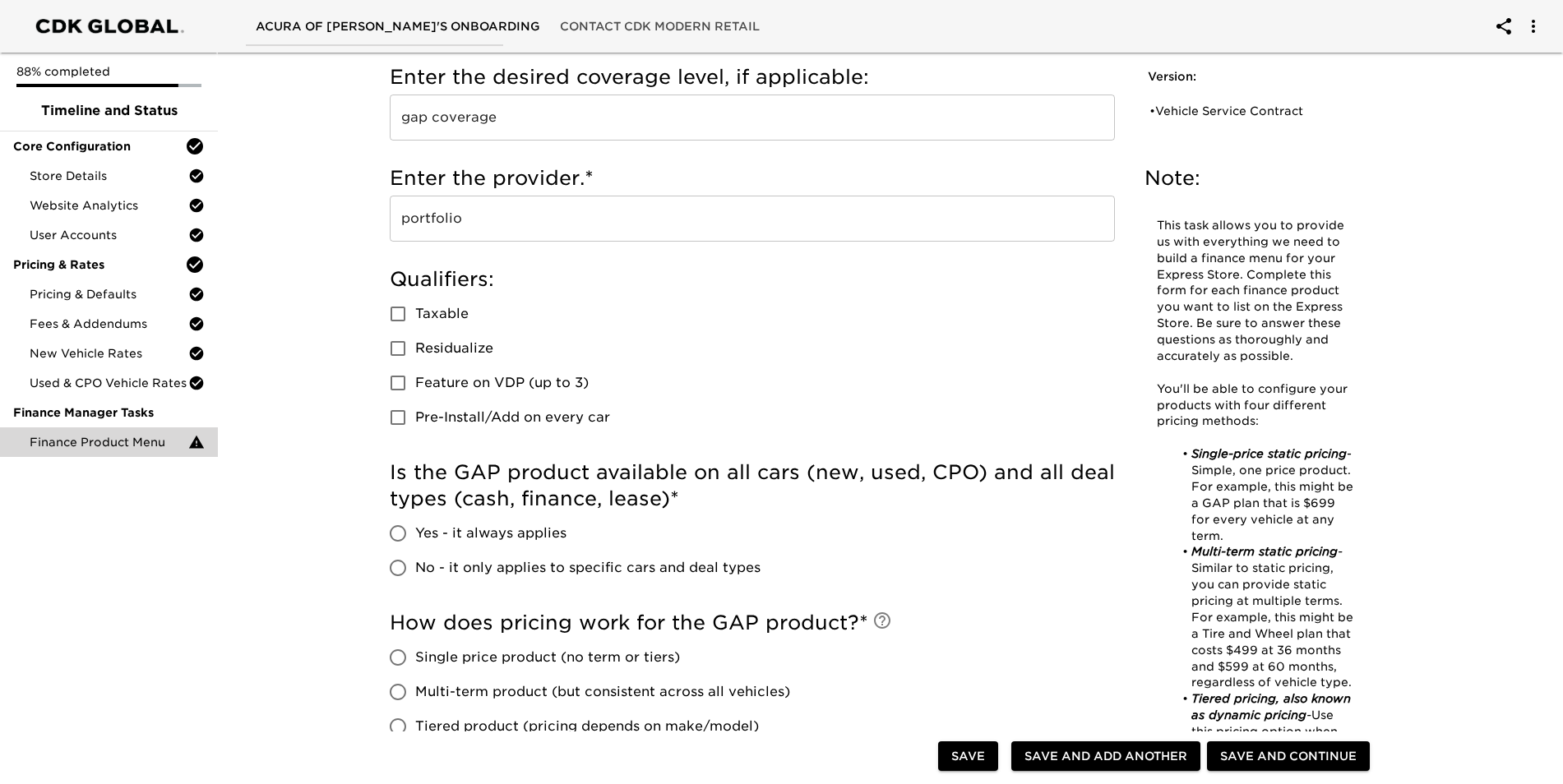
scroll to position [454, 0]
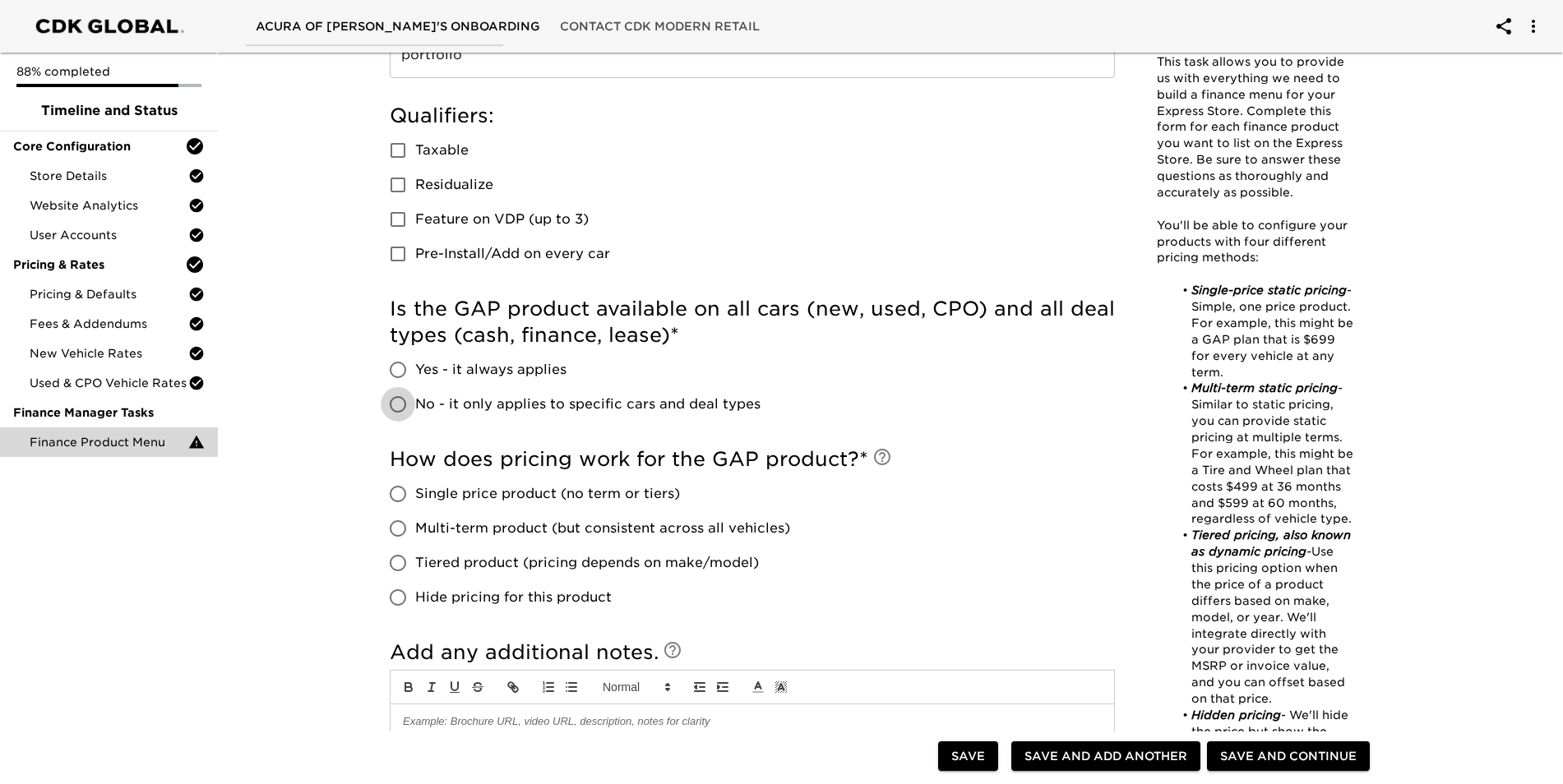
click at [408, 412] on input "No - it only applies to specific cars and deal types" at bounding box center [398, 404] width 35 height 35
radio input "true"
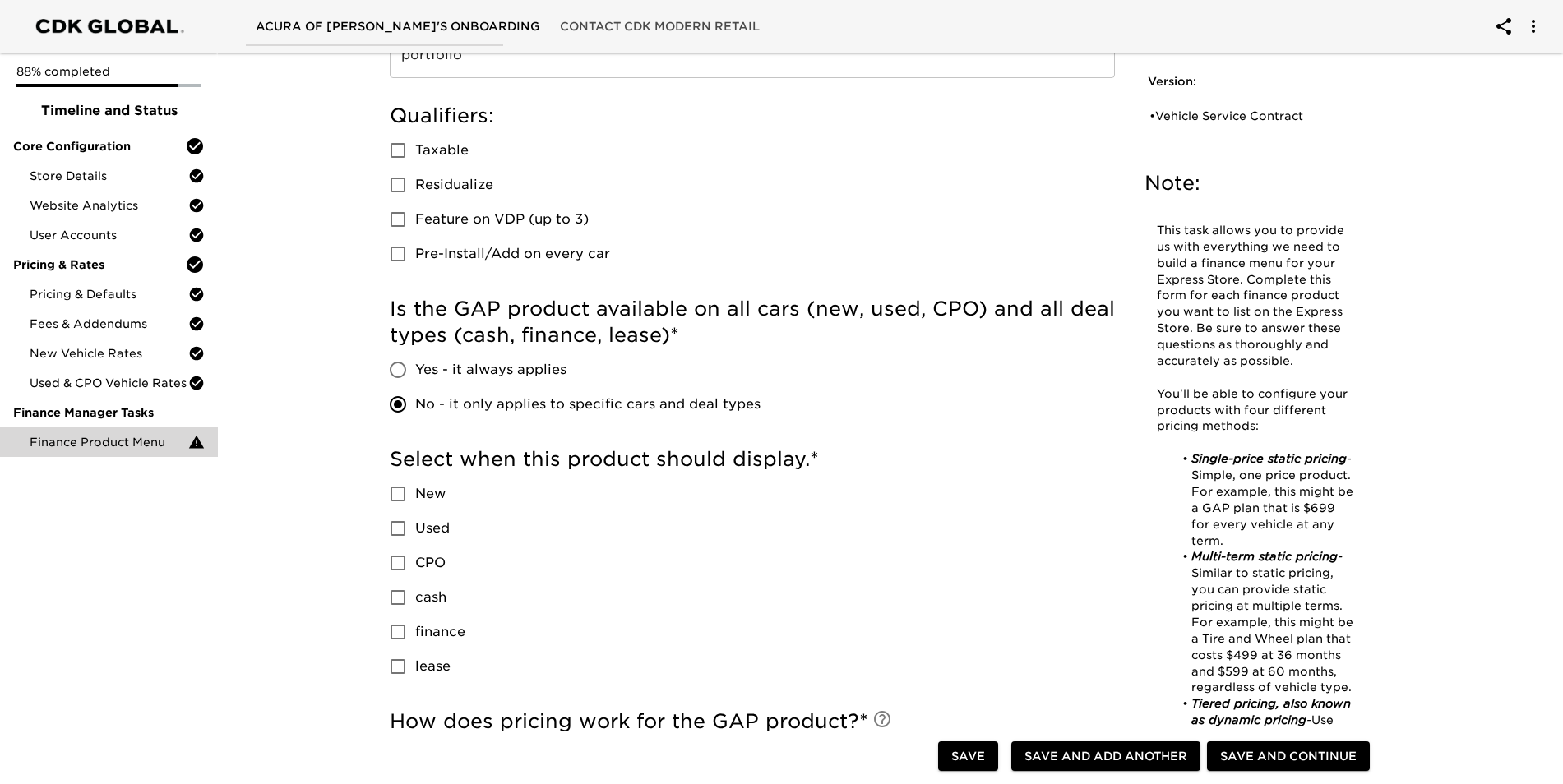
click at [397, 490] on input "New" at bounding box center [398, 494] width 35 height 35
checkbox input "true"
click at [392, 532] on input "Used" at bounding box center [398, 528] width 35 height 35
checkbox input "true"
click at [389, 566] on input "CPO" at bounding box center [398, 563] width 35 height 35
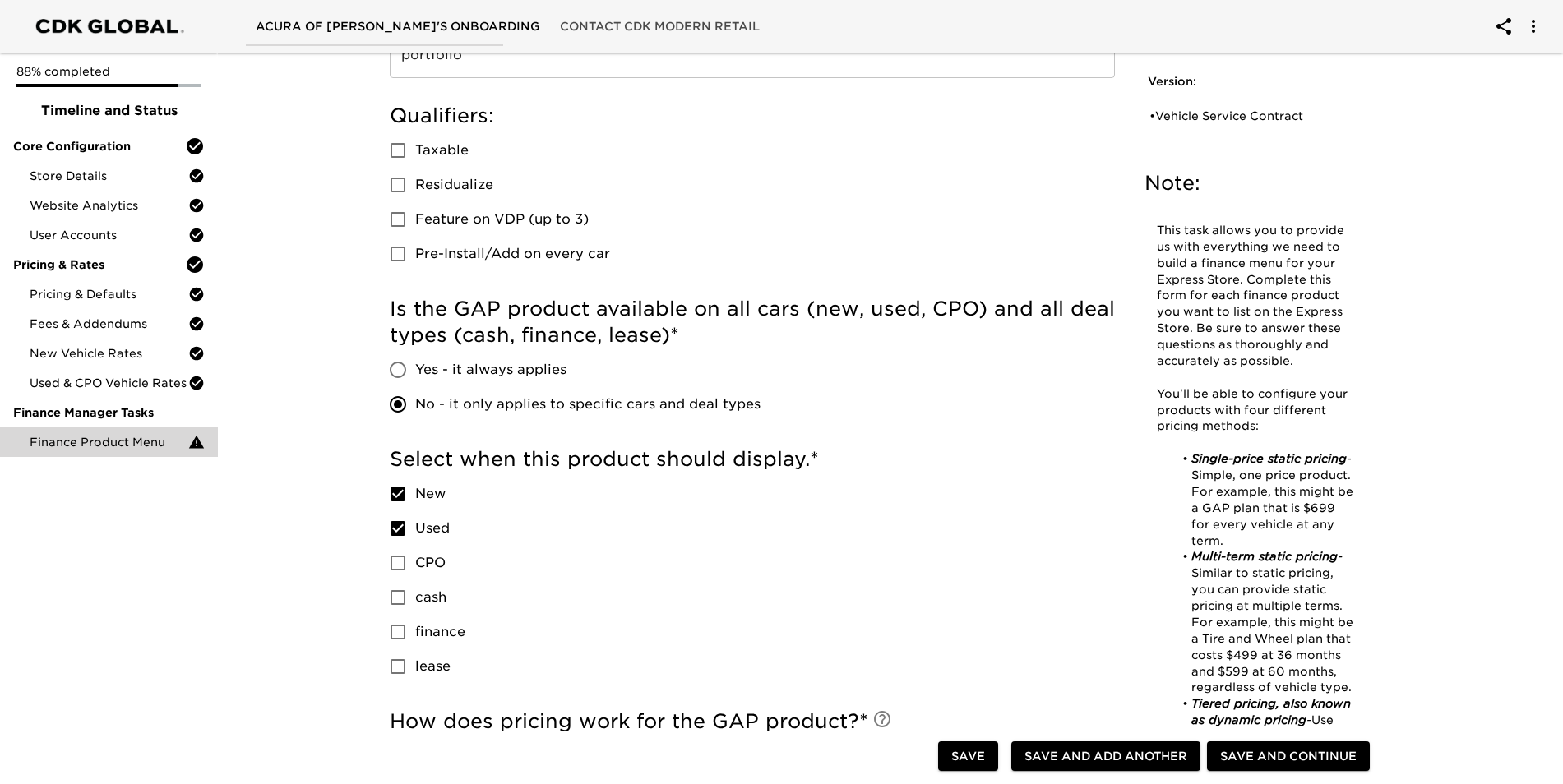
checkbox input "true"
click at [441, 635] on span "finance" at bounding box center [440, 632] width 50 height 20
click at [415, 635] on input "finance" at bounding box center [398, 632] width 35 height 35
checkbox input "true"
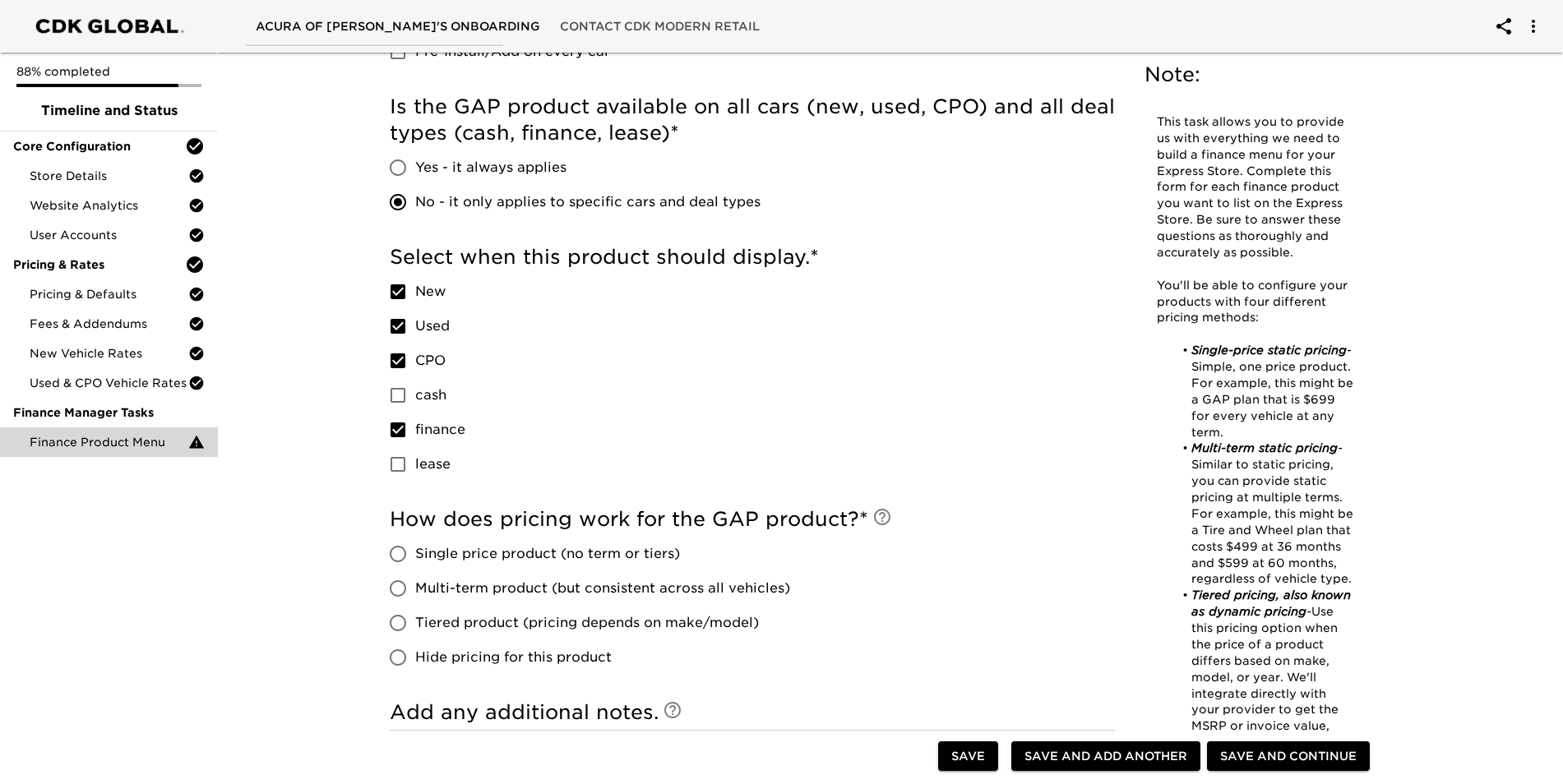
scroll to position [700, 0]
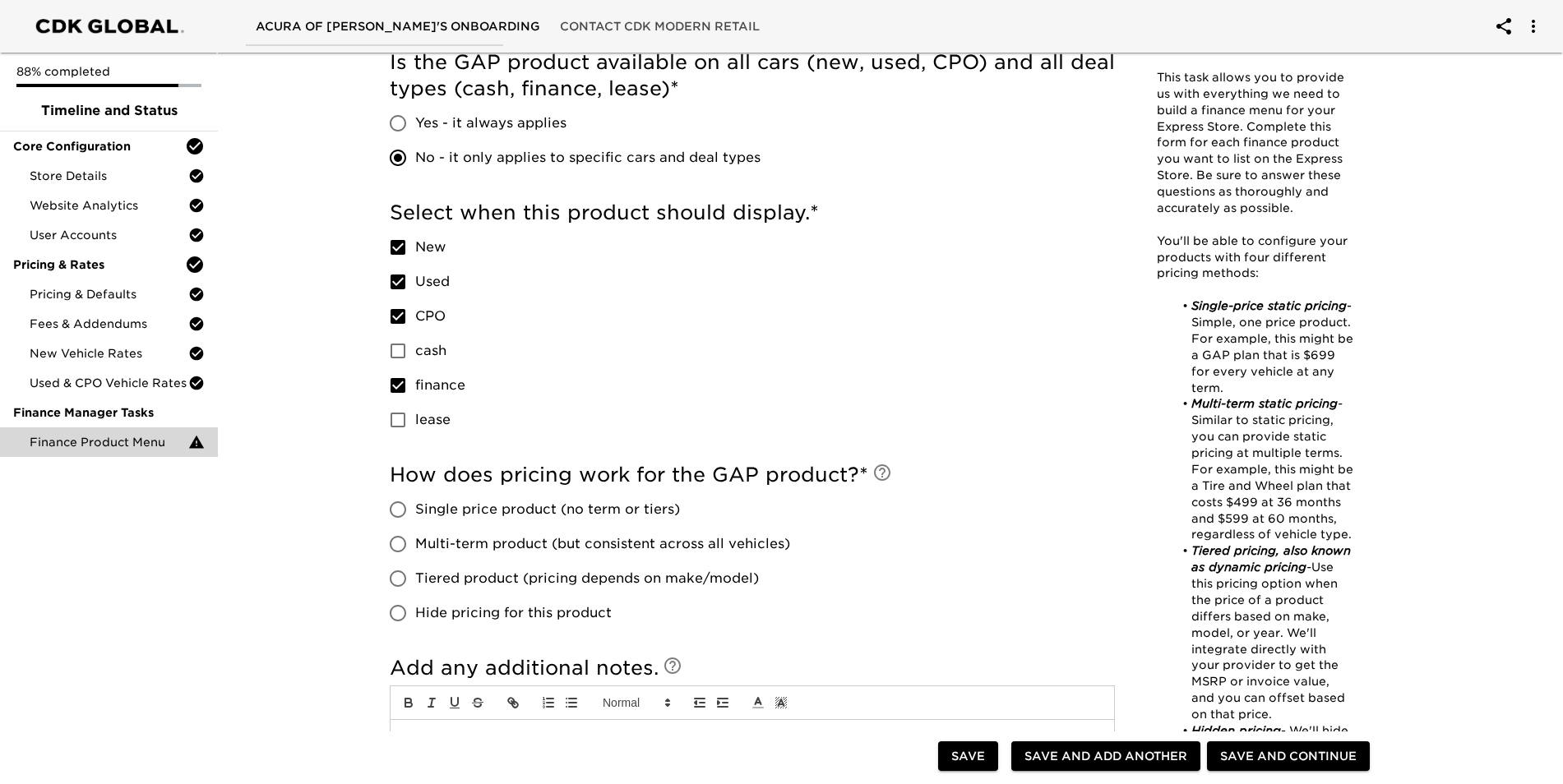
click at [429, 574] on span "Tiered product (pricing depends on make/model)" at bounding box center [587, 579] width 344 height 20
click at [415, 574] on input "Tiered product (pricing depends on make/model)" at bounding box center [398, 579] width 35 height 35
radio input "true"
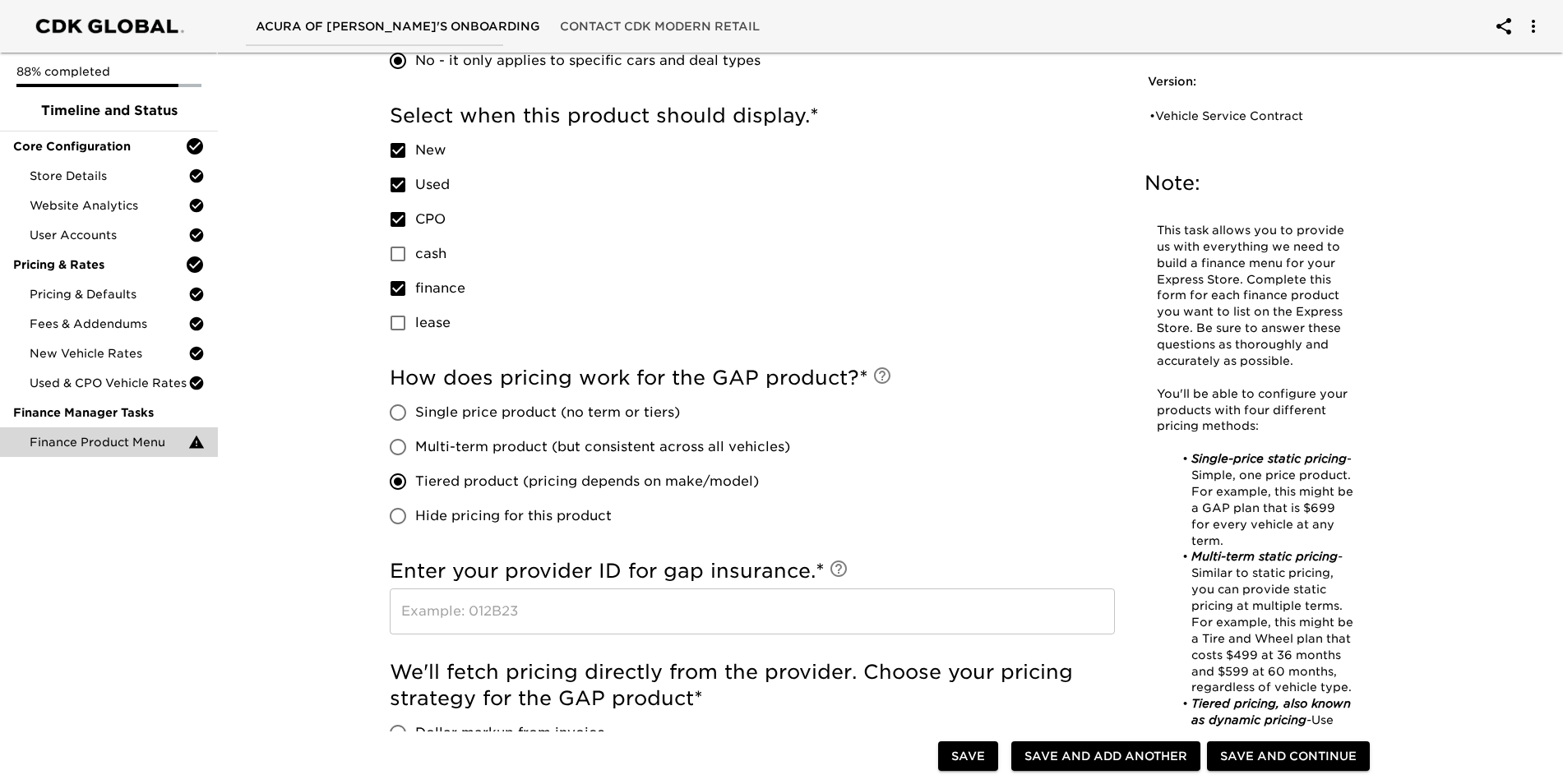
scroll to position [947, 0]
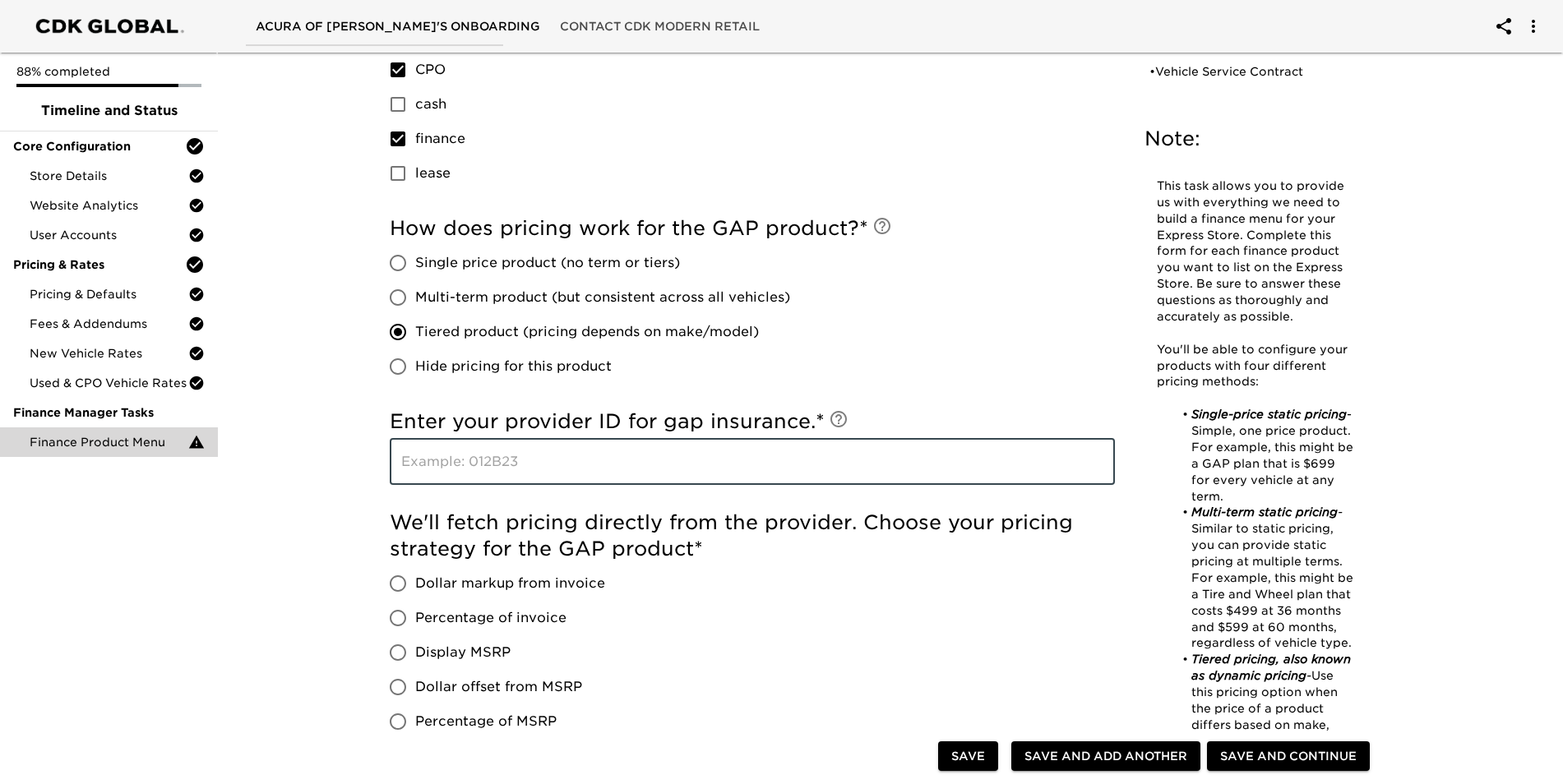
click at [534, 462] on input "text" at bounding box center [752, 461] width 725 height 46
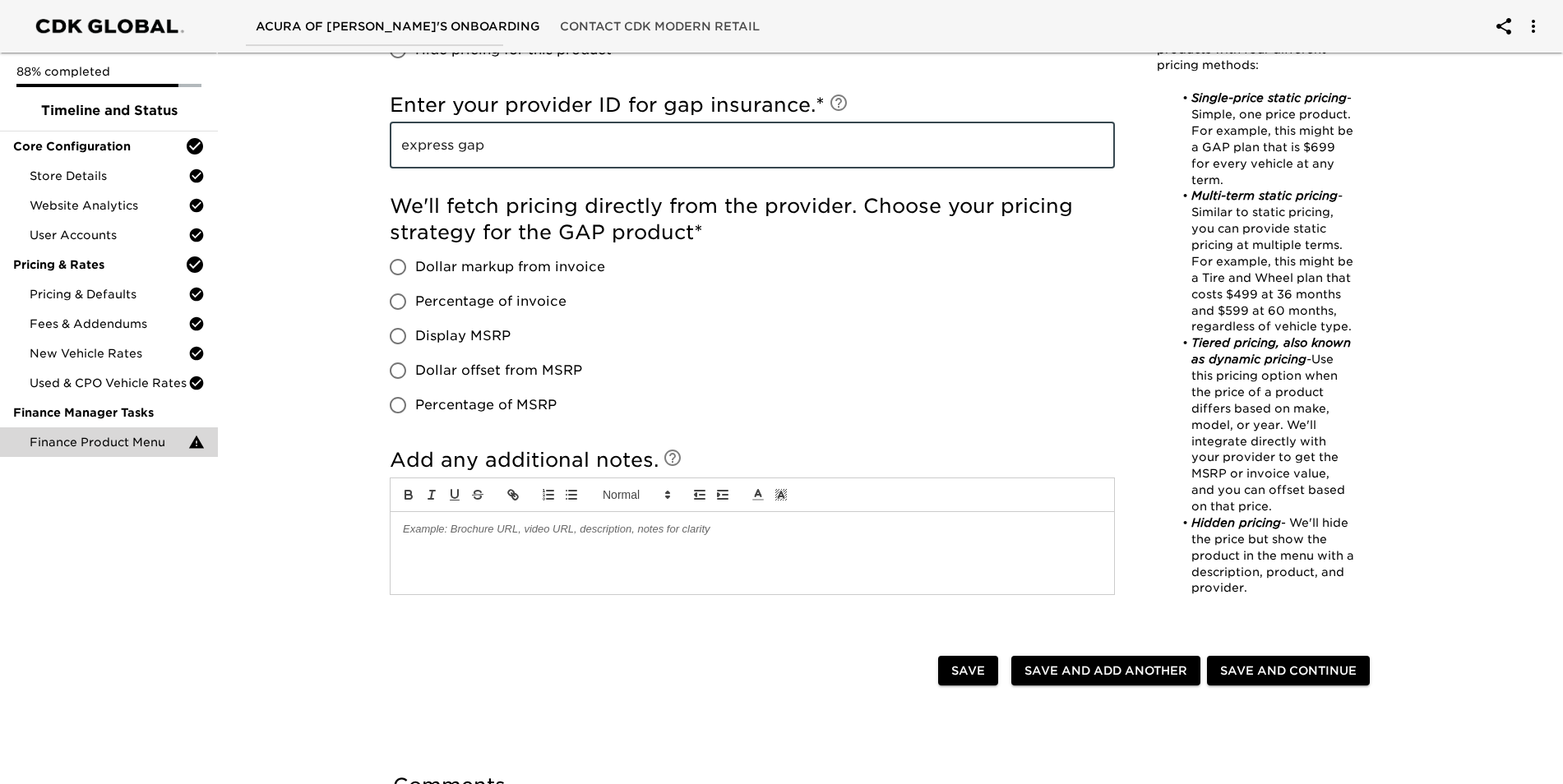
scroll to position [1276, 0]
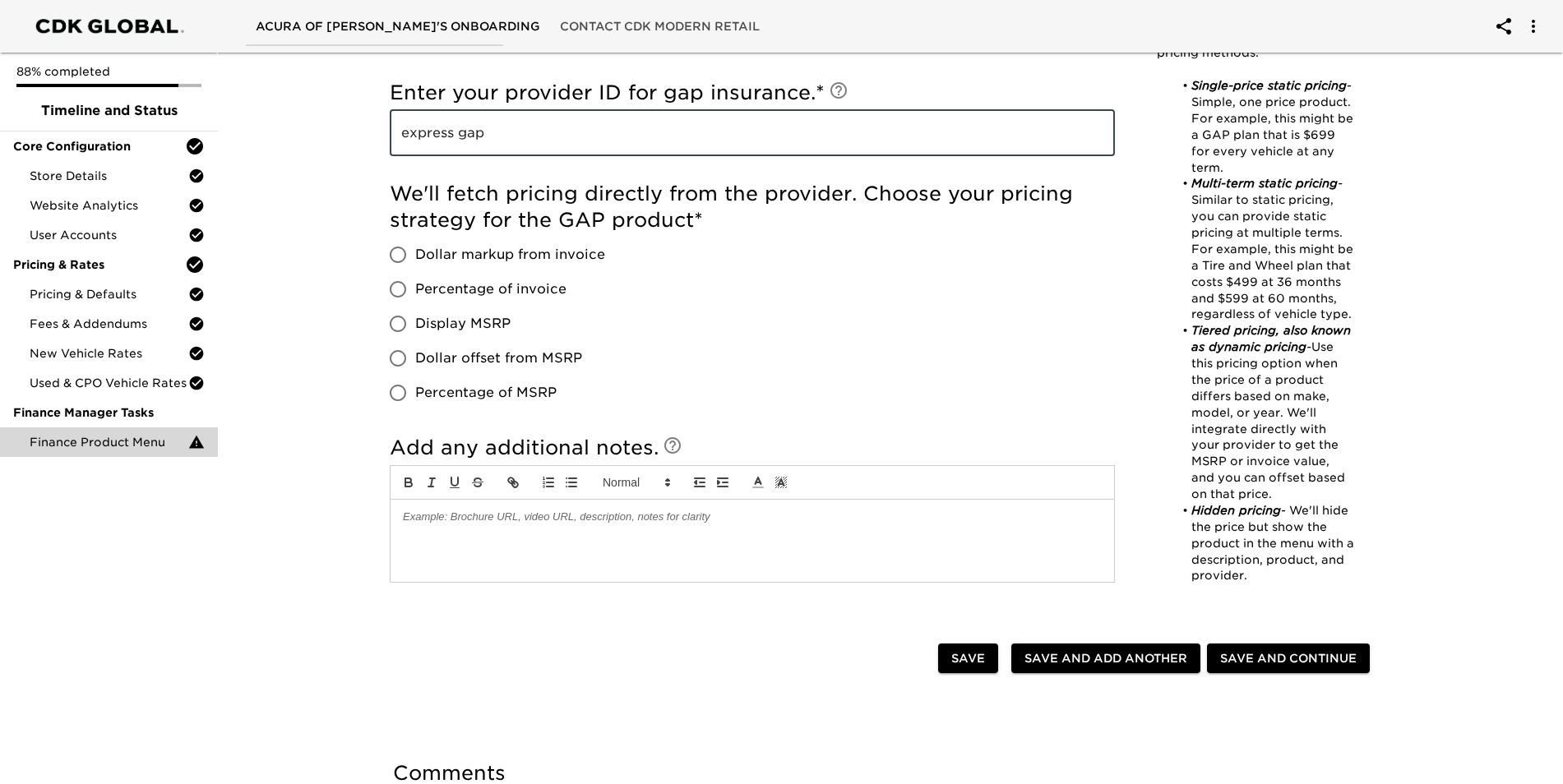
type input "express gap"
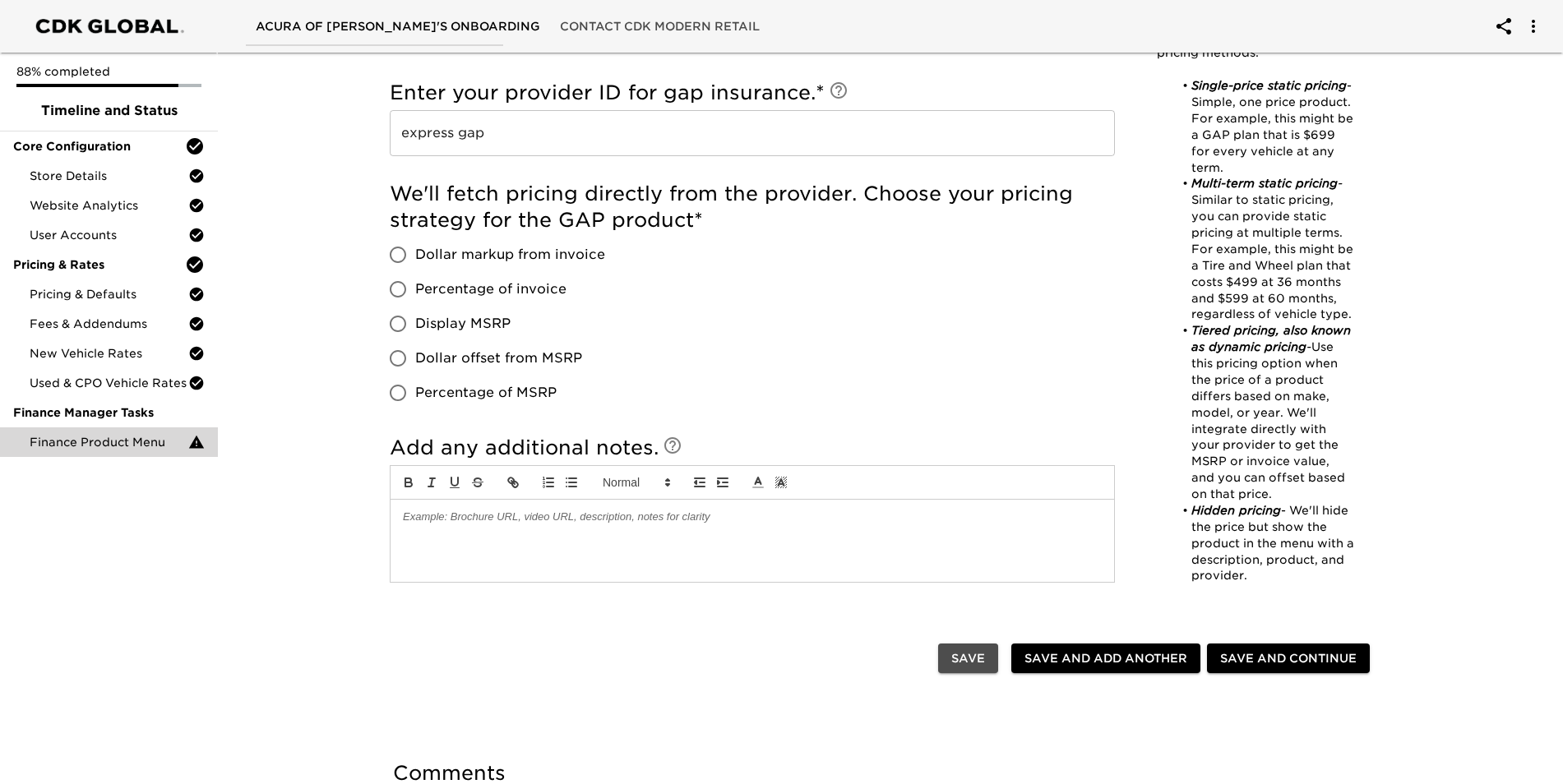
click at [961, 653] on span "Save" at bounding box center [968, 659] width 34 height 21
radio input "true"
checkbox input "true"
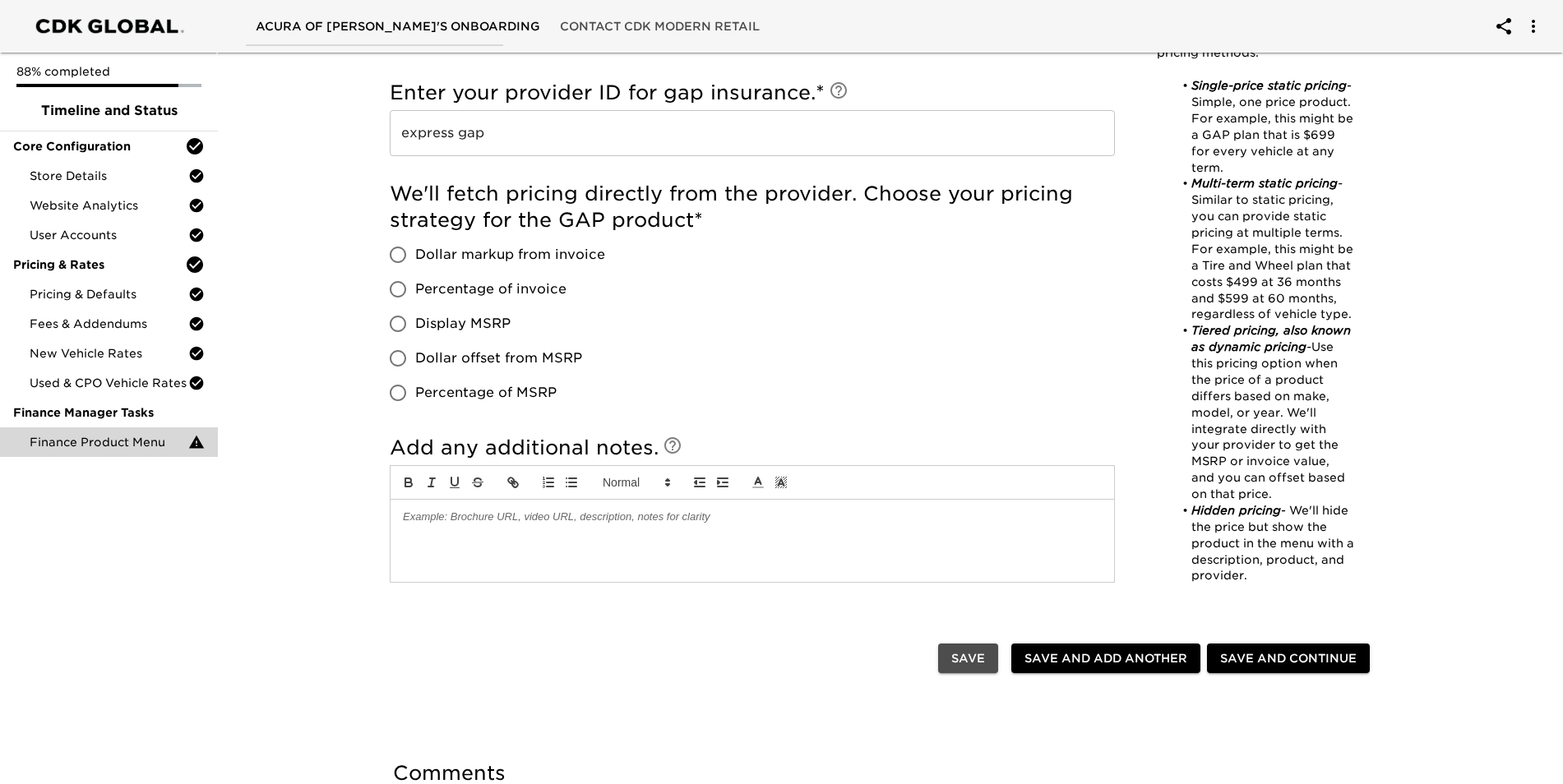
checkbox input "true"
radio input "true"
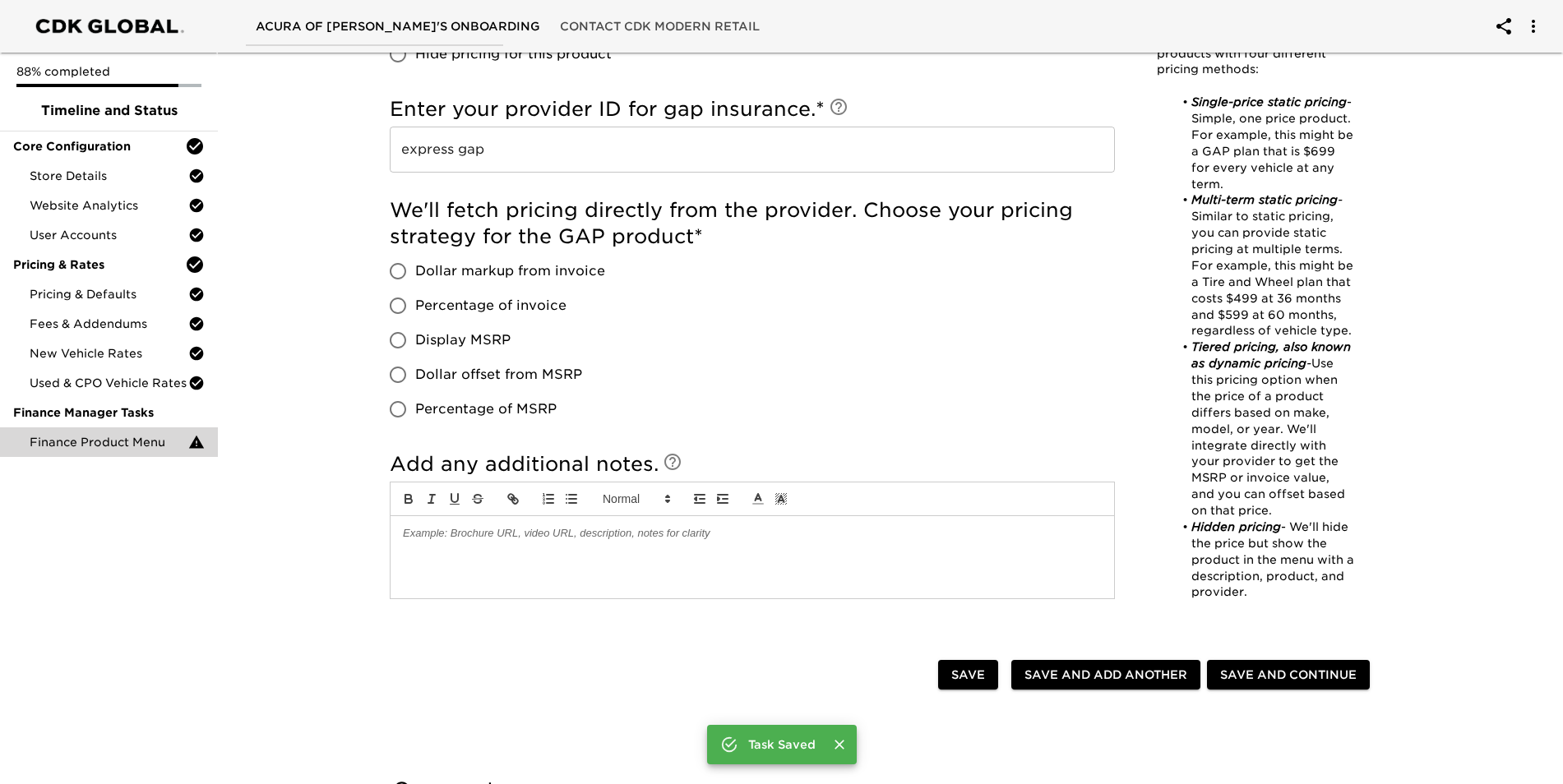
scroll to position [1293, 0]
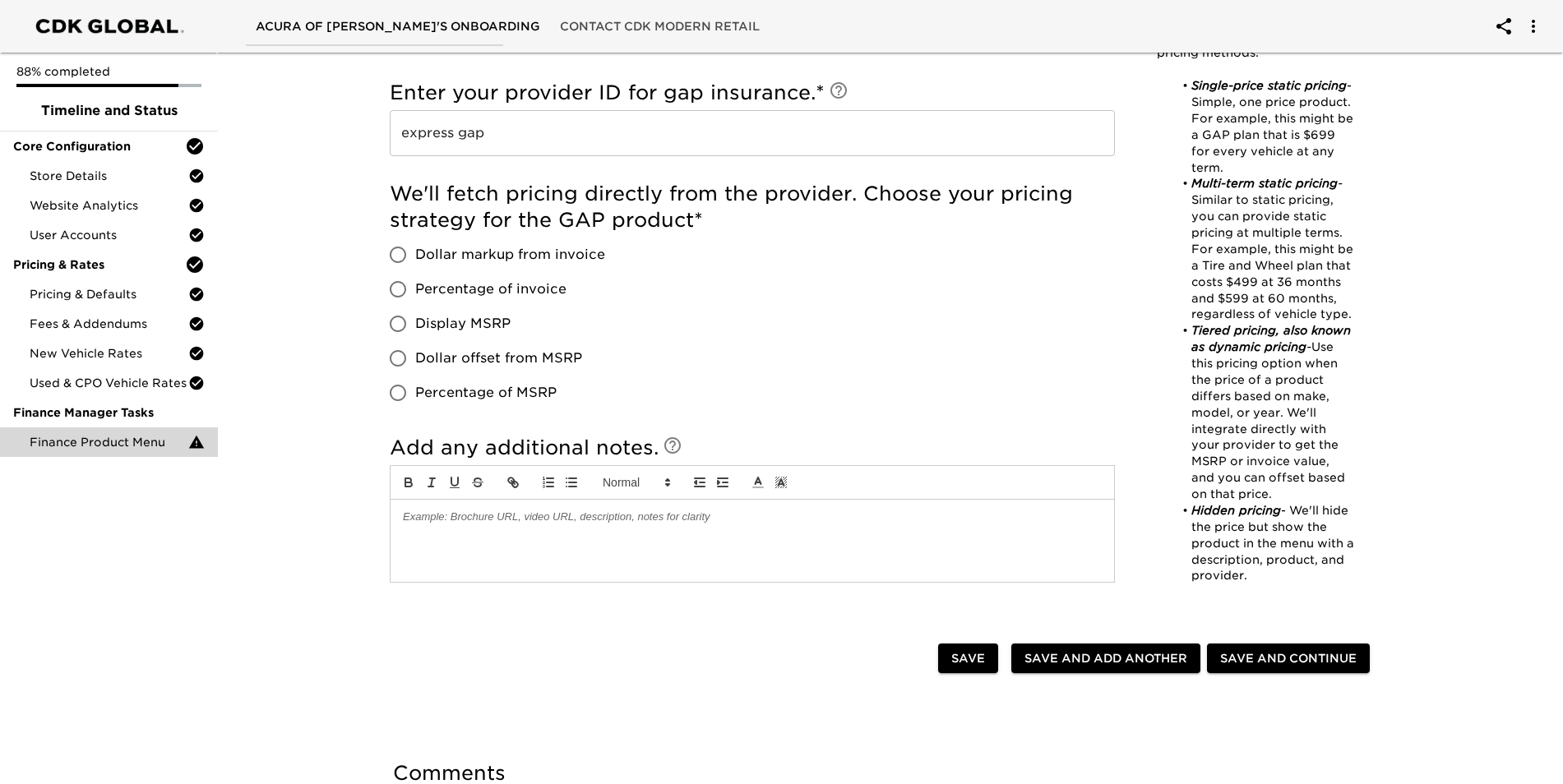
click at [398, 324] on input "Display MSRP" at bounding box center [398, 324] width 35 height 35
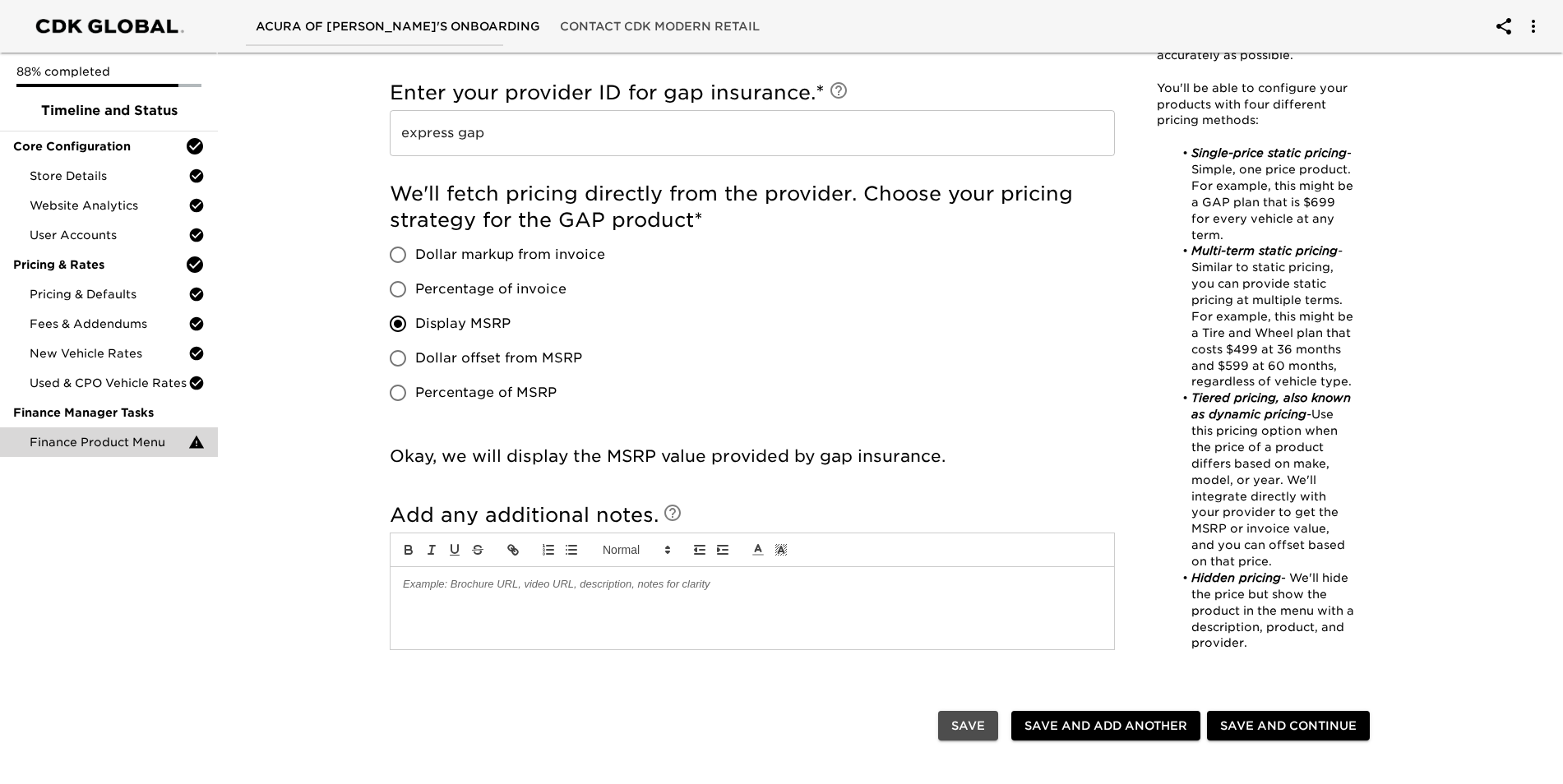
click at [960, 724] on span "Save" at bounding box center [968, 726] width 34 height 21
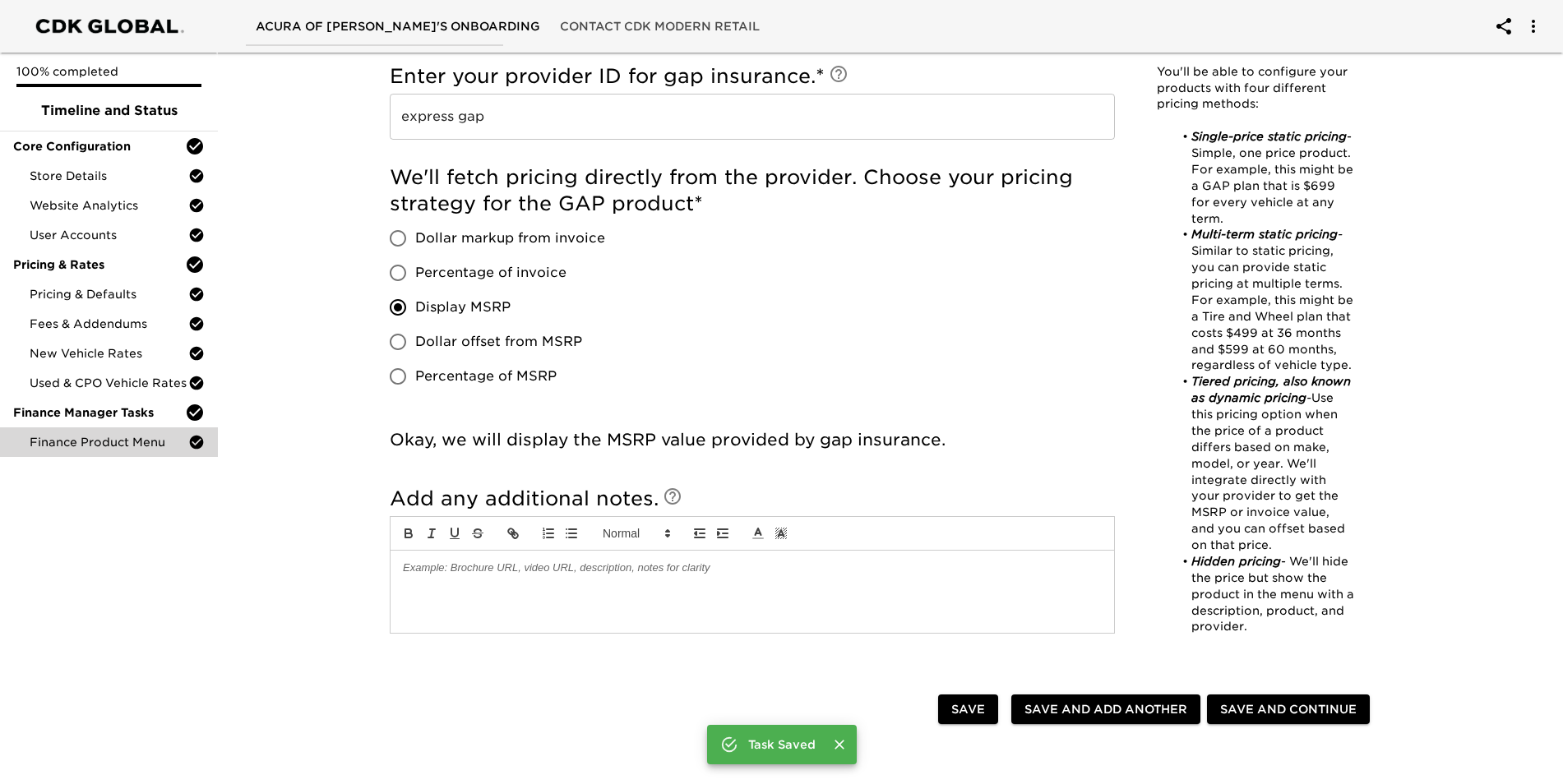
scroll to position [1276, 0]
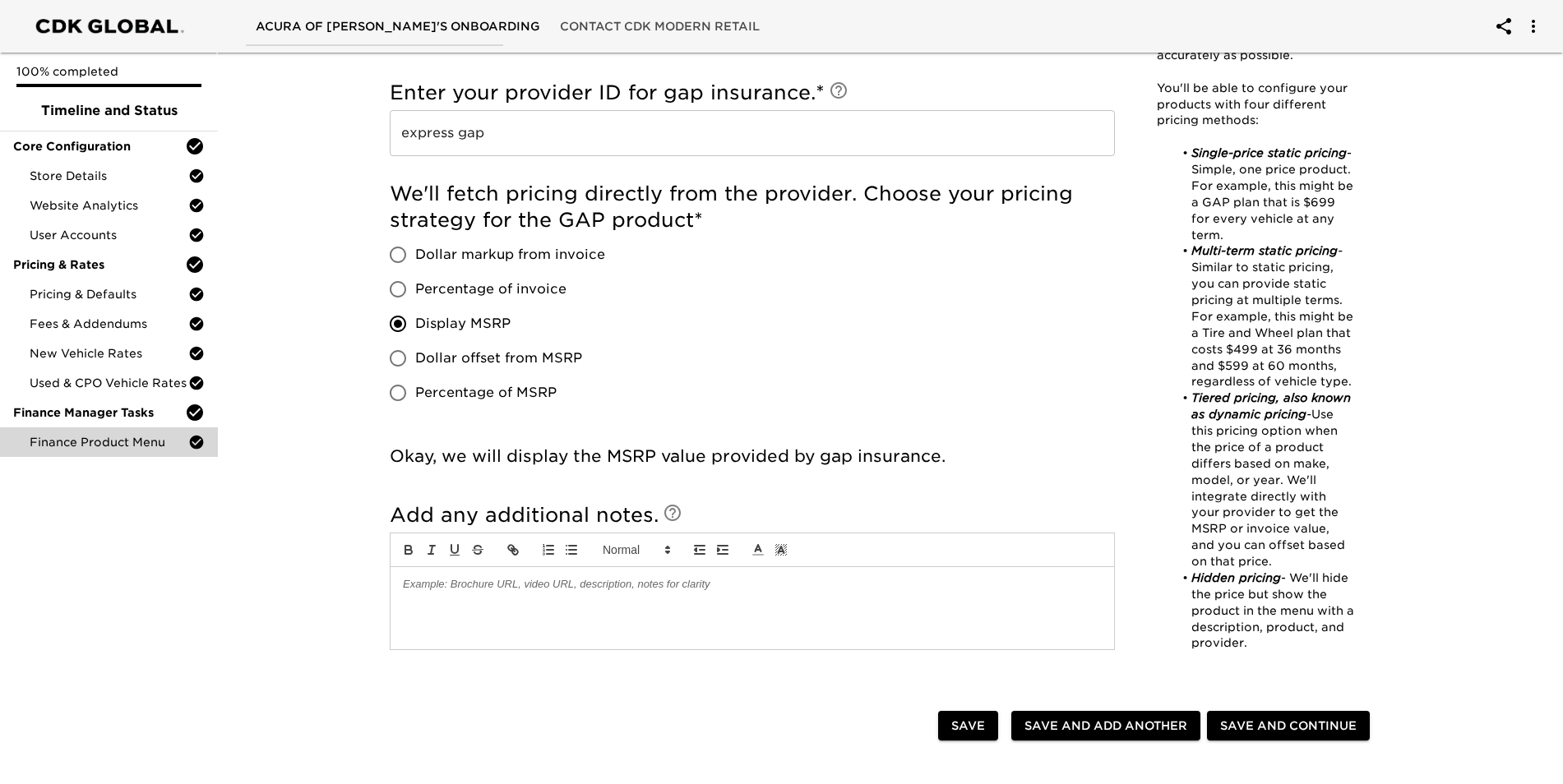
click at [1243, 720] on span "Save and Continue" at bounding box center [1288, 726] width 136 height 21
